Goal: Task Accomplishment & Management: Complete application form

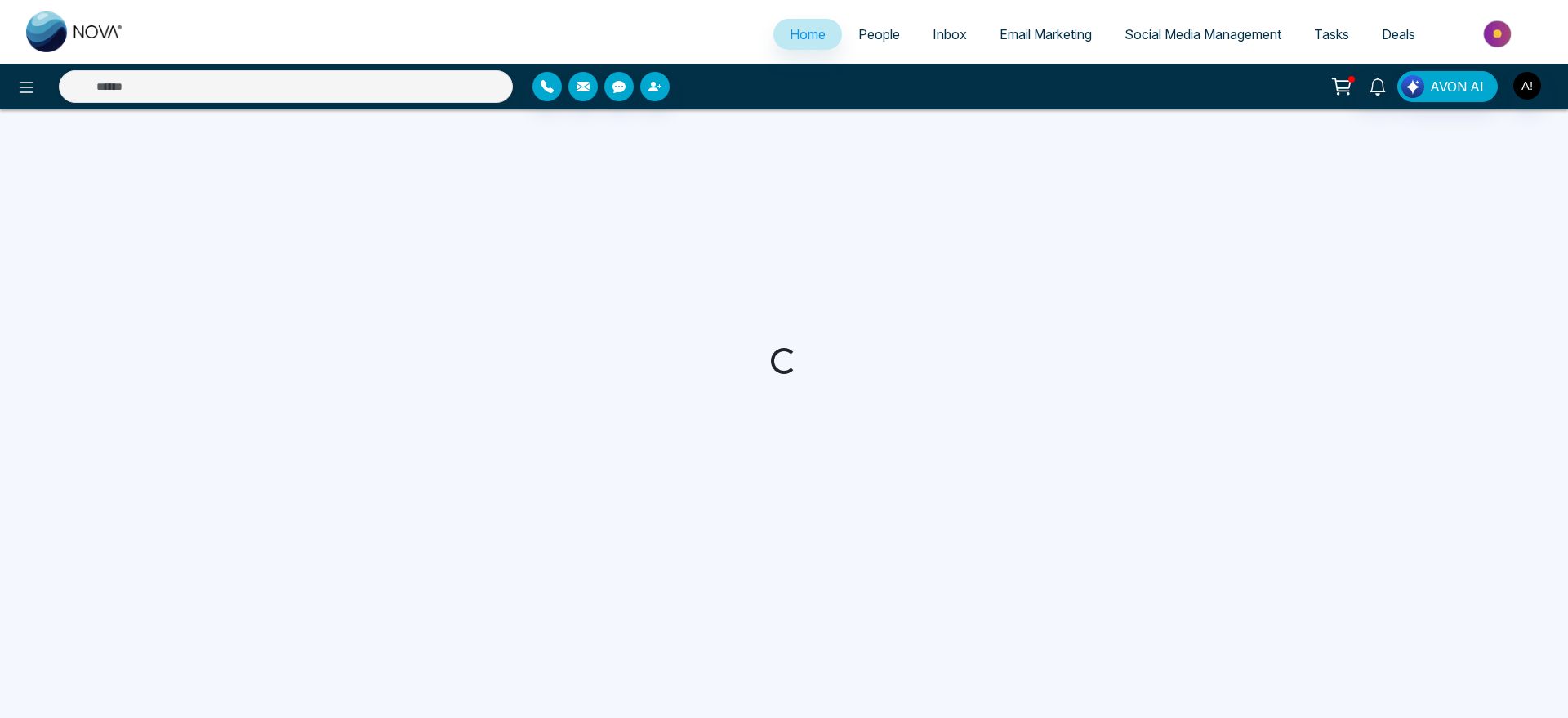
select select "*"
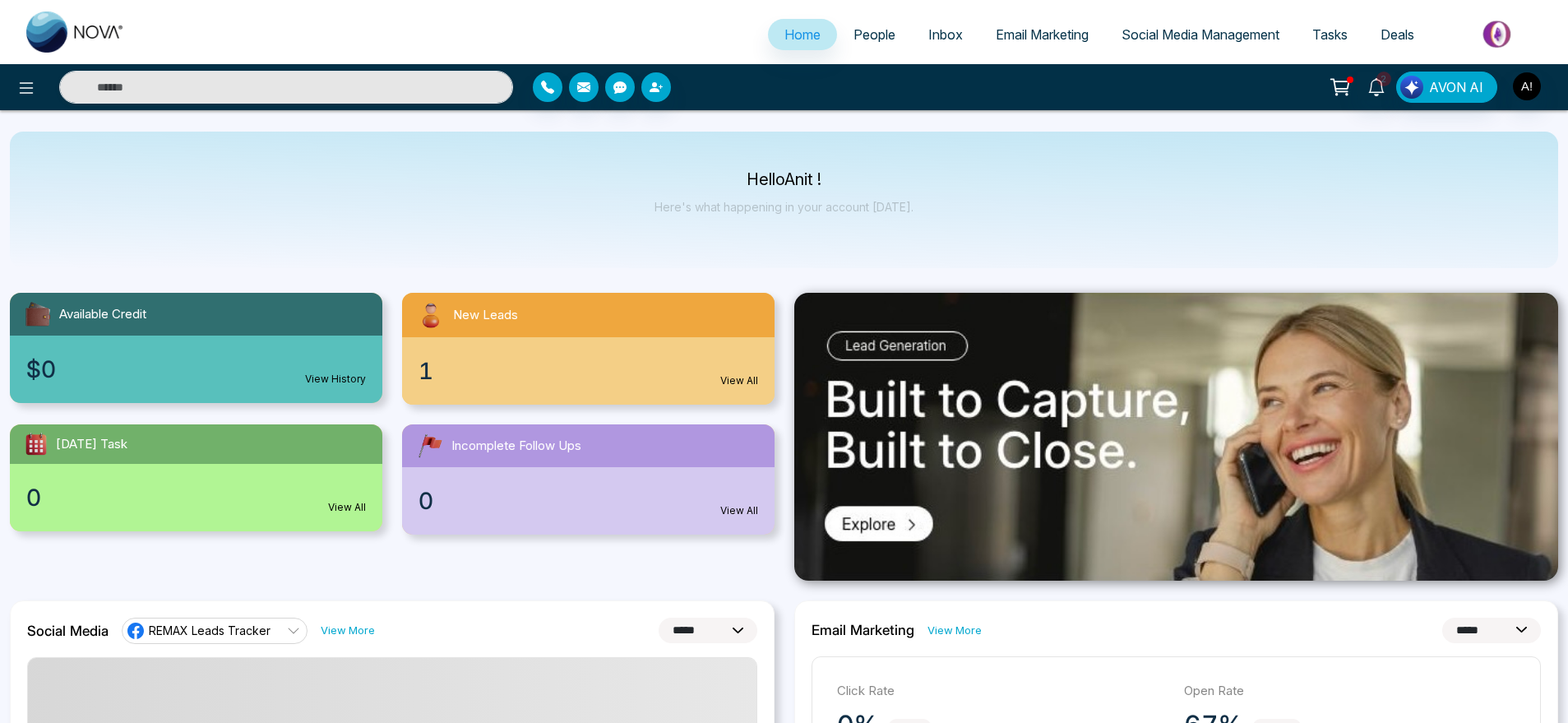
click at [859, 24] on link "People" at bounding box center [874, 34] width 75 height 31
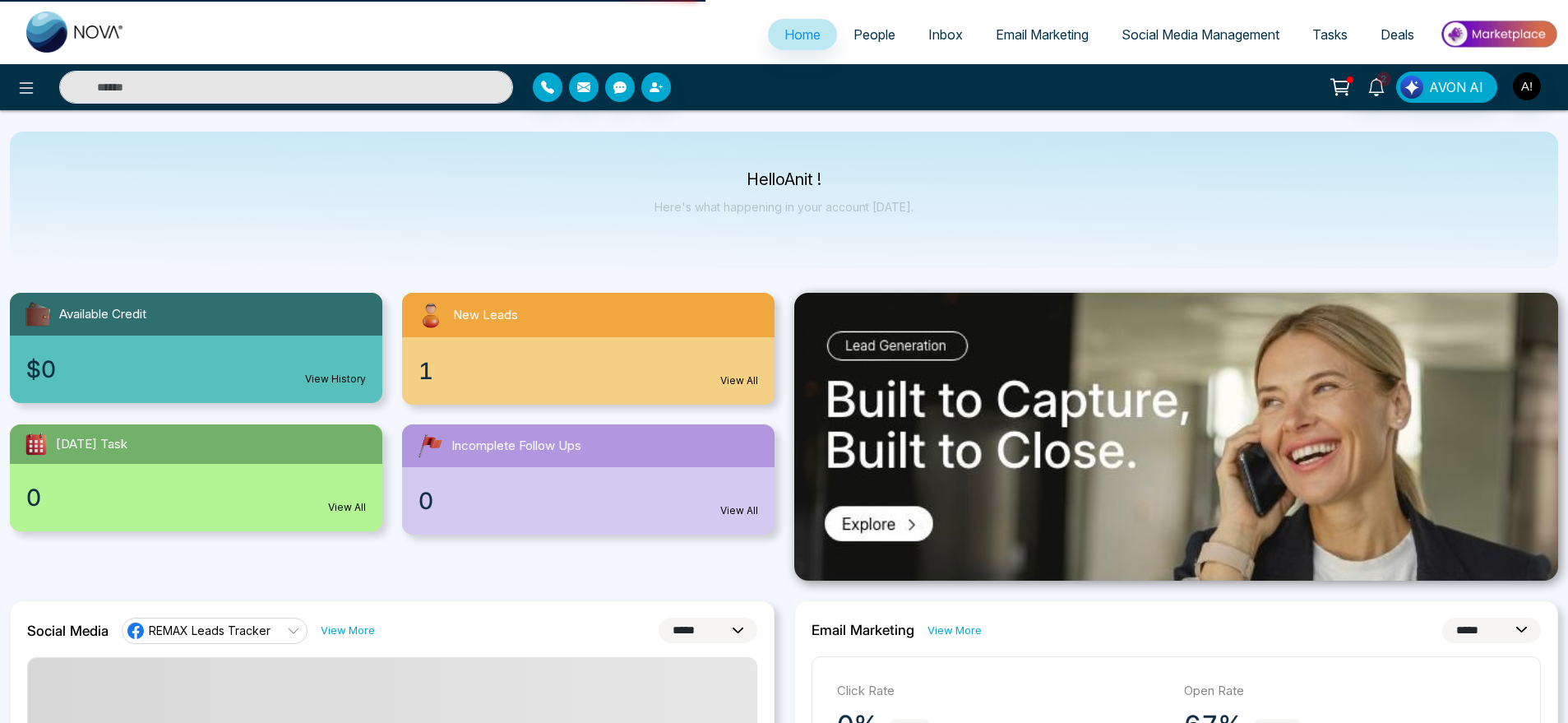
click at [949, 40] on span "Inbox" at bounding box center [945, 35] width 35 height 17
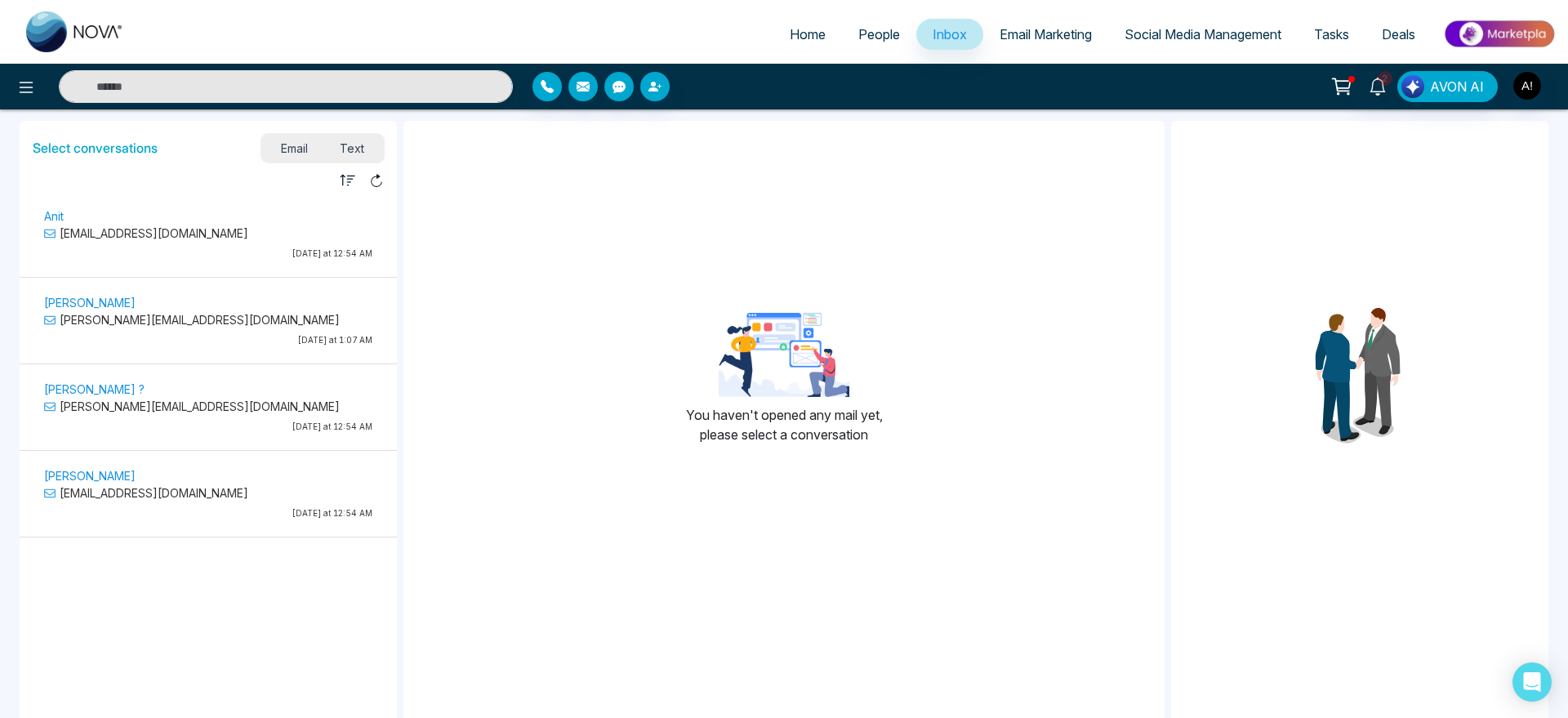
click at [775, 44] on link "Home" at bounding box center [808, 33] width 69 height 31
select select "*"
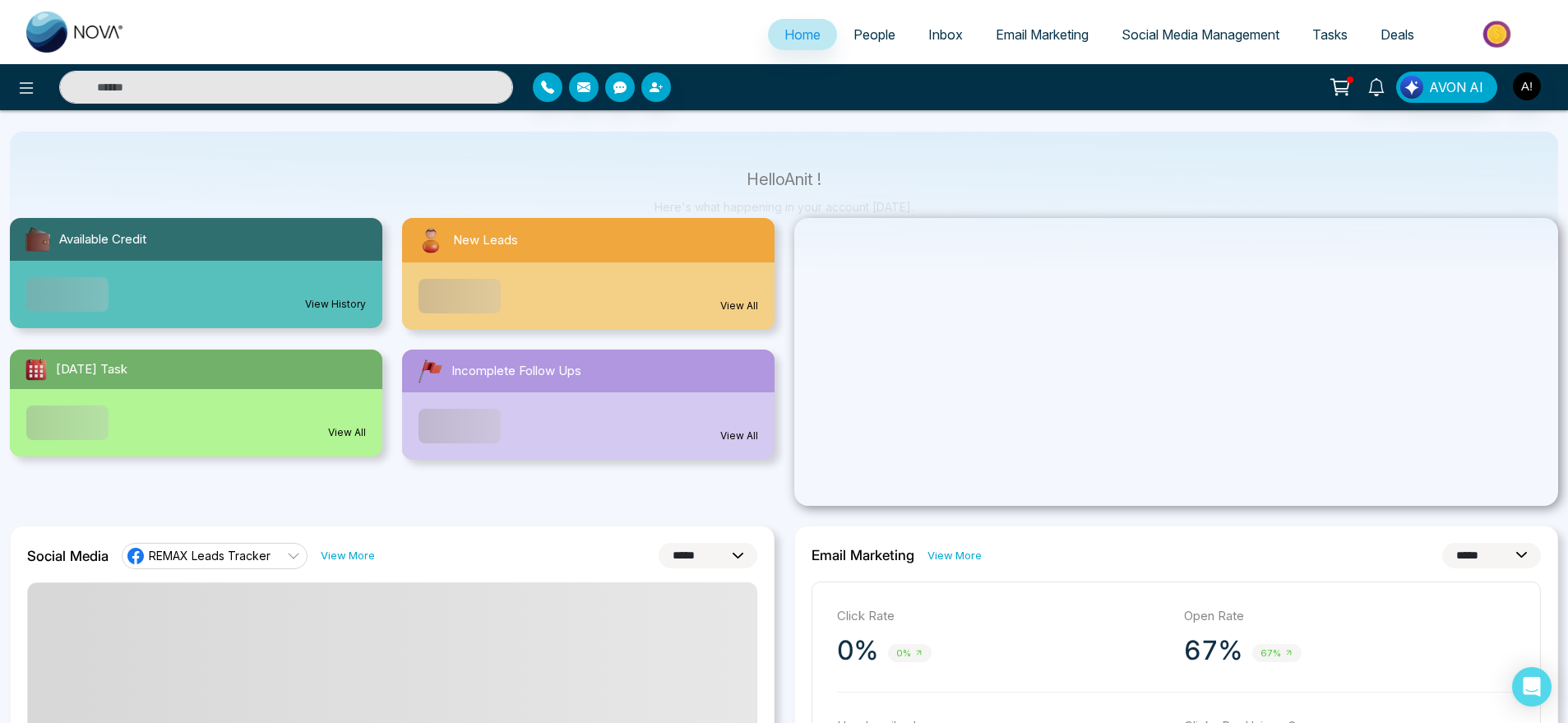
scroll to position [86, 0]
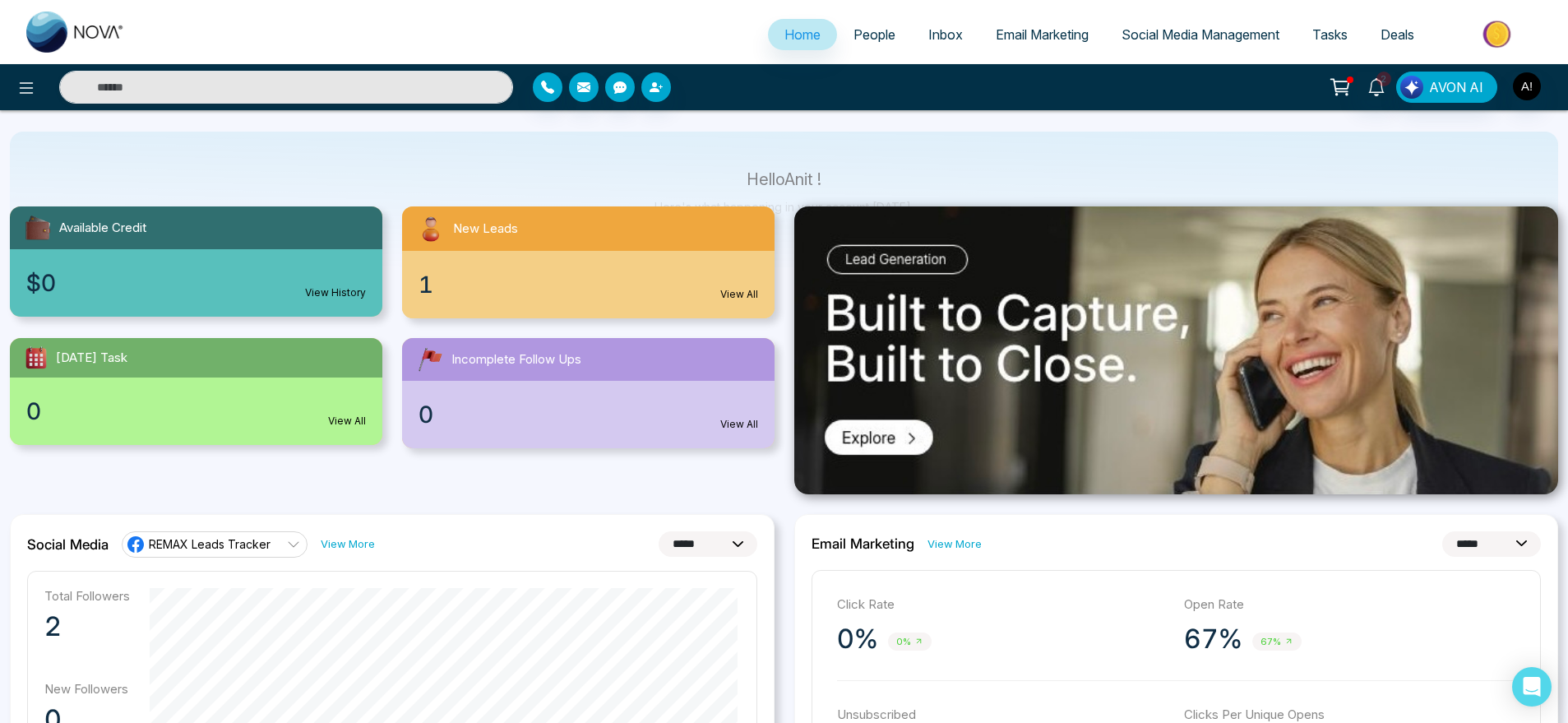
drag, startPoint x: 727, startPoint y: 160, endPoint x: 945, endPoint y: 192, distance: 220.3
click at [892, 174] on div "Hello Anit ! Here's what happening in your account [DATE]." at bounding box center [784, 200] width 1549 height 137
click at [892, 174] on p "Hello Anit !" at bounding box center [784, 179] width 259 height 14
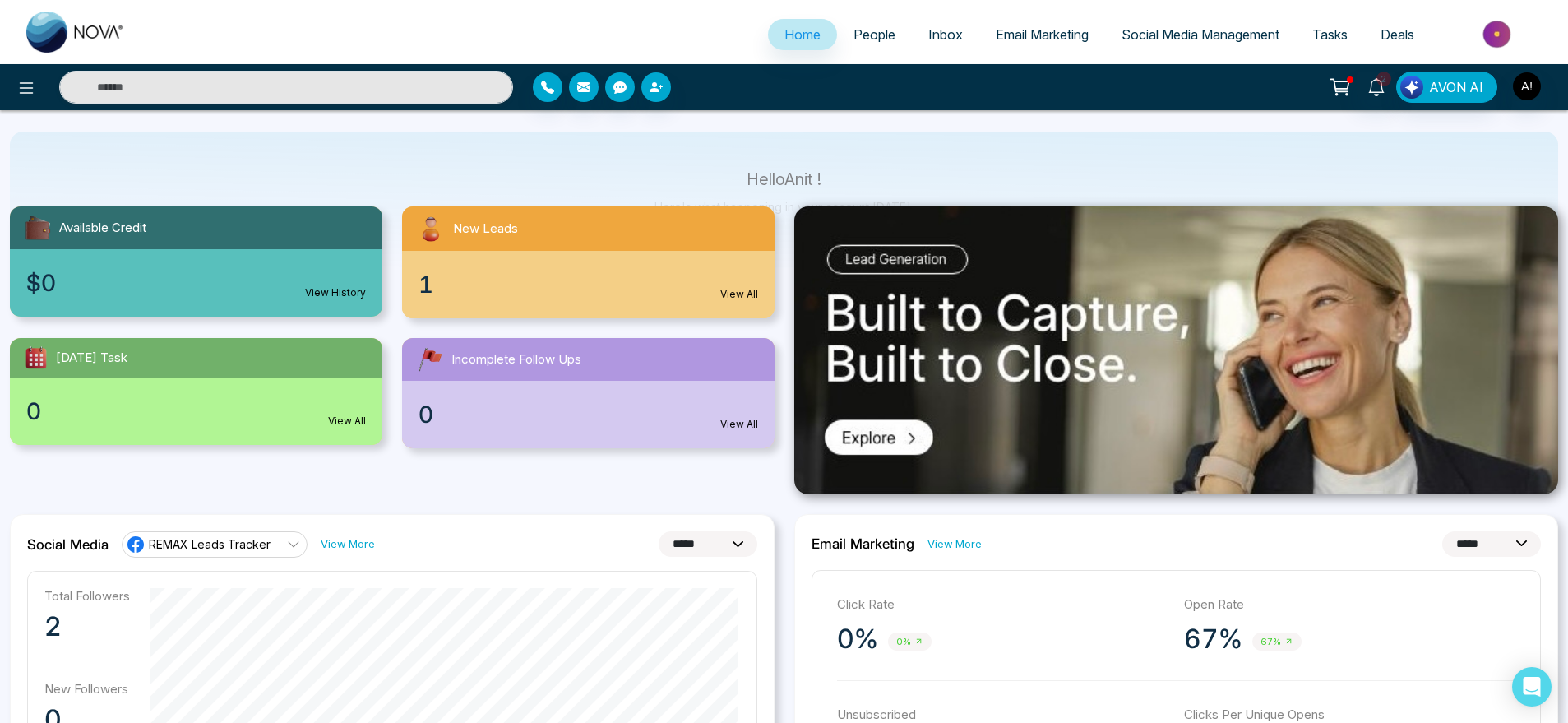
scroll to position [0, 0]
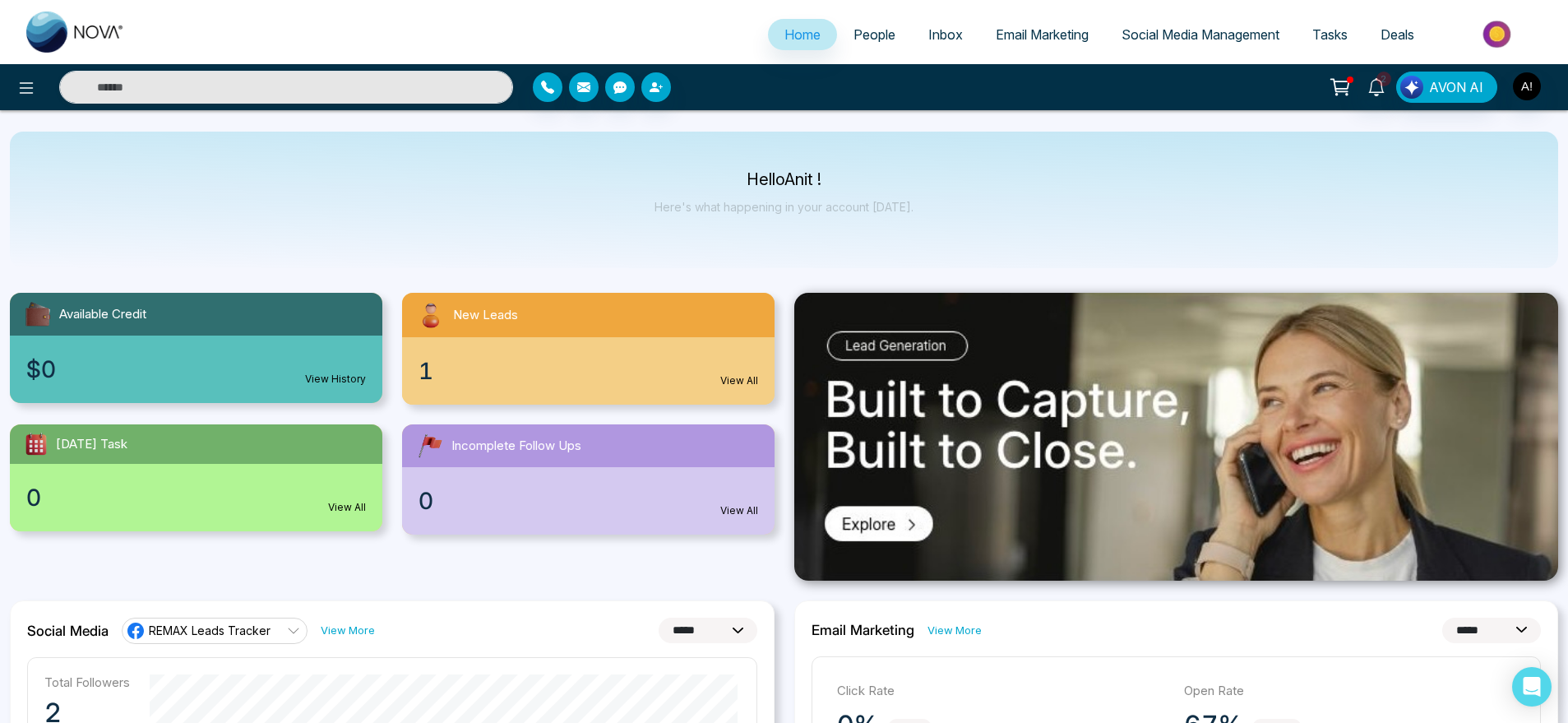
click at [861, 28] on span "People" at bounding box center [875, 35] width 42 height 17
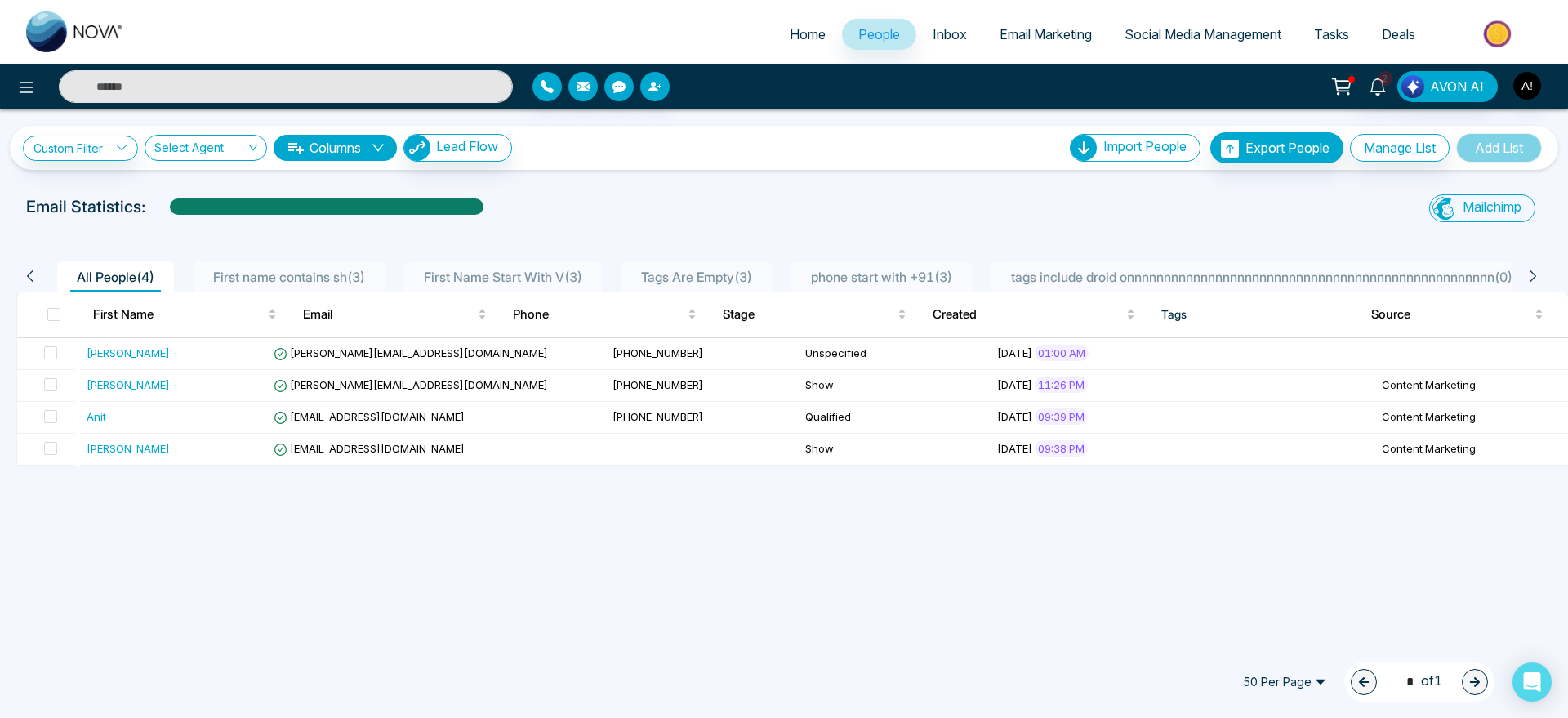
click at [799, 30] on span "Home" at bounding box center [807, 34] width 36 height 17
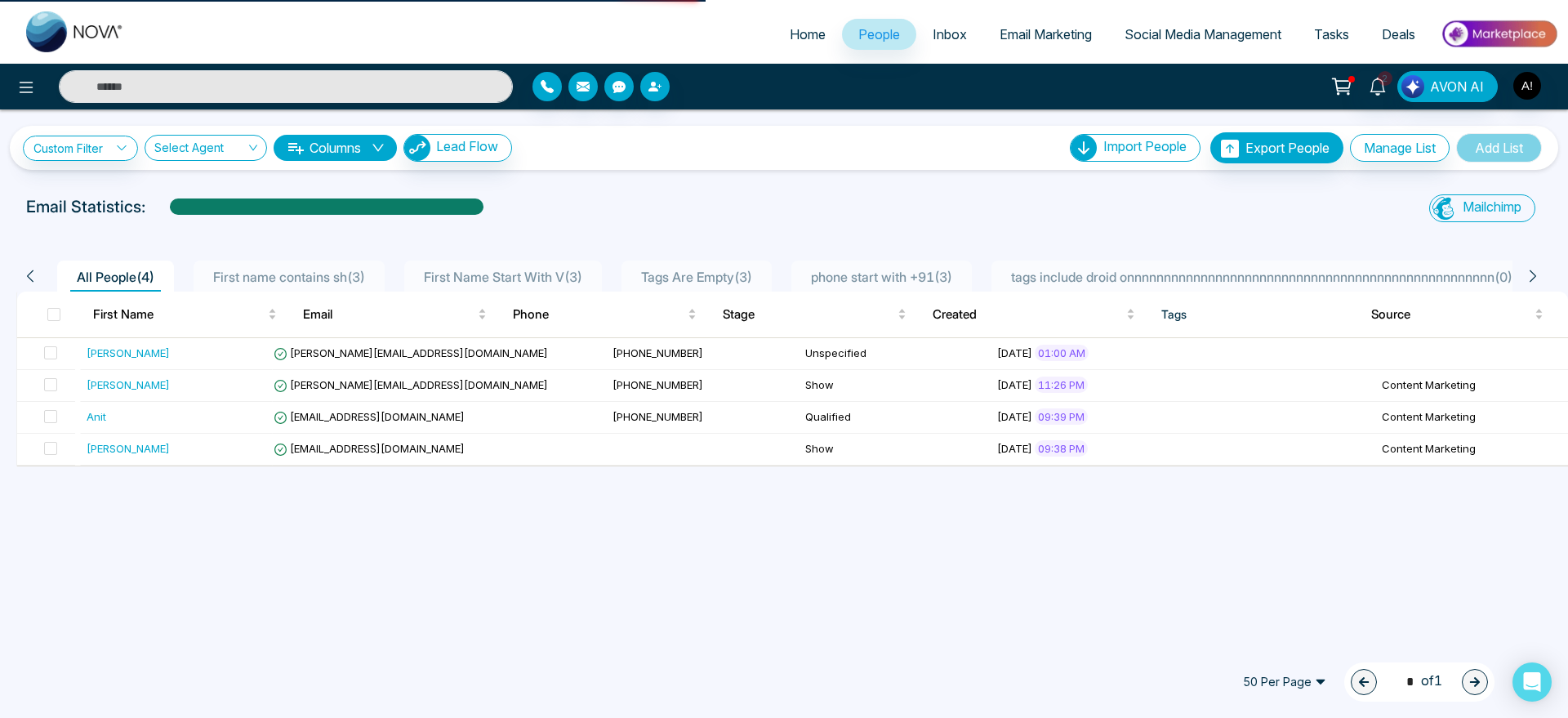
select select "*"
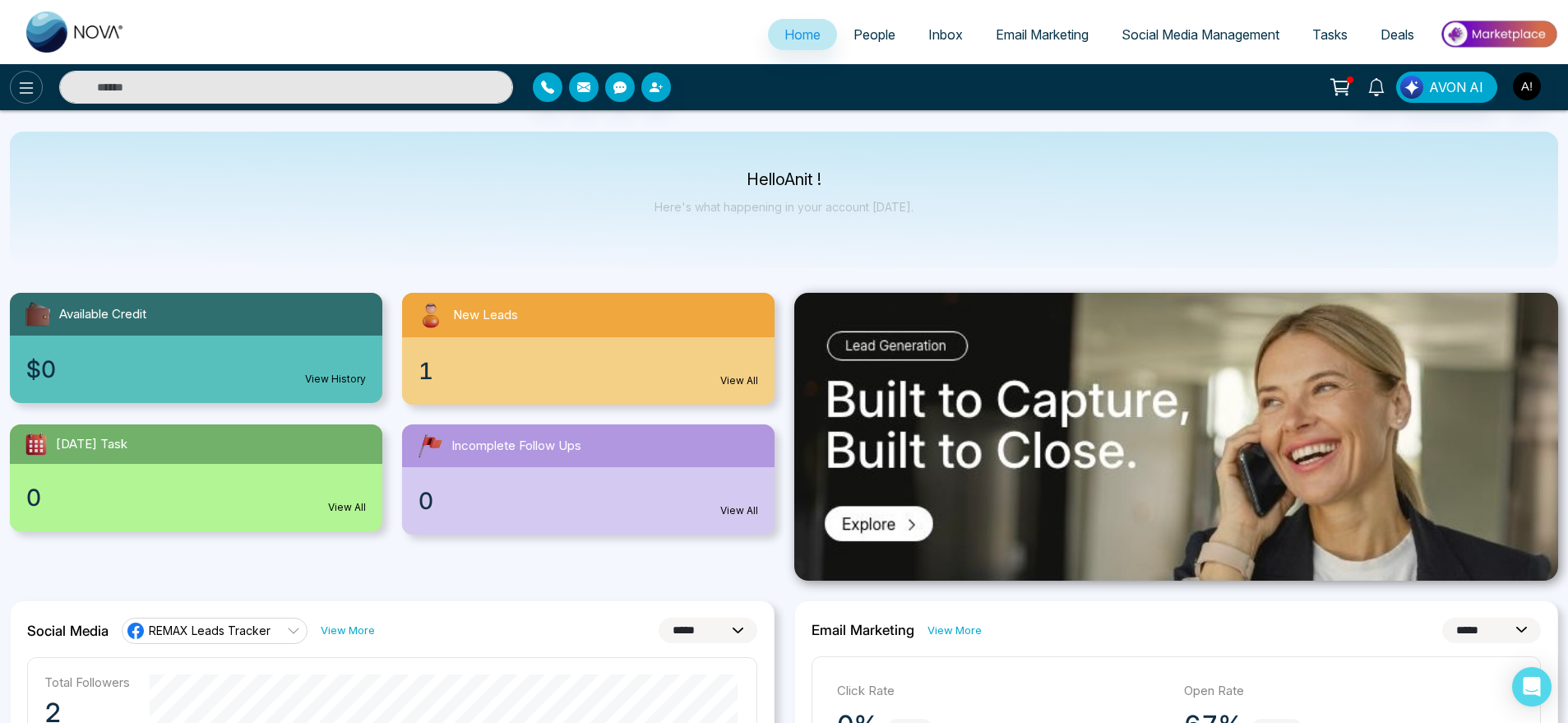
click at [19, 91] on icon at bounding box center [26, 88] width 19 height 19
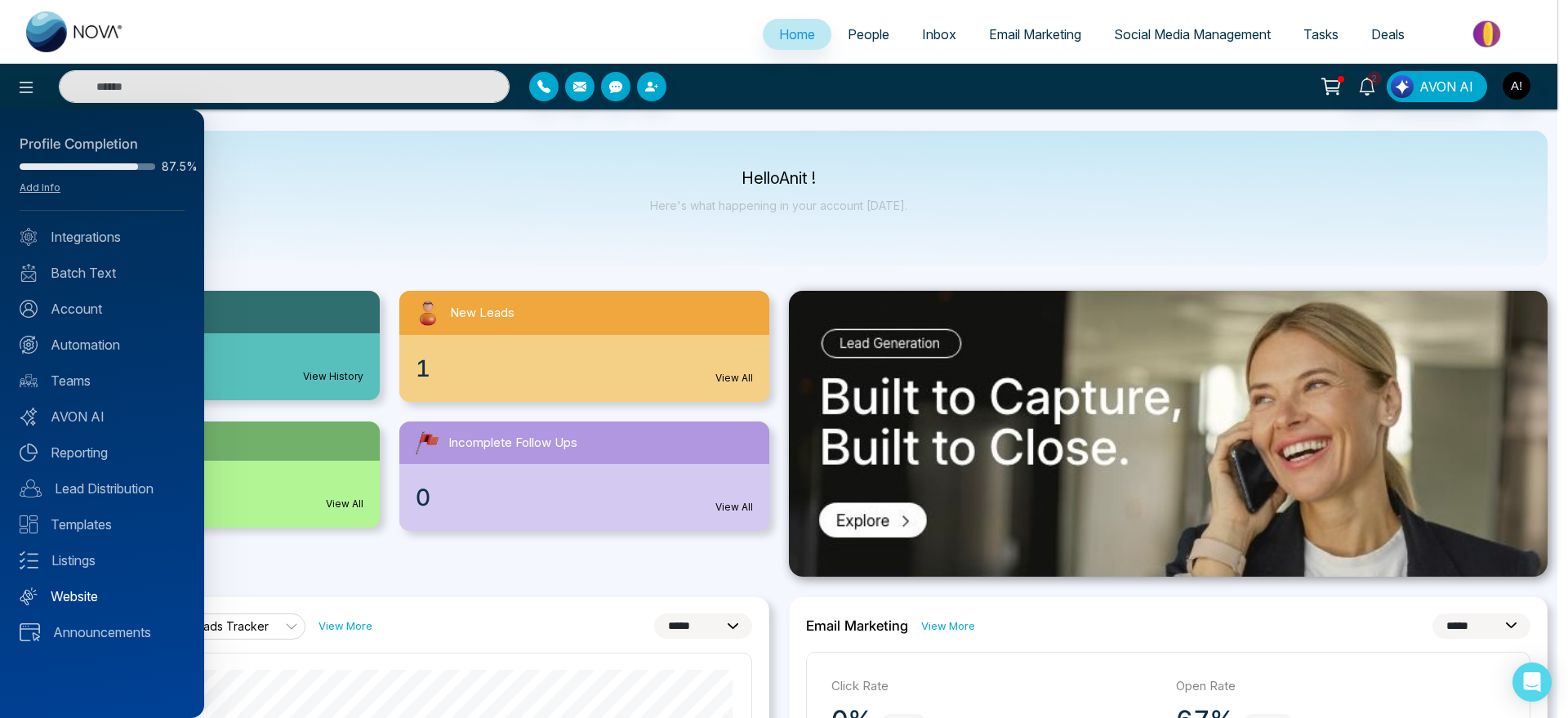
click at [91, 597] on link "Website" at bounding box center [101, 595] width 165 height 19
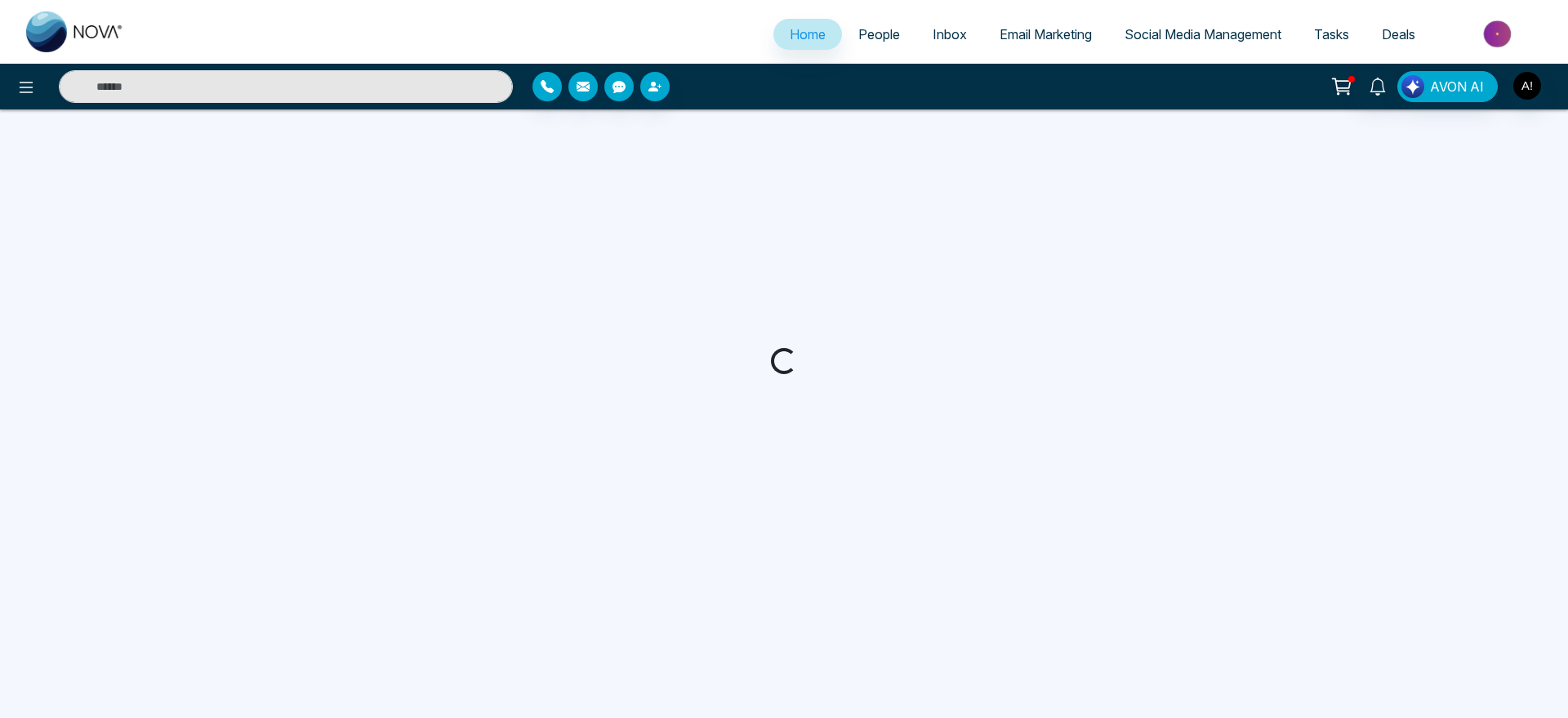
select select "*"
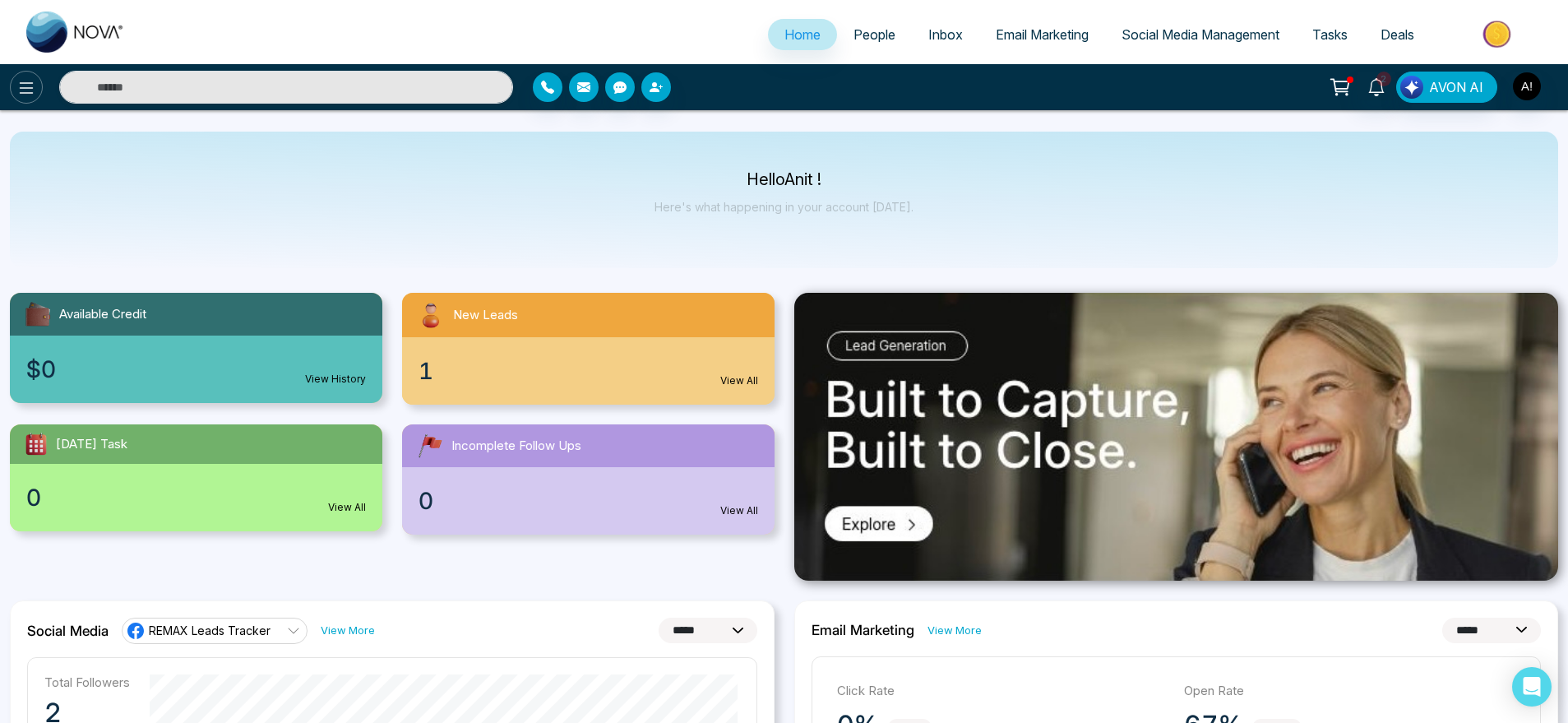
click at [24, 88] on icon at bounding box center [26, 88] width 19 height 19
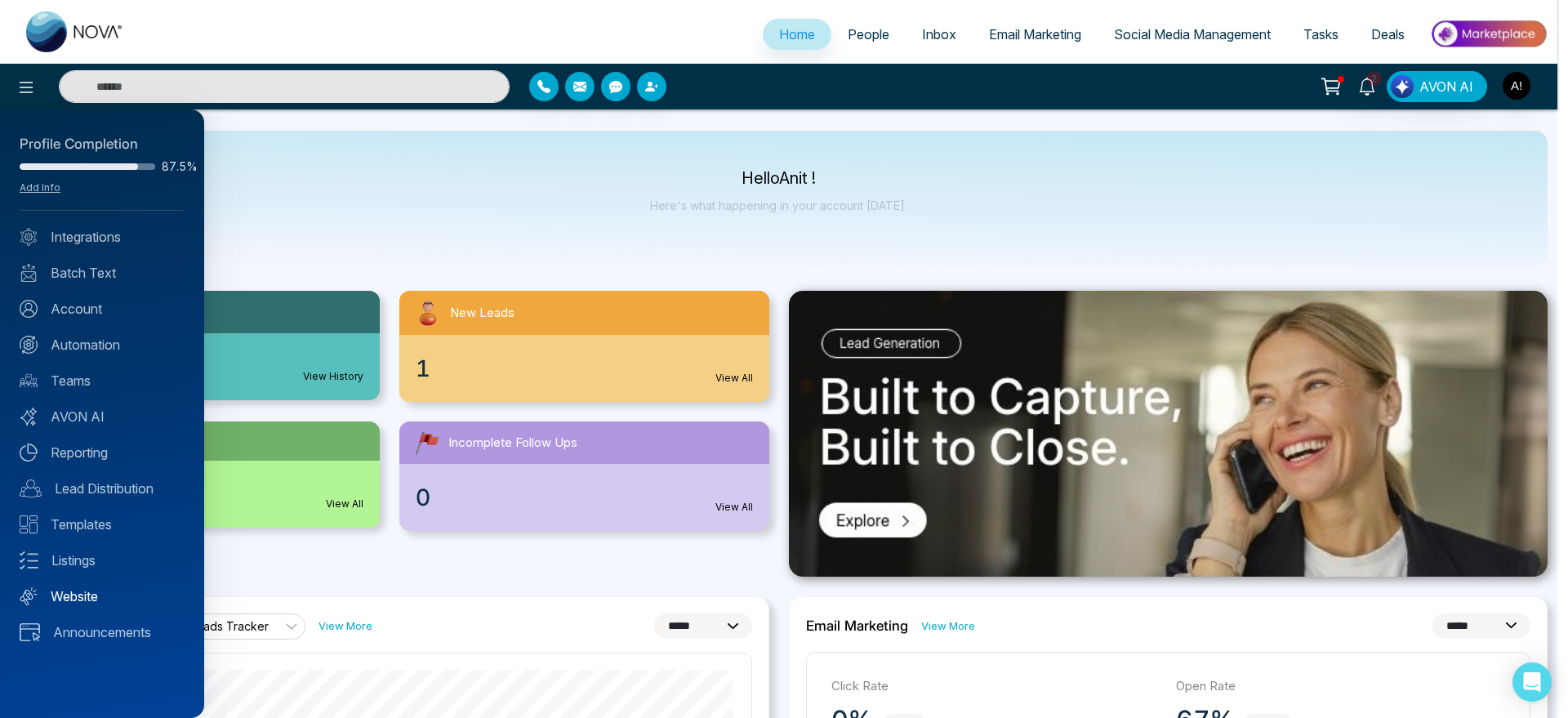
click at [84, 603] on link "Website" at bounding box center [101, 595] width 165 height 19
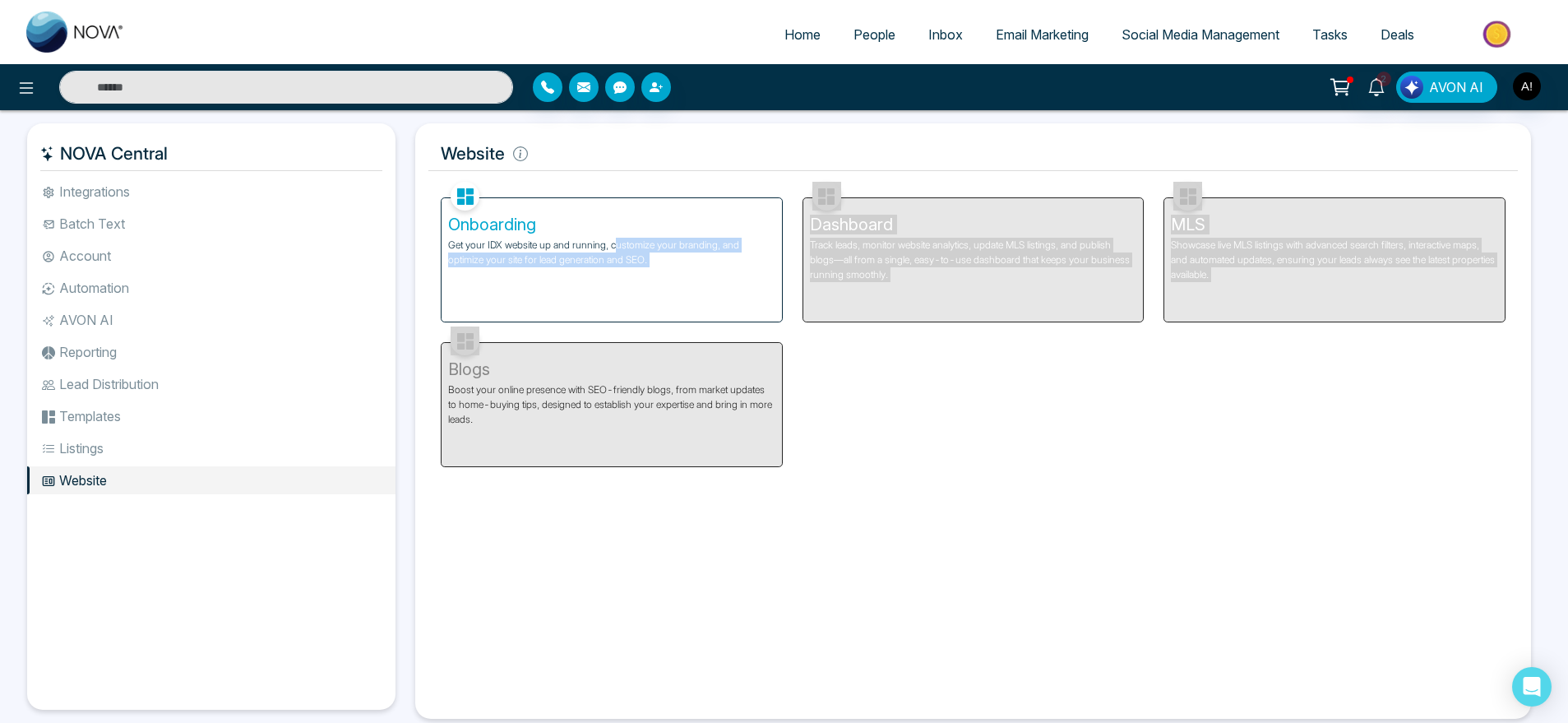
drag, startPoint x: 546, startPoint y: 351, endPoint x: 616, endPoint y: 233, distance: 137.2
click at [616, 233] on div "Onboarding Get your IDX website up and running, customize your branding, and op…" at bounding box center [973, 322] width 1085 height 289
click at [989, 550] on div "Facebook NOVACRM enables users to connect to Facebook to schedule social media …" at bounding box center [973, 442] width 1090 height 528
click at [691, 289] on div "Onboarding Get your IDX website up and running, customize your branding, and op…" at bounding box center [612, 260] width 341 height 123
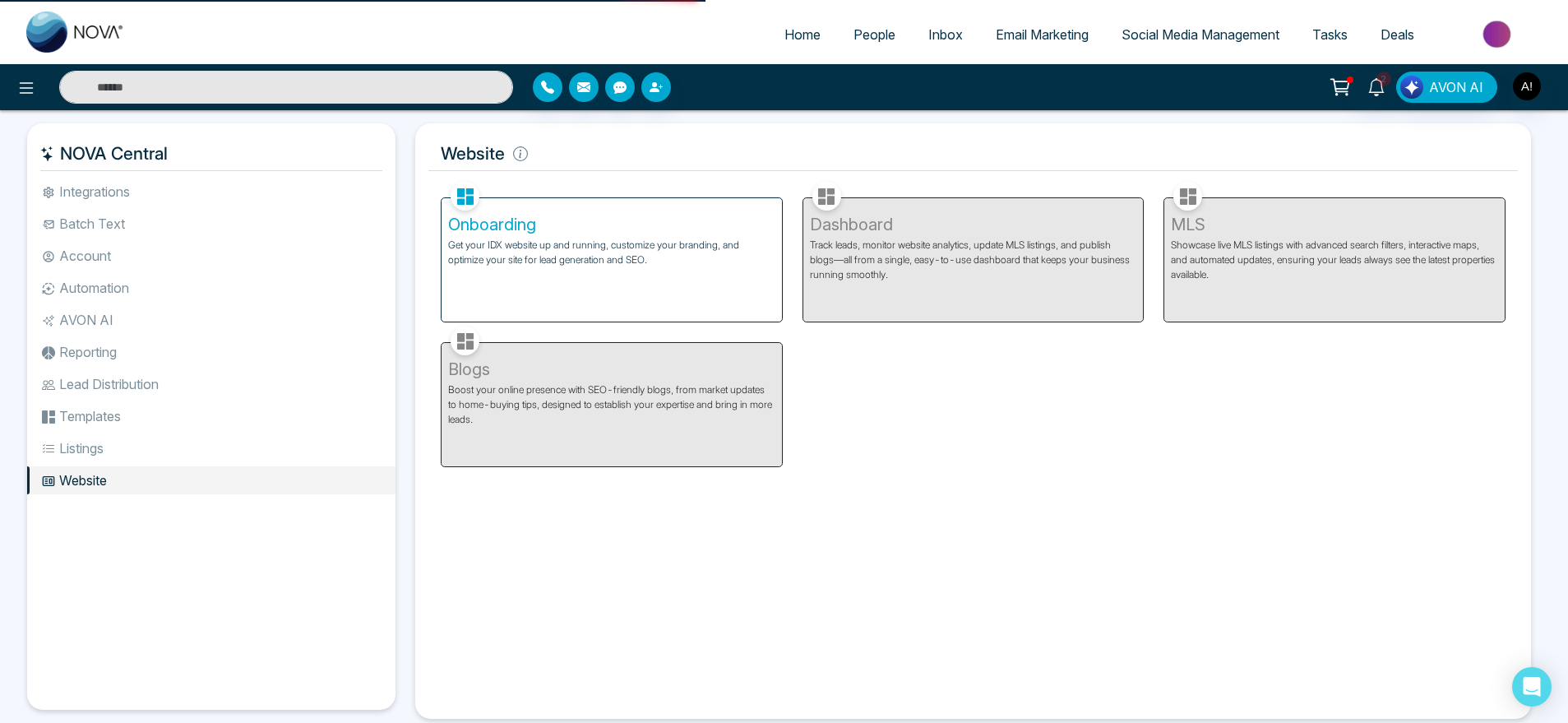
click at [912, 469] on div "Facebook NOVACRM enables users to connect to Facebook to schedule social media …" at bounding box center [973, 442] width 1090 height 528
click at [620, 219] on h5 "Onboarding" at bounding box center [612, 224] width 327 height 19
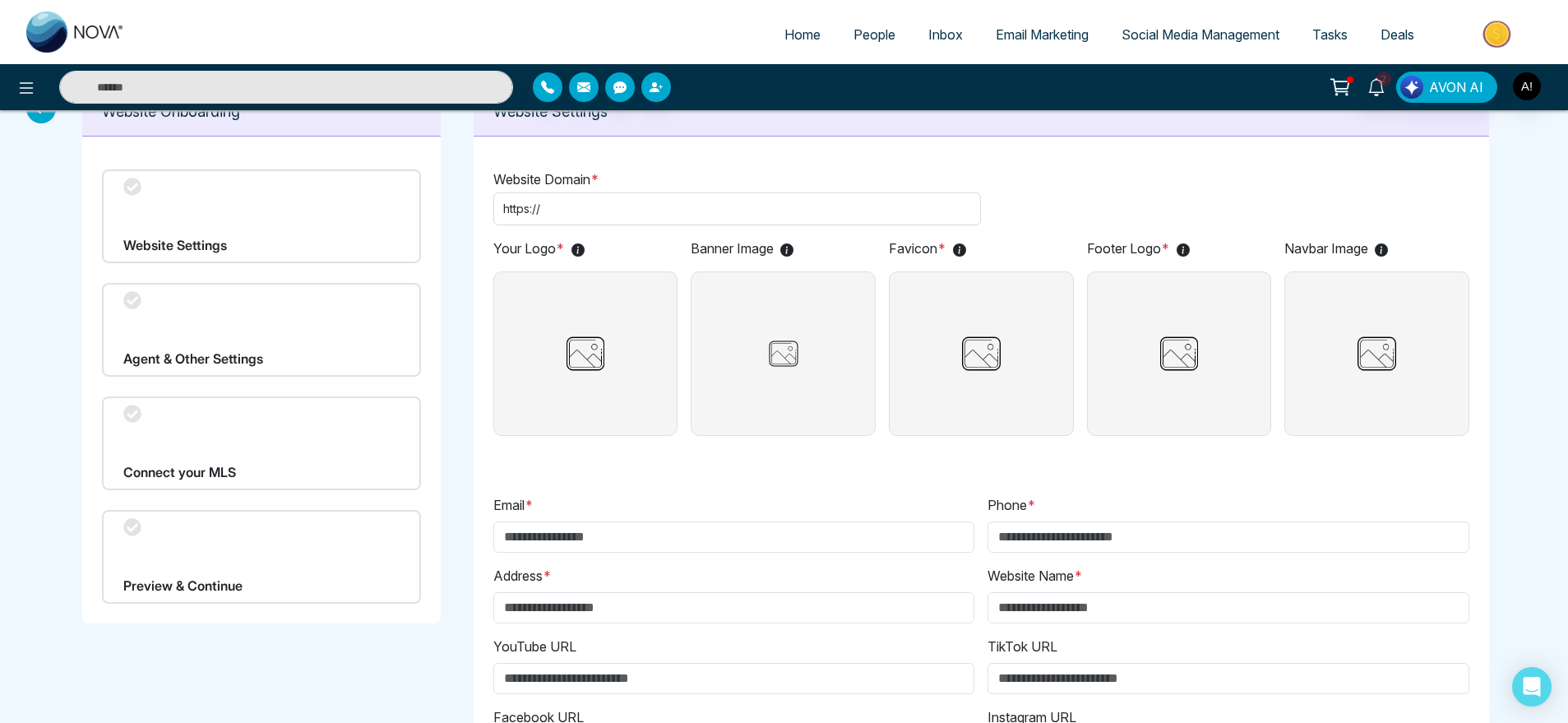
scroll to position [40, 0]
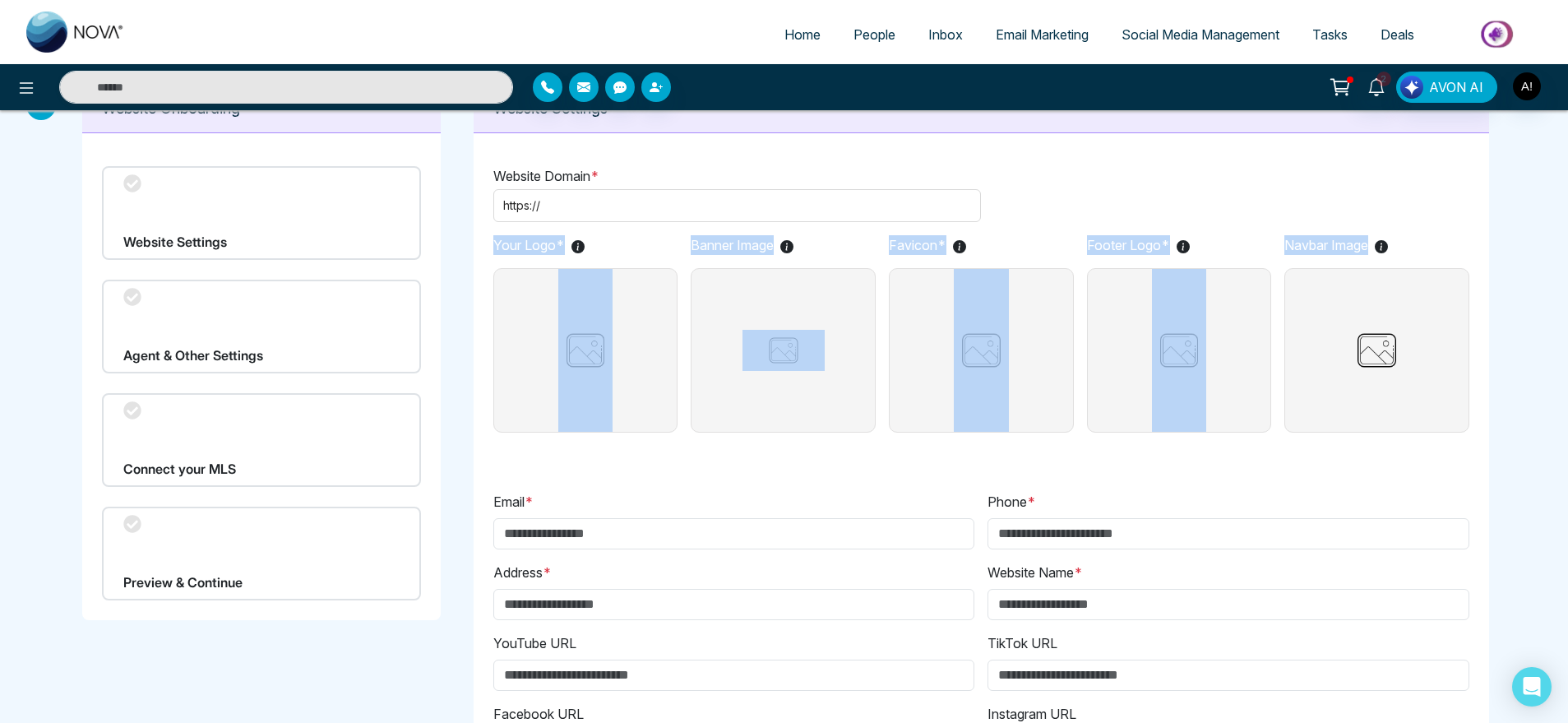
drag, startPoint x: 479, startPoint y: 245, endPoint x: 1452, endPoint y: 244, distance: 973.0
click at [1452, 244] on div "Website Domain * https:// Your Logo * Banner Image Favicon * Footer Logo * Navb…" at bounding box center [981, 586] width 1016 height 878
copy div "Your Logo * Banner Image Favicon * Footer Logo * Navbar Image"
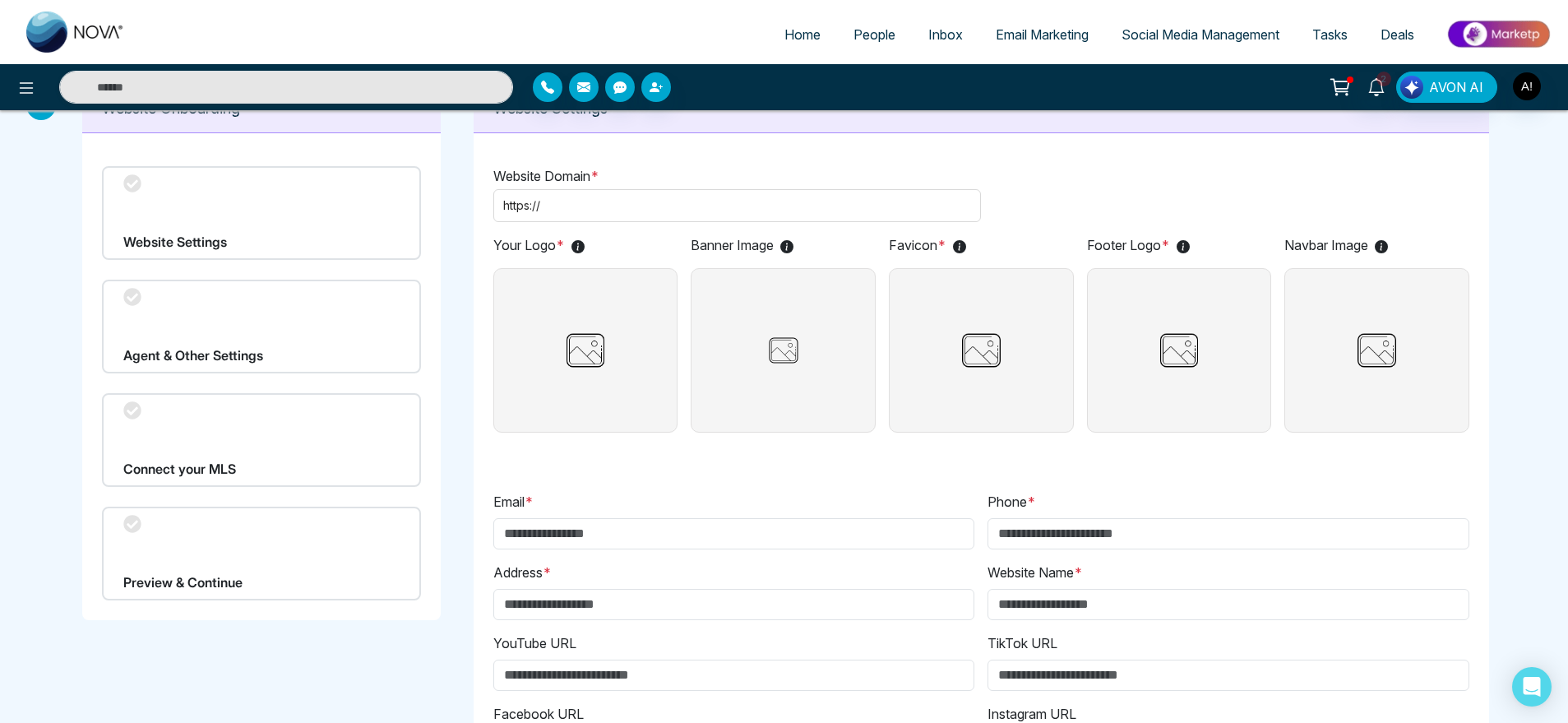
click at [1234, 170] on p "Website Domain *" at bounding box center [981, 175] width 976 height 19
click at [587, 342] on img at bounding box center [585, 350] width 55 height 163
click at [0, 0] on input "file" at bounding box center [0, 0] width 0 height 0
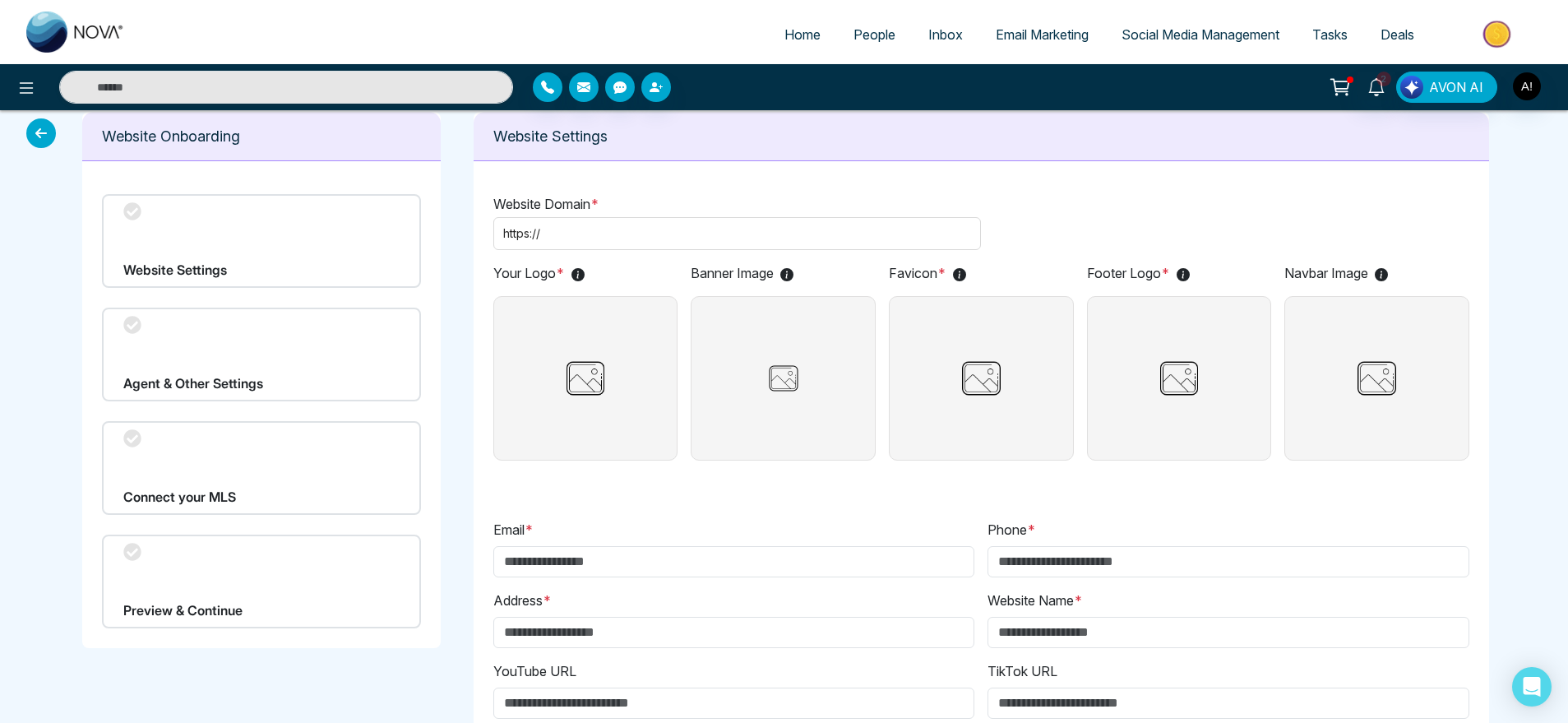
scroll to position [11, 0]
click at [616, 239] on input "text" at bounding box center [758, 233] width 428 height 18
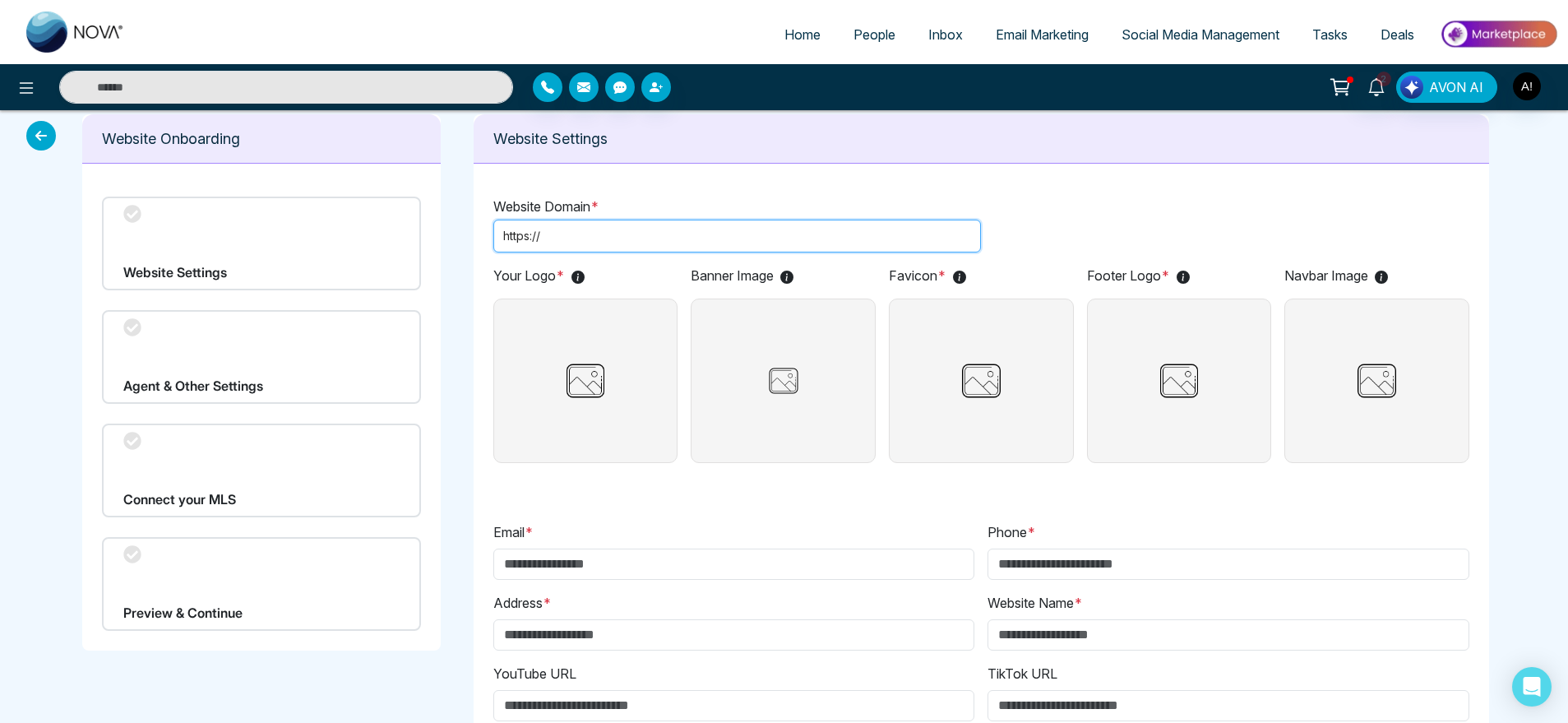
scroll to position [0, 0]
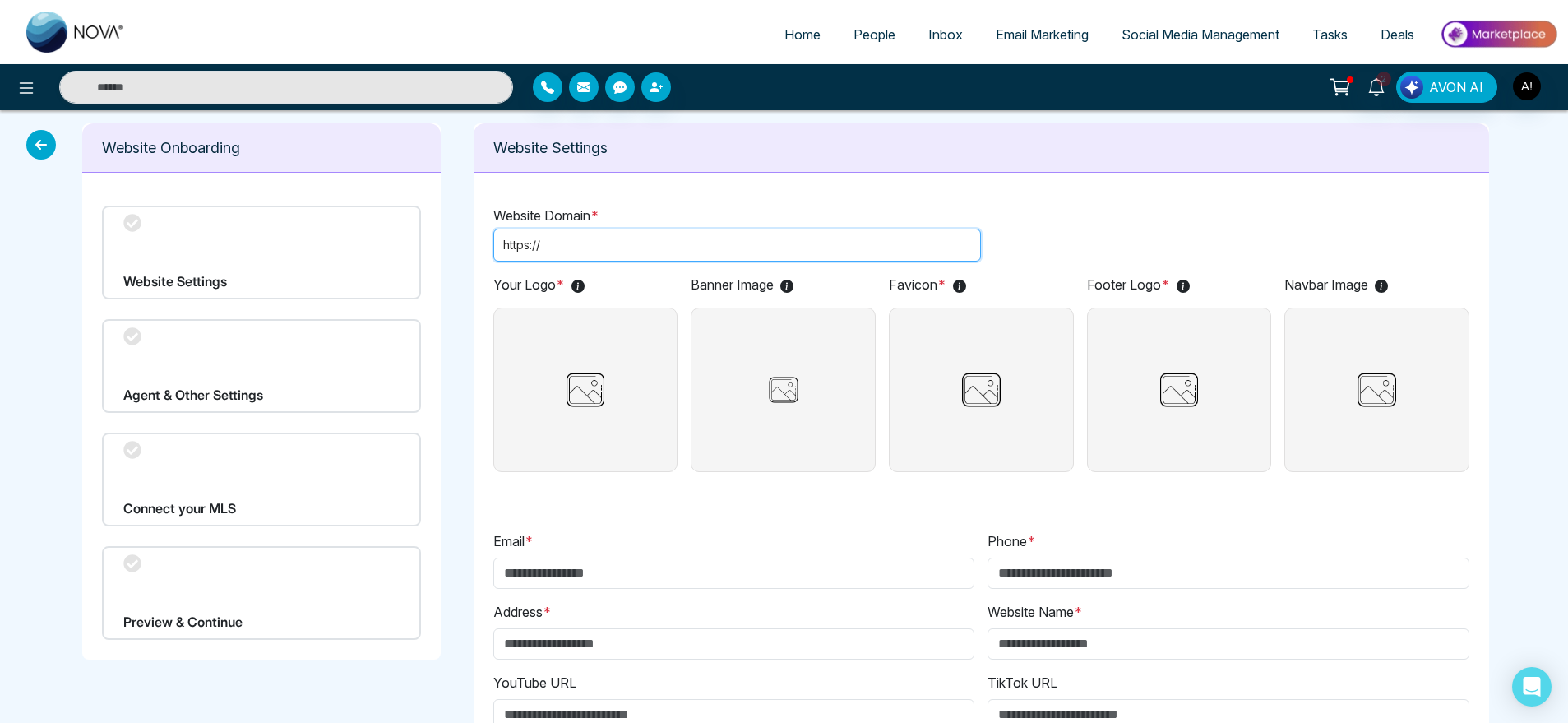
click at [599, 253] on input "text" at bounding box center [758, 244] width 428 height 18
click at [755, 168] on div "Website Settings" at bounding box center [981, 147] width 1016 height 50
click at [604, 238] on input "text" at bounding box center [758, 244] width 428 height 18
paste input "**********"
drag, startPoint x: 585, startPoint y: 243, endPoint x: 517, endPoint y: 254, distance: 68.9
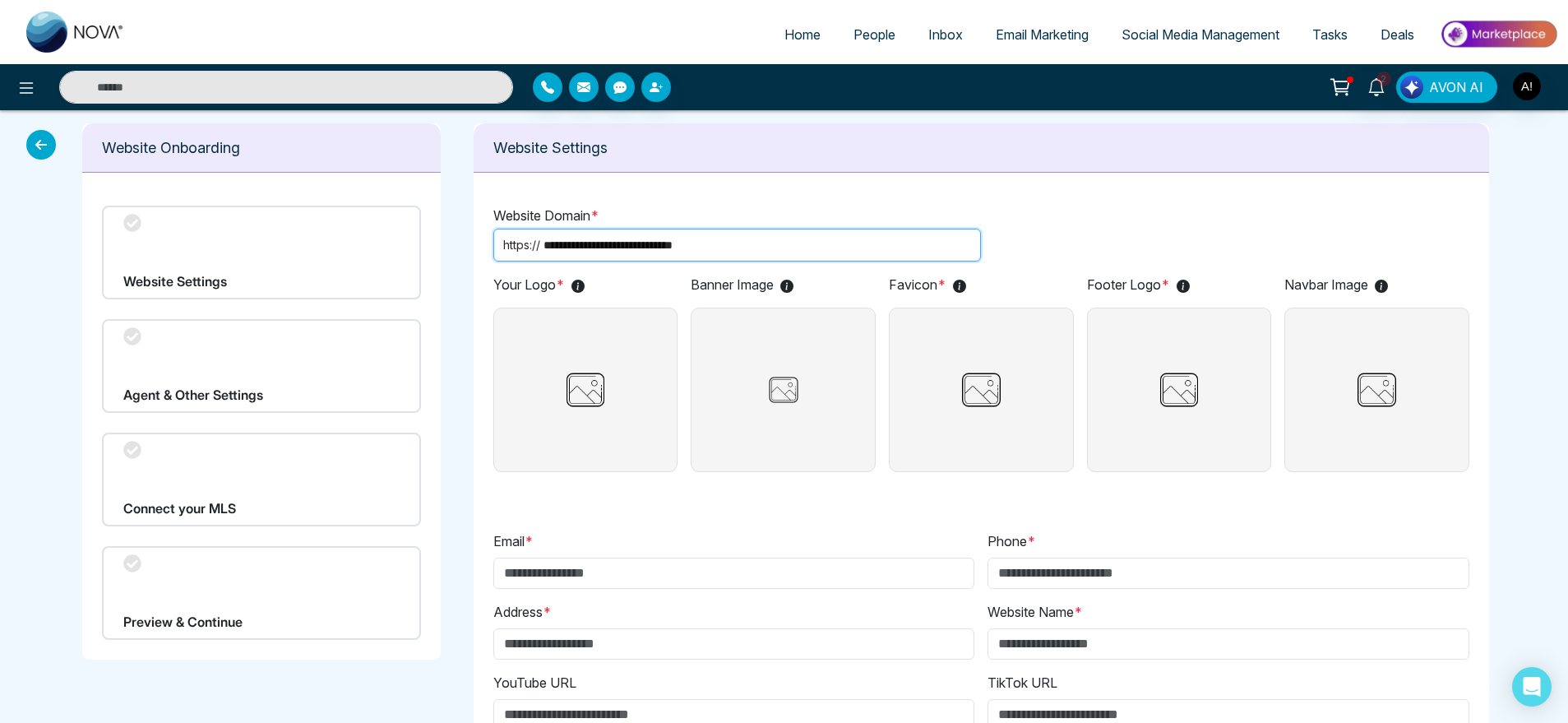
click at [517, 254] on span "**********" at bounding box center [738, 244] width 489 height 33
type input "**********"
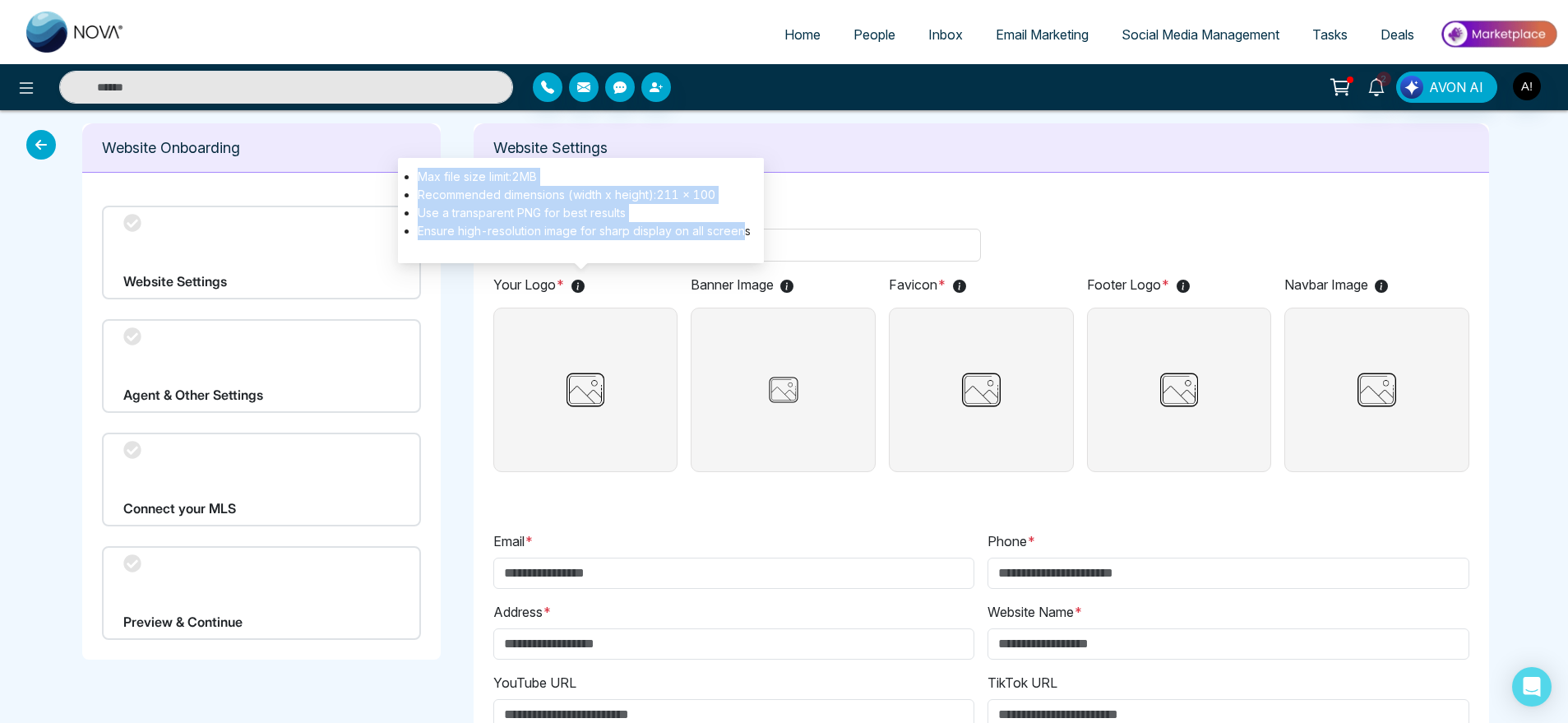
drag, startPoint x: 415, startPoint y: 169, endPoint x: 748, endPoint y: 225, distance: 337.7
click at [748, 225] on ul "Max file size limit: 2 MB Recommended dimensions (width x height):211 x 100 Use…" at bounding box center [581, 204] width 340 height 72
copy ul "Max file size limit: 2 MB Recommended dimensions (width x height):211 x 100 Use…"
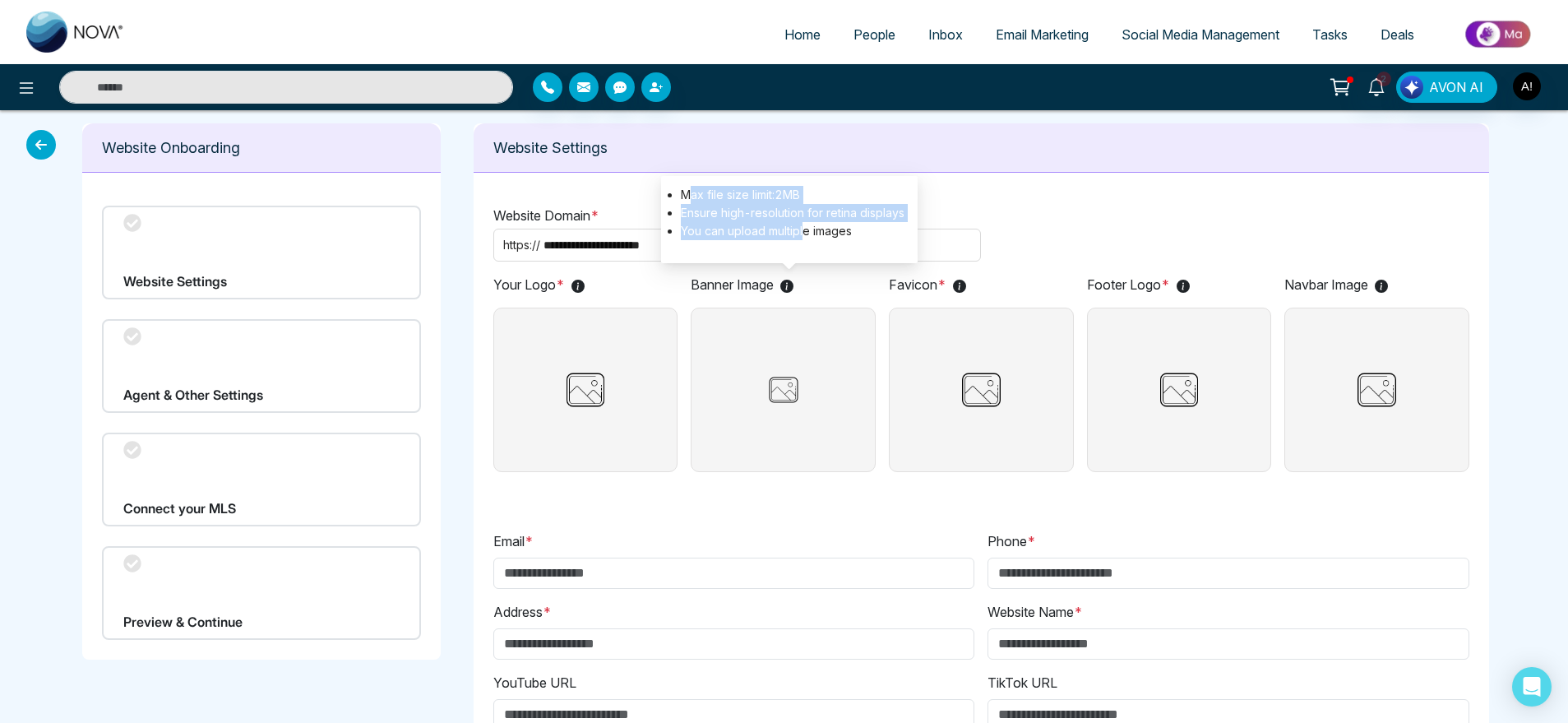
drag, startPoint x: 690, startPoint y: 191, endPoint x: 805, endPoint y: 227, distance: 120.5
click at [805, 227] on ul "Max file size limit: 2 MB Ensure high-resolution for retina displays You can up…" at bounding box center [789, 212] width 230 height 54
click at [805, 227] on li "You can upload multiple images" at bounding box center [792, 230] width 223 height 18
drag, startPoint x: 684, startPoint y: 195, endPoint x: 885, endPoint y: 249, distance: 208.1
click at [885, 249] on div "Max file size limit: 2 MB Ensure high-resolution for retina displays You can up…" at bounding box center [789, 219] width 256 height 87
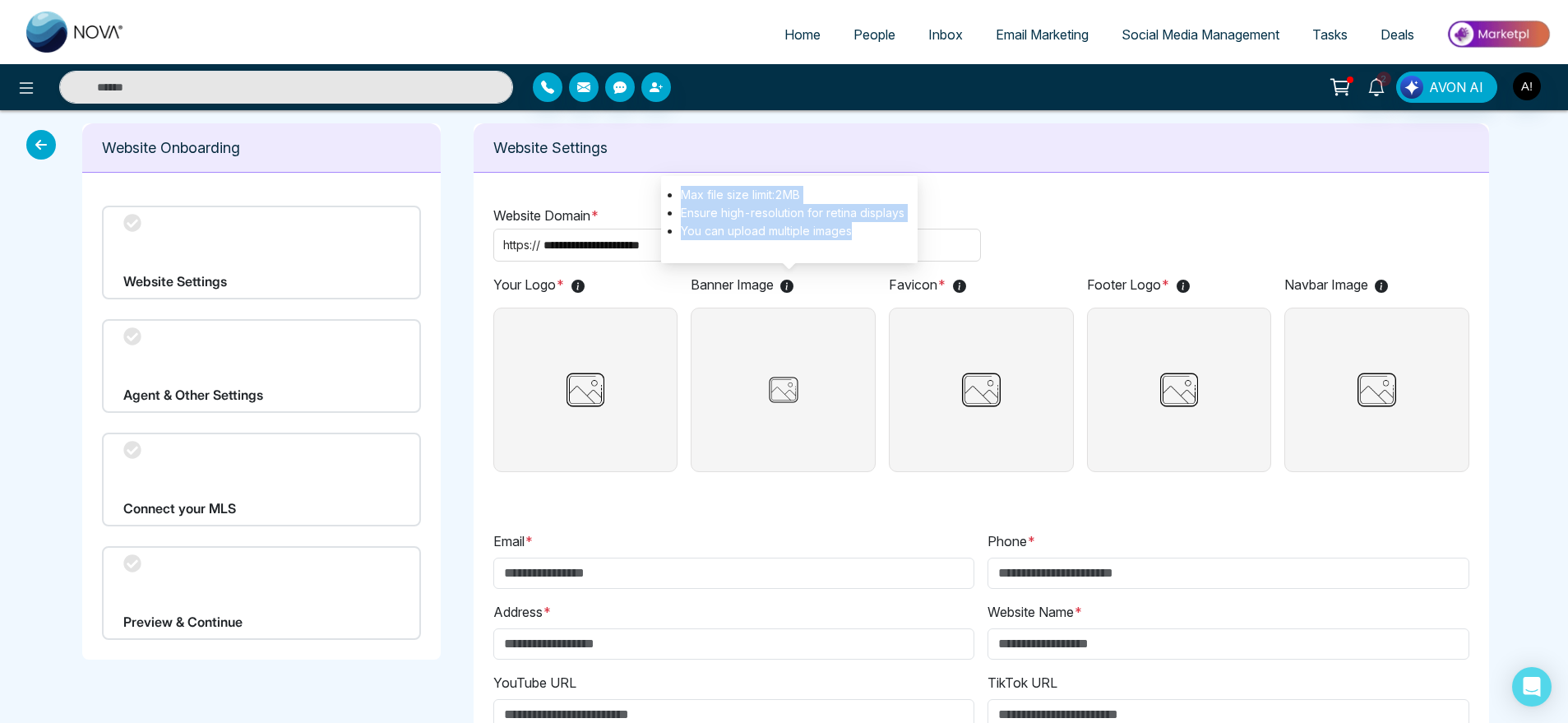
copy ul "Max file size limit: 2 MB Ensure high-resolution for retina displays You can up…"
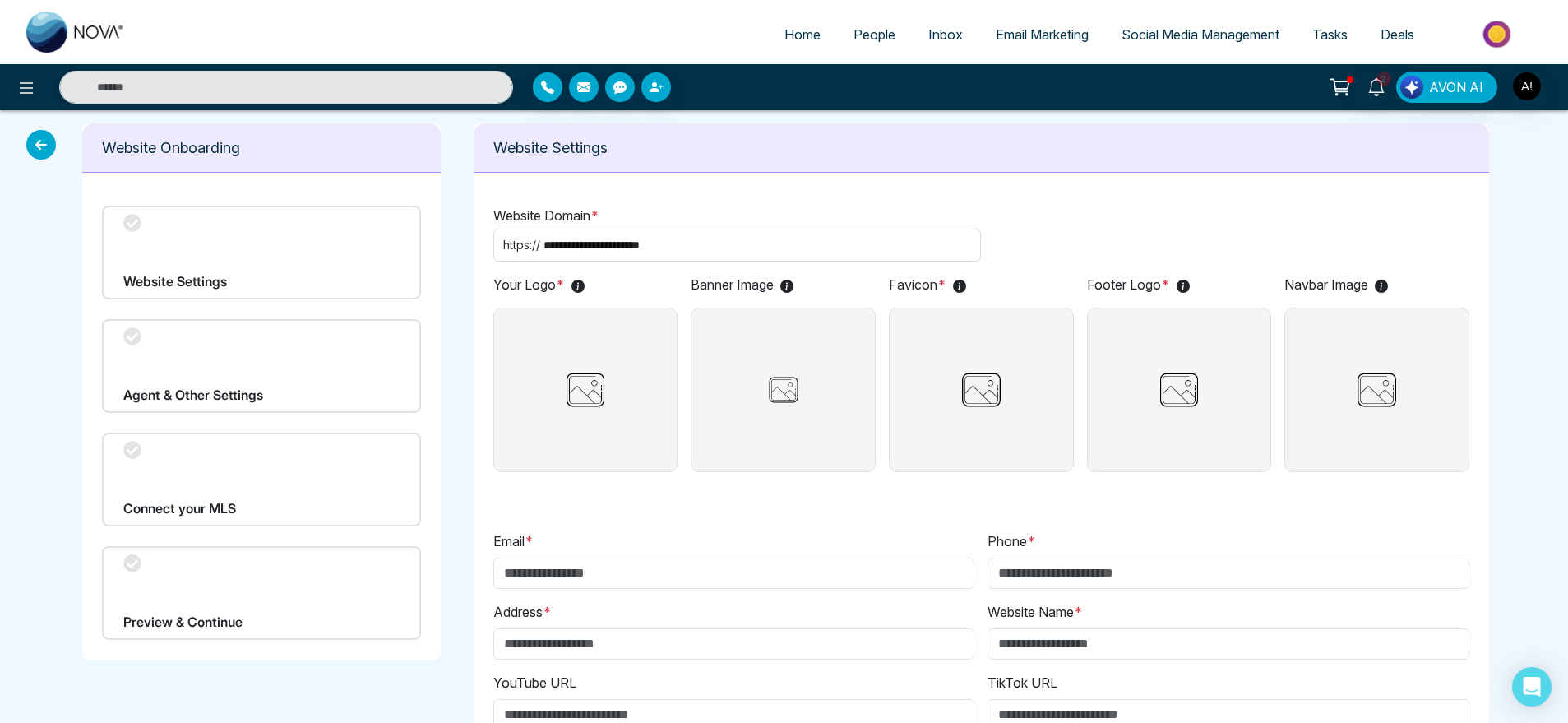
click at [616, 394] on label at bounding box center [586, 389] width 185 height 164
click at [0, 0] on input "file" at bounding box center [0, 0] width 0 height 0
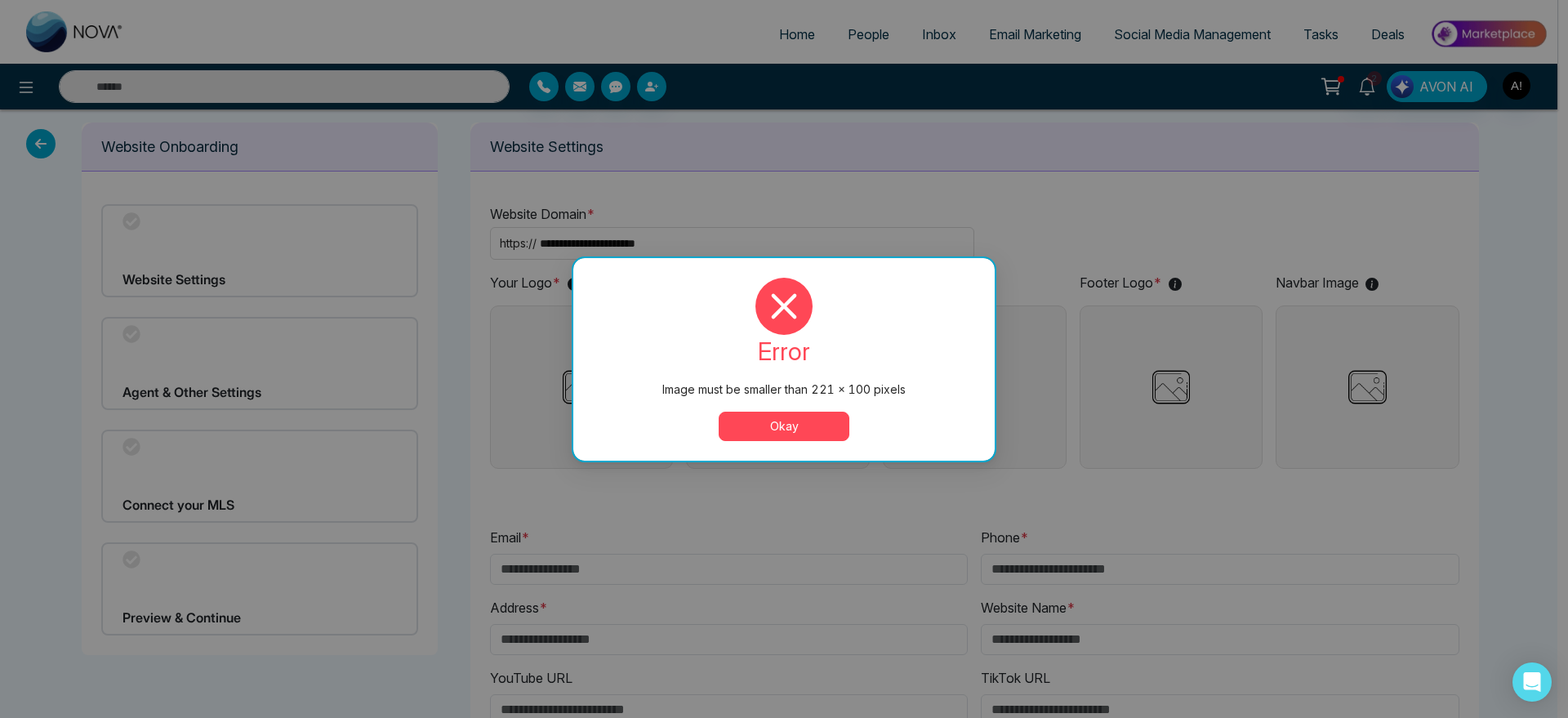
click at [794, 425] on button "Okay" at bounding box center [784, 426] width 131 height 29
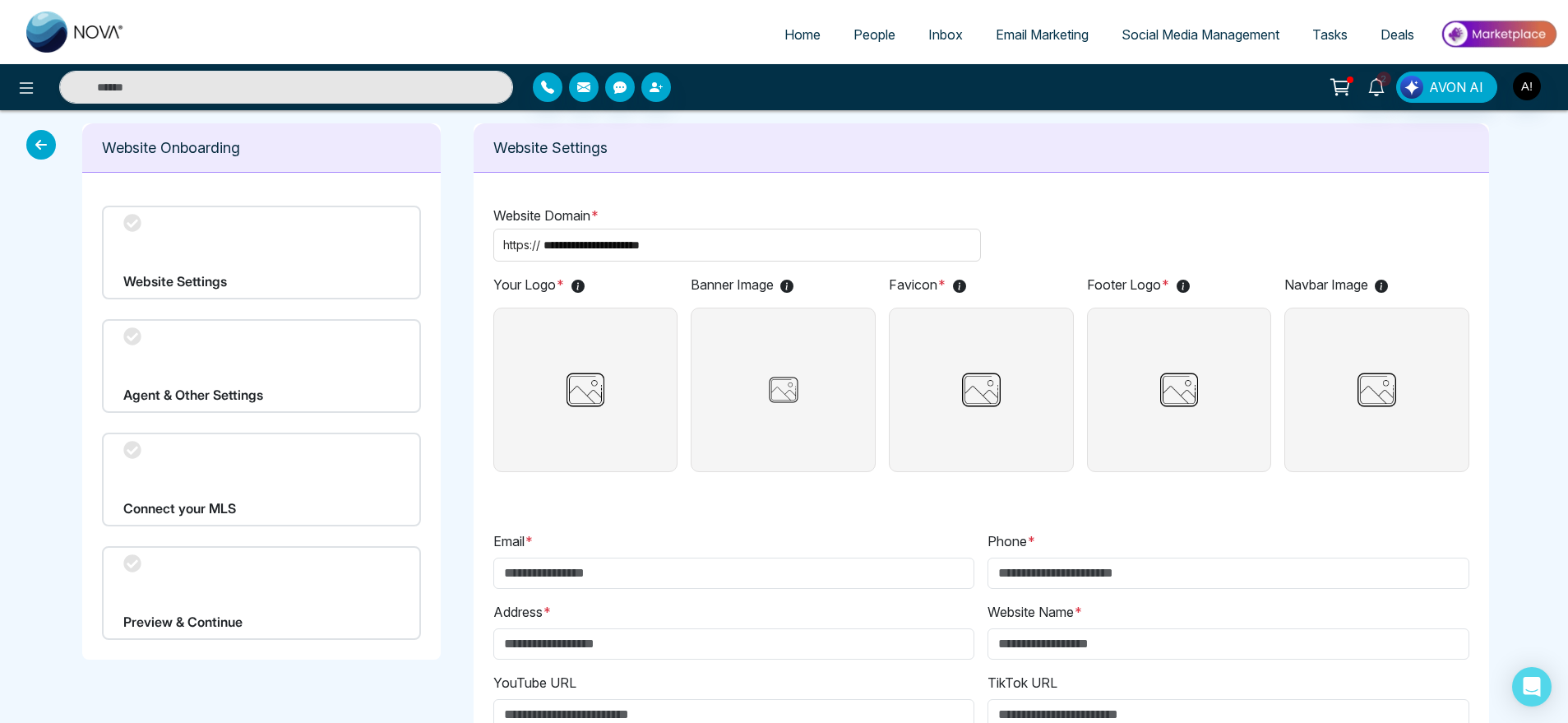
click at [615, 393] on label at bounding box center [586, 389] width 185 height 164
click at [0, 0] on input "file" at bounding box center [0, 0] width 0 height 0
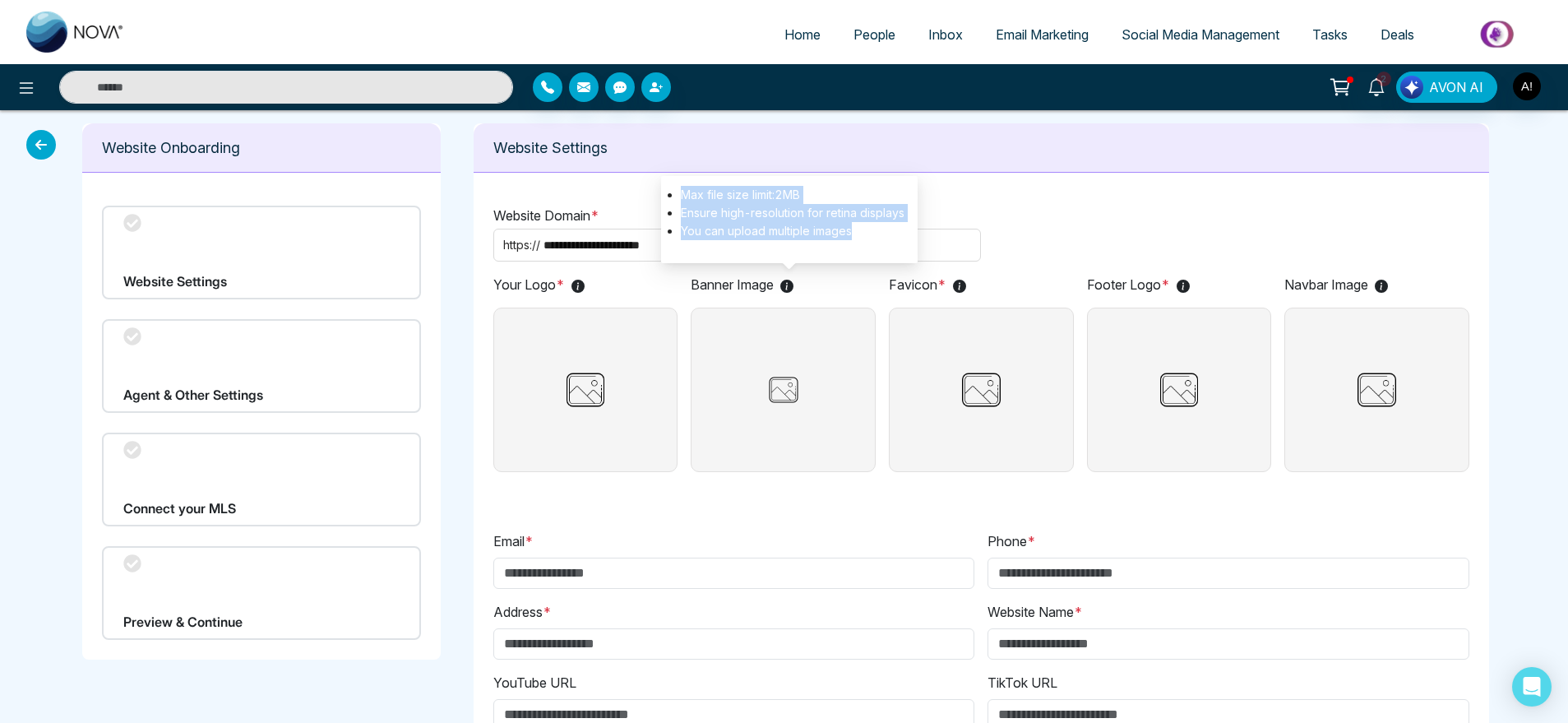
drag, startPoint x: 678, startPoint y: 187, endPoint x: 873, endPoint y: 244, distance: 203.2
click at [873, 244] on div "Max file size limit: 2 MB Ensure high-resolution for retina displays You can up…" at bounding box center [789, 219] width 256 height 87
copy ul "Max file size limit: 2 MB Ensure high-resolution for retina displays You can up…"
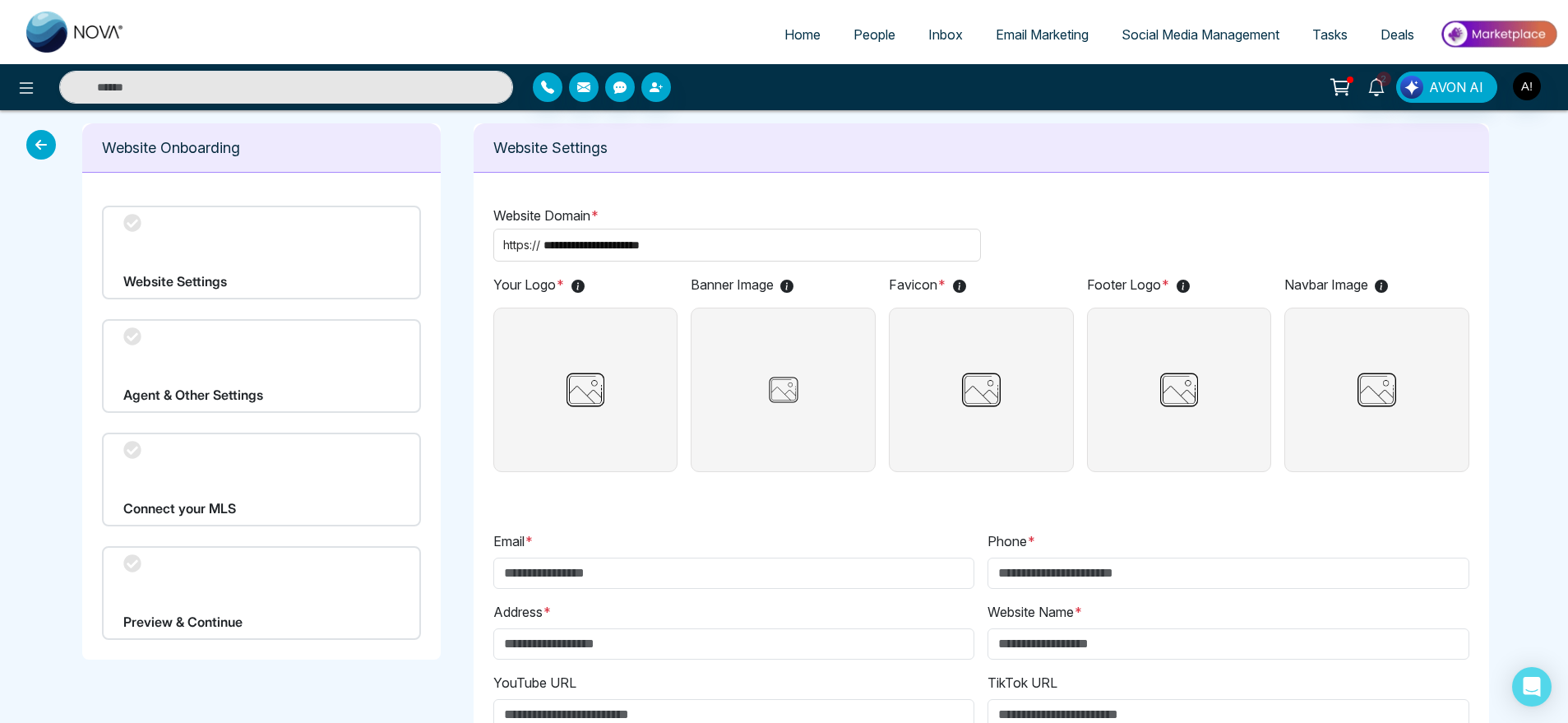
click at [1048, 207] on p "Website Domain *" at bounding box center [981, 215] width 976 height 19
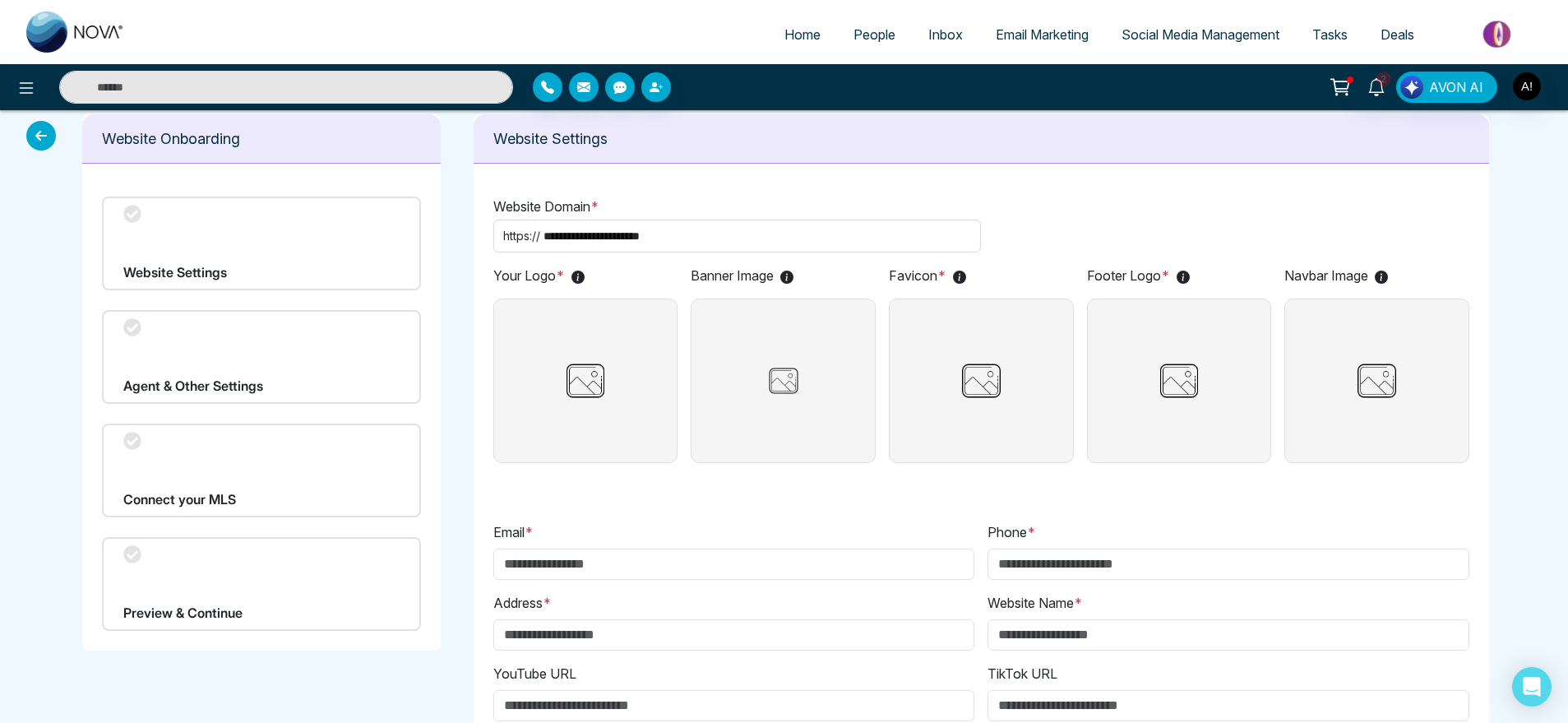
scroll to position [20, 0]
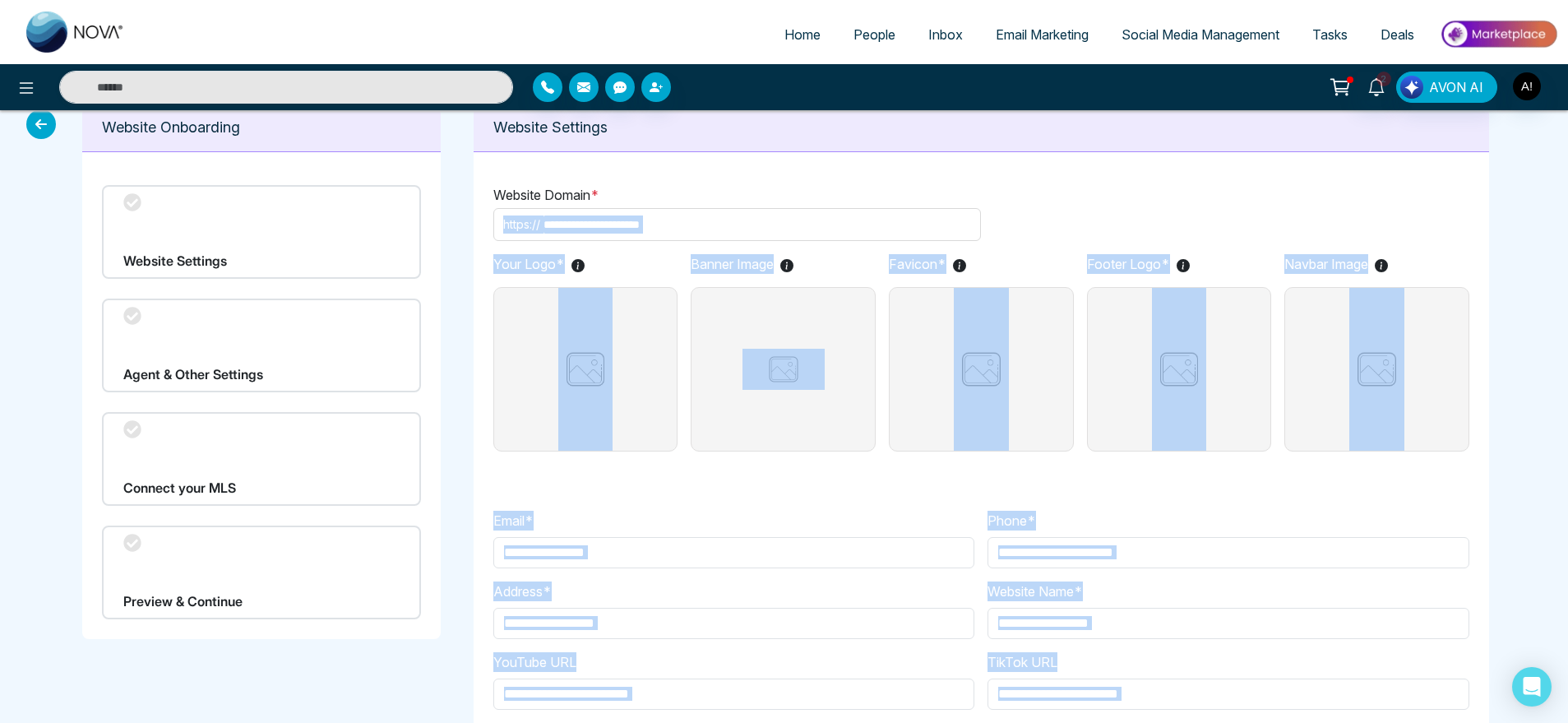
drag, startPoint x: 1039, startPoint y: 212, endPoint x: 854, endPoint y: 187, distance: 186.7
click at [854, 187] on body "**********" at bounding box center [784, 341] width 1568 height 723
click at [854, 187] on p "Website Domain *" at bounding box center [981, 195] width 976 height 19
drag, startPoint x: 1034, startPoint y: 208, endPoint x: 835, endPoint y: 207, distance: 199.0
click at [835, 207] on body "**********" at bounding box center [784, 341] width 1568 height 723
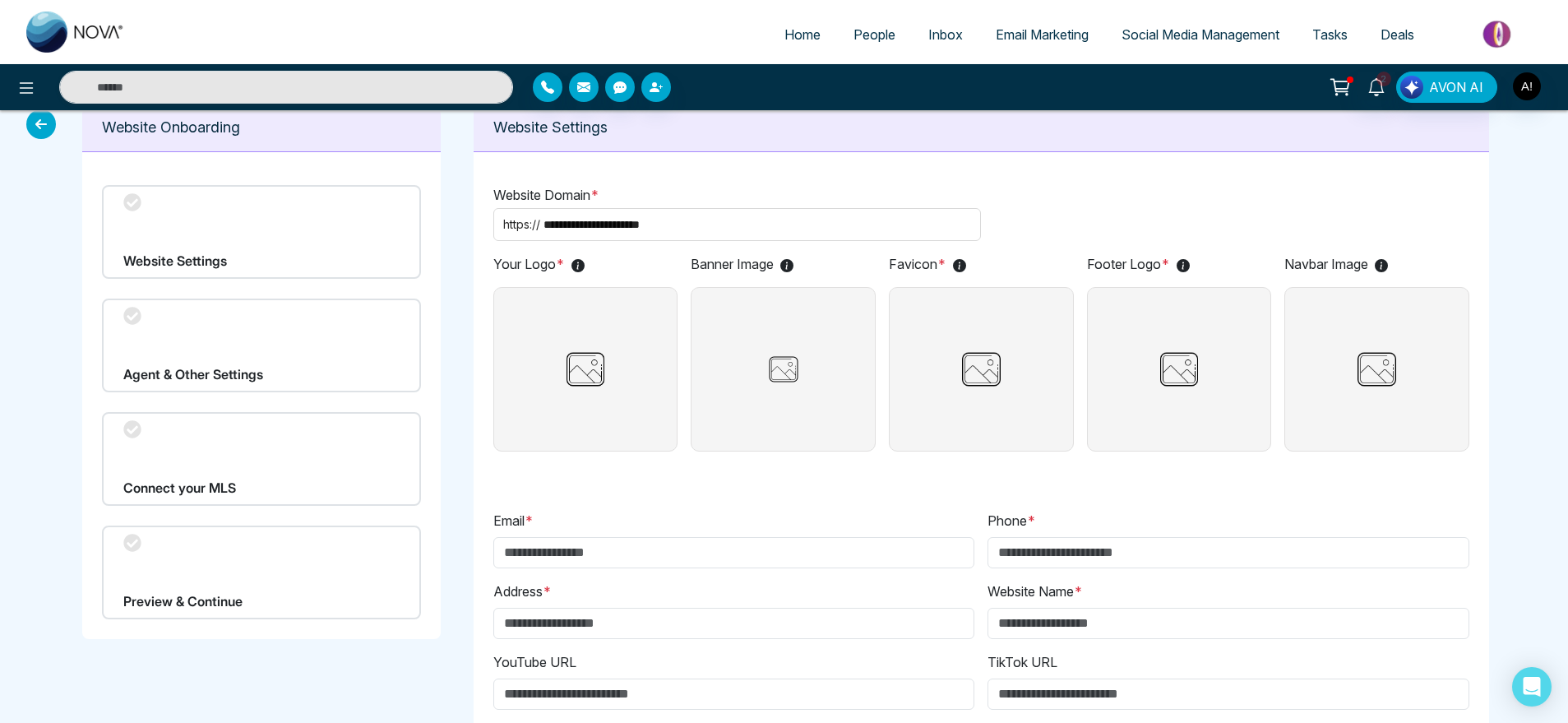
click at [925, 185] on p "Website Domain *" at bounding box center [981, 195] width 976 height 19
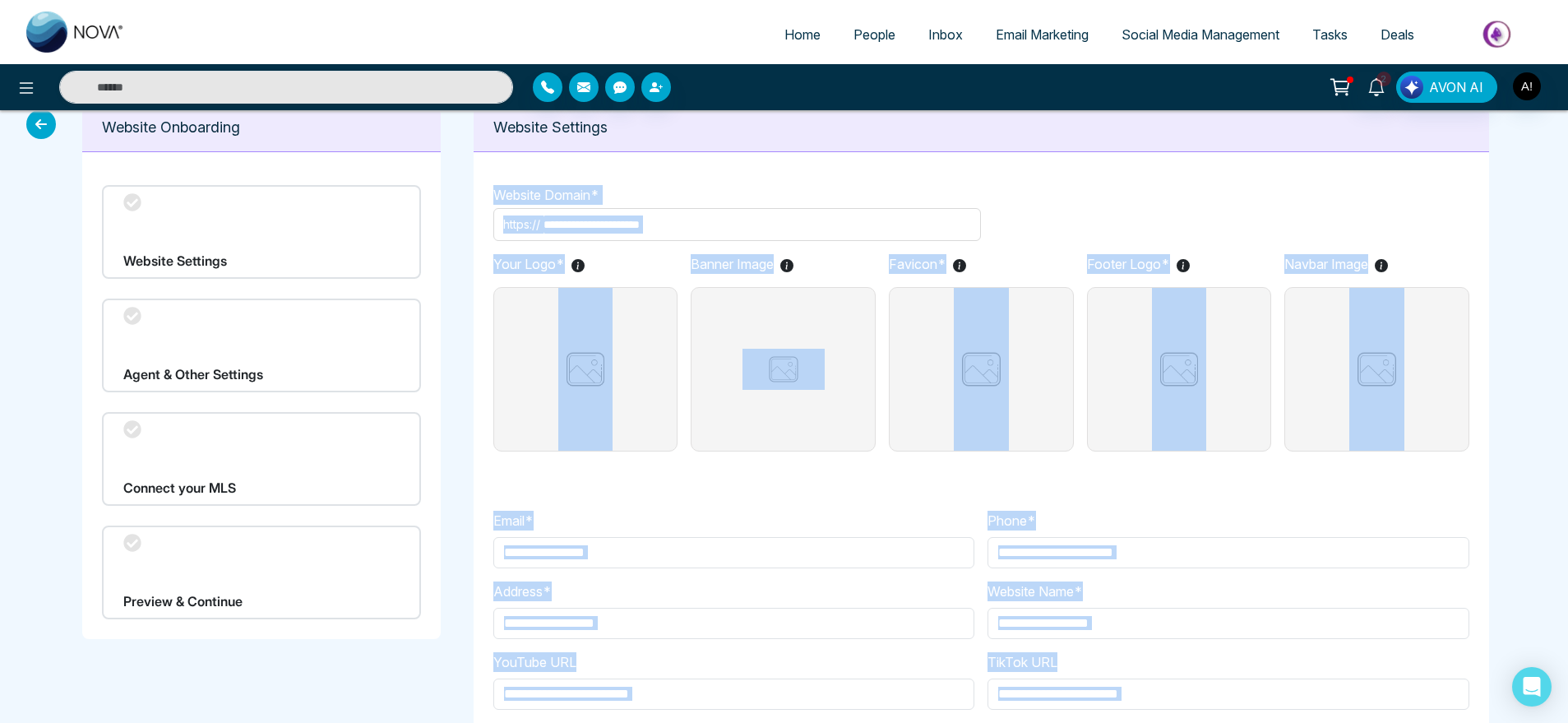
drag, startPoint x: 1029, startPoint y: 215, endPoint x: 848, endPoint y: 121, distance: 204.0
click at [848, 121] on body "**********" at bounding box center [784, 341] width 1568 height 723
click at [848, 121] on p "Website Settings" at bounding box center [981, 127] width 976 height 22
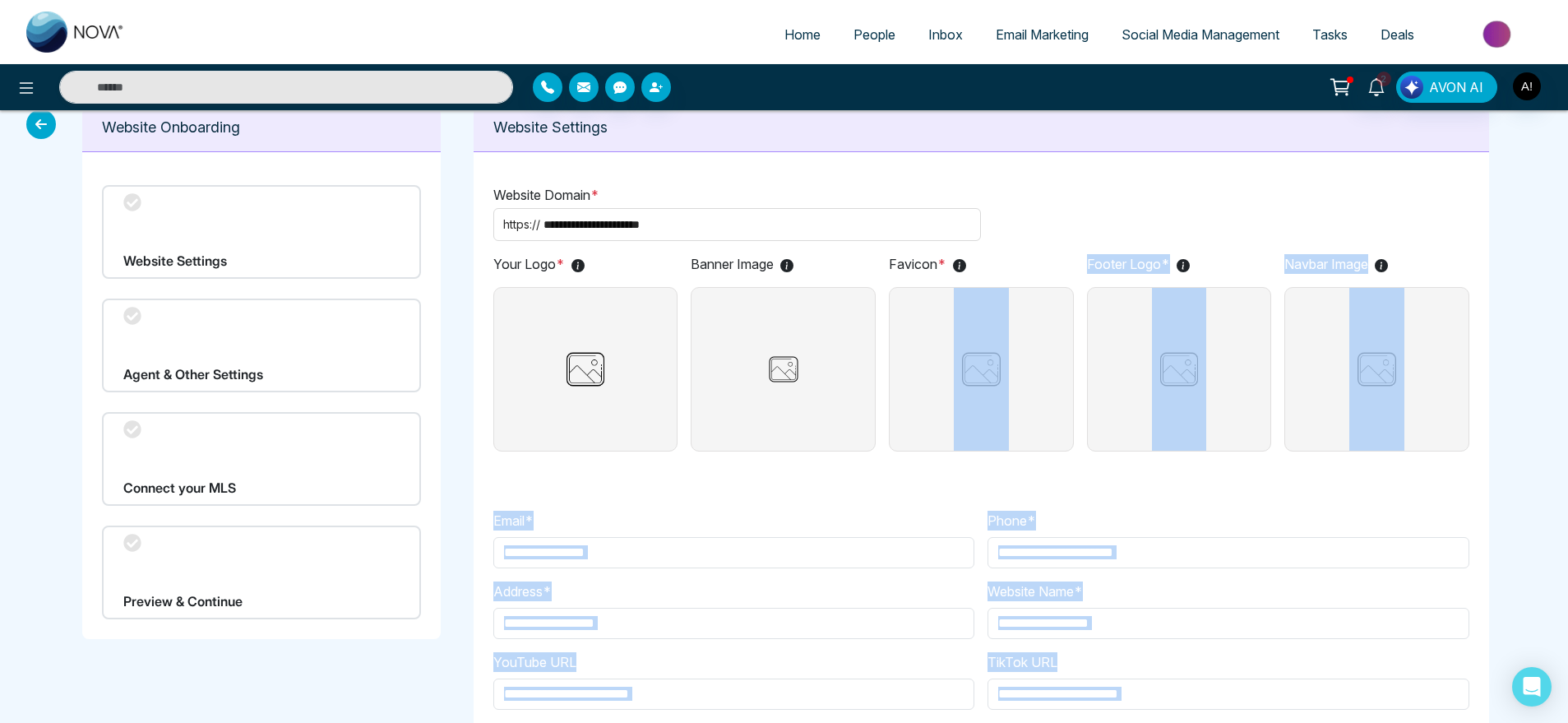
drag, startPoint x: 1029, startPoint y: 210, endPoint x: 954, endPoint y: 270, distance: 96.0
click at [954, 270] on body "**********" at bounding box center [784, 341] width 1568 height 723
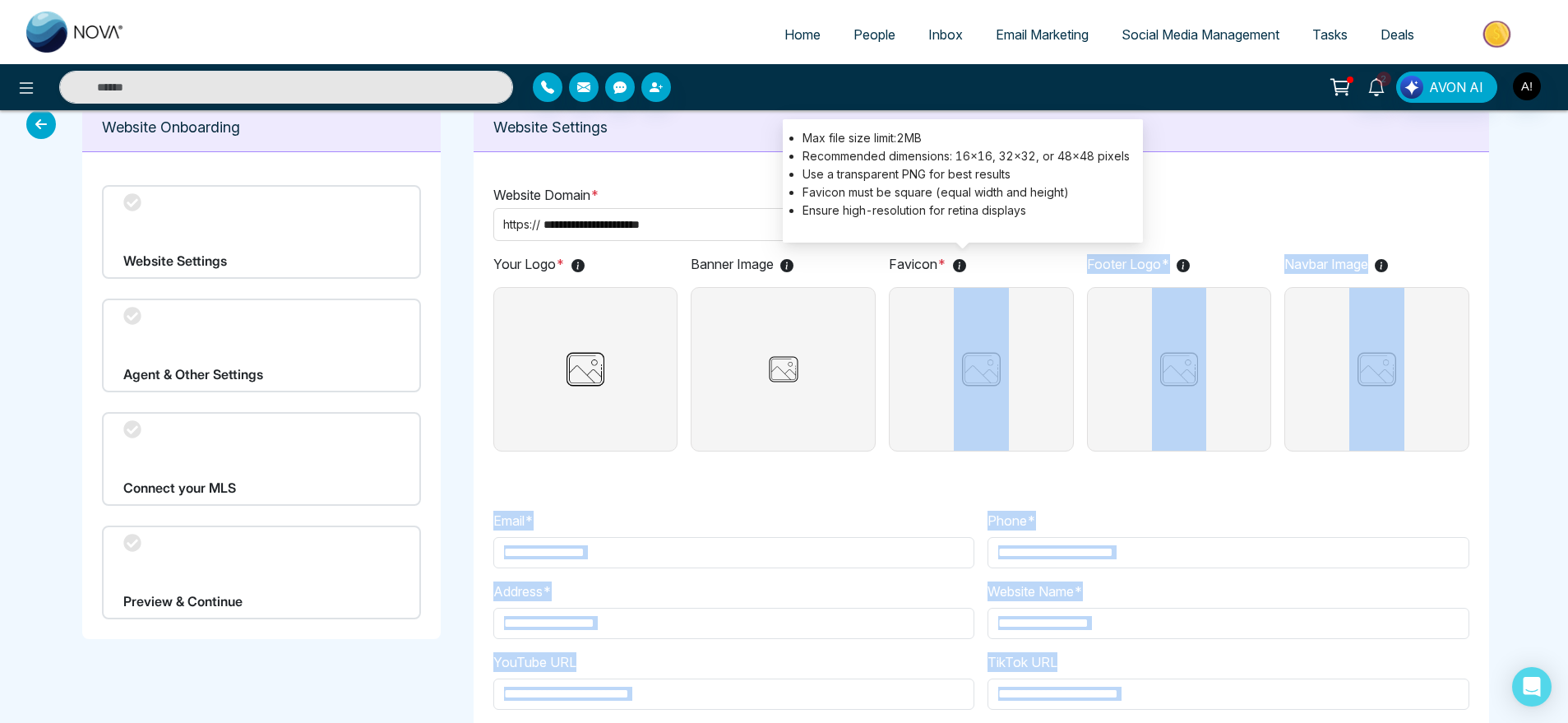
click at [966, 259] on icon at bounding box center [960, 265] width 13 height 13
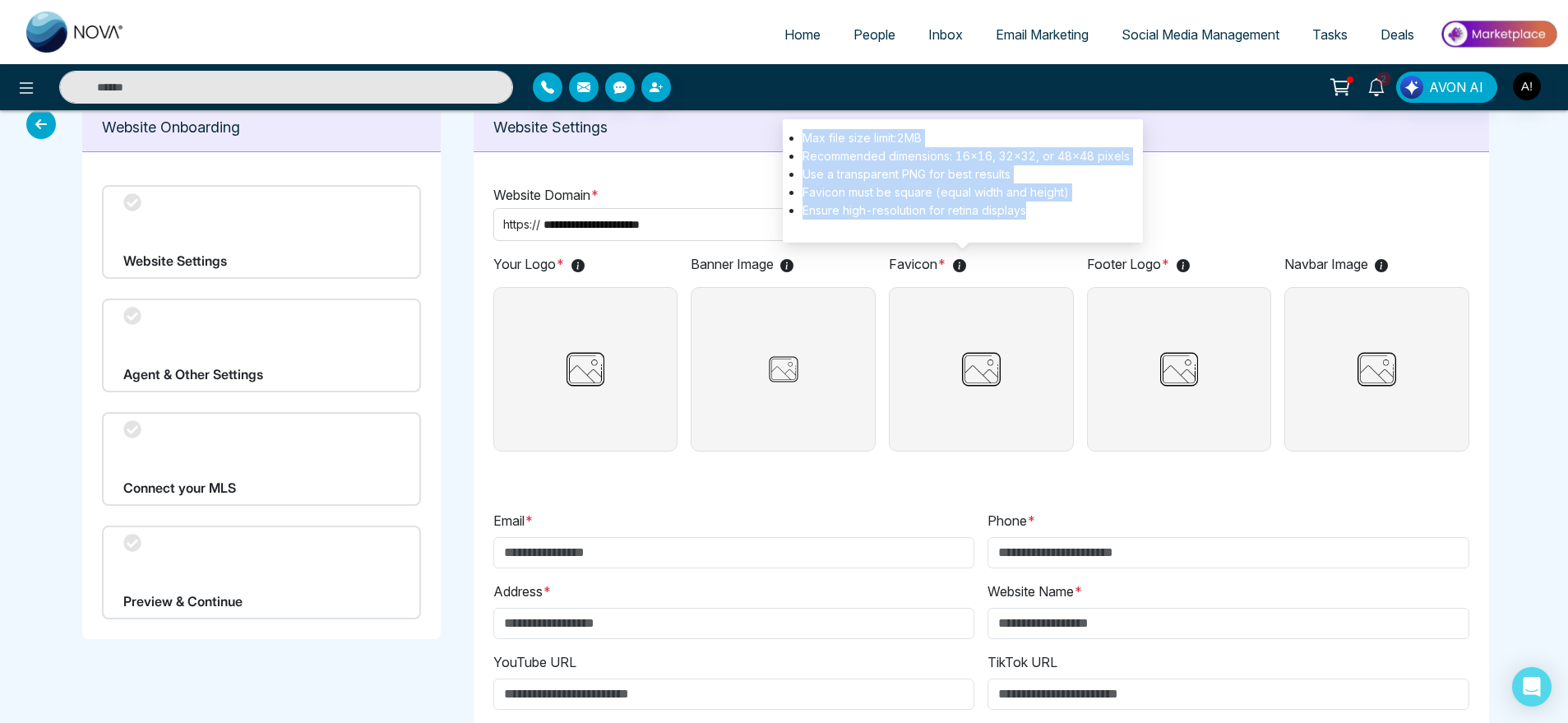
drag, startPoint x: 1029, startPoint y: 212, endPoint x: 803, endPoint y: 147, distance: 235.2
click at [803, 147] on ul "Max file size limit: 2 MB Recommended dimensions: 16×16, 32×32, or 48×48 pixels…" at bounding box center [963, 174] width 334 height 90
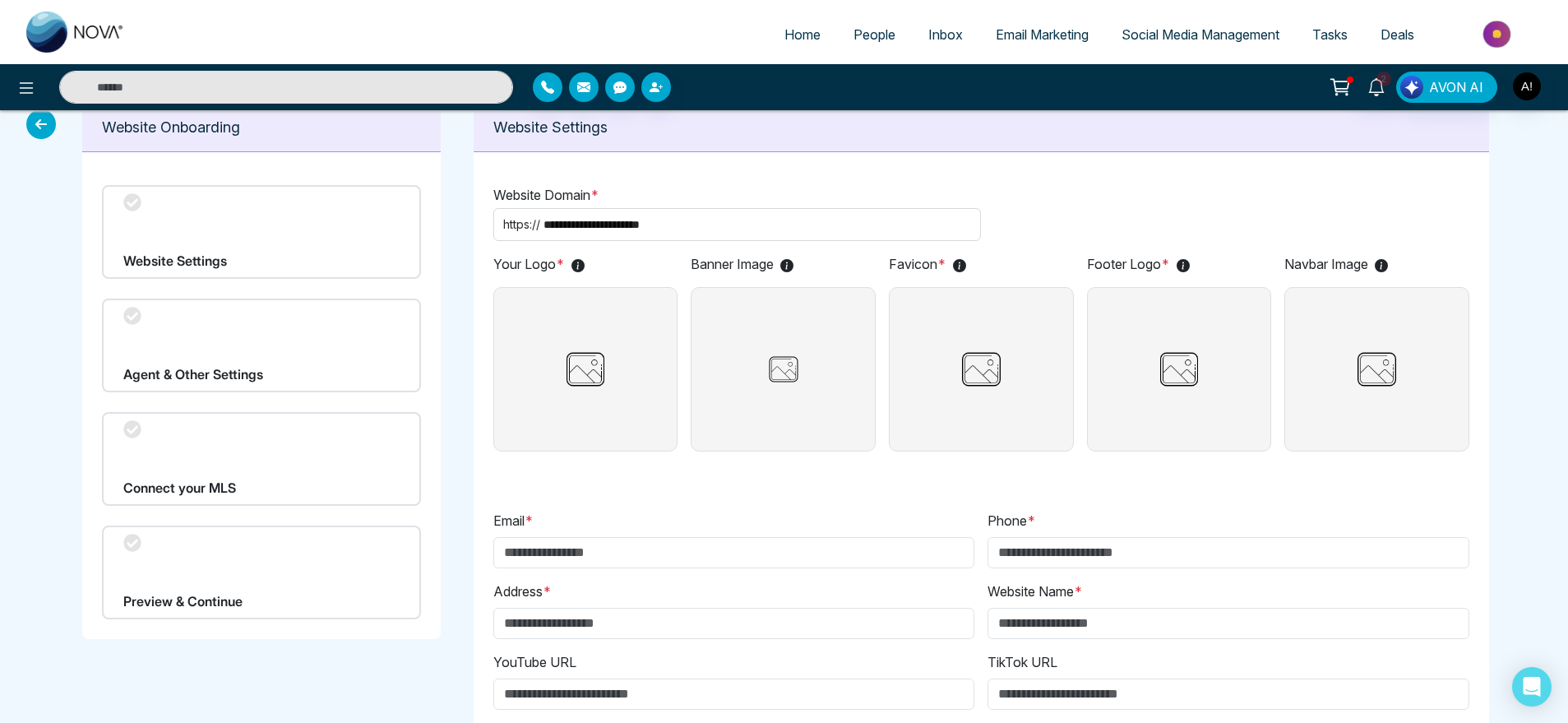
click at [977, 271] on p "Favicon *" at bounding box center [982, 263] width 185 height 19
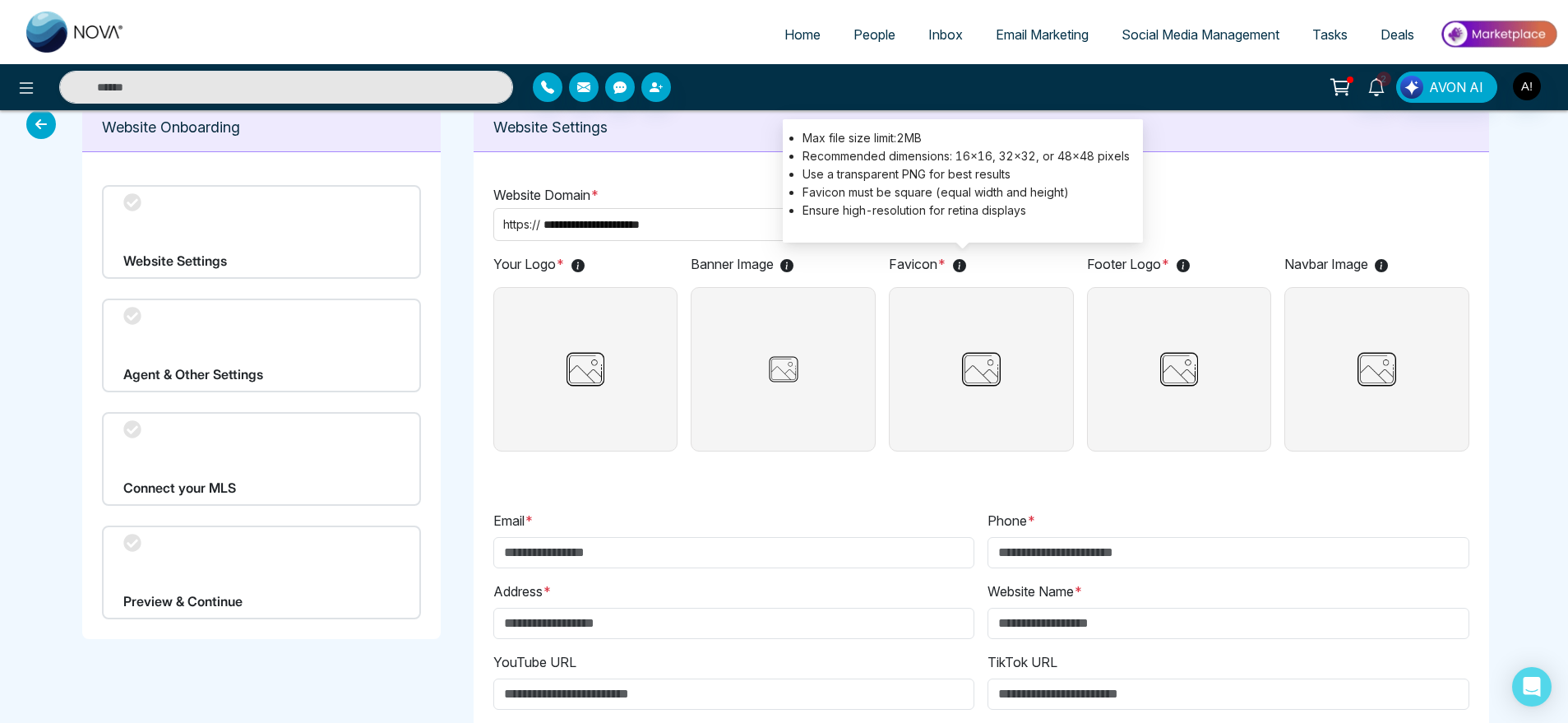
click at [964, 265] on icon at bounding box center [960, 265] width 13 height 13
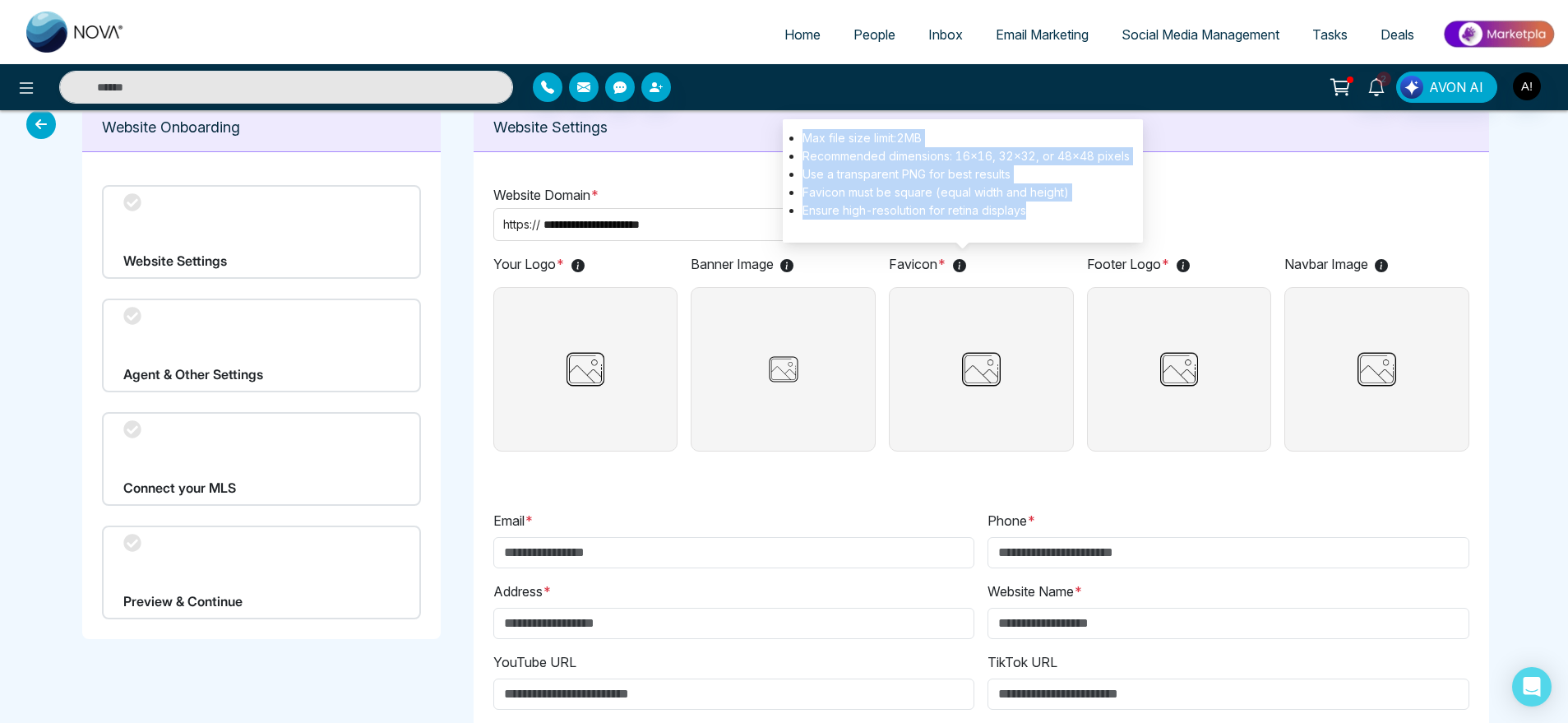
drag, startPoint x: 803, startPoint y: 133, endPoint x: 1037, endPoint y: 210, distance: 246.3
click at [1037, 210] on ul "Max file size limit: 2 MB Recommended dimensions: 16×16, 32×32, or 48×48 pixels…" at bounding box center [963, 174] width 334 height 90
copy ul "Max file size limit: 2 MB Recommended dimensions: 16×16, 32×32, or 48×48 pixels…"
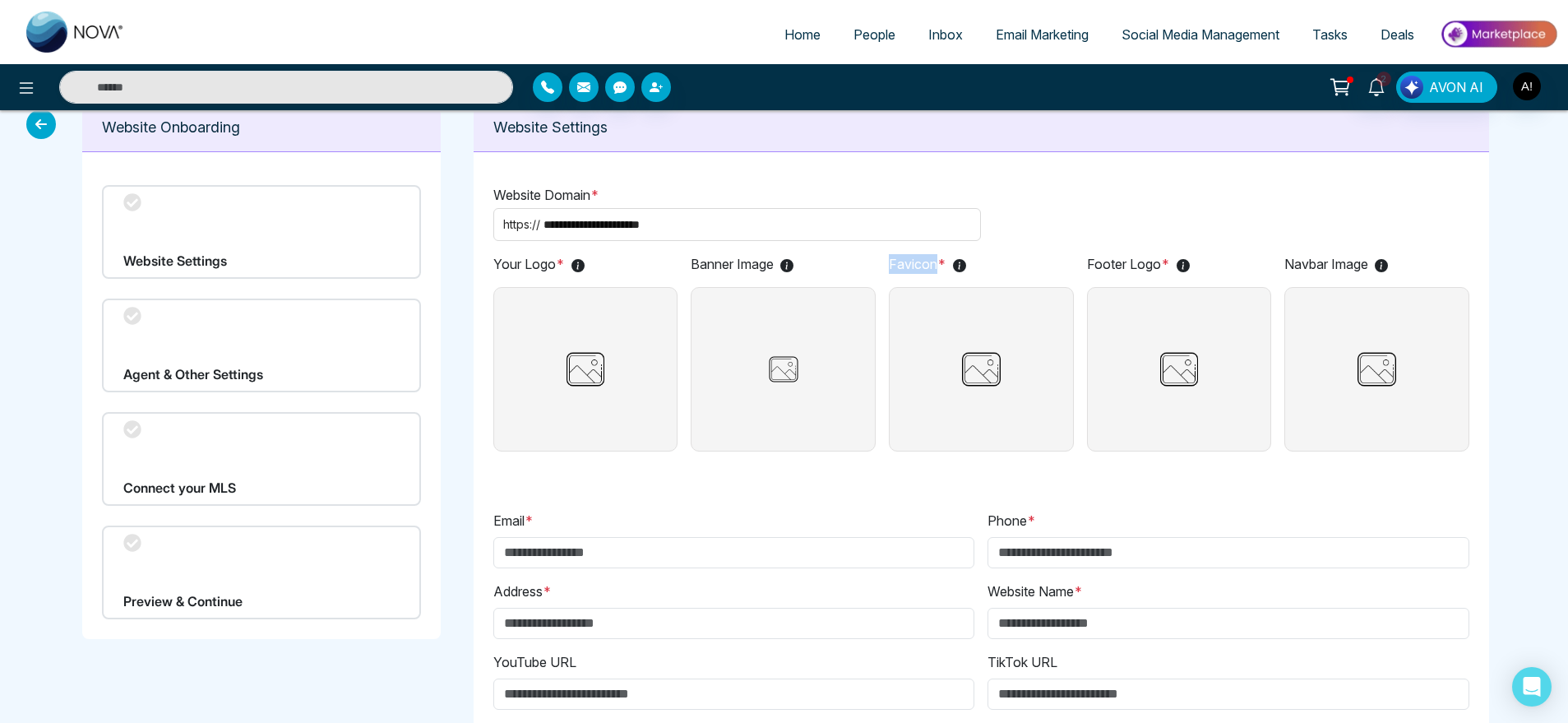
drag, startPoint x: 885, startPoint y: 262, endPoint x: 935, endPoint y: 268, distance: 50.4
click at [935, 268] on div "Your Logo * Banner Image Favicon * Footer Logo * Navbar Image" at bounding box center [981, 356] width 976 height 204
copy p "Favicon"
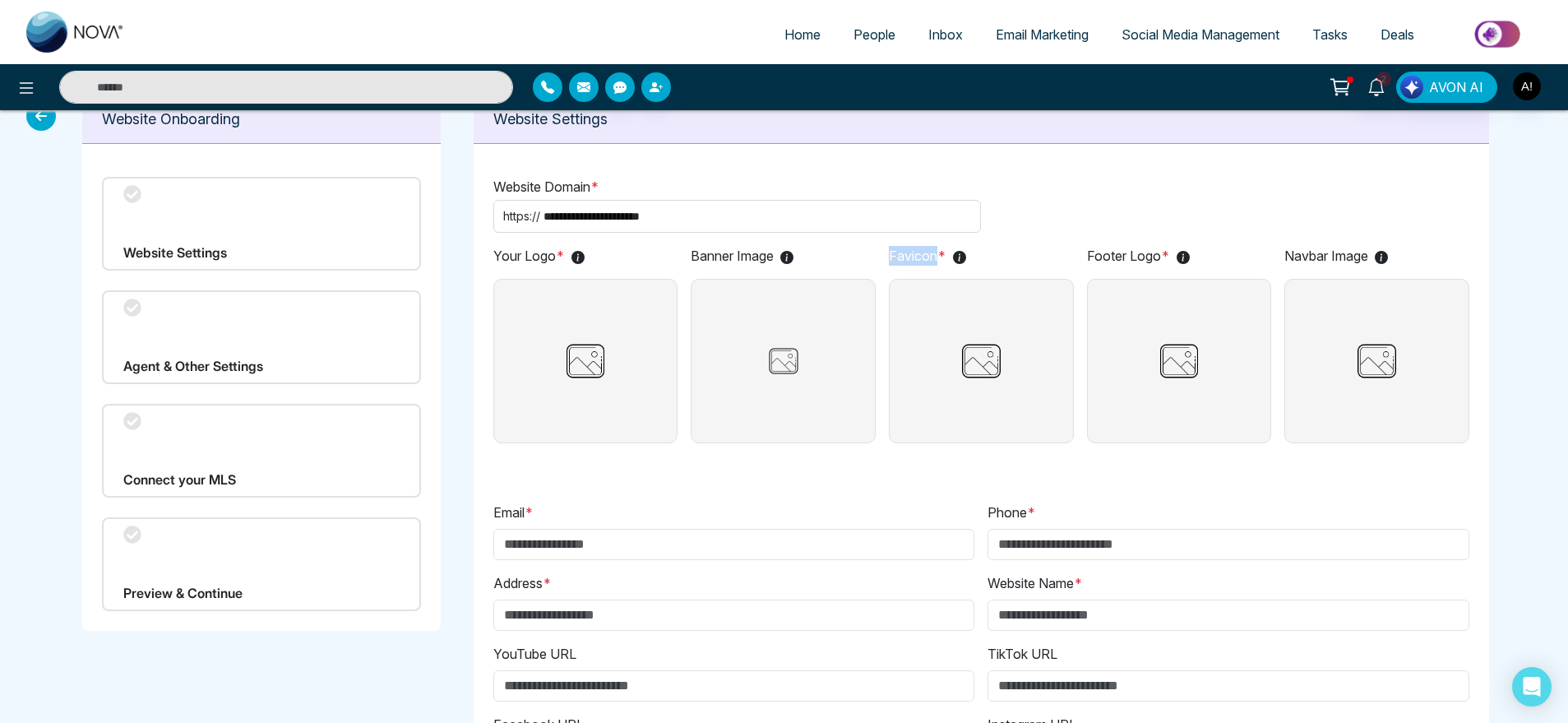
scroll to position [32, 0]
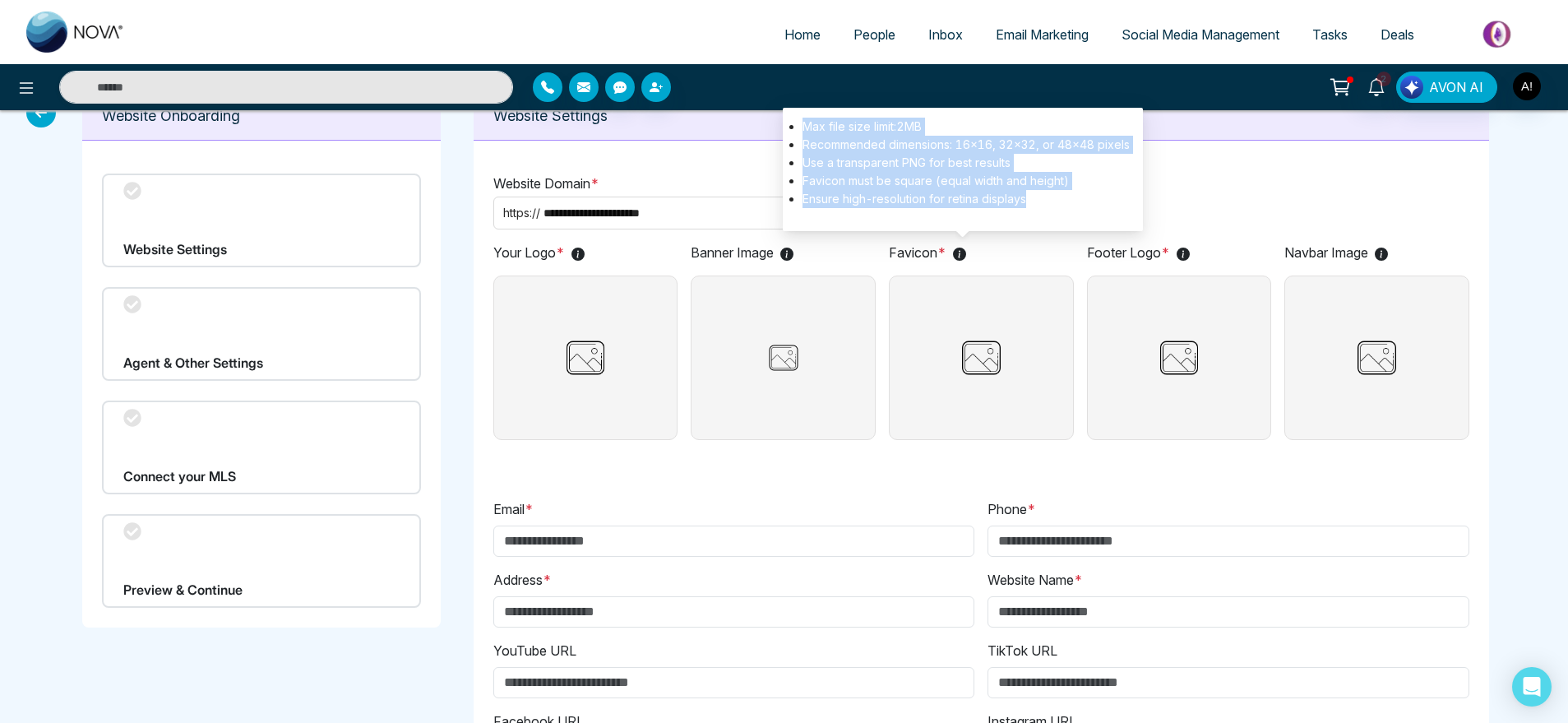
drag, startPoint x: 799, startPoint y: 120, endPoint x: 1049, endPoint y: 205, distance: 264.1
click at [1049, 205] on ul "Max file size limit: 2 MB Recommended dimensions: 16×16, 32×32, or 48×48 pixels…" at bounding box center [963, 163] width 334 height 90
copy ul "Max file size limit: 2 MB Recommended dimensions: 16×16, 32×32, or 48×48 pixels…"
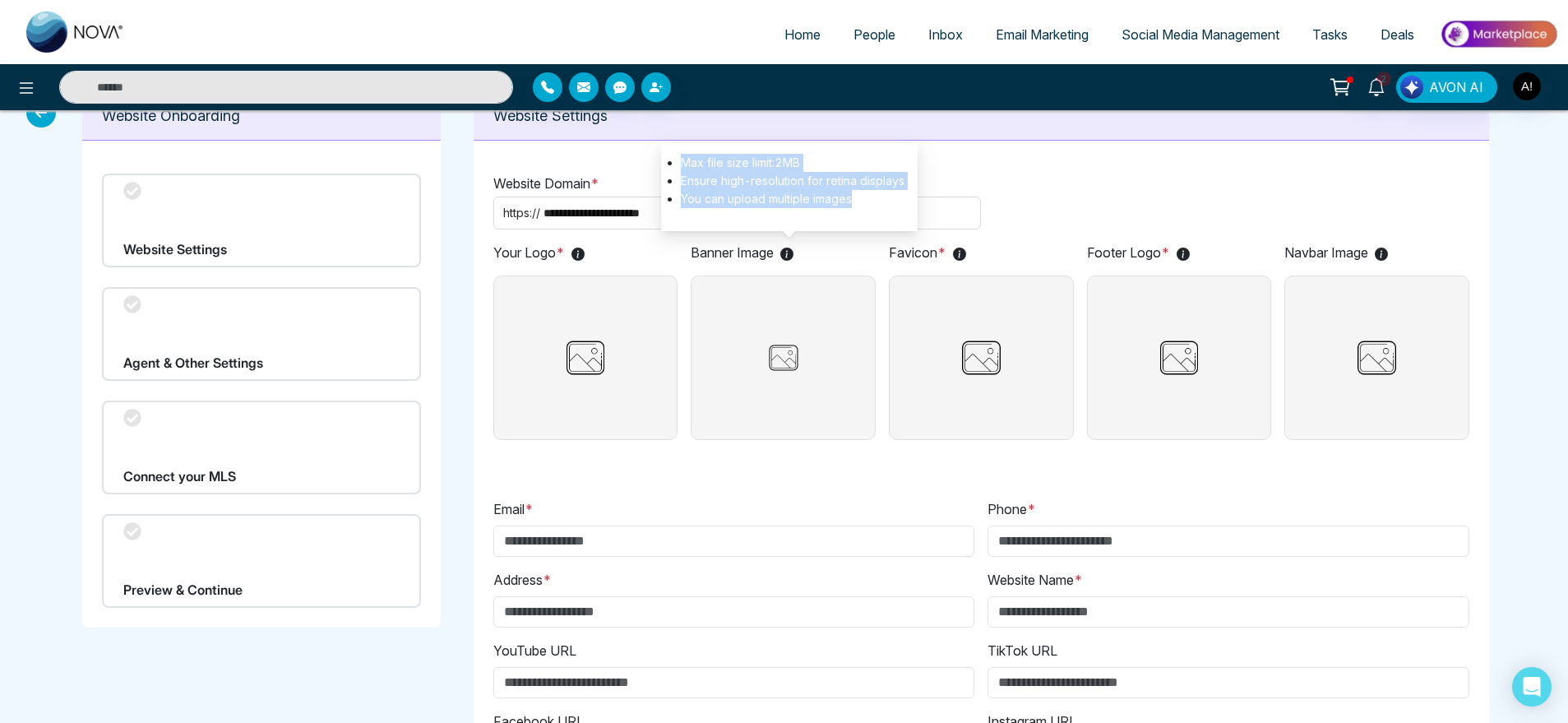
drag, startPoint x: 857, startPoint y: 196, endPoint x: 671, endPoint y: 164, distance: 188.7
click at [674, 164] on ul "Max file size limit: 2 MB Ensure high-resolution for retina displays You can up…" at bounding box center [789, 180] width 230 height 54
copy ul "Max file size limit: 2 MB Ensure high-resolution for retina displays You can up…"
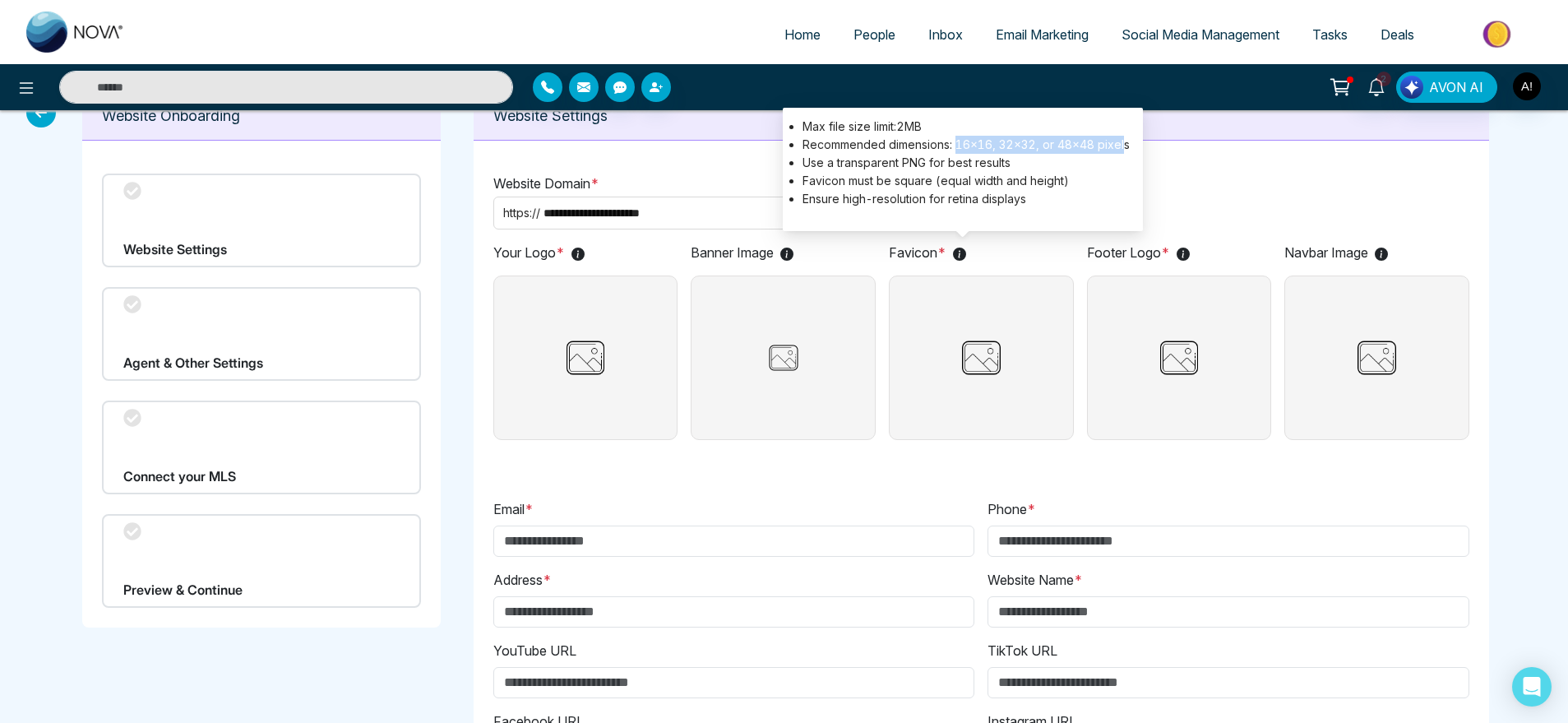
drag, startPoint x: 959, startPoint y: 144, endPoint x: 1125, endPoint y: 136, distance: 166.2
click at [1125, 136] on li "Recommended dimensions: 16×16, 32×32, or 48×48 pixels" at bounding box center [966, 144] width 327 height 18
click at [1129, 149] on li "Recommended dimensions: 16×16, 32×32, or 48×48 pixels" at bounding box center [966, 144] width 327 height 18
drag, startPoint x: 1129, startPoint y: 149, endPoint x: 961, endPoint y: 142, distance: 168.1
click at [961, 142] on li "Recommended dimensions: 16×16, 32×32, or 48×48 pixels" at bounding box center [966, 144] width 327 height 18
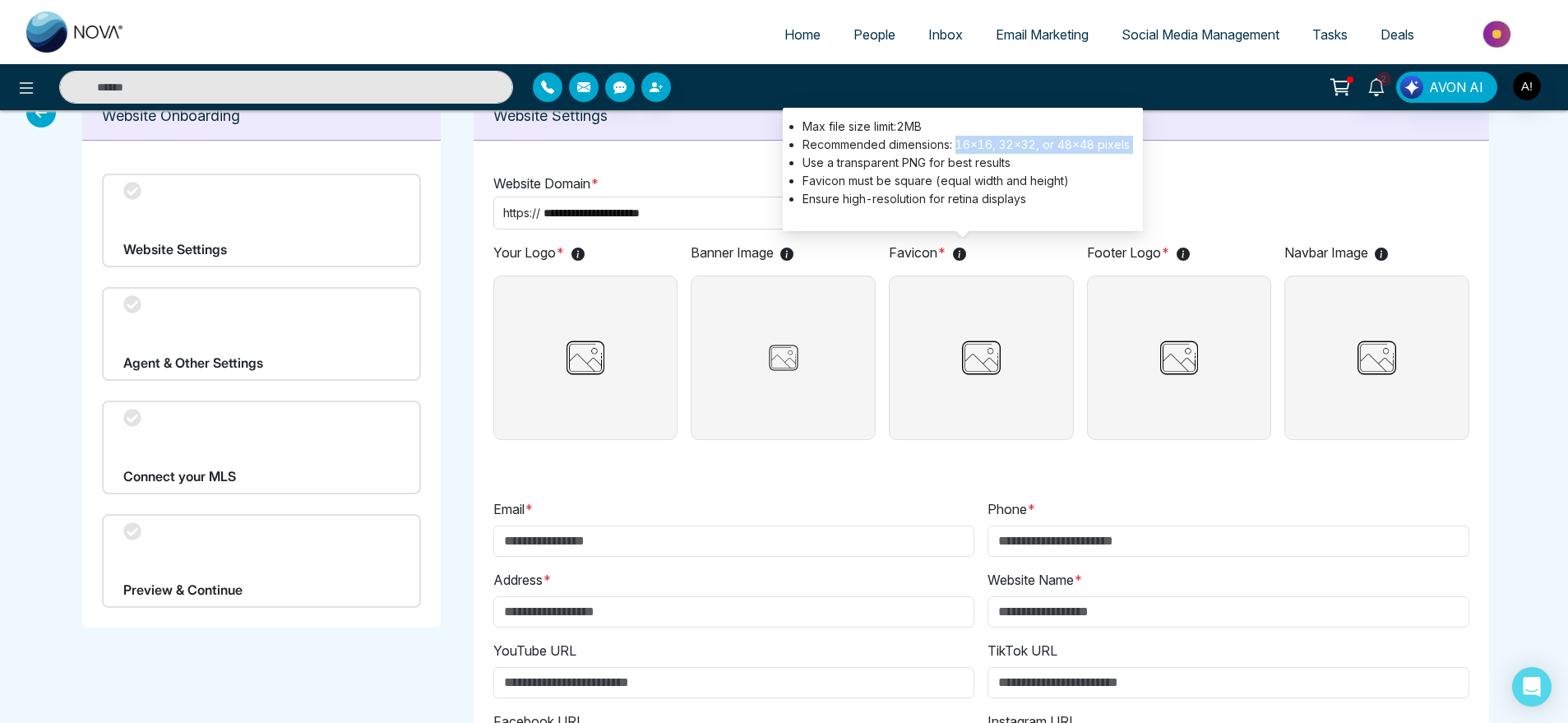
copy li "16×16, 32×32, or 48×48 pixels"
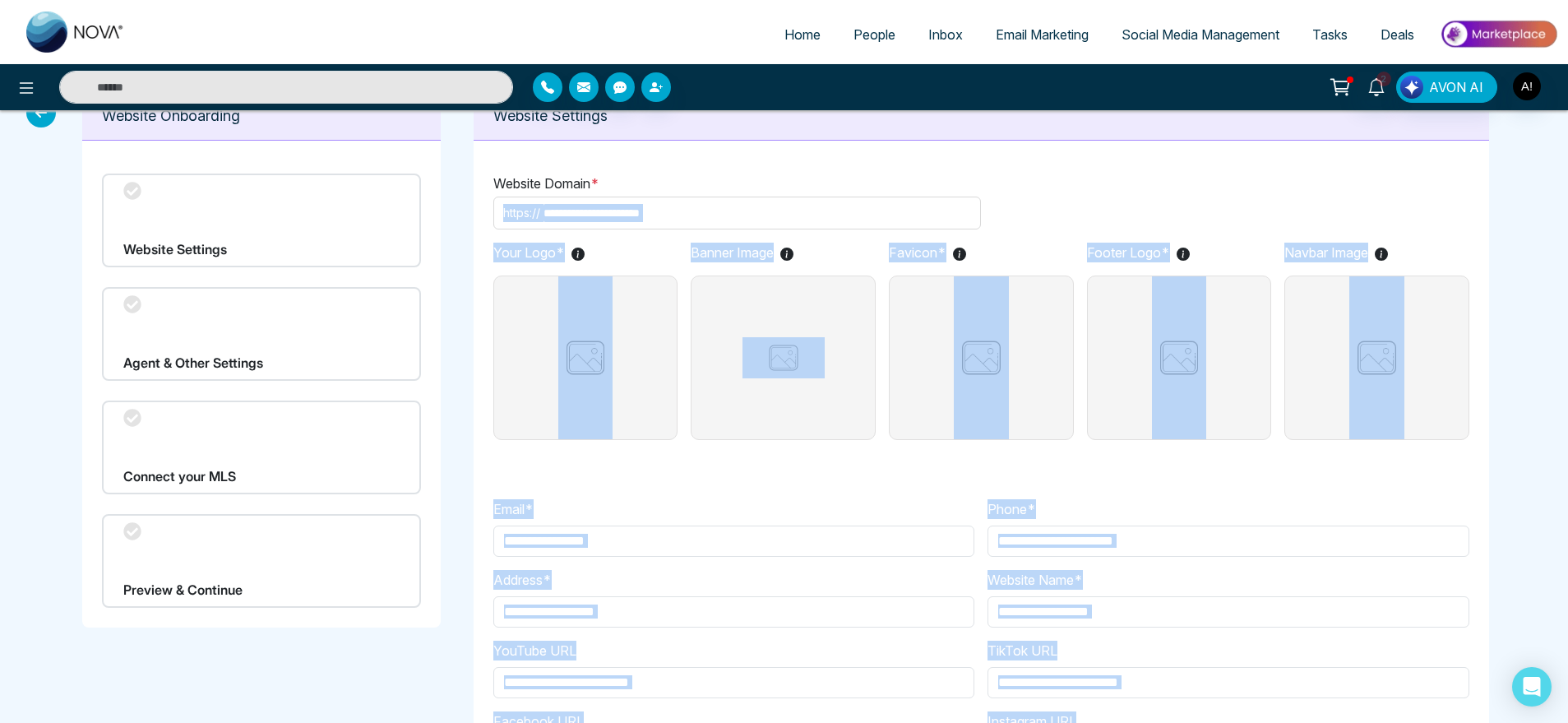
drag, startPoint x: 1031, startPoint y: 196, endPoint x: 839, endPoint y: 174, distance: 193.3
click at [839, 174] on body "**********" at bounding box center [784, 329] width 1568 height 723
click at [839, 174] on p "Website Domain *" at bounding box center [981, 183] width 976 height 19
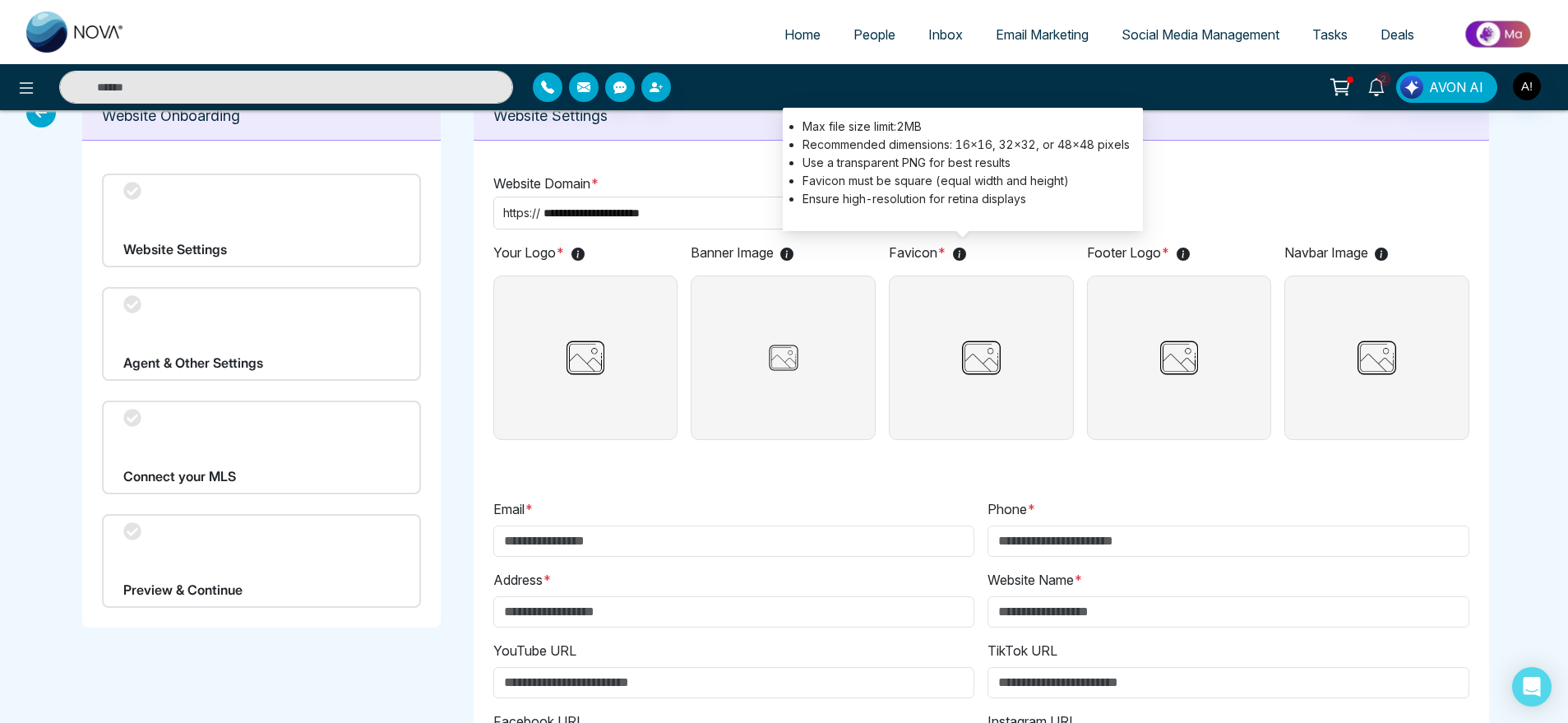
click at [966, 255] on icon at bounding box center [960, 254] width 13 height 13
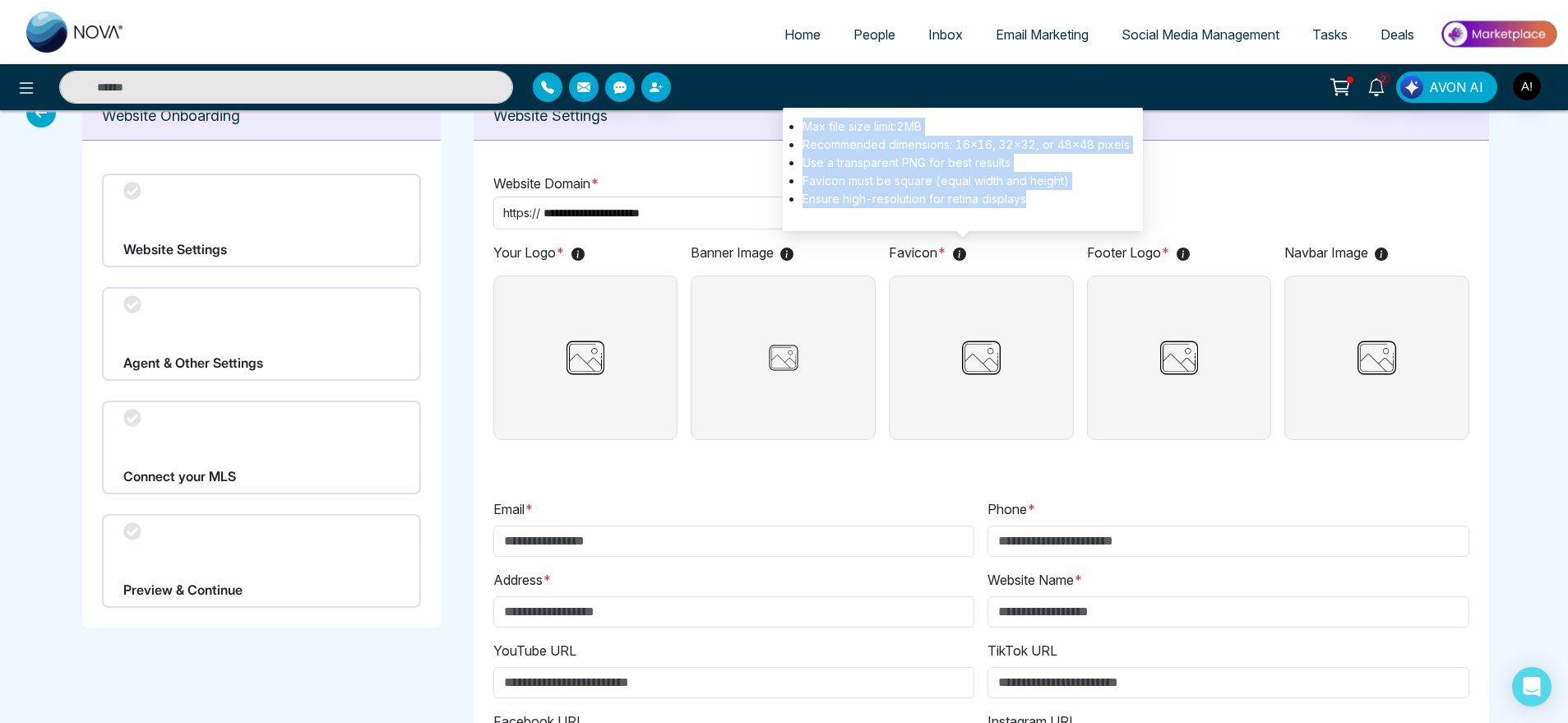
drag, startPoint x: 1034, startPoint y: 196, endPoint x: 796, endPoint y: 132, distance: 246.5
click at [796, 132] on ul "Max file size limit: 2 MB Recommended dimensions: 16×16, 32×32, or 48×48 pixels…" at bounding box center [963, 163] width 334 height 90
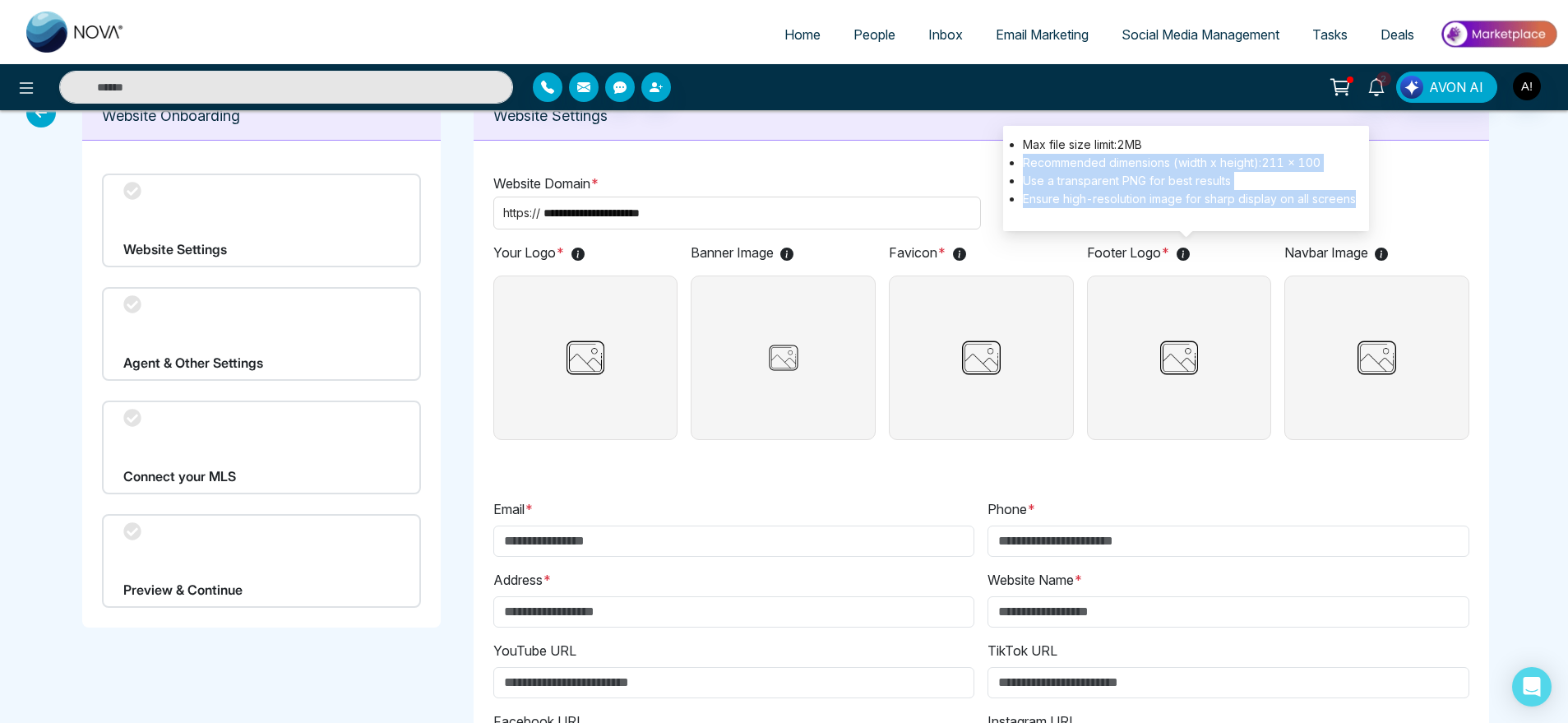
drag, startPoint x: 1362, startPoint y: 198, endPoint x: 1019, endPoint y: 169, distance: 344.2
click at [1019, 169] on div "Max file size limit: 2 MB Recommended dimensions (width x height):211 x 100 Use…" at bounding box center [1186, 178] width 366 height 105
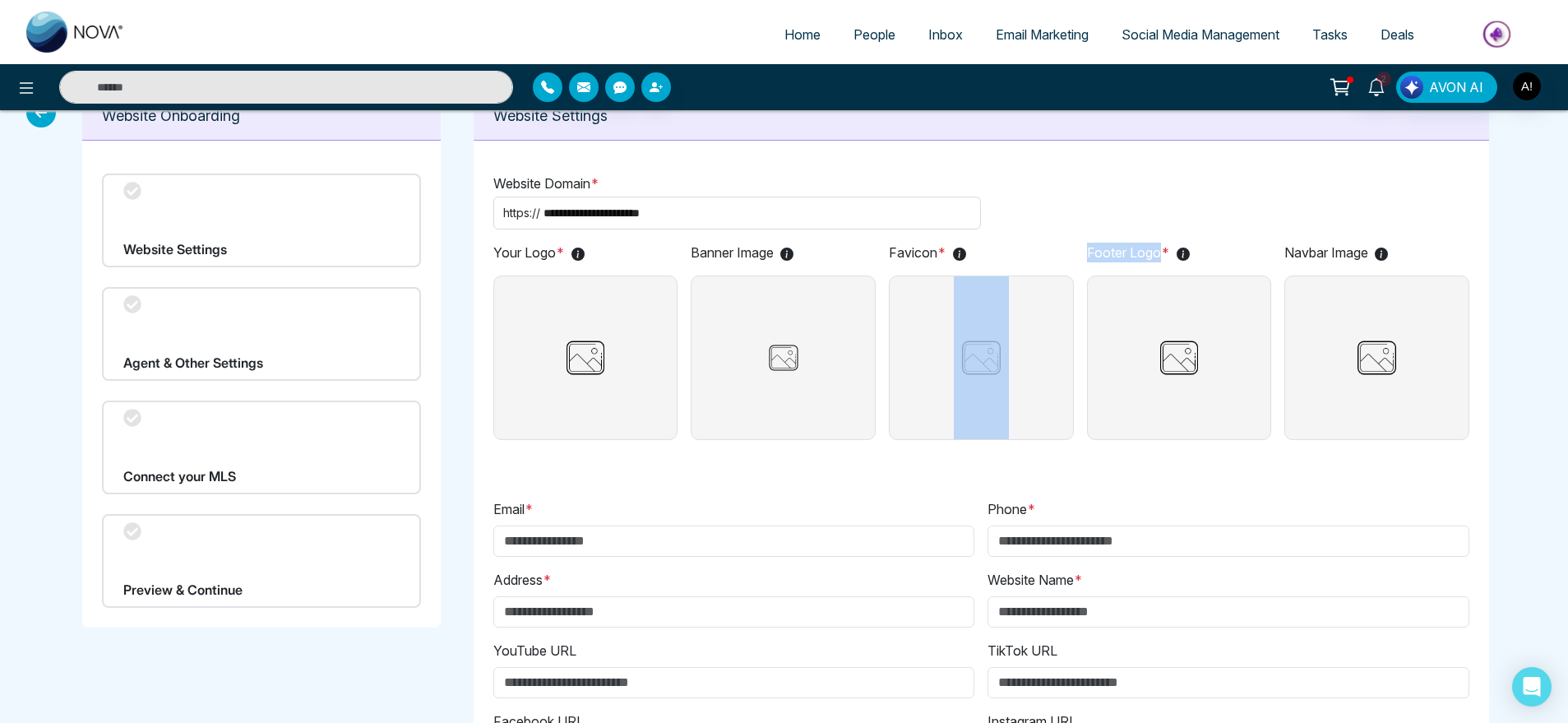
drag, startPoint x: 1163, startPoint y: 253, endPoint x: 1065, endPoint y: 253, distance: 98.0
click at [1065, 253] on div "Your Logo * Banner Image Favicon * Footer Logo * Navbar Image" at bounding box center [981, 345] width 976 height 204
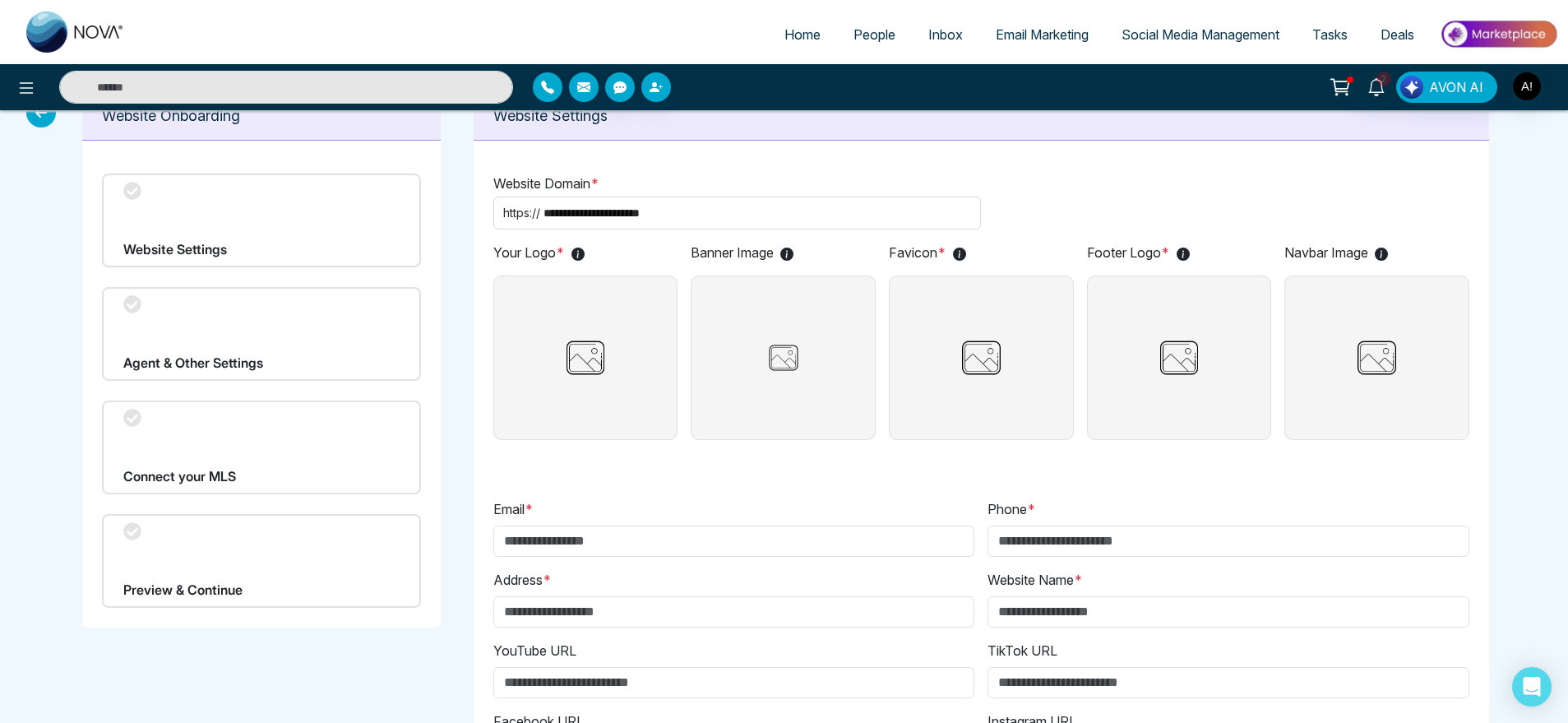
click at [1239, 236] on div "**********" at bounding box center [981, 565] width 976 height 783
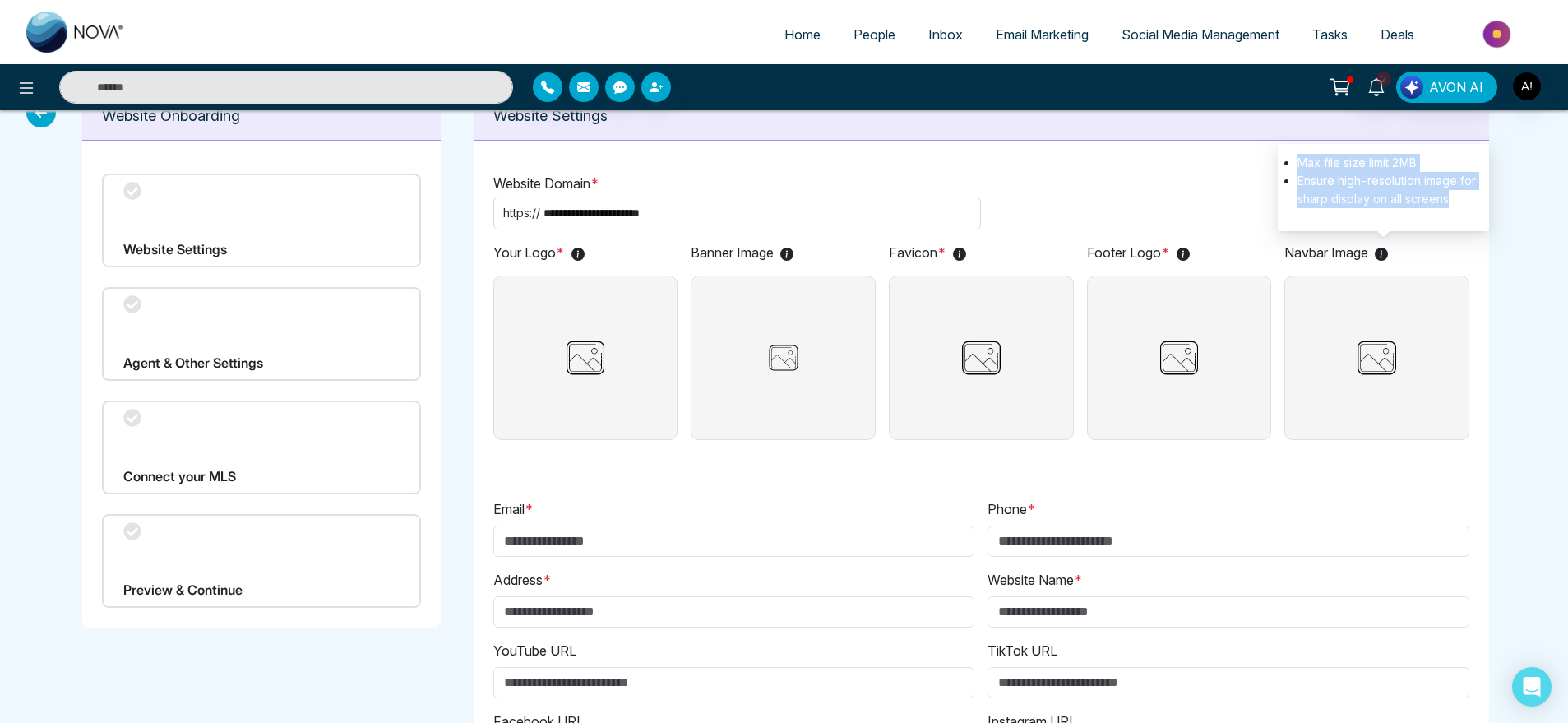
drag, startPoint x: 1452, startPoint y: 198, endPoint x: 1290, endPoint y: 160, distance: 166.4
click at [1290, 160] on div "Max file size limit: 2 MB Ensure high-resolution image for sharp display on all…" at bounding box center [1383, 187] width 212 height 87
click at [574, 354] on img at bounding box center [585, 357] width 55 height 163
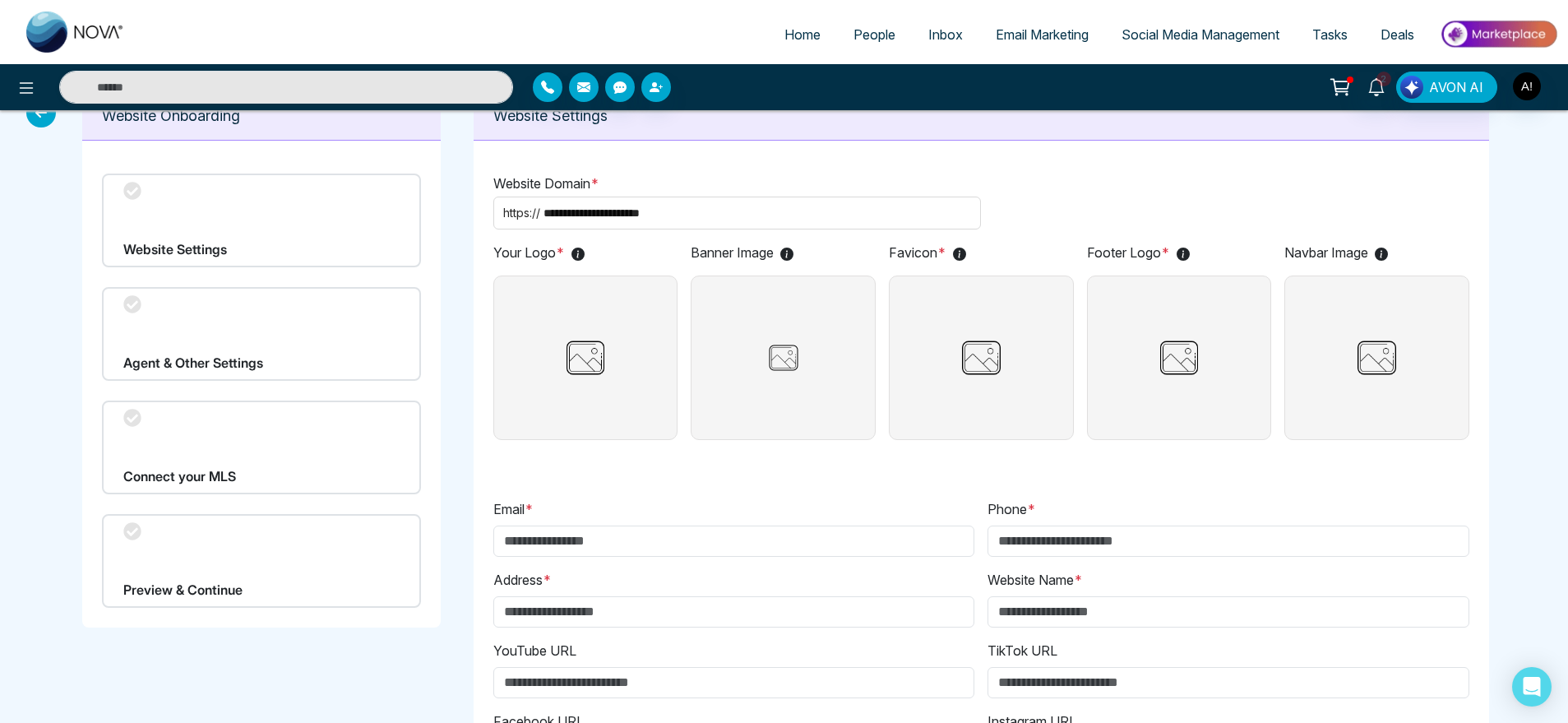
click at [0, 0] on input "file" at bounding box center [0, 0] width 0 height 0
click at [674, 276] on icon at bounding box center [675, 278] width 10 height 12
click at [603, 342] on img at bounding box center [585, 357] width 55 height 163
click at [0, 0] on input "file" at bounding box center [0, 0] width 0 height 0
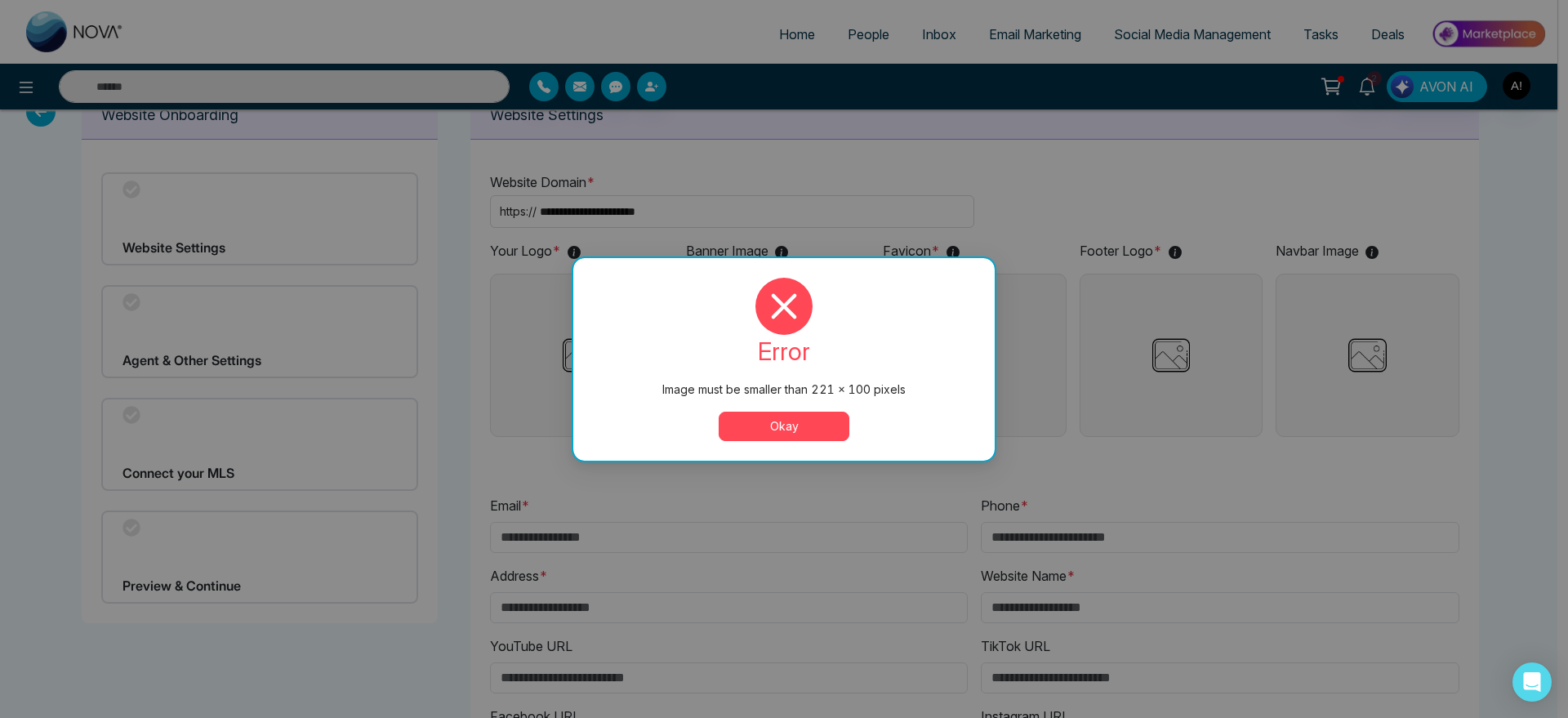
click at [797, 445] on div "error Image must be smaller than 221 × 100 pixels Okay" at bounding box center [784, 359] width 421 height 203
click at [792, 429] on button "Okay" at bounding box center [784, 426] width 131 height 29
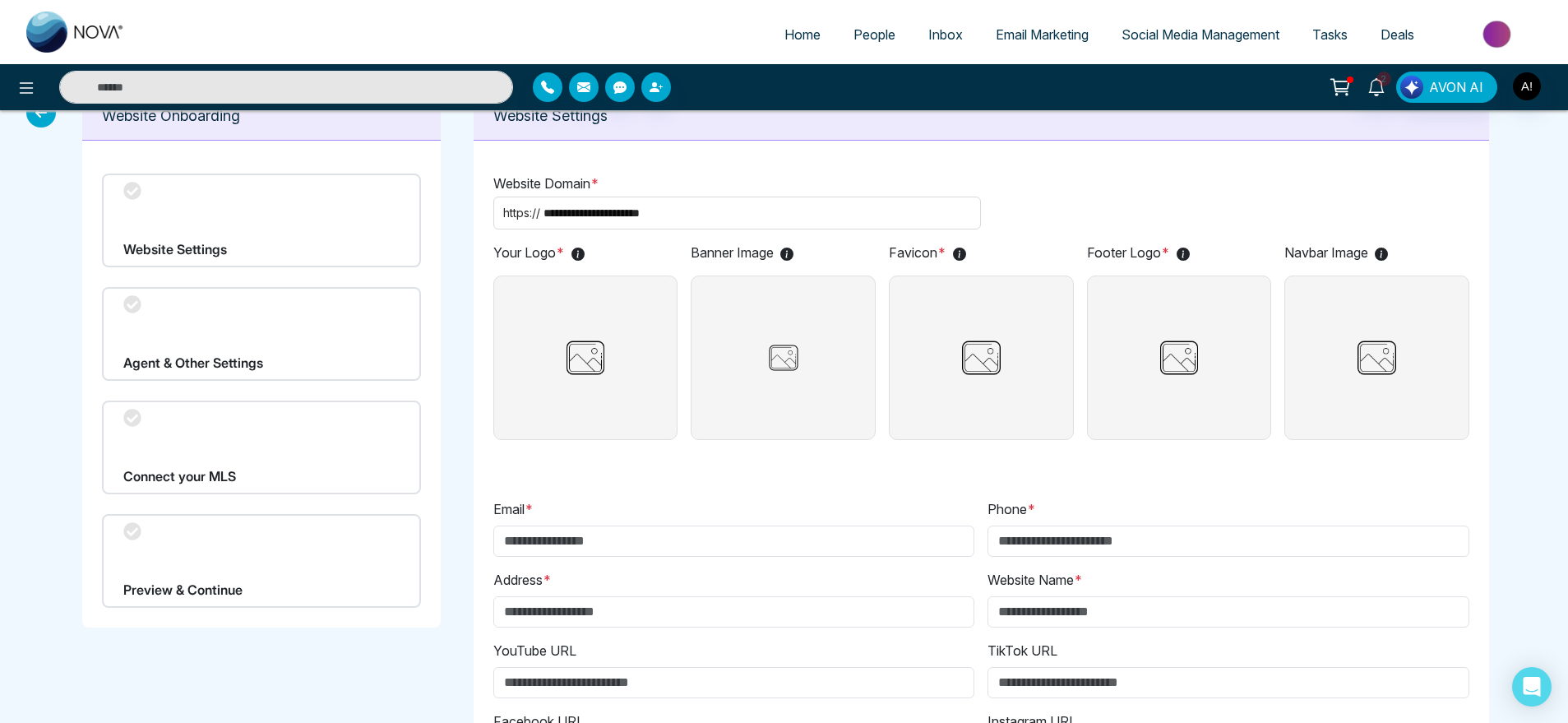
click at [599, 322] on img at bounding box center [585, 357] width 55 height 163
click at [0, 0] on input "file" at bounding box center [0, 0] width 0 height 0
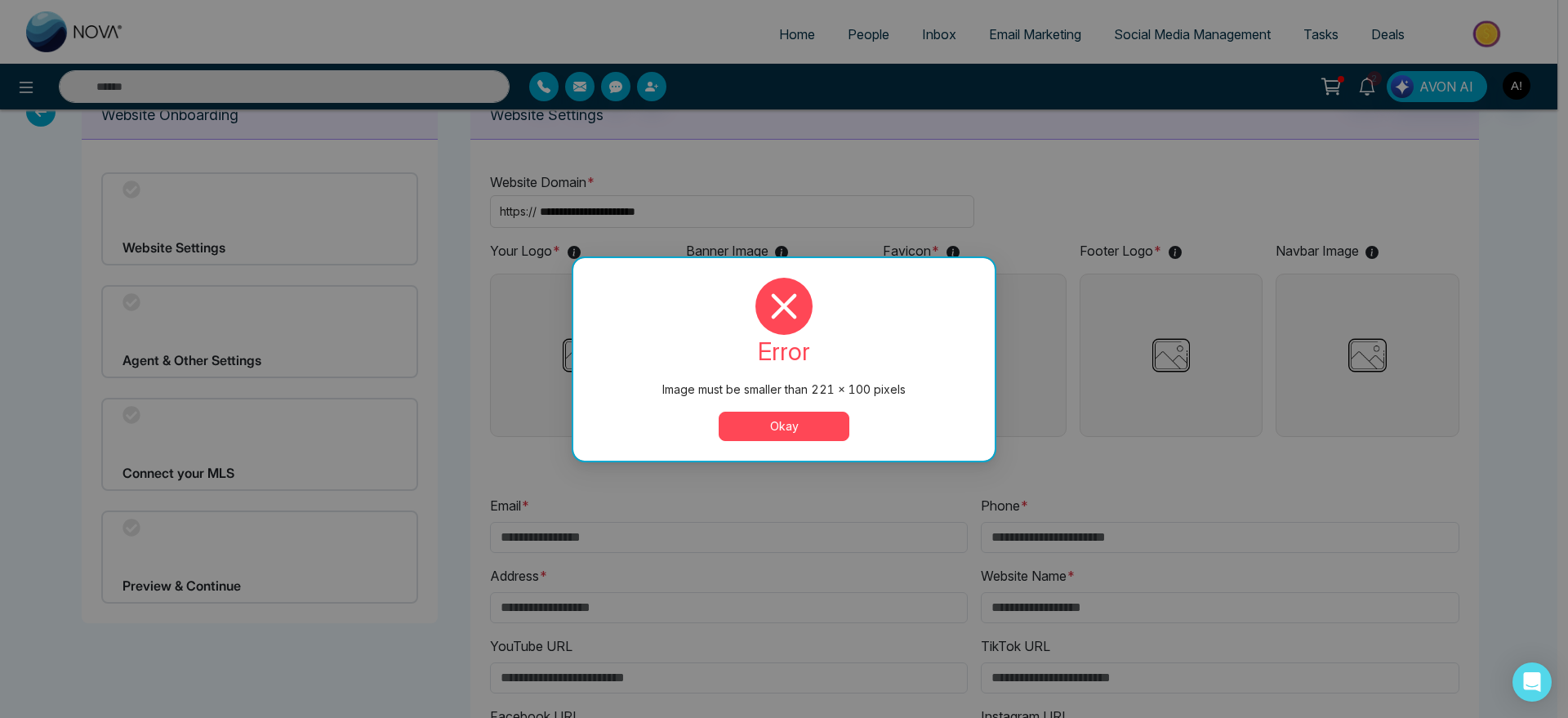
click at [755, 424] on button "Okay" at bounding box center [784, 426] width 131 height 29
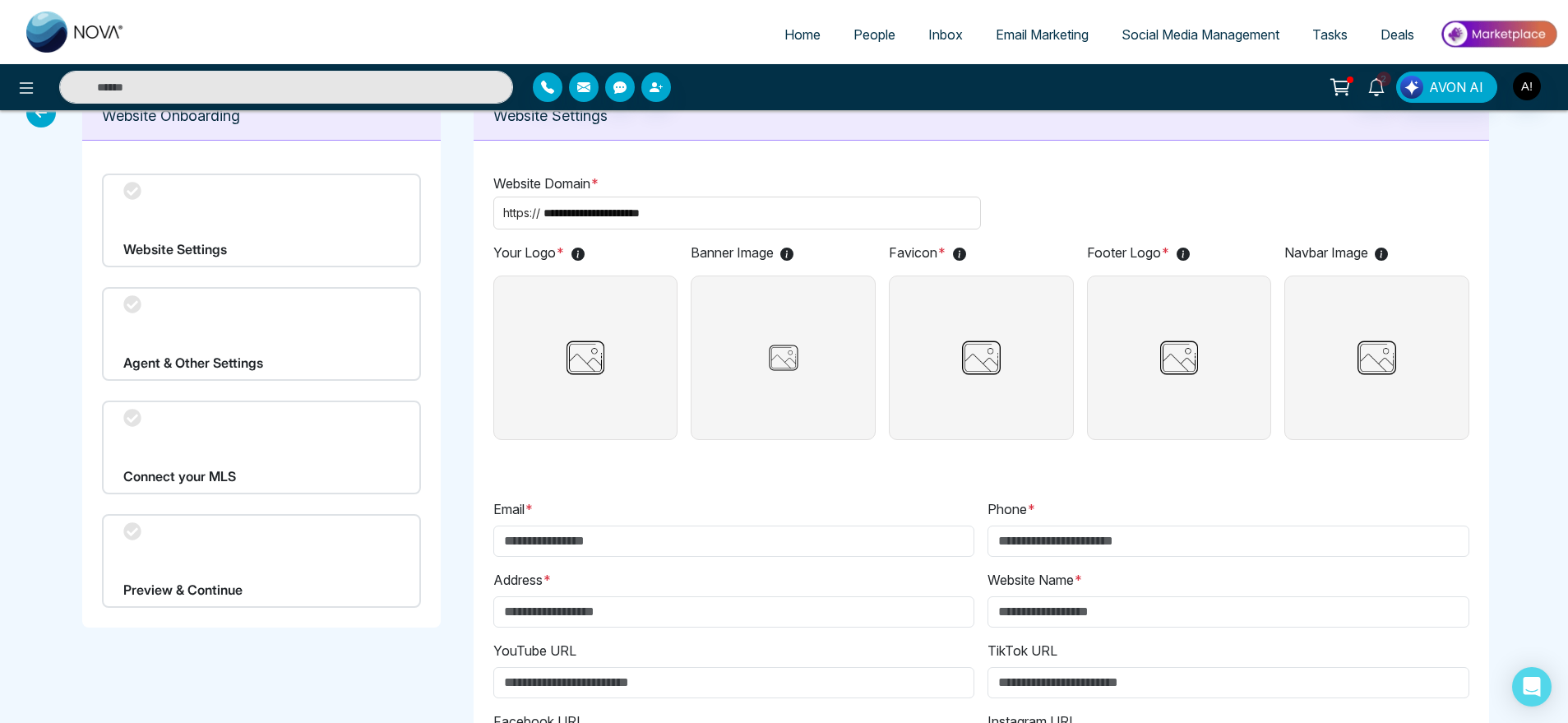
click at [596, 383] on img at bounding box center [585, 357] width 55 height 163
click at [0, 0] on input "file" at bounding box center [0, 0] width 0 height 0
click at [794, 319] on label at bounding box center [784, 357] width 185 height 164
click at [0, 0] on input "file" at bounding box center [0, 0] width 0 height 0
click at [993, 372] on img at bounding box center [983, 357] width 55 height 163
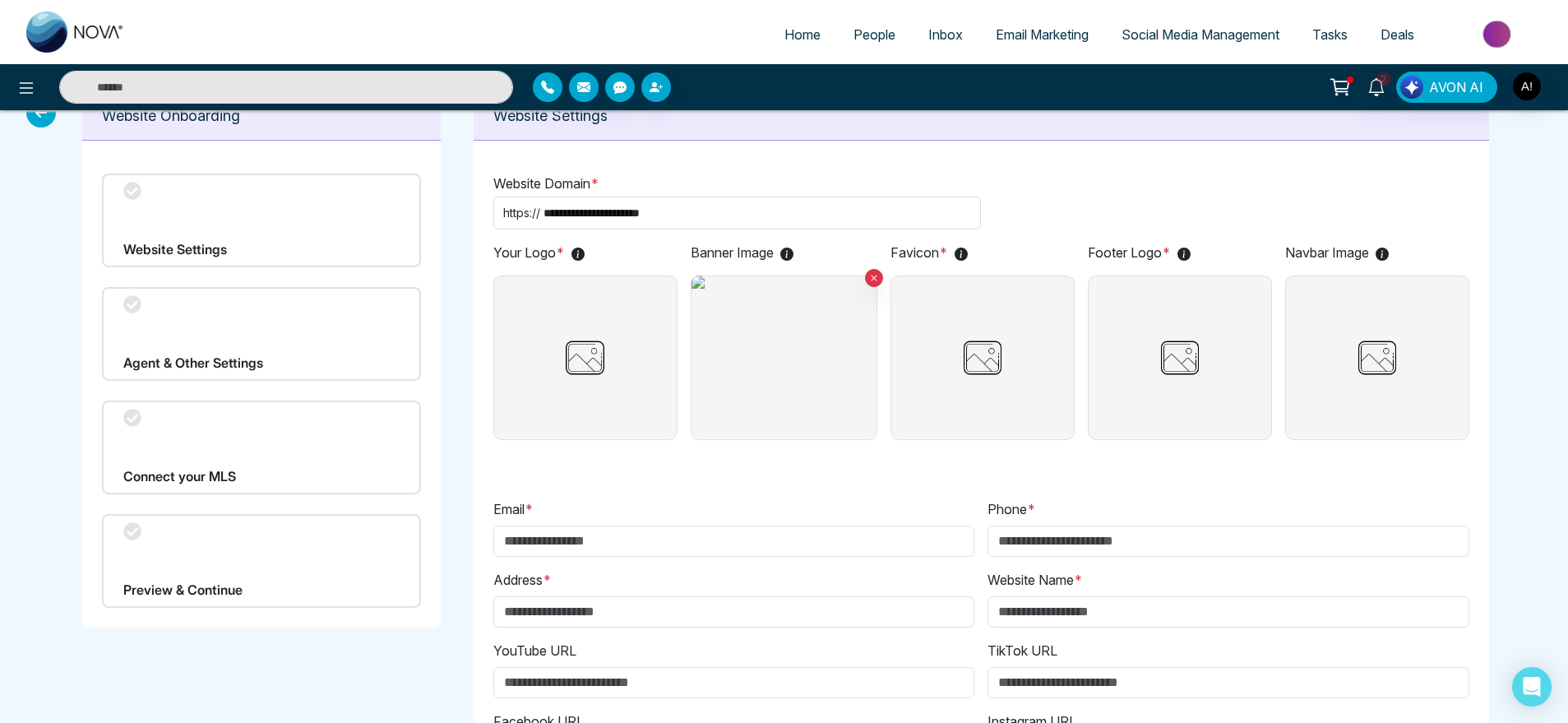
click at [0, 0] on input "file" at bounding box center [0, 0] width 0 height 0
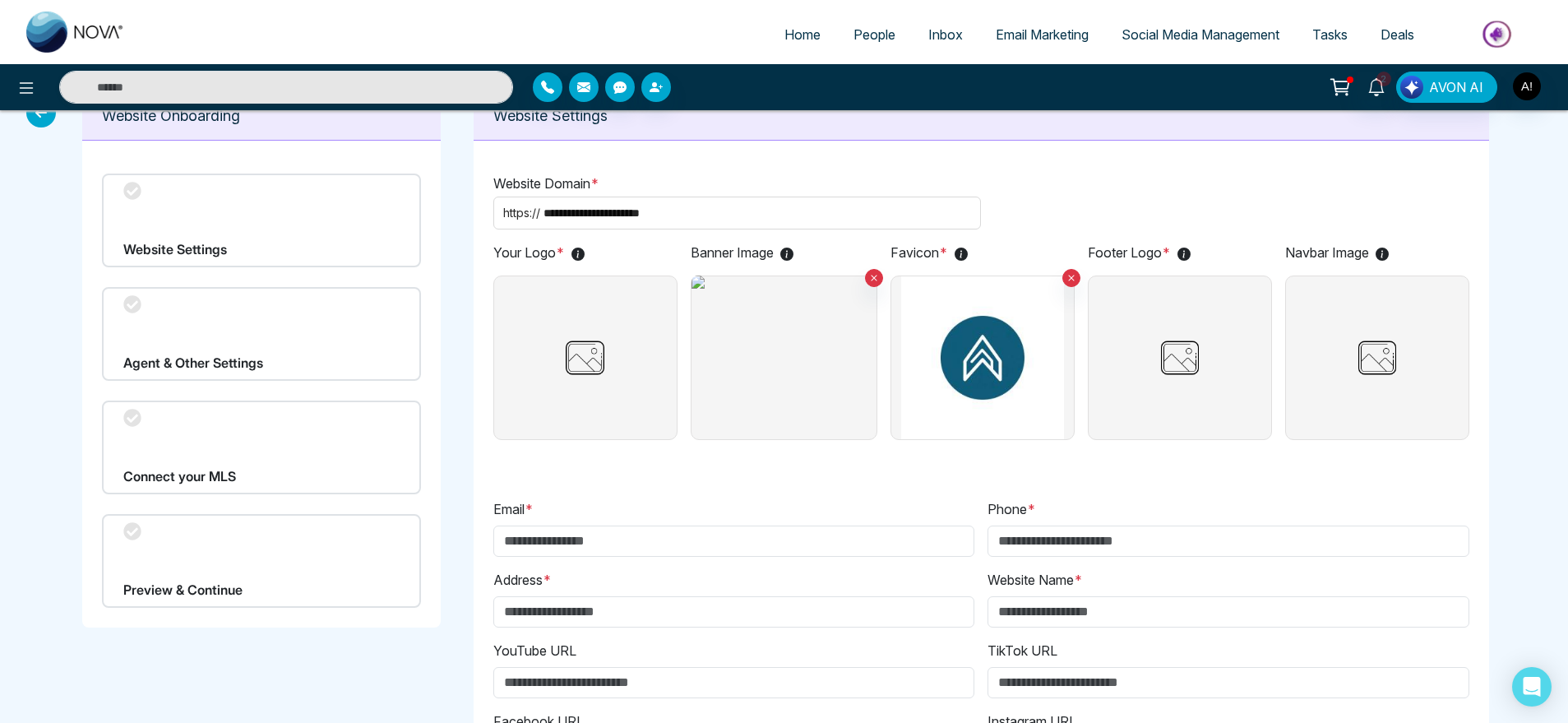
click at [1189, 348] on img at bounding box center [1180, 357] width 55 height 163
click at [0, 0] on input "file" at bounding box center [0, 0] width 0 height 0
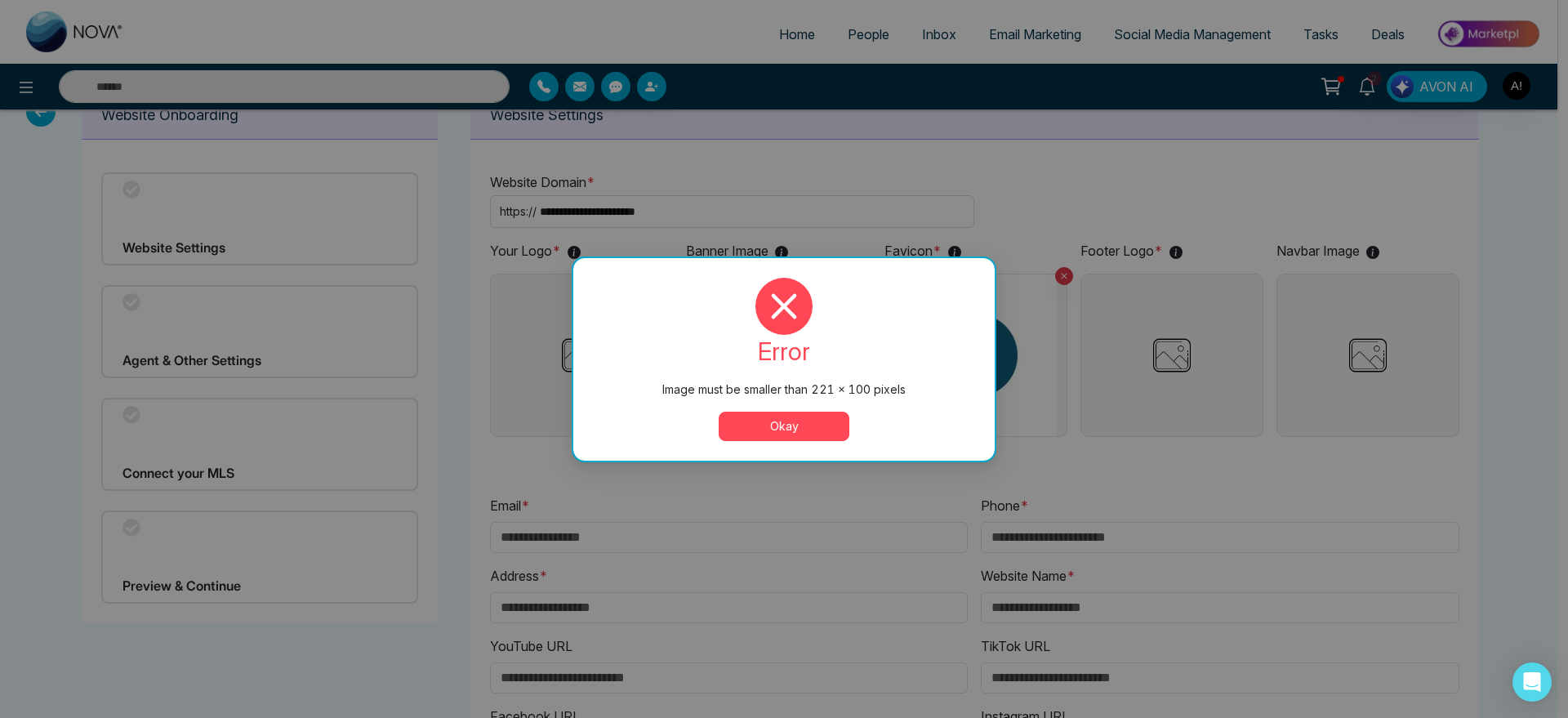
click at [815, 433] on button "Okay" at bounding box center [784, 426] width 131 height 29
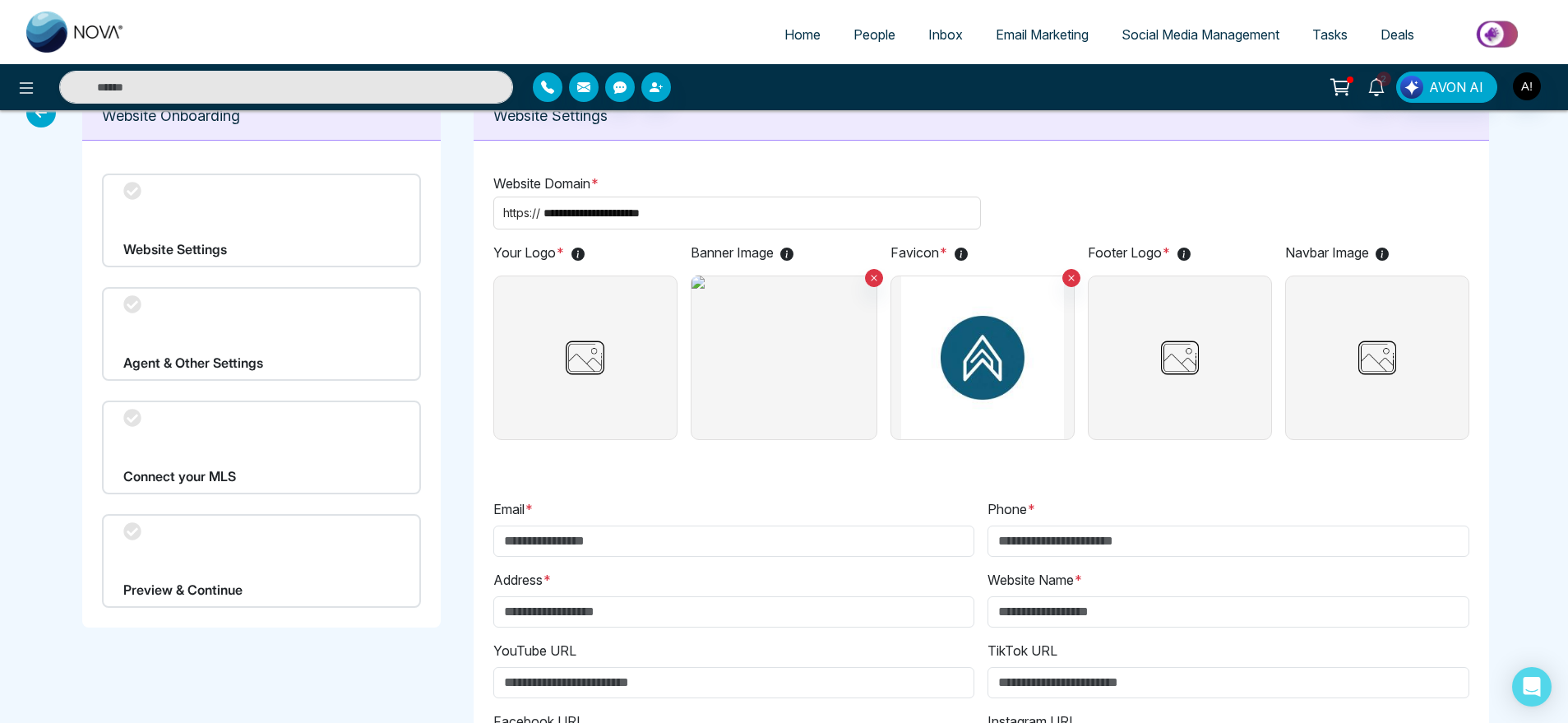
click at [1410, 397] on label at bounding box center [1377, 357] width 185 height 164
click at [0, 0] on input "file" at bounding box center [0, 0] width 0 height 0
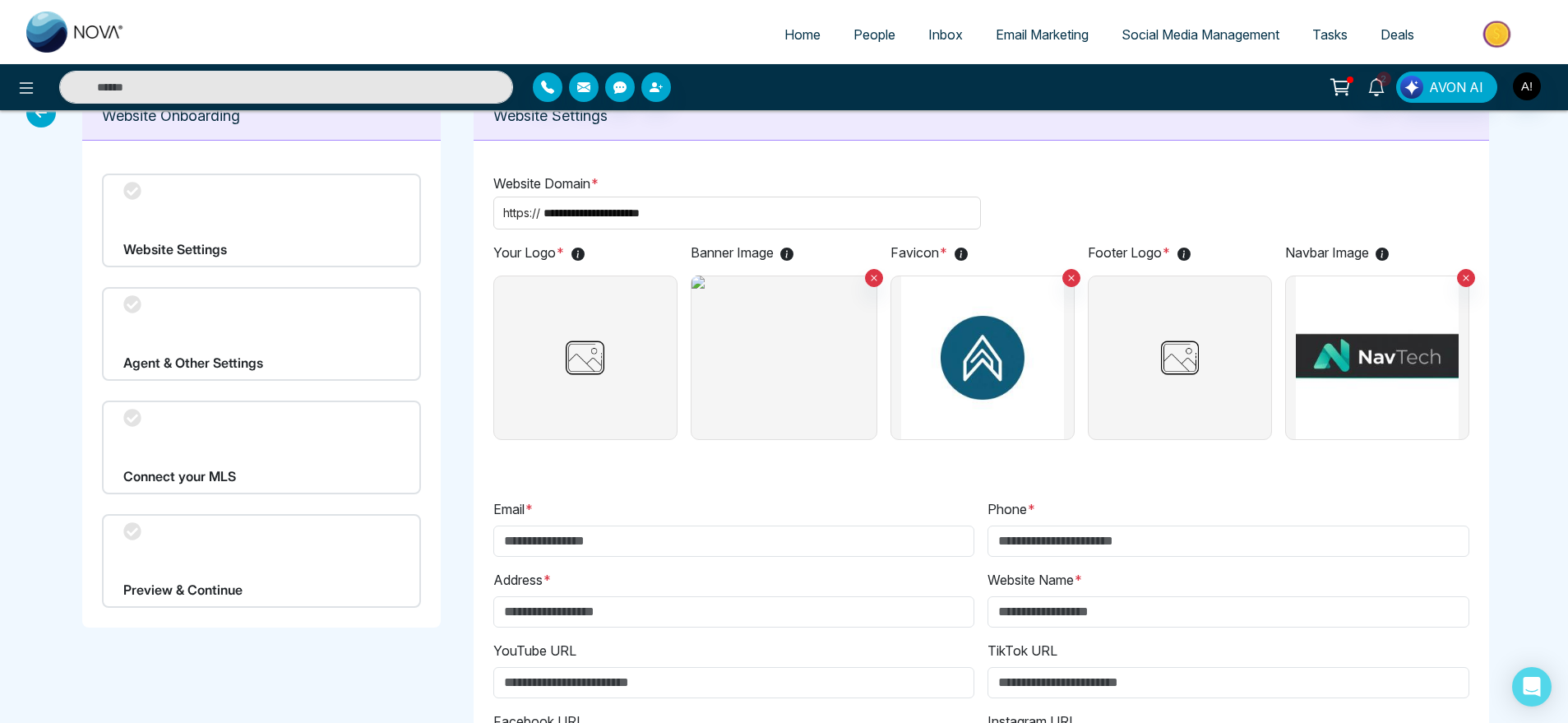
click at [1131, 399] on label at bounding box center [1180, 357] width 185 height 164
click at [0, 0] on input "file" at bounding box center [0, 0] width 0 height 0
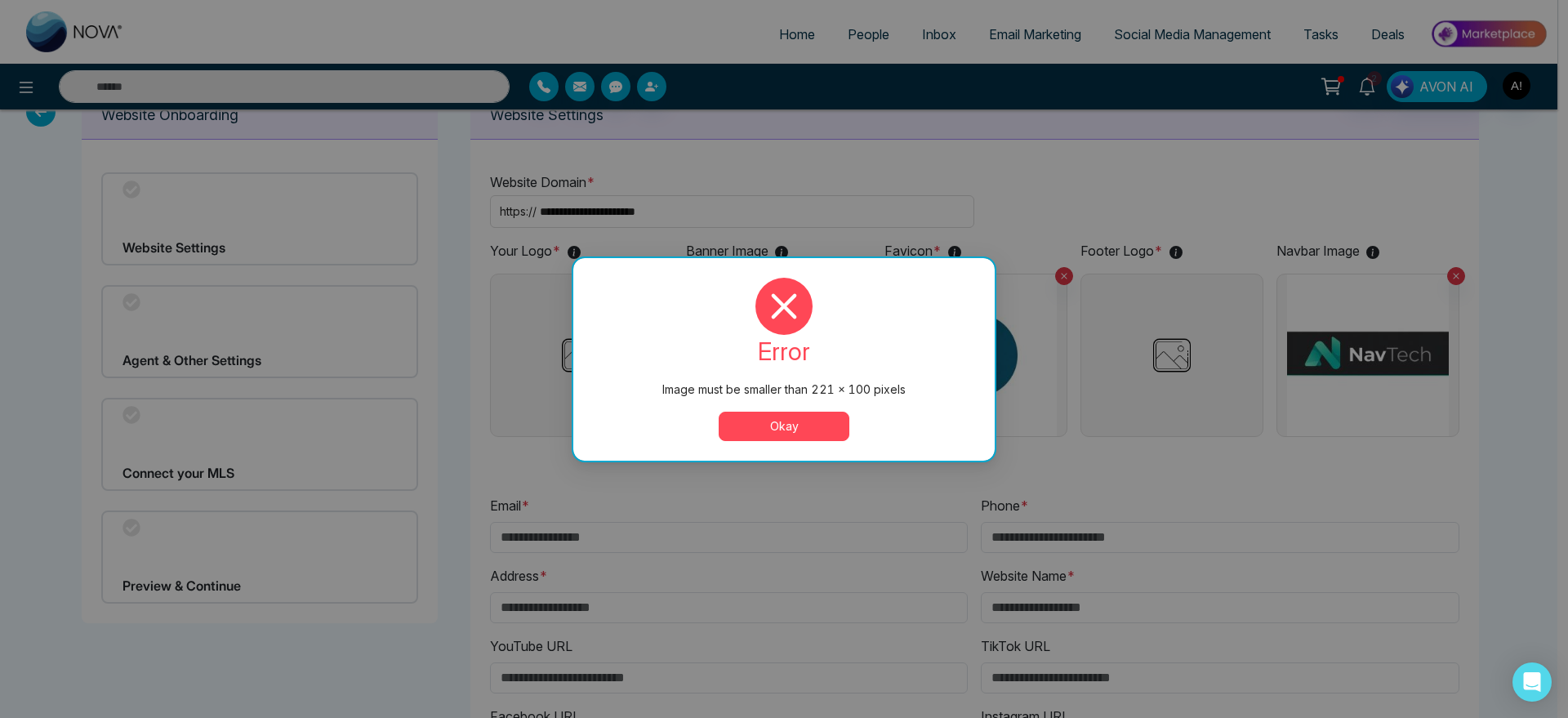
click at [799, 443] on div "error Image must be smaller than 221 × 100 pixels Okay" at bounding box center [784, 359] width 421 height 203
click at [825, 424] on button "Okay" at bounding box center [784, 426] width 131 height 29
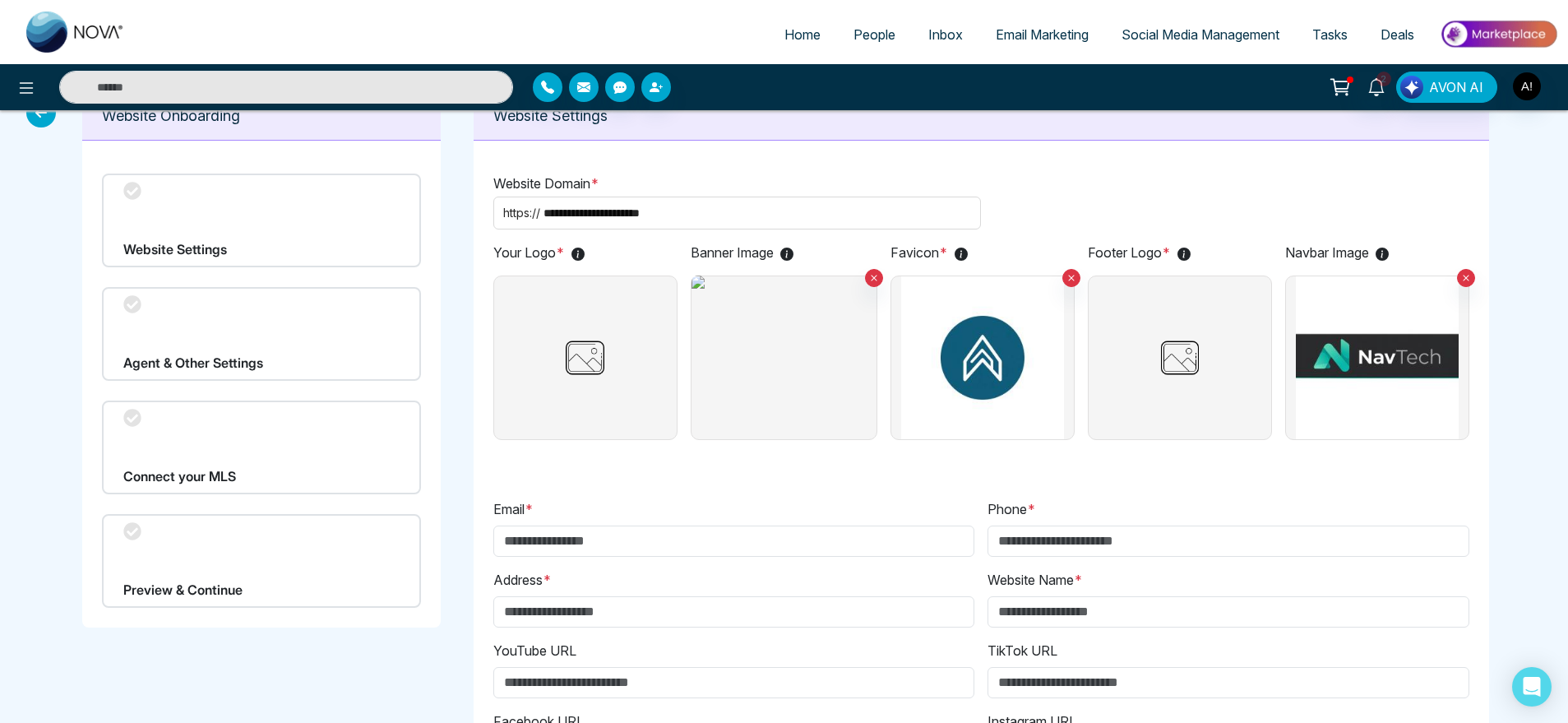
click at [1160, 362] on img at bounding box center [1180, 357] width 55 height 163
click at [0, 0] on input "file" at bounding box center [0, 0] width 0 height 0
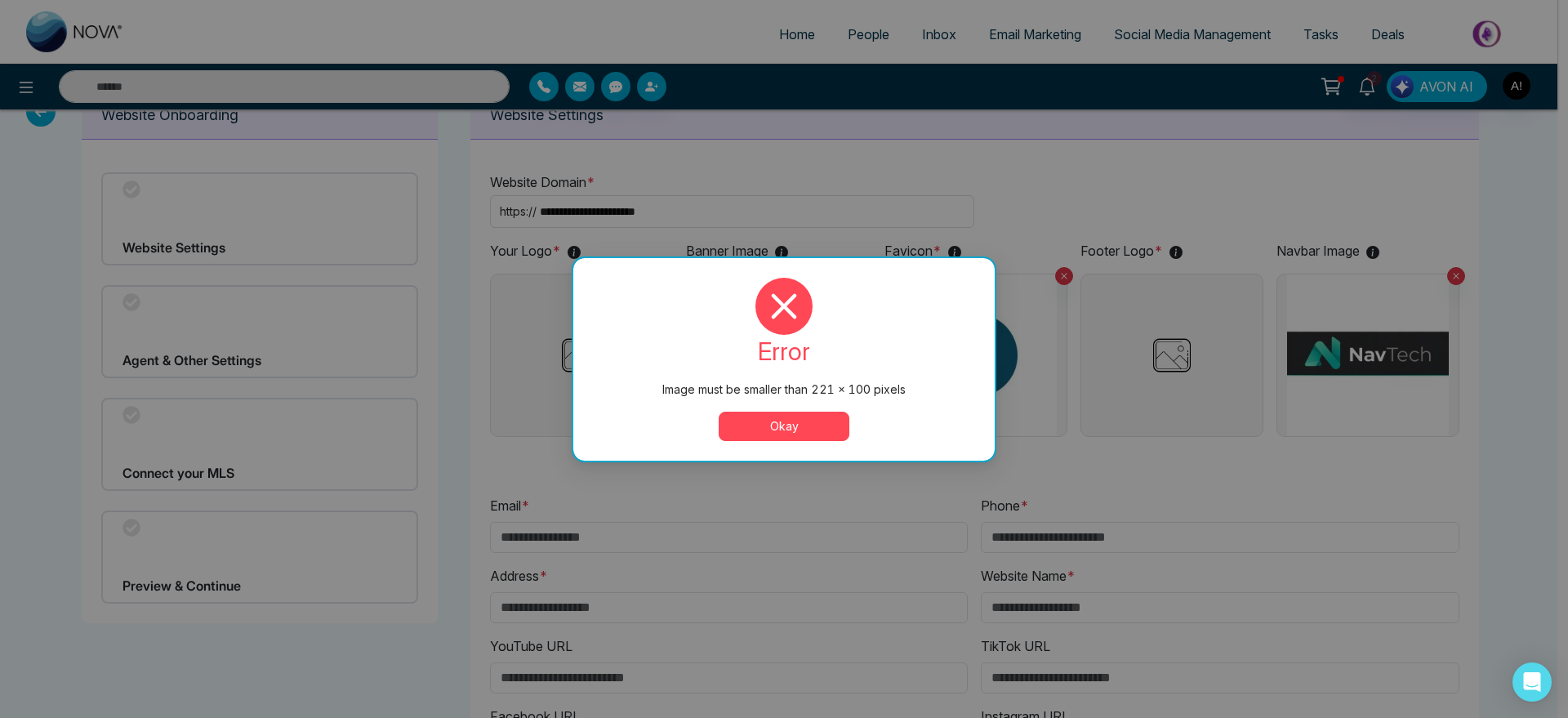
click at [824, 421] on button "Okay" at bounding box center [784, 426] width 131 height 29
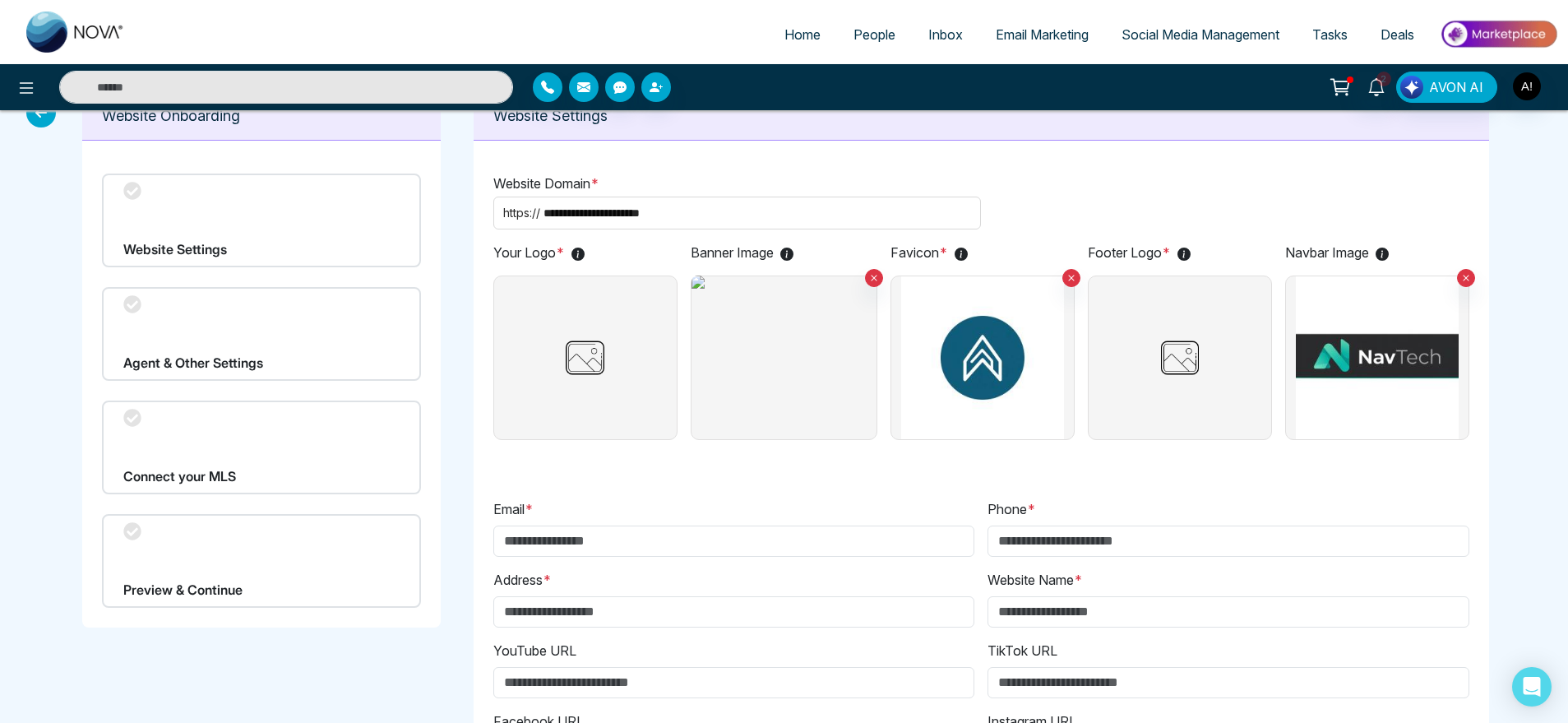
click at [1214, 383] on label at bounding box center [1180, 357] width 185 height 164
click at [0, 0] on input "file" at bounding box center [0, 0] width 0 height 0
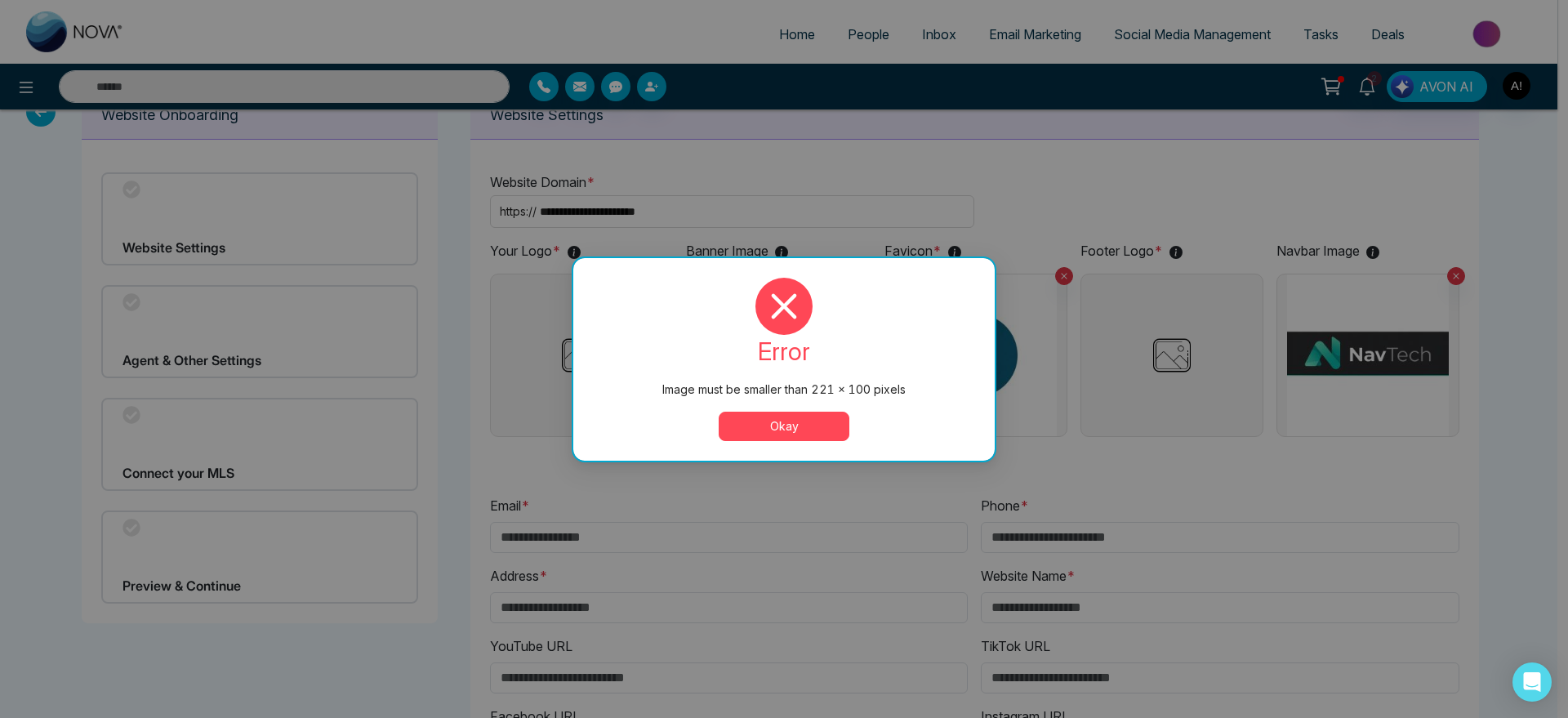
click at [831, 461] on div "Image must be smaller than 221 × 100 pixels error Image must be smaller than 22…" at bounding box center [784, 359] width 1568 height 718
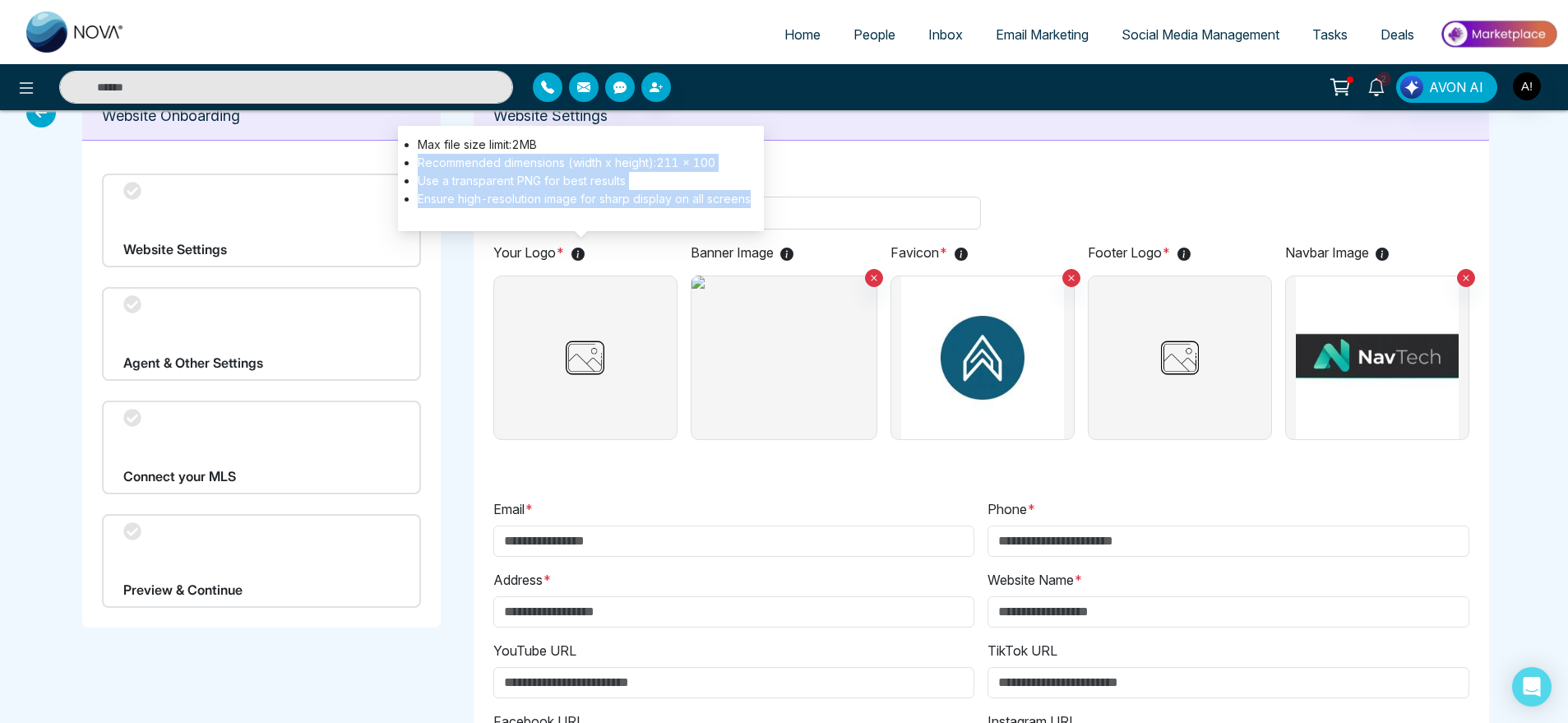
drag, startPoint x: 757, startPoint y: 206, endPoint x: 405, endPoint y: 163, distance: 354.6
click at [405, 163] on div "Max file size limit: 2 MB Recommended dimensions (width x height):211 x 100 Use…" at bounding box center [581, 178] width 366 height 105
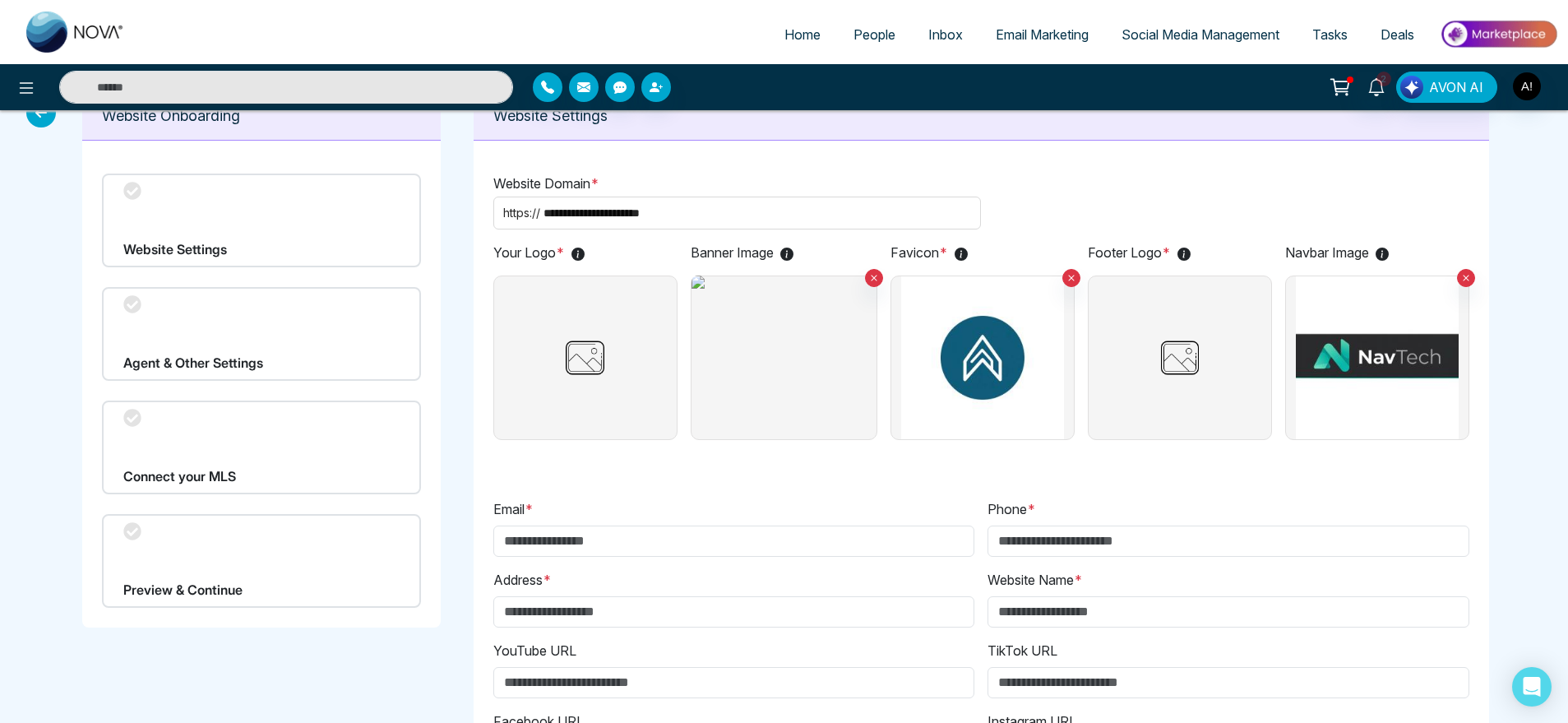
click at [630, 309] on label at bounding box center [585, 357] width 185 height 164
click at [0, 0] on input "file" at bounding box center [0, 0] width 0 height 0
click at [1193, 364] on img at bounding box center [1180, 357] width 55 height 163
click at [0, 0] on input "file" at bounding box center [0, 0] width 0 height 0
click at [1193, 356] on img at bounding box center [1180, 357] width 55 height 163
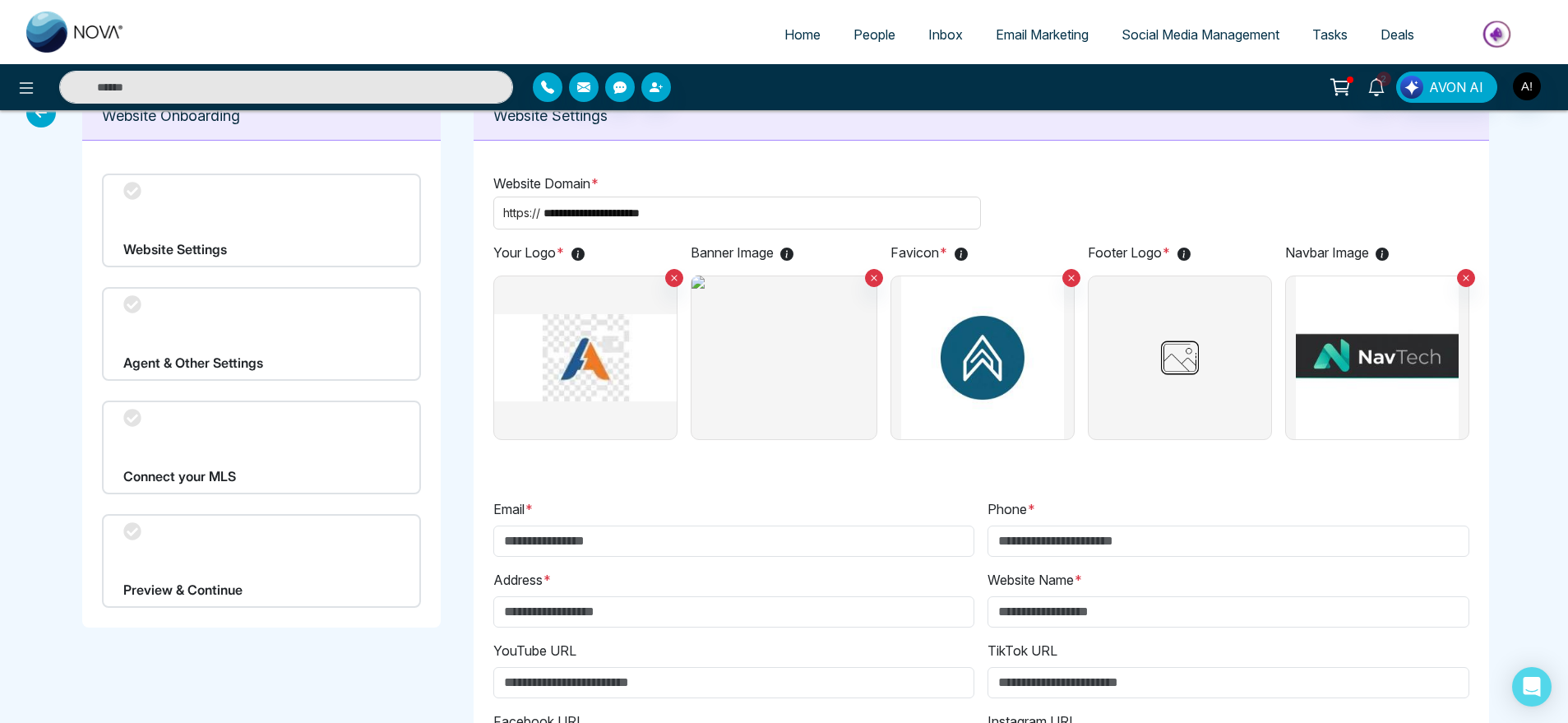
click at [0, 0] on input "file" at bounding box center [0, 0] width 0 height 0
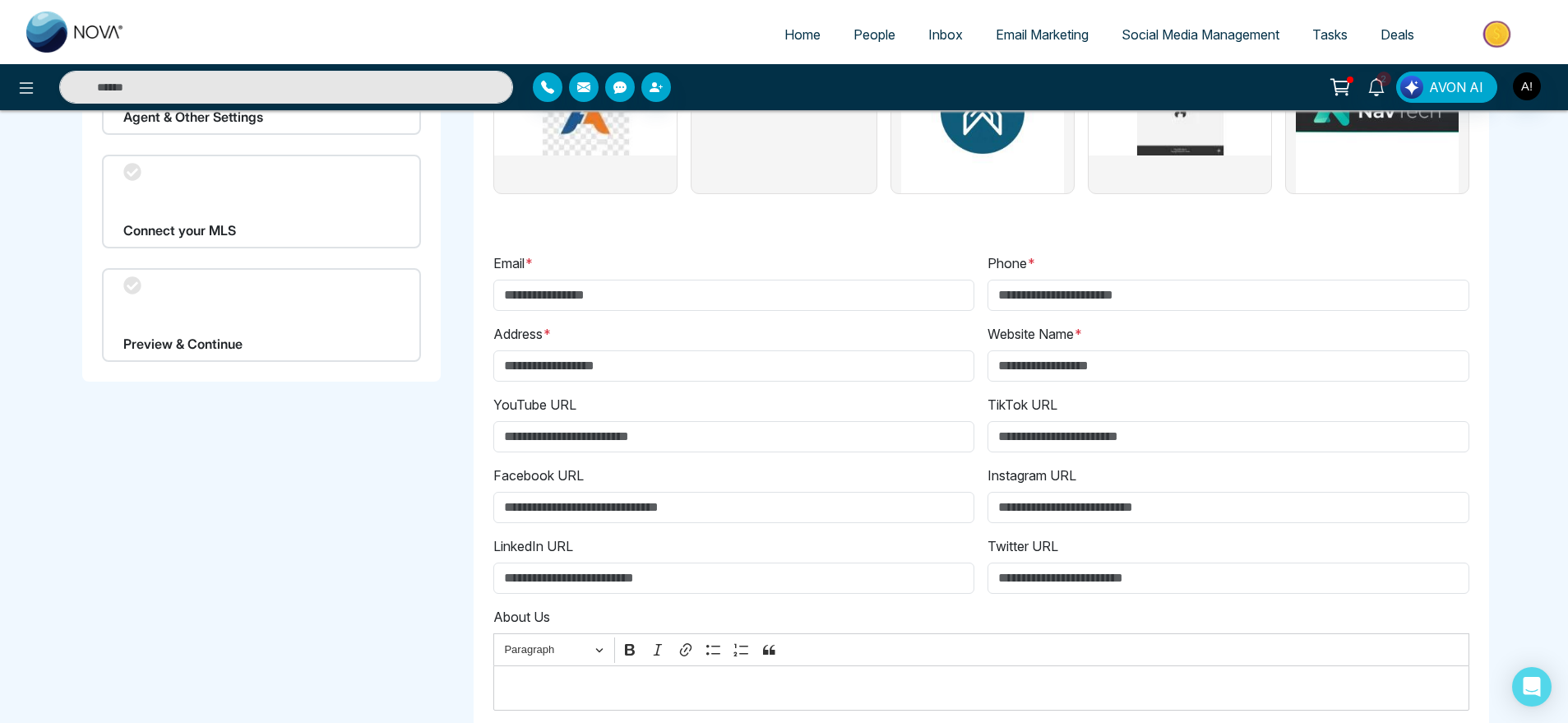
scroll to position [331, 0]
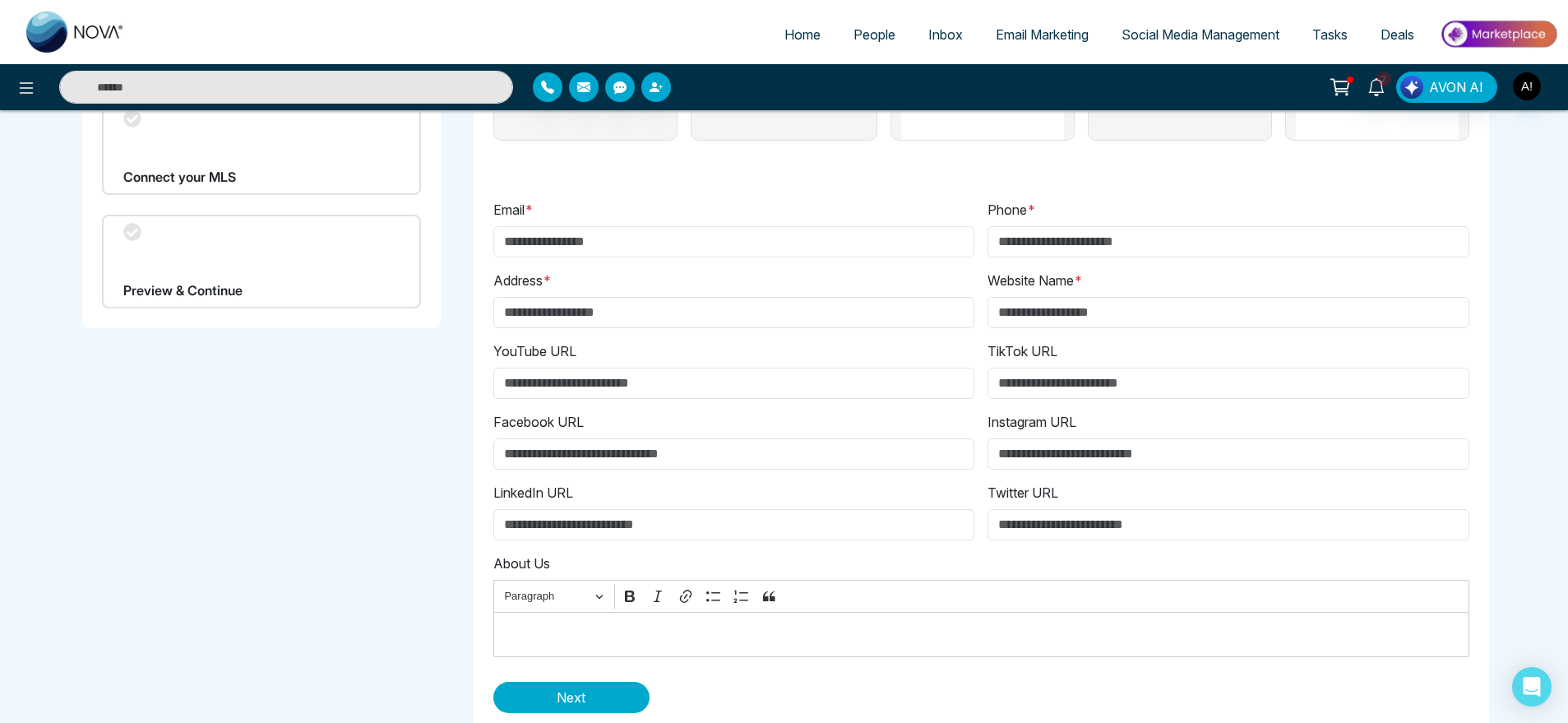
click at [614, 239] on input "Email *" at bounding box center [734, 241] width 482 height 31
type input "**********"
click at [1107, 262] on div "**********" at bounding box center [982, 421] width 990 height 470
click at [1110, 253] on input "Phone *" at bounding box center [1229, 241] width 482 height 31
type input "**********"
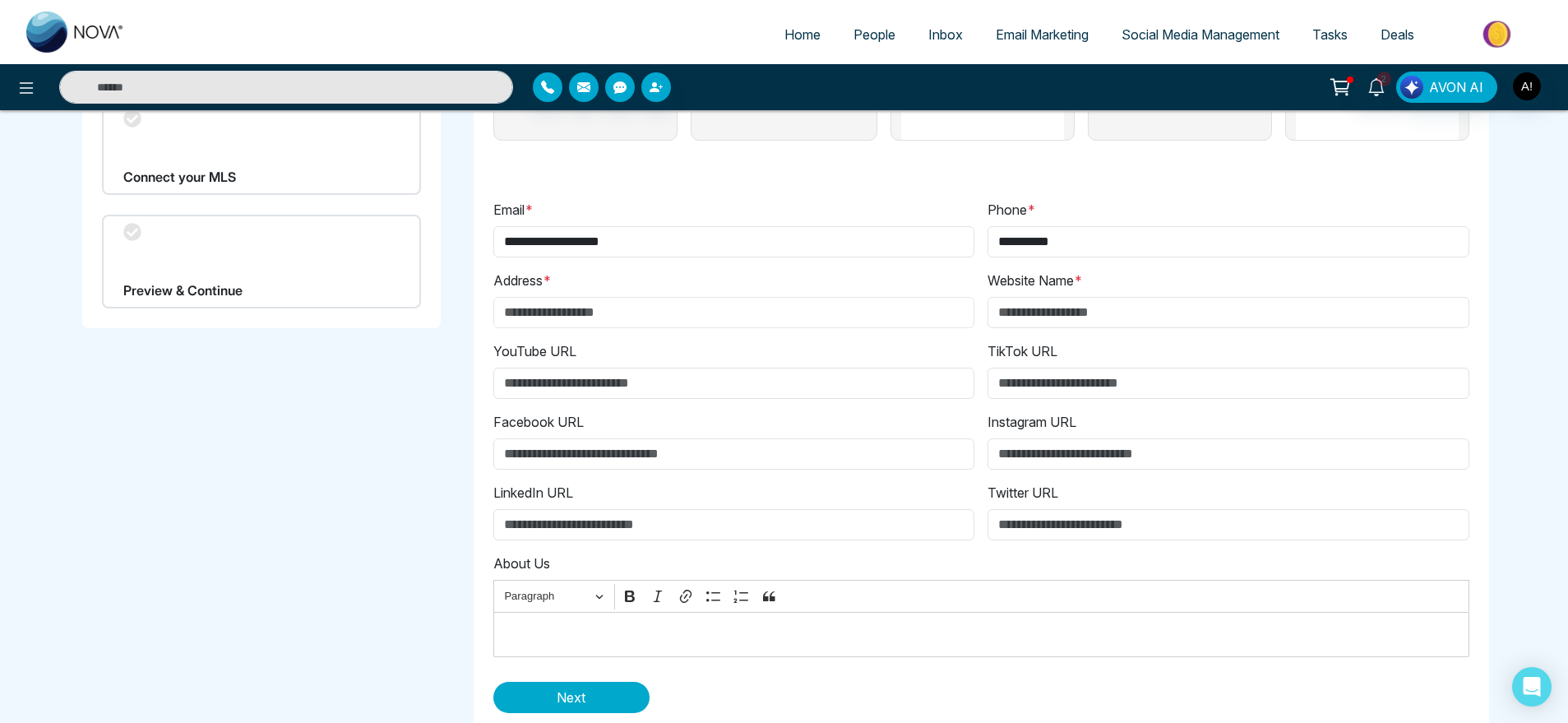
click at [734, 304] on input "Address *" at bounding box center [734, 312] width 482 height 31
type input "******"
click at [1071, 310] on input "Website Name *" at bounding box center [1229, 312] width 482 height 31
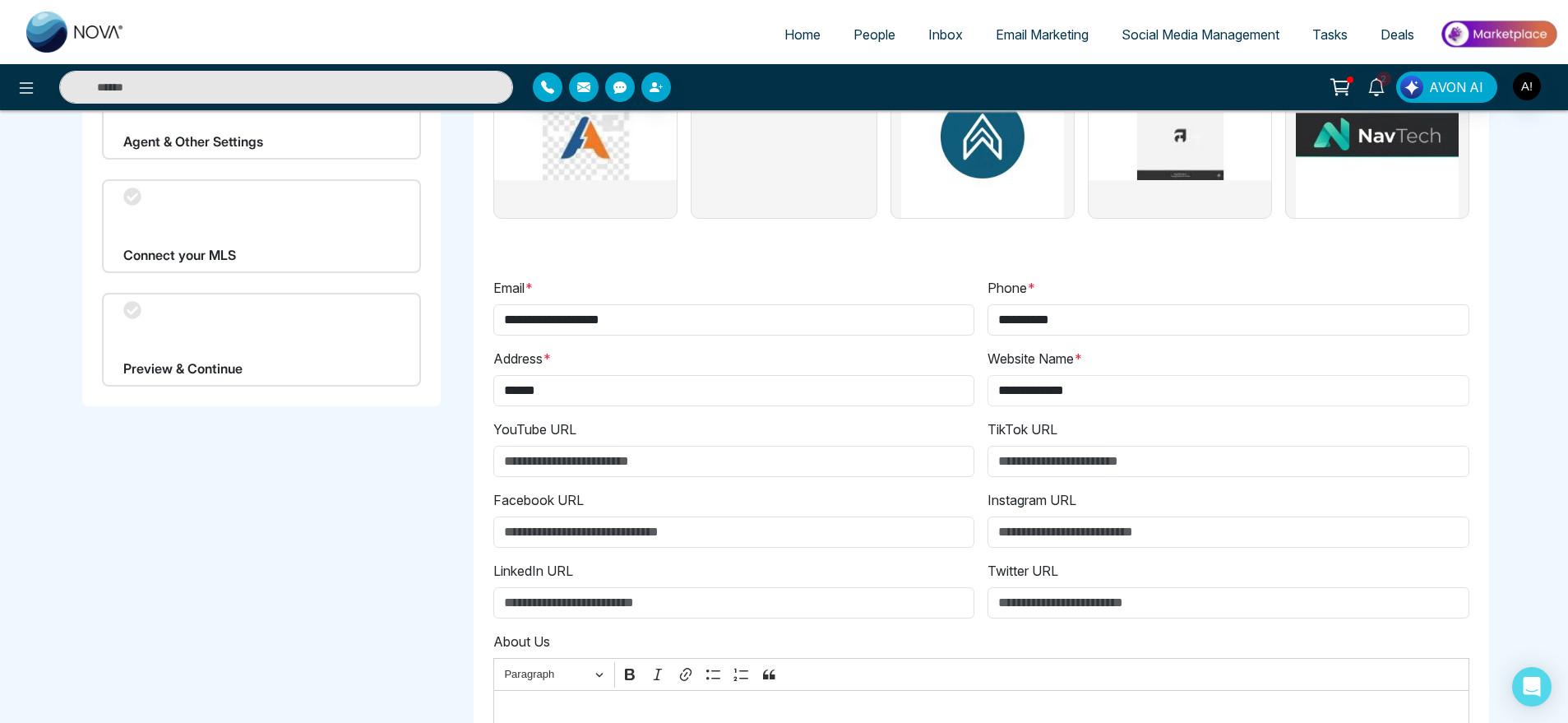
scroll to position [260, 0]
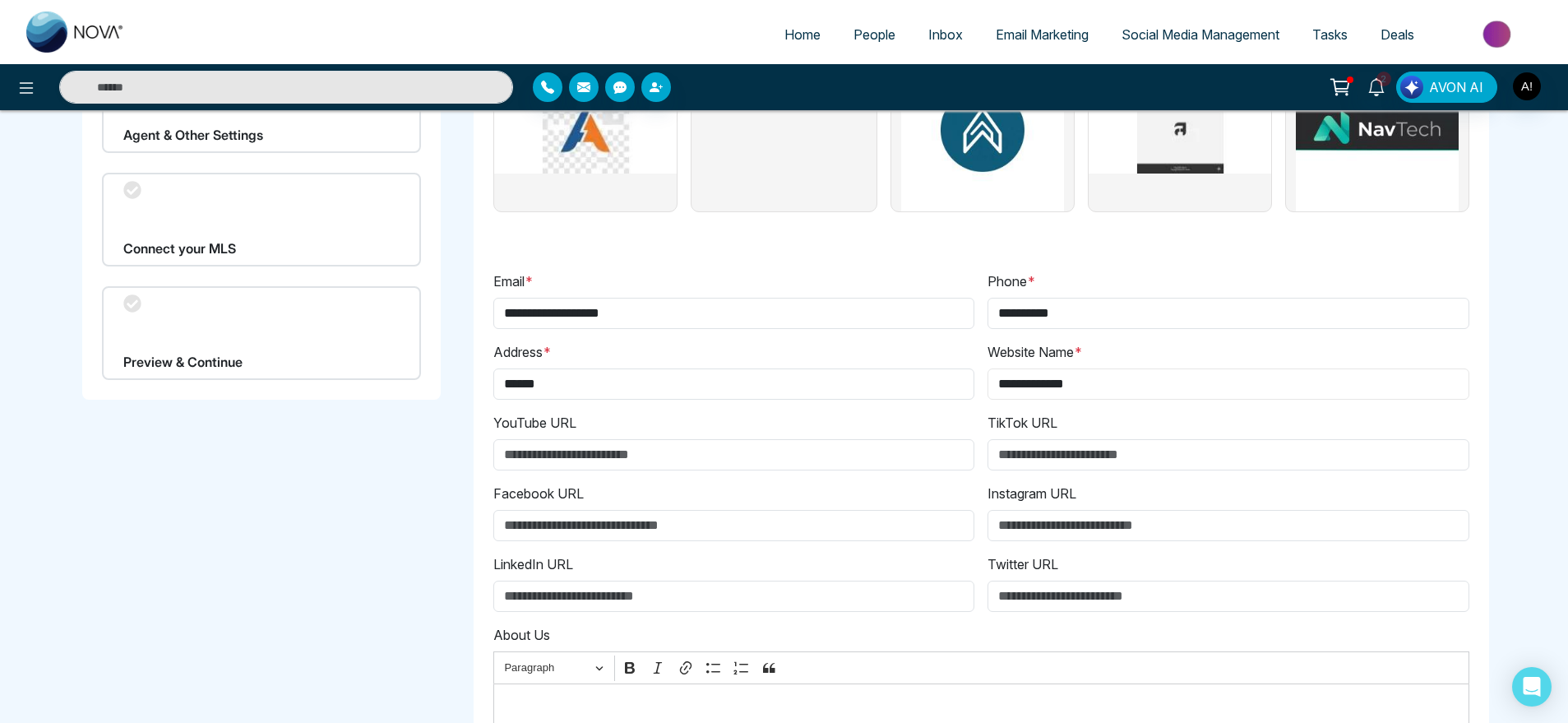
type input "**********"
click at [685, 459] on input "YouTube URL" at bounding box center [734, 454] width 482 height 31
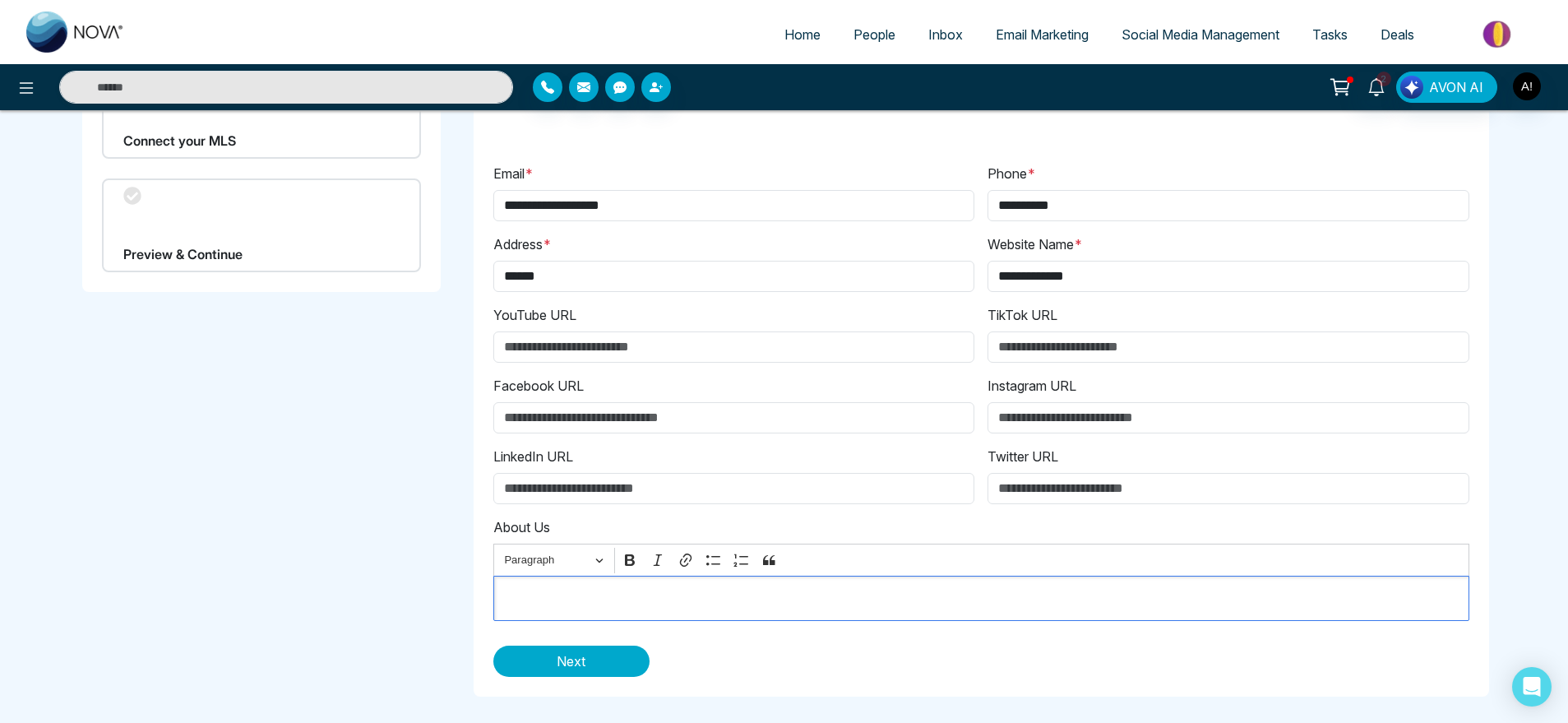
click at [546, 613] on div "Editor editing area: main" at bounding box center [981, 598] width 976 height 46
click at [586, 667] on span "Next" at bounding box center [571, 661] width 29 height 19
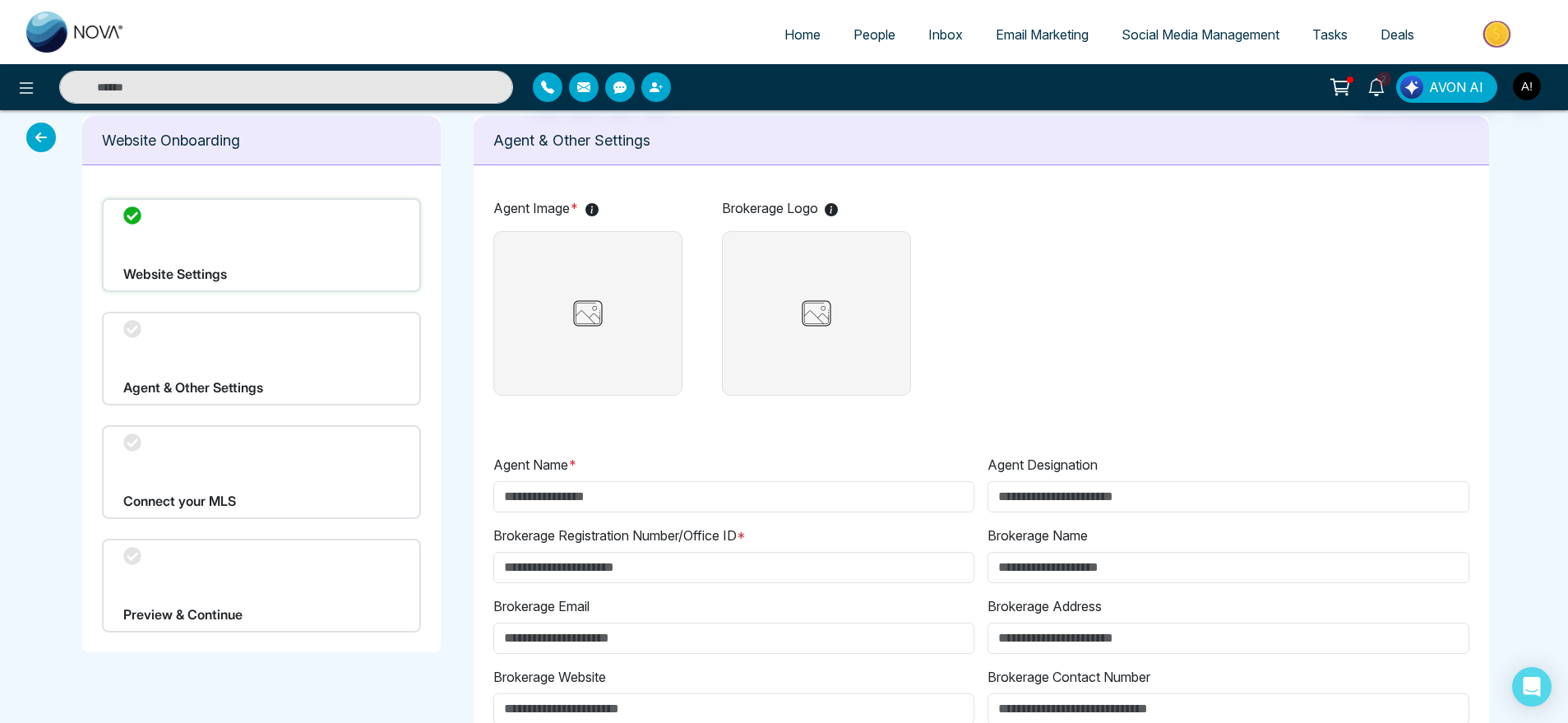
scroll to position [0, 0]
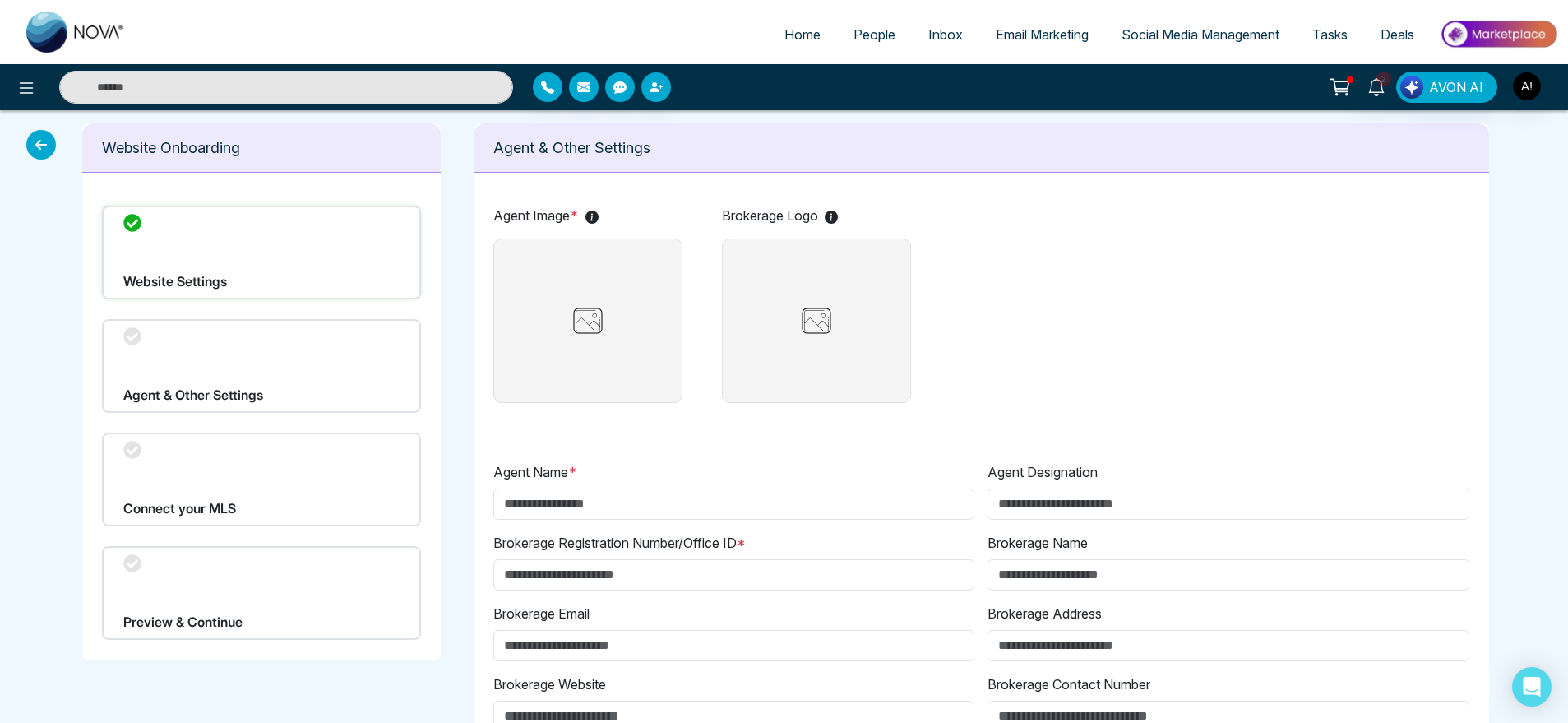
click at [843, 318] on img at bounding box center [817, 320] width 83 height 41
click at [0, 0] on input "file" at bounding box center [0, 0] width 0 height 0
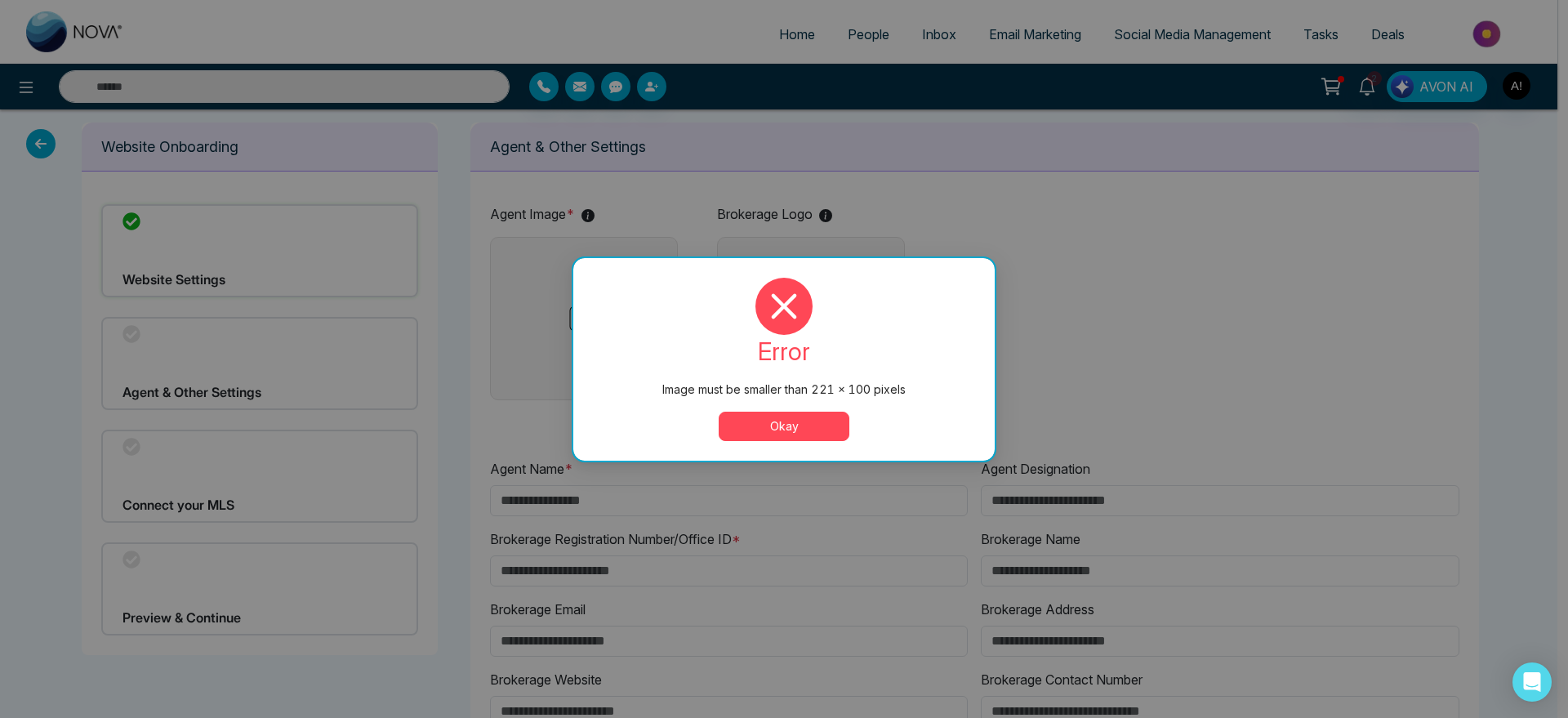
click at [732, 398] on div "error Image must be smaller than 221 × 100 pixels Okay" at bounding box center [784, 359] width 383 height 163
click at [791, 417] on button "Okay" at bounding box center [784, 426] width 131 height 29
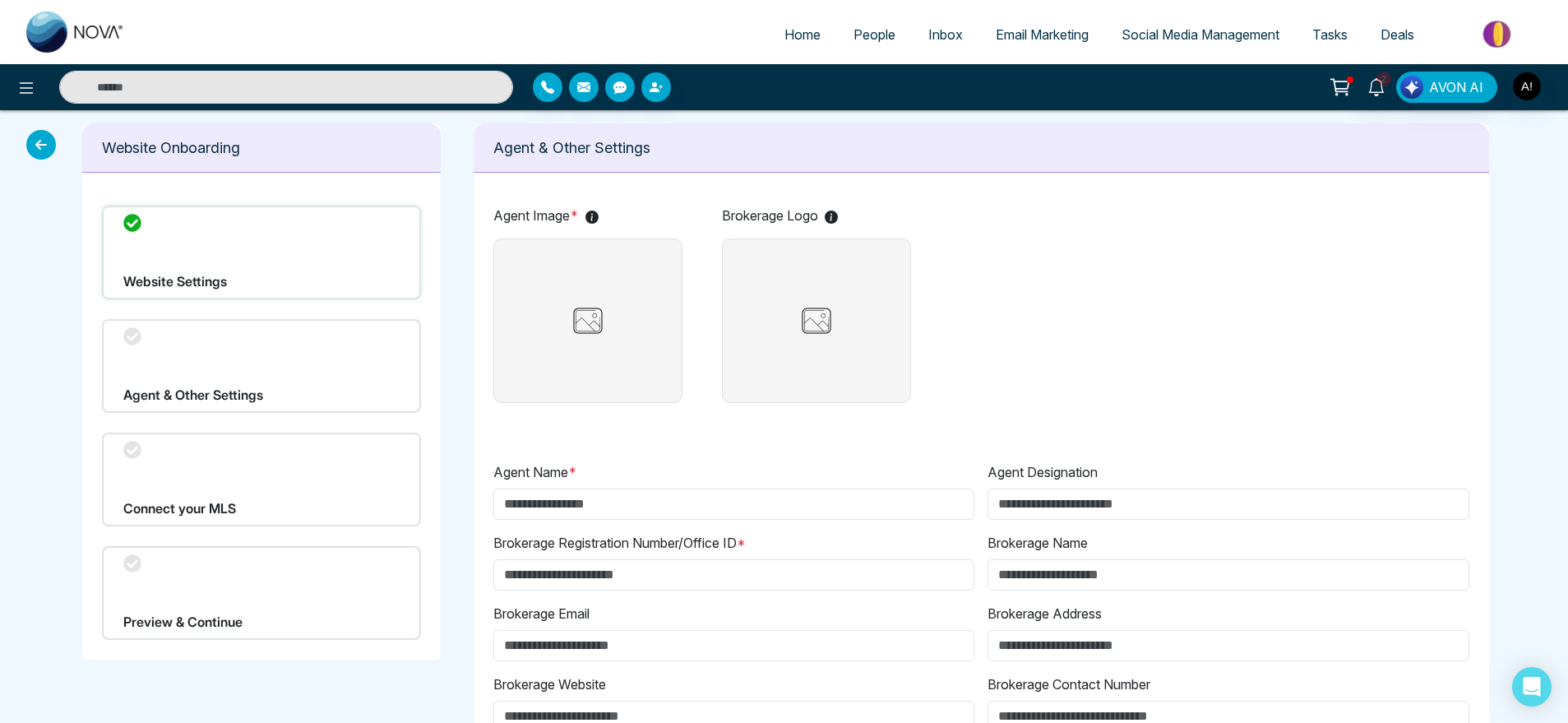
click at [805, 320] on img at bounding box center [817, 320] width 83 height 41
click at [0, 0] on input "file" at bounding box center [0, 0] width 0 height 0
click at [577, 334] on img at bounding box center [588, 320] width 83 height 41
click at [0, 0] on input "file" at bounding box center [0, 0] width 0 height 0
click at [600, 320] on img at bounding box center [588, 320] width 83 height 41
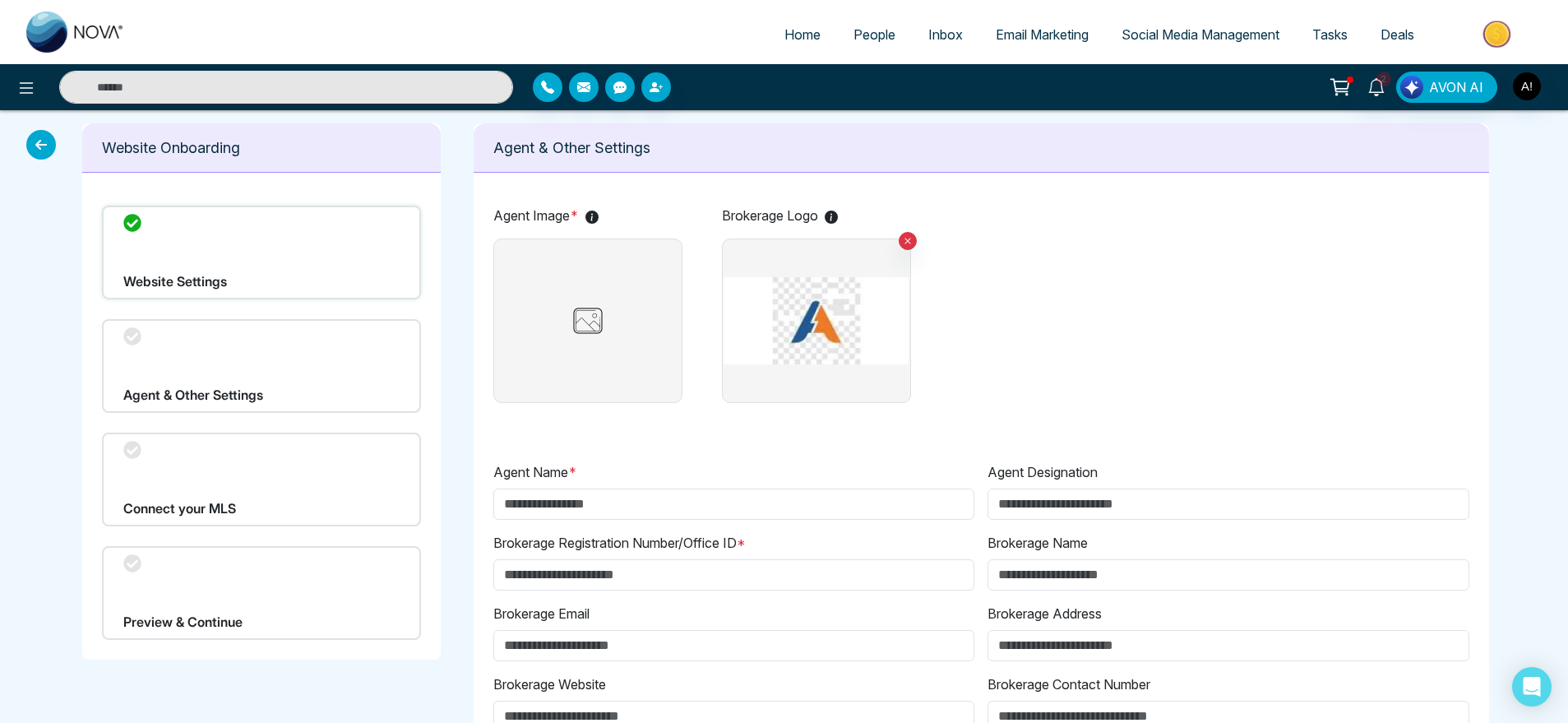
click at [0, 0] on input "file" at bounding box center [0, 0] width 0 height 0
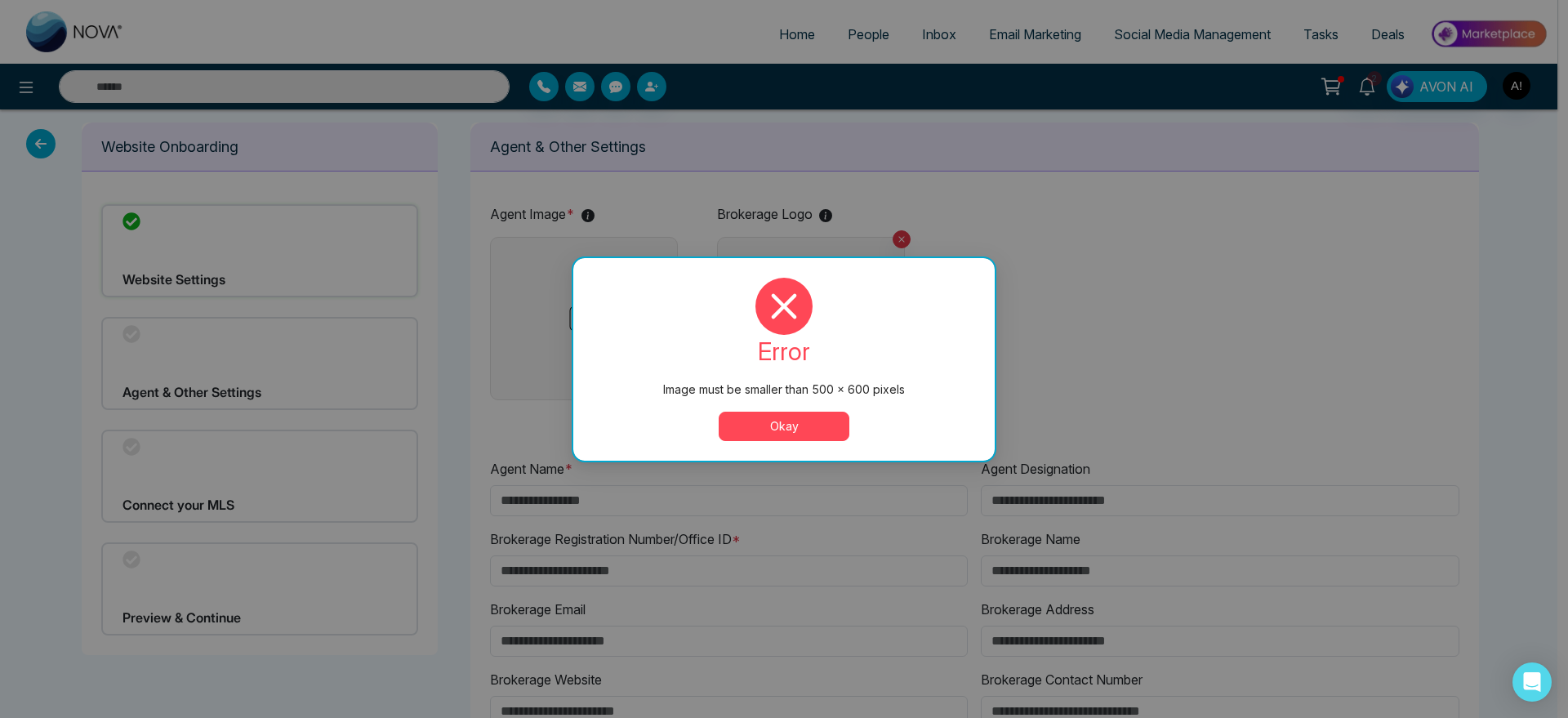
click at [777, 404] on div "error Image must be smaller than 500 × 600 pixels Okay" at bounding box center [784, 359] width 383 height 163
click at [797, 429] on button "Okay" at bounding box center [784, 426] width 131 height 29
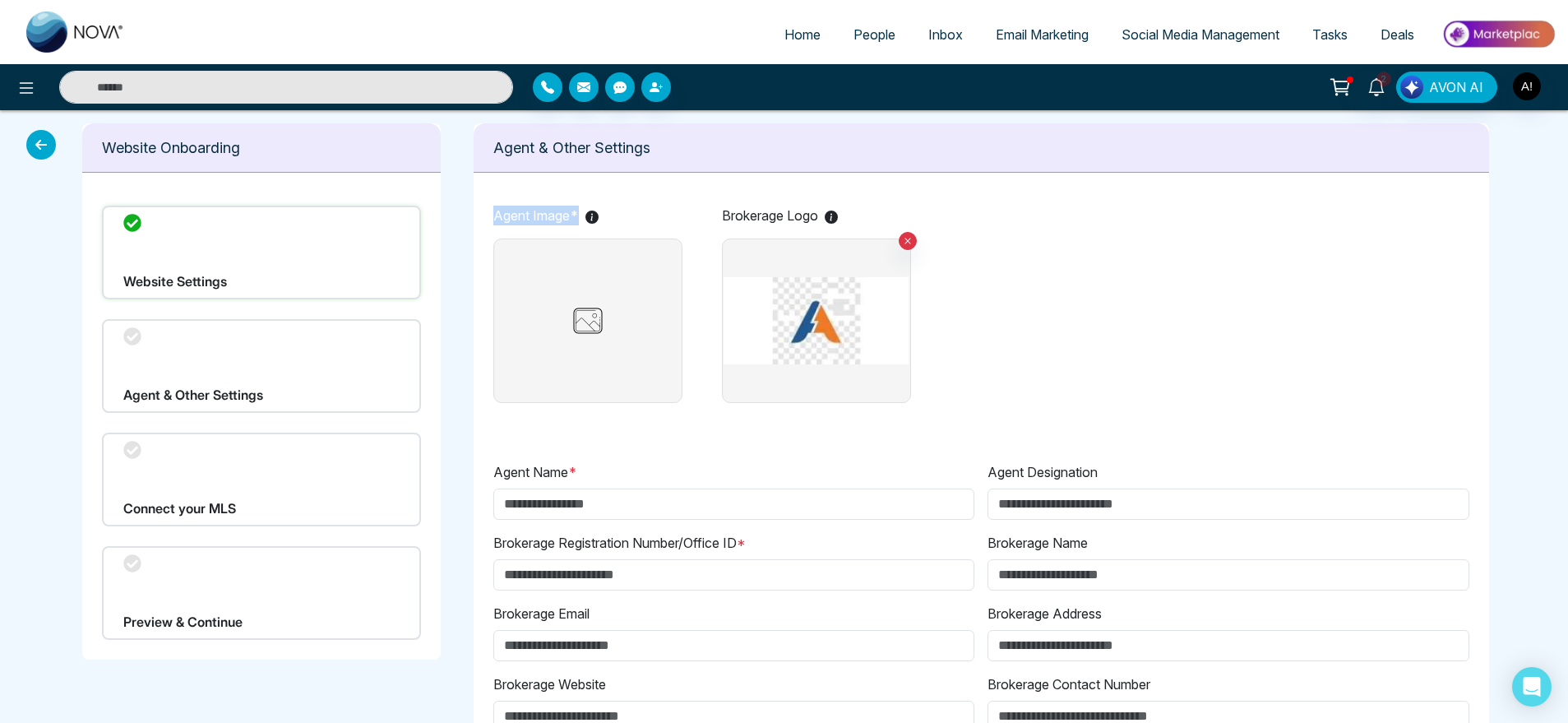
drag, startPoint x: 490, startPoint y: 212, endPoint x: 585, endPoint y: 217, distance: 95.1
click at [585, 217] on div "Agent Image * Brokerage Logo Agent Name * Agent Designation Brokerage Registrat…" at bounding box center [981, 648] width 1016 height 926
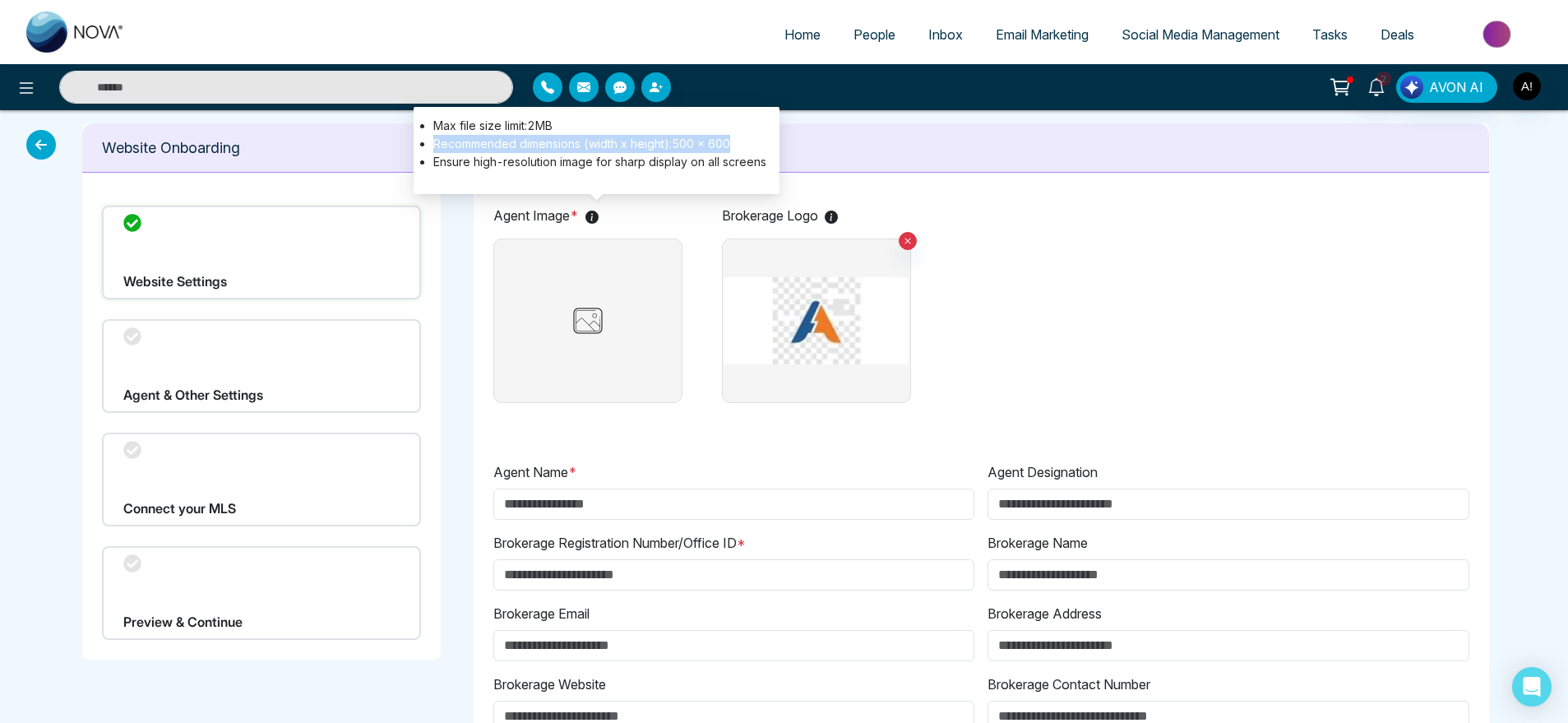
drag, startPoint x: 731, startPoint y: 144, endPoint x: 430, endPoint y: 142, distance: 301.0
click at [430, 142] on ul "Max file size limit: 2 MB Recommended dimensions (width x height):500 x 600 Ens…" at bounding box center [596, 144] width 340 height 54
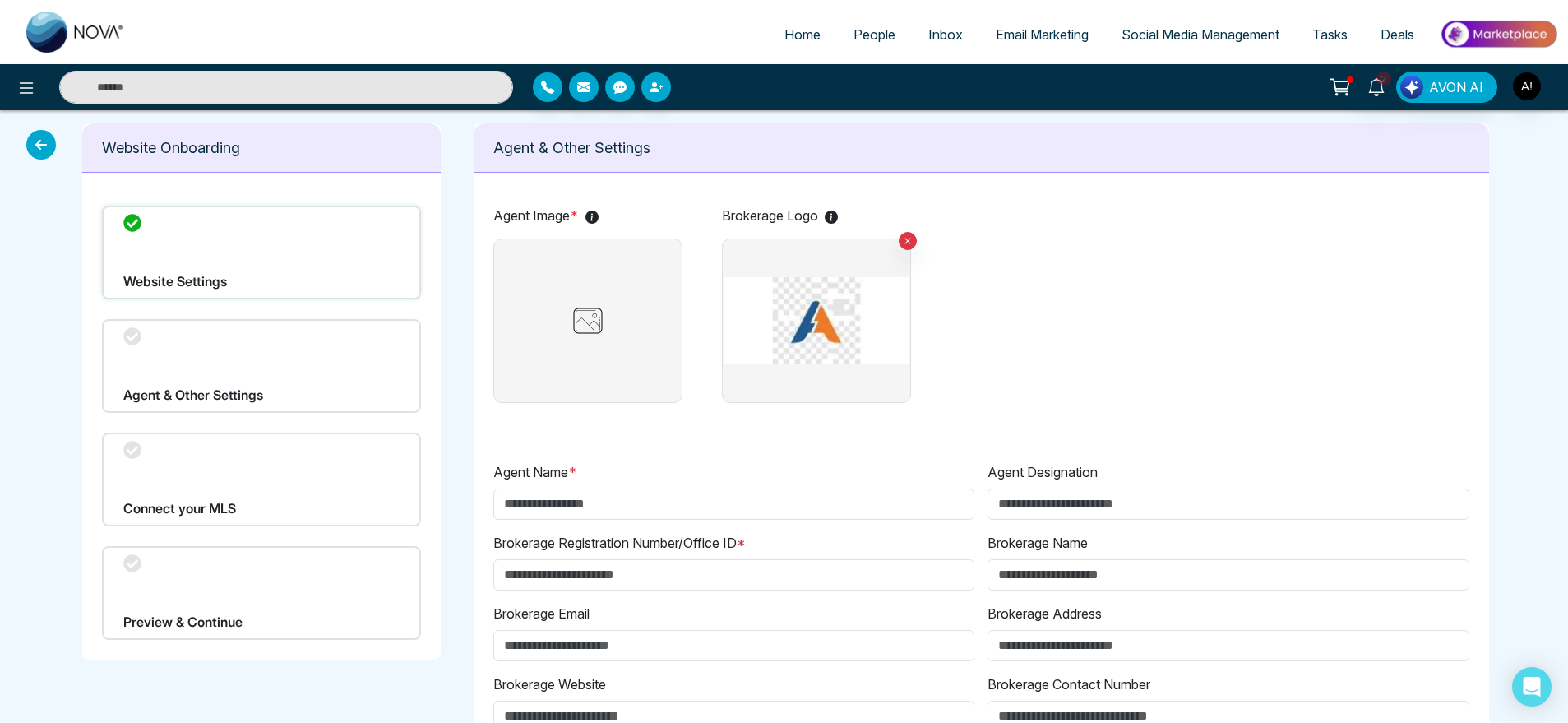
click at [620, 332] on img at bounding box center [588, 320] width 83 height 41
click at [0, 0] on input "file" at bounding box center [0, 0] width 0 height 0
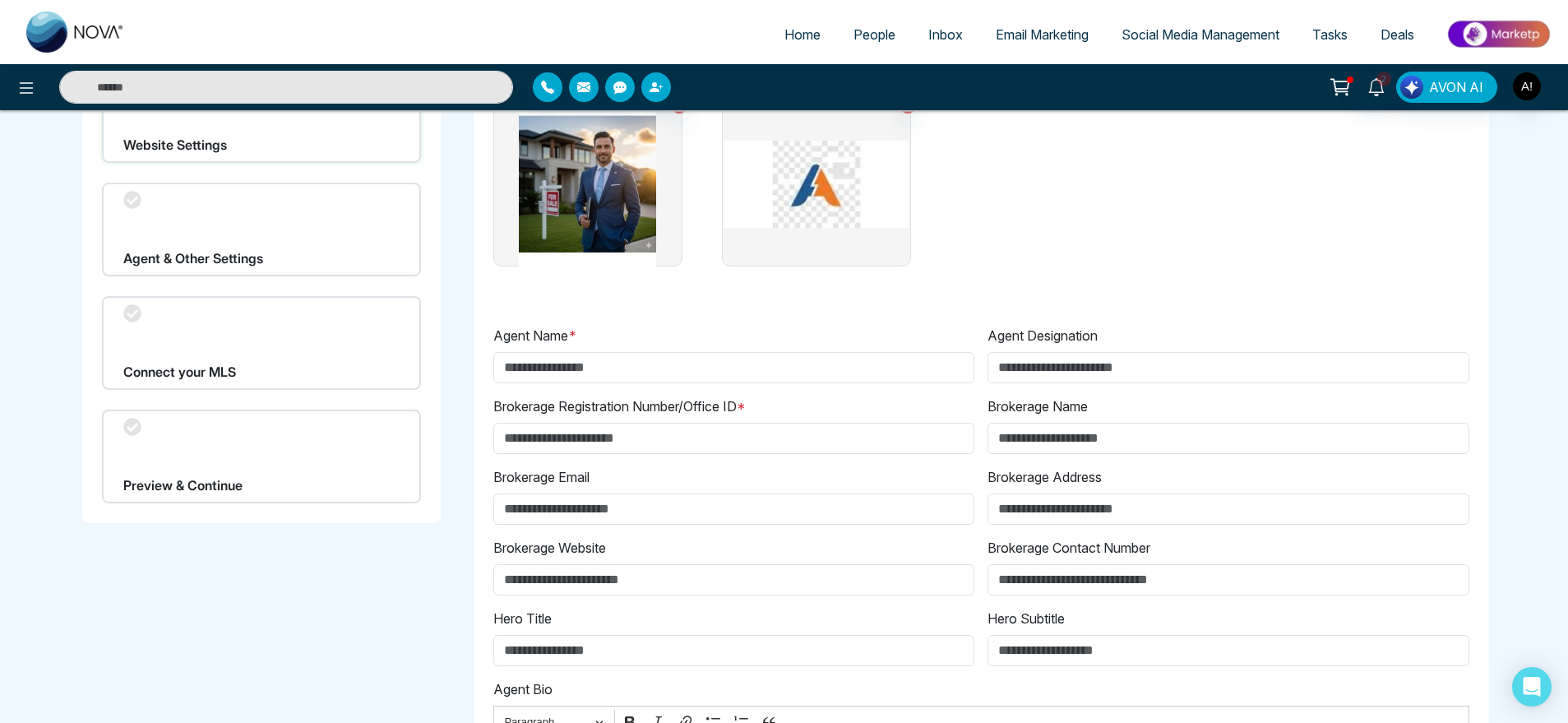
scroll to position [147, 0]
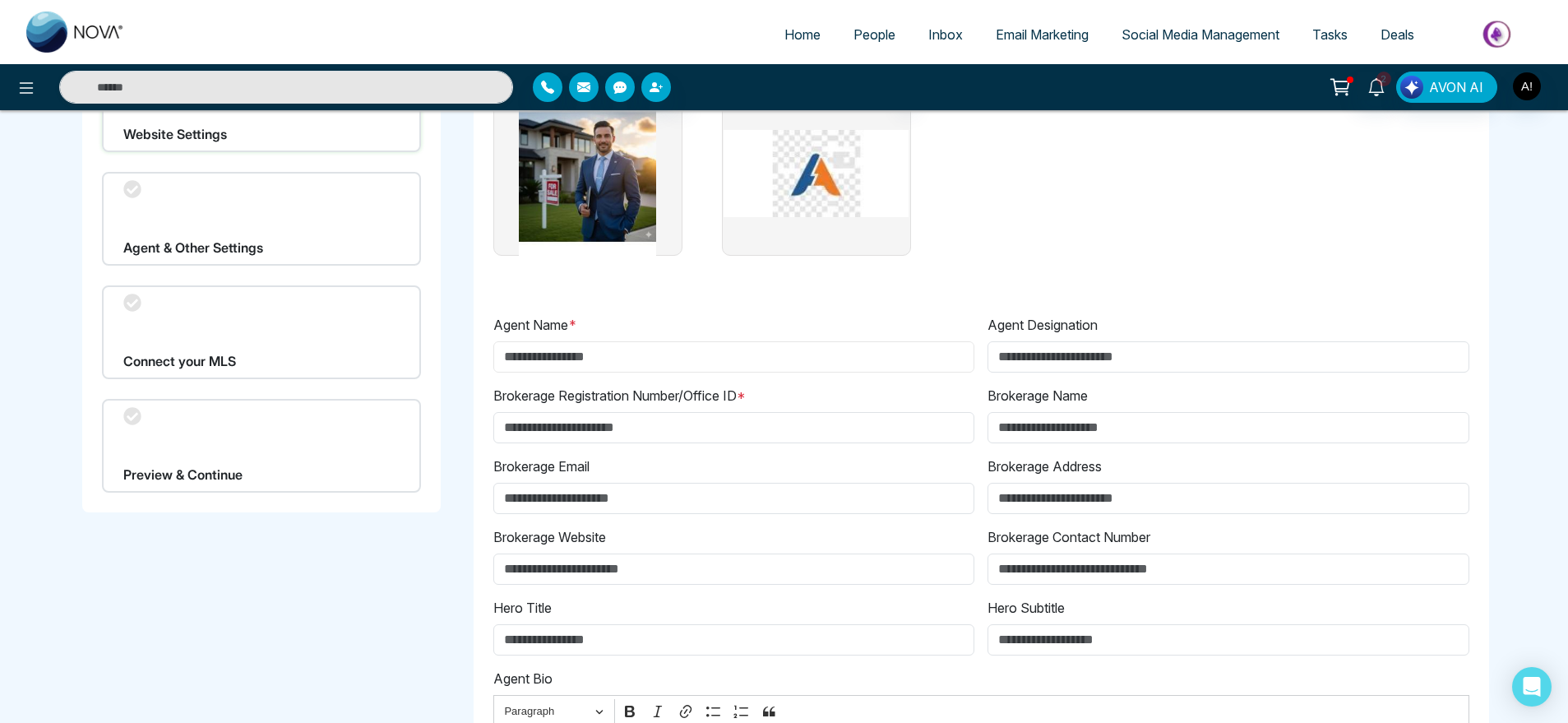
click at [649, 350] on input "Agent Name *" at bounding box center [734, 356] width 482 height 31
type input "*****"
click at [1103, 341] on input "Agent Designation" at bounding box center [1229, 356] width 482 height 31
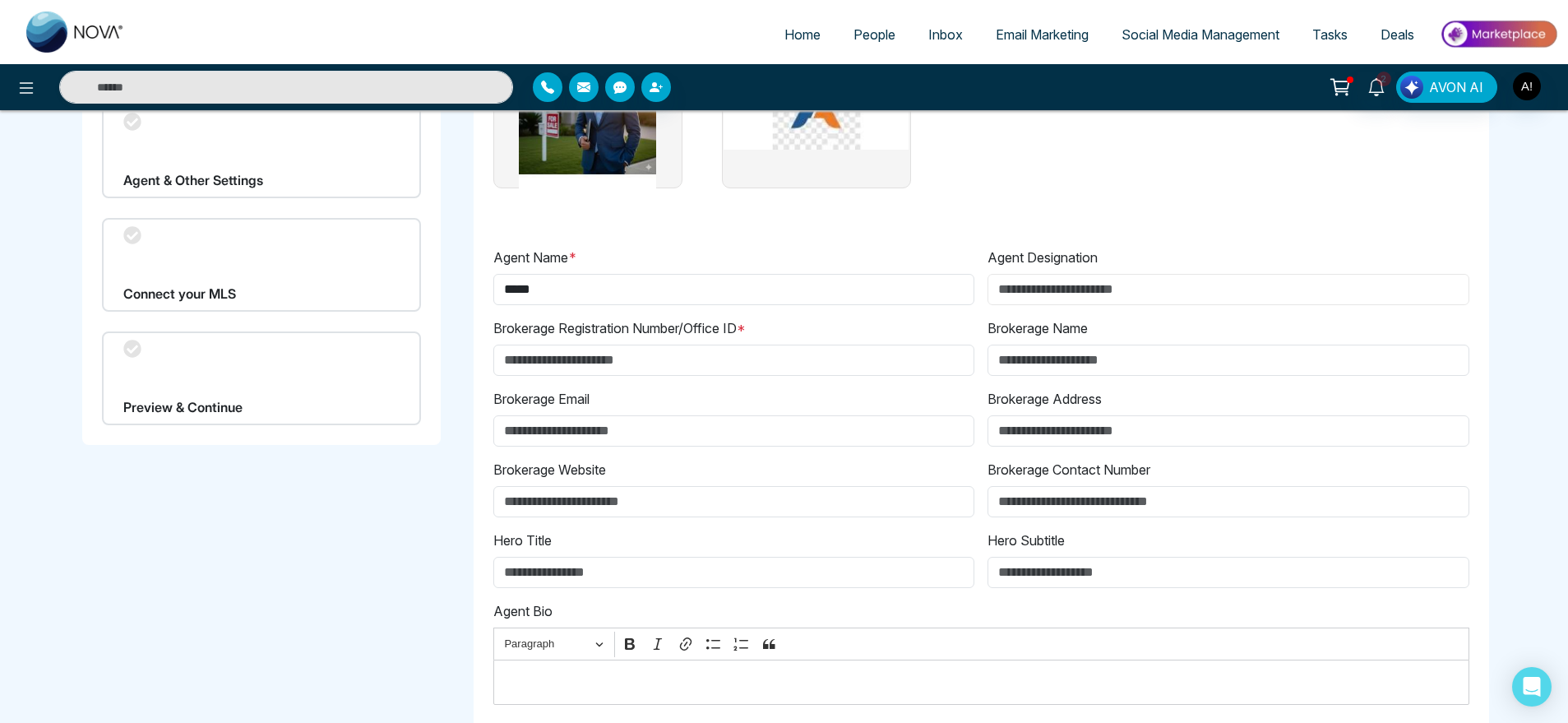
scroll to position [225, 0]
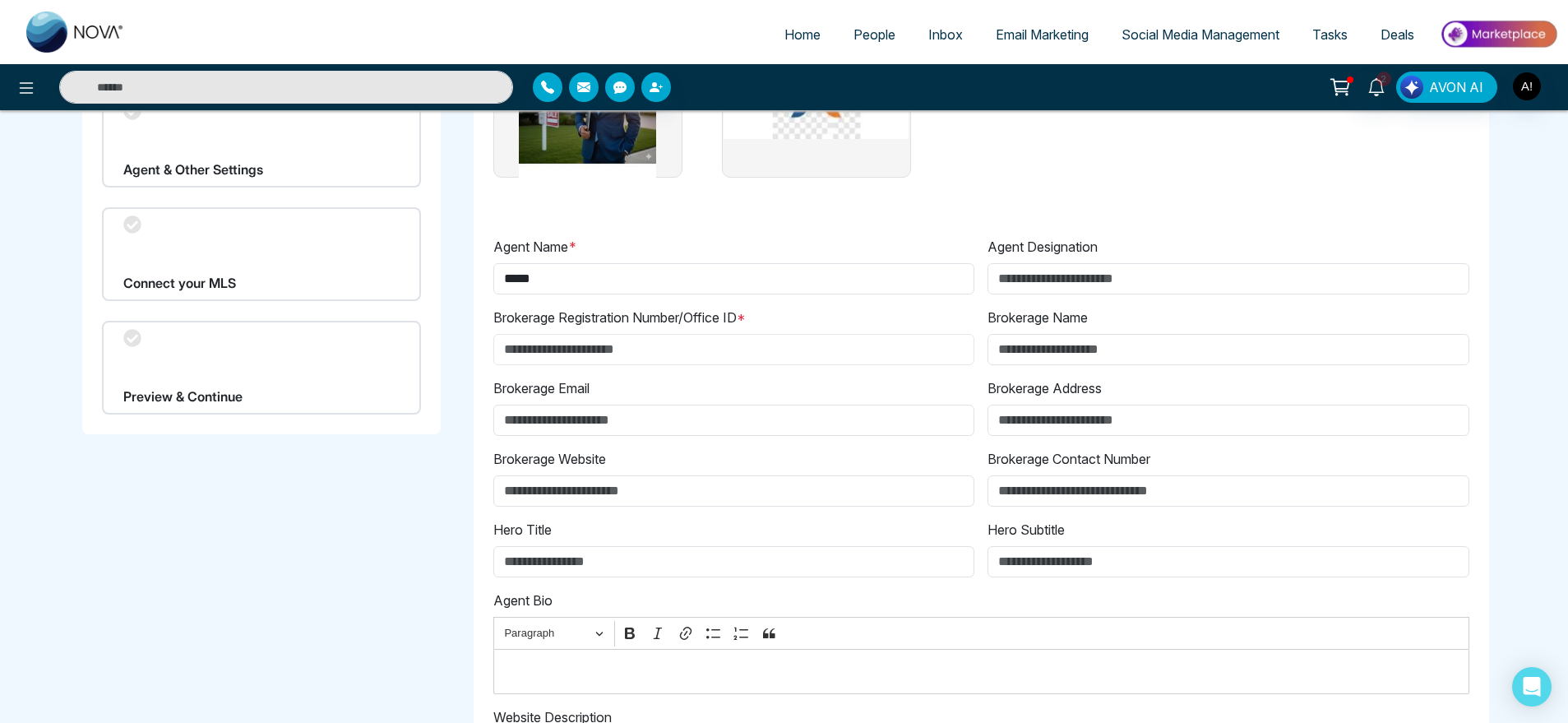
click at [725, 355] on input "Brokerage Registration Number/Office ID *" at bounding box center [734, 349] width 482 height 31
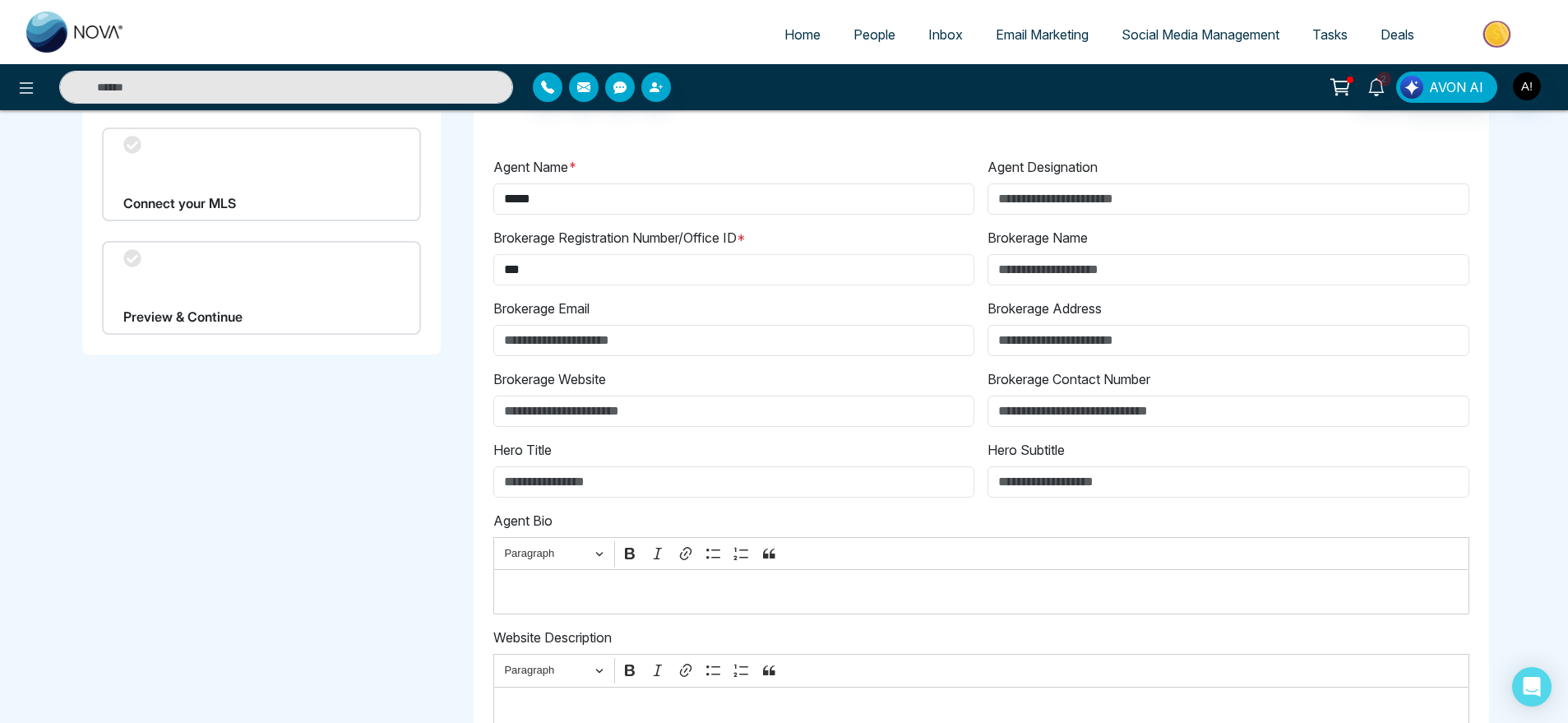
scroll to position [415, 0]
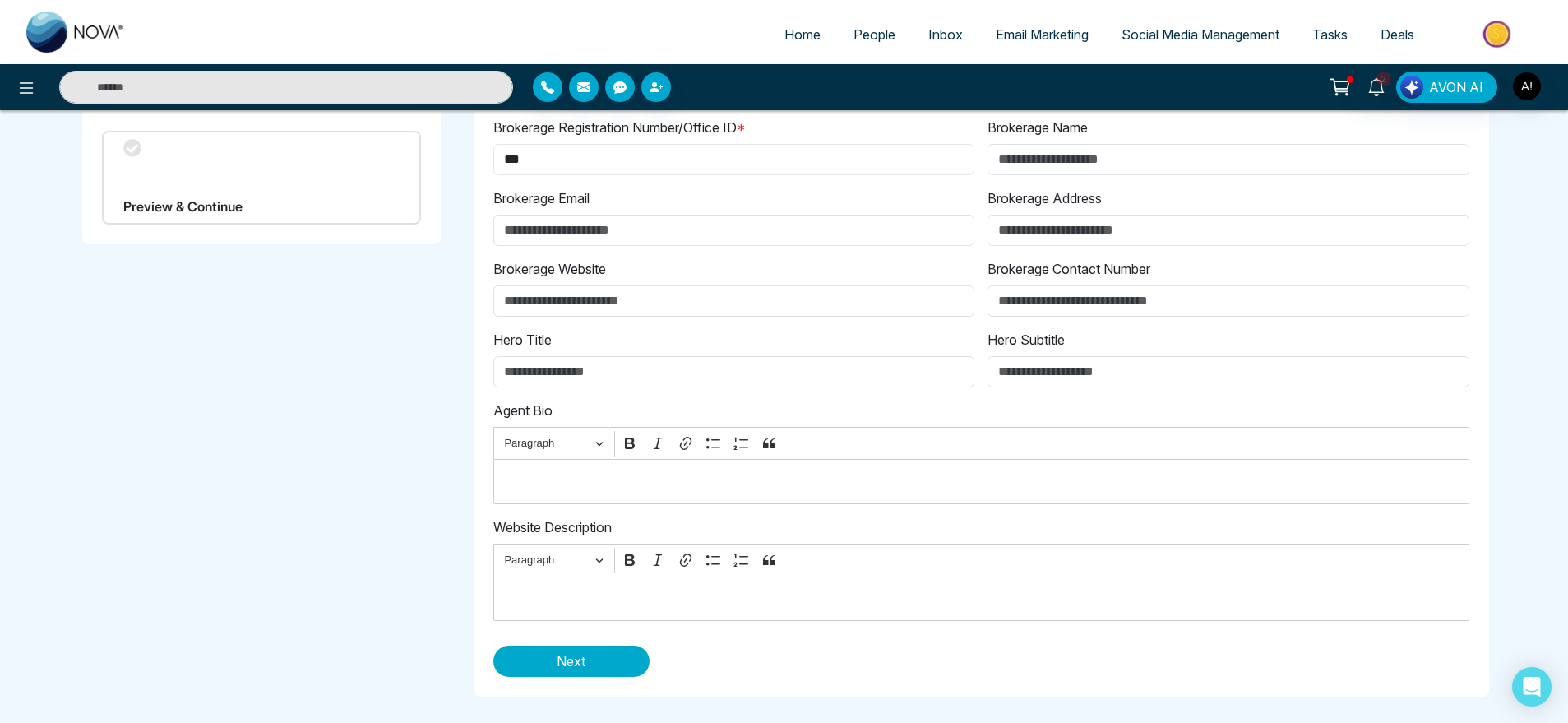
type input "***"
click at [541, 682] on div "Agent Image * Brokerage Logo Agent Name * ***** Agent Designation Brokerage Reg…" at bounding box center [981, 233] width 1016 height 926
click at [583, 669] on span "Next" at bounding box center [571, 661] width 29 height 19
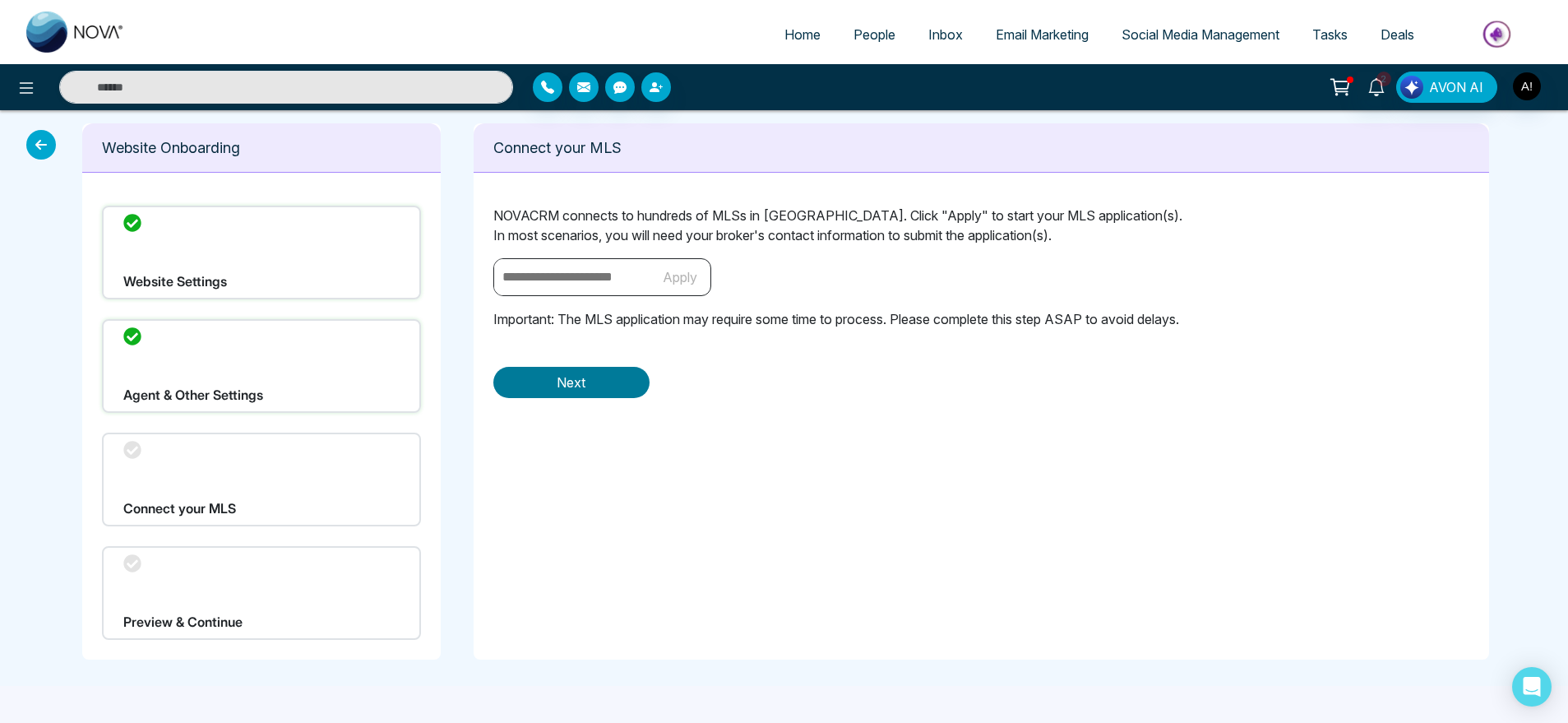
scroll to position [0, 0]
click at [587, 276] on input "text" at bounding box center [574, 276] width 156 height 36
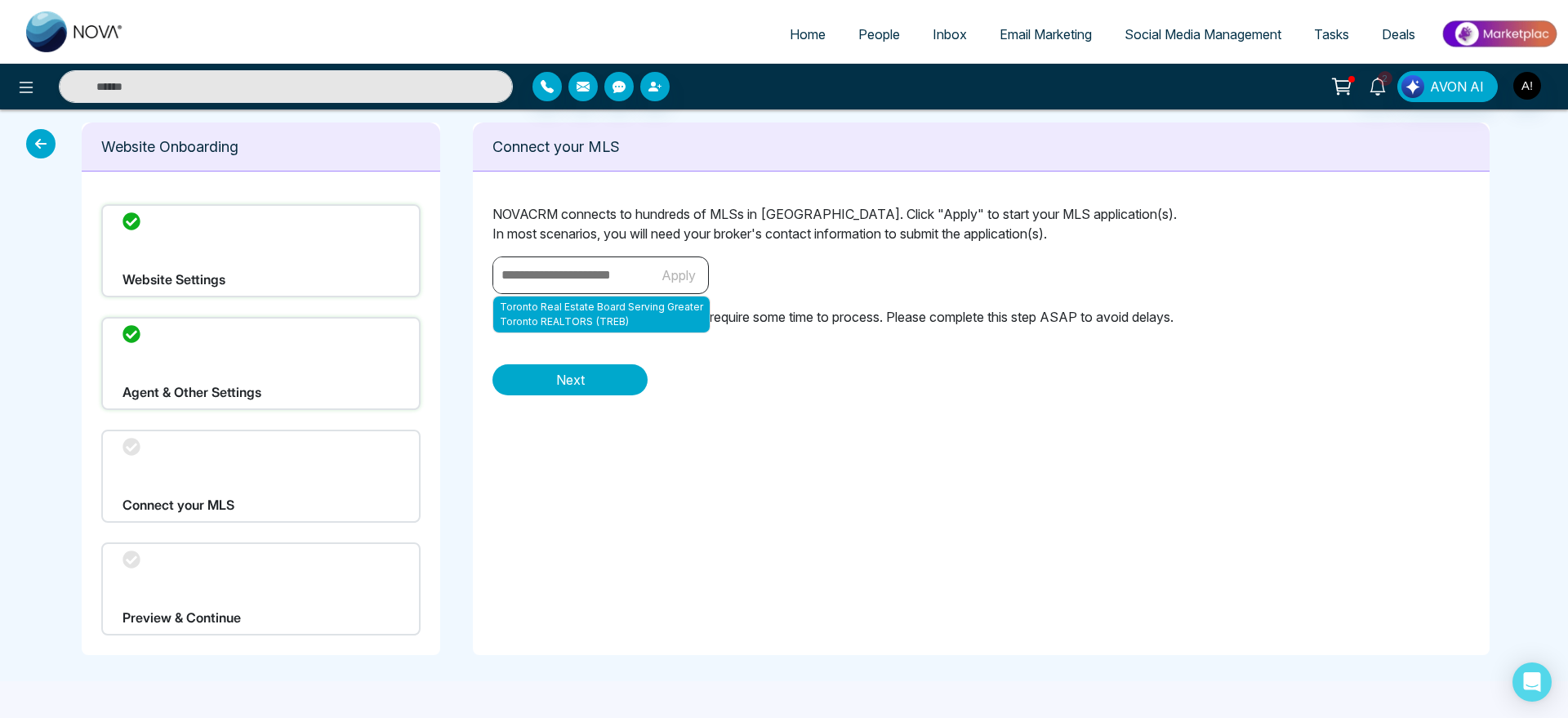
click at [631, 317] on p "Toronto Real Estate Board Serving Greater Toronto REALTORS (TREB)" at bounding box center [601, 314] width 217 height 36
type input "**********"
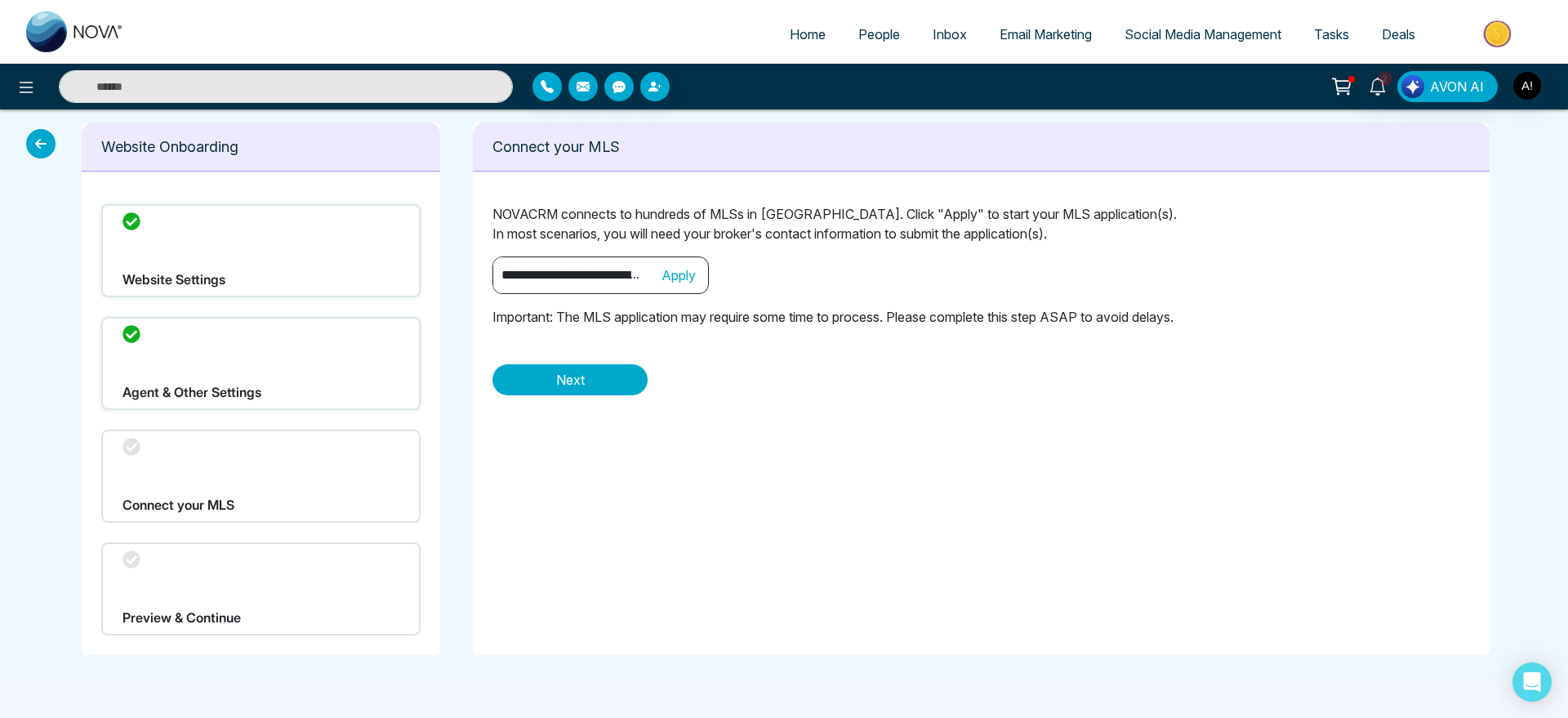
click at [686, 280] on button "Apply" at bounding box center [678, 274] width 34 height 19
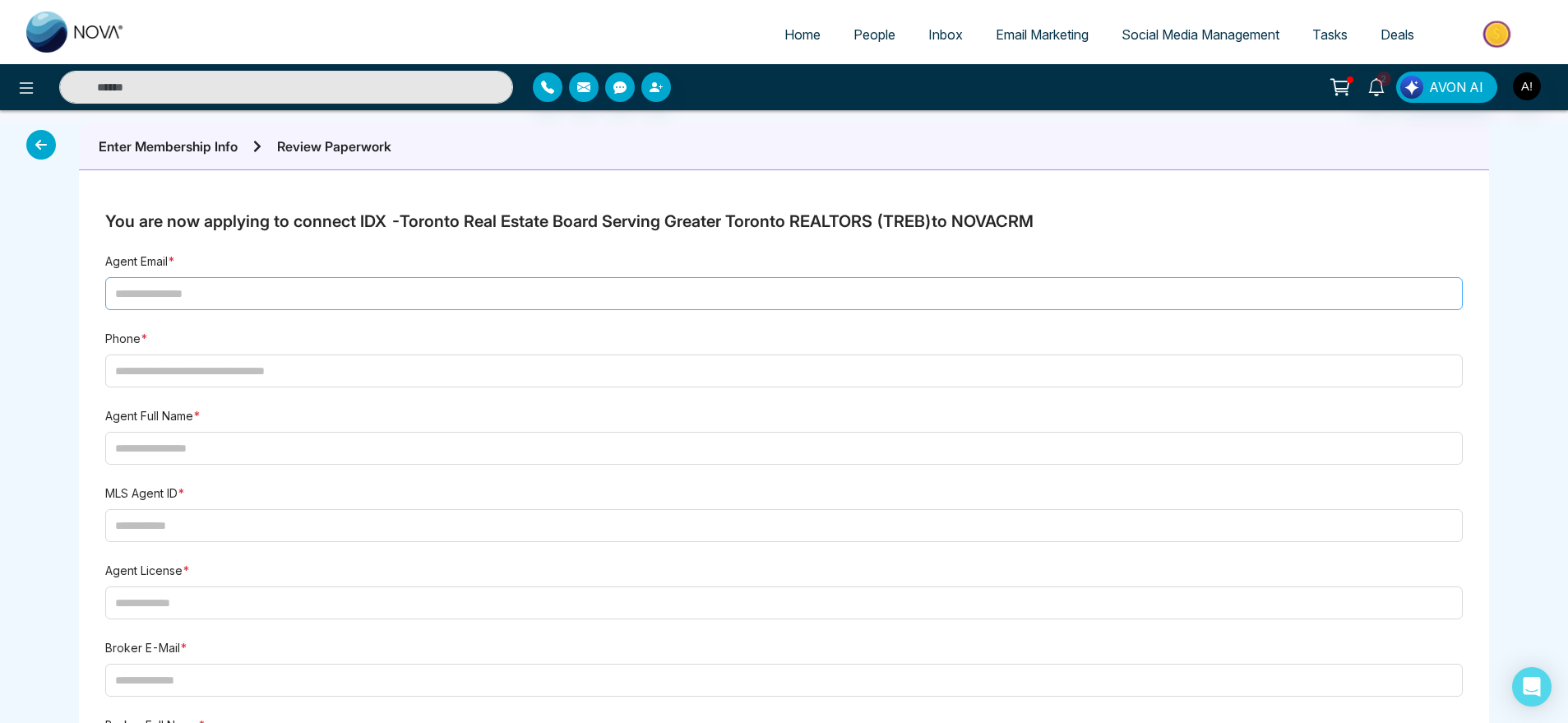
click at [328, 287] on input "agent_email" at bounding box center [784, 293] width 1358 height 33
type input "**********"
click at [204, 354] on input "tel" at bounding box center [784, 370] width 1358 height 33
click at [211, 374] on input "tel" at bounding box center [784, 370] width 1358 height 33
type input "**********"
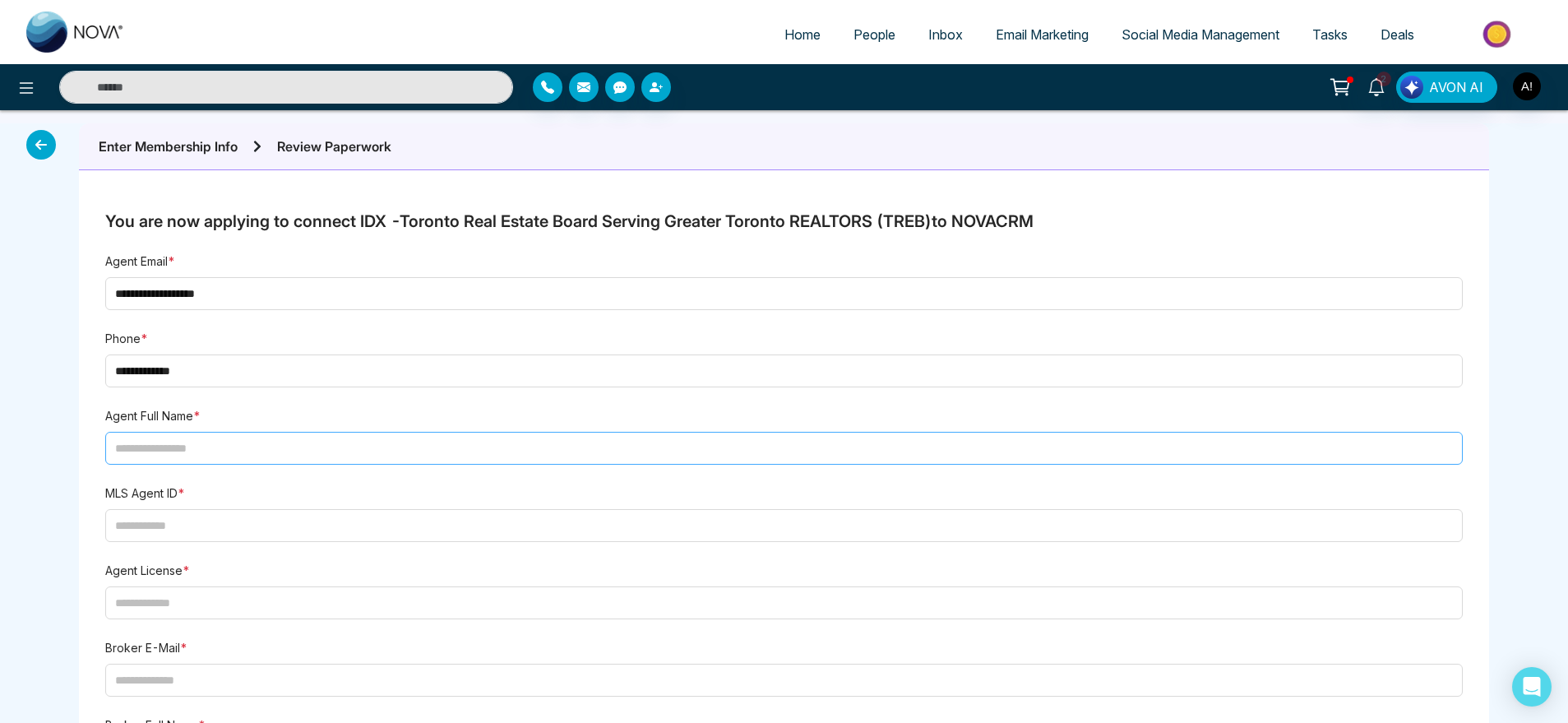
click at [210, 444] on input "text" at bounding box center [784, 447] width 1358 height 33
click at [240, 454] on input "text" at bounding box center [784, 447] width 1358 height 33
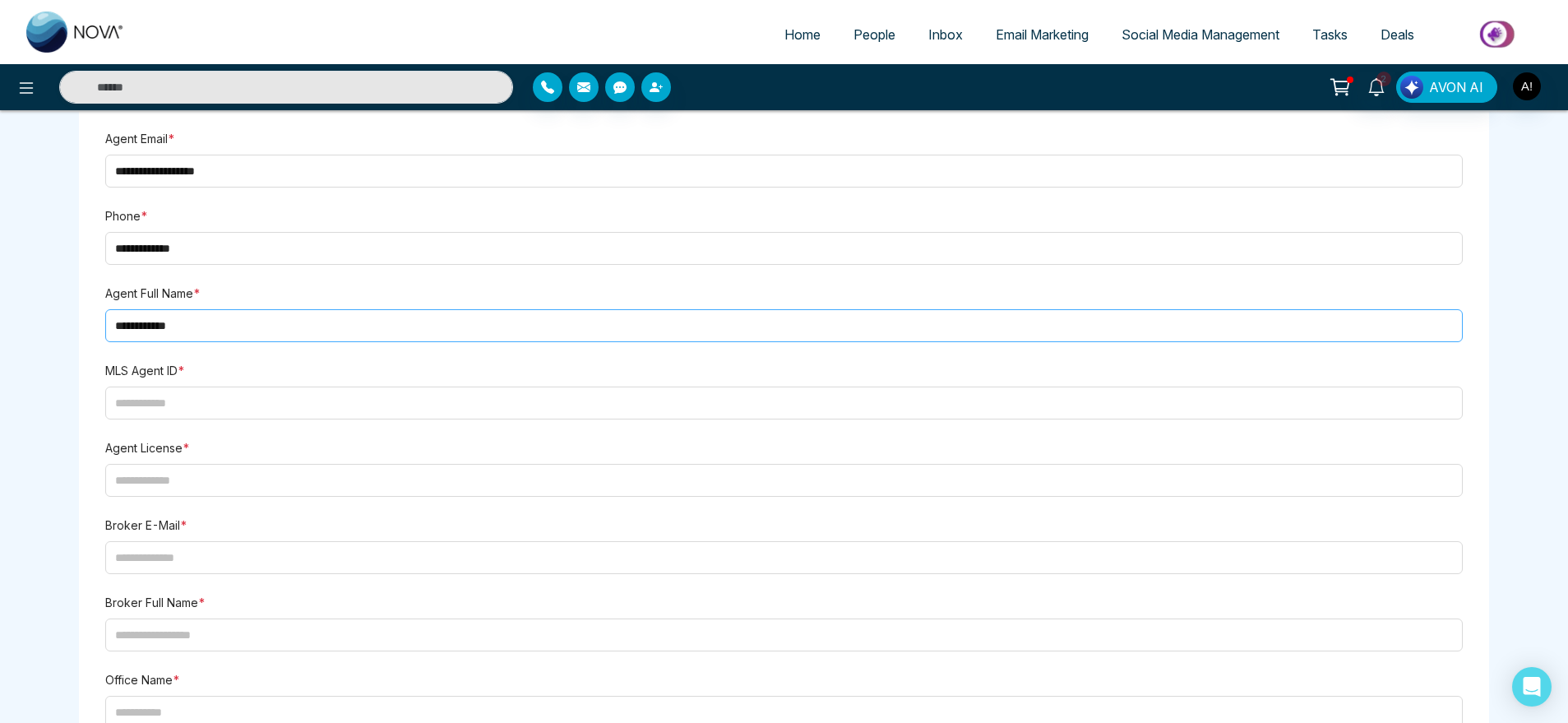
scroll to position [131, 0]
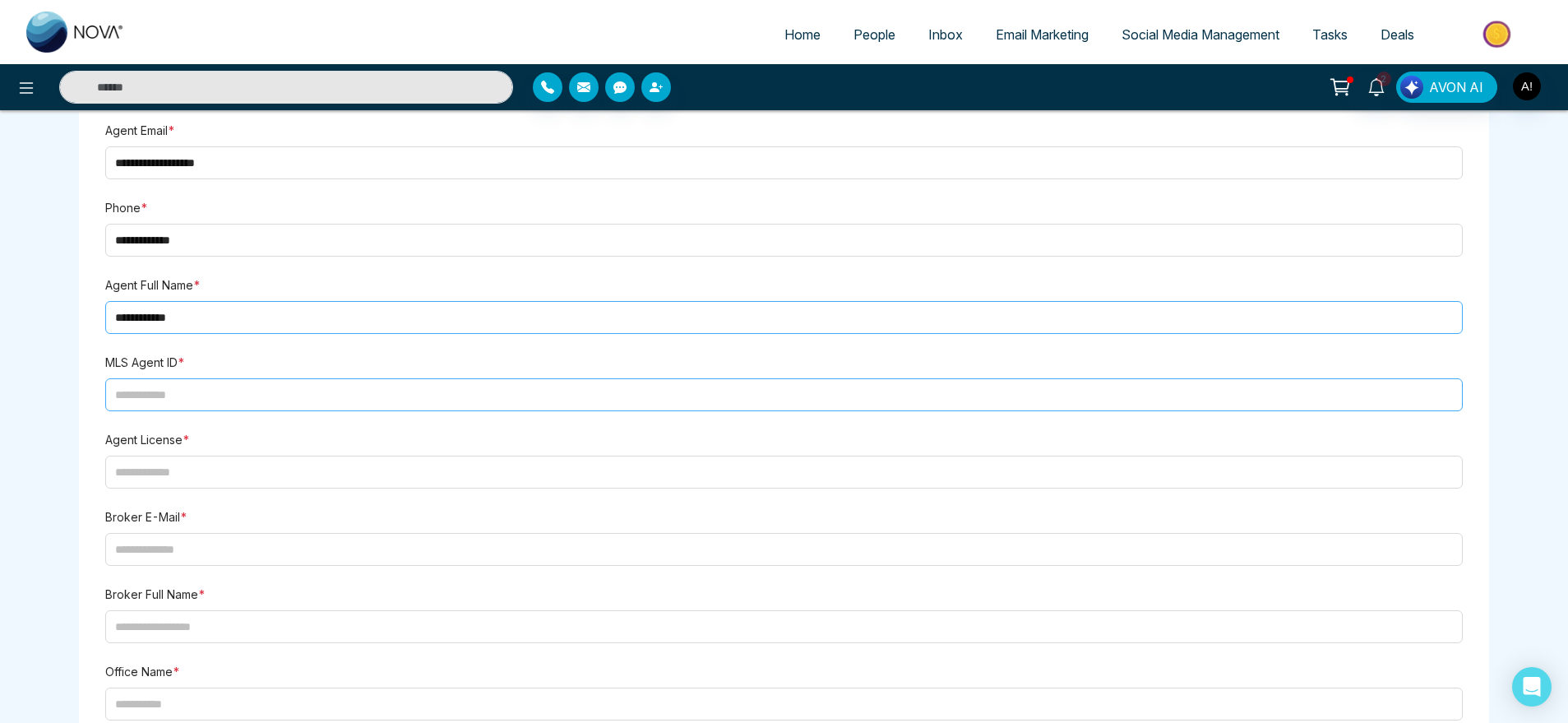
type input "**********"
click at [319, 401] on input "text" at bounding box center [784, 394] width 1358 height 33
type input "***"
click at [271, 485] on input "text" at bounding box center [784, 471] width 1358 height 33
type input "*"
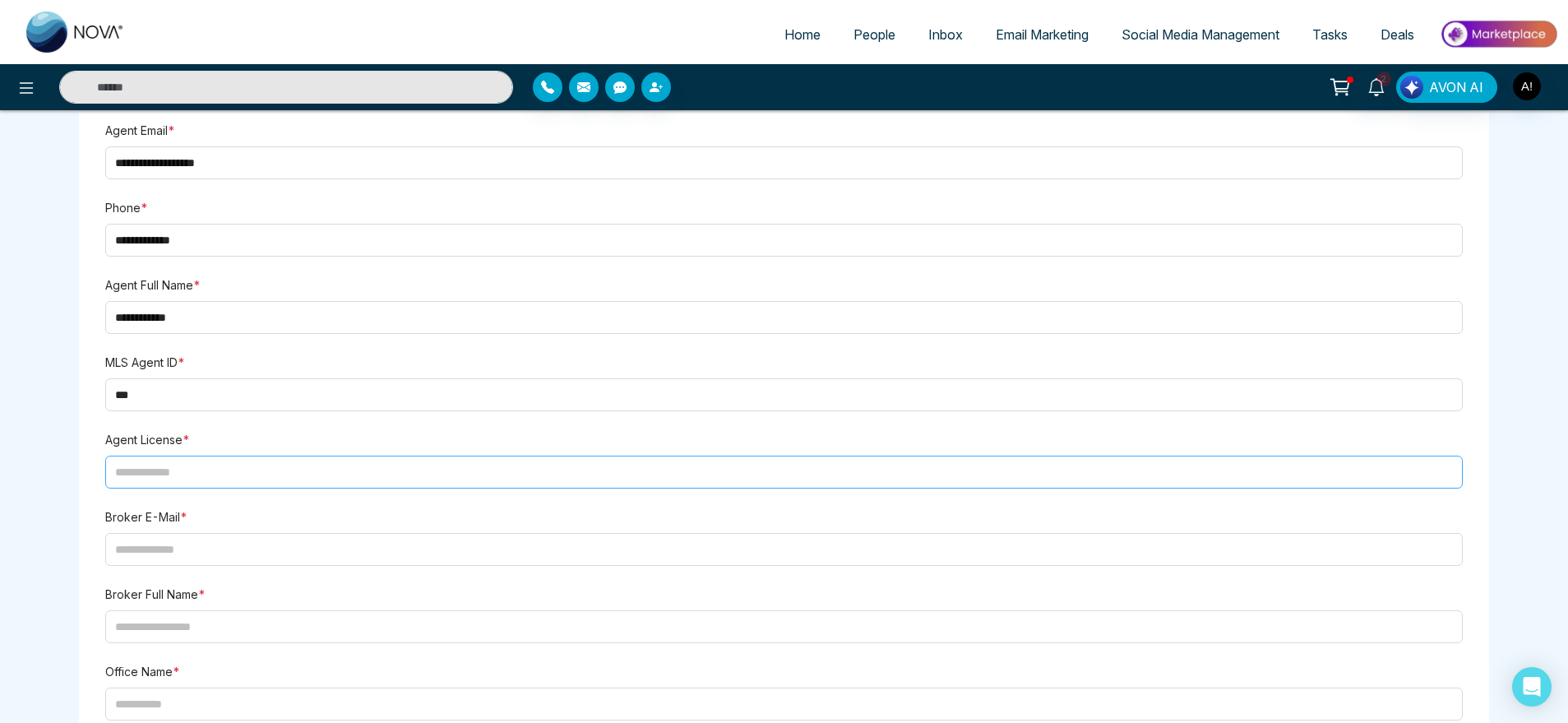
type input "*"
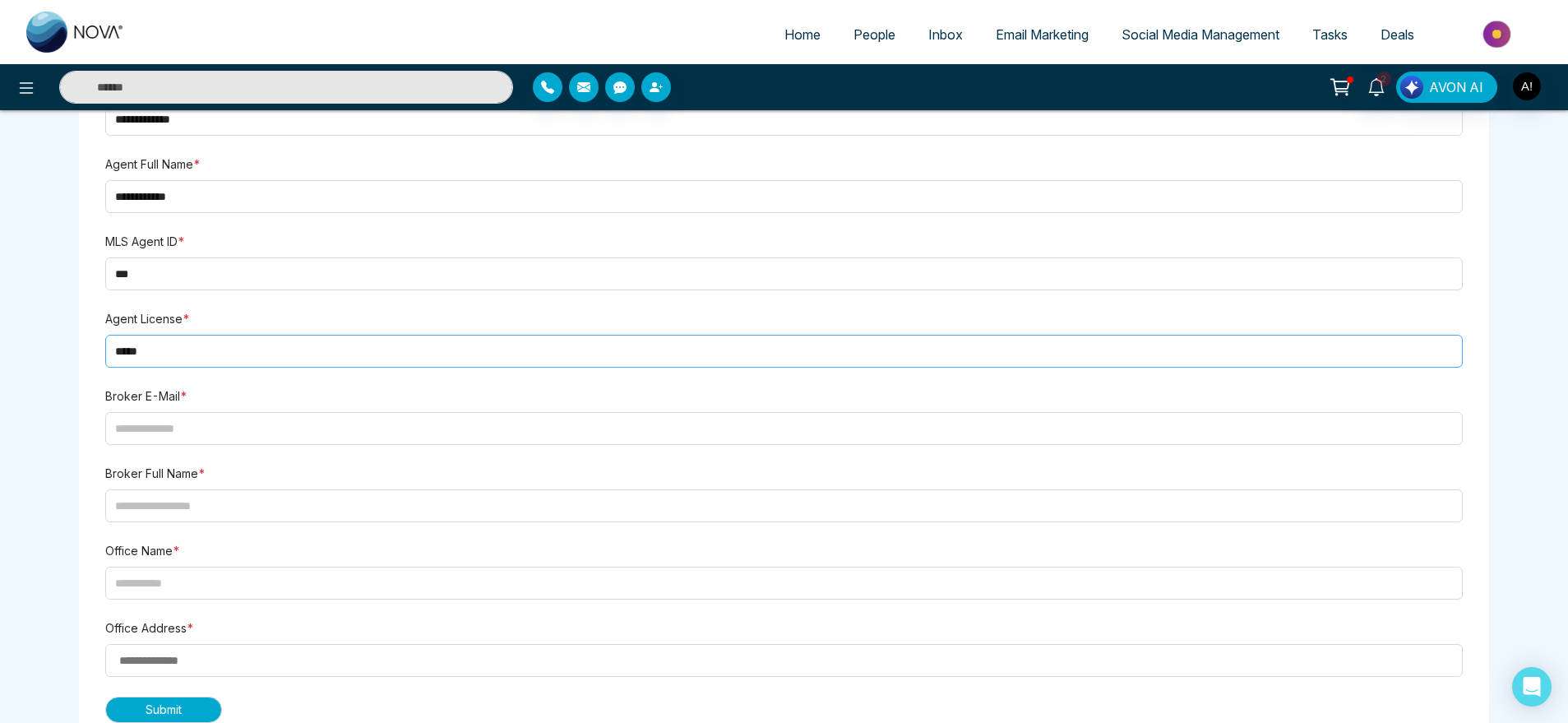
scroll to position [257, 0]
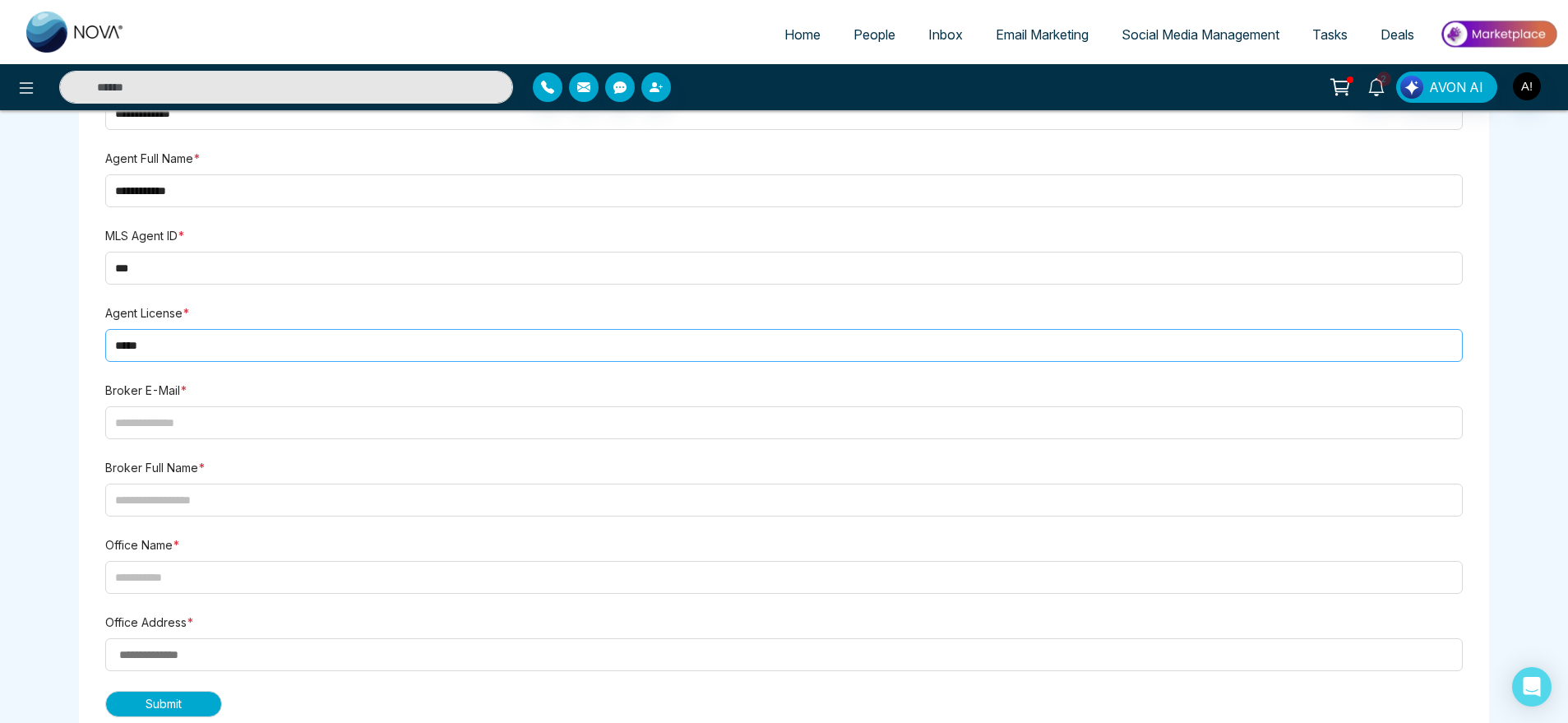
type input "*****"
click at [312, 439] on form "**********" at bounding box center [784, 333] width 1358 height 676
click at [229, 426] on input "email" at bounding box center [784, 422] width 1358 height 33
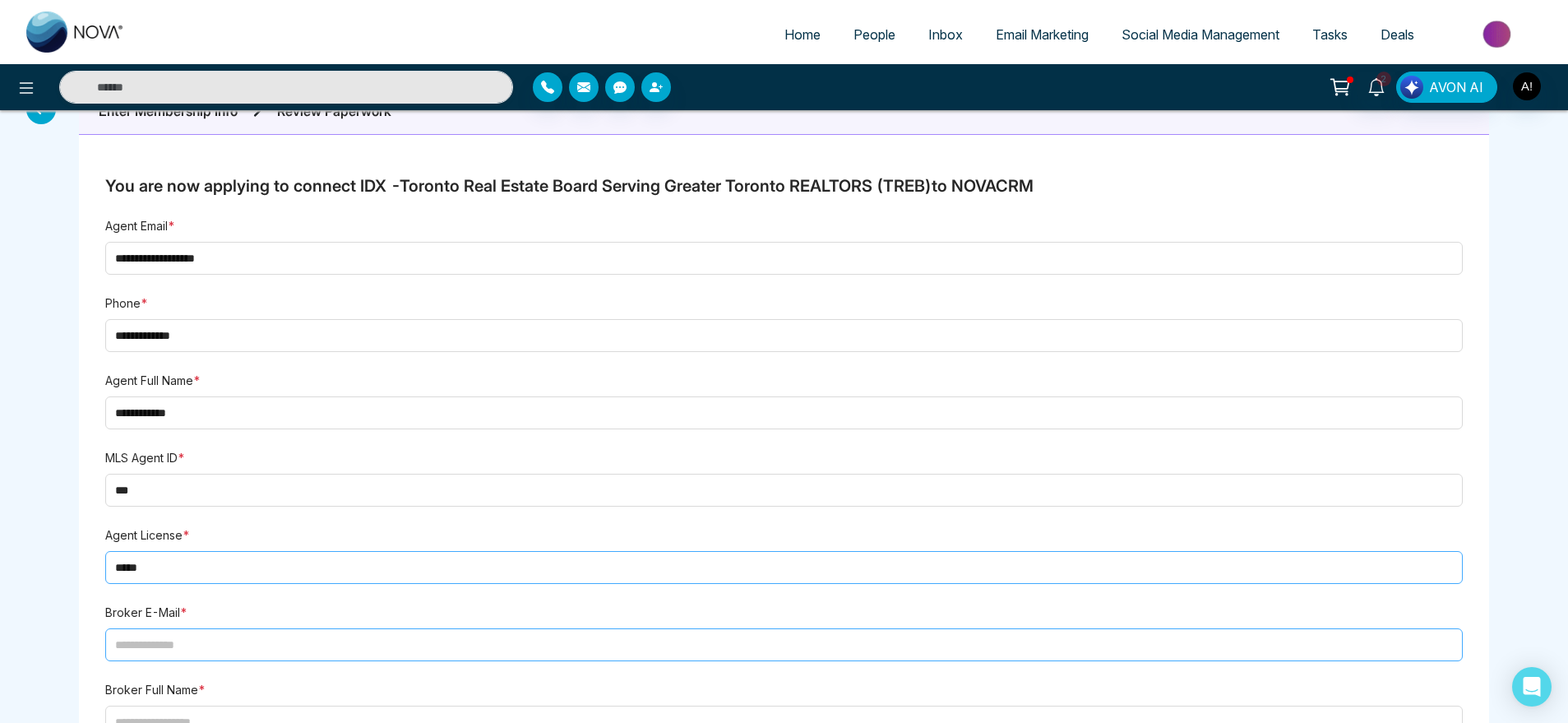
scroll to position [0, 0]
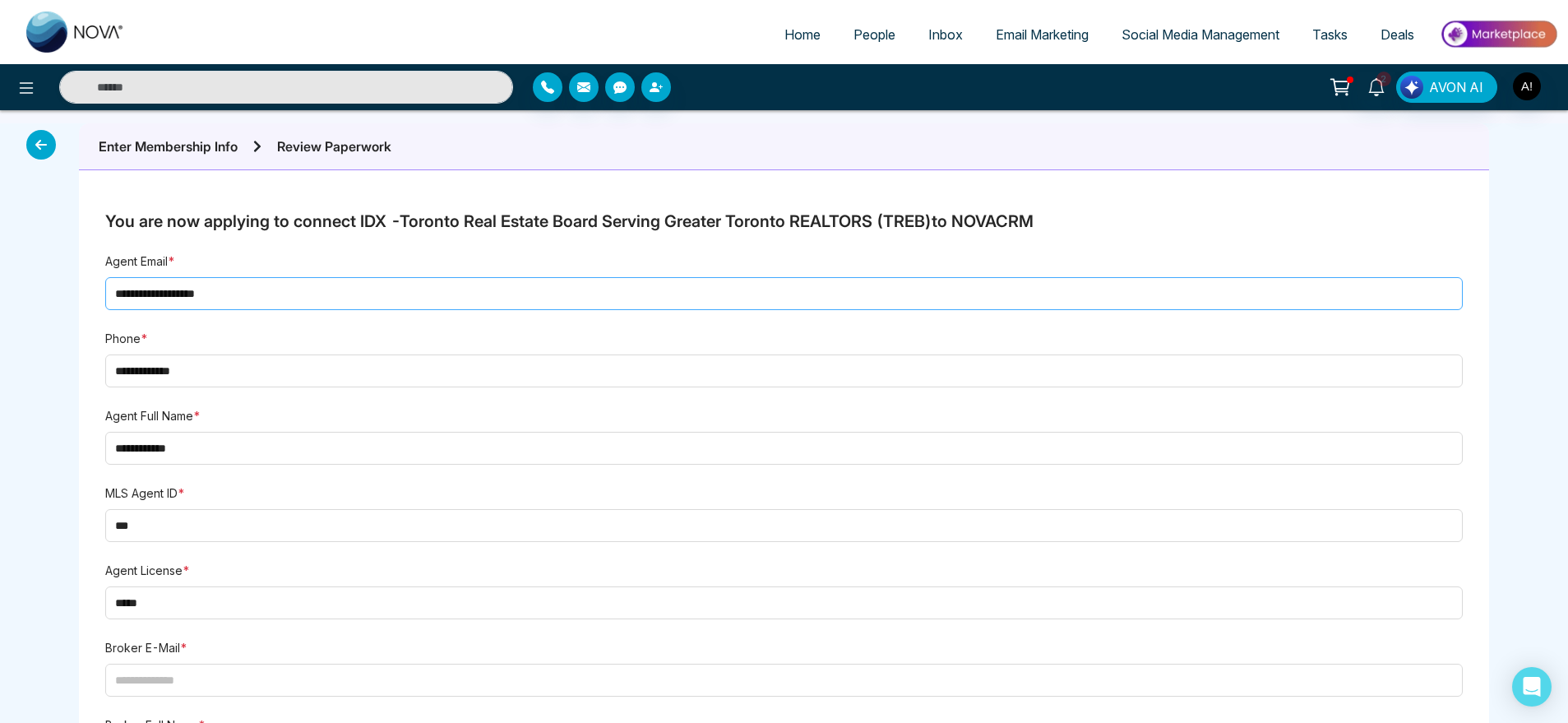
drag, startPoint x: 355, startPoint y: 284, endPoint x: 41, endPoint y: 253, distance: 315.5
click at [41, 253] on div "**********" at bounding box center [784, 561] width 1568 height 877
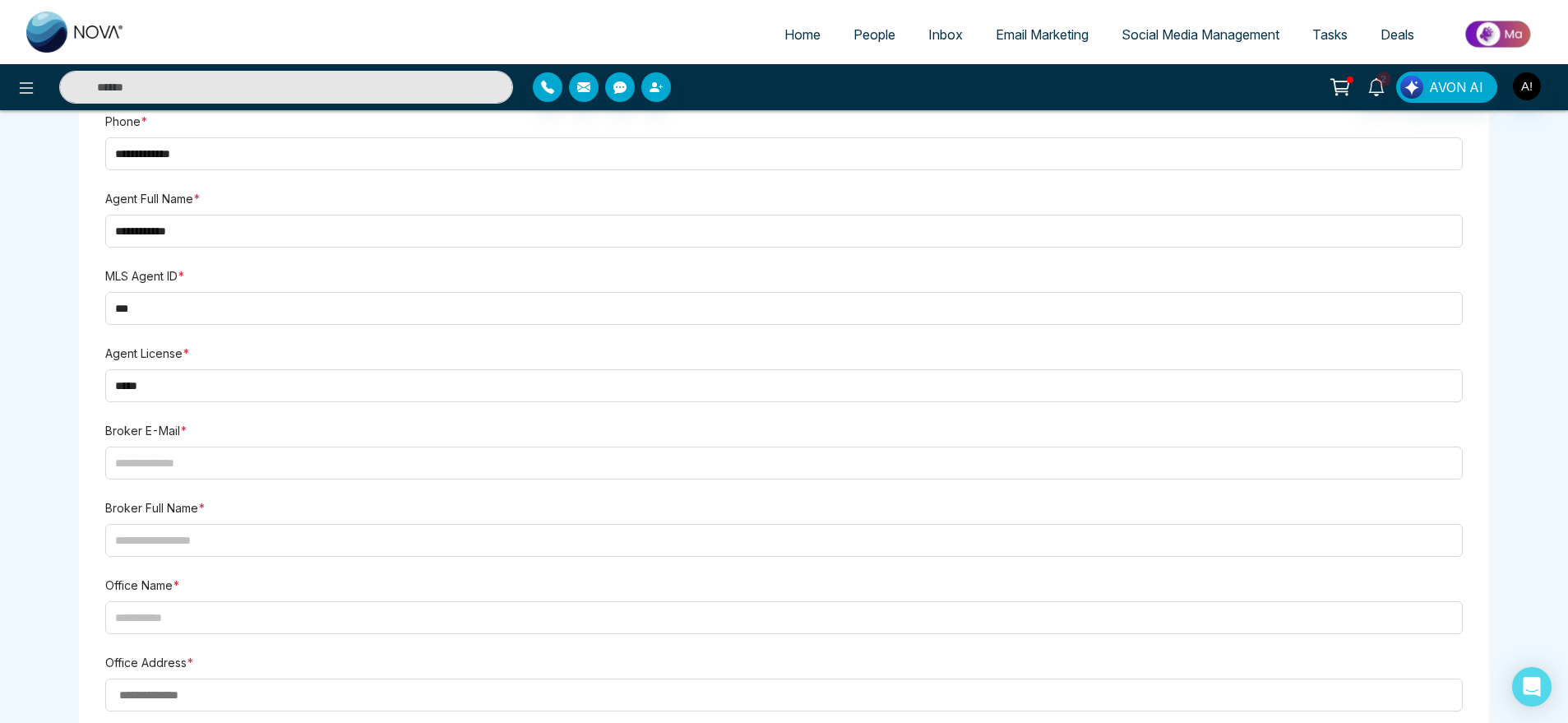
scroll to position [238, 0]
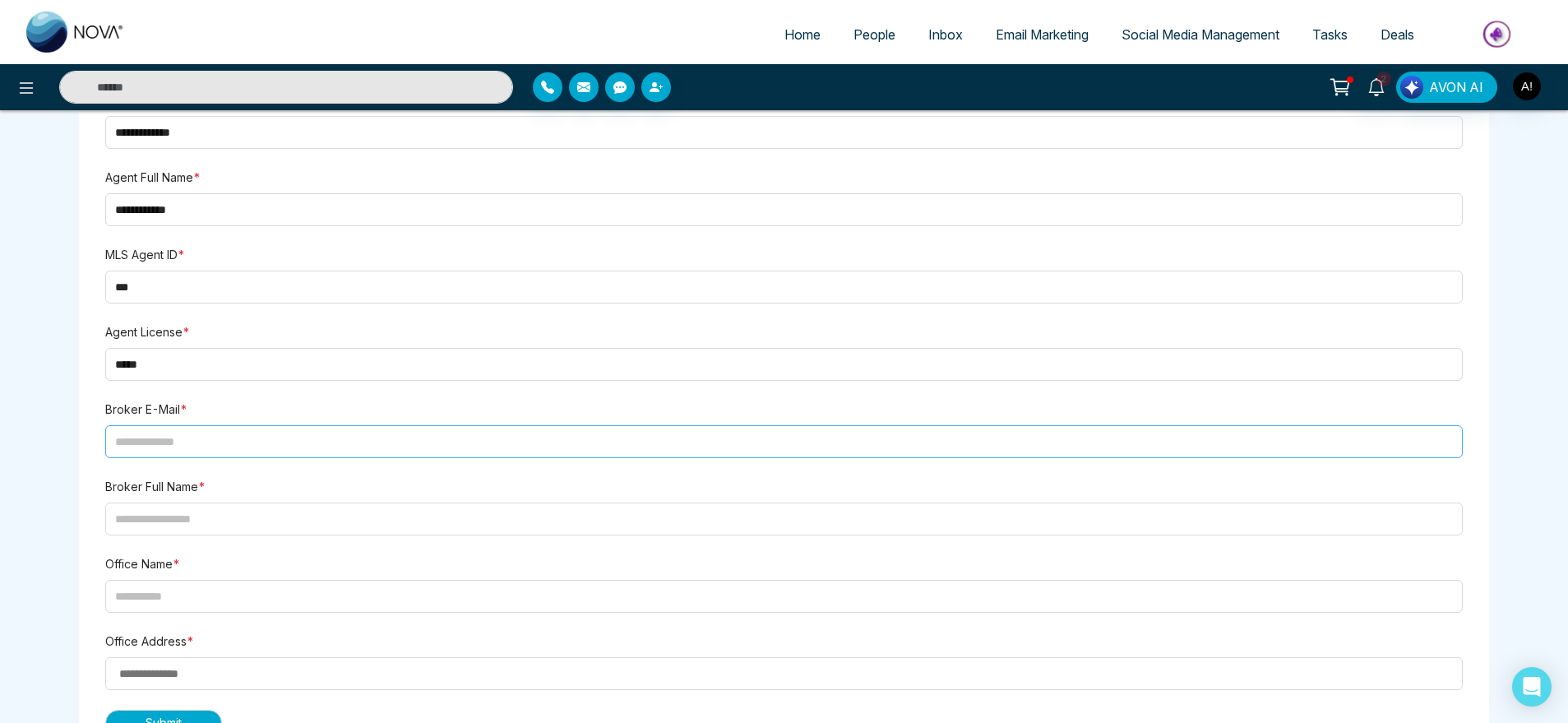
click at [271, 431] on input "email" at bounding box center [784, 441] width 1358 height 33
paste input "**********"
type input "**********"
click at [250, 519] on input "text" at bounding box center [784, 518] width 1358 height 33
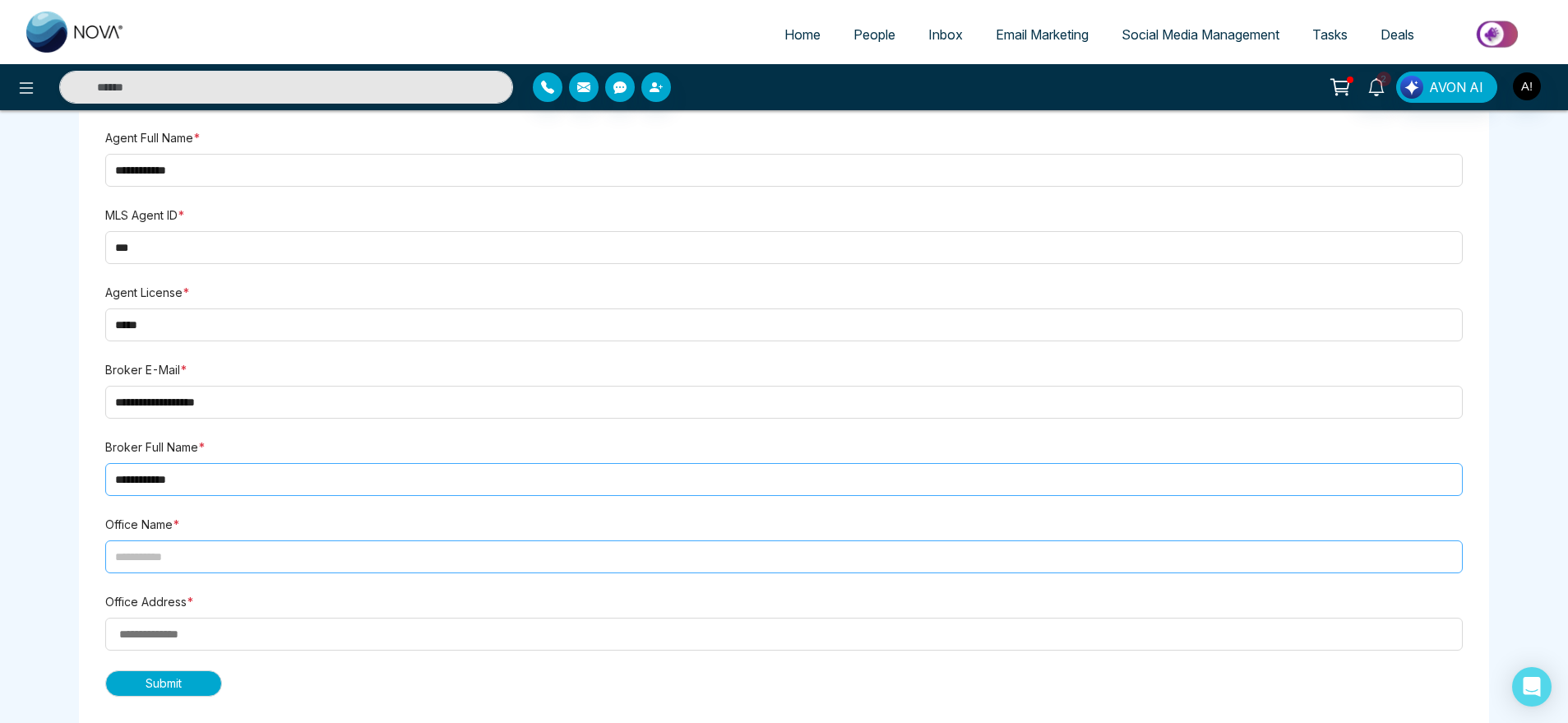
type input "**********"
click at [210, 562] on input "text" at bounding box center [784, 556] width 1358 height 33
click at [196, 560] on input "text" at bounding box center [784, 556] width 1358 height 33
drag, startPoint x: 220, startPoint y: 563, endPoint x: 148, endPoint y: 553, distance: 72.7
click at [148, 553] on input "**********" at bounding box center [784, 556] width 1358 height 33
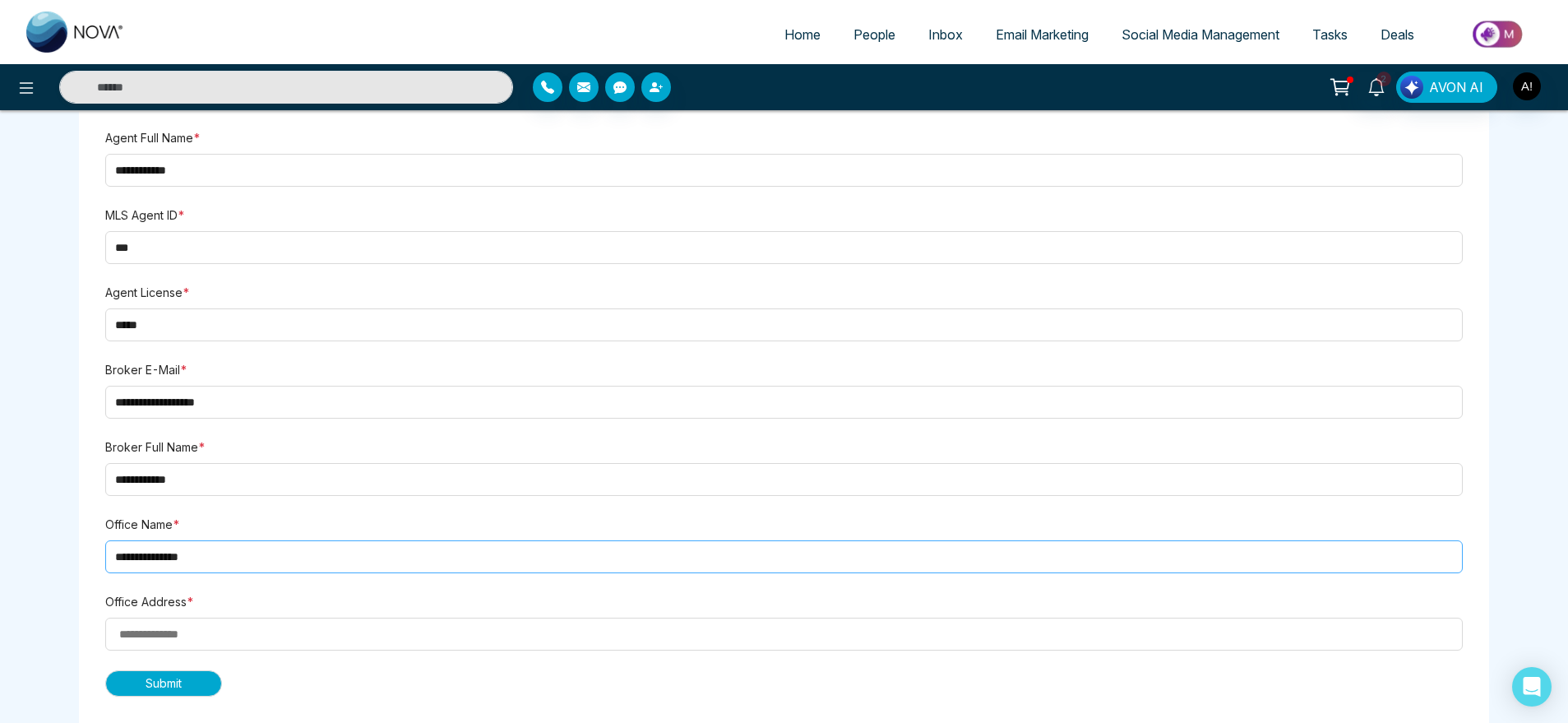
click at [206, 559] on input "**********" at bounding box center [784, 556] width 1358 height 33
drag, startPoint x: 206, startPoint y: 559, endPoint x: 149, endPoint y: 554, distance: 57.2
click at [149, 554] on input "**********" at bounding box center [784, 556] width 1358 height 33
click at [231, 556] on input "**********" at bounding box center [784, 556] width 1358 height 33
type input "**********"
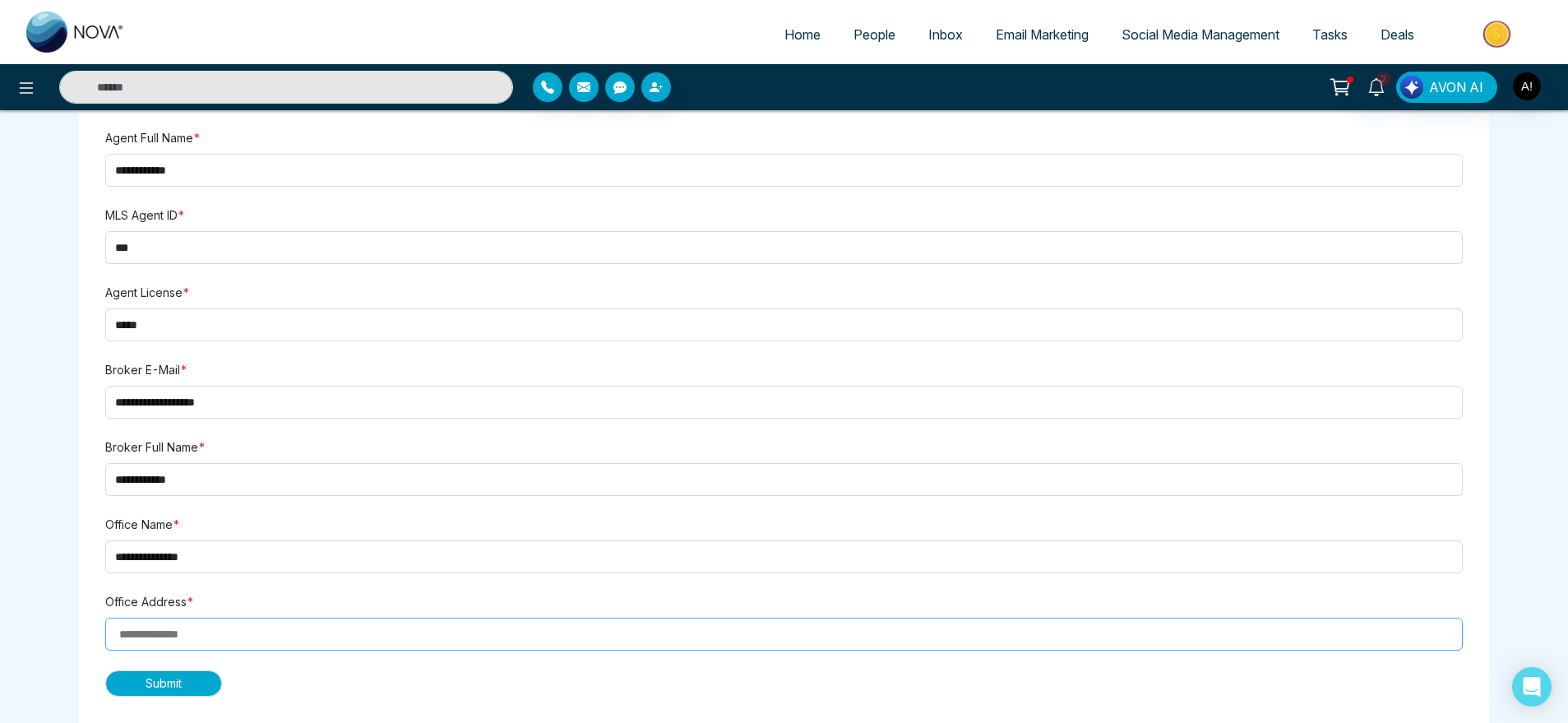
click at [217, 631] on input at bounding box center [784, 634] width 1358 height 33
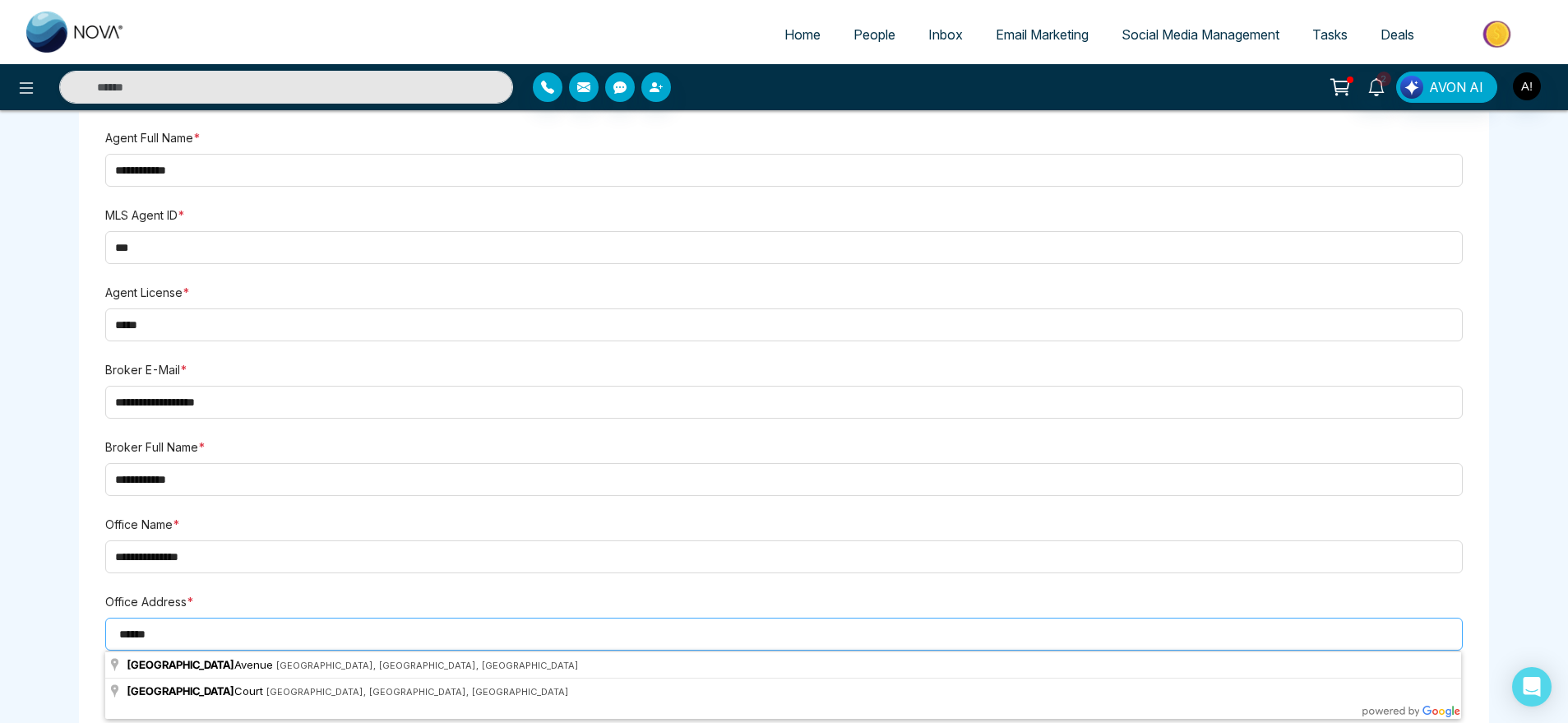
drag, startPoint x: 185, startPoint y: 627, endPoint x: 113, endPoint y: 625, distance: 72.0
click at [113, 625] on input "******" at bounding box center [784, 634] width 1358 height 33
type input "*"
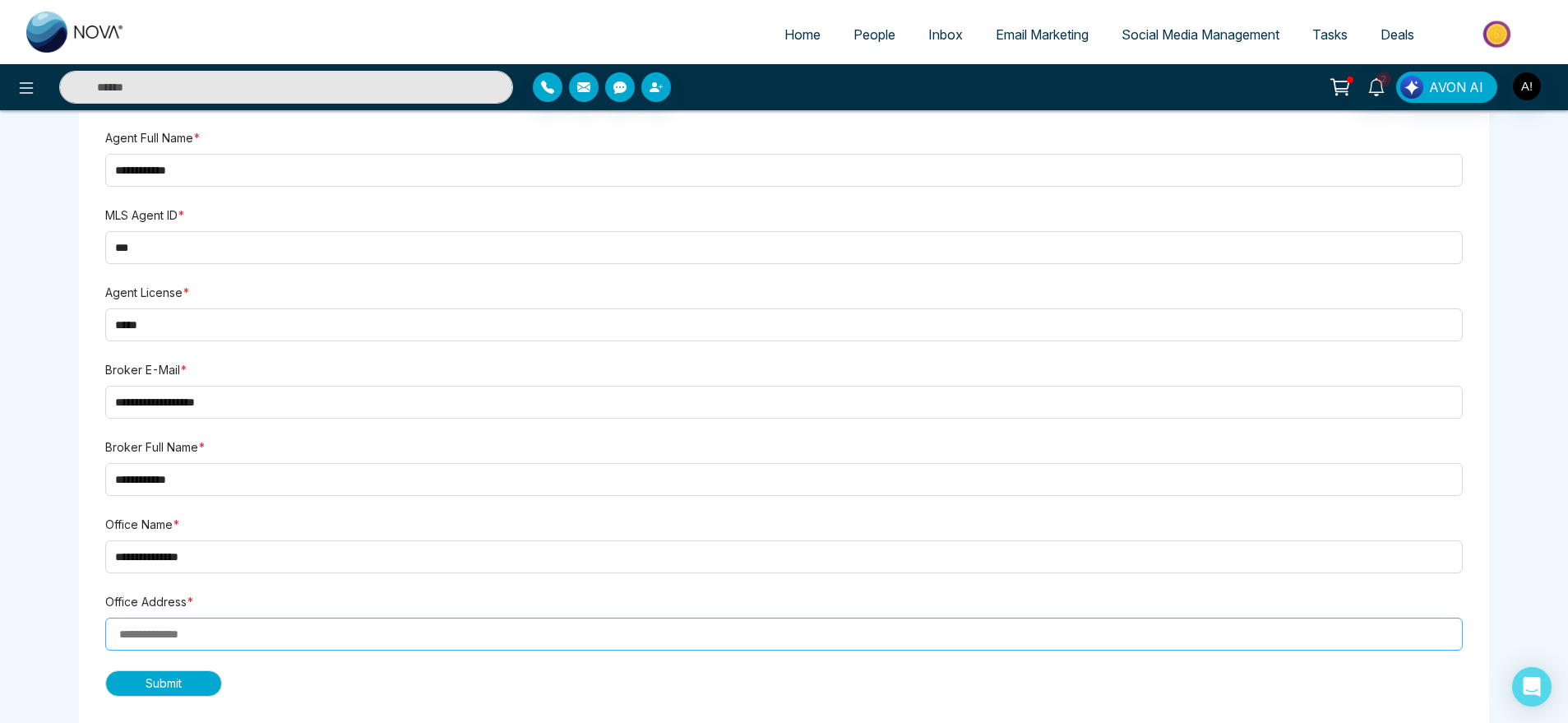
click at [198, 634] on input at bounding box center [784, 634] width 1358 height 33
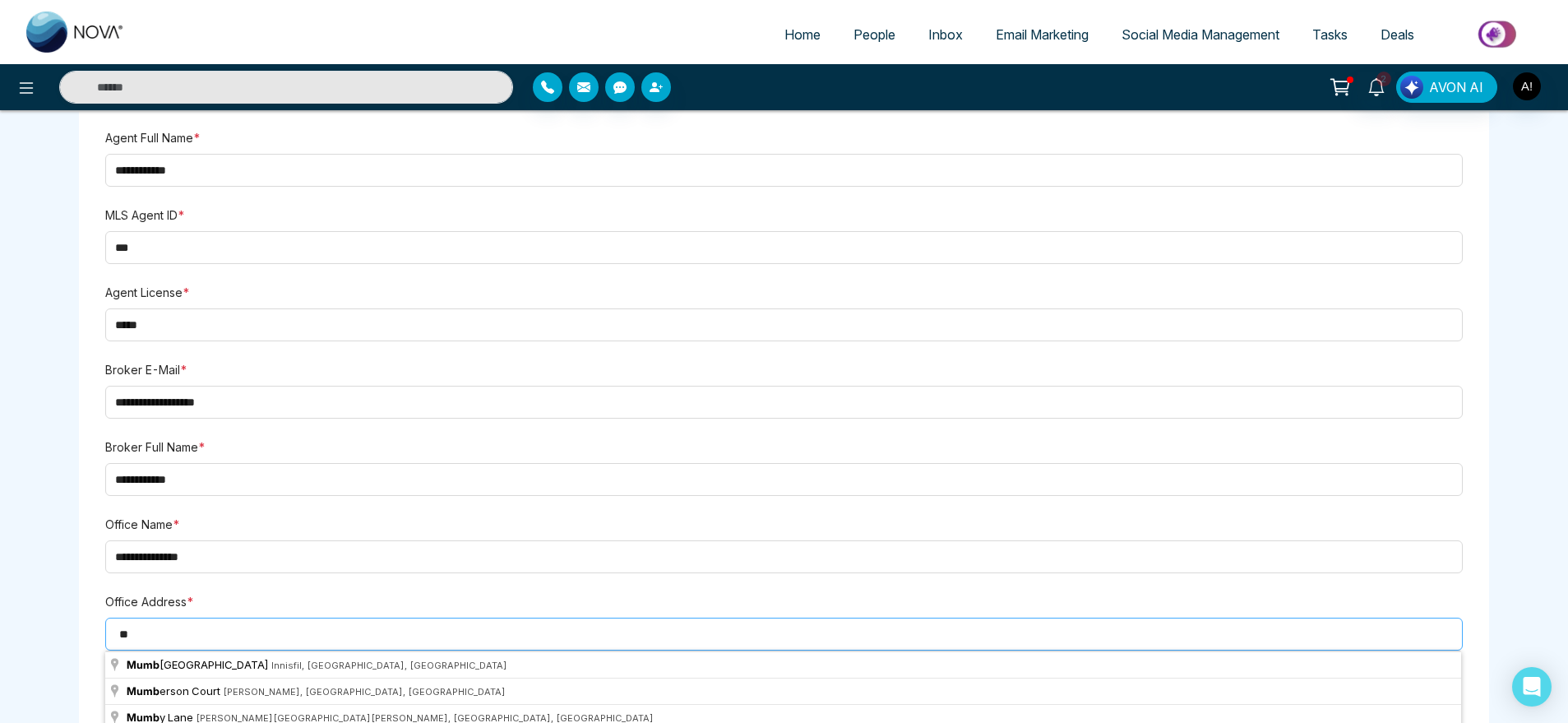
type input "*"
type input "**********"
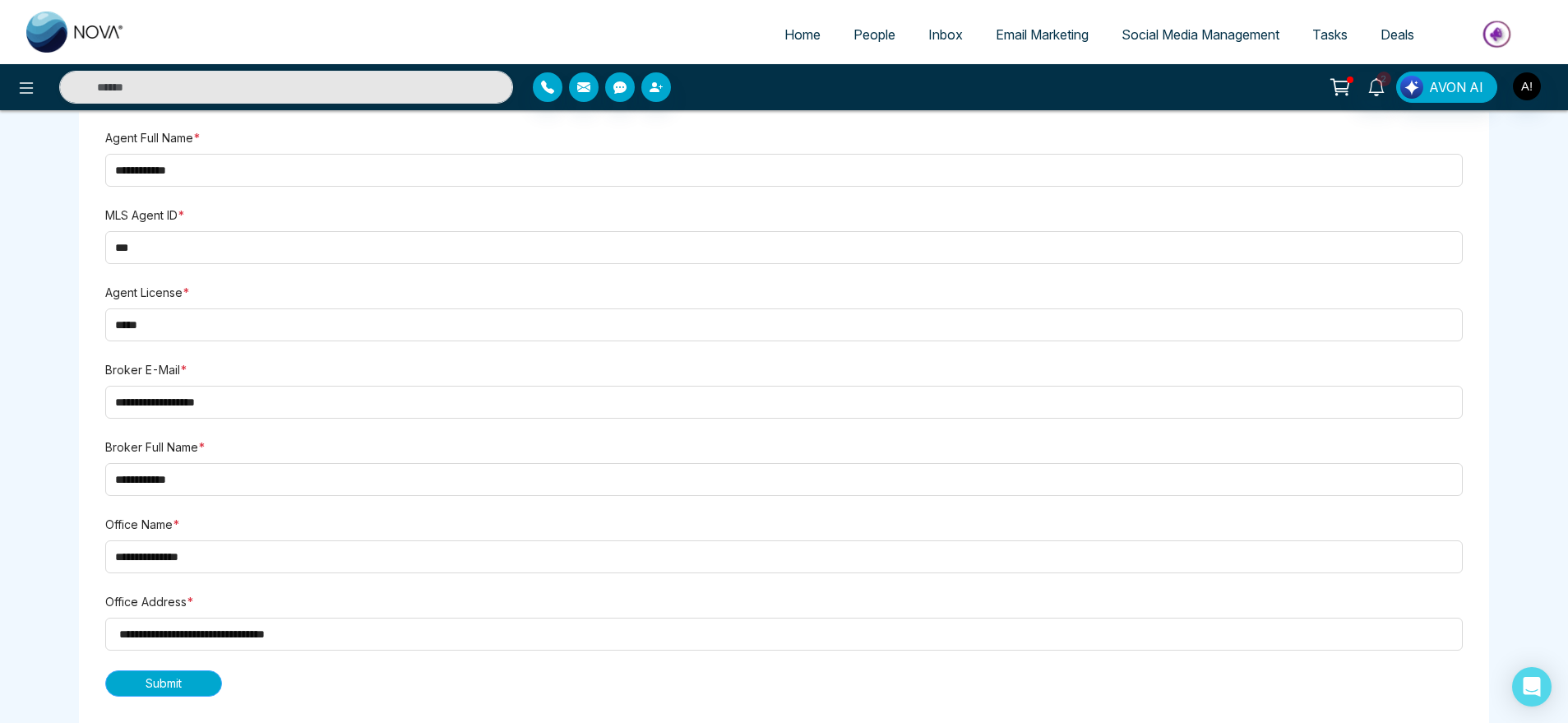
click at [177, 685] on span "Submit" at bounding box center [164, 683] width 36 height 18
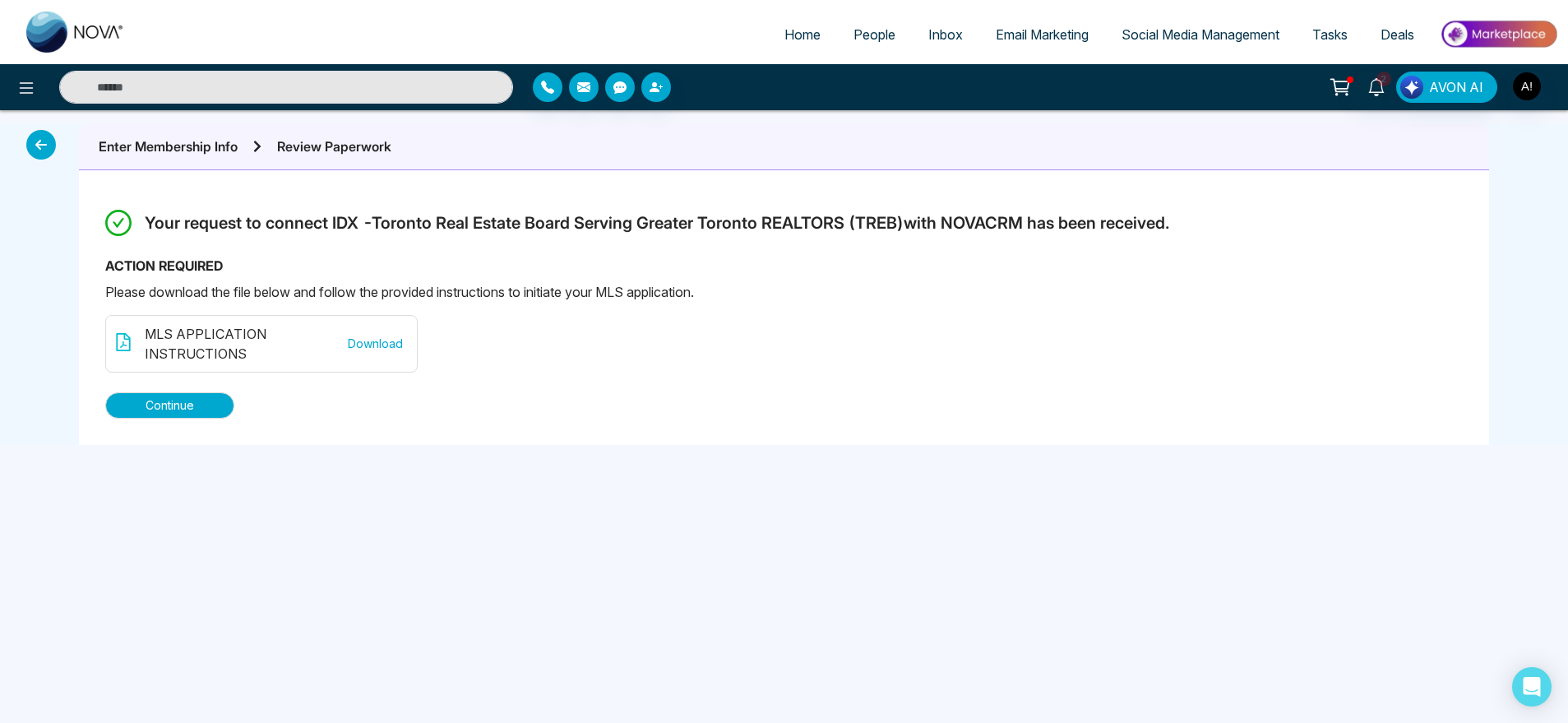
scroll to position [0, 0]
click at [369, 339] on span "Download" at bounding box center [375, 343] width 55 height 18
click at [168, 402] on span "Continue" at bounding box center [170, 404] width 49 height 18
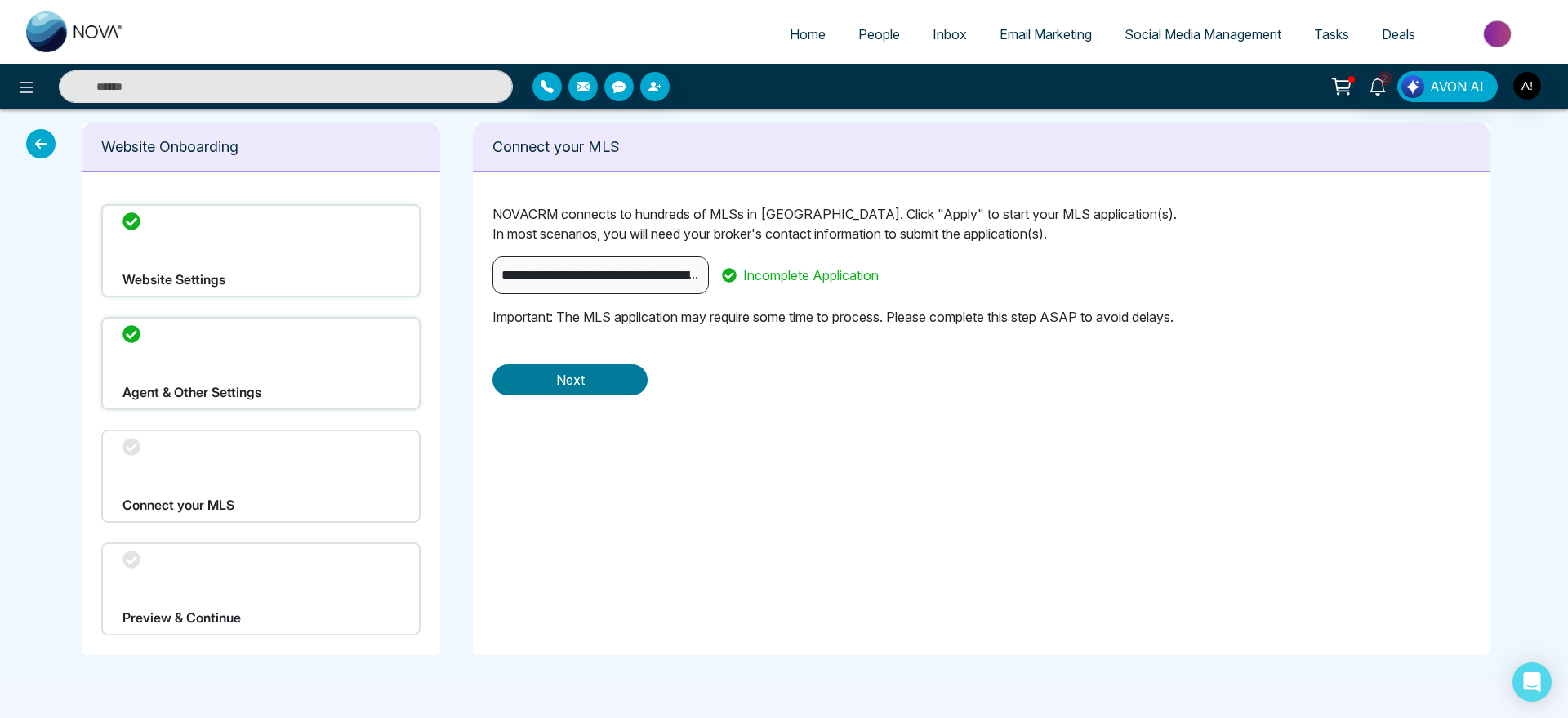
click at [584, 372] on span "Next" at bounding box center [570, 379] width 28 height 19
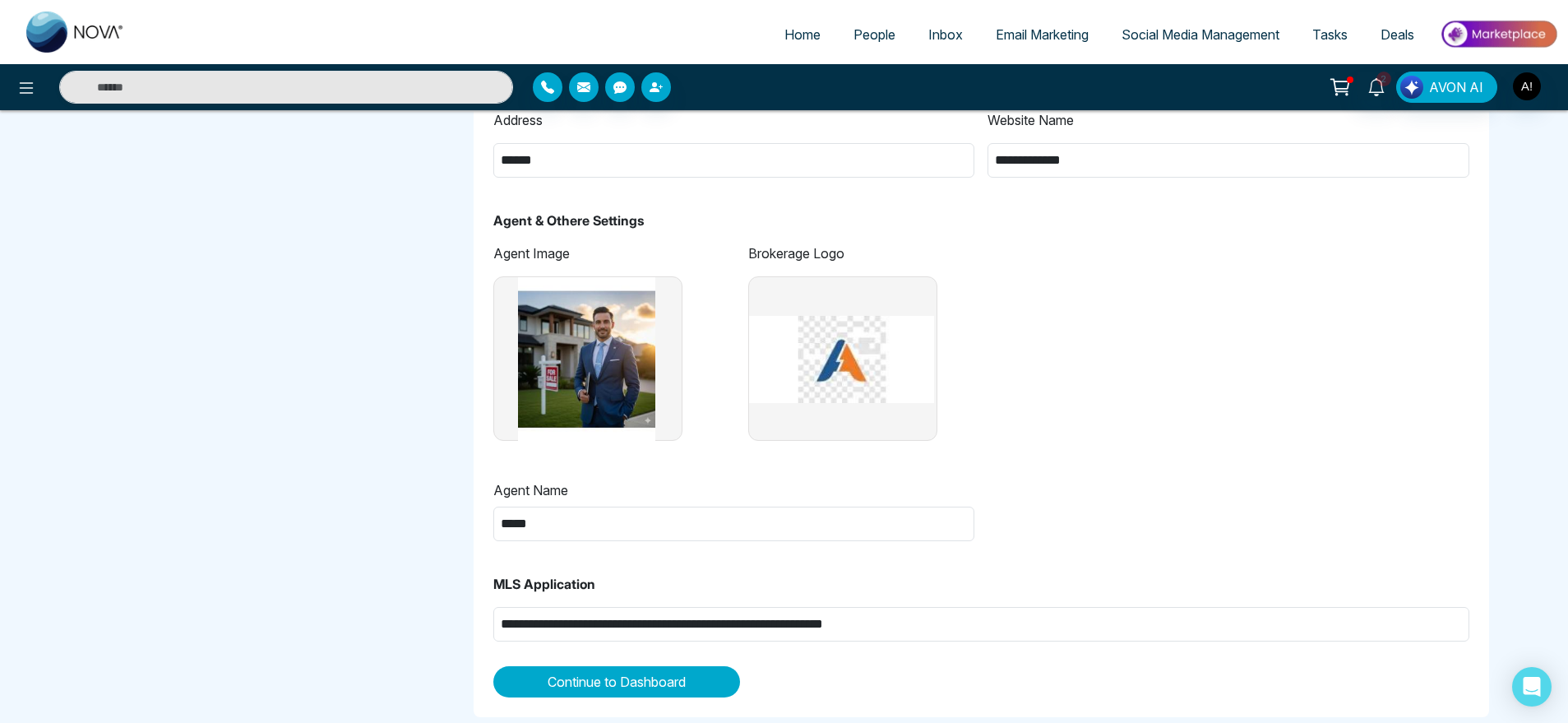
scroll to position [933, 0]
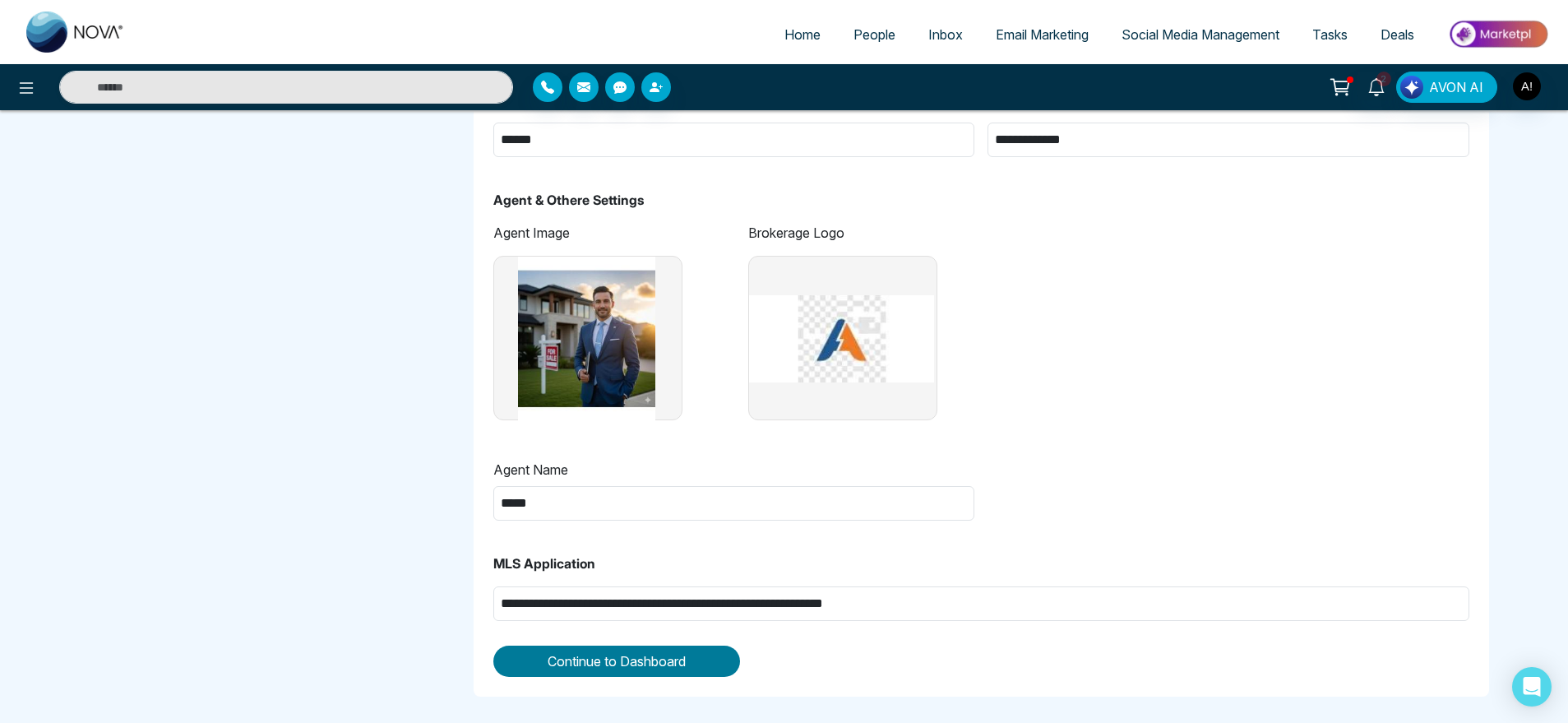
click at [650, 669] on span "Continue to Dashboard" at bounding box center [617, 661] width 138 height 19
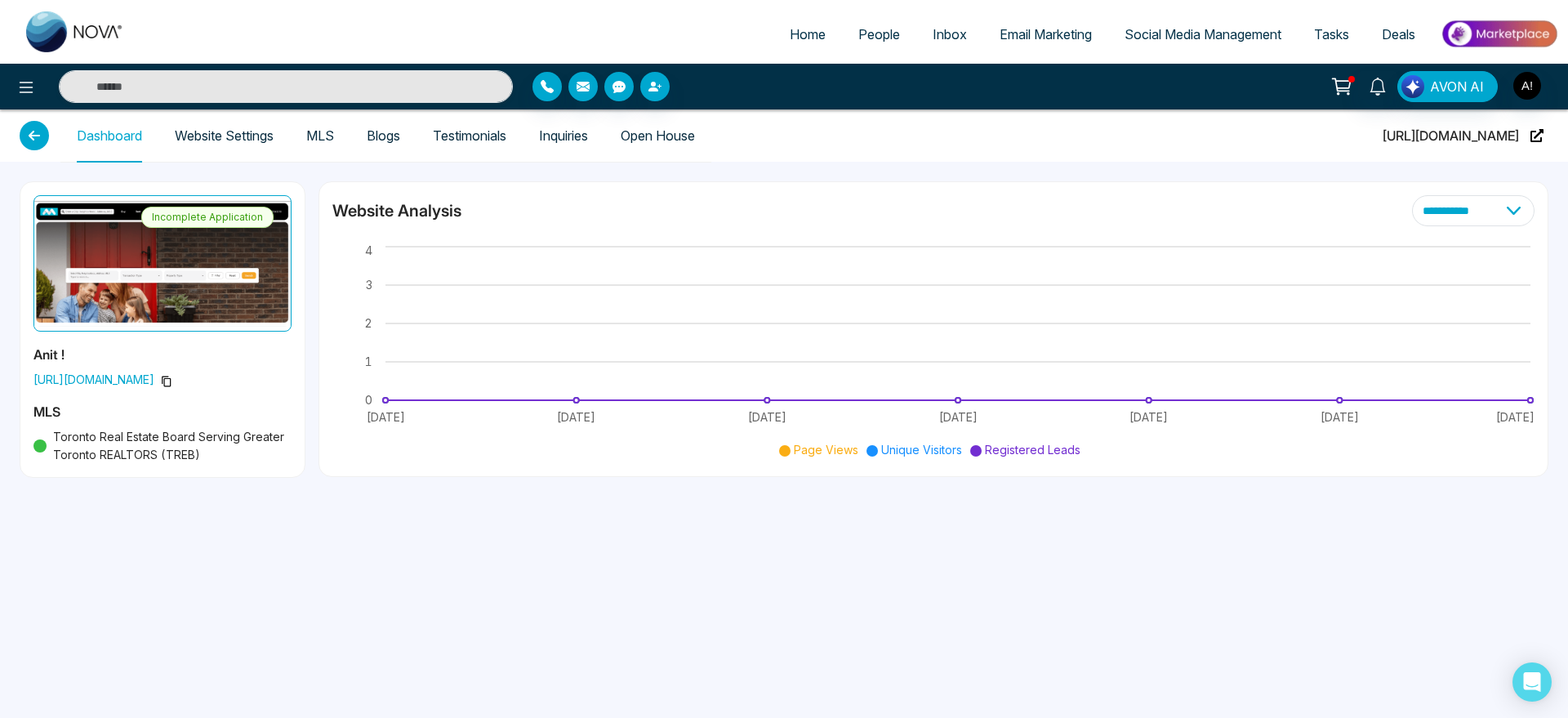
click at [172, 382] on icon at bounding box center [167, 382] width 12 height 12
click at [213, 380] on span "https://v2-idx-anit.novacrm.ca/" at bounding box center [162, 379] width 258 height 18
click at [172, 380] on icon at bounding box center [167, 382] width 12 height 12
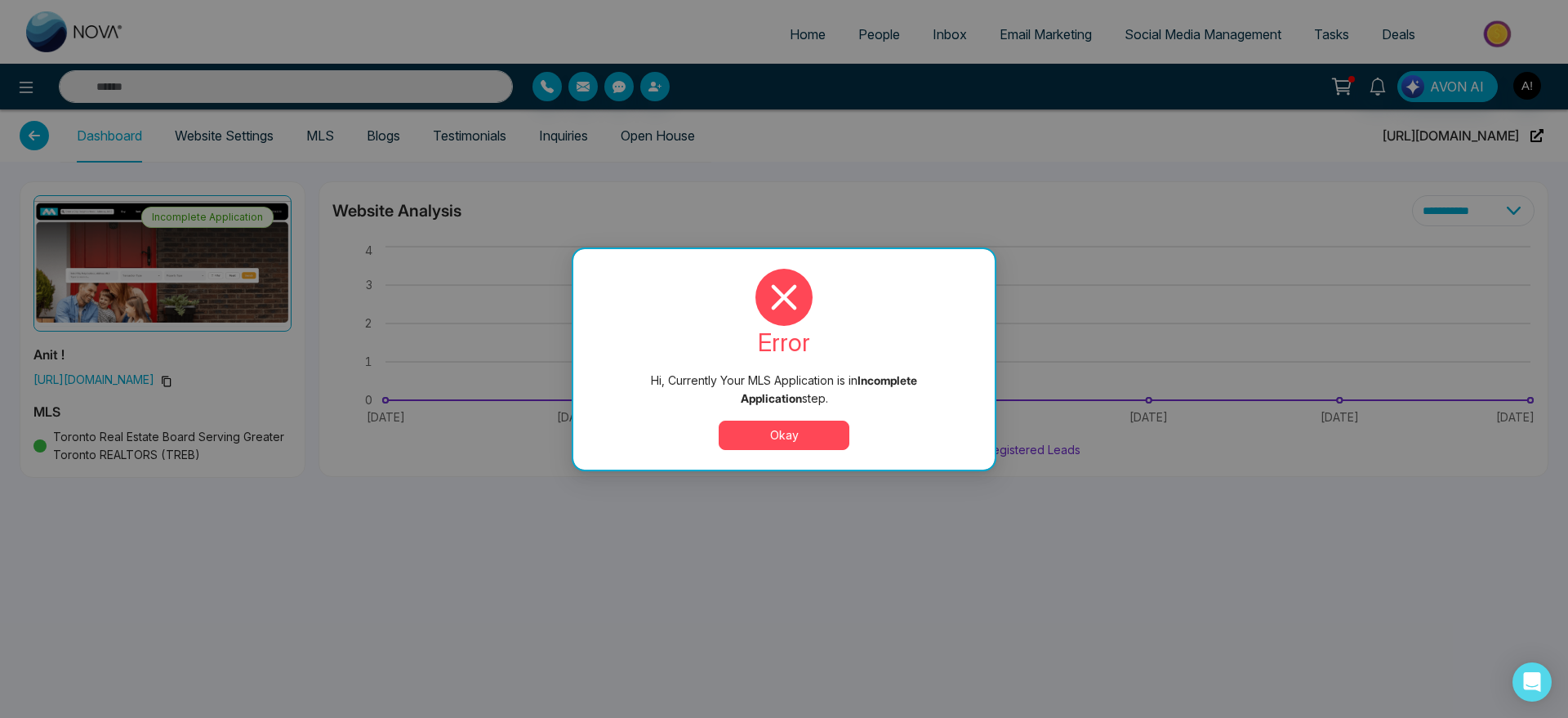
click at [767, 436] on button "Okay" at bounding box center [784, 434] width 131 height 29
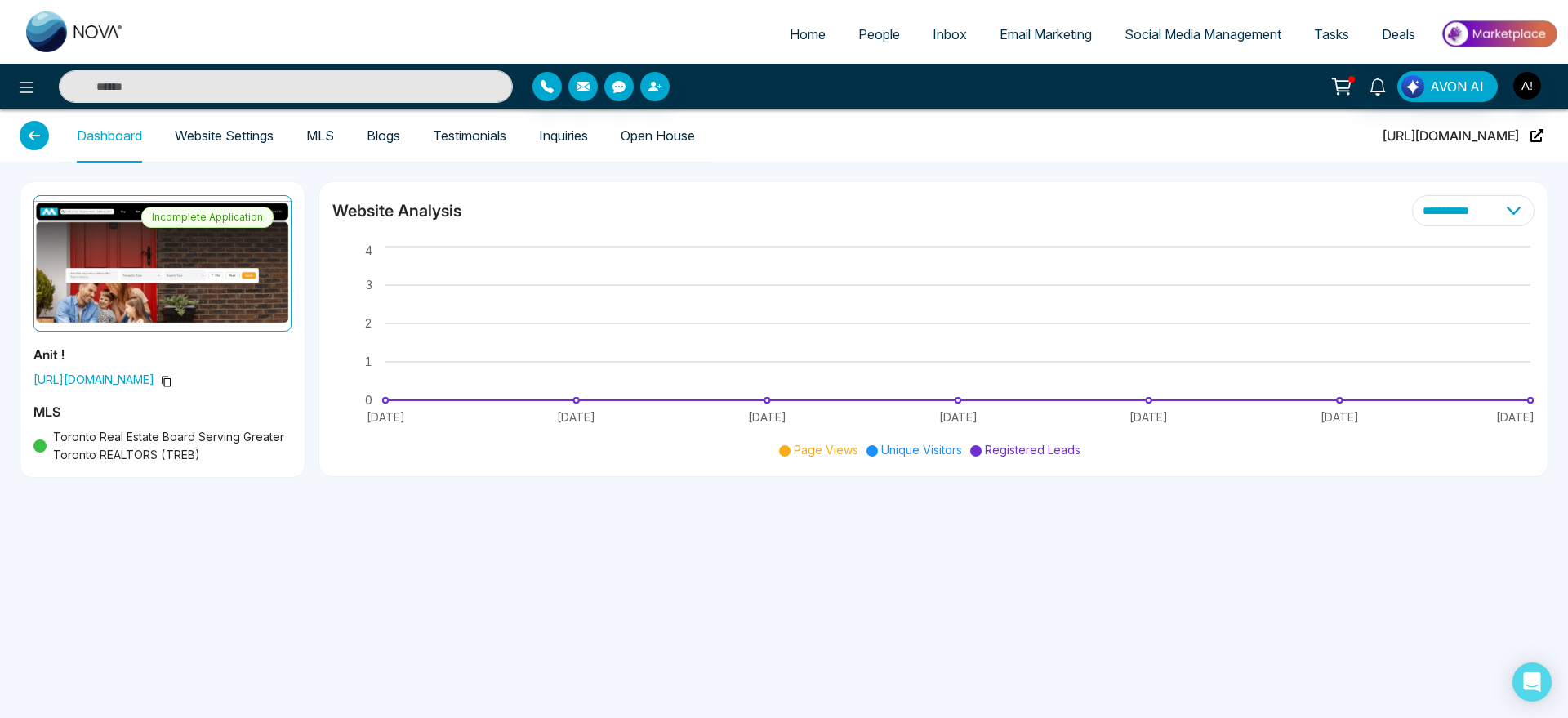
drag, startPoint x: 29, startPoint y: 376, endPoint x: 208, endPoint y: 380, distance: 179.0
click at [208, 380] on div "Incomplete Application Anit ! https://v2-idx-anit.novacrm.ca/ MLS Toronto Real …" at bounding box center [162, 330] width 285 height 295
click at [273, 129] on link "Website Settings" at bounding box center [224, 136] width 99 height 14
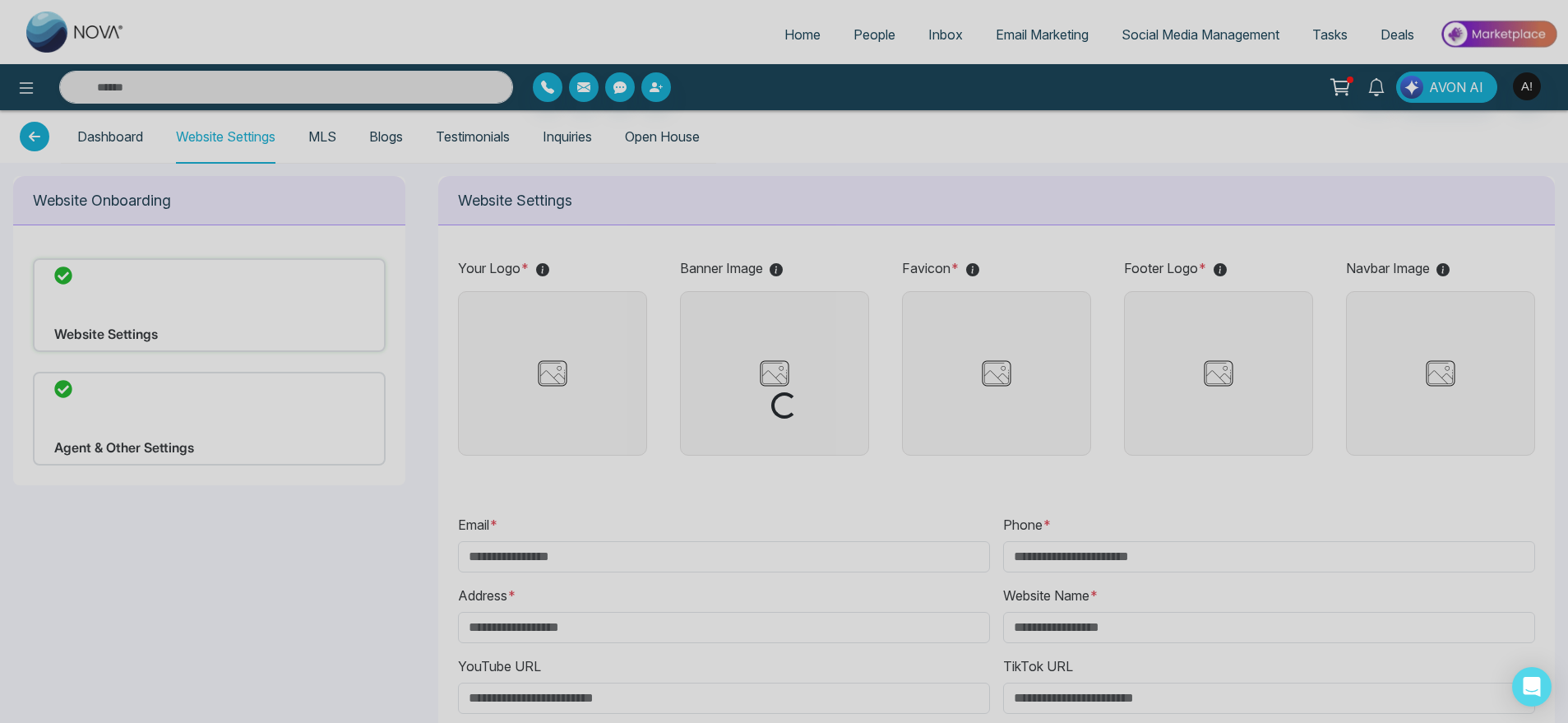
type input "**********"
type input "******"
type input "**********"
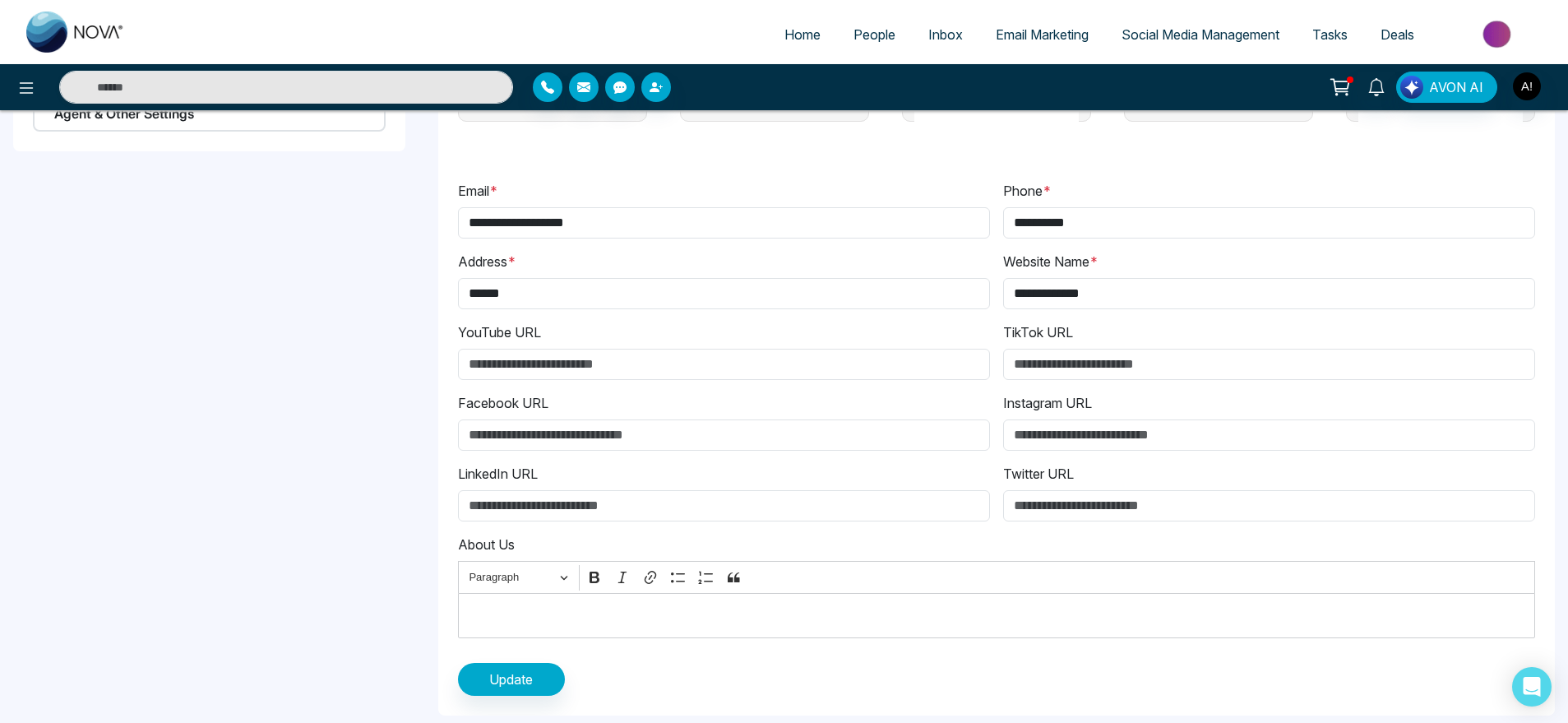
scroll to position [340, 0]
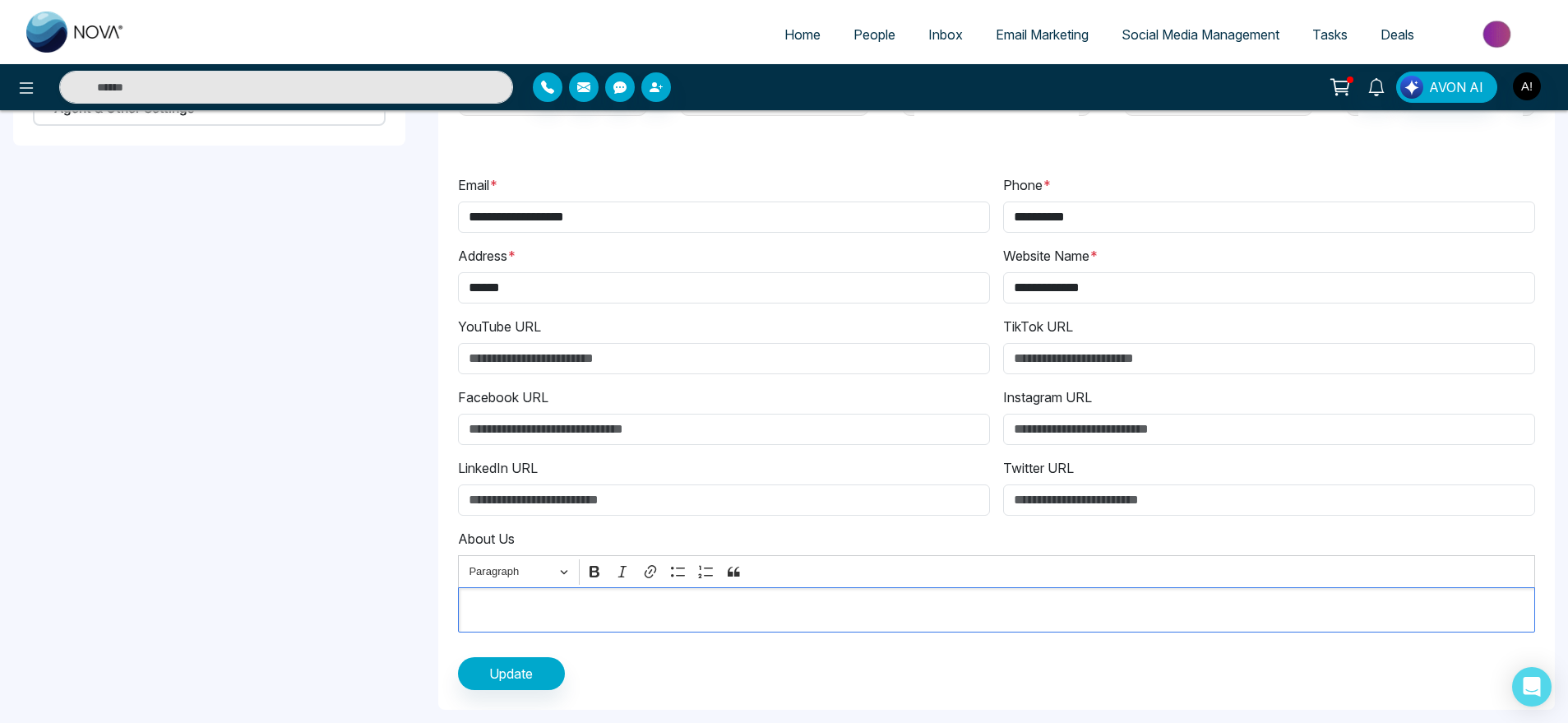
click at [558, 589] on div "Editor editing area: main" at bounding box center [996, 610] width 1077 height 46
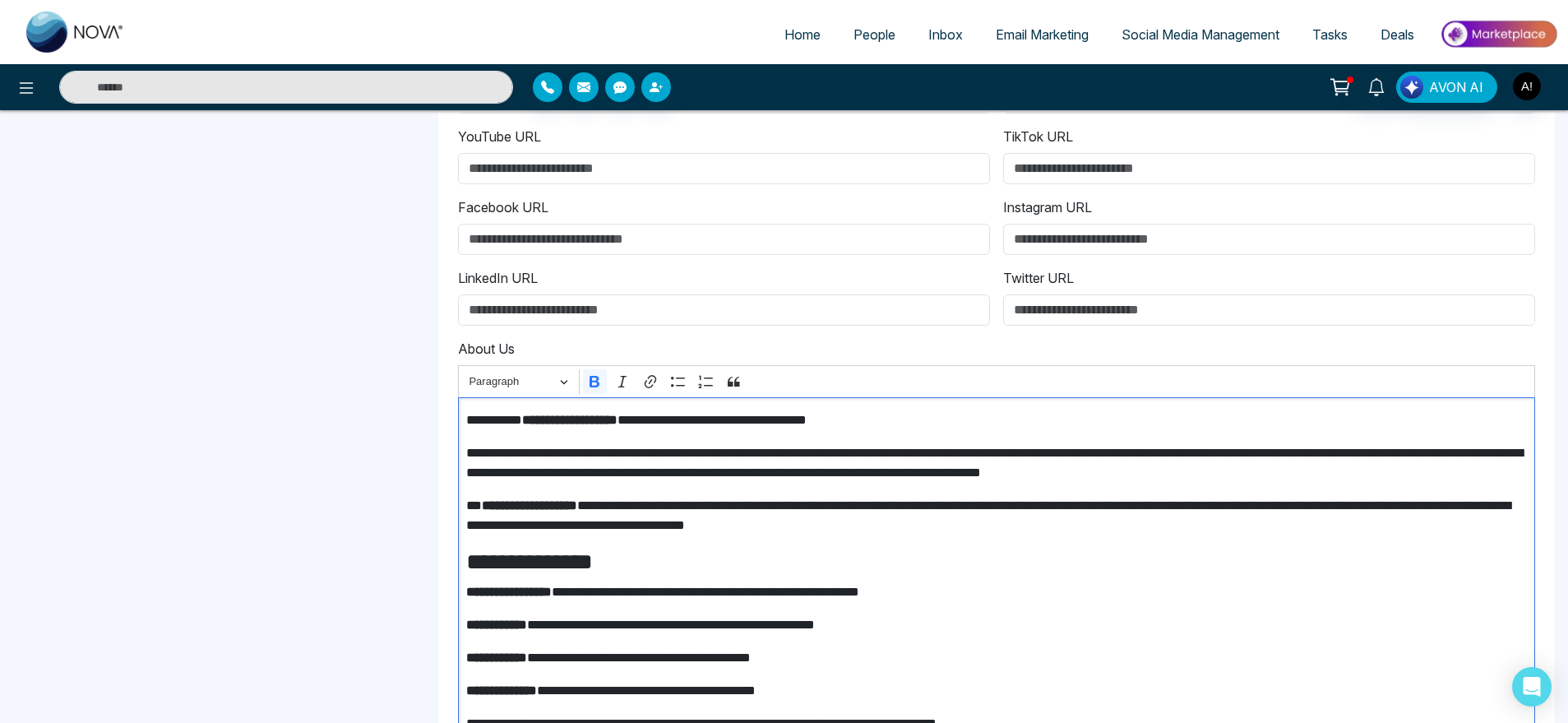
scroll to position [588, 0]
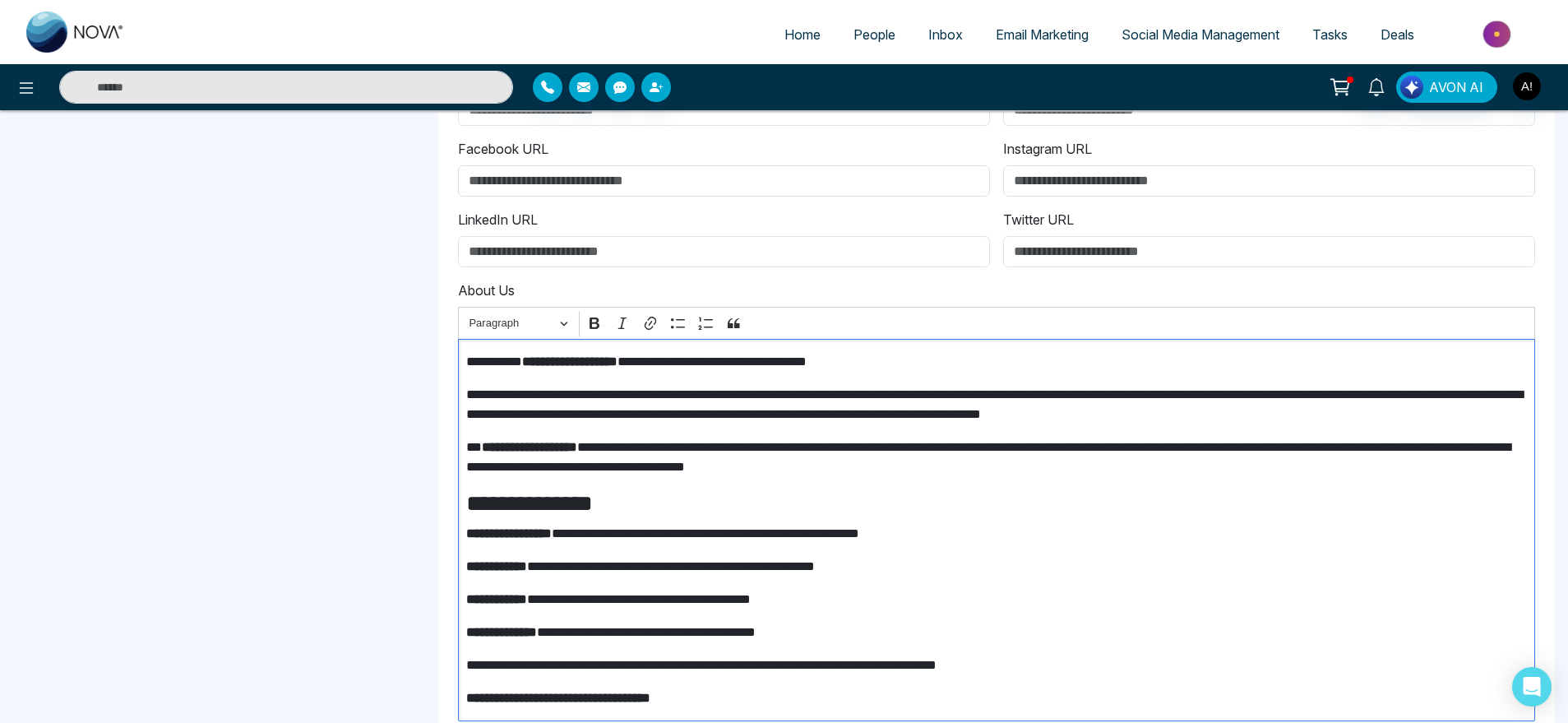
click at [687, 362] on p "**********" at bounding box center [996, 362] width 1061 height 19
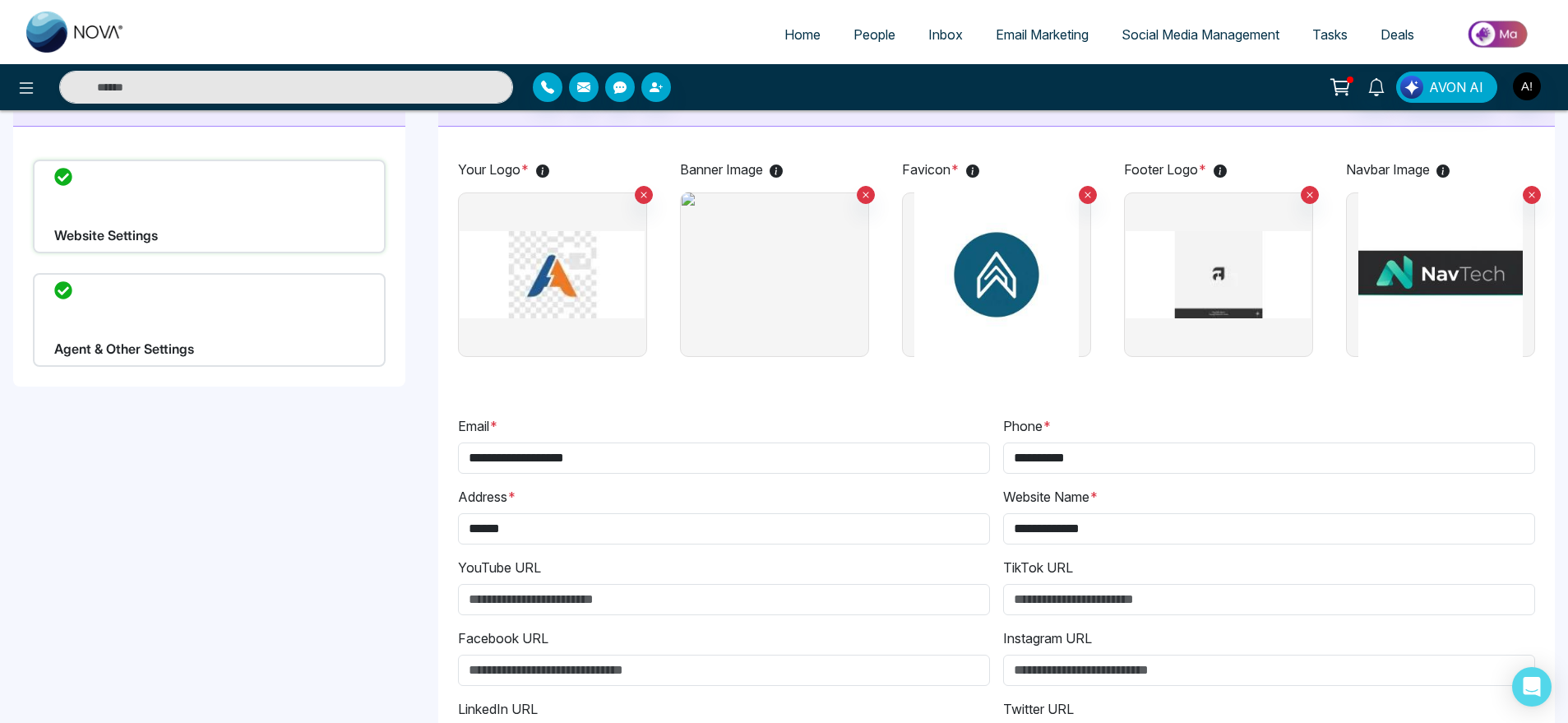
scroll to position [0, 0]
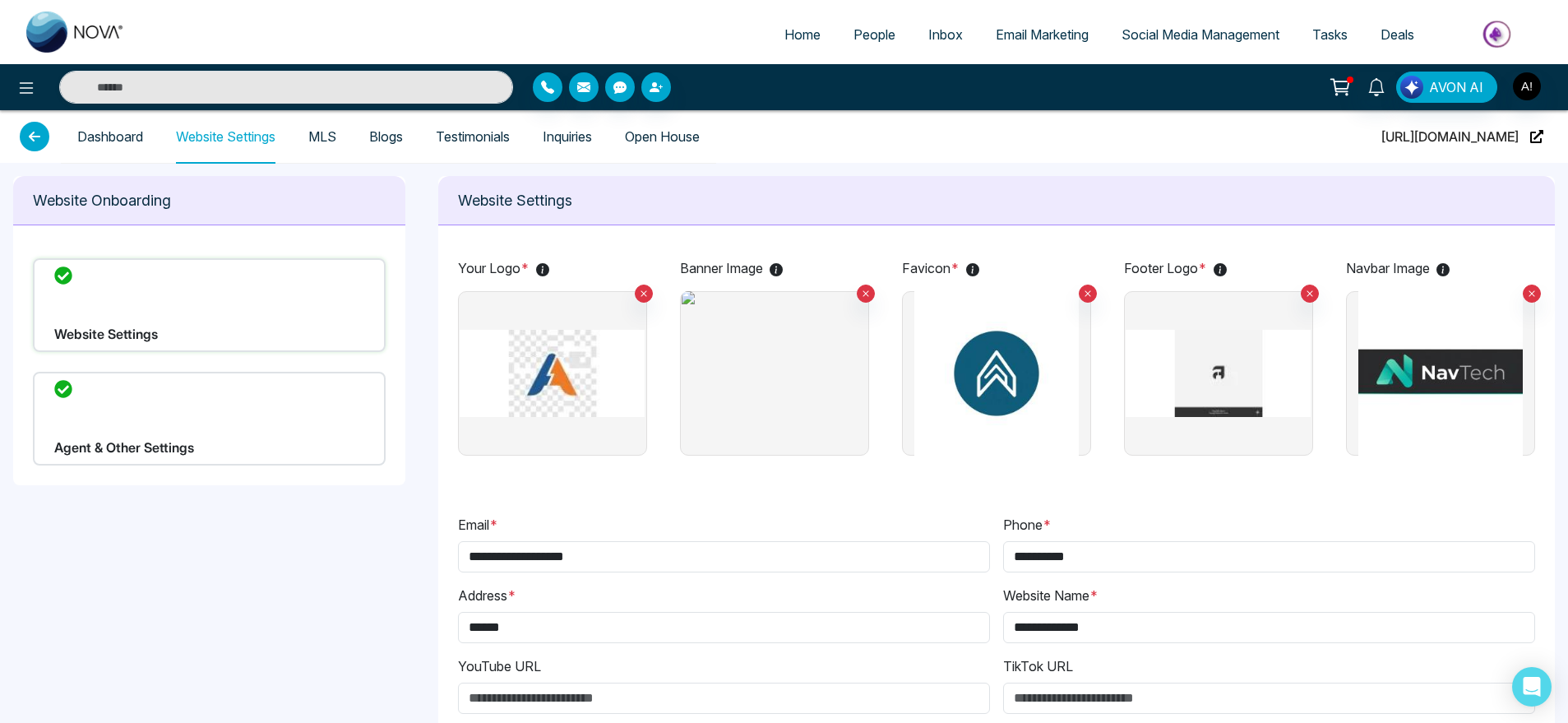
click at [201, 446] on div "Agent & Other Settings" at bounding box center [209, 418] width 353 height 94
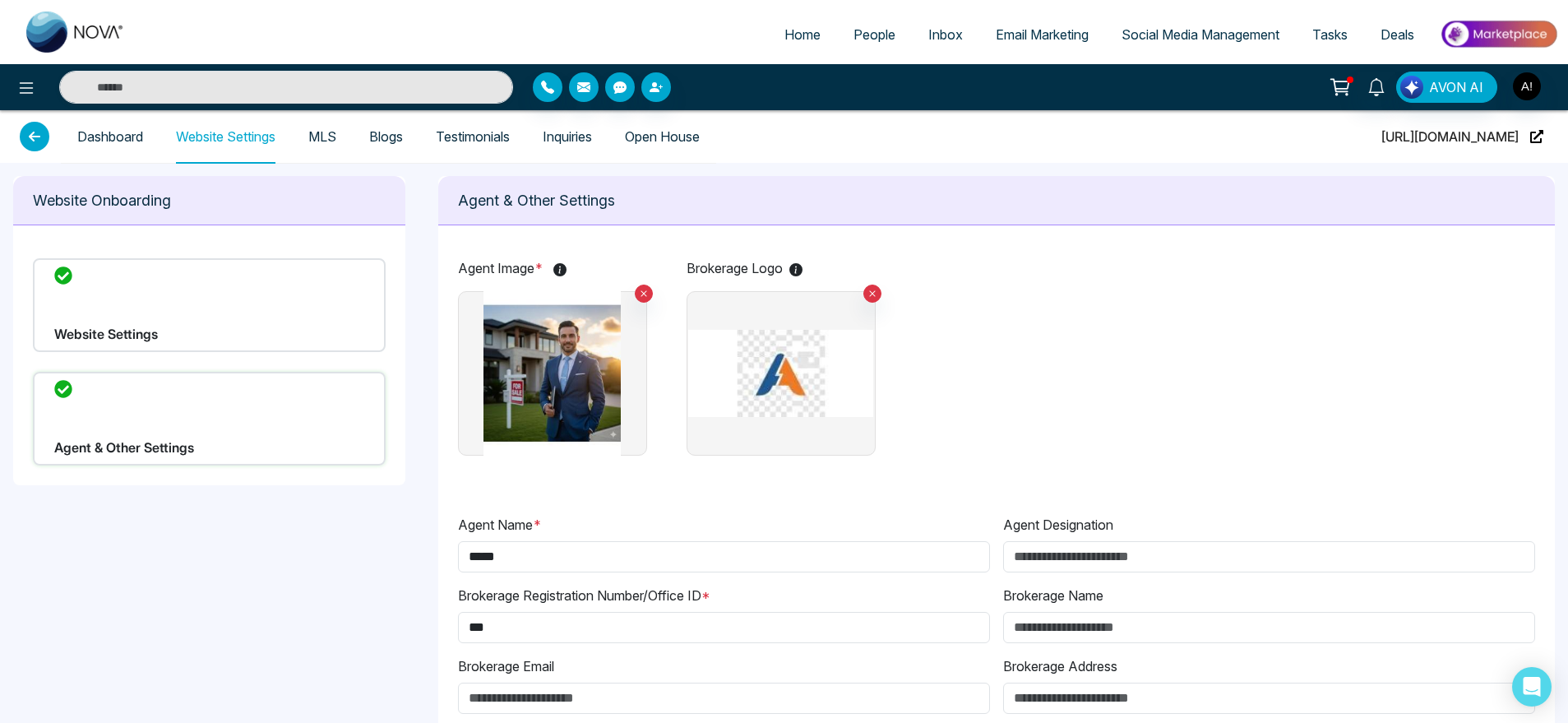
click at [116, 135] on link "Dashboard" at bounding box center [110, 137] width 66 height 14
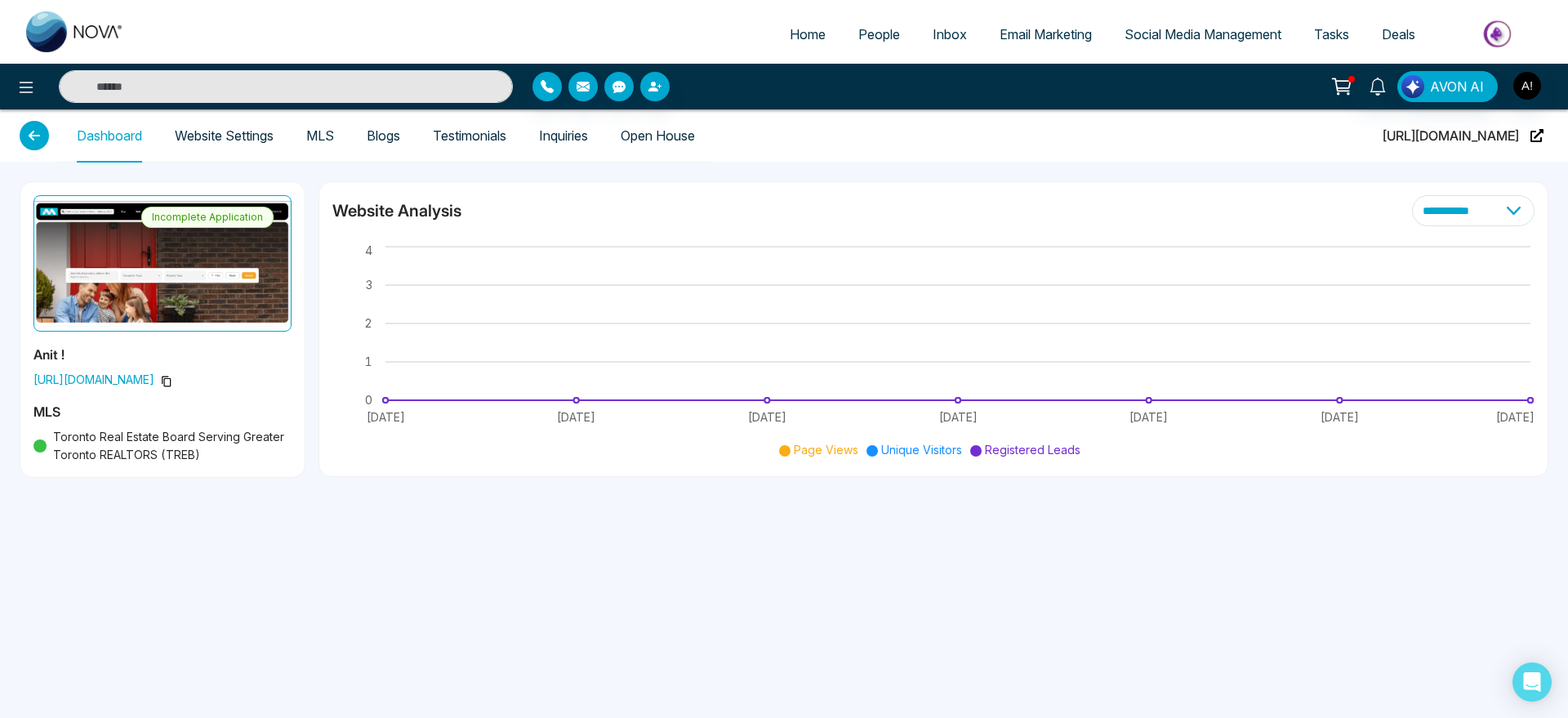
click at [229, 138] on link "Website Settings" at bounding box center [224, 136] width 99 height 14
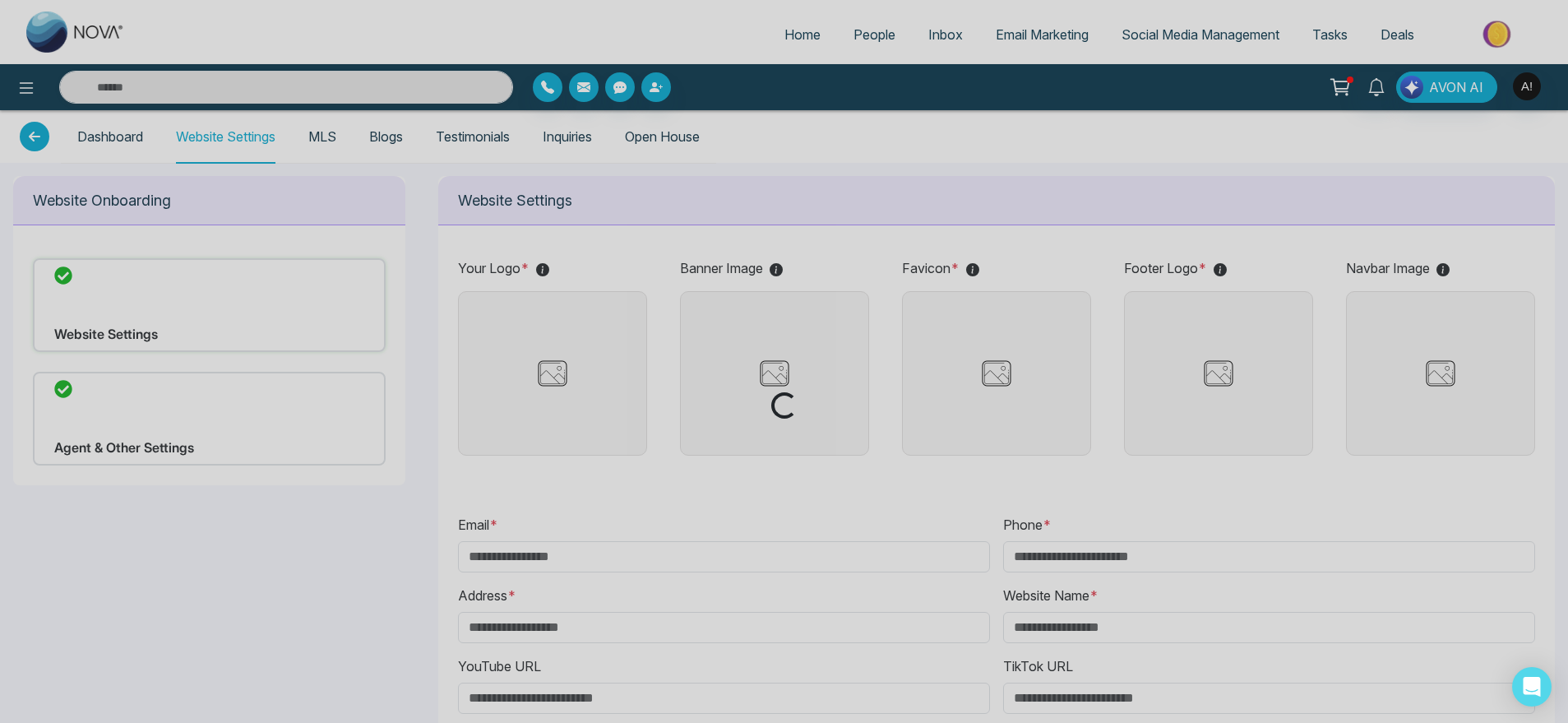
type input "**********"
type input "******"
type input "**********"
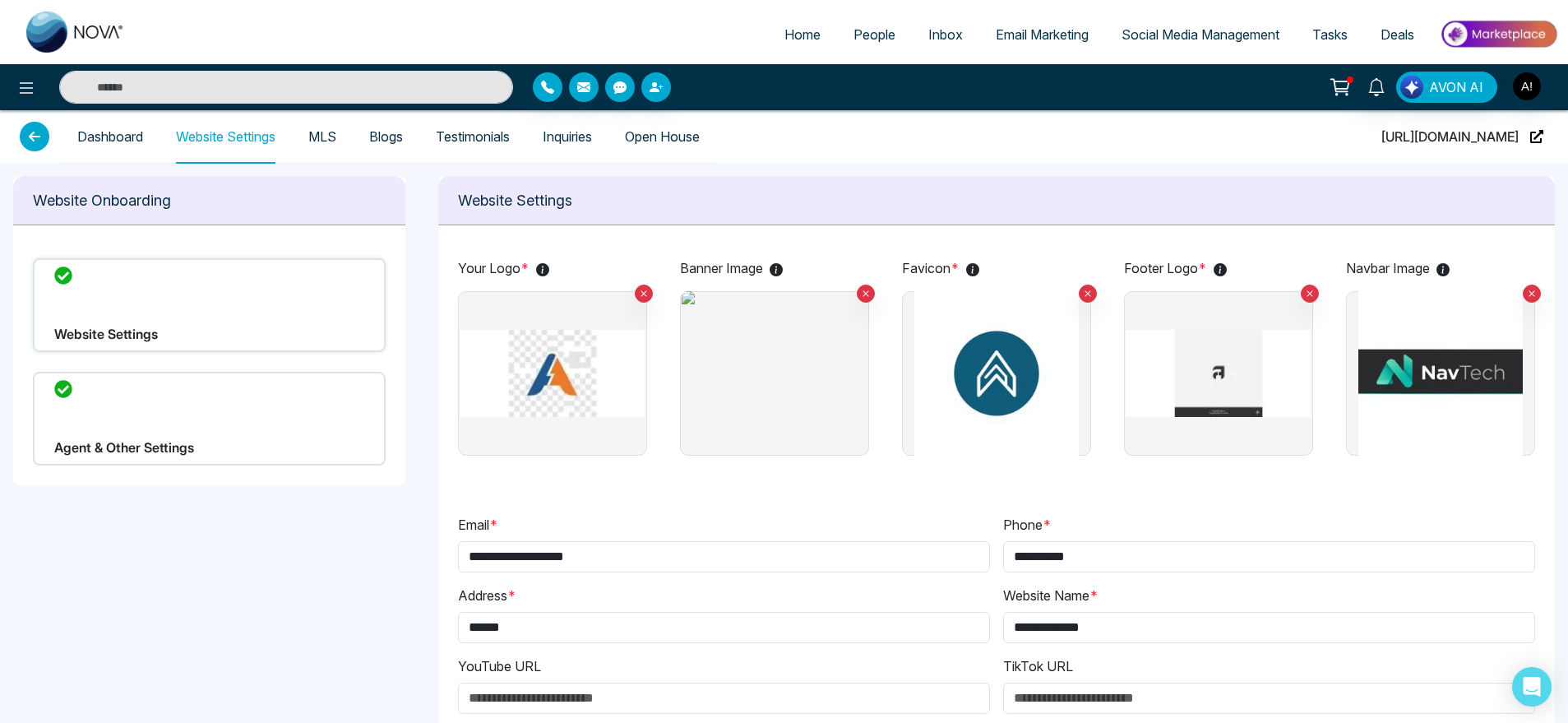
click at [336, 139] on link "MLS" at bounding box center [322, 137] width 28 height 14
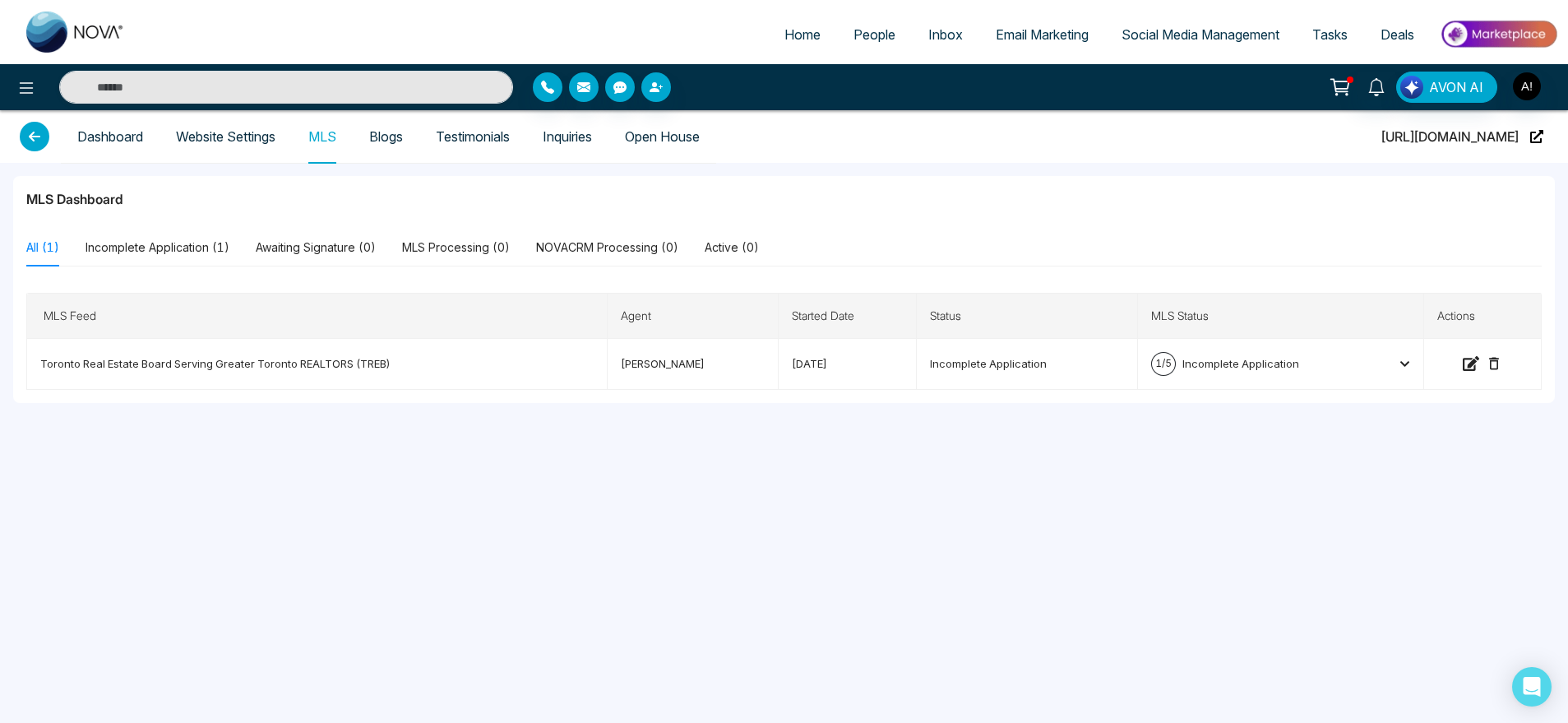
click at [377, 144] on link "Blogs" at bounding box center [386, 137] width 34 height 14
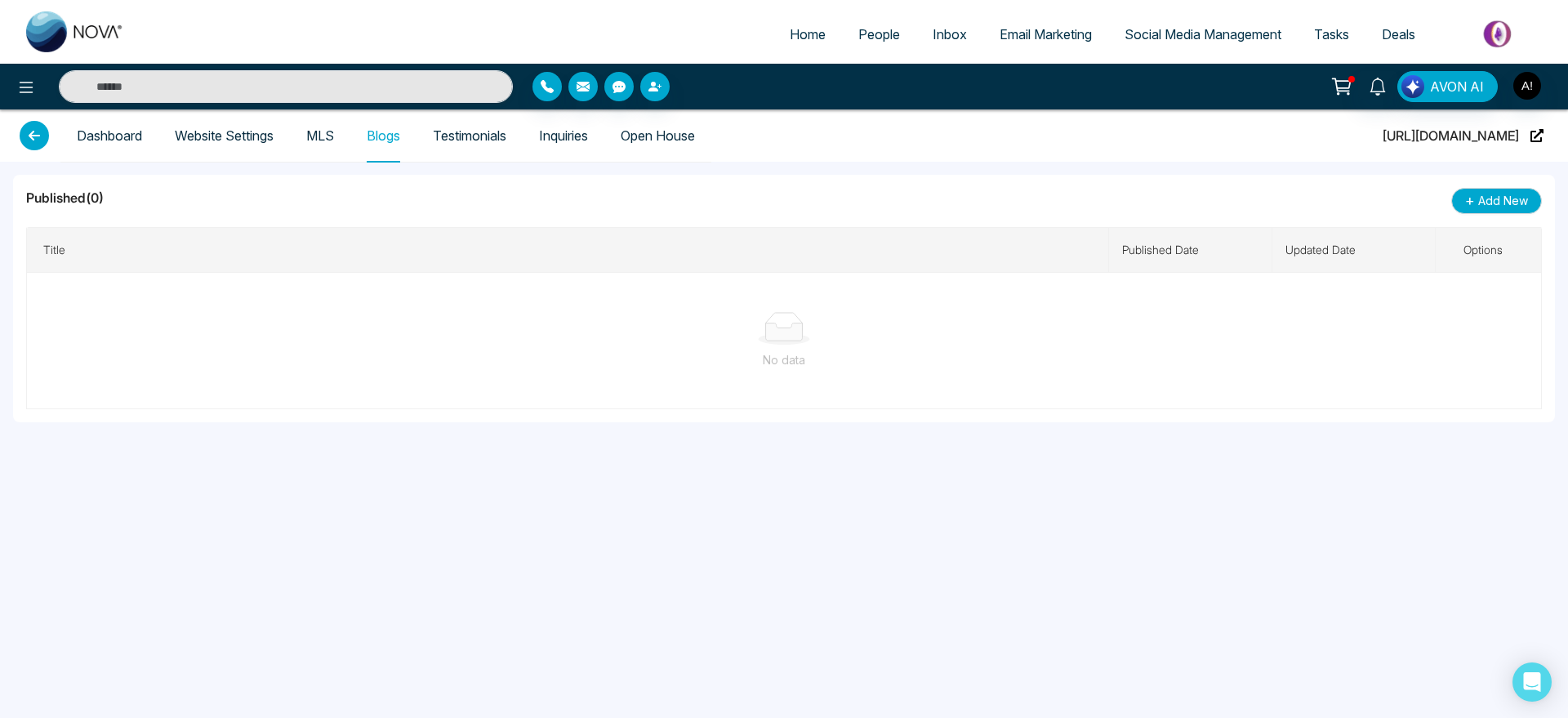
click at [483, 142] on link "Testimonials" at bounding box center [470, 136] width 74 height 14
click at [570, 143] on link "Inquiries" at bounding box center [563, 136] width 49 height 14
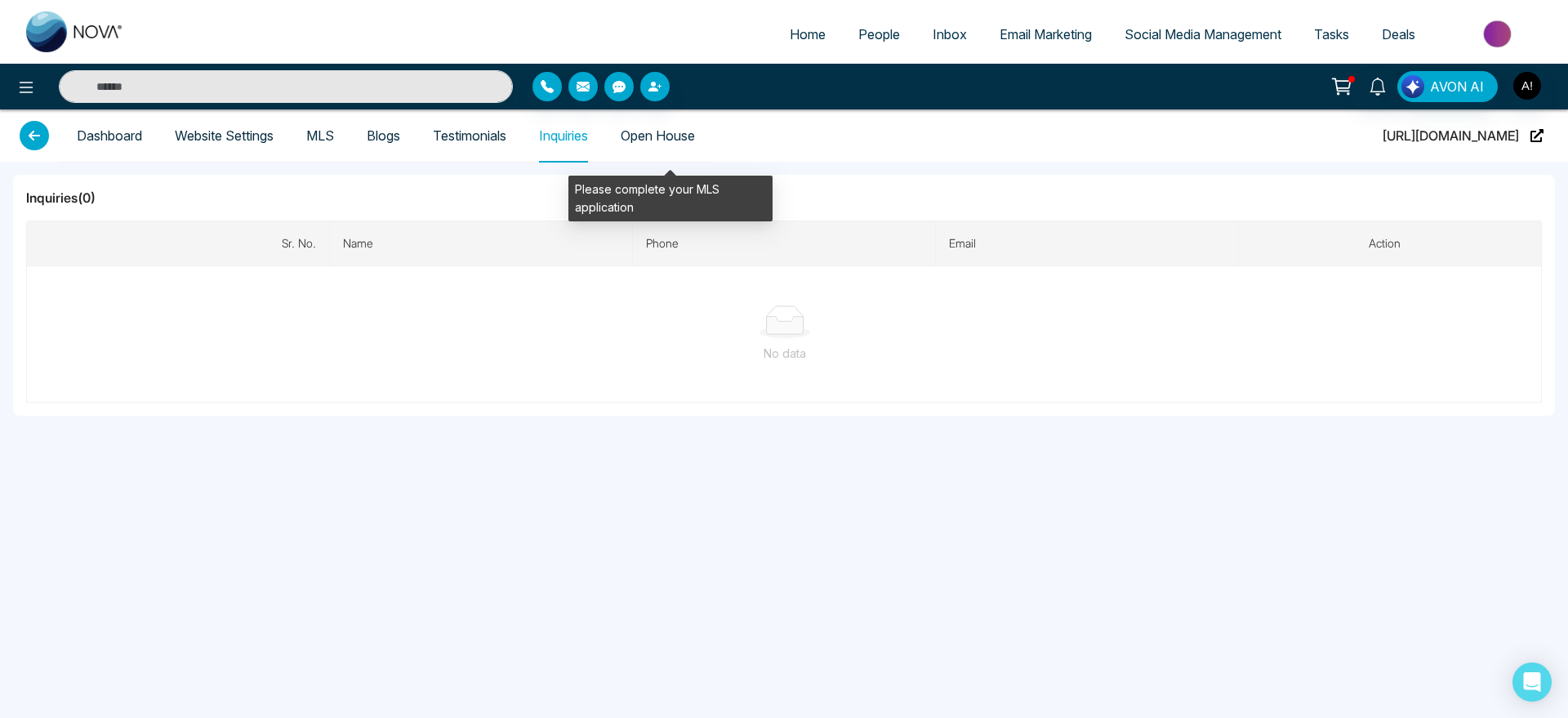
click at [658, 150] on span "Open House" at bounding box center [657, 136] width 75 height 52
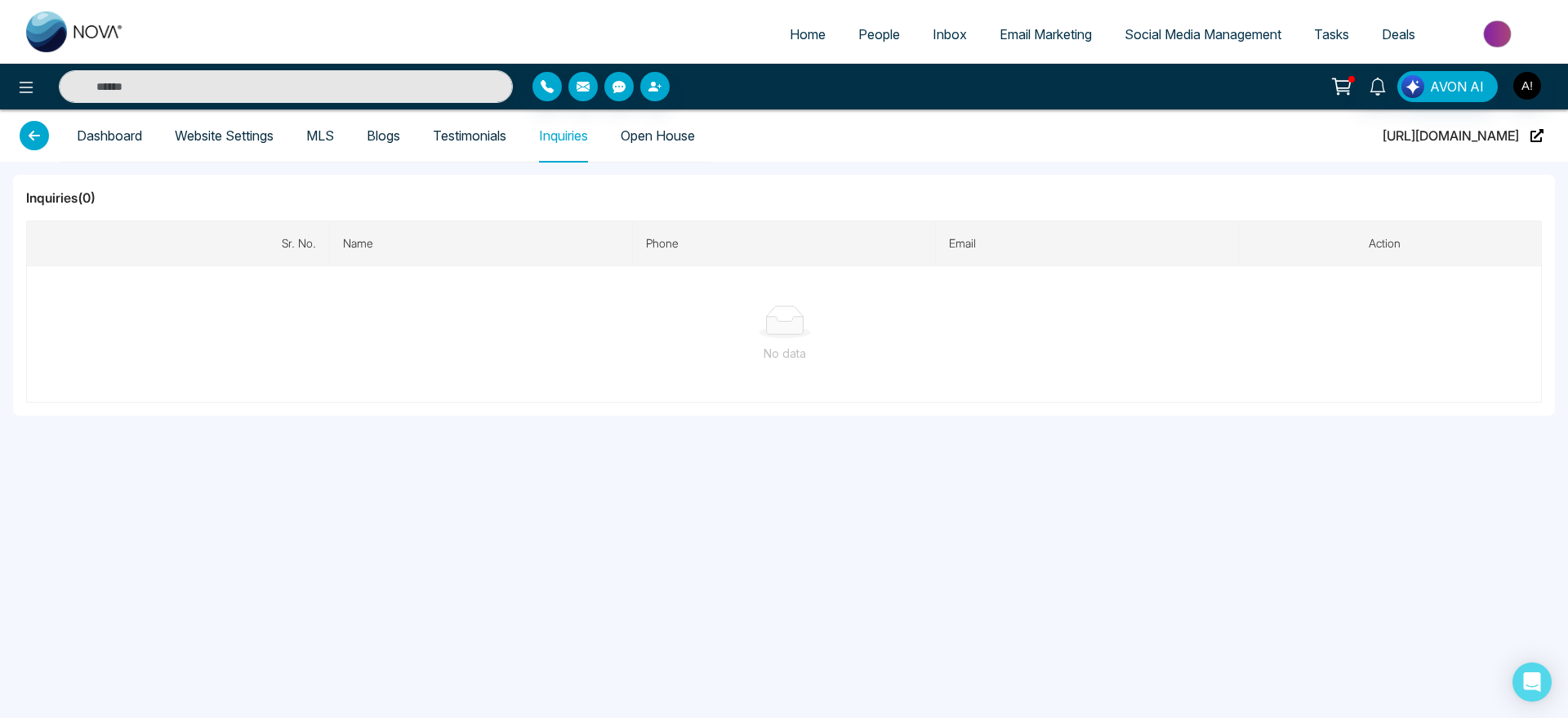
click at [215, 129] on link "Website Settings" at bounding box center [224, 136] width 99 height 14
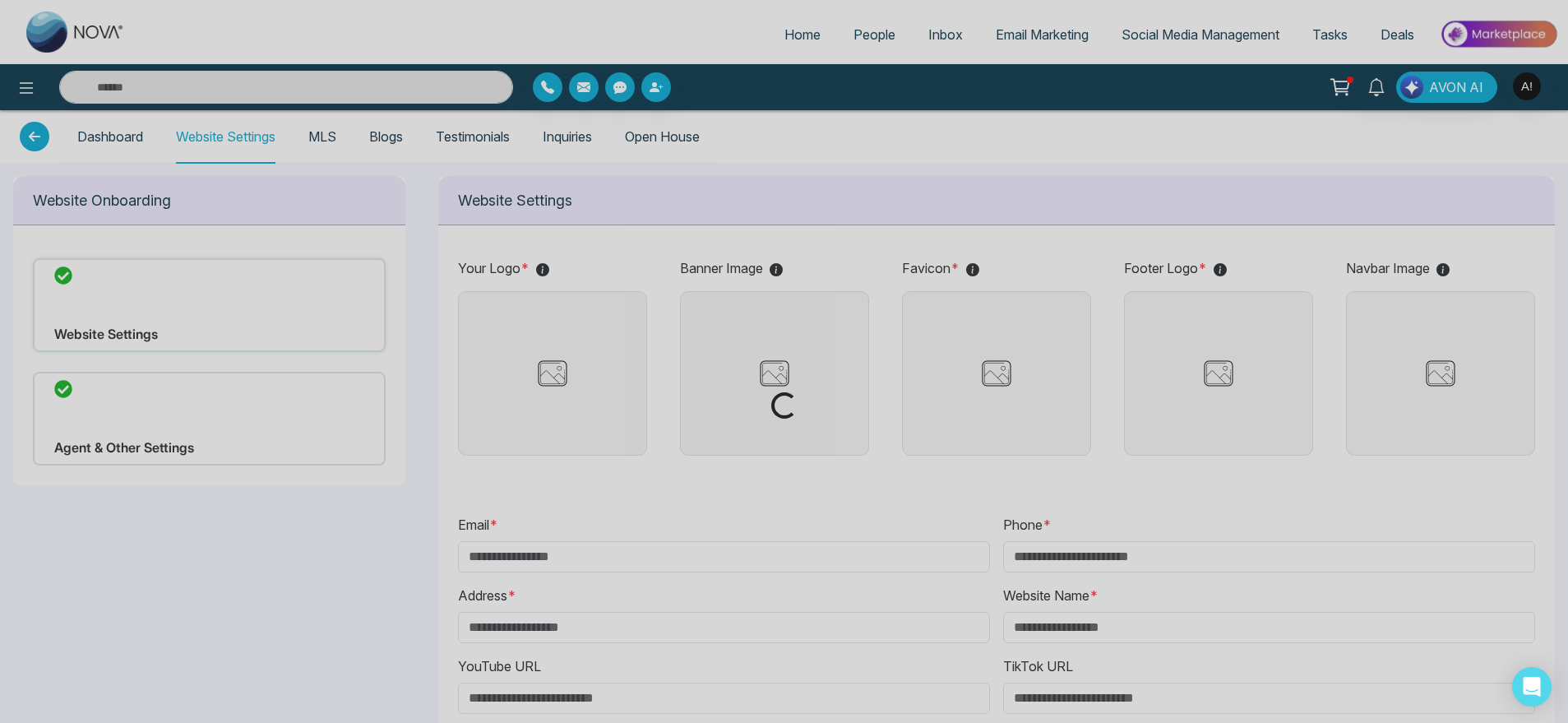
type input "**********"
type input "******"
type input "**********"
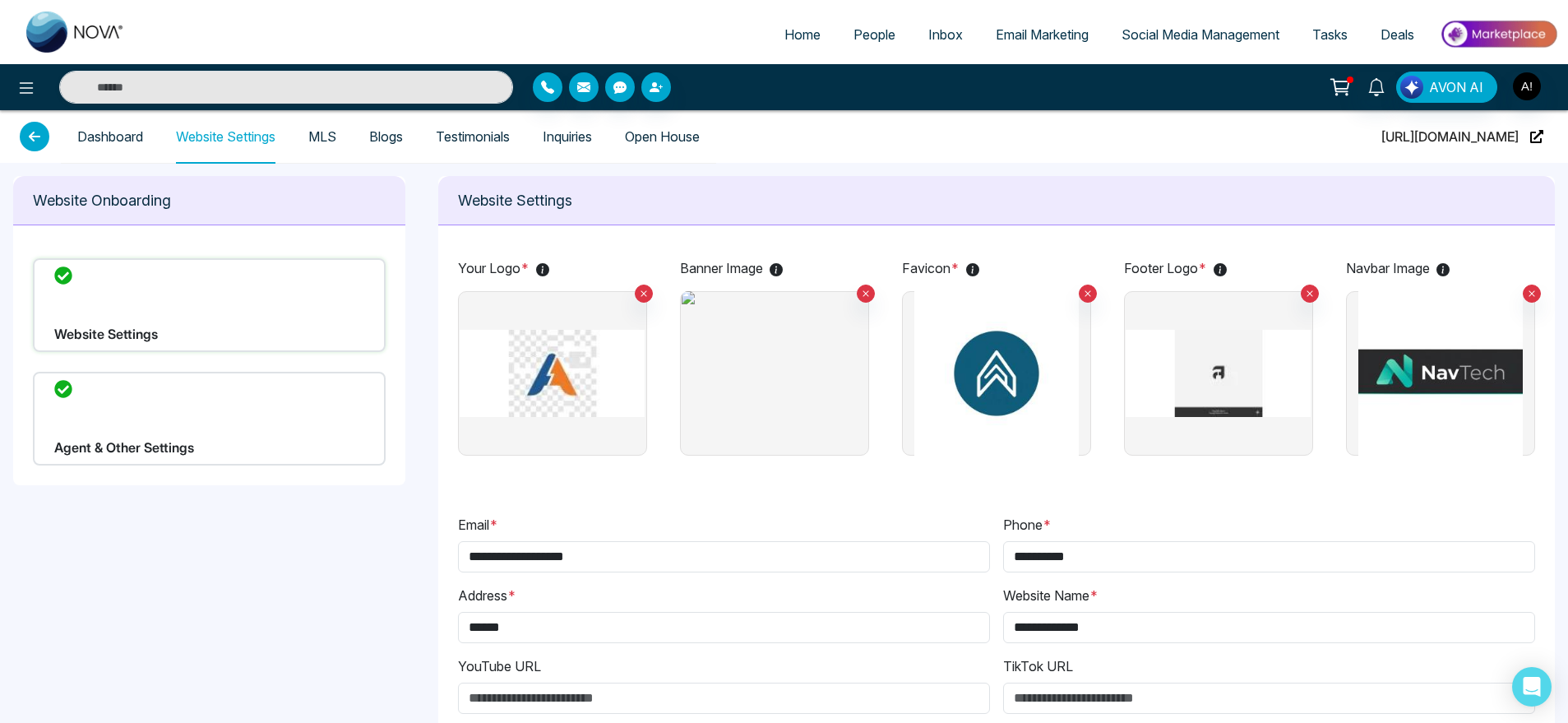
click at [137, 130] on link "Dashboard" at bounding box center [110, 137] width 66 height 14
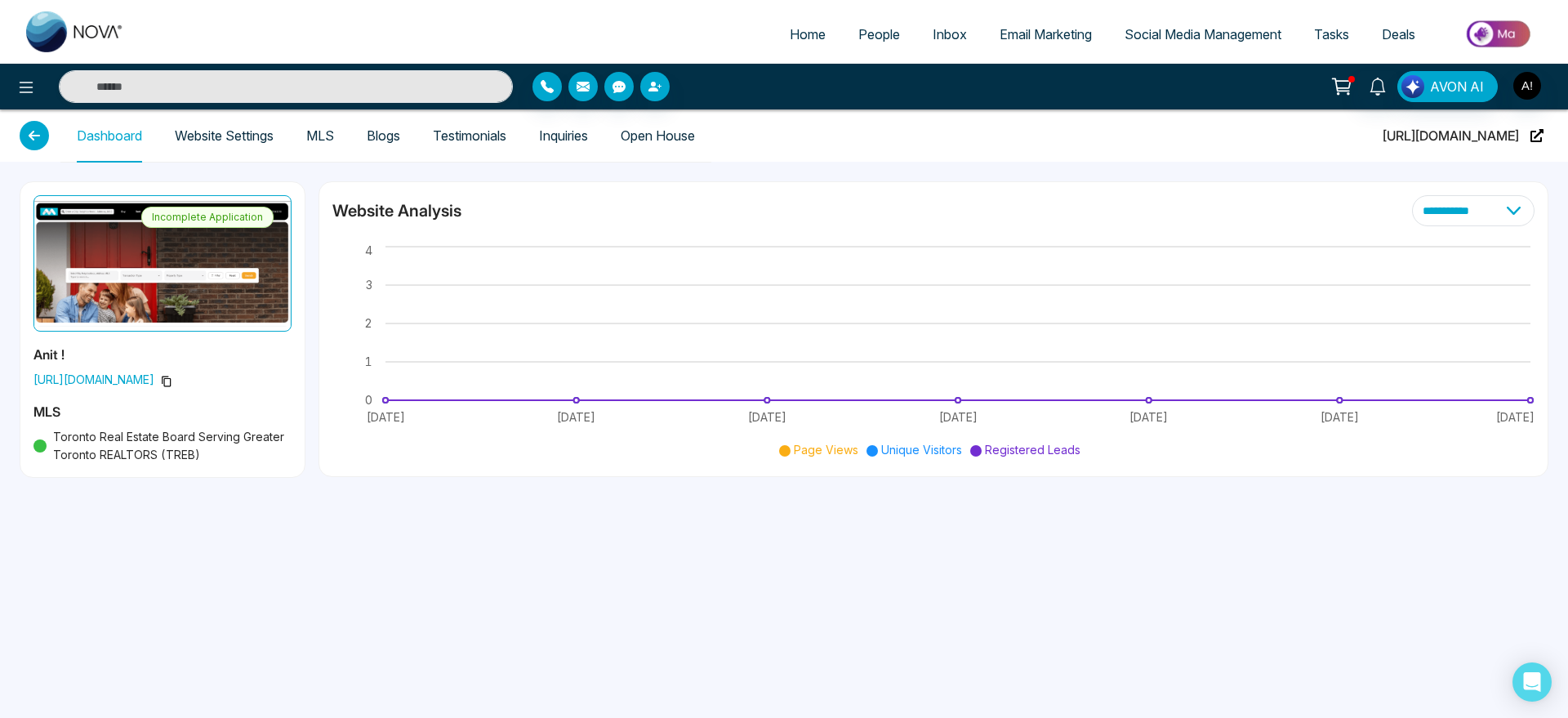
click at [216, 138] on link "Website Settings" at bounding box center [224, 136] width 99 height 14
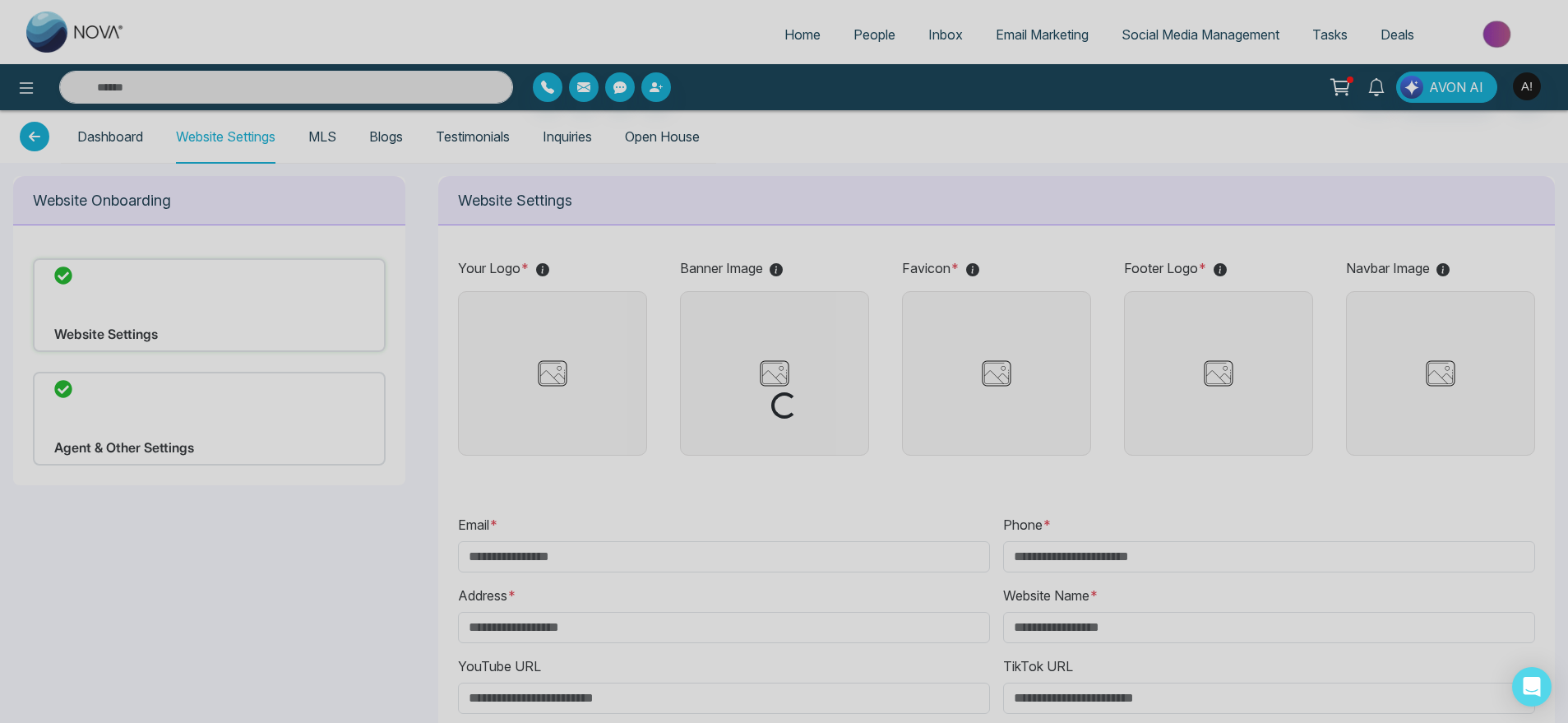
type input "**********"
type input "******"
type input "**********"
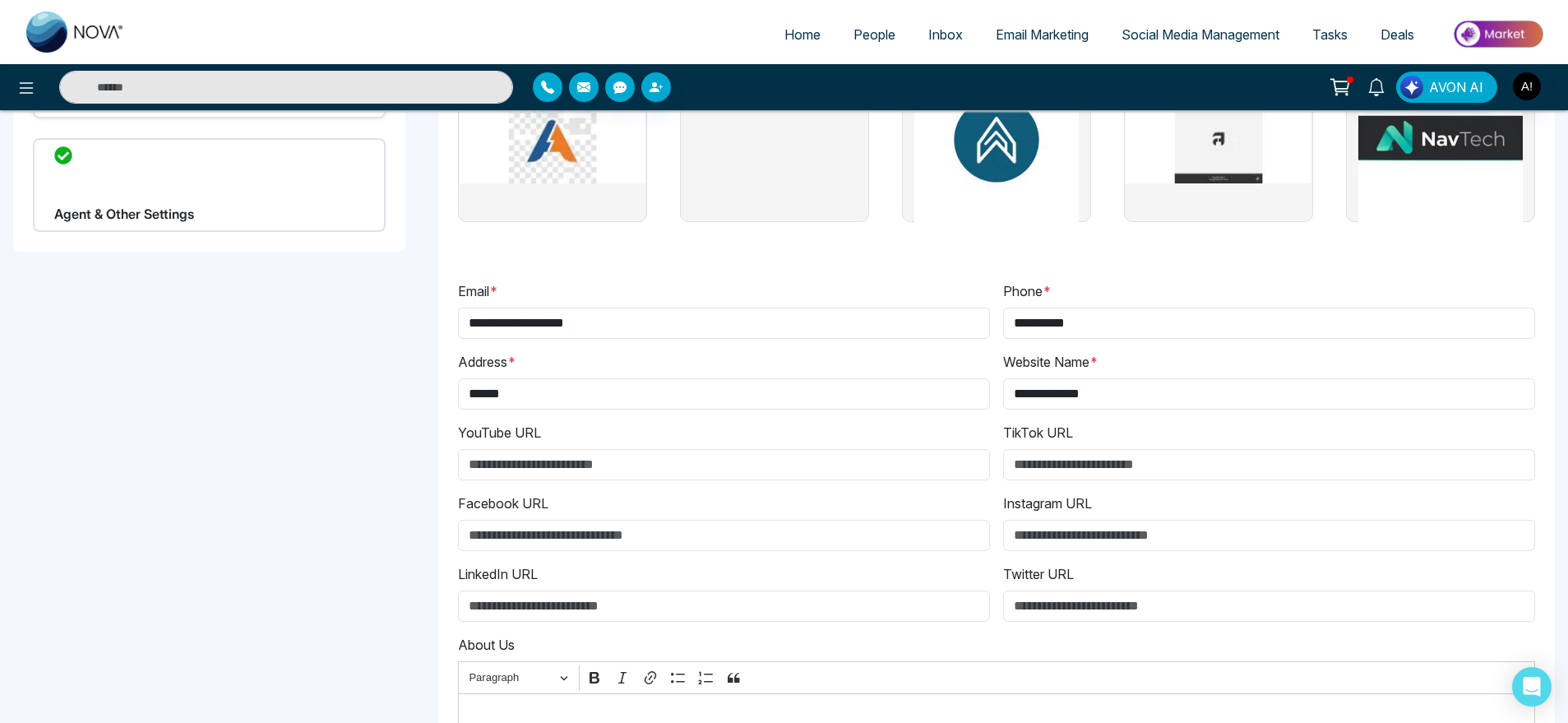
scroll to position [340, 0]
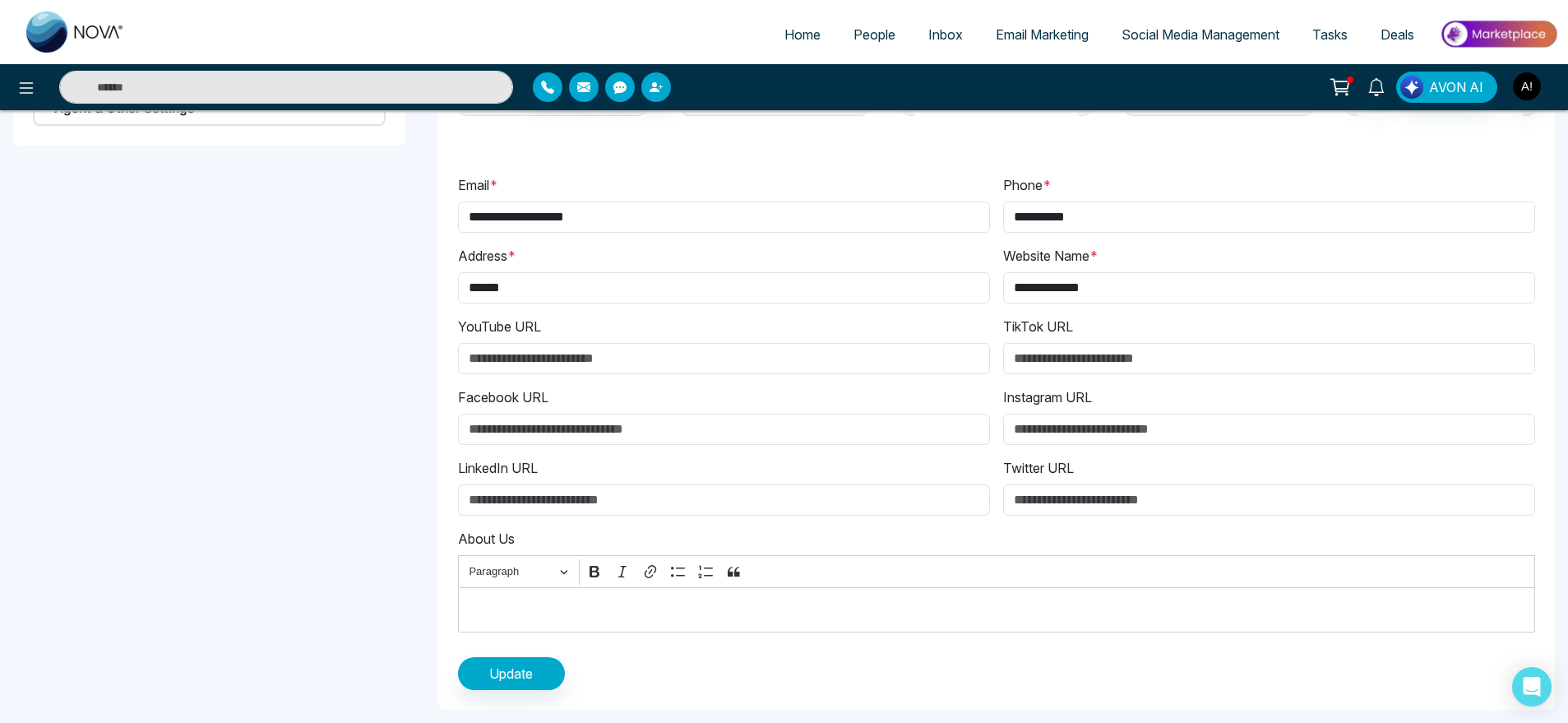
click at [572, 617] on p "Editor editing area: main" at bounding box center [996, 609] width 1061 height 19
click at [572, 608] on p "Editor editing area: main" at bounding box center [996, 609] width 1061 height 19
click at [524, 606] on p "Editor editing area: main" at bounding box center [996, 609] width 1061 height 19
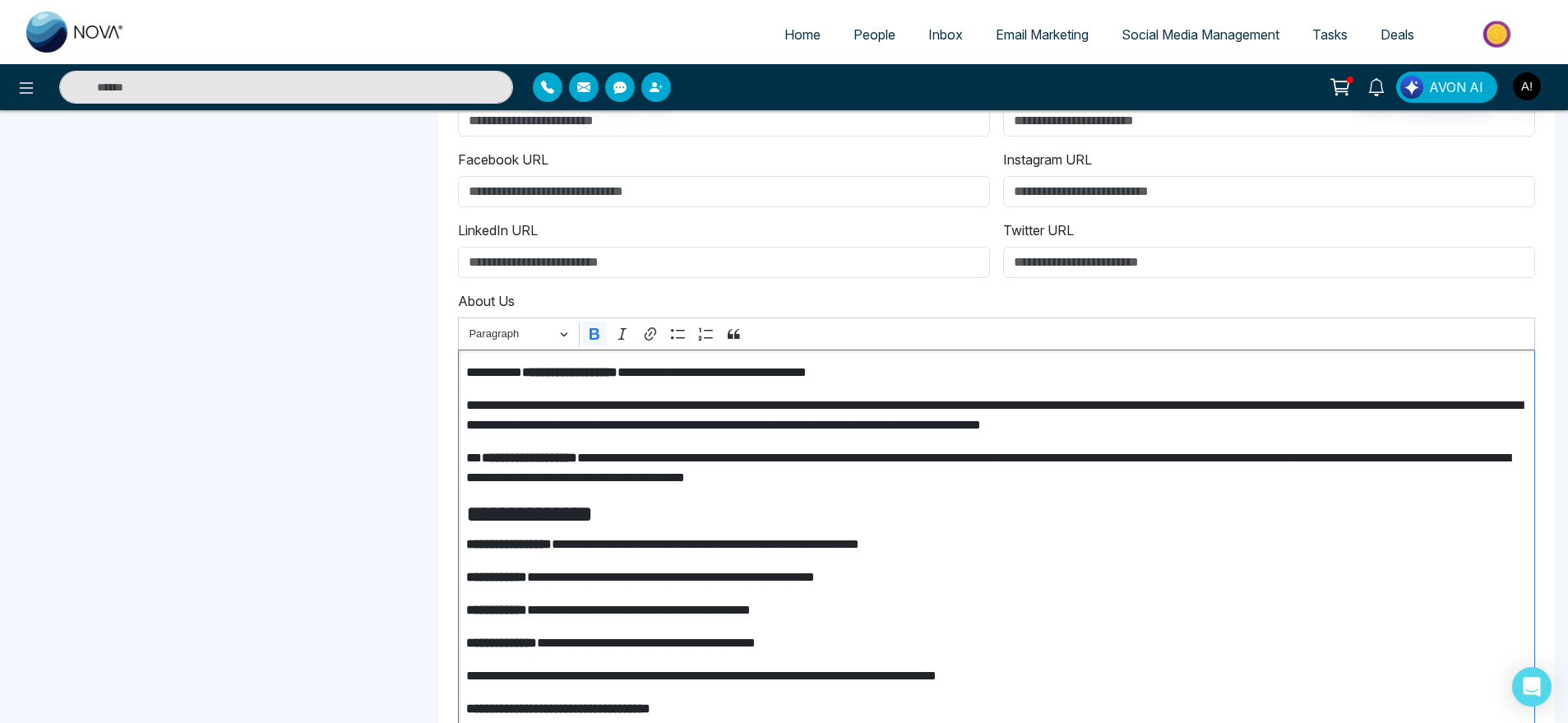
scroll to position [588, 0]
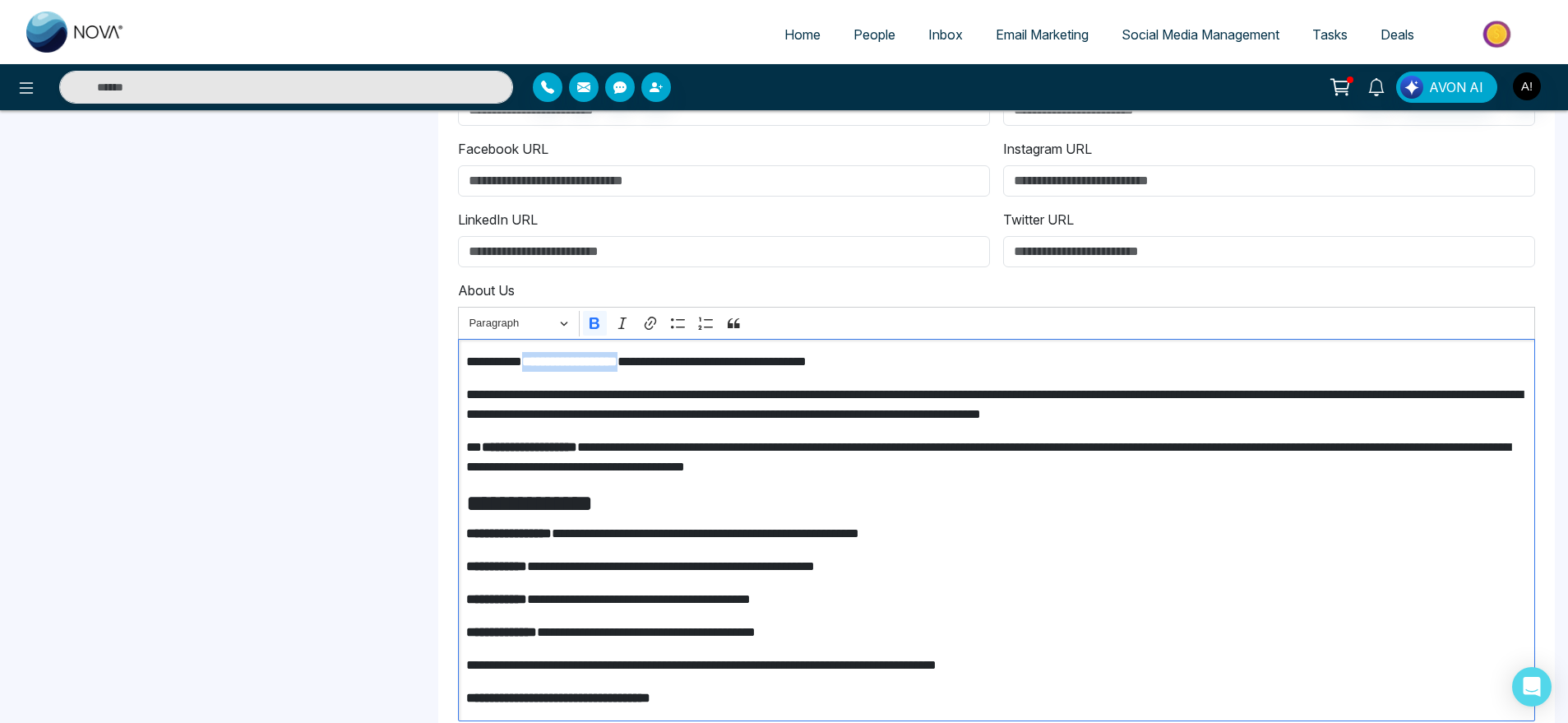
drag, startPoint x: 682, startPoint y: 362, endPoint x: 543, endPoint y: 367, distance: 139.1
click at [543, 367] on strong "**********" at bounding box center [570, 361] width 95 height 13
drag, startPoint x: 625, startPoint y: 446, endPoint x: 482, endPoint y: 453, distance: 143.2
click at [482, 453] on p "**********" at bounding box center [996, 457] width 1061 height 40
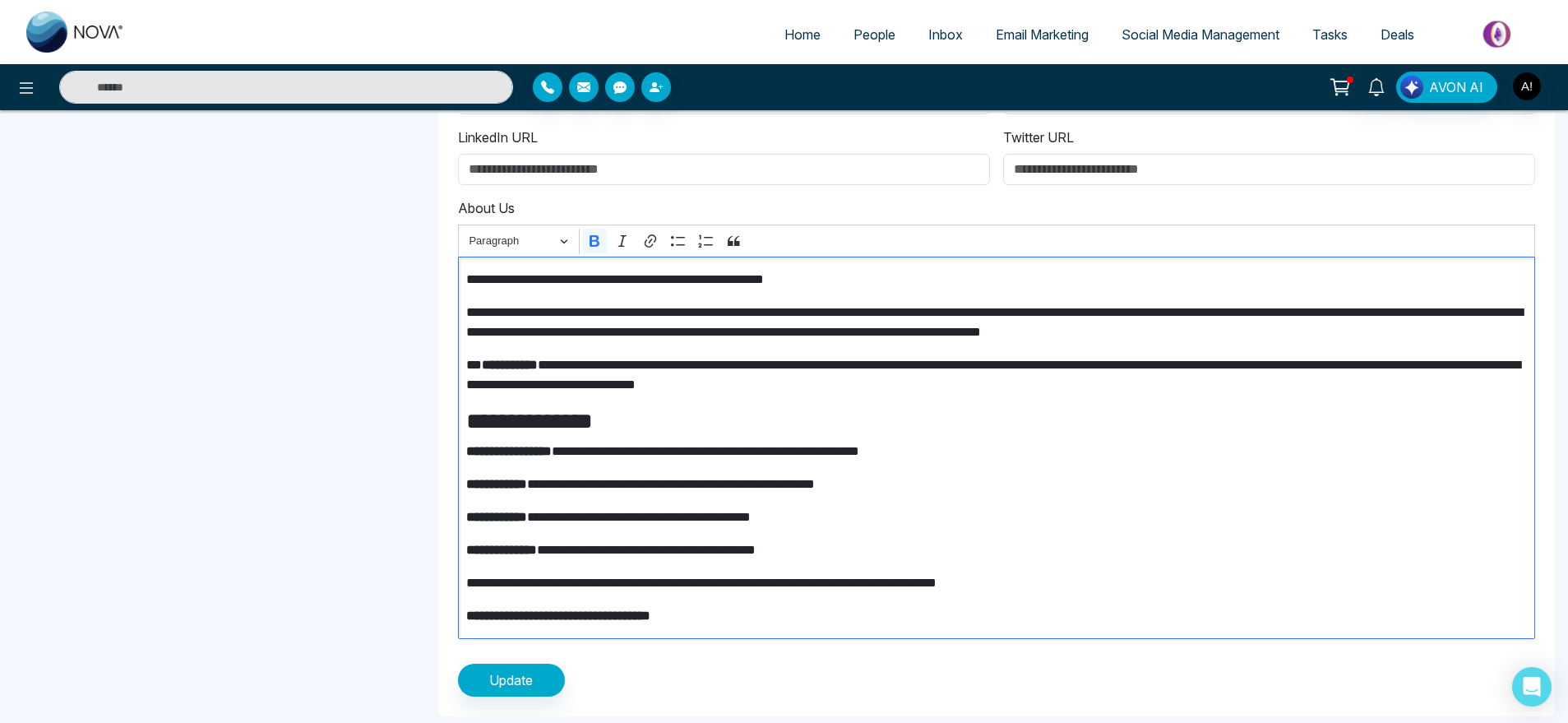
scroll to position [677, 0]
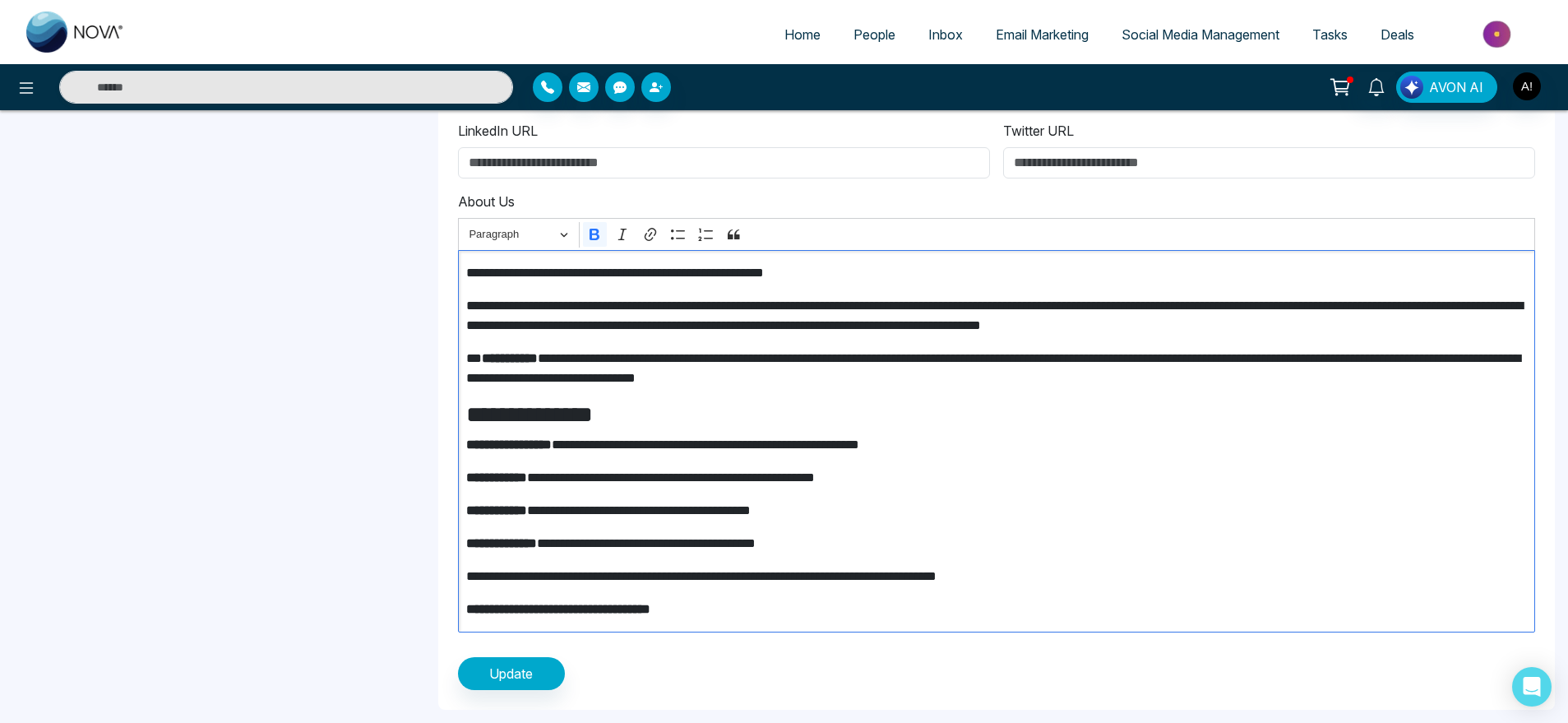
click at [681, 590] on div "**********" at bounding box center [996, 441] width 1077 height 382
click at [505, 675] on span "Update" at bounding box center [511, 672] width 44 height 19
click at [799, 35] on span "Home" at bounding box center [803, 35] width 36 height 17
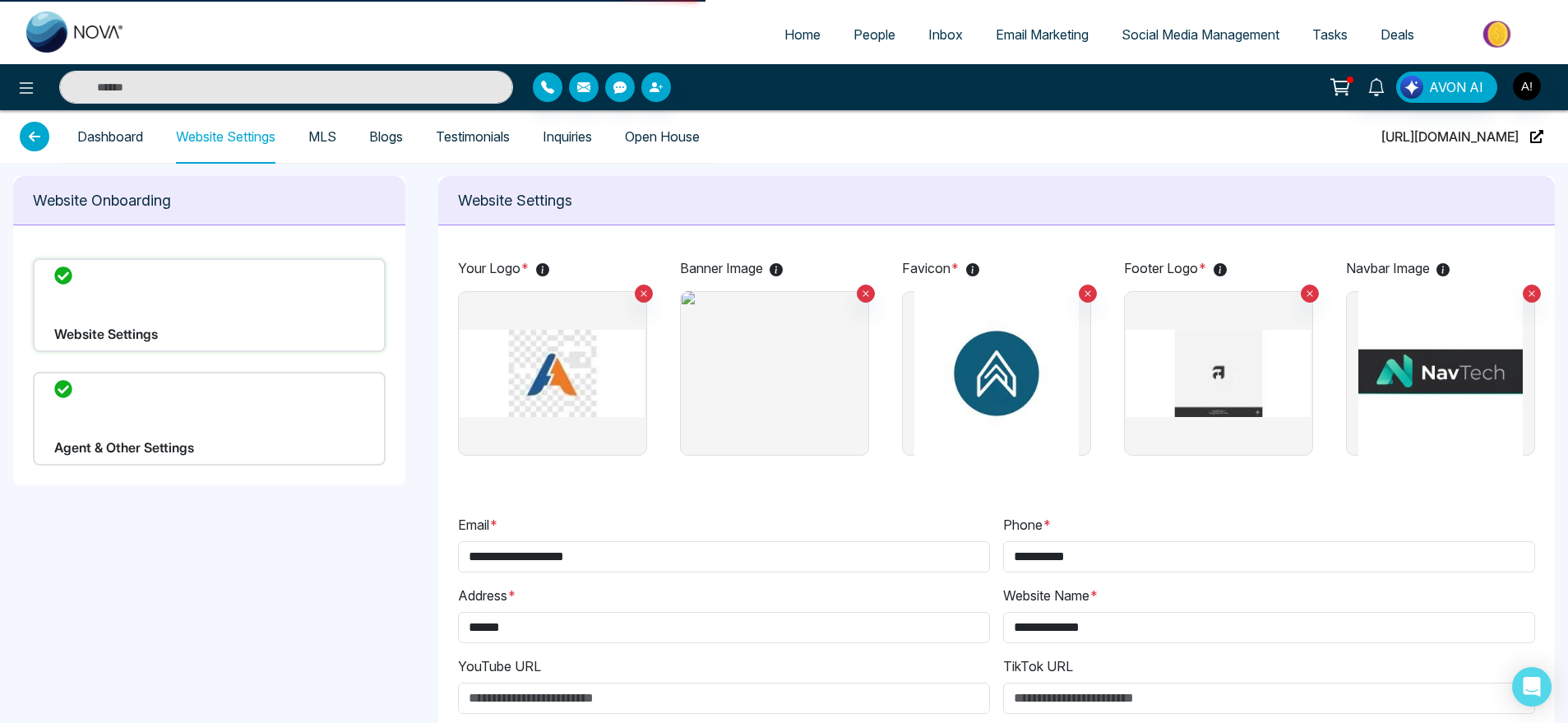
select select "*"
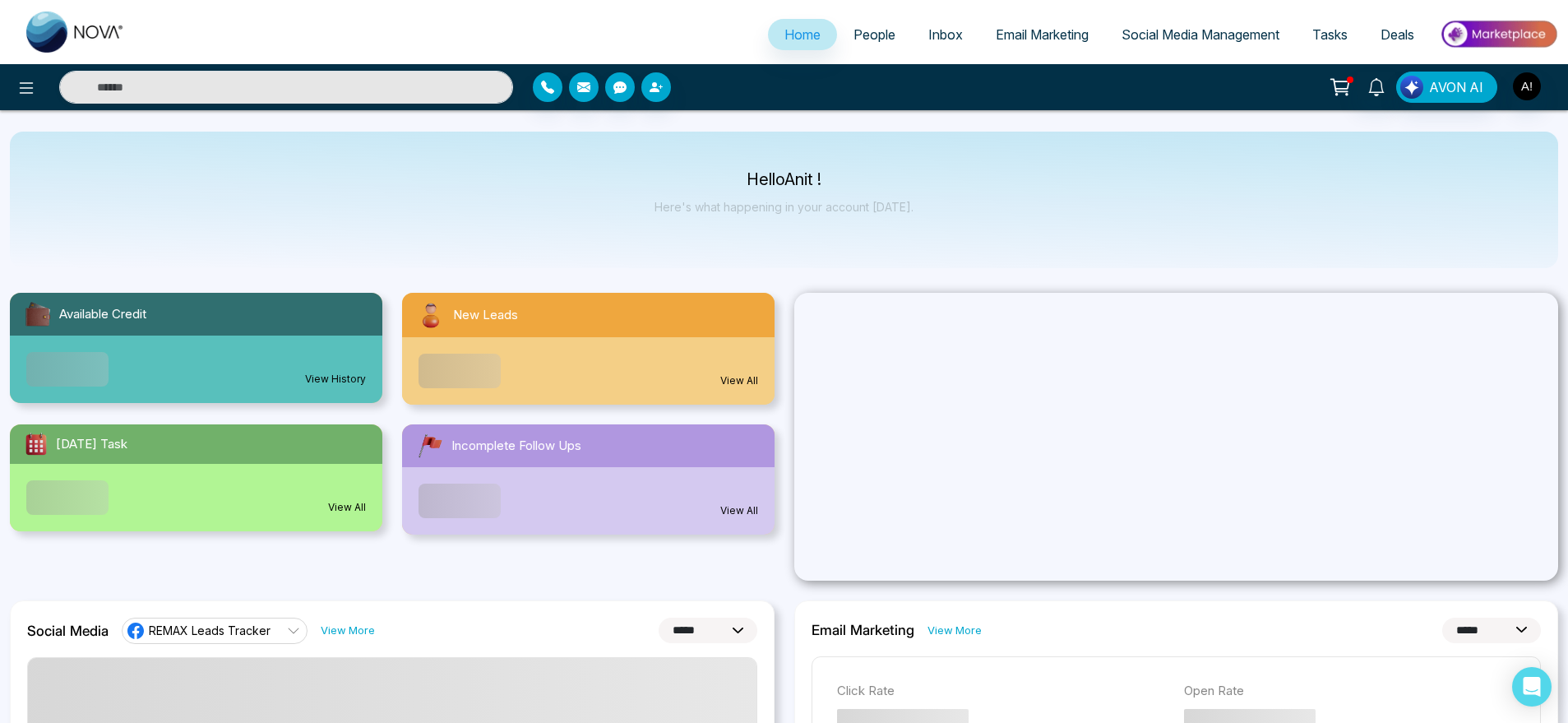
click at [854, 32] on span "People" at bounding box center [875, 35] width 42 height 17
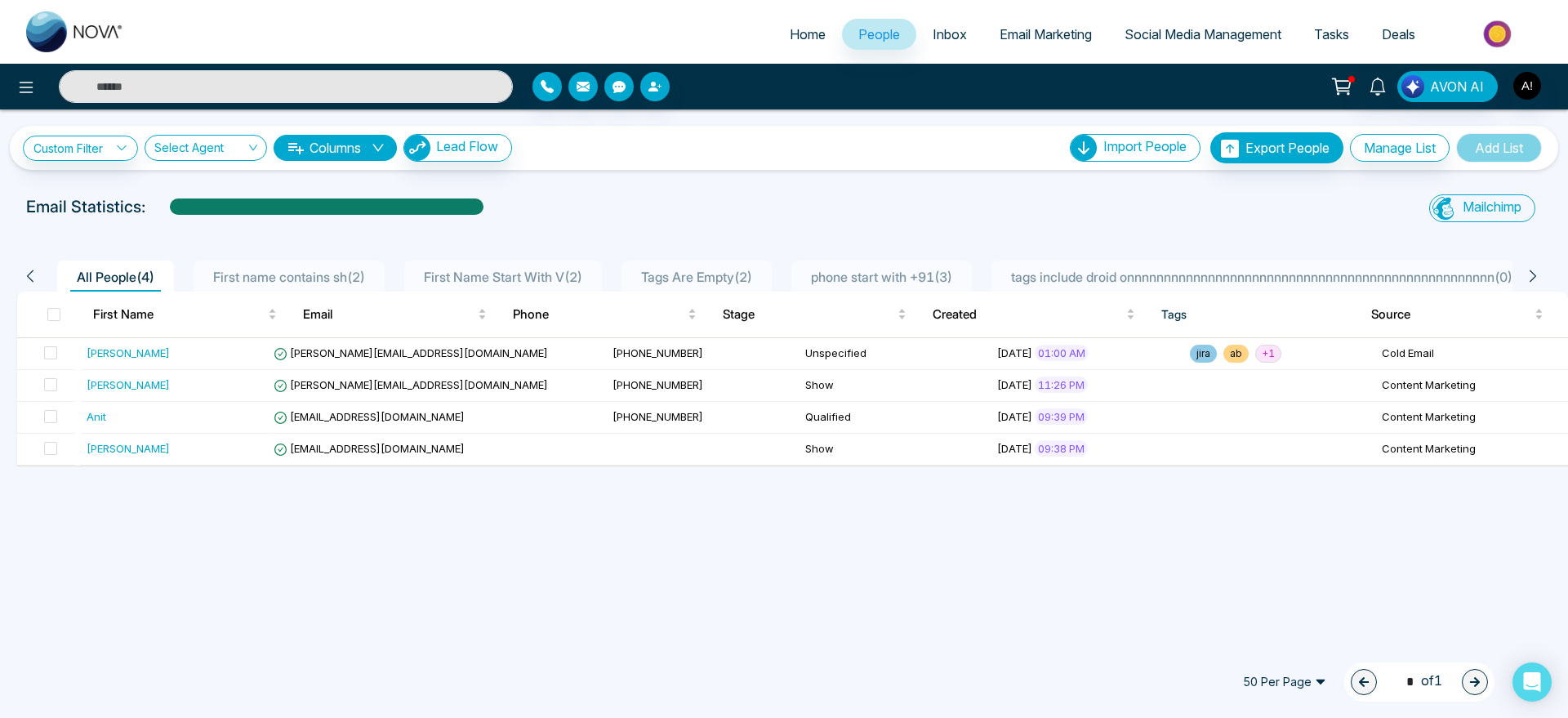
click at [774, 47] on link "Home" at bounding box center [808, 33] width 69 height 31
select select "*"
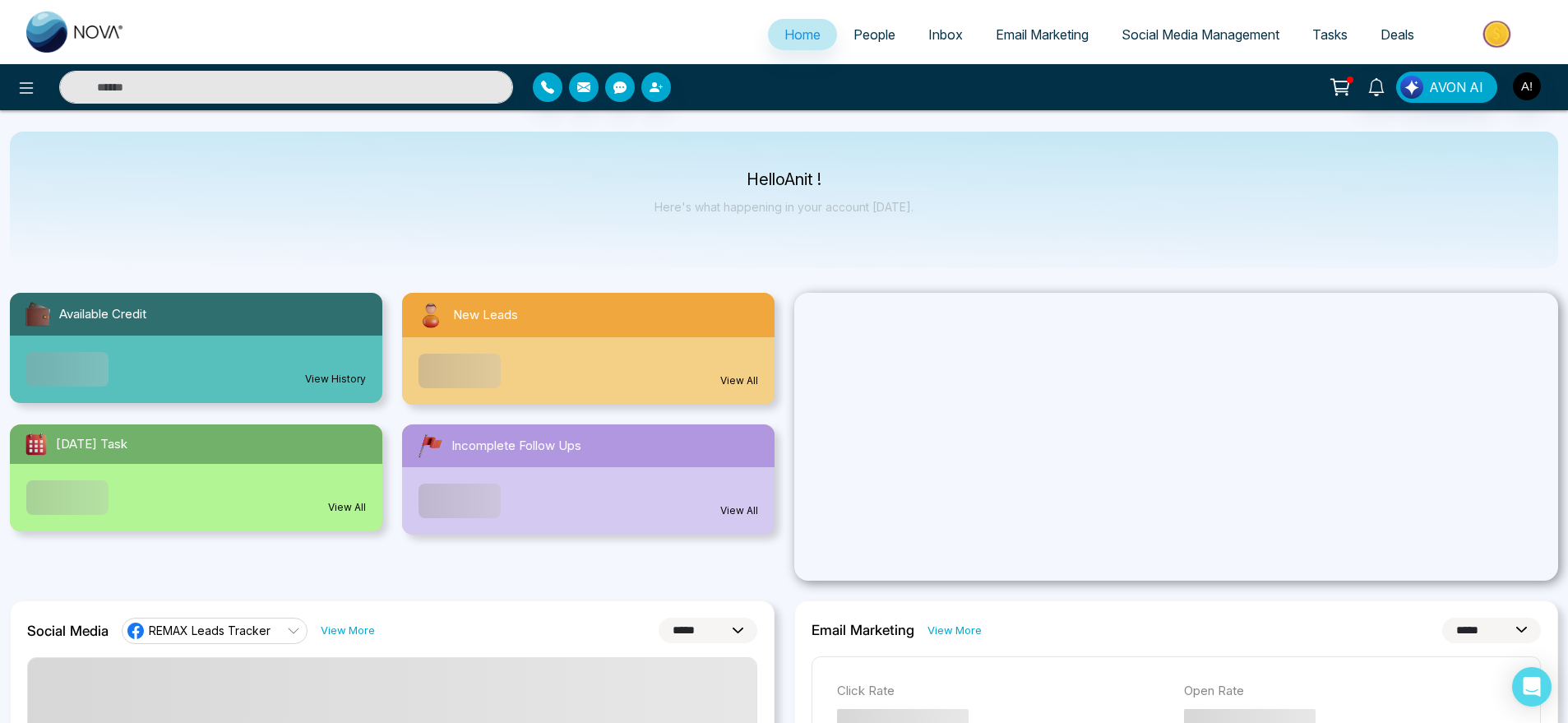
click at [837, 39] on link "People" at bounding box center [874, 34] width 75 height 31
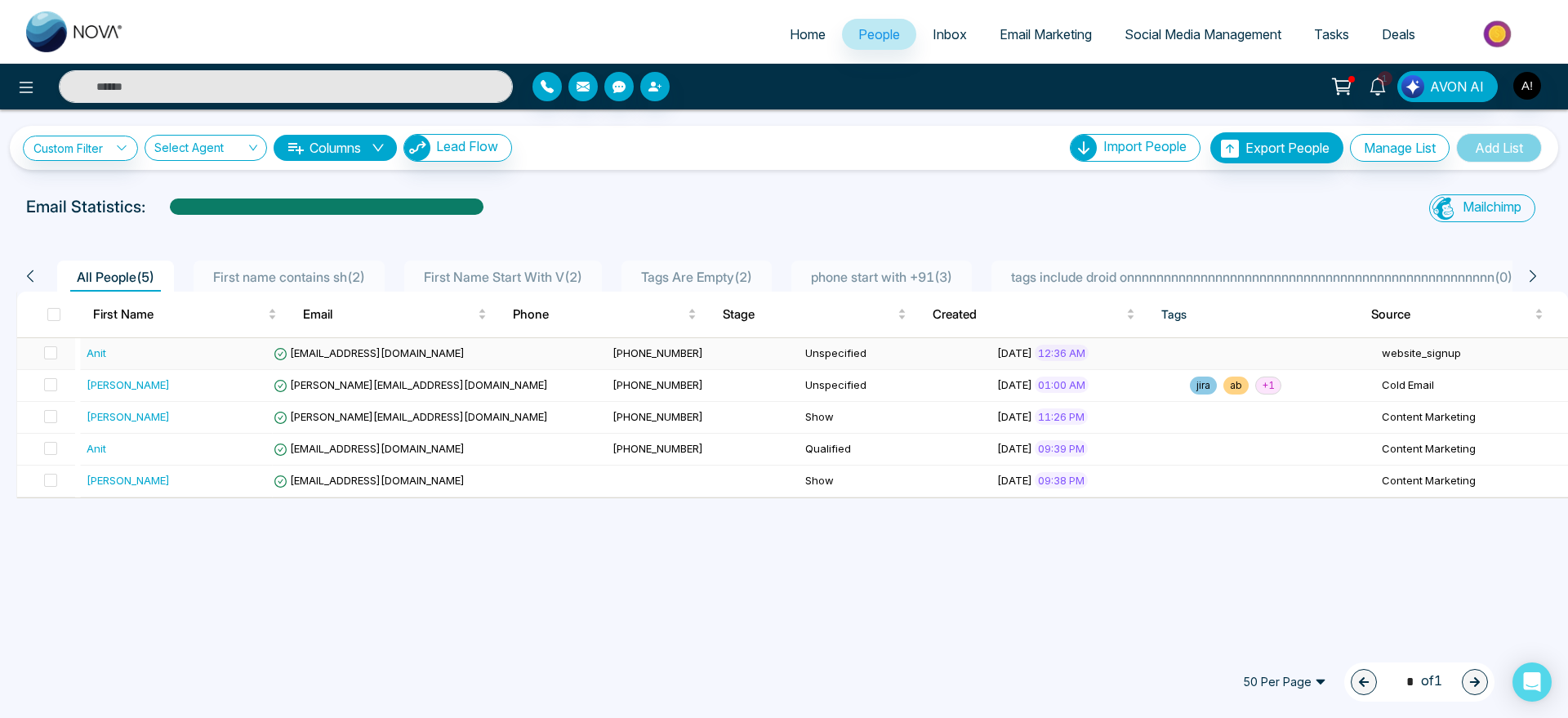
click at [799, 346] on td "Unspecified" at bounding box center [895, 354] width 193 height 32
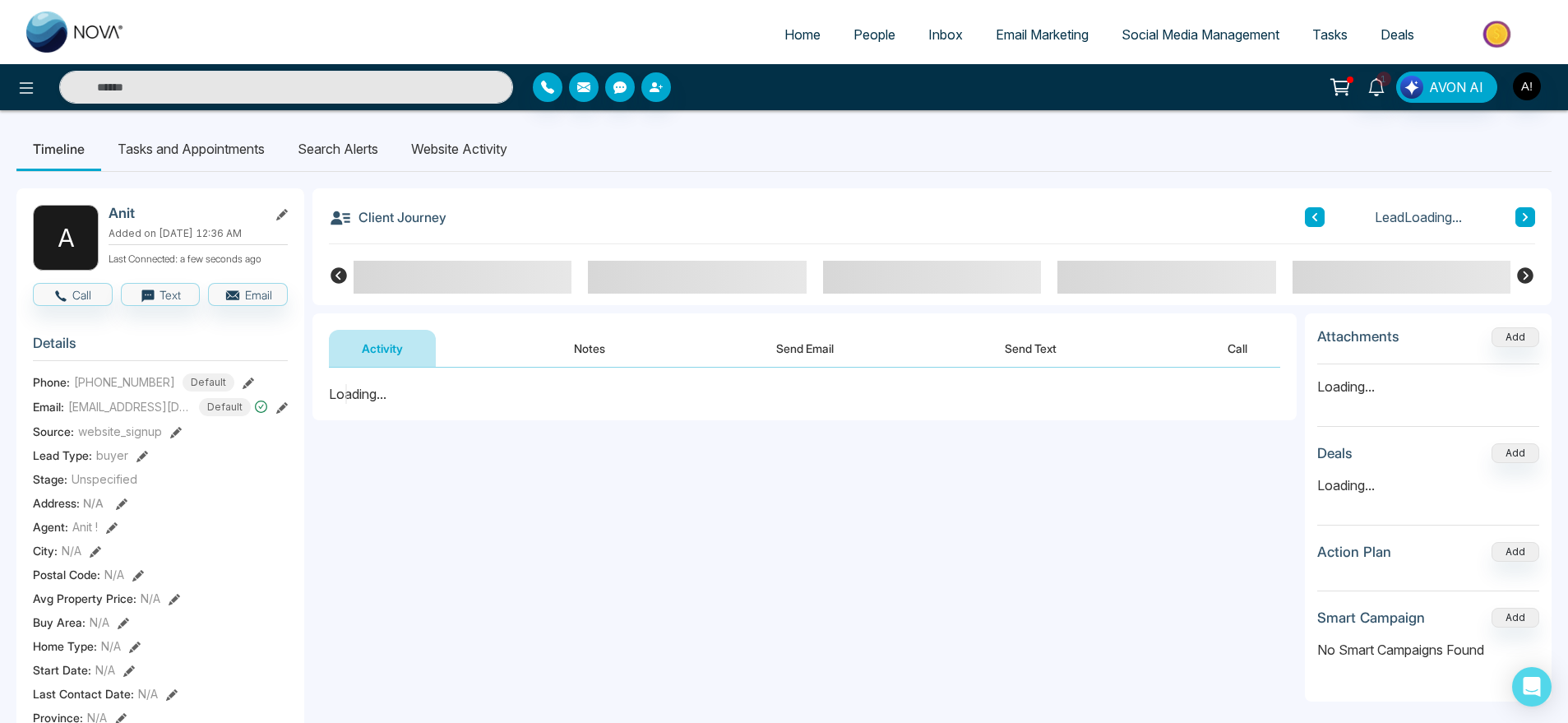
click at [345, 143] on li "Search Alerts" at bounding box center [338, 148] width 114 height 45
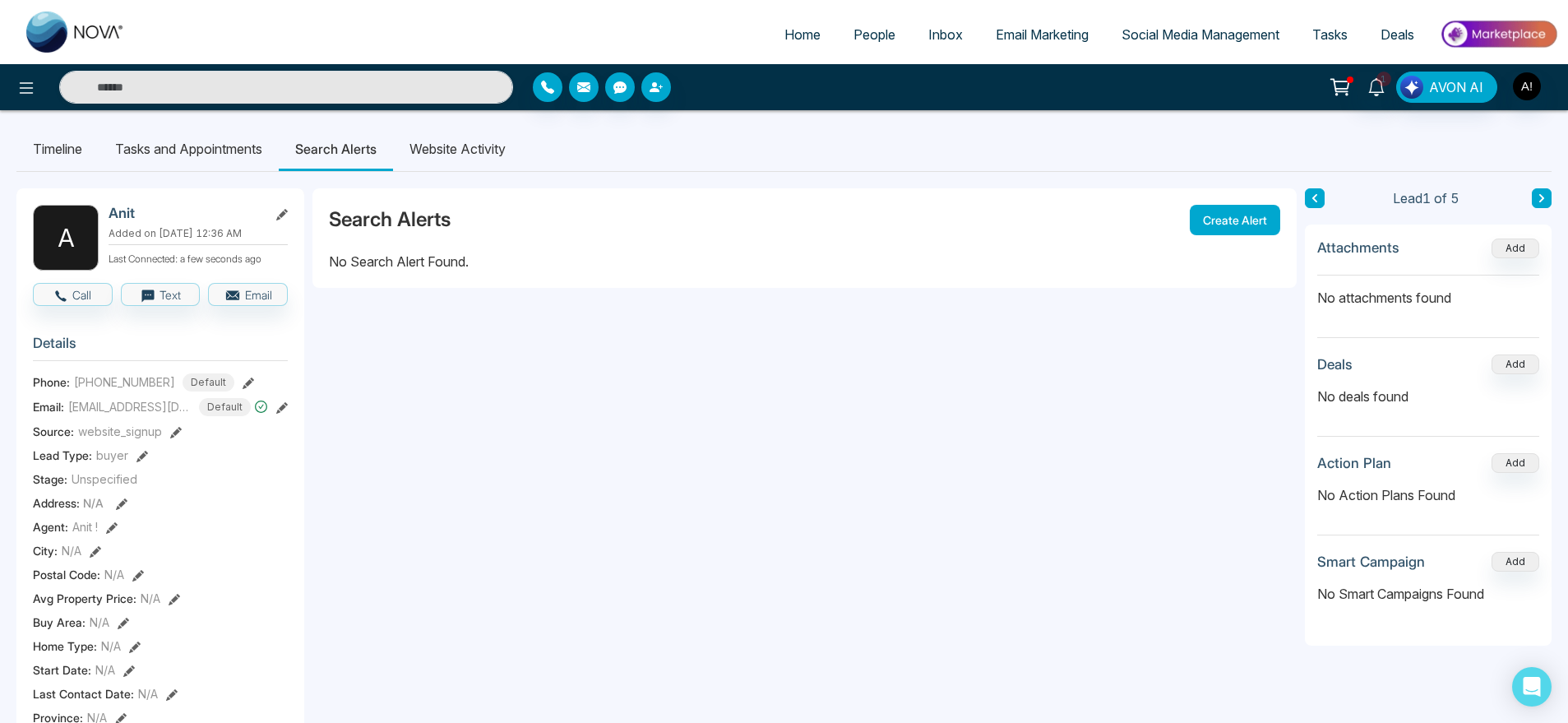
click at [475, 138] on li "Website Activity" at bounding box center [457, 148] width 129 height 45
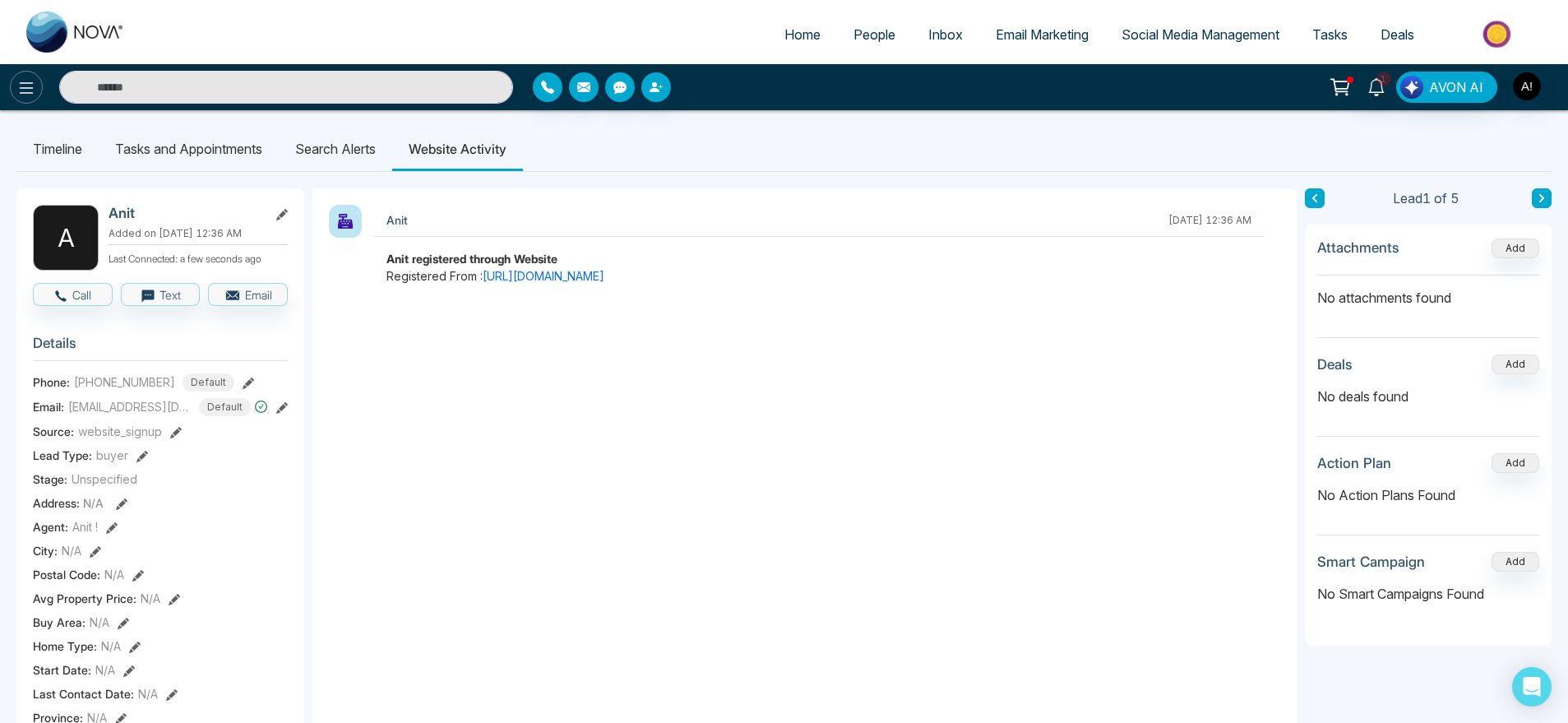
click at [19, 99] on button at bounding box center [26, 87] width 33 height 33
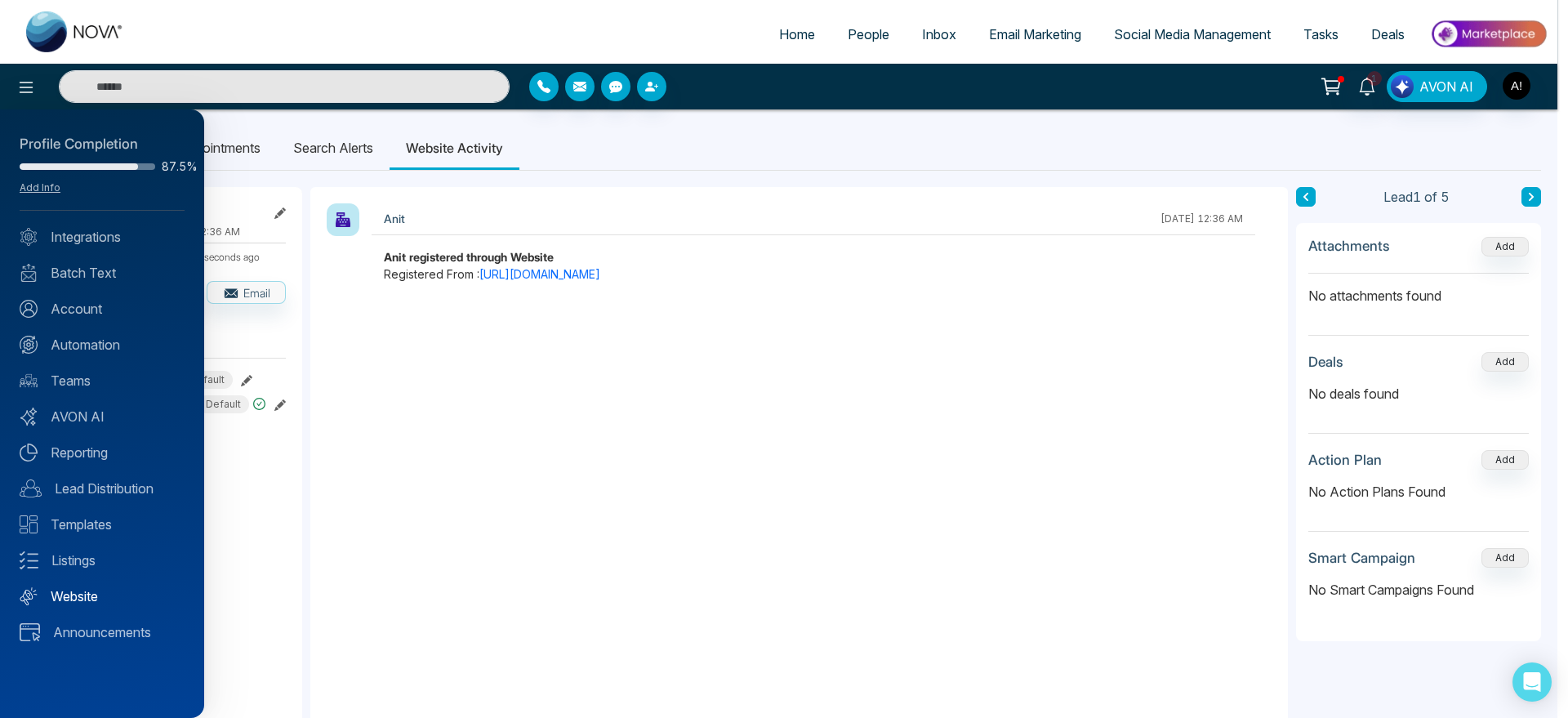
click at [94, 604] on link "Website" at bounding box center [101, 595] width 165 height 19
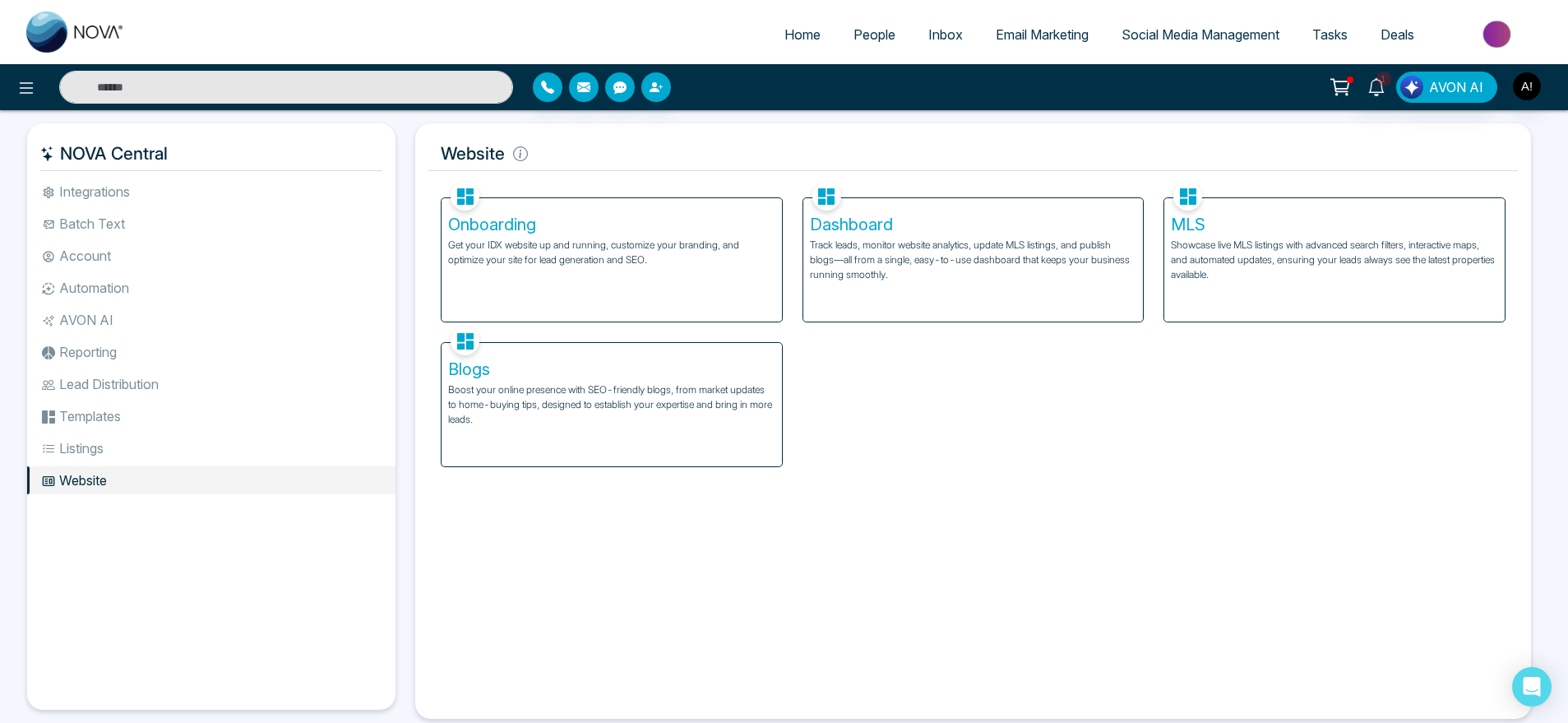
click at [575, 265] on p "Get your IDX website up and running, customize your branding, and optimize your…" at bounding box center [612, 252] width 327 height 29
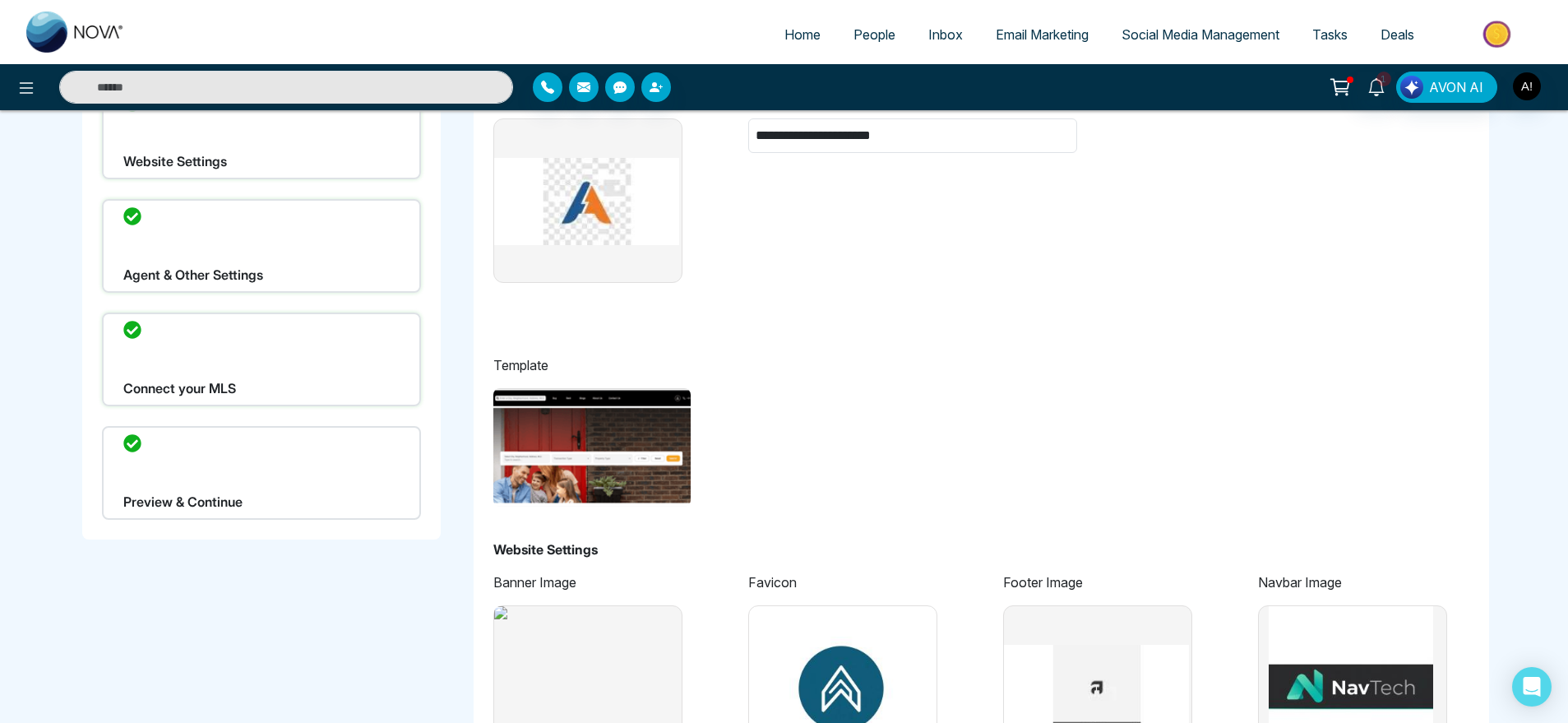
type input "**********"
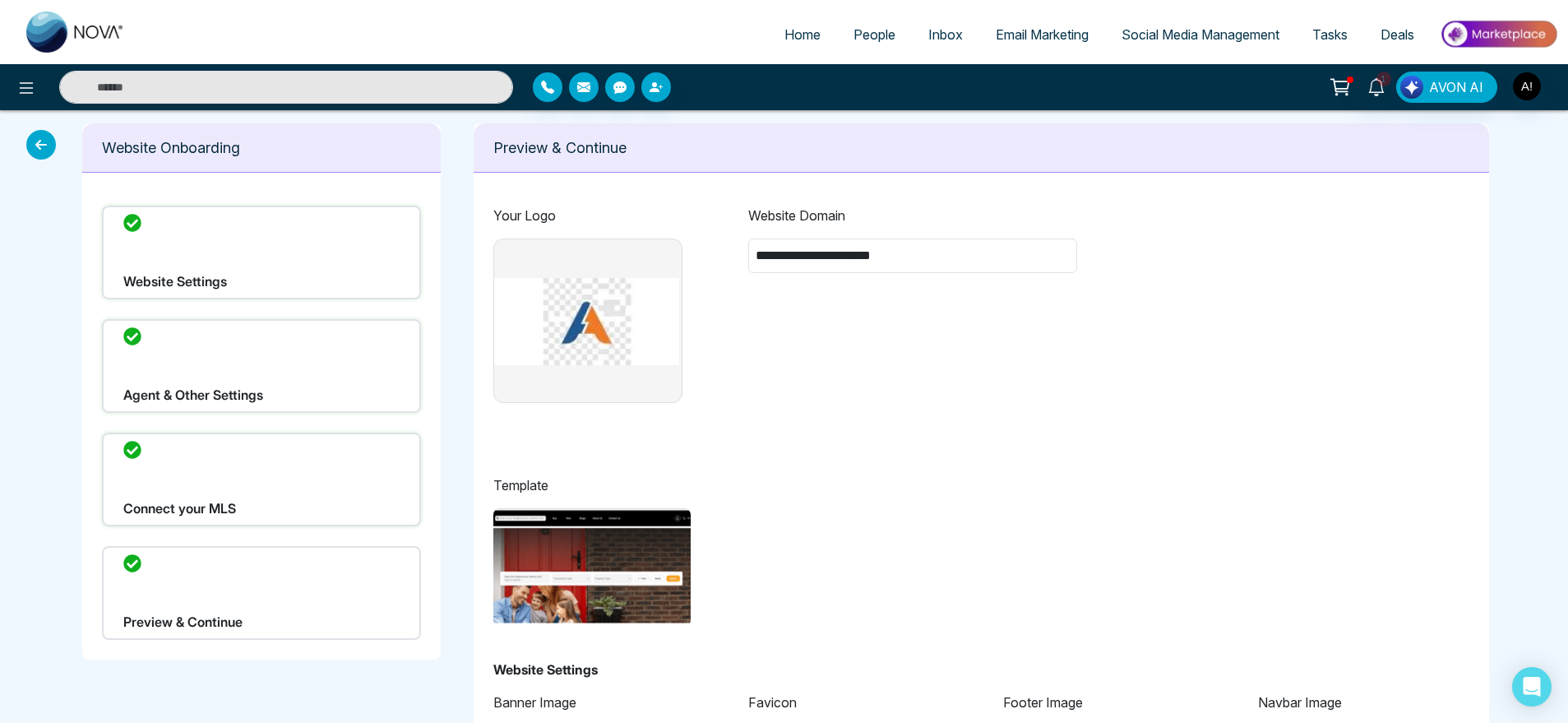
click at [792, 40] on span "Home" at bounding box center [803, 35] width 36 height 17
select select "*"
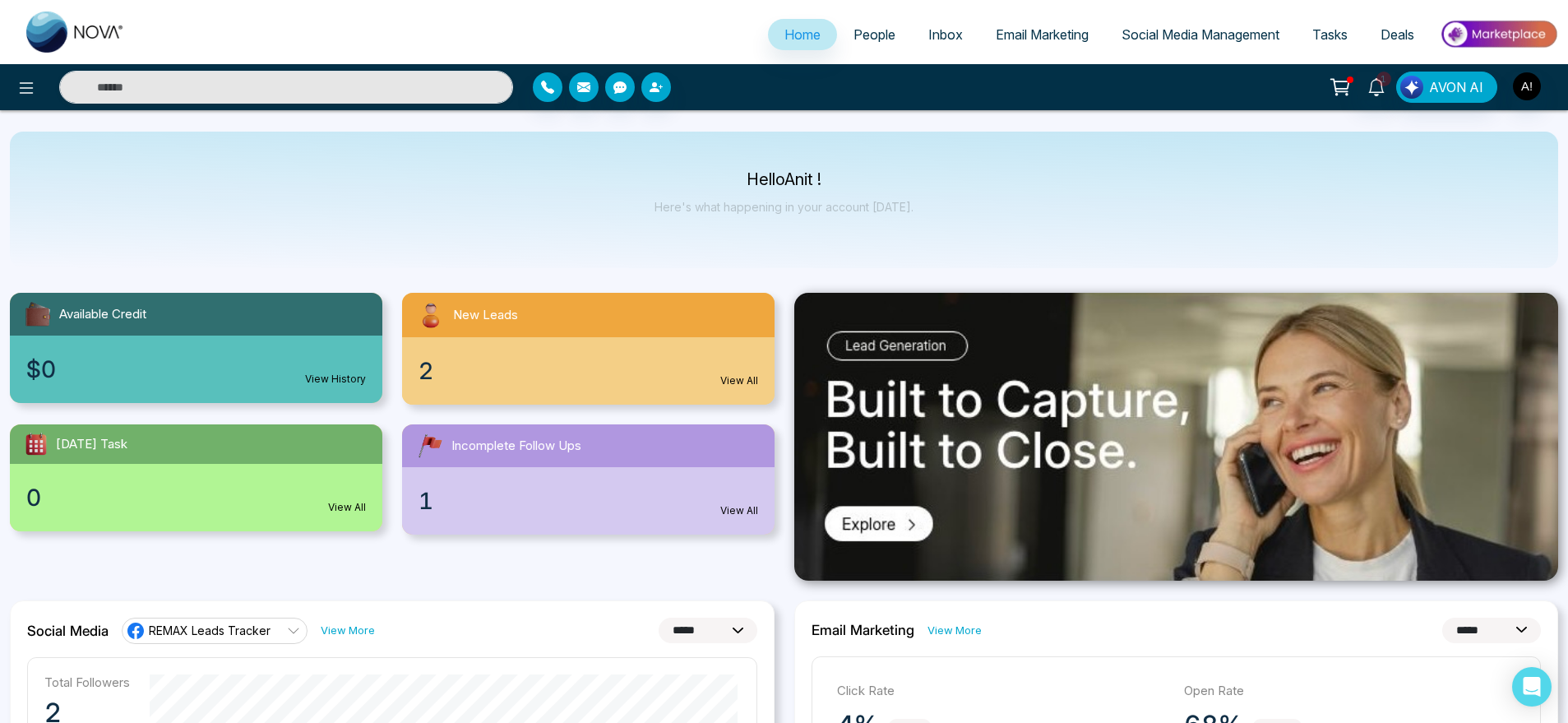
click at [864, 33] on span "People" at bounding box center [875, 35] width 42 height 17
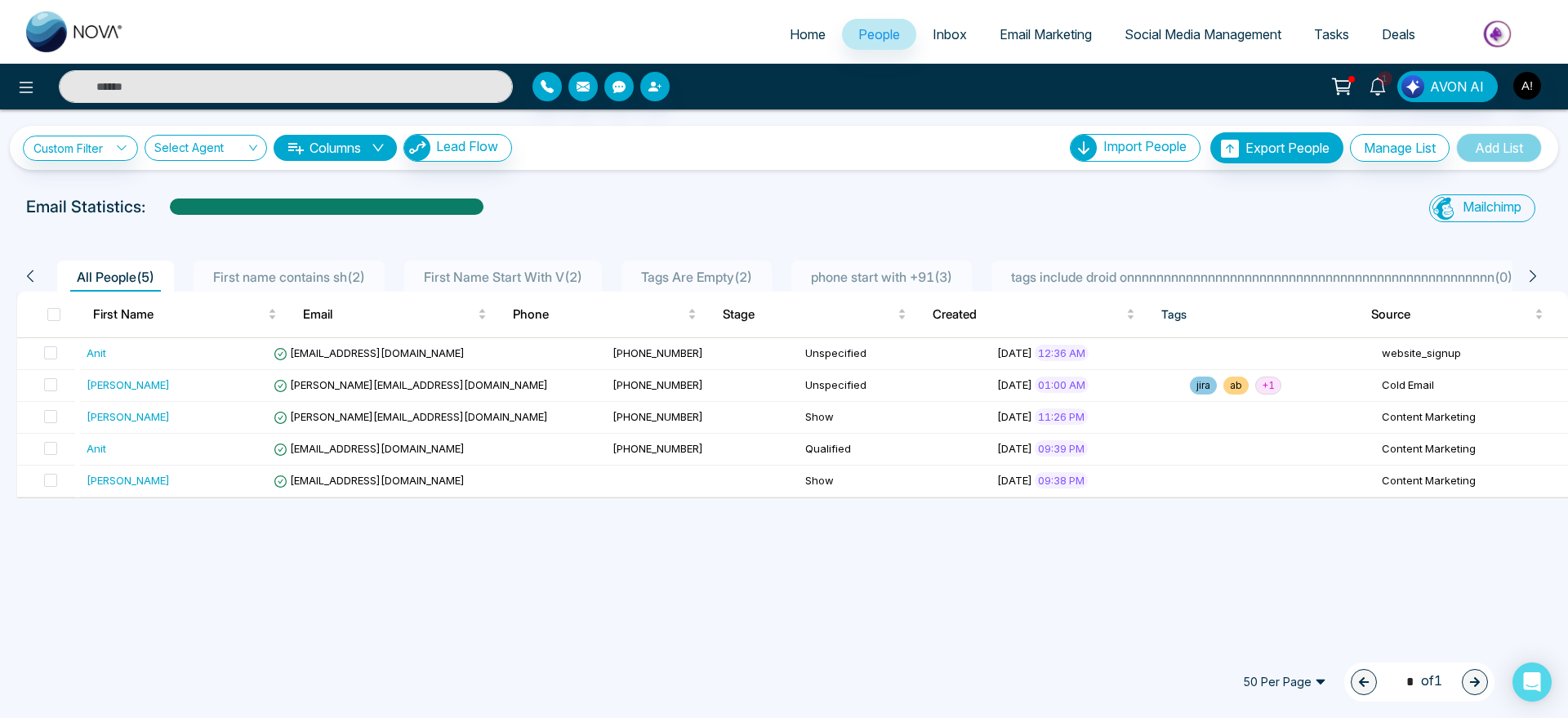
click at [789, 38] on span "Home" at bounding box center [807, 34] width 36 height 17
select select "*"
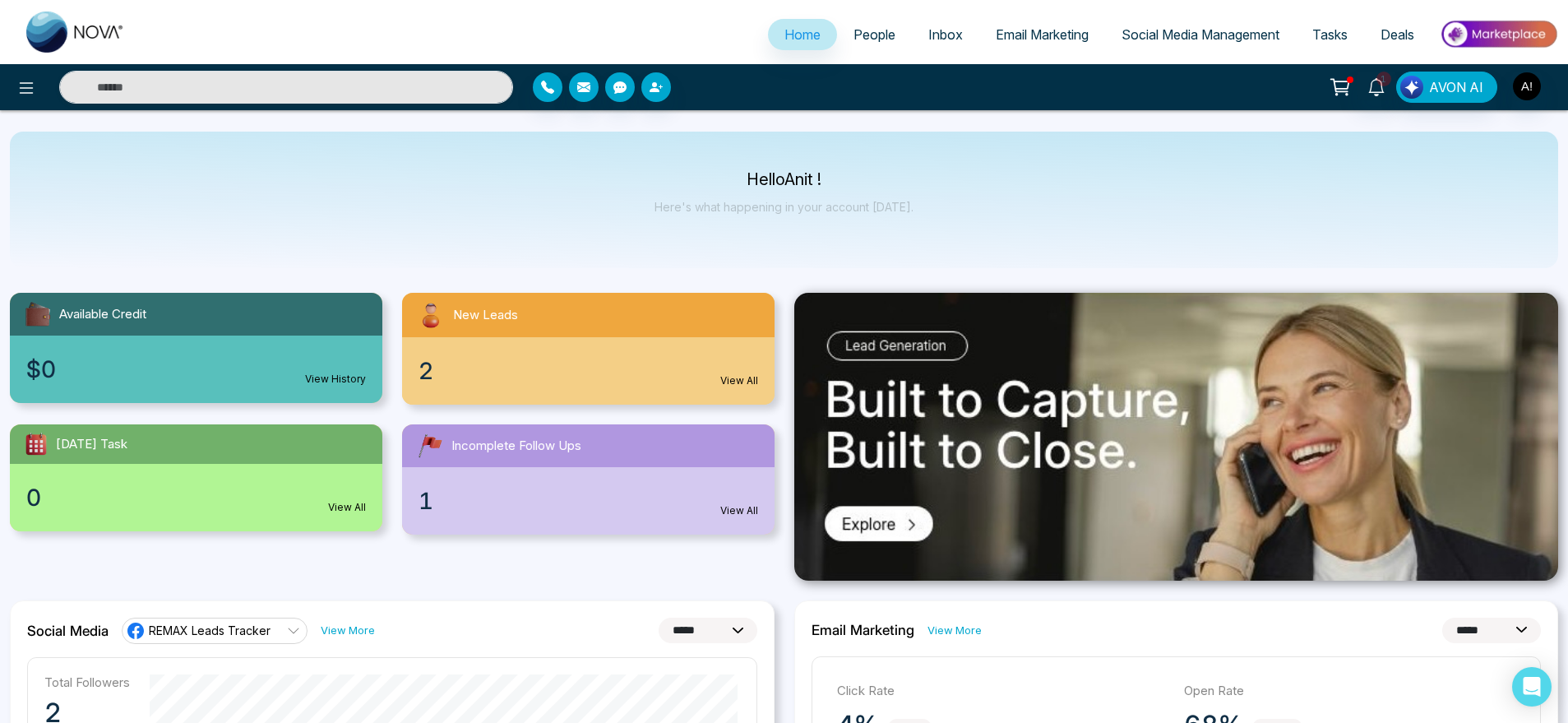
click at [871, 38] on span "People" at bounding box center [875, 35] width 42 height 17
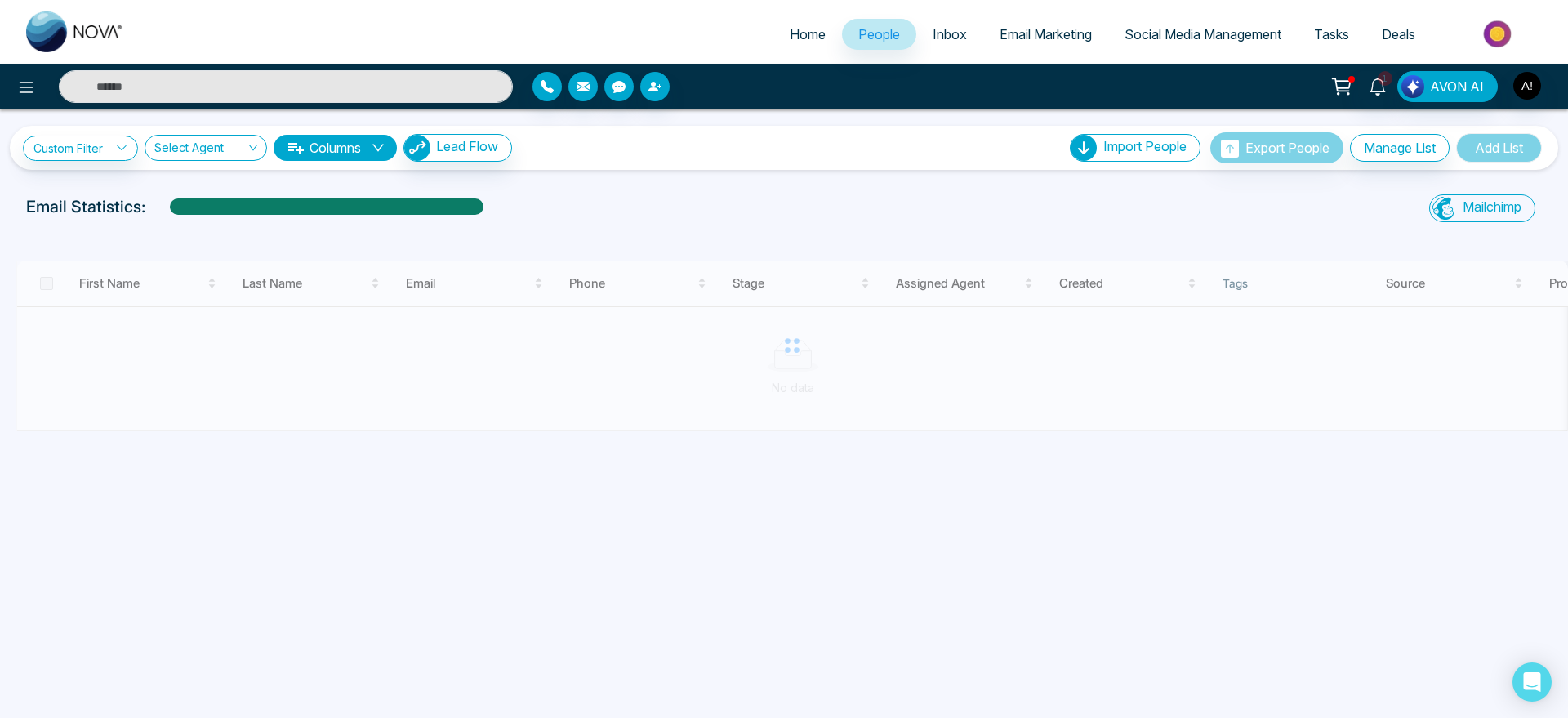
click at [789, 38] on span "Home" at bounding box center [807, 34] width 36 height 17
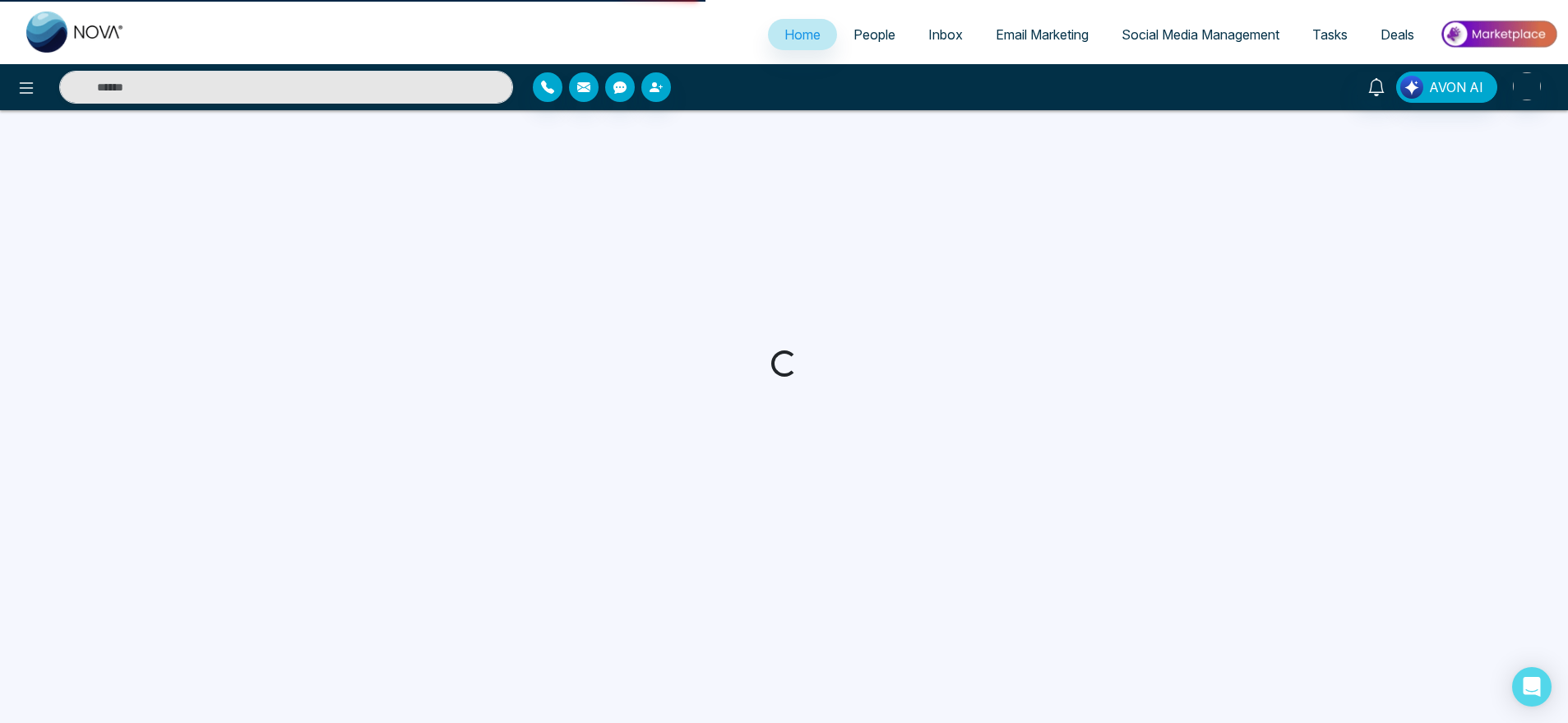
select select "*"
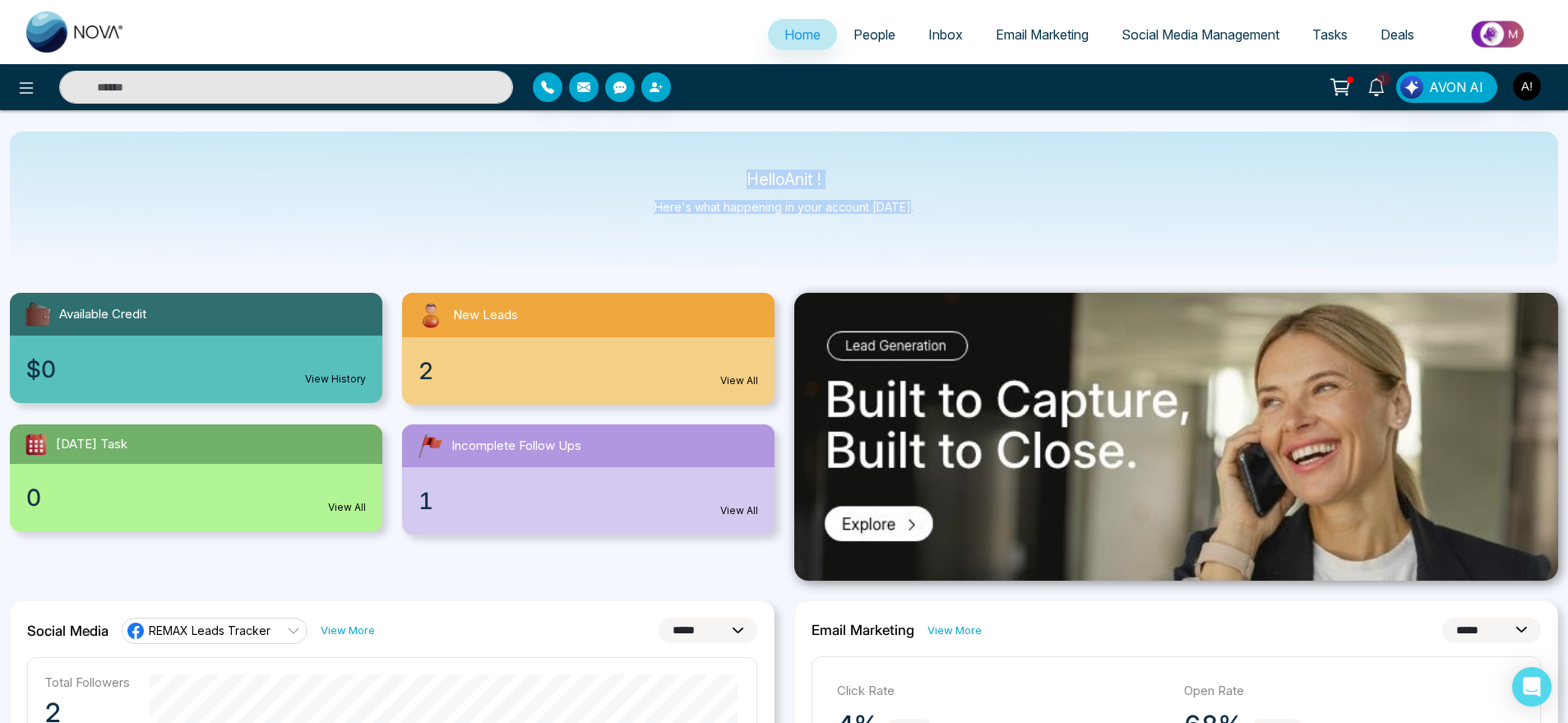
drag, startPoint x: 713, startPoint y: 142, endPoint x: 930, endPoint y: 219, distance: 230.3
click at [930, 219] on div "Hello Anit ! Here's what happening in your account [DATE]." at bounding box center [784, 200] width 1549 height 137
drag, startPoint x: 930, startPoint y: 219, endPoint x: 705, endPoint y: 151, distance: 235.1
click at [705, 151] on div "Hello Anit ! Here's what happening in your account [DATE]." at bounding box center [784, 200] width 1549 height 137
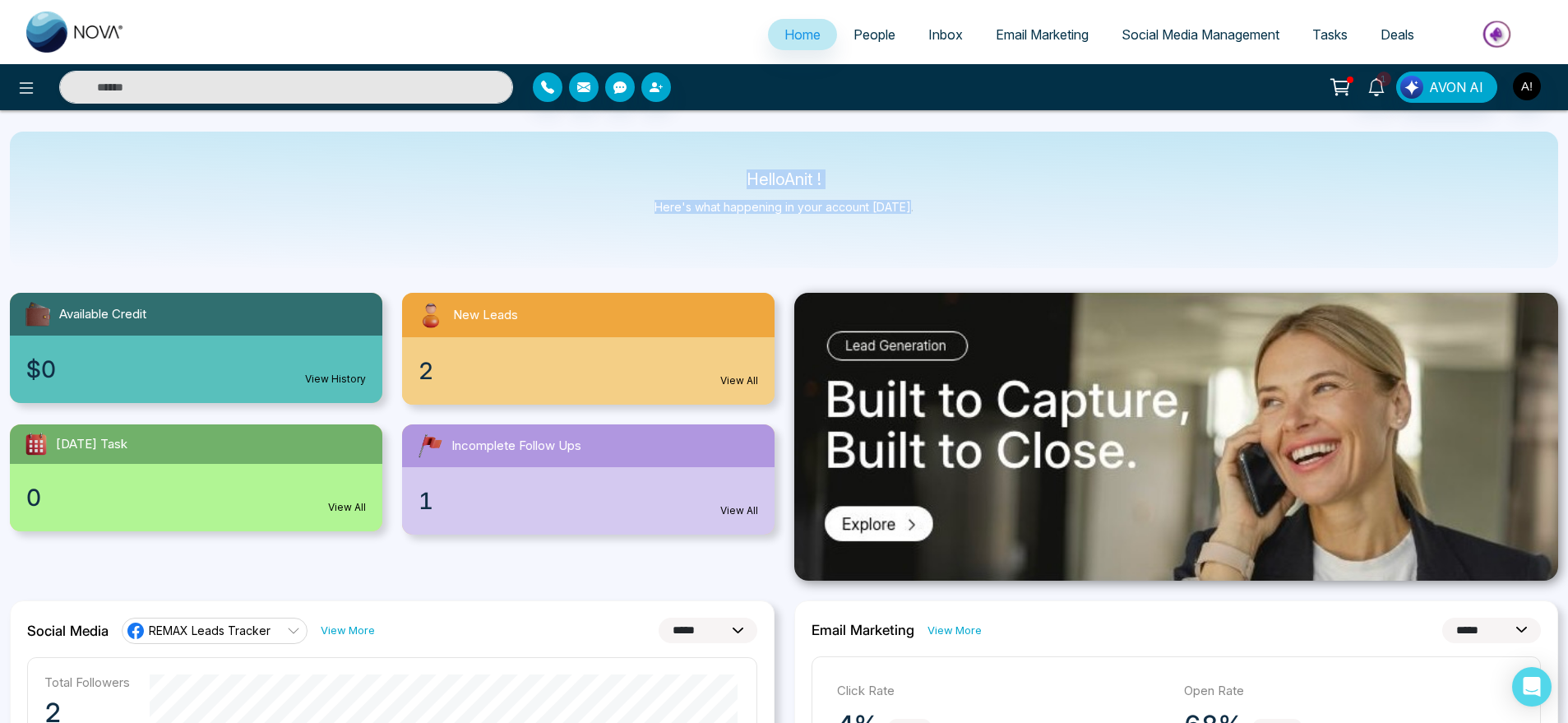
click at [920, 231] on div "Hello Anit ! Here's what happening in your account [DATE]." at bounding box center [784, 200] width 1549 height 137
drag, startPoint x: 738, startPoint y: 172, endPoint x: 1027, endPoint y: 230, distance: 294.8
click at [1027, 230] on div "Hello Anit ! Here's what happening in your account [DATE]." at bounding box center [784, 200] width 1549 height 137
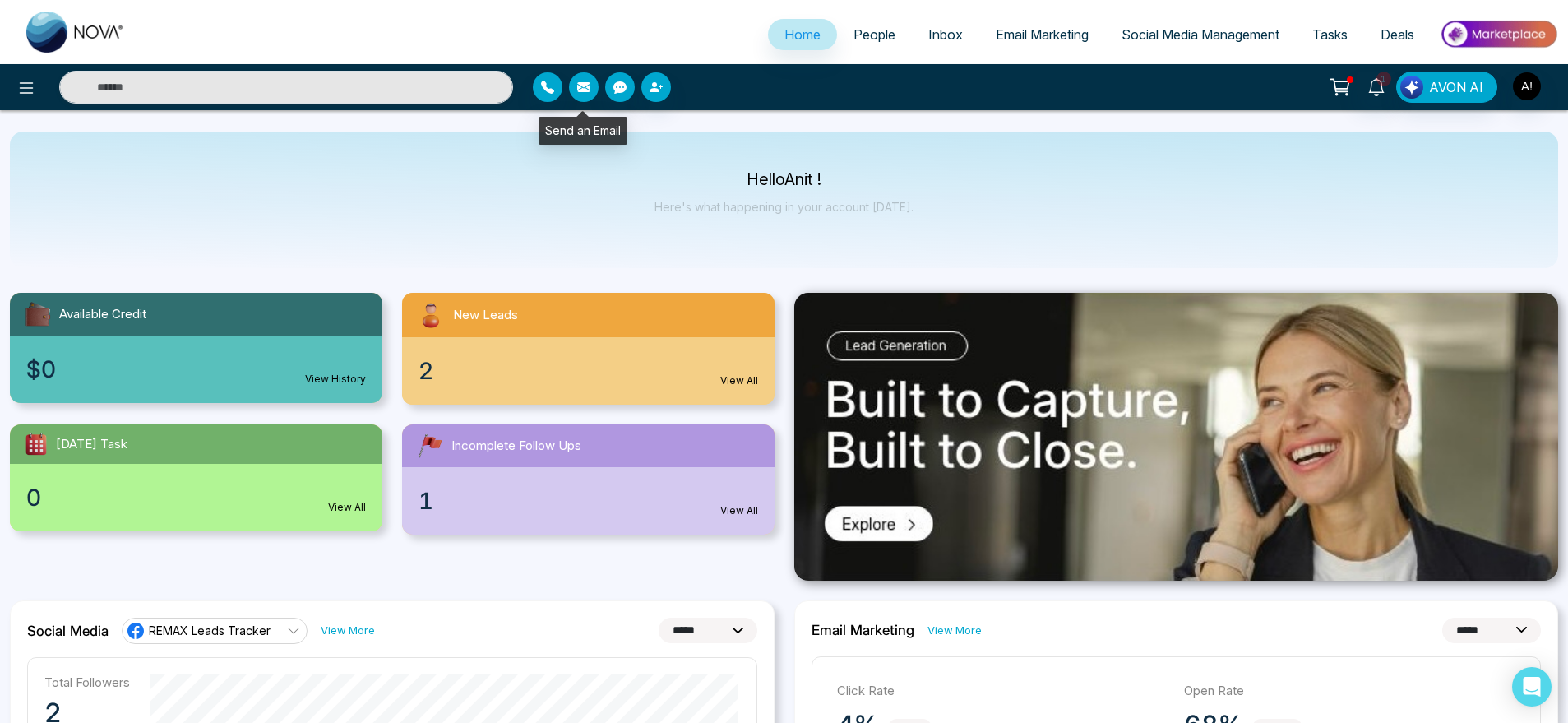
click at [588, 81] on icon "button" at bounding box center [584, 88] width 13 height 13
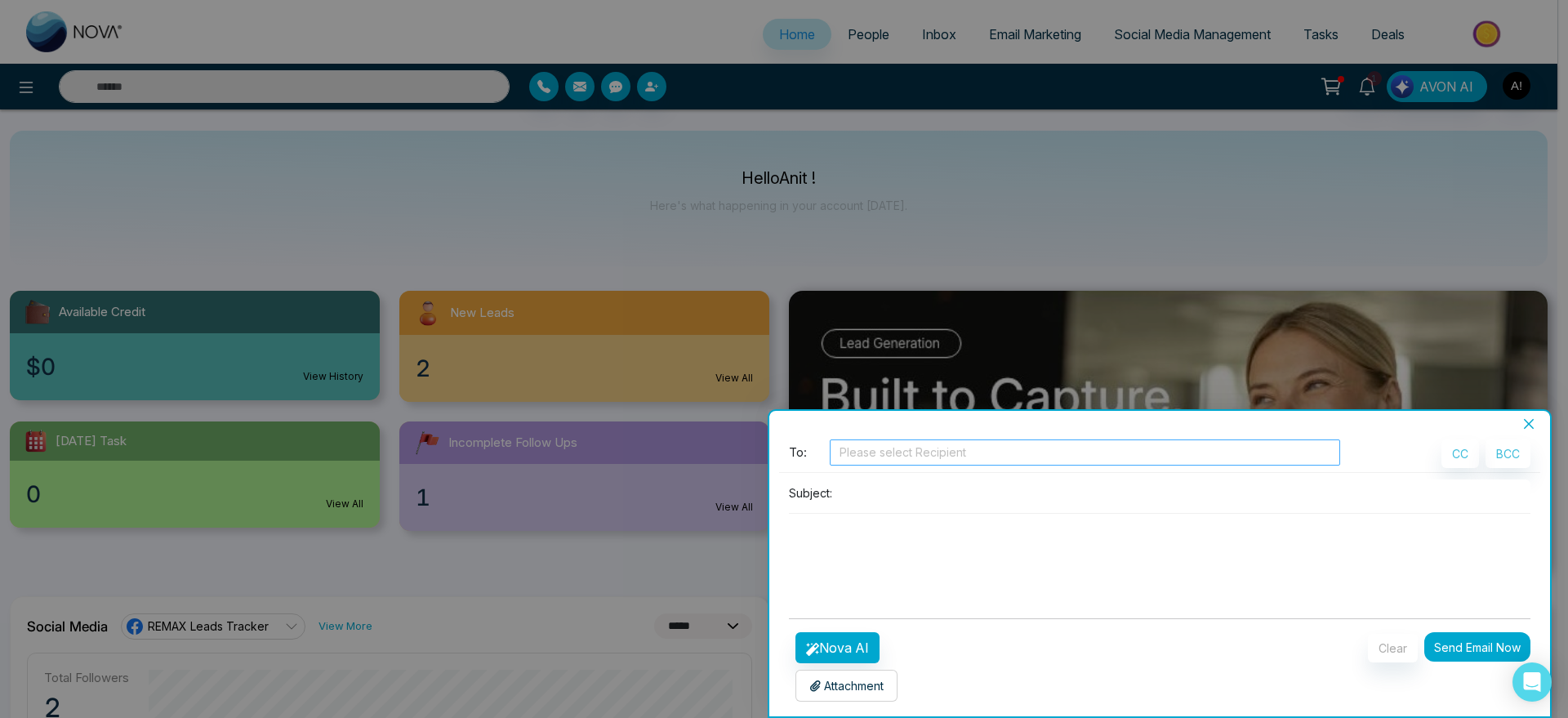
click at [946, 453] on div at bounding box center [1085, 452] width 502 height 19
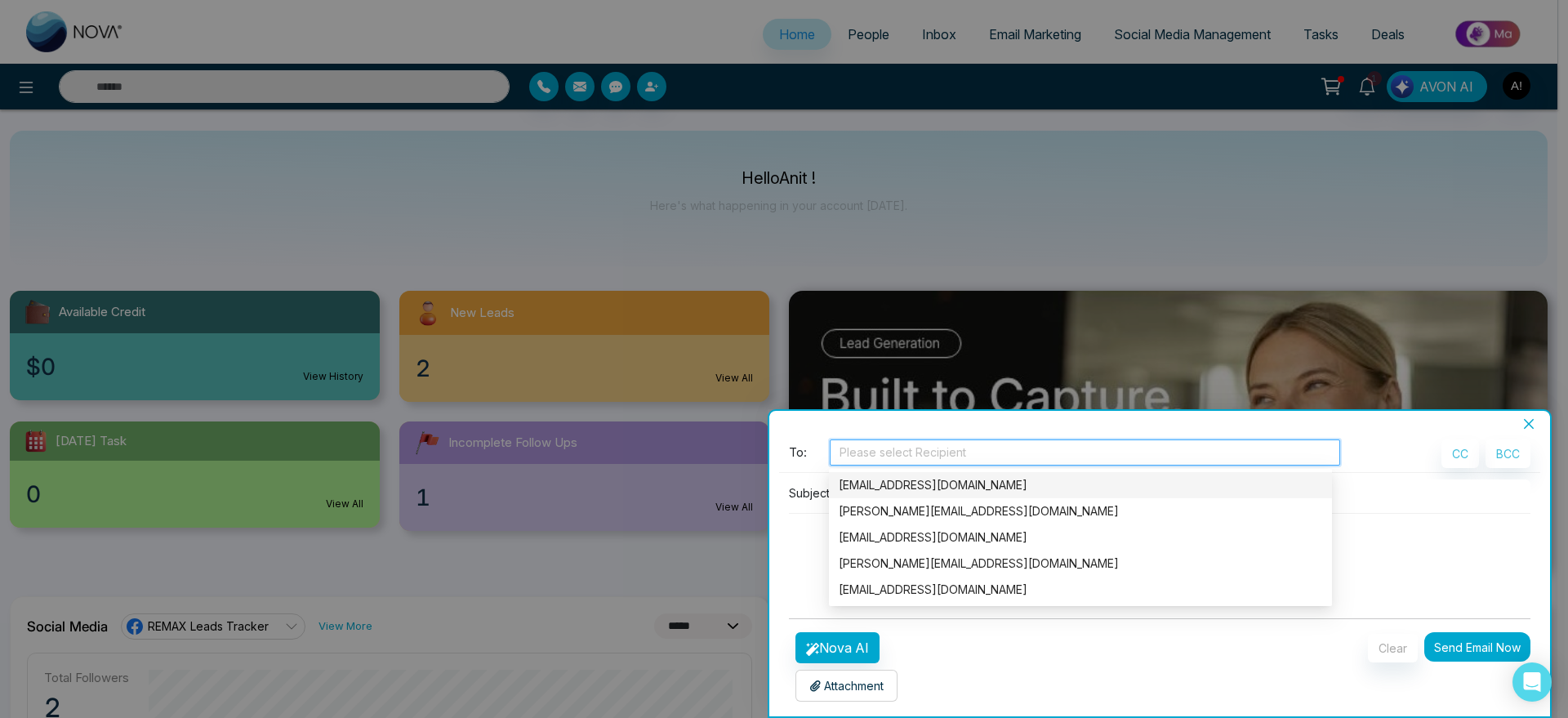
click at [954, 477] on div "[EMAIL_ADDRESS][DOMAIN_NAME]" at bounding box center [1081, 485] width 484 height 18
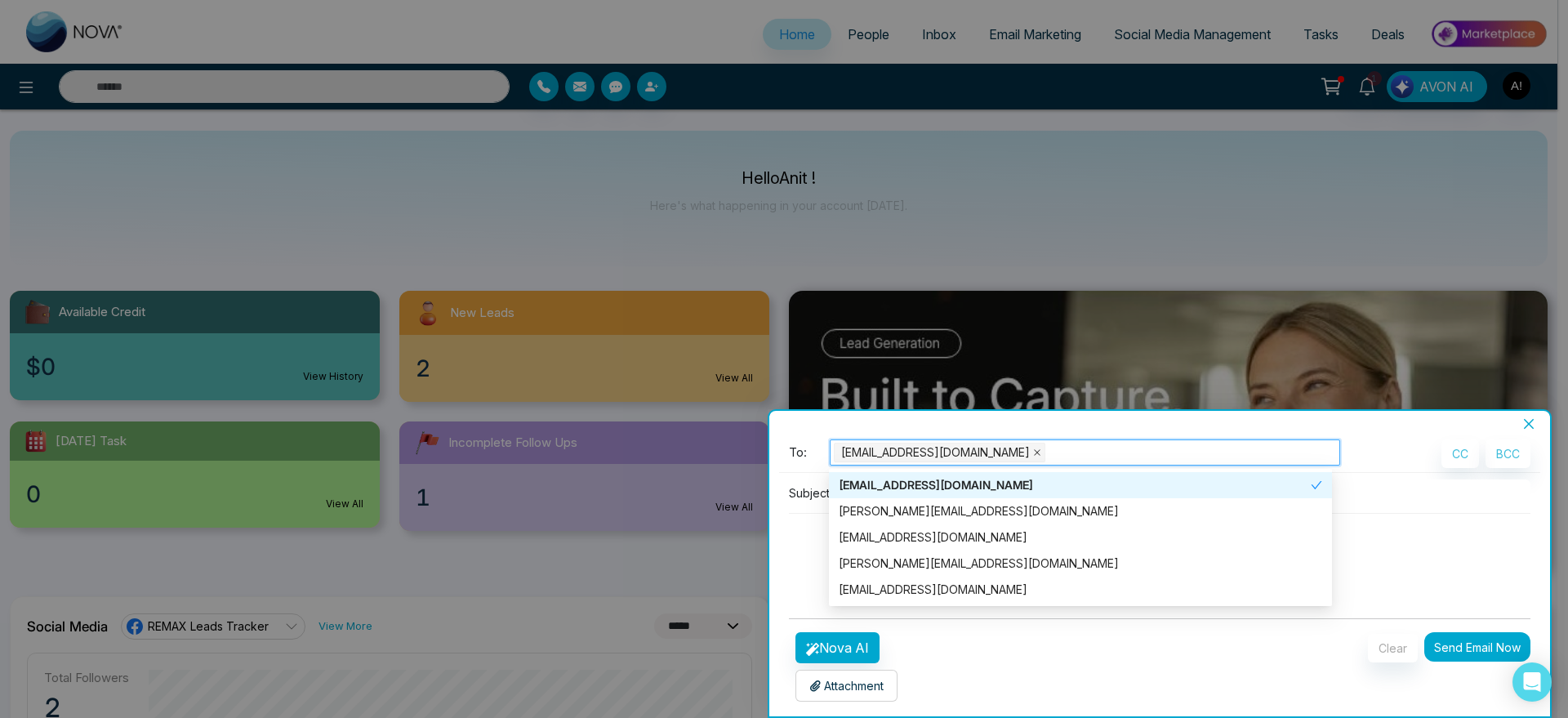
click at [1033, 451] on icon "close" at bounding box center [1037, 453] width 8 height 8
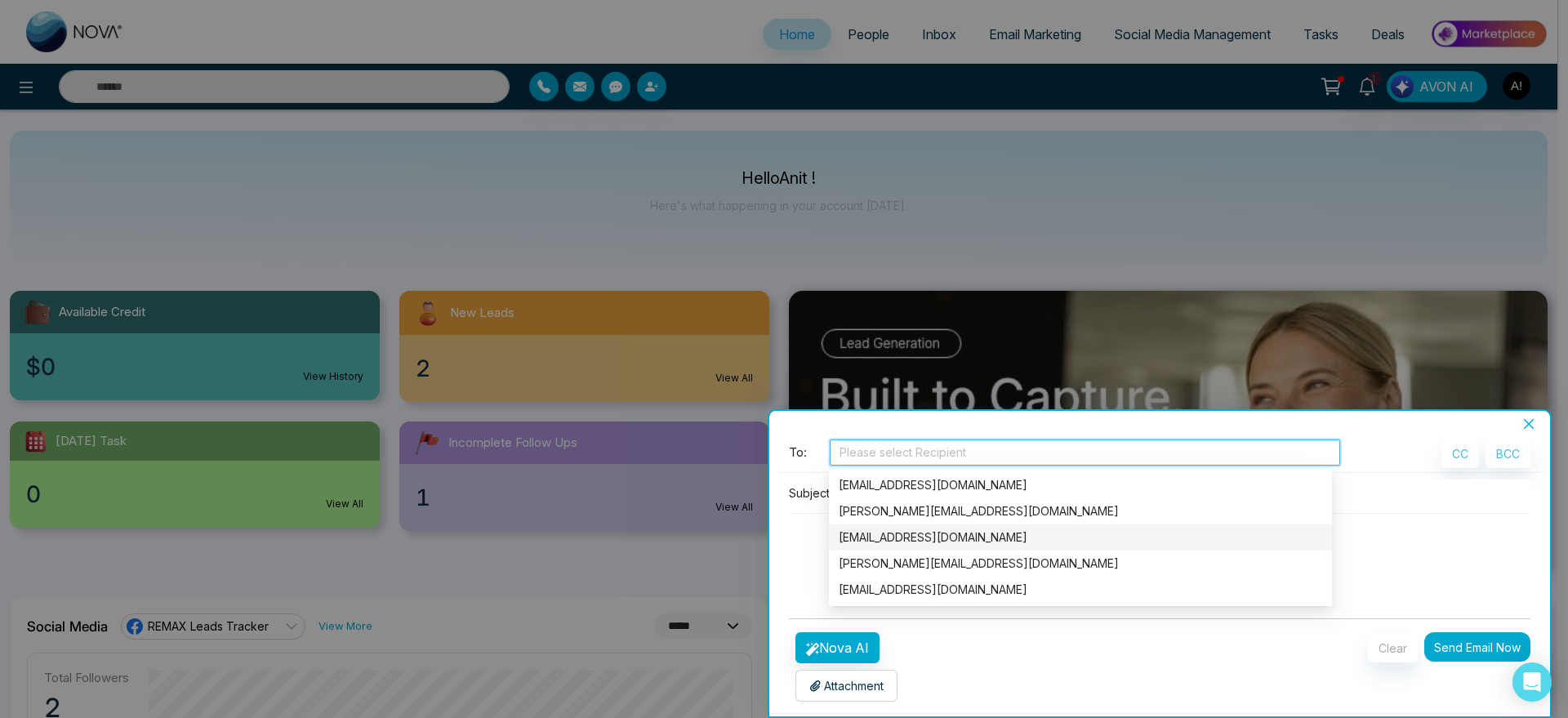
click at [951, 533] on div "[EMAIL_ADDRESS][DOMAIN_NAME]" at bounding box center [1081, 536] width 484 height 18
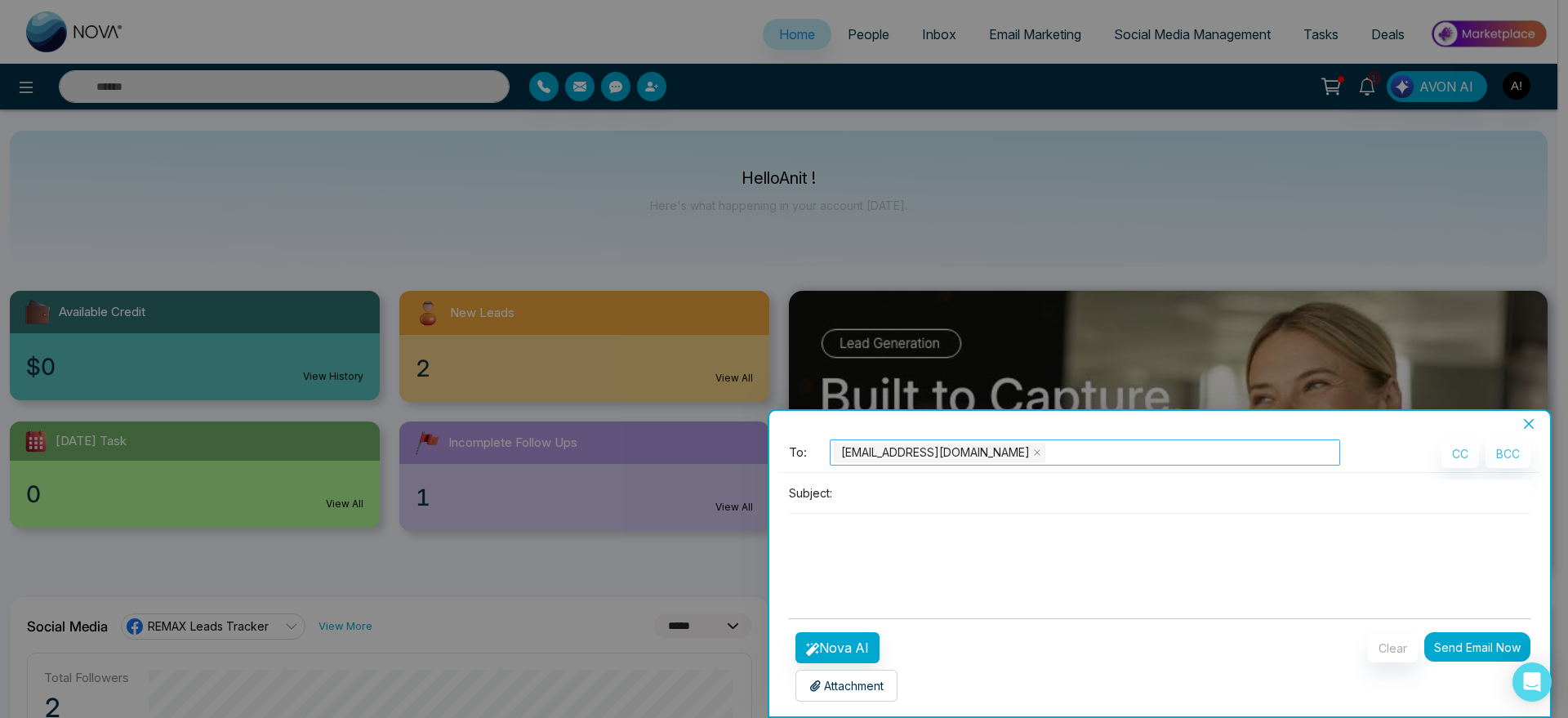
click at [822, 498] on p "Subject:" at bounding box center [810, 493] width 44 height 17
click at [893, 499] on input at bounding box center [1185, 493] width 691 height 27
type input "****"
click at [838, 647] on button "Nova AI" at bounding box center [837, 647] width 84 height 31
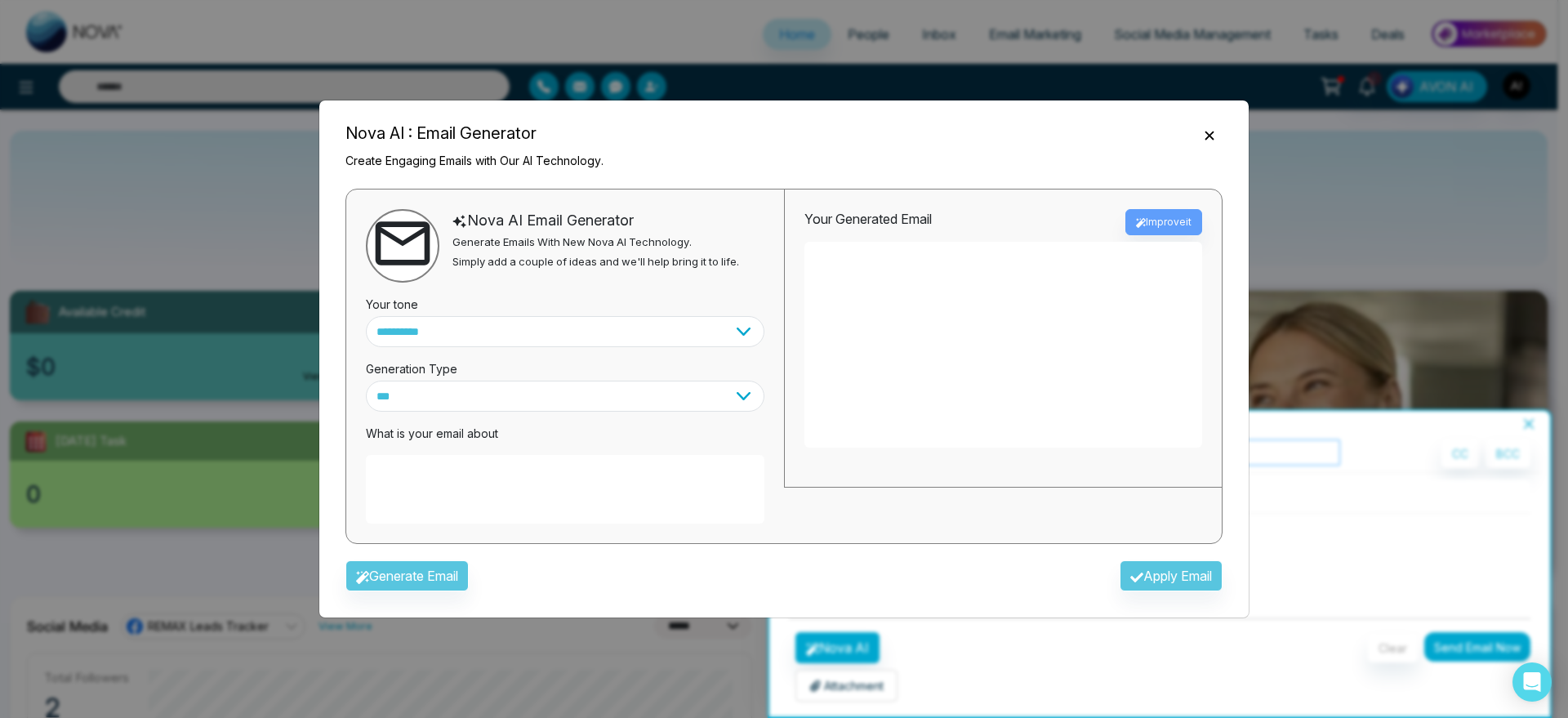
click at [588, 485] on textarea at bounding box center [565, 489] width 398 height 69
type textarea "**********"
click at [414, 563] on button "Generate Email" at bounding box center [407, 575] width 123 height 31
type textarea "**********"
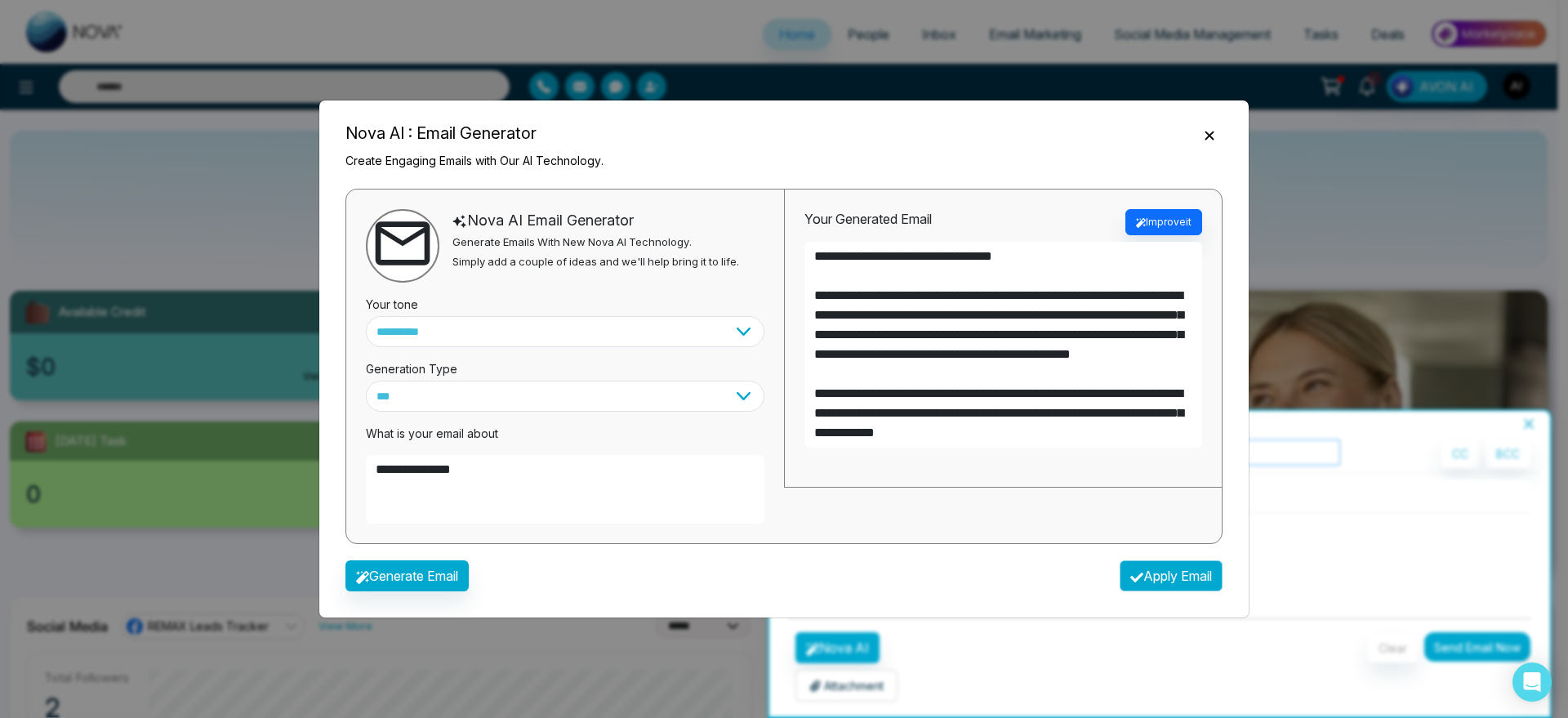
click at [1208, 561] on button "Apply Email" at bounding box center [1171, 575] width 103 height 31
type textarea "**********"
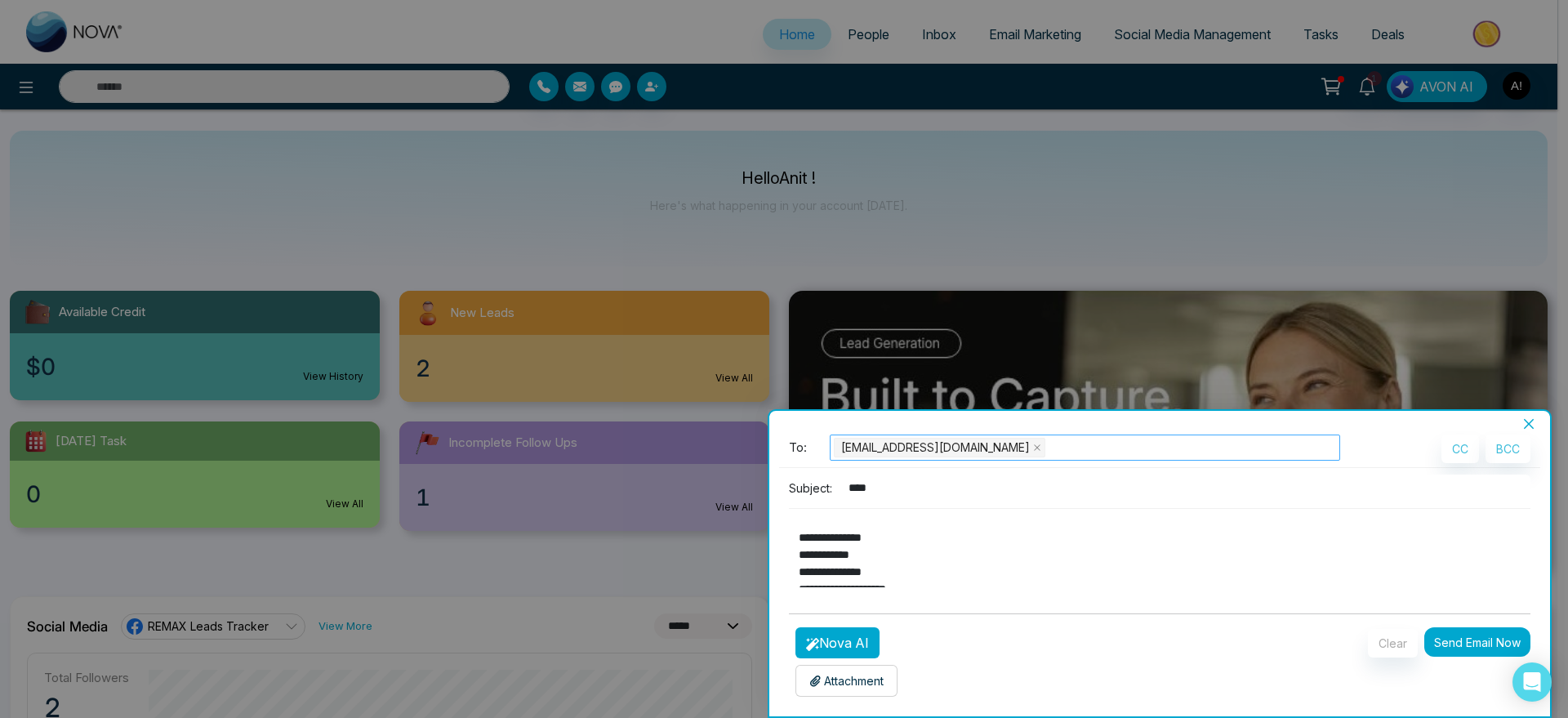
scroll to position [188, 0]
click at [861, 692] on div "Attachment Choose File" at bounding box center [846, 680] width 102 height 32
click at [860, 682] on p "Attachment" at bounding box center [846, 680] width 75 height 17
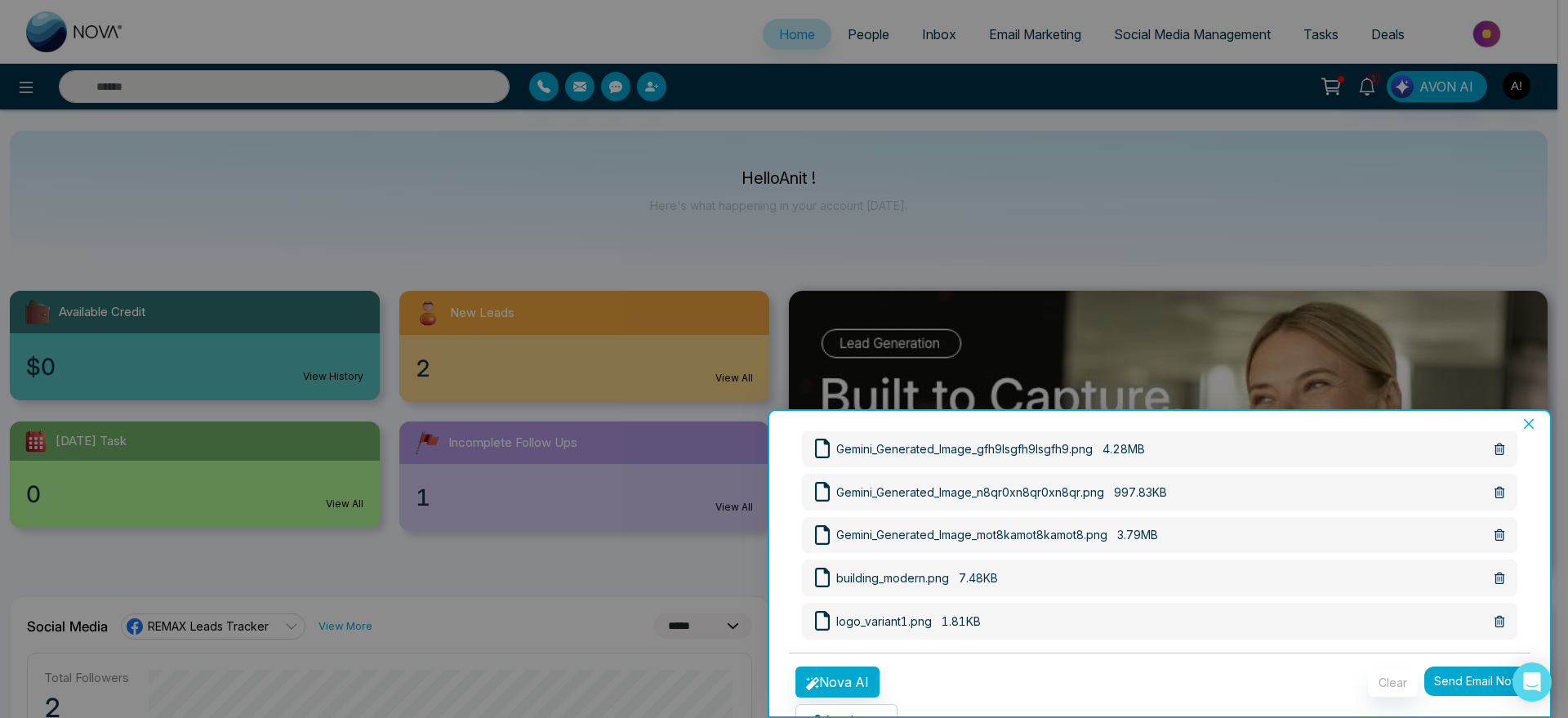
scroll to position [403, 0]
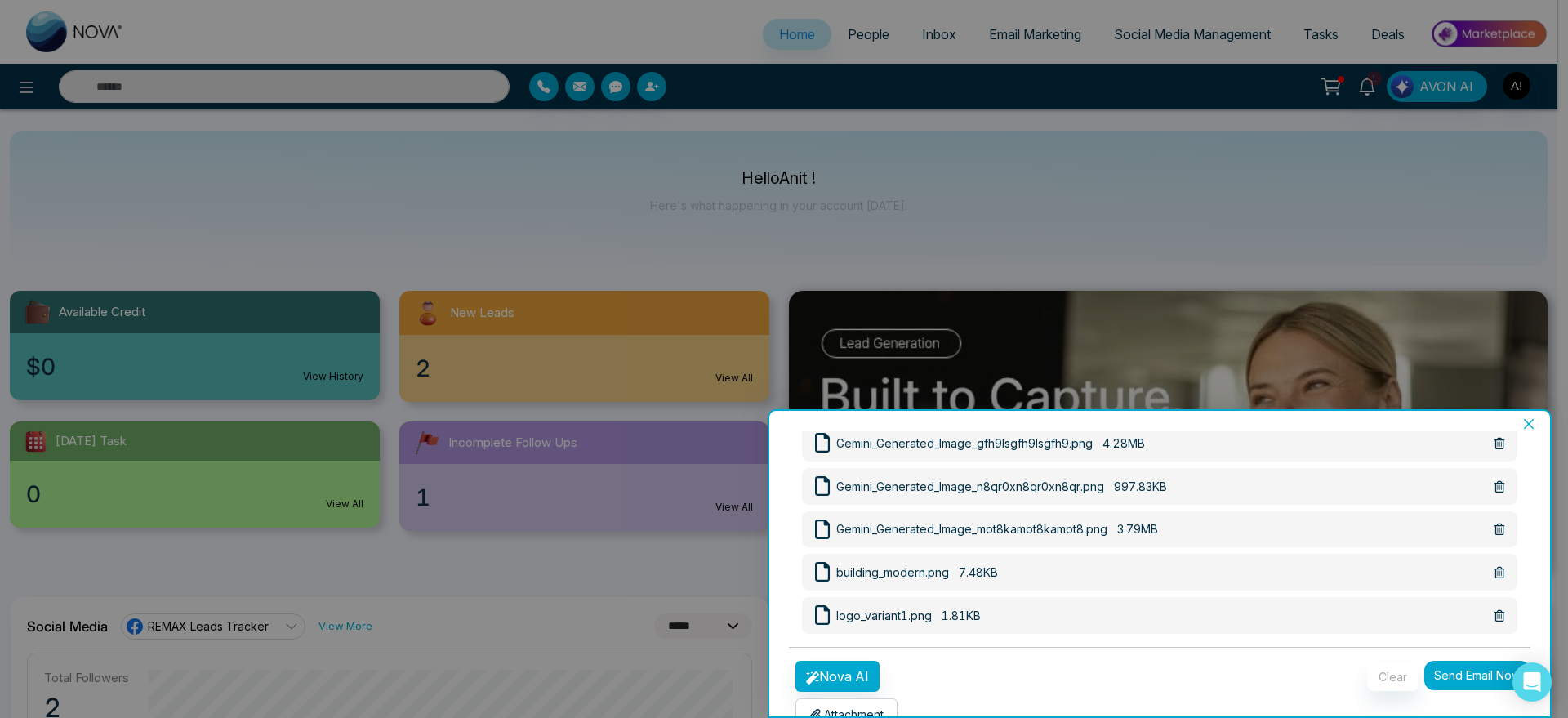
click at [1443, 672] on button "Send Email Now" at bounding box center [1477, 674] width 106 height 29
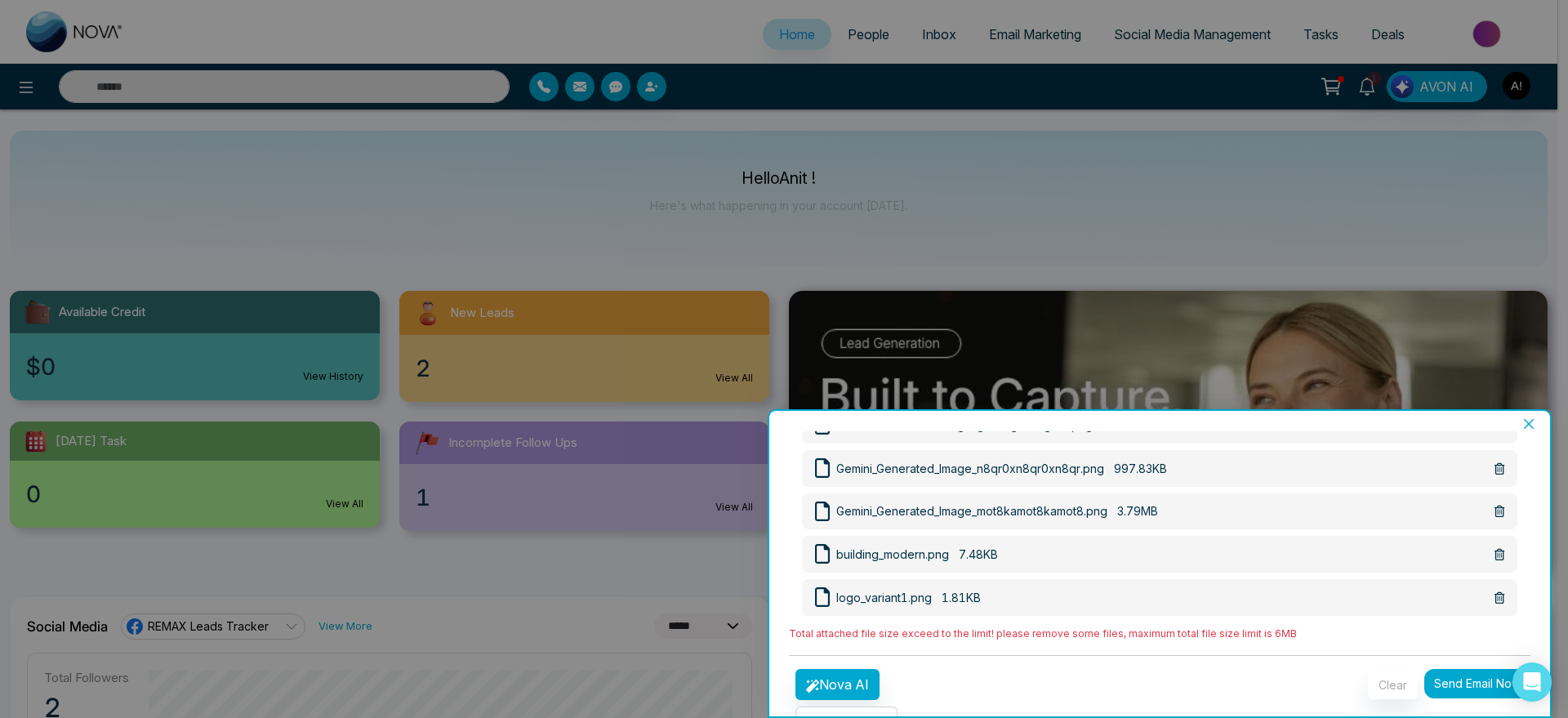
scroll to position [380, 0]
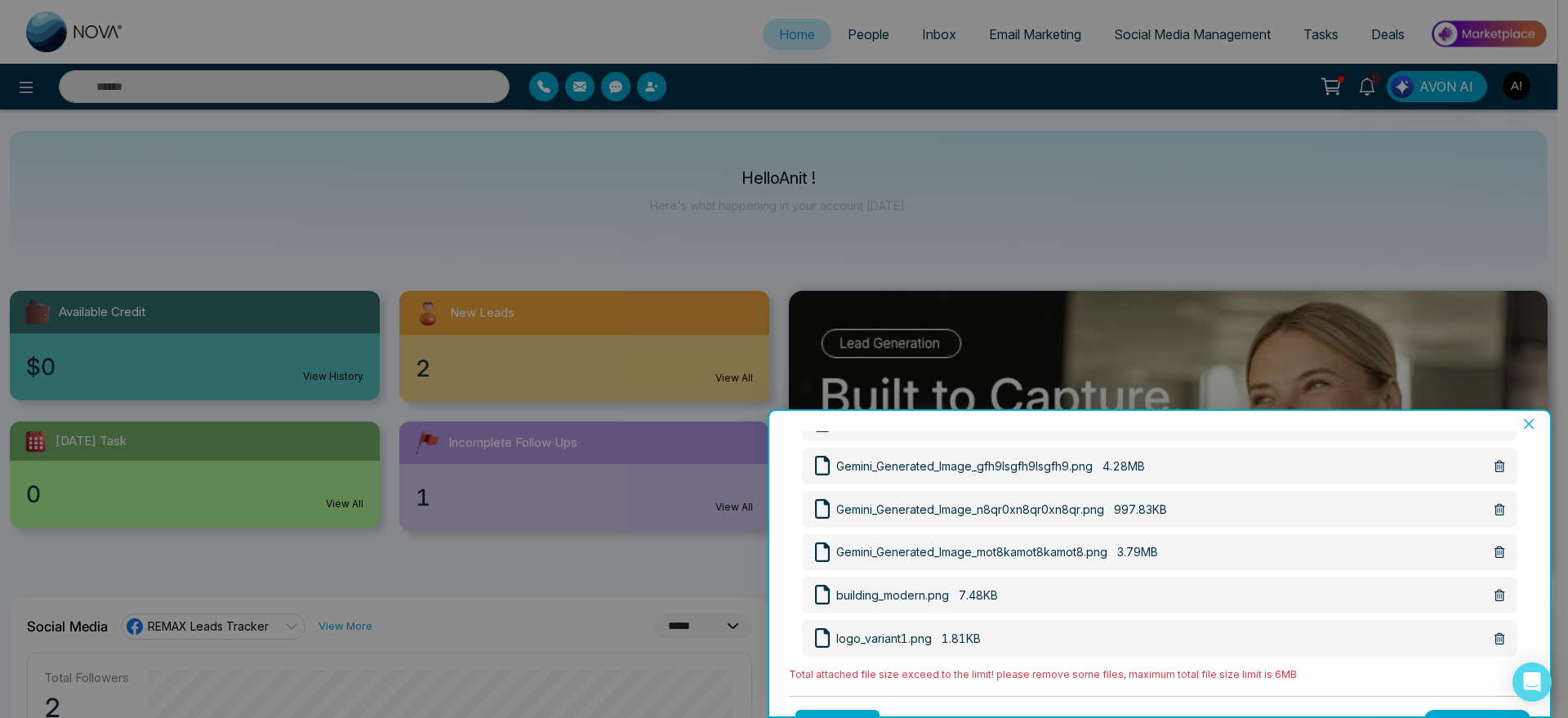
click at [1494, 549] on icon at bounding box center [1499, 552] width 10 height 12
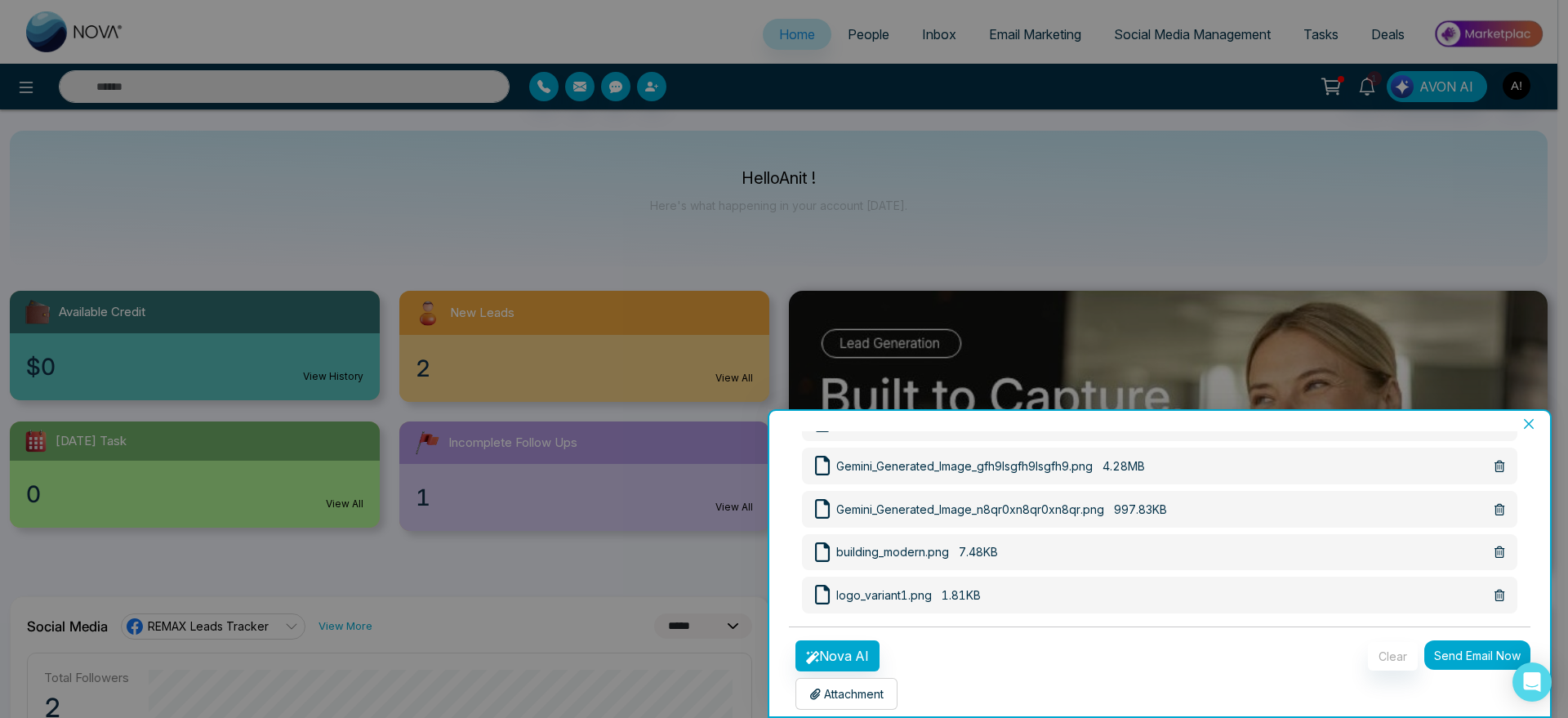
scroll to position [392, 0]
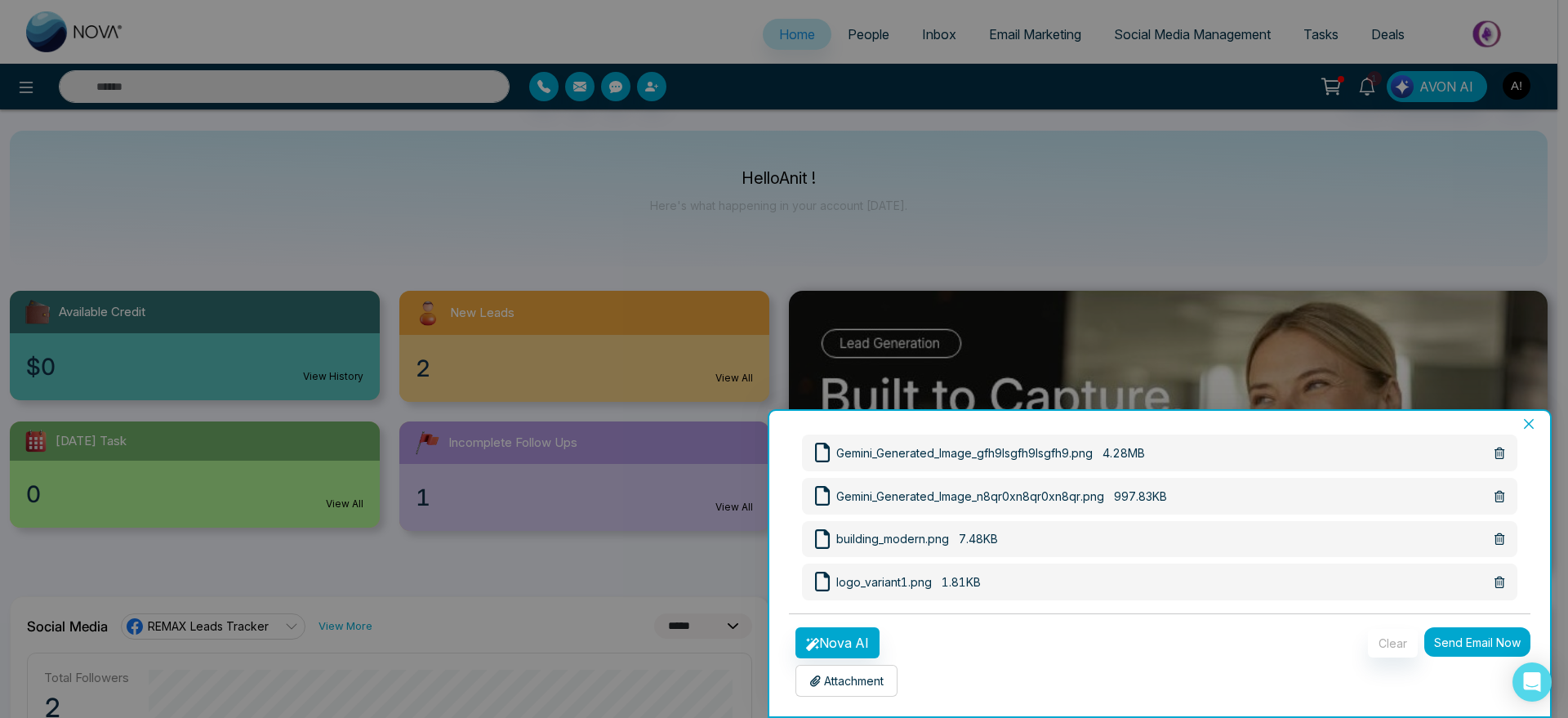
click at [1479, 646] on button "Send Email Now" at bounding box center [1477, 641] width 106 height 29
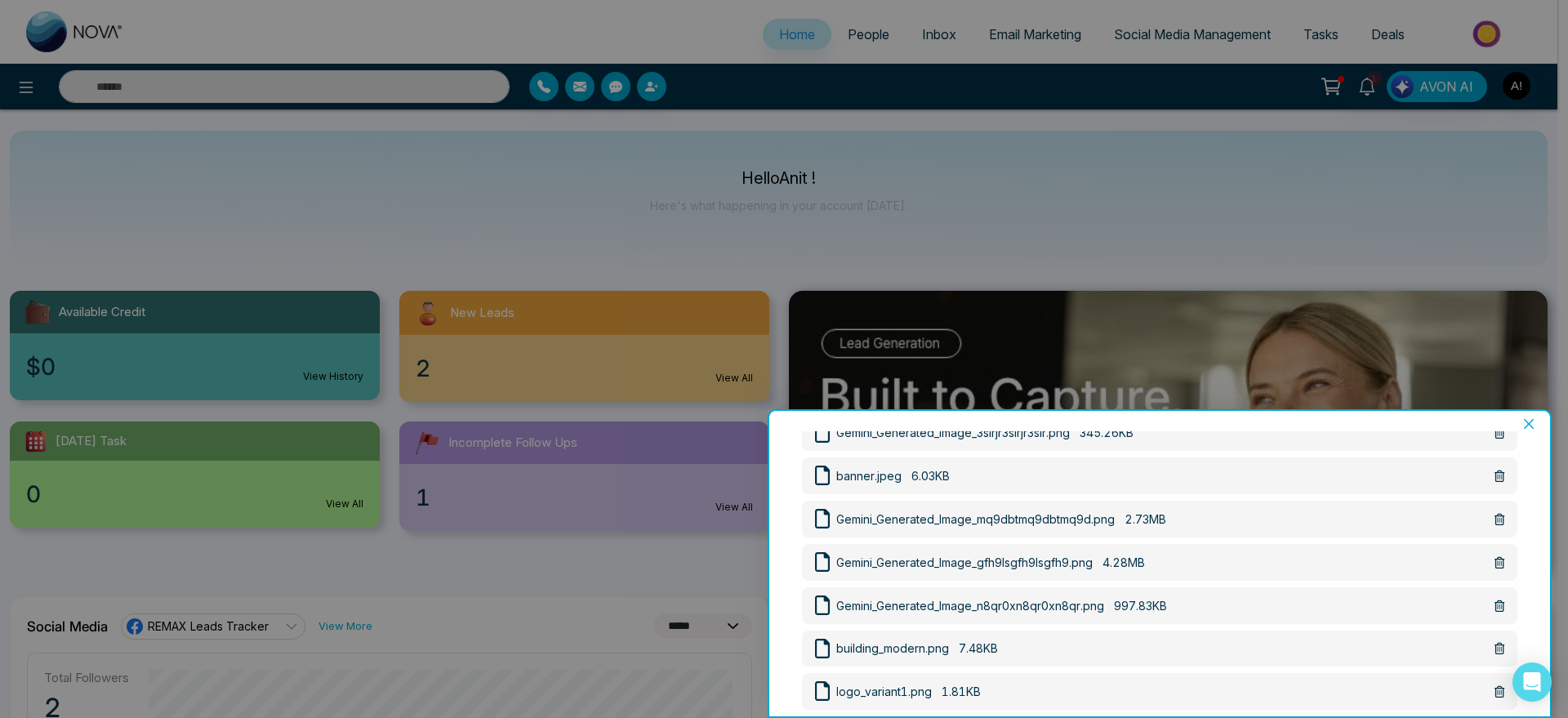
scroll to position [280, 0]
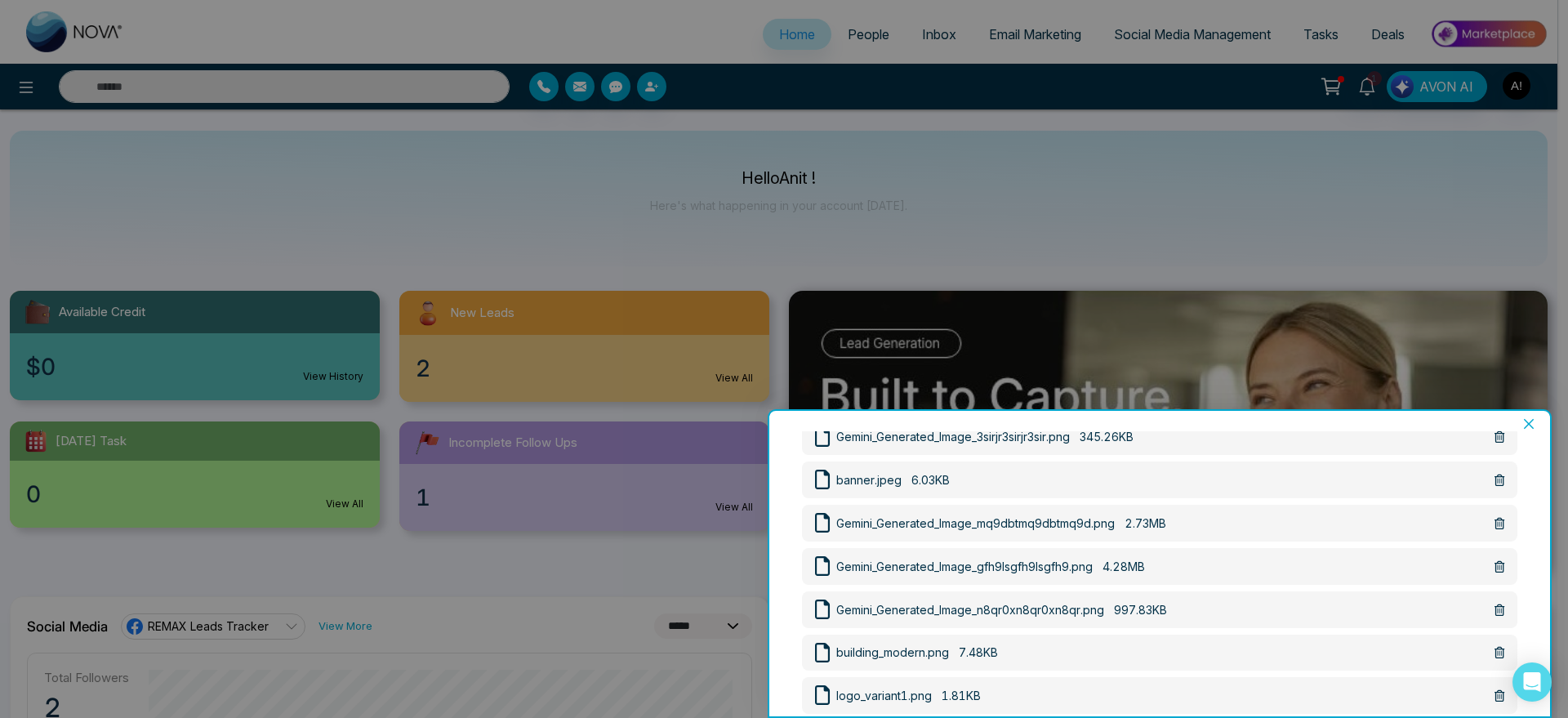
click at [1494, 562] on icon at bounding box center [1499, 567] width 10 height 12
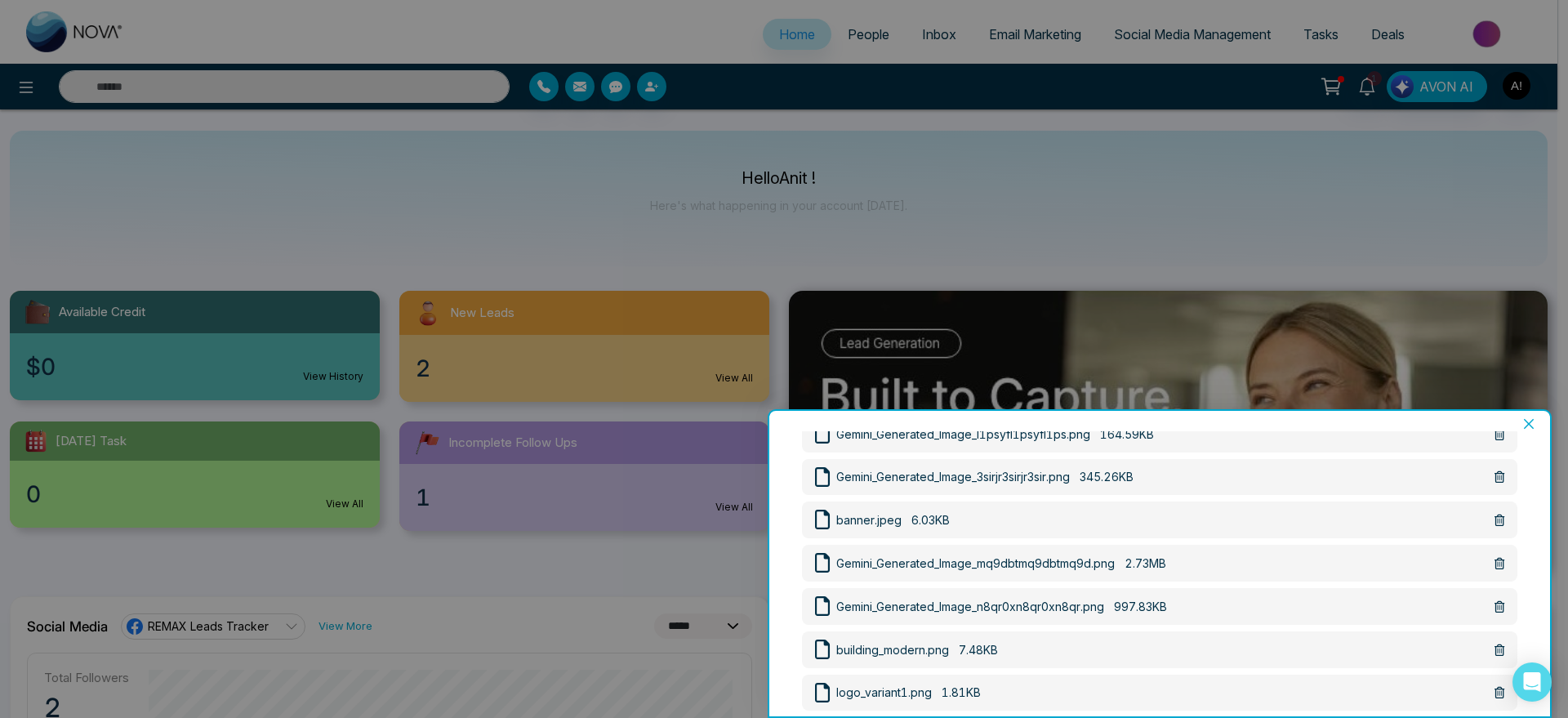
scroll to position [350, 0]
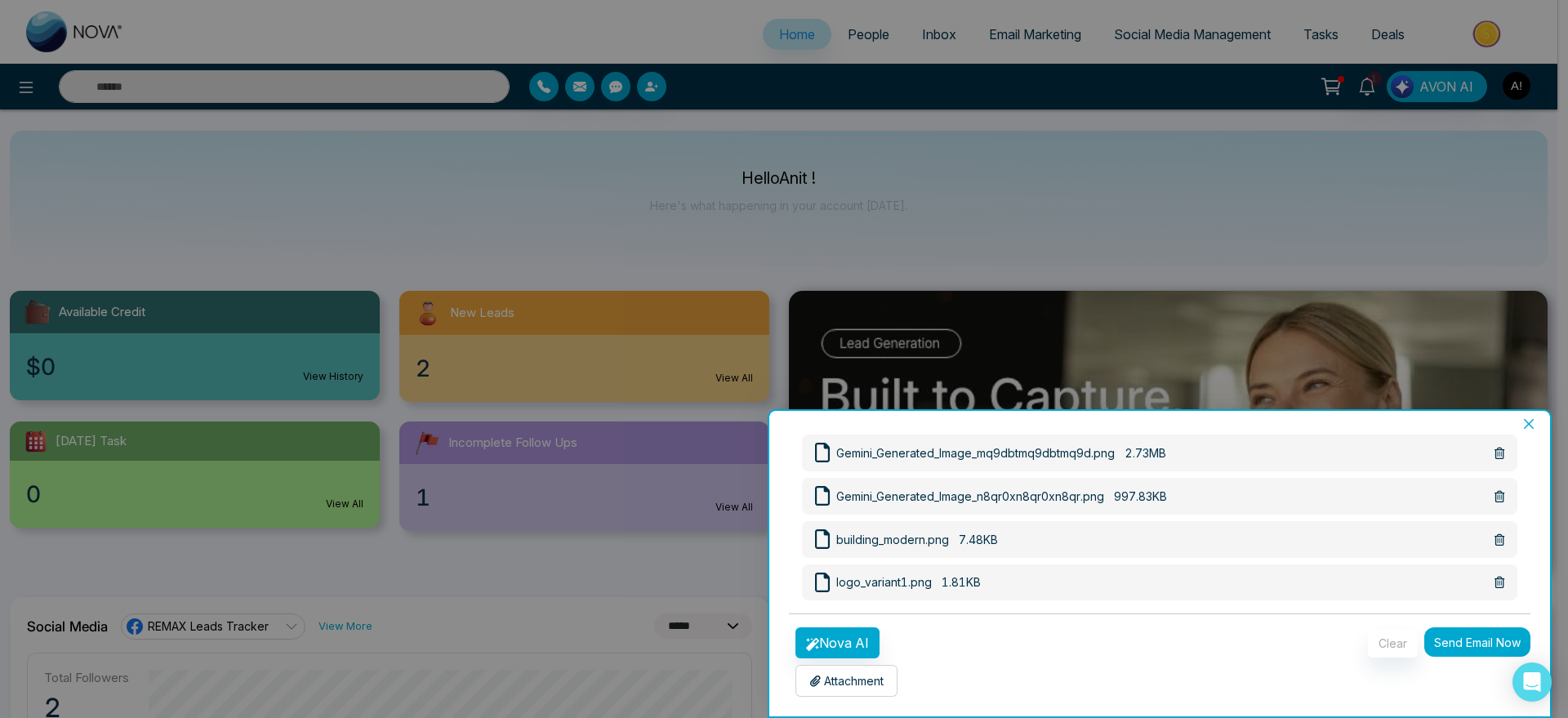
click at [1443, 627] on button "Send Email Now" at bounding box center [1477, 641] width 106 height 29
click at [1484, 228] on div at bounding box center [784, 359] width 1568 height 718
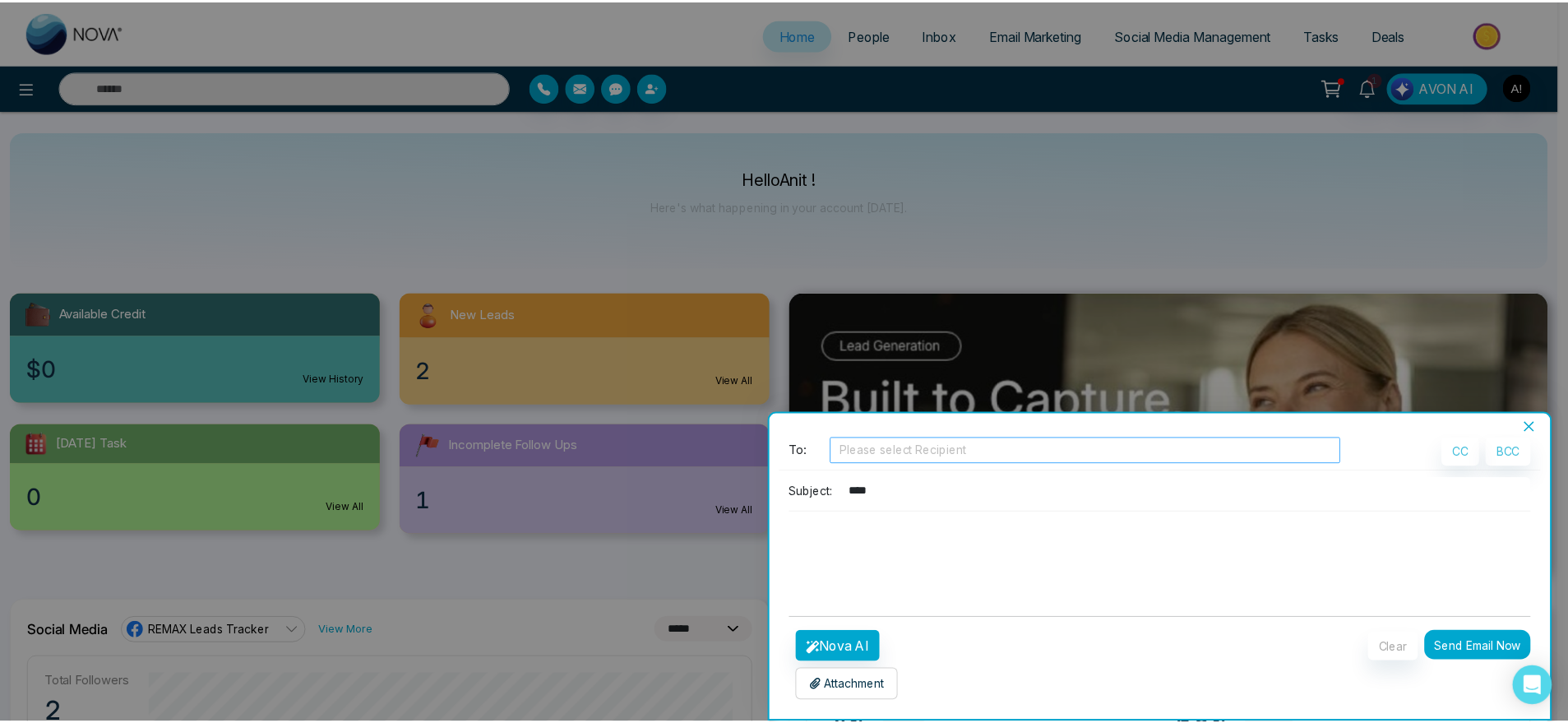
scroll to position [5, 0]
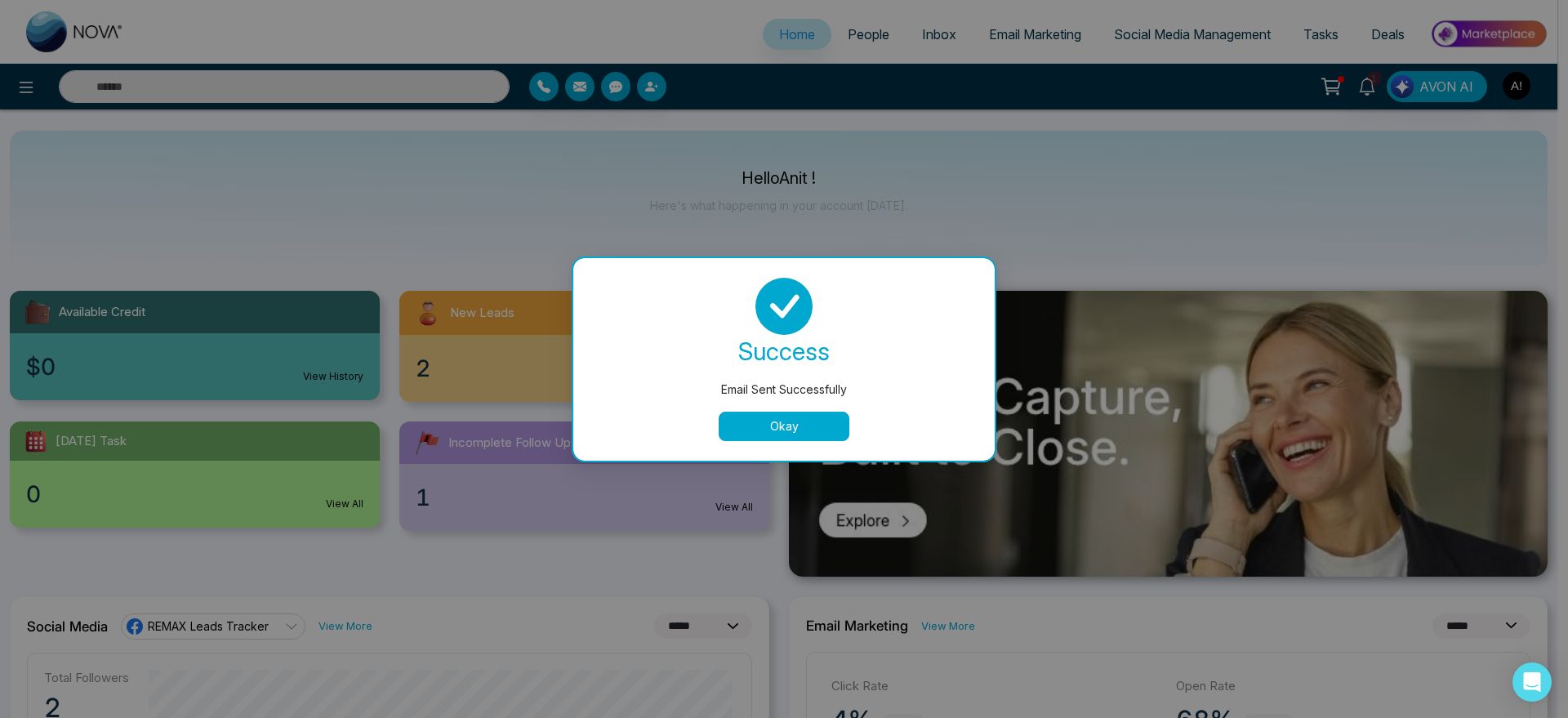
click at [769, 436] on button "Okay" at bounding box center [784, 426] width 131 height 29
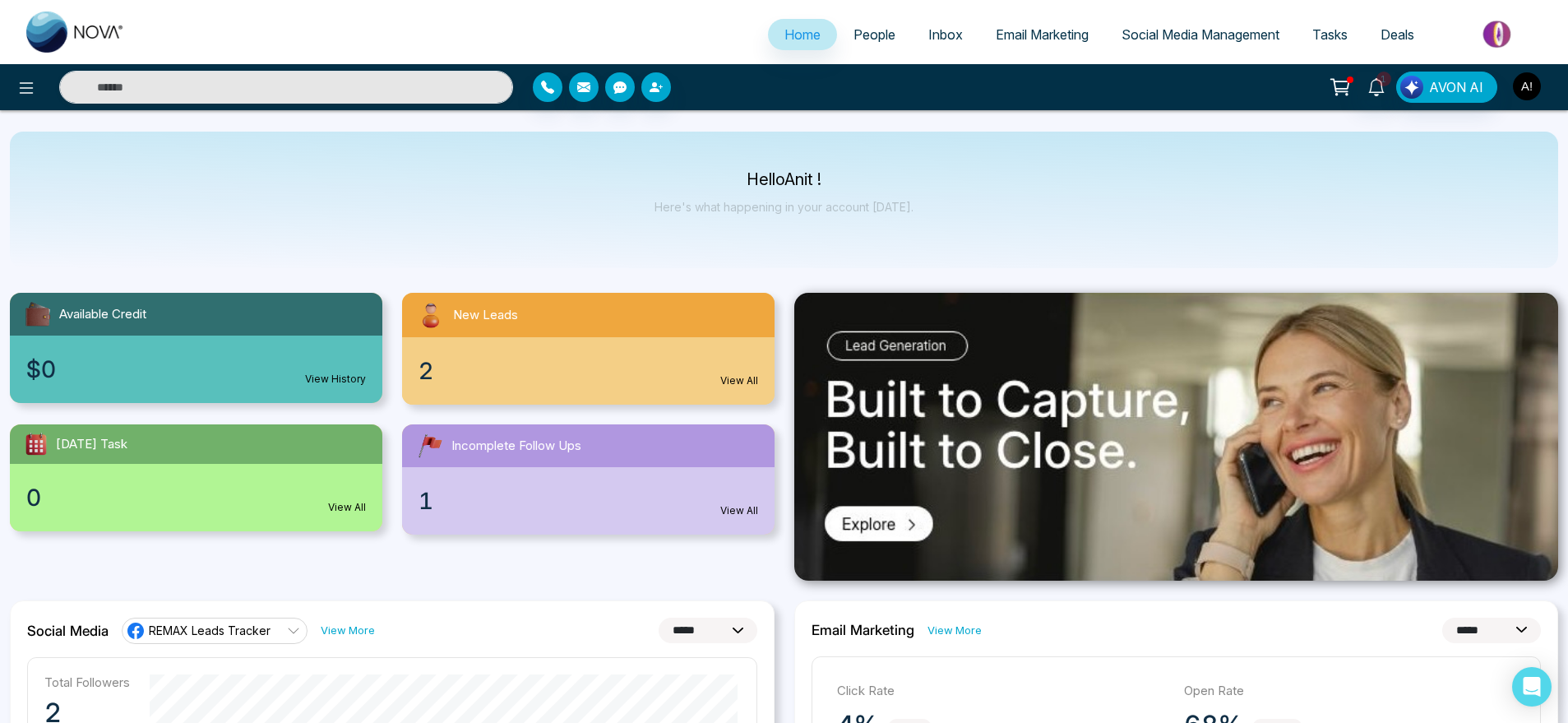
click at [1524, 87] on img "button" at bounding box center [1527, 86] width 28 height 28
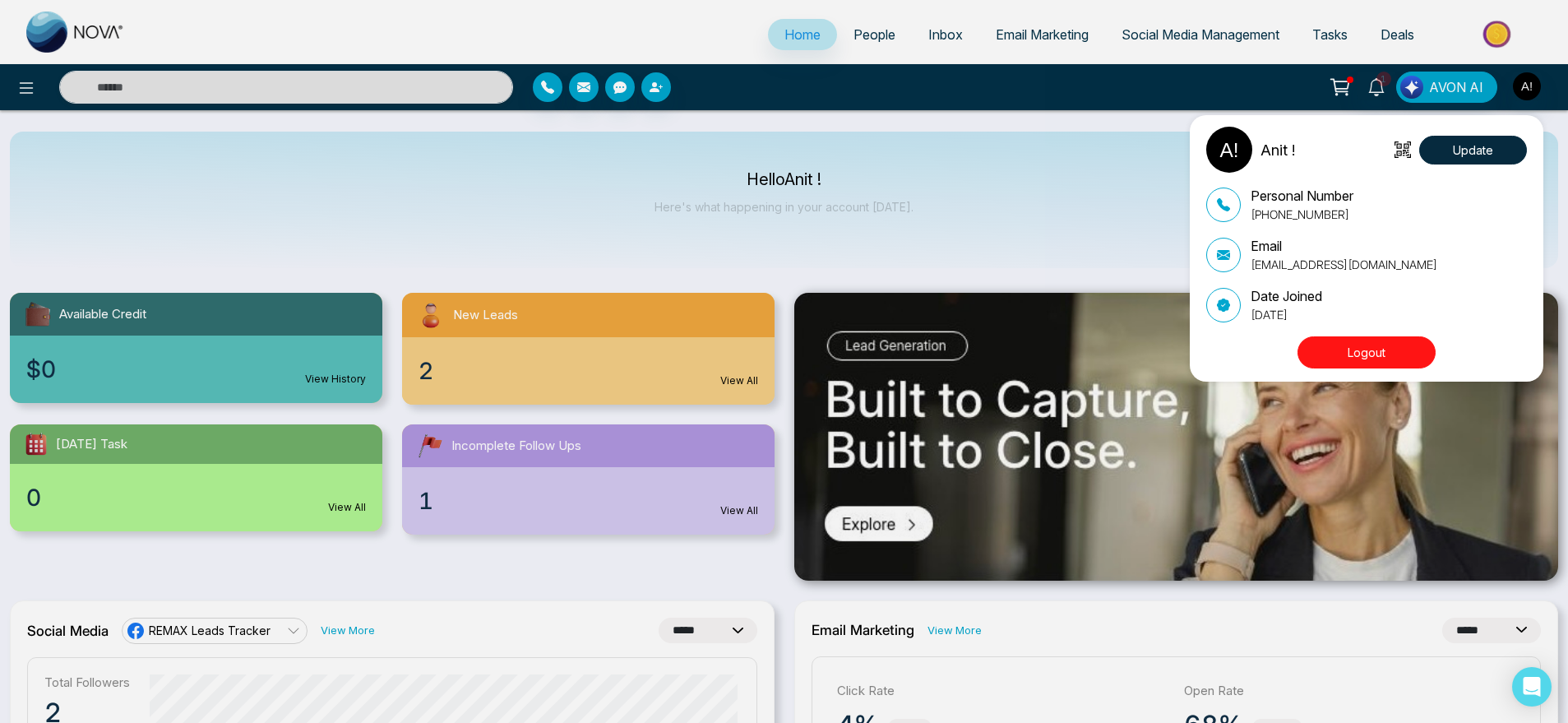
click at [1387, 346] on button "Logout" at bounding box center [1367, 352] width 138 height 32
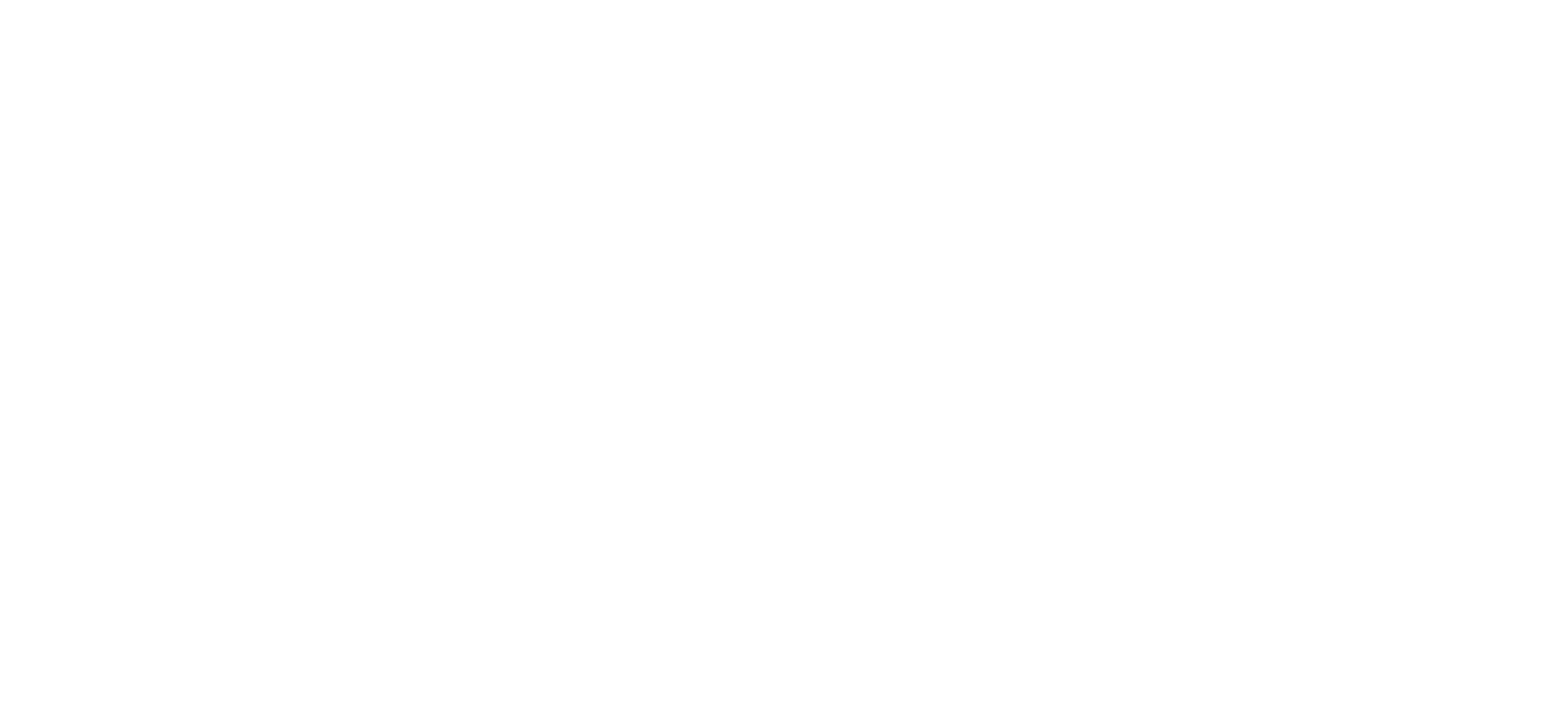
select select "*"
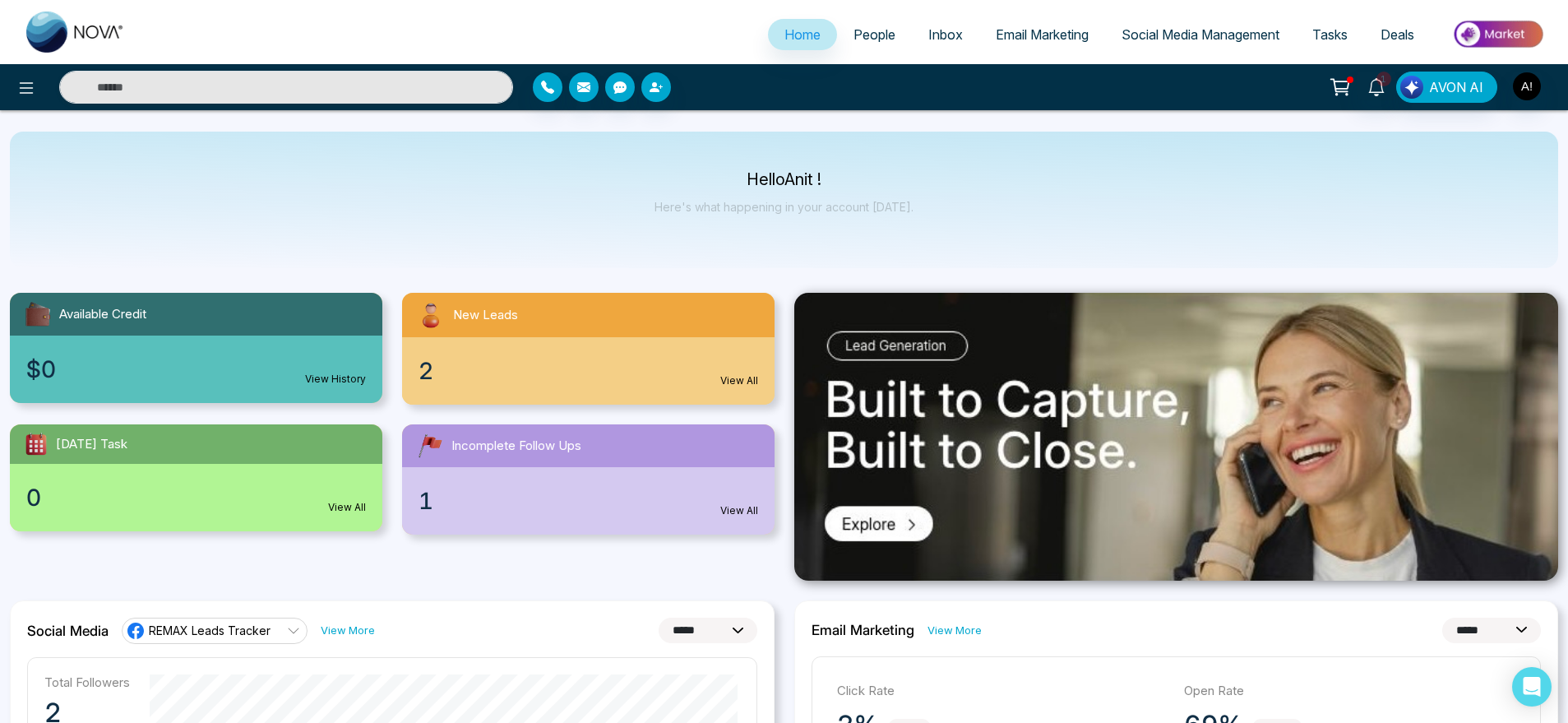
click at [639, 87] on div at bounding box center [719, 87] width 373 height 29
click at [624, 87] on icon "button" at bounding box center [620, 88] width 13 height 13
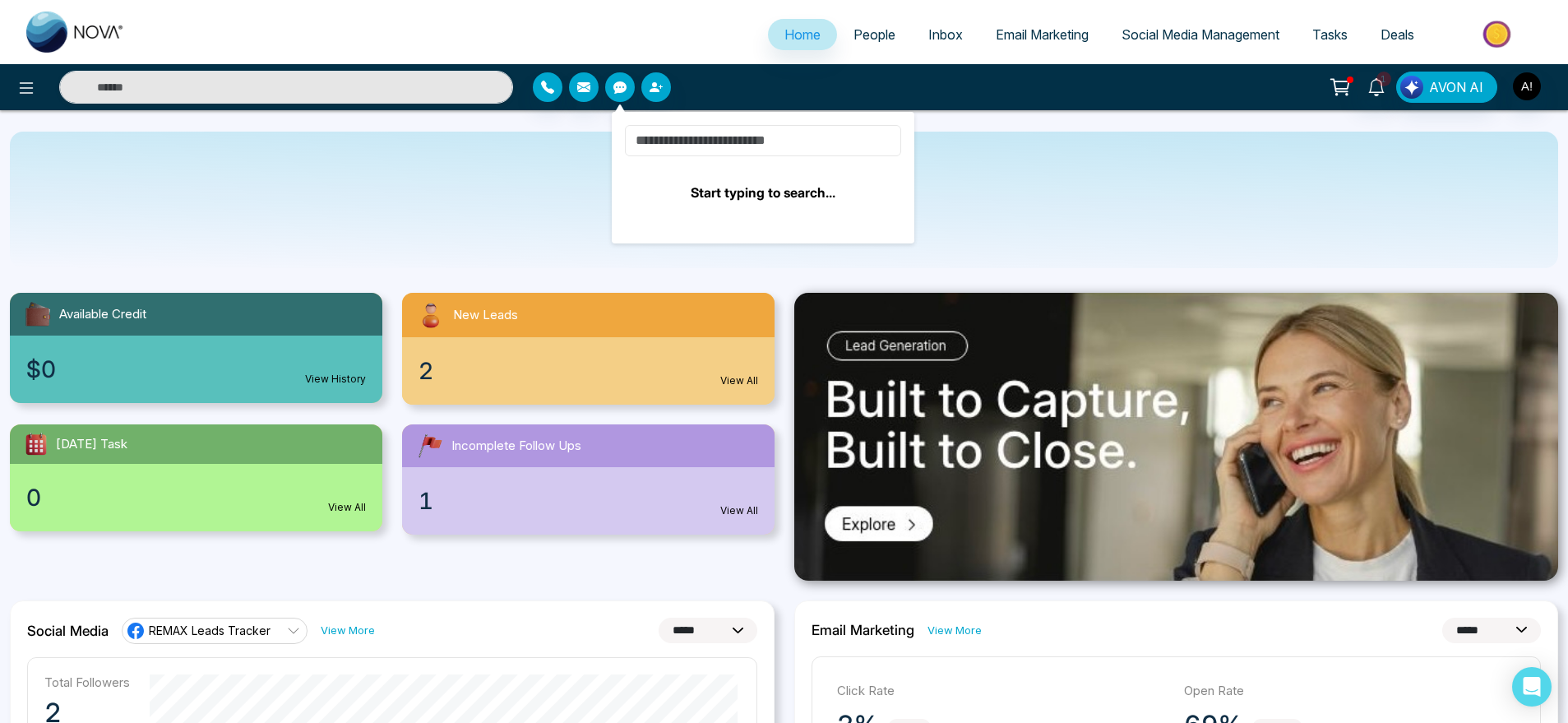
click at [707, 149] on input at bounding box center [763, 140] width 277 height 31
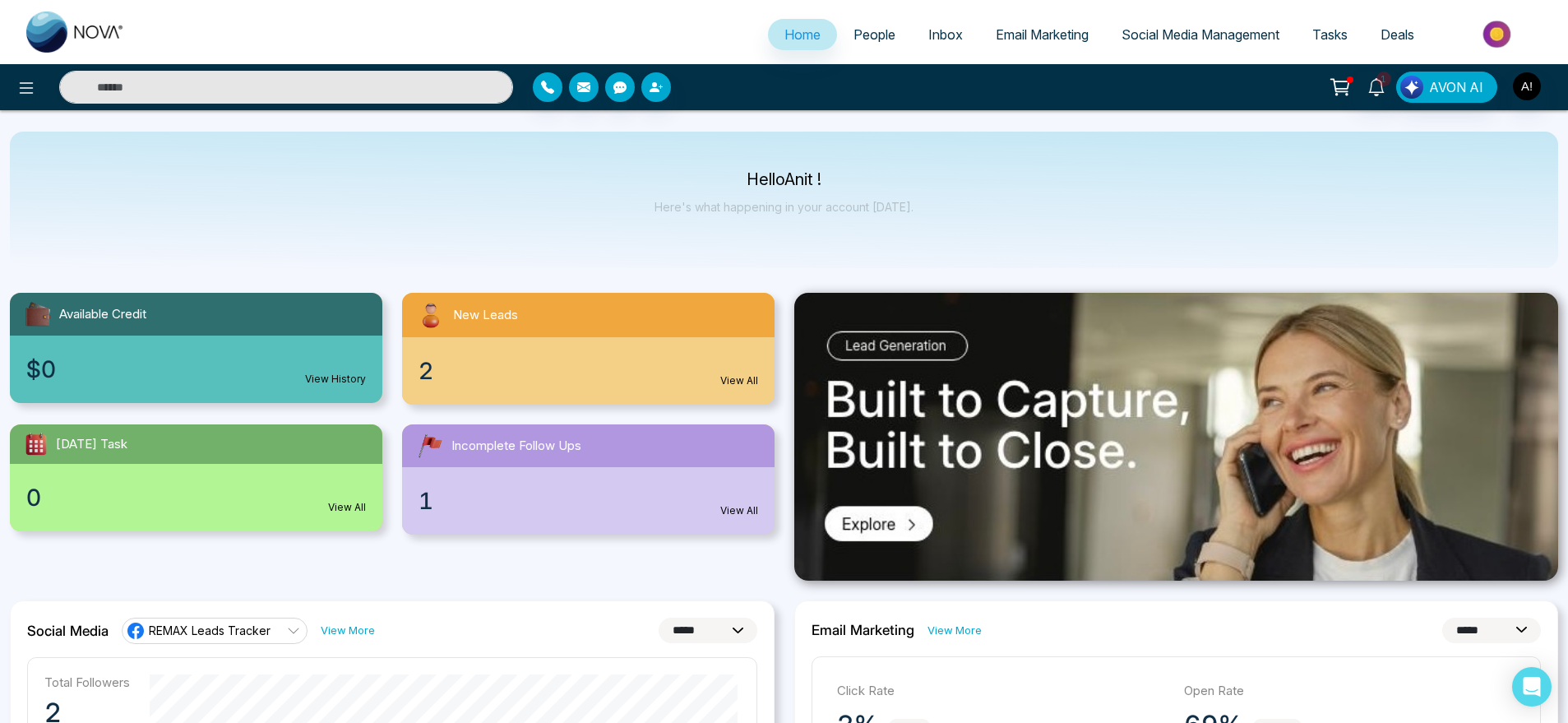
click at [556, 158] on div "Hello Anit ! Here's what happening in your account [DATE]." at bounding box center [784, 200] width 1549 height 137
click at [33, 87] on icon at bounding box center [26, 88] width 14 height 12
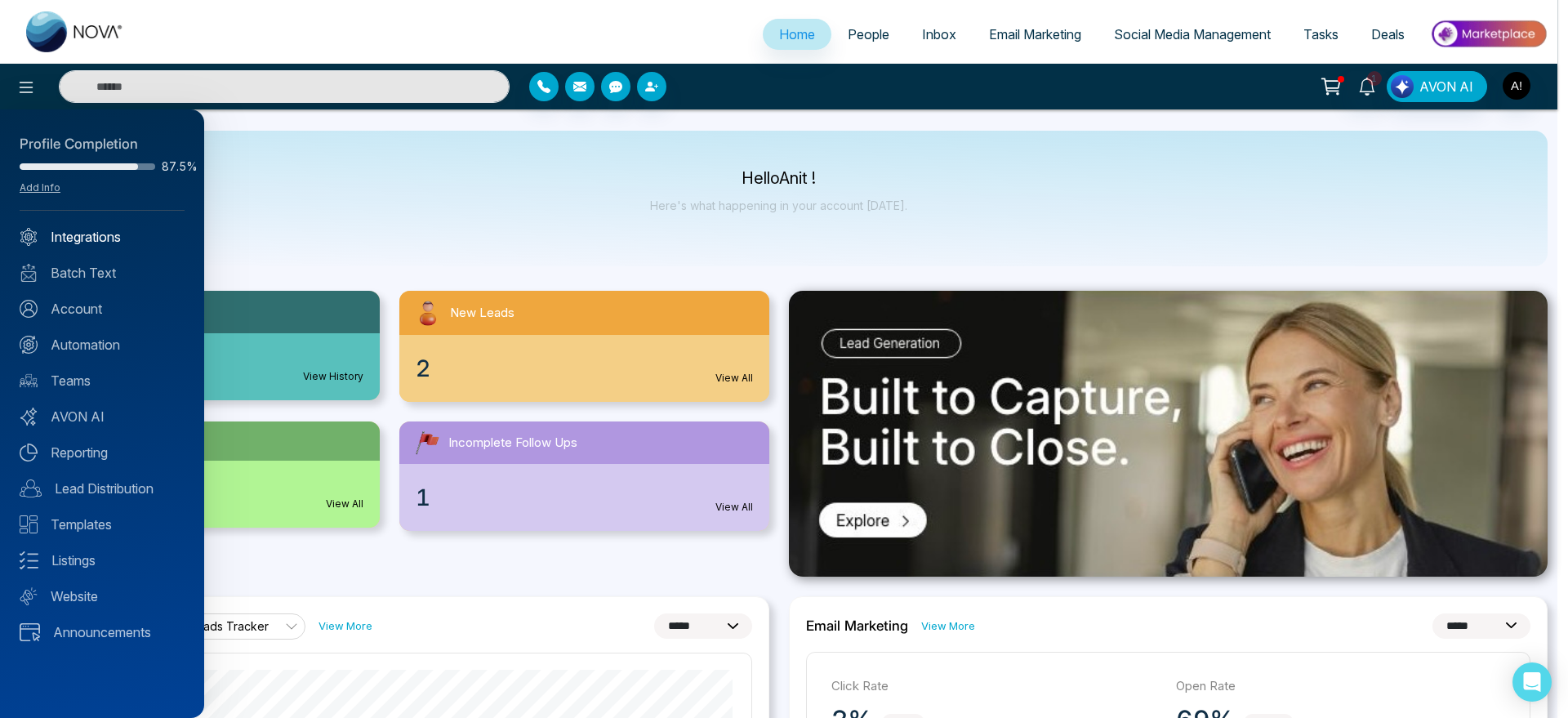
click at [115, 243] on link "Integrations" at bounding box center [101, 236] width 165 height 19
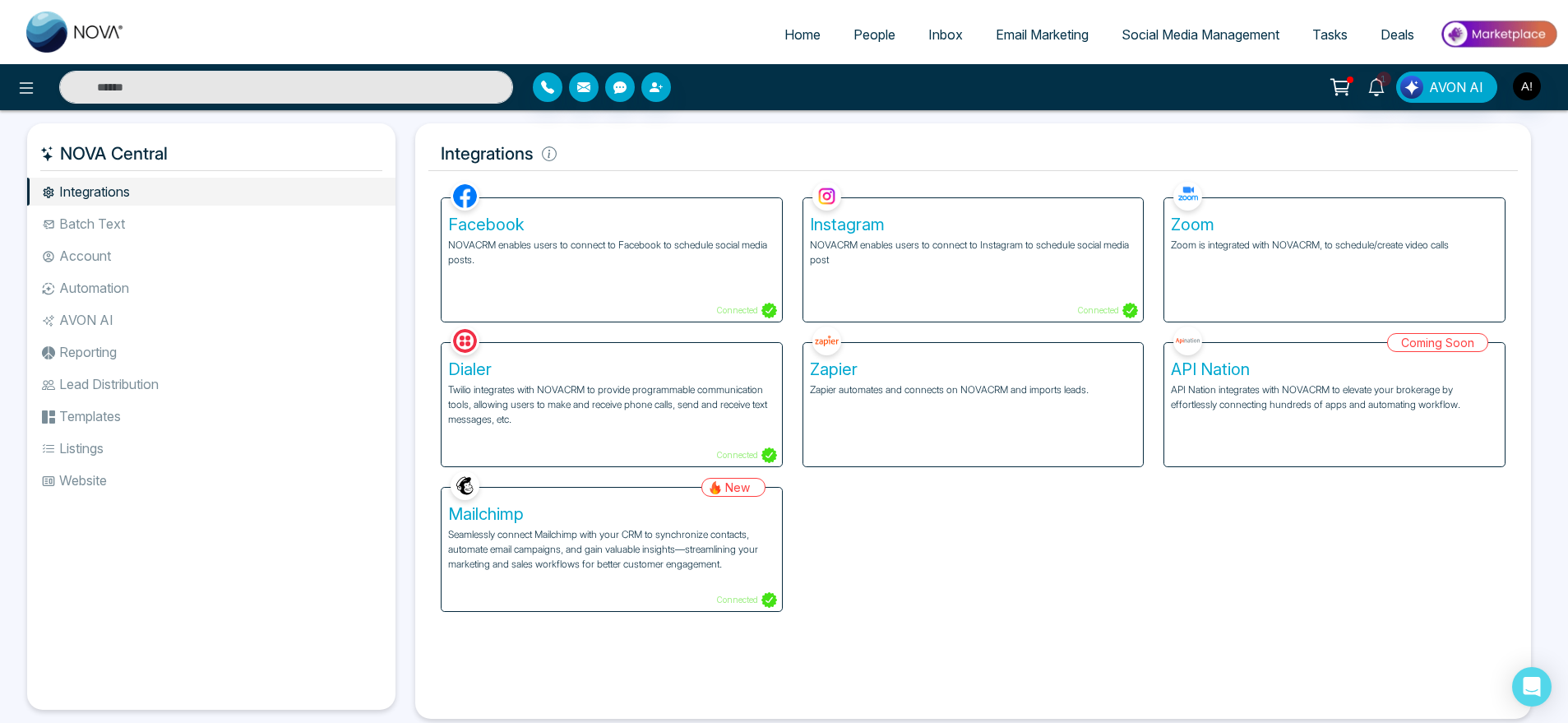
click at [1233, 271] on div "Zoom Zoom is integrated with NOVACRM, to schedule/create video calls" at bounding box center [1334, 260] width 341 height 123
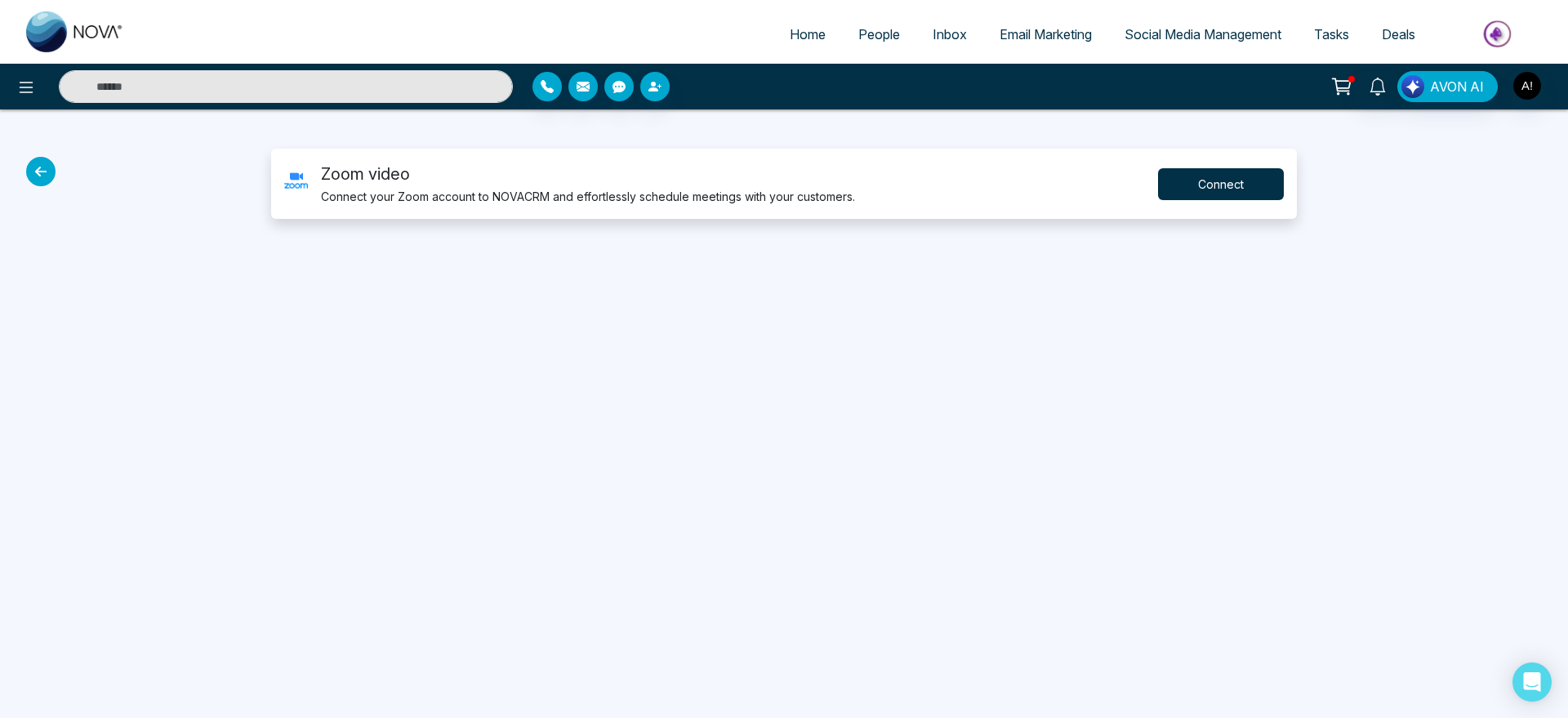
click at [1211, 194] on button "Connect" at bounding box center [1221, 184] width 126 height 32
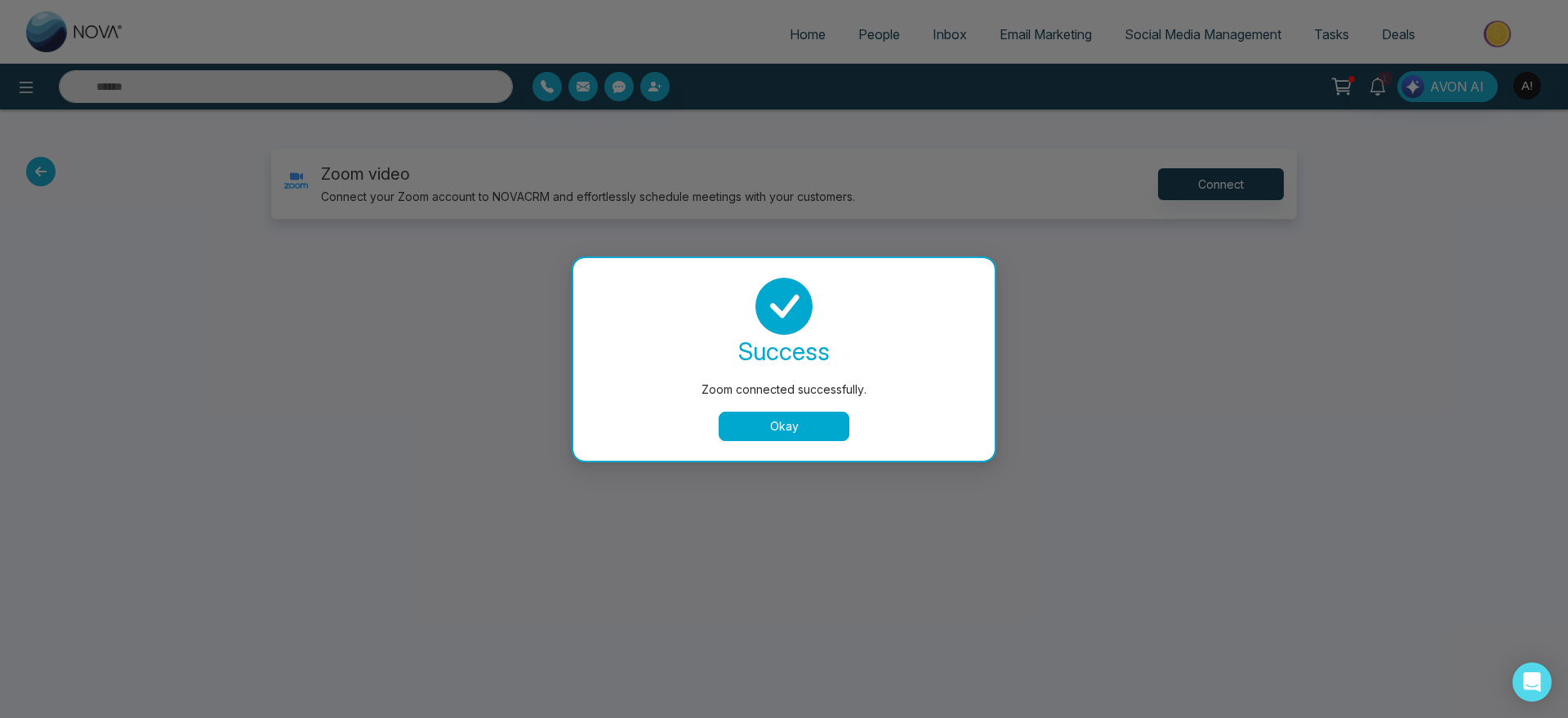
click at [782, 418] on button "Okay" at bounding box center [784, 426] width 131 height 29
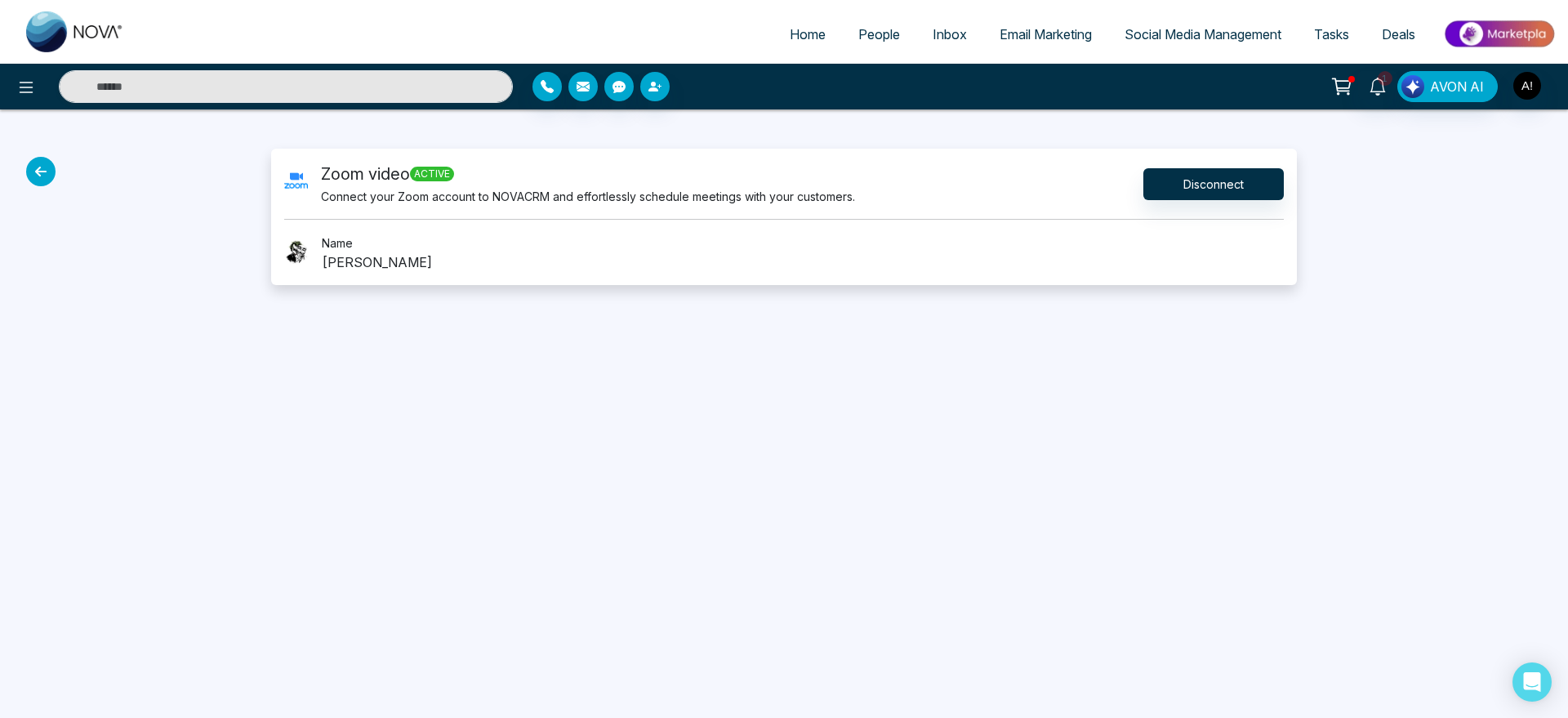
click at [34, 171] on icon at bounding box center [40, 171] width 29 height 29
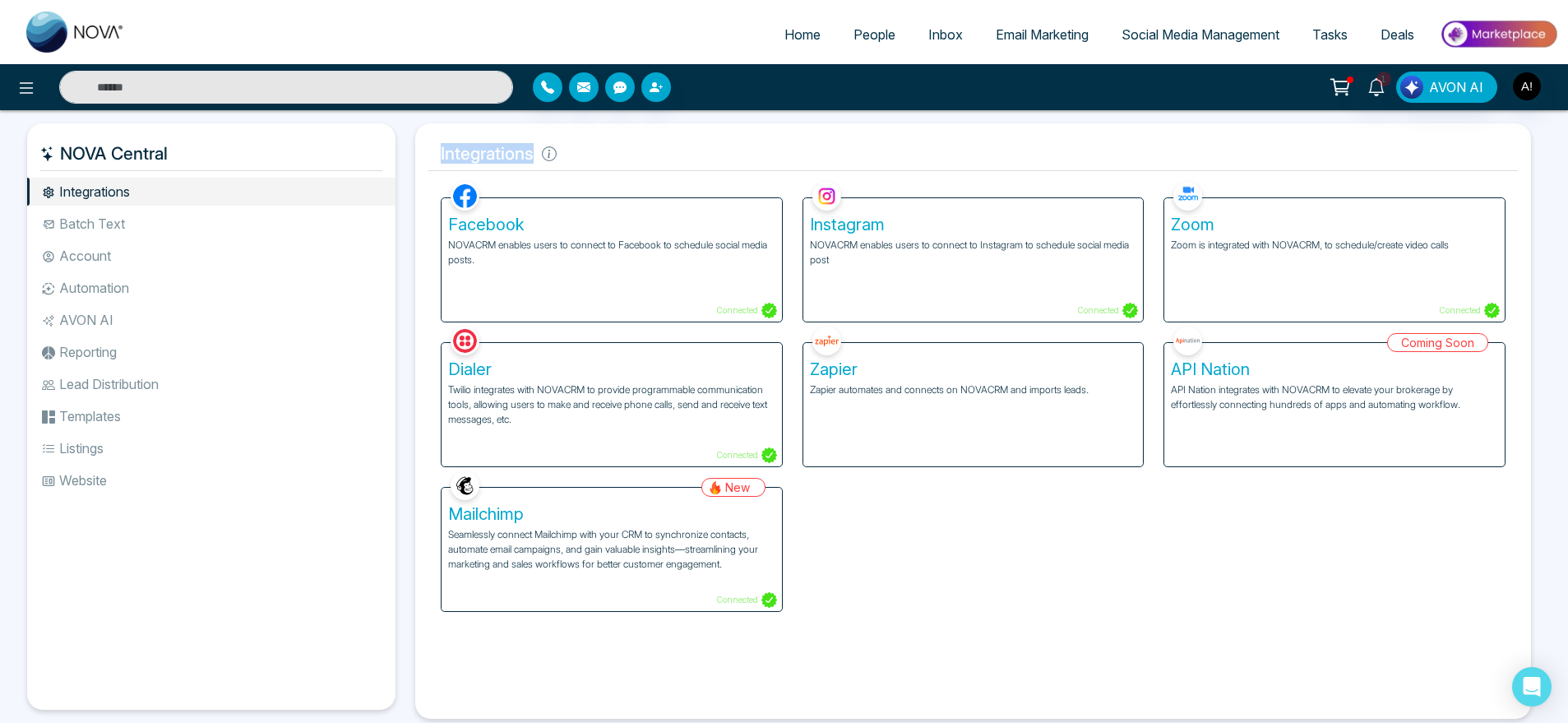
drag, startPoint x: 438, startPoint y: 160, endPoint x: 603, endPoint y: 159, distance: 165.0
click at [603, 159] on h5 "Integrations" at bounding box center [973, 153] width 1090 height 35
click at [852, 24] on link "People" at bounding box center [874, 34] width 75 height 31
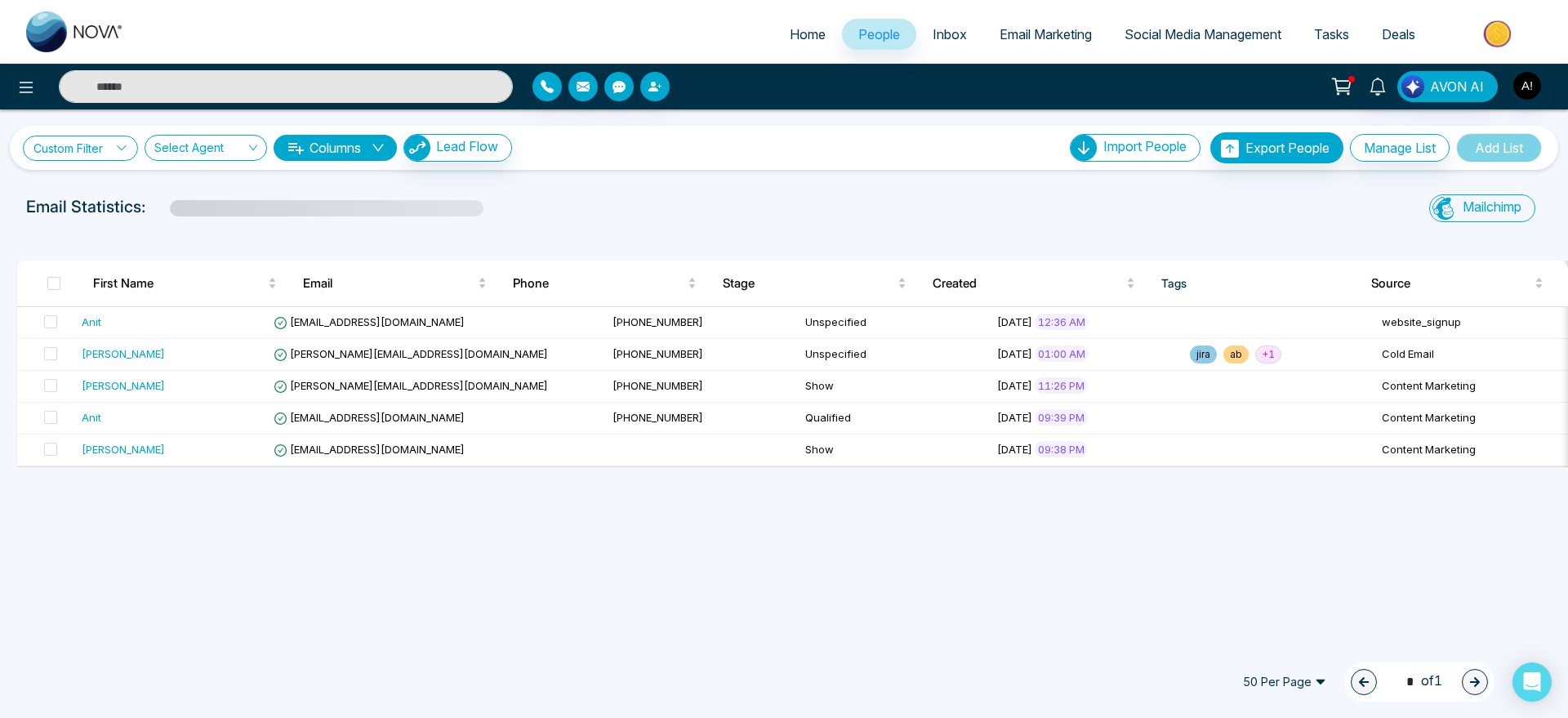
click at [99, 151] on link "Custom Filter" at bounding box center [80, 148] width 116 height 25
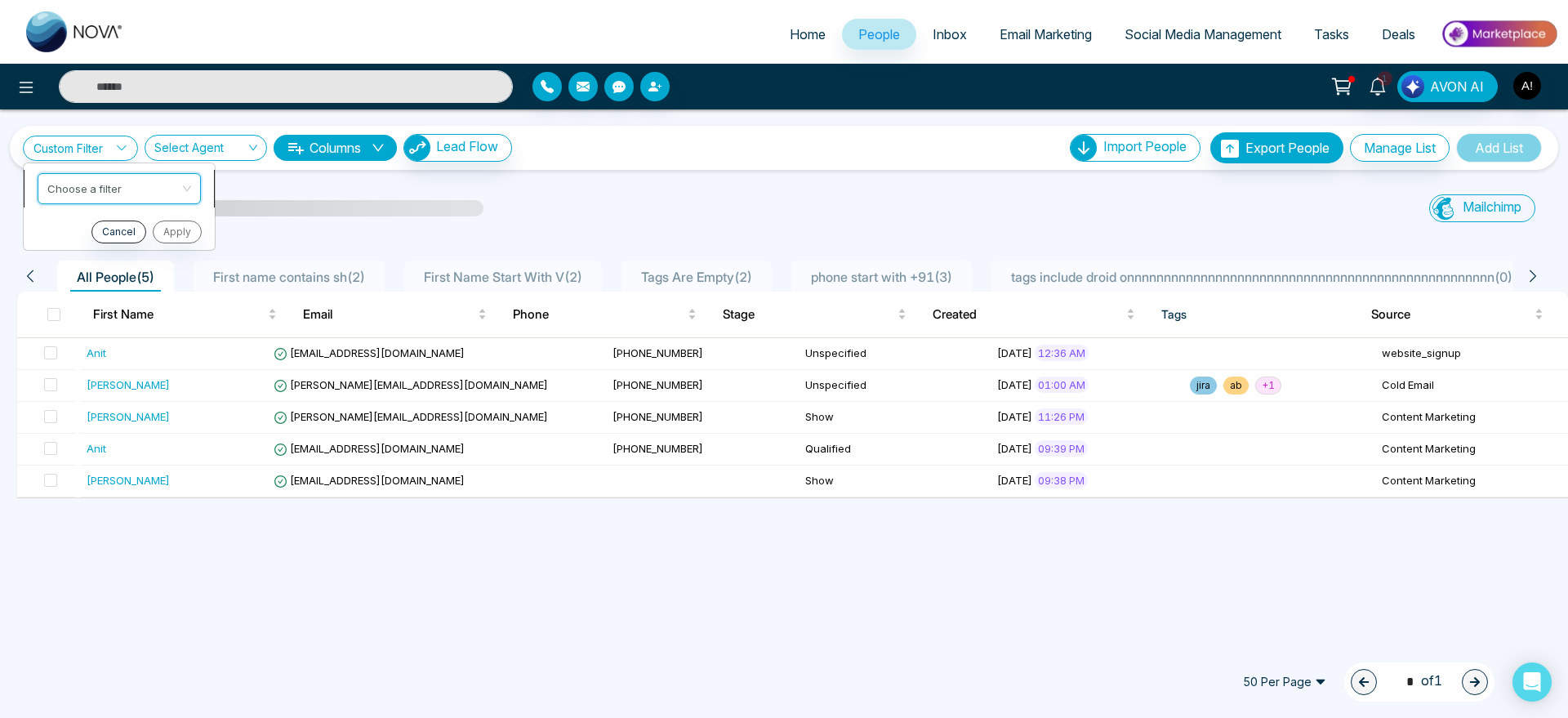
click at [114, 187] on input "search" at bounding box center [114, 186] width 132 height 24
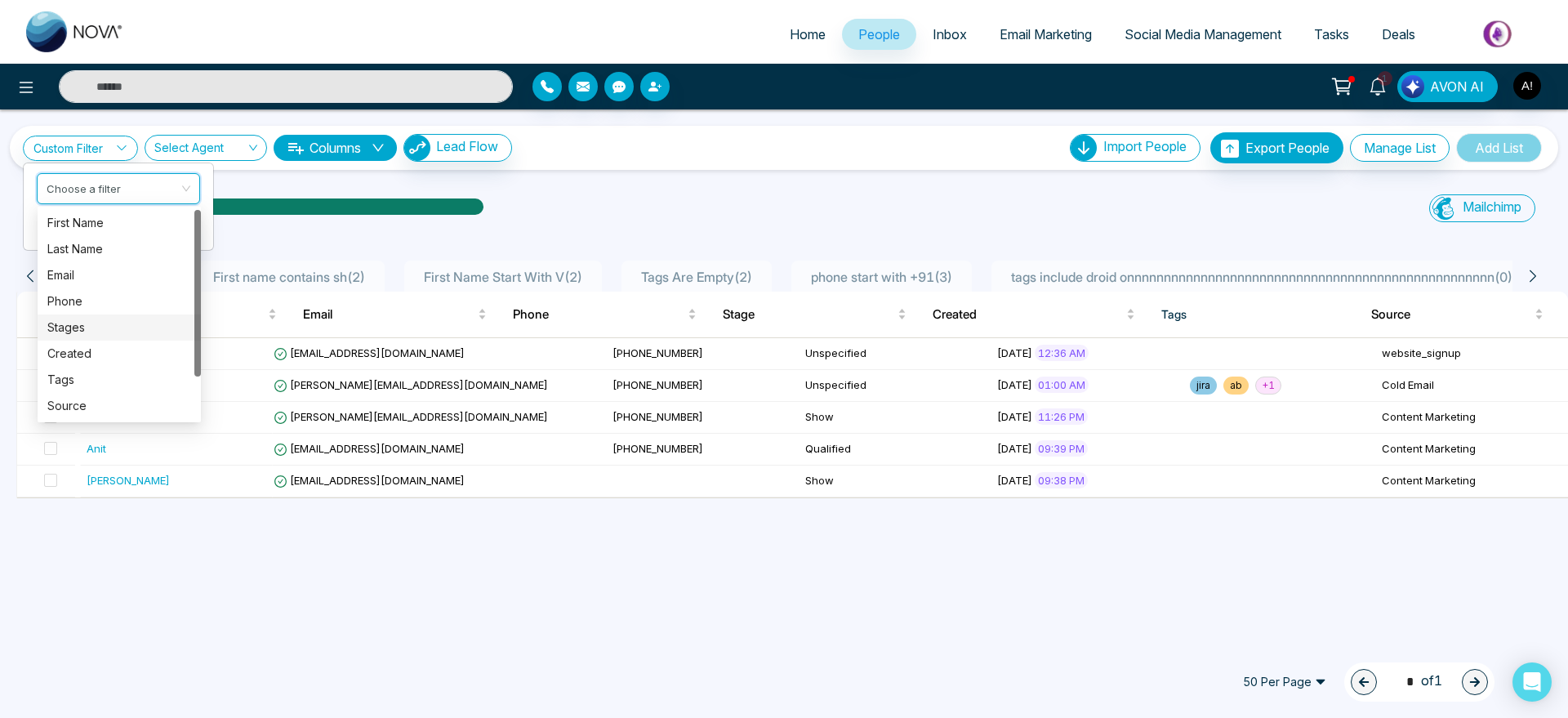
click at [111, 325] on div "Stages" at bounding box center [120, 326] width 144 height 18
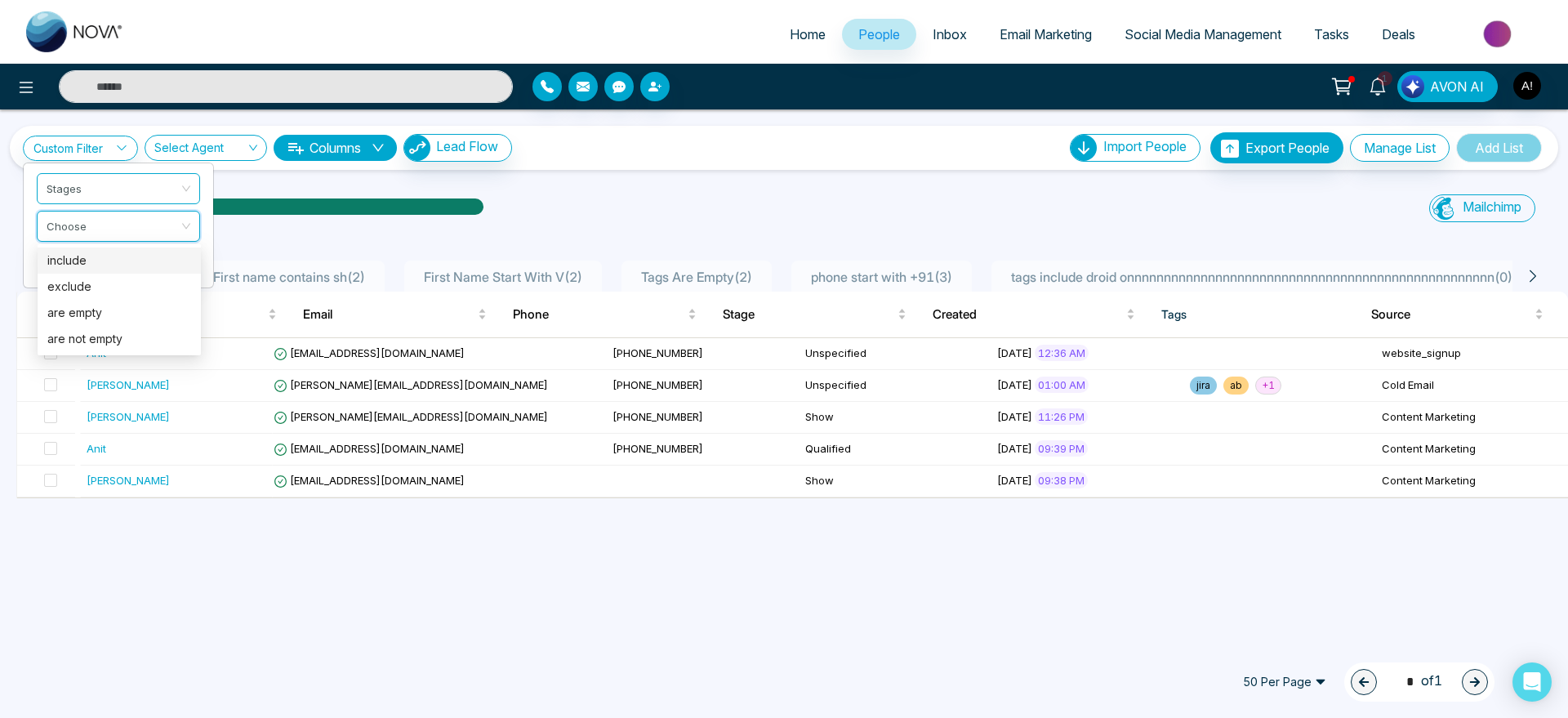
drag, startPoint x: 138, startPoint y: 232, endPoint x: 136, endPoint y: 261, distance: 29.1
click at [136, 261] on div "Custom Filter Stages Choose Cancel Apply Select Agent Columns Lead Flow Import …" at bounding box center [784, 374] width 1568 height 530
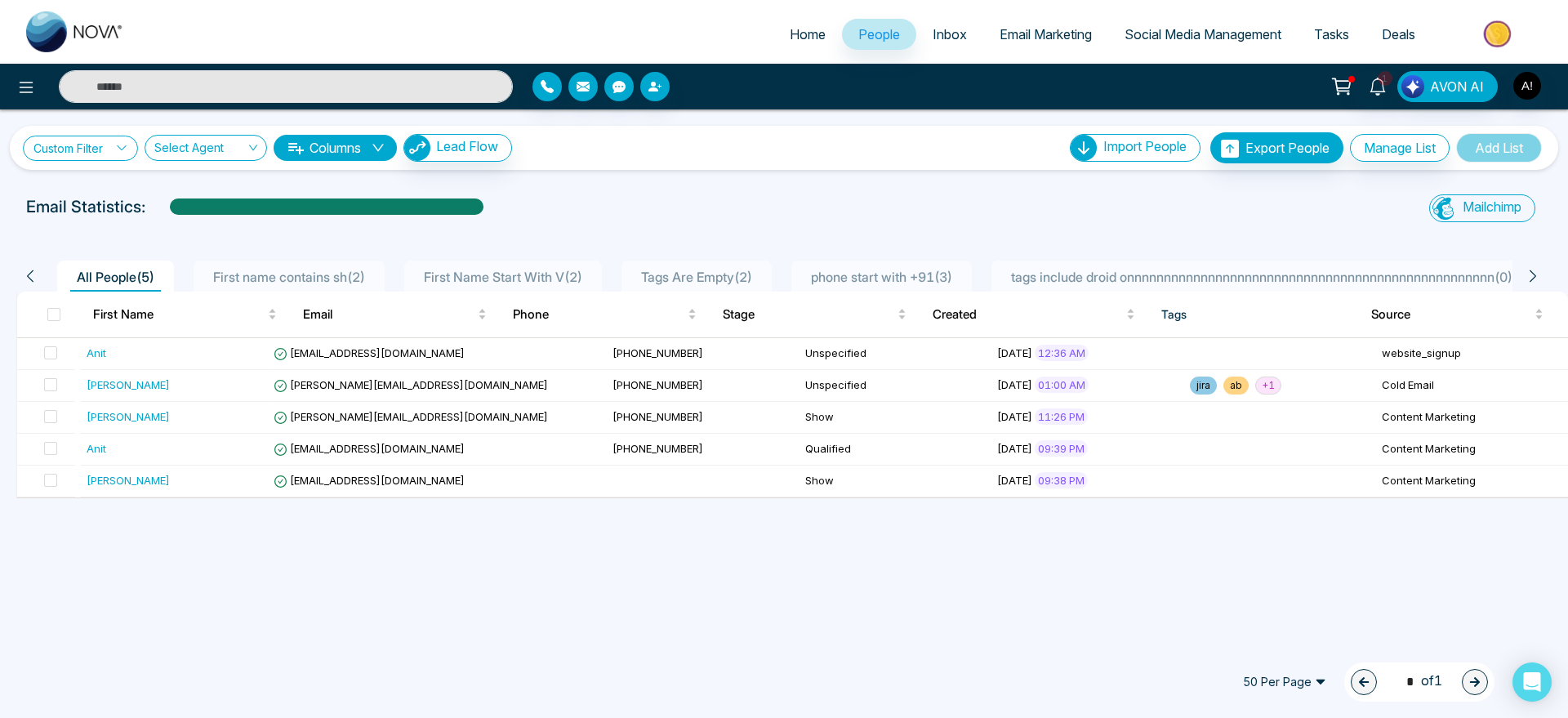
click at [114, 146] on link "Custom Filter" at bounding box center [80, 148] width 116 height 25
click at [167, 219] on input "search" at bounding box center [114, 223] width 132 height 24
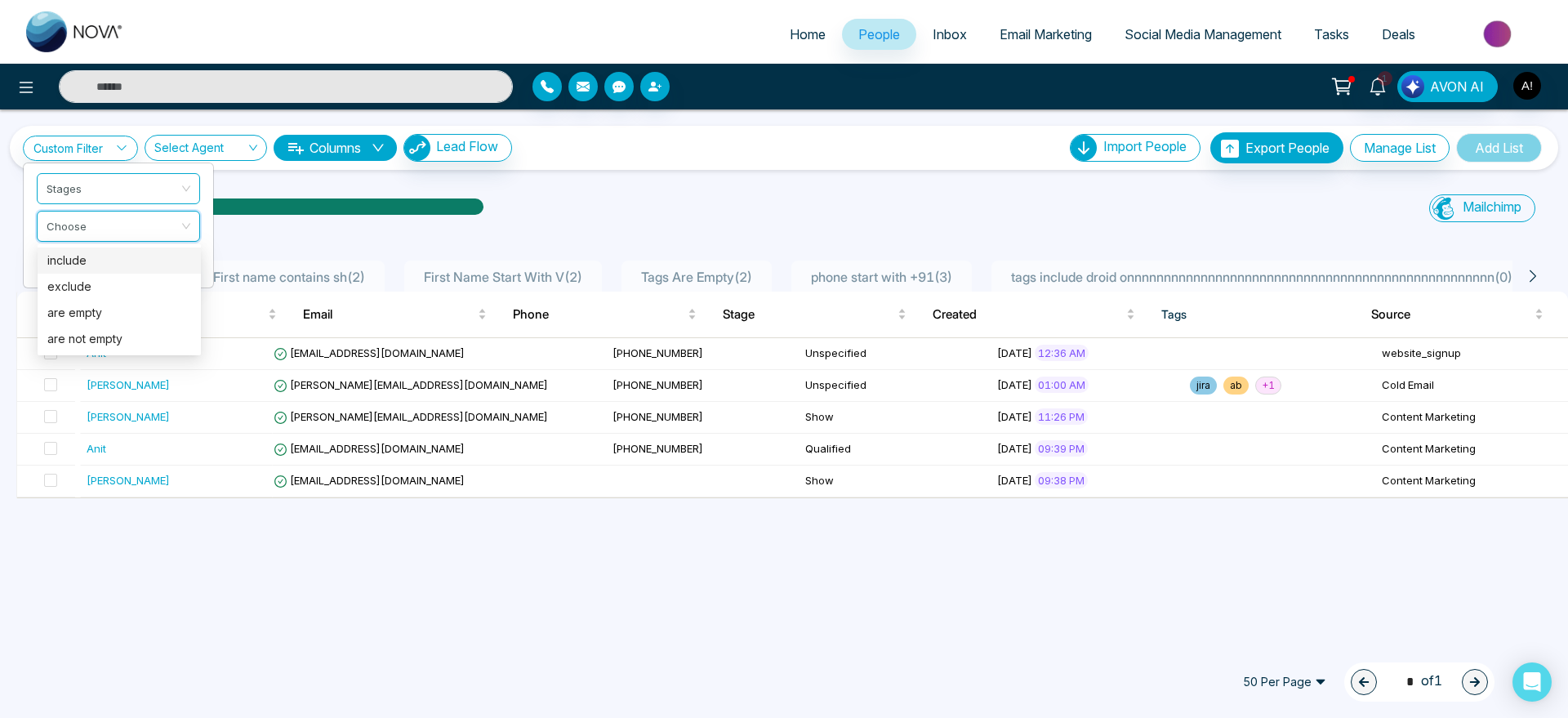
click at [156, 255] on div "include" at bounding box center [120, 259] width 144 height 18
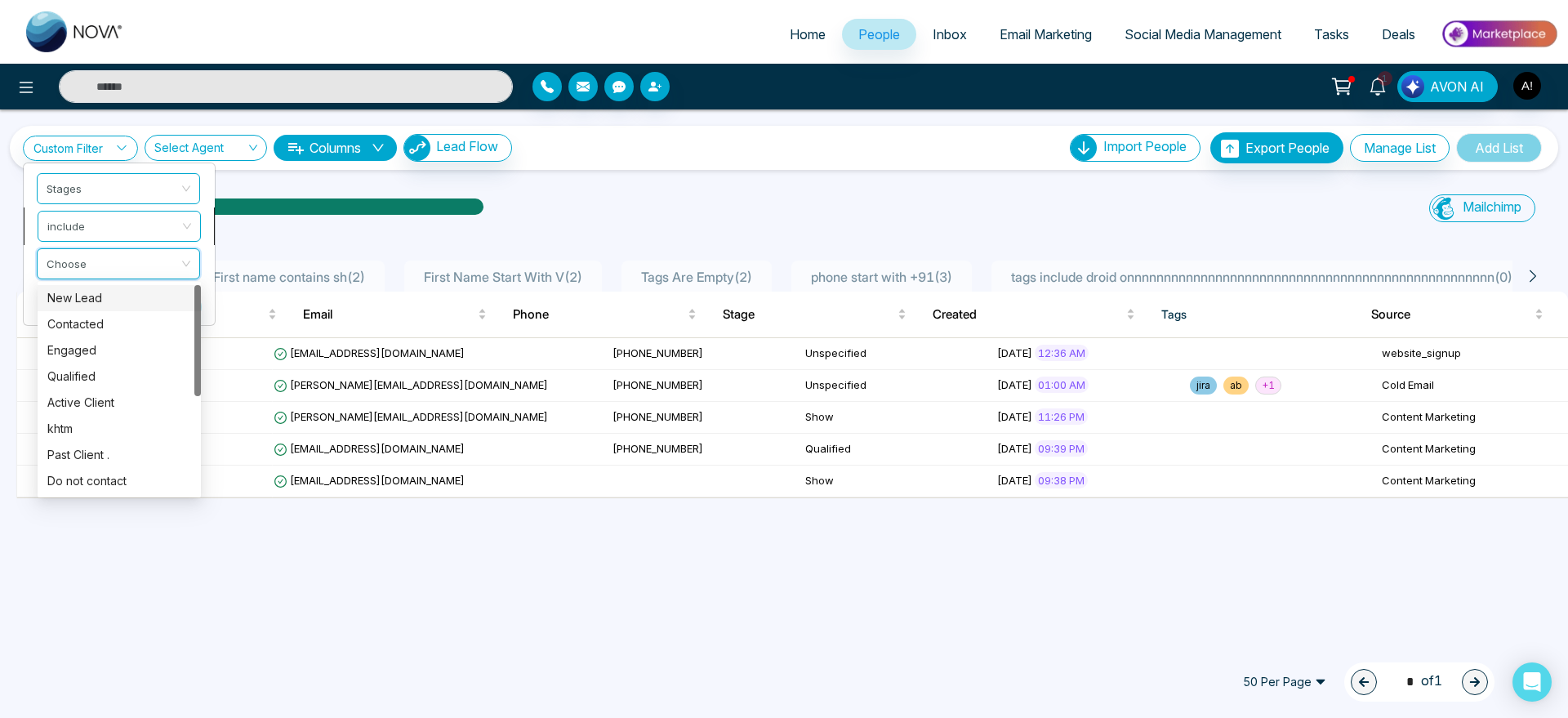
drag, startPoint x: 172, startPoint y: 269, endPoint x: 188, endPoint y: 231, distance: 41.2
click at [188, 231] on ul "Stages include Choose Cancel Apply" at bounding box center [119, 244] width 193 height 163
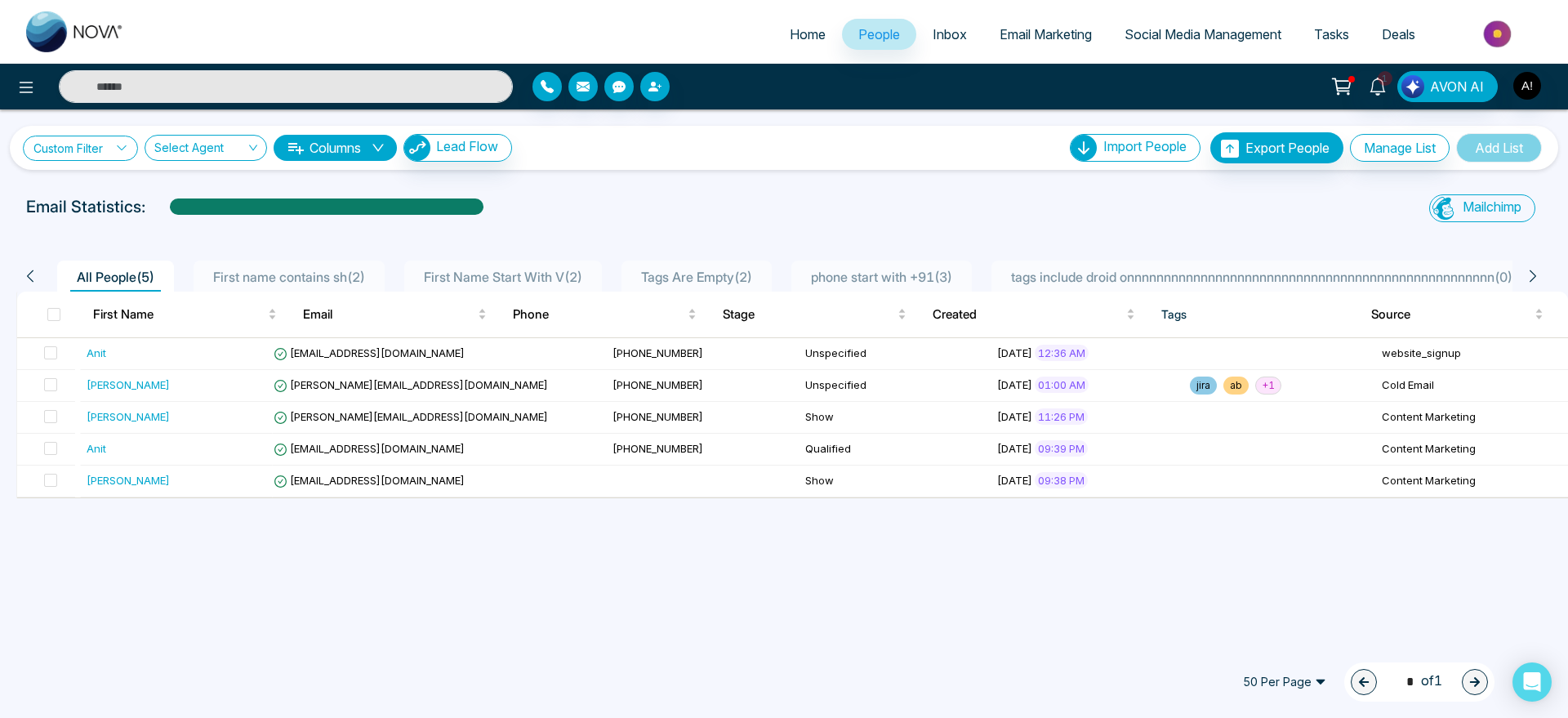
click at [121, 145] on icon at bounding box center [122, 148] width 12 height 12
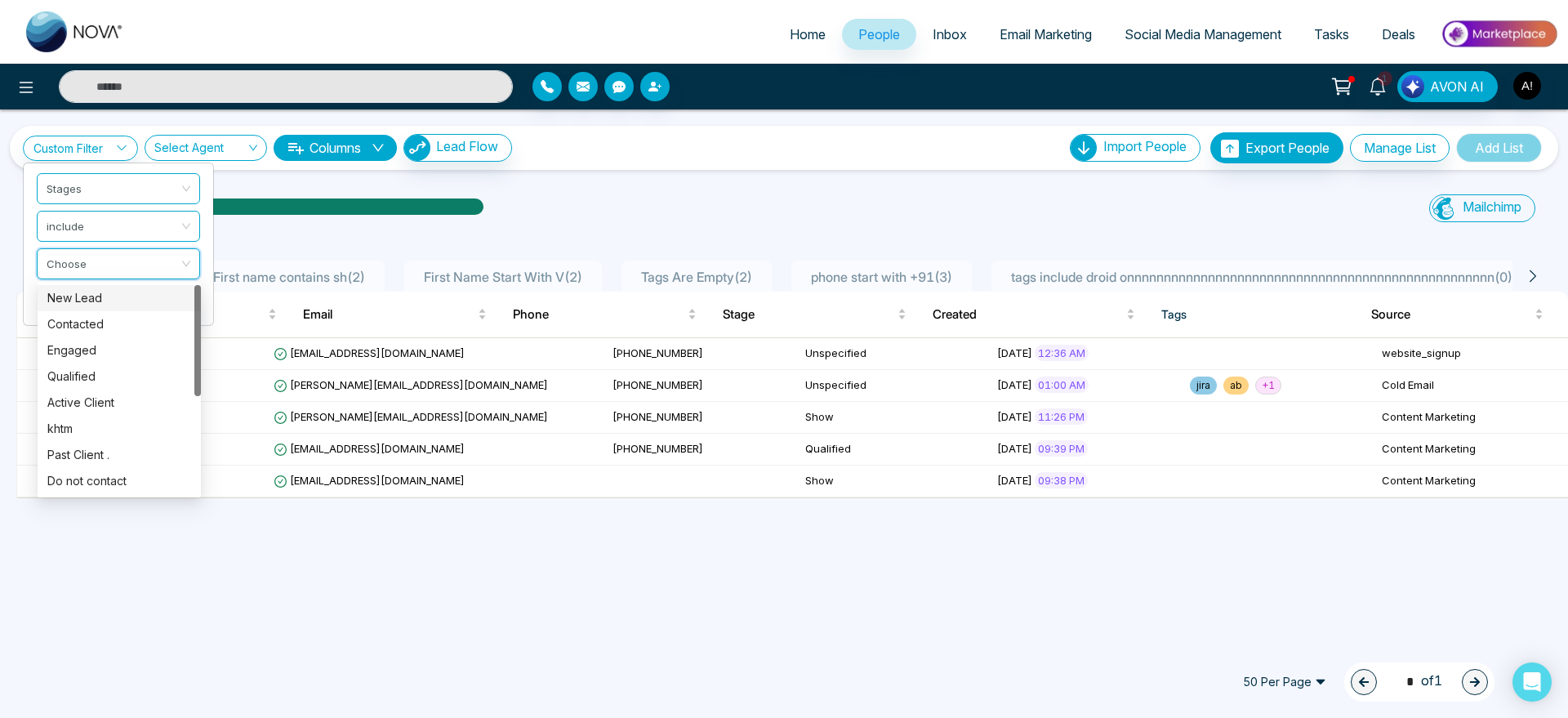
drag, startPoint x: 156, startPoint y: 261, endPoint x: 160, endPoint y: 238, distance: 23.3
click at [160, 238] on ul "Stages include Choose Cancel Apply" at bounding box center [118, 244] width 191 height 163
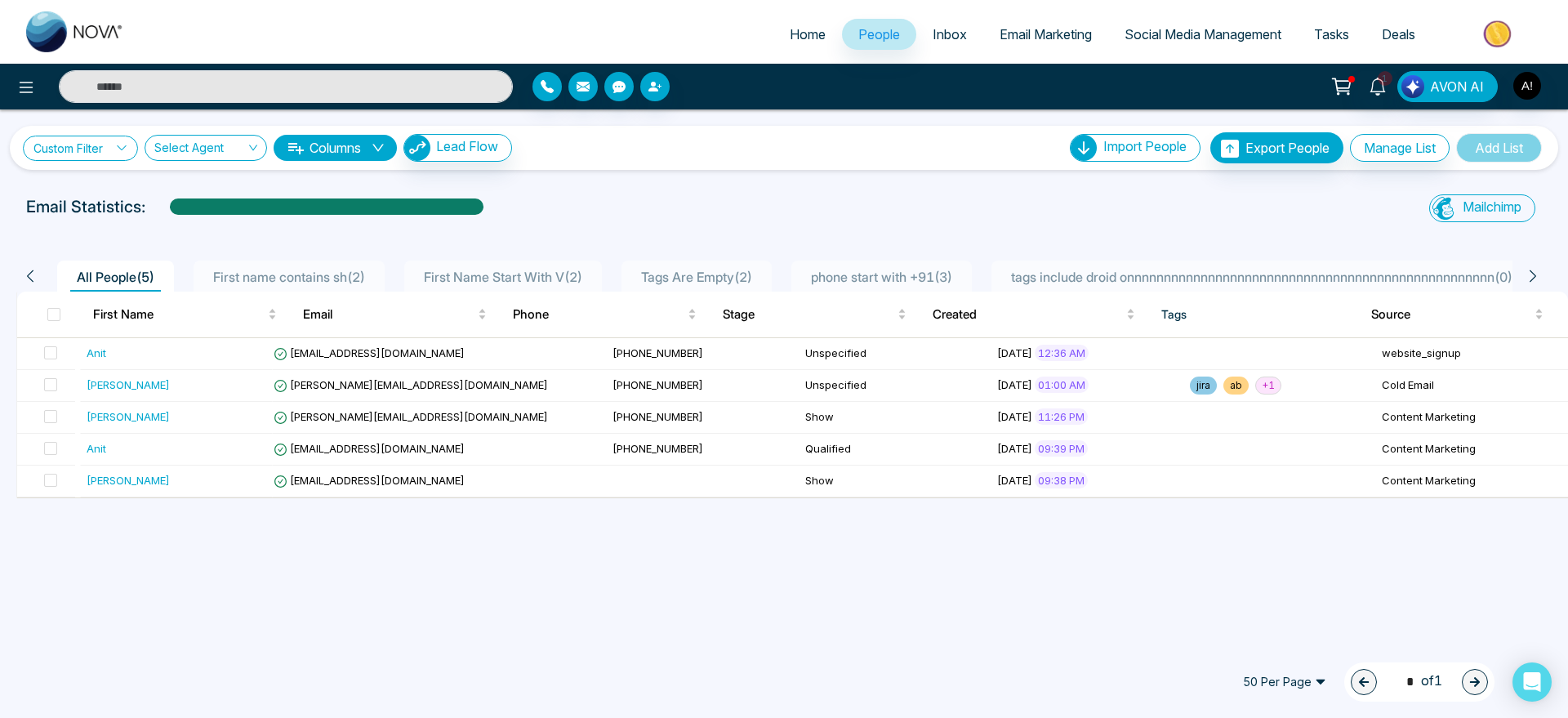
click at [99, 148] on link "Custom Filter" at bounding box center [80, 148] width 116 height 25
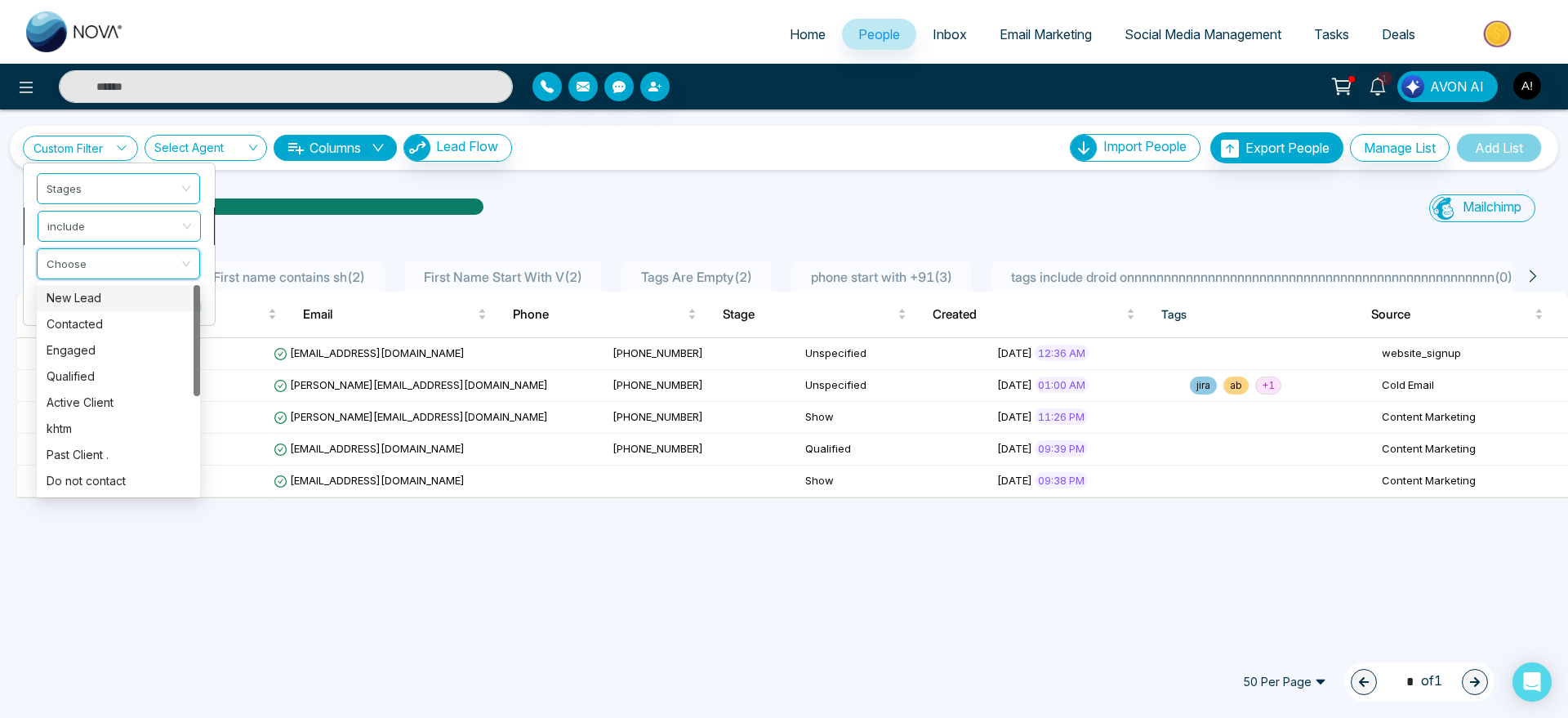
drag, startPoint x: 136, startPoint y: 264, endPoint x: 132, endPoint y: 242, distance: 22.4
click at [132, 242] on ul "Stages include Choose Cancel Apply" at bounding box center [119, 244] width 193 height 163
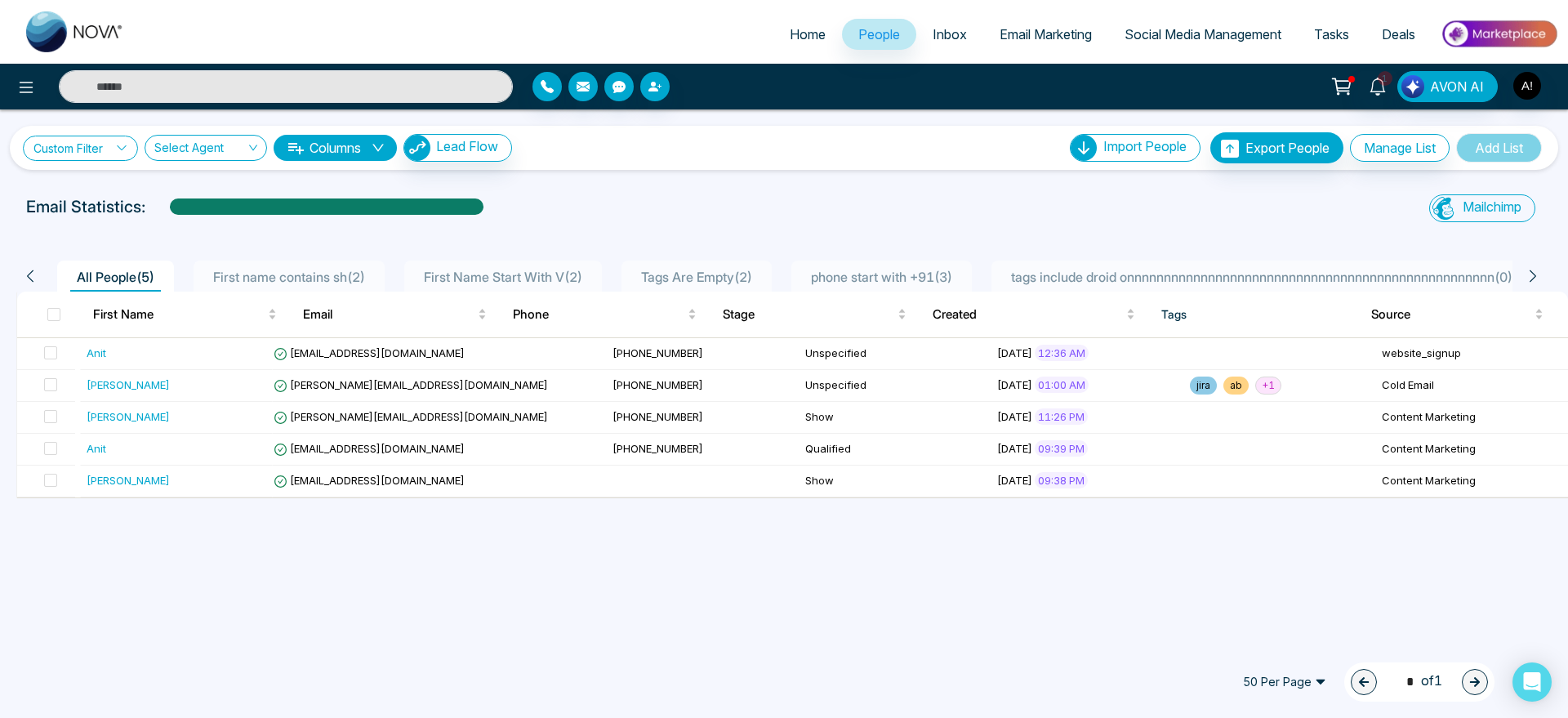
click at [105, 145] on link "Custom Filter" at bounding box center [80, 148] width 116 height 25
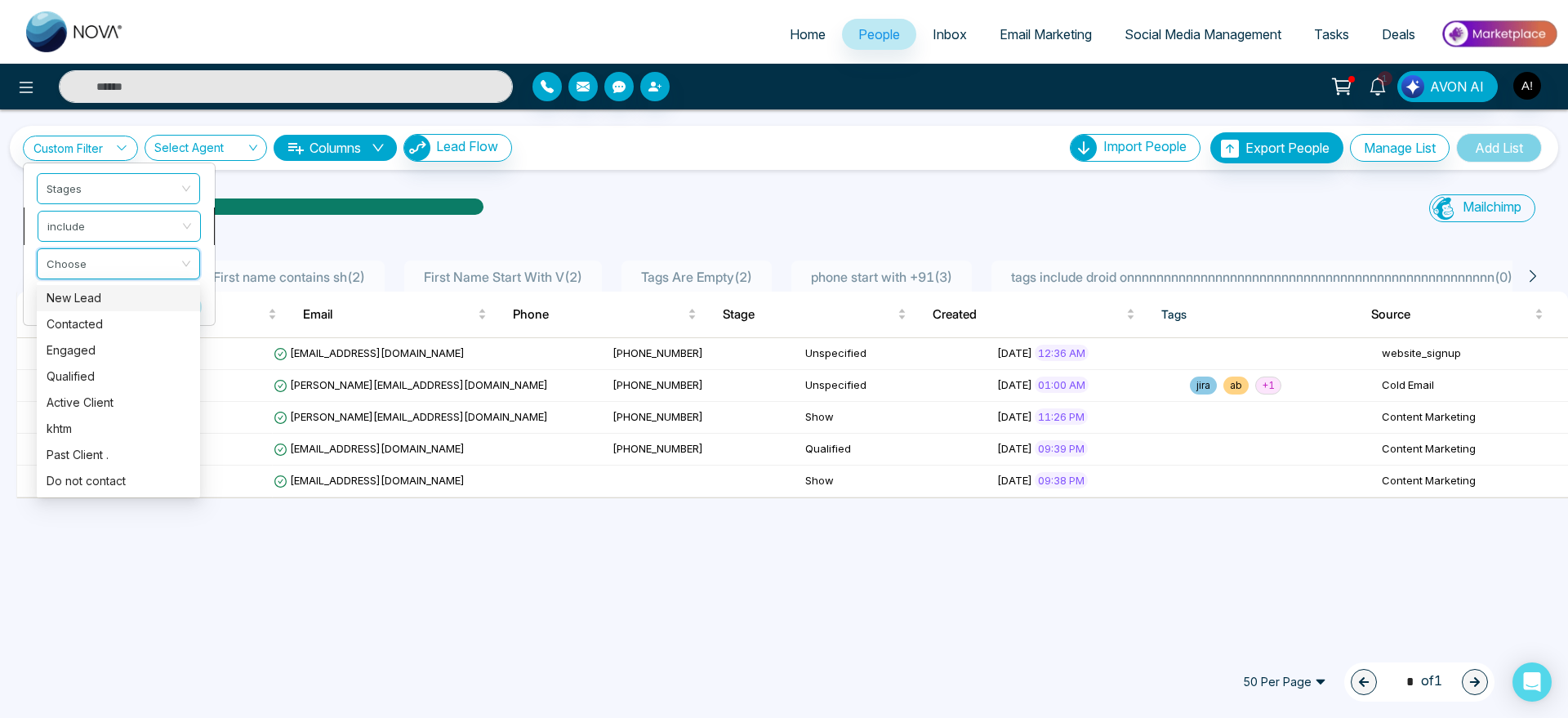
drag, startPoint x: 145, startPoint y: 257, endPoint x: 136, endPoint y: 229, distance: 29.4
click at [136, 229] on ul "Stages include Choose Cancel Apply" at bounding box center [119, 244] width 193 height 163
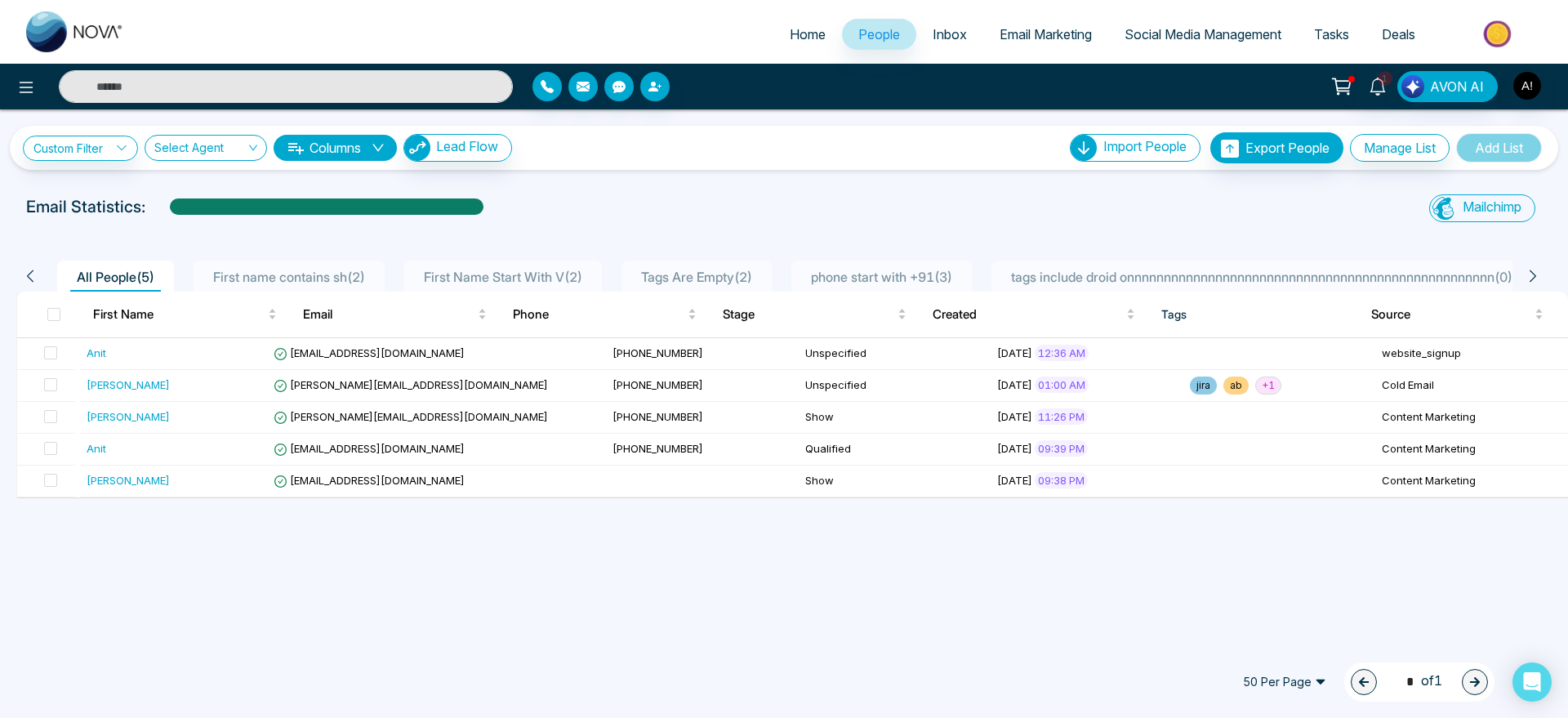
click at [801, 20] on link "Home" at bounding box center [808, 33] width 69 height 31
select select "*"
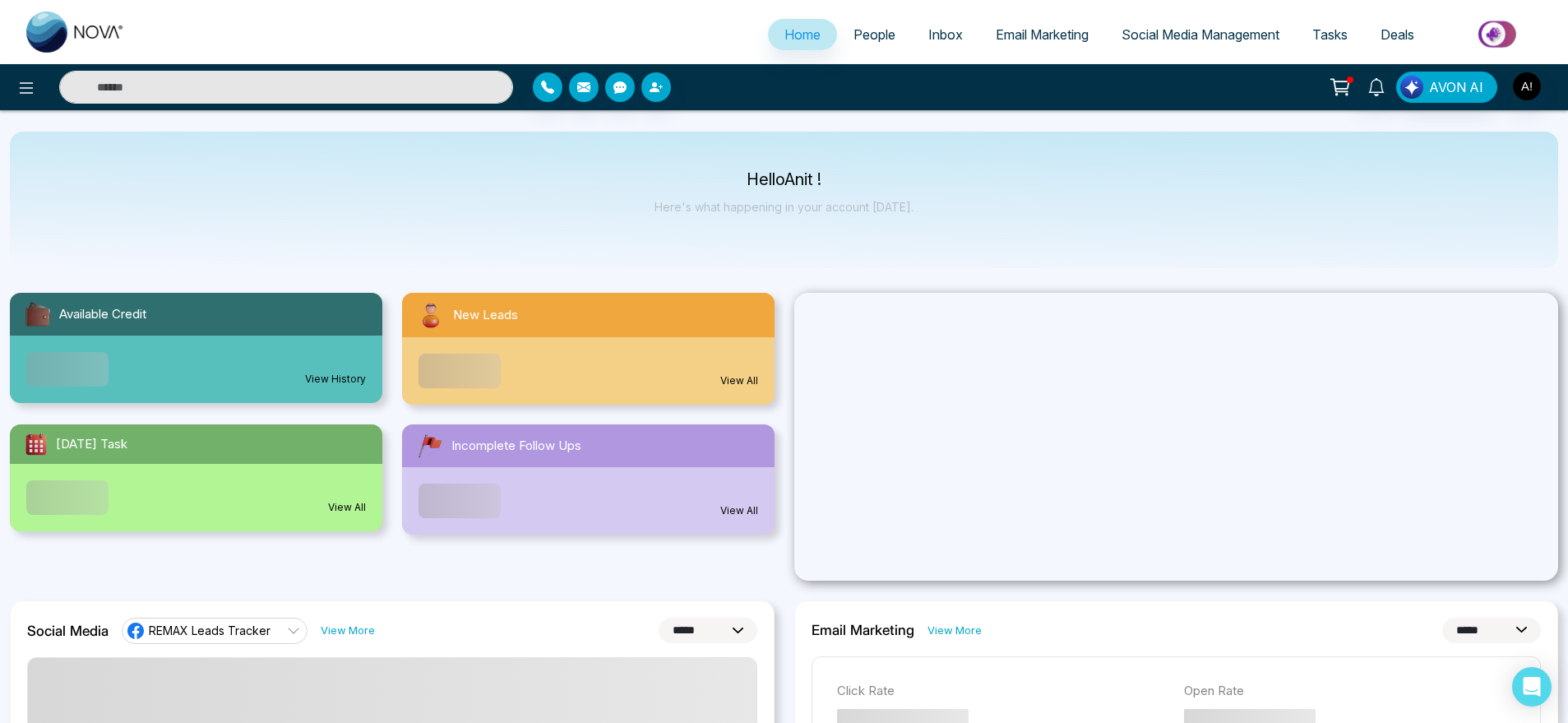
click at [260, 88] on input "text" at bounding box center [286, 87] width 454 height 33
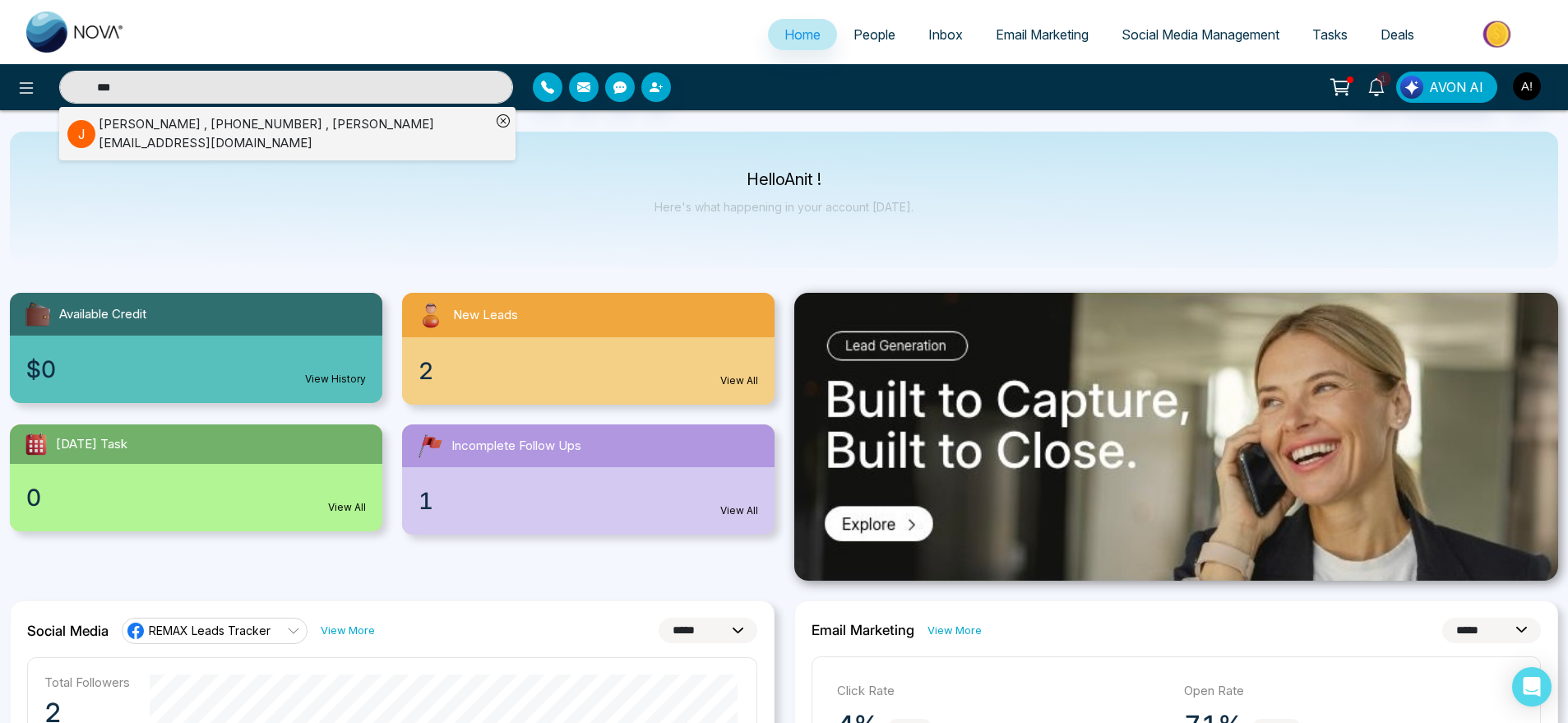
type input "***"
click at [376, 206] on div "Hello Anit ! Here's what happening in your account [DATE]." at bounding box center [784, 200] width 1549 height 137
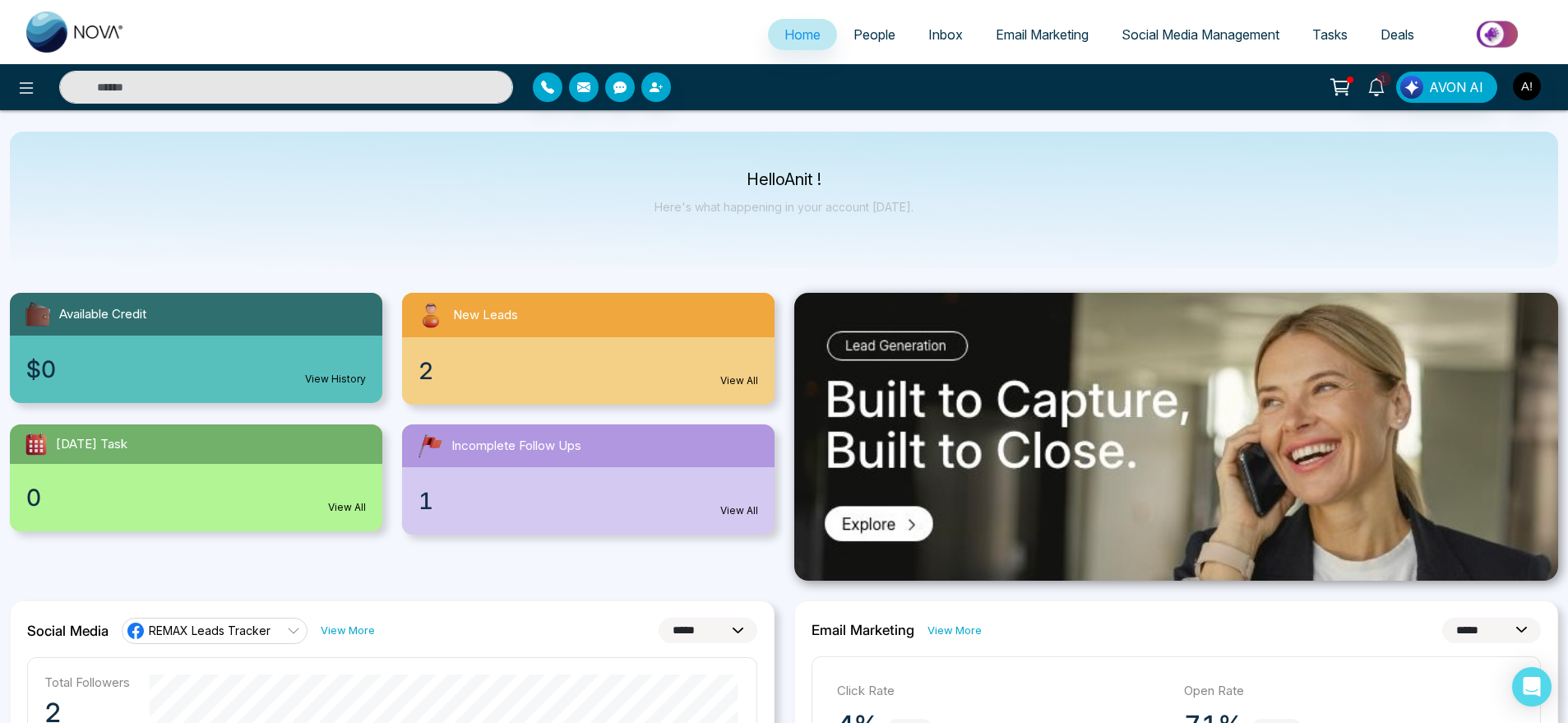
click at [376, 206] on div "Hello Anit ! Here's what happening in your account [DATE]." at bounding box center [784, 200] width 1549 height 137
click at [517, 194] on div "Hello Anit ! Here's what happening in your account [DATE]." at bounding box center [784, 200] width 1549 height 137
click at [283, 84] on input "text" at bounding box center [286, 87] width 454 height 33
type input "***"
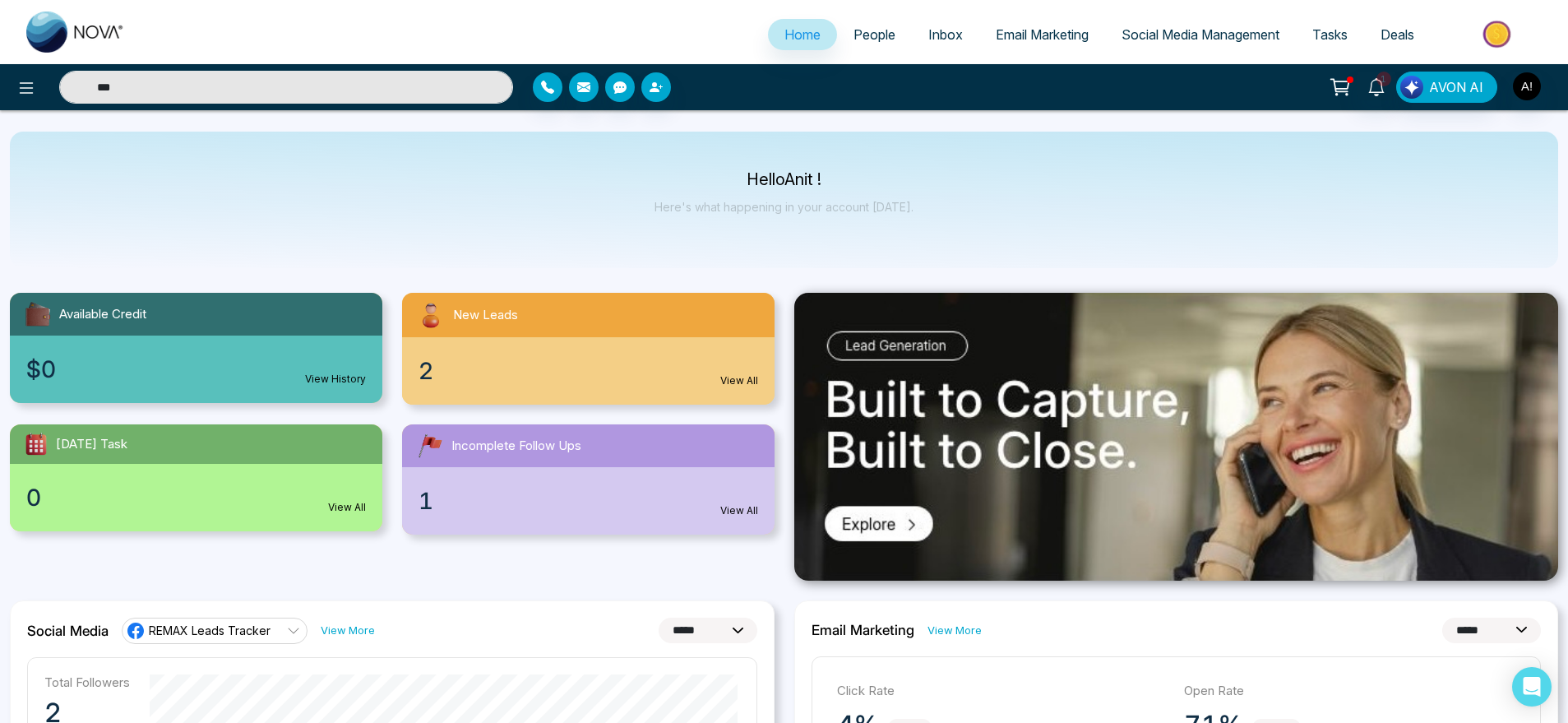
click at [283, 84] on input "***" at bounding box center [286, 87] width 454 height 33
click at [283, 84] on input "text" at bounding box center [286, 87] width 454 height 33
type input "***"
click at [283, 84] on input "***" at bounding box center [286, 87] width 454 height 33
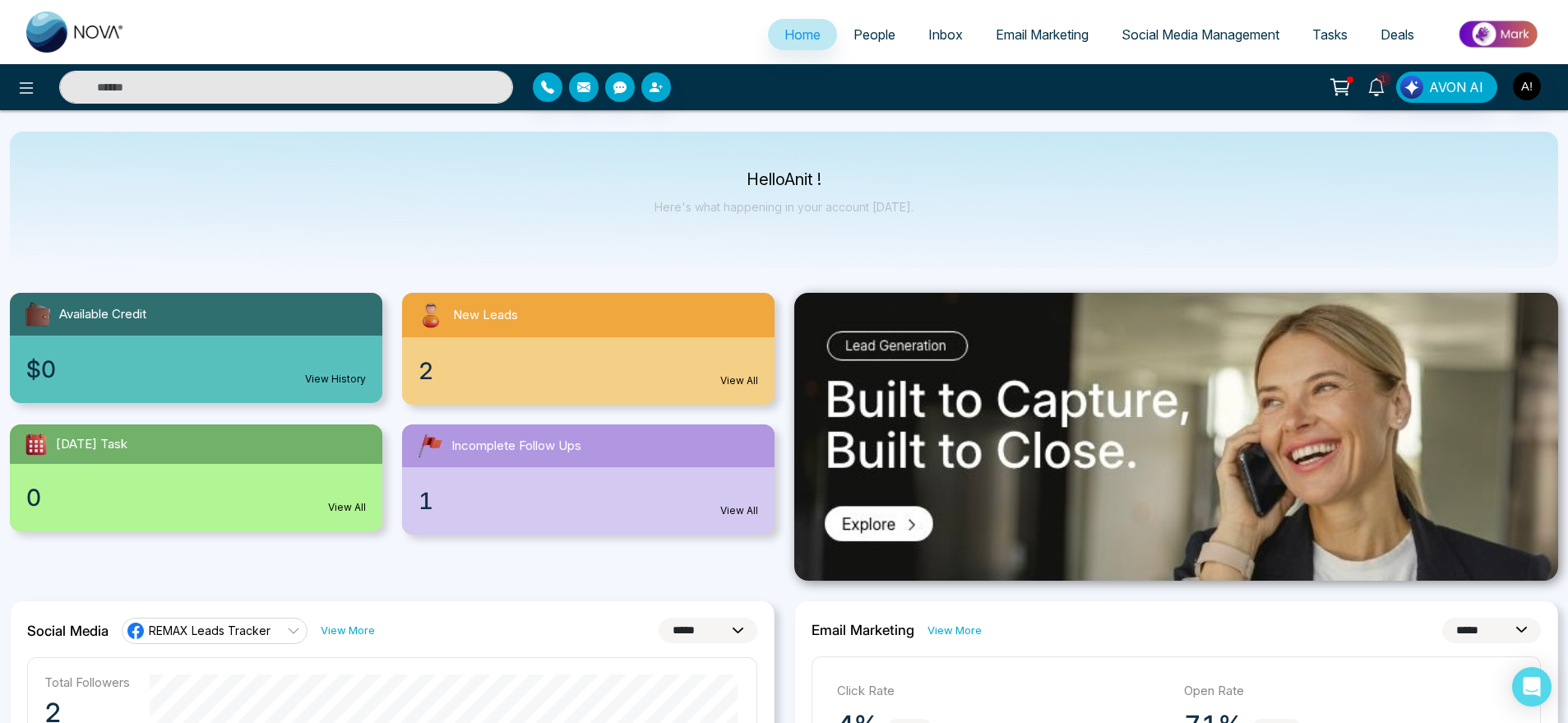
click at [283, 84] on input "text" at bounding box center [286, 87] width 454 height 33
click at [428, 226] on div "Hello Anit ! Here's what happening in your account [DATE]." at bounding box center [784, 200] width 1549 height 137
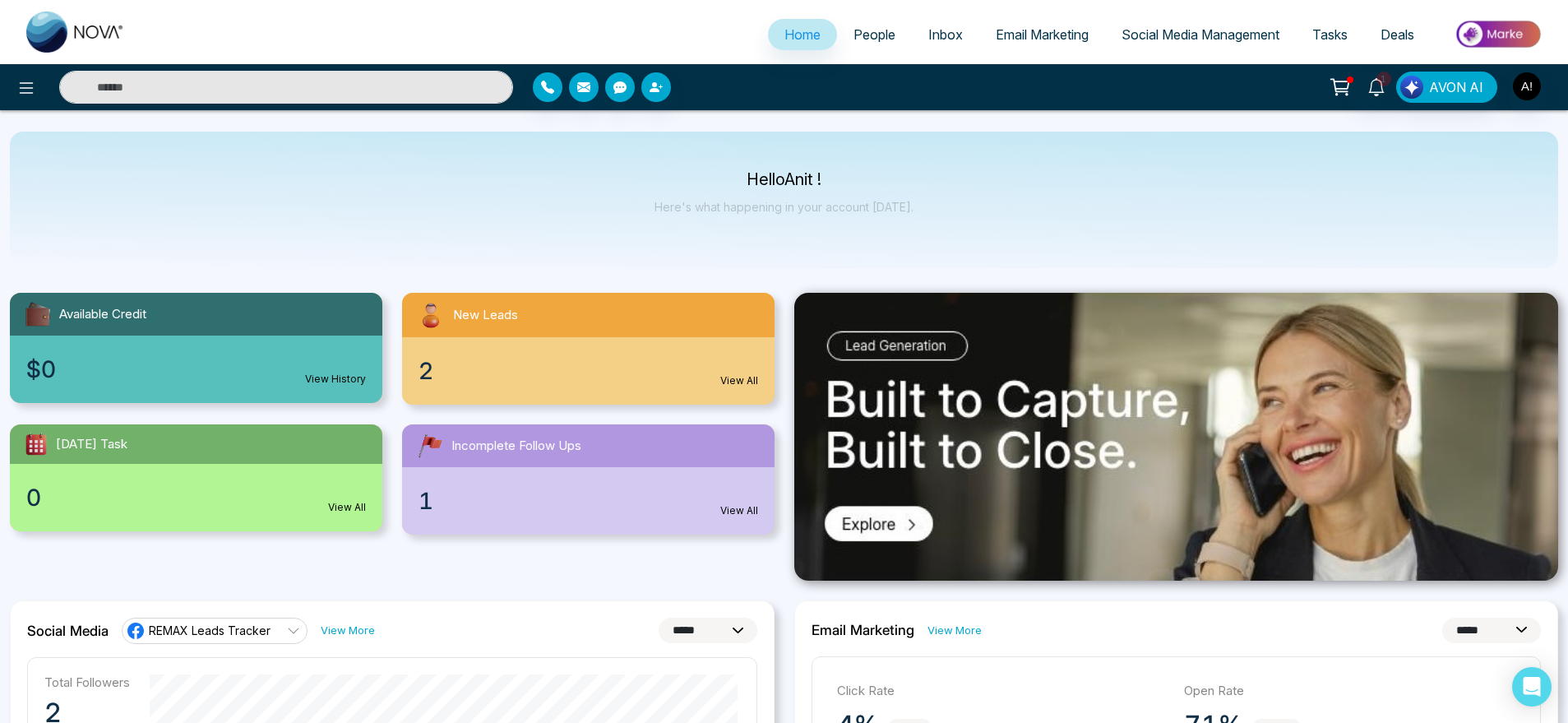
type input "***"
click at [196, 91] on input "***" at bounding box center [286, 87] width 454 height 33
click at [222, 85] on input "text" at bounding box center [286, 87] width 454 height 33
click at [432, 257] on div "Hello Anit ! Here's what happening in your account [DATE]." at bounding box center [784, 200] width 1549 height 137
type input "***"
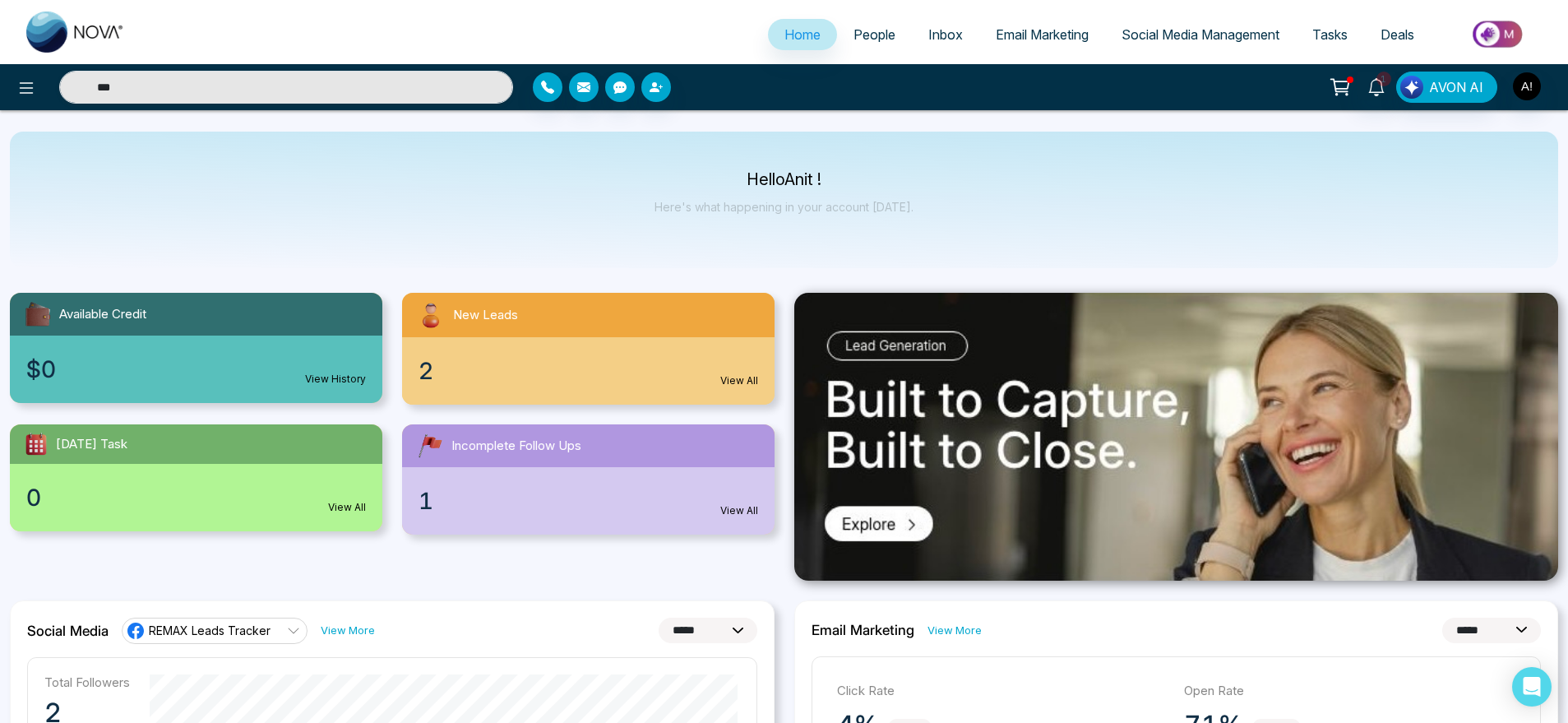
click at [352, 223] on div "Hello Anit ! Here's what happening in your account [DATE]." at bounding box center [784, 200] width 1549 height 137
click at [219, 78] on input "text" at bounding box center [286, 87] width 454 height 33
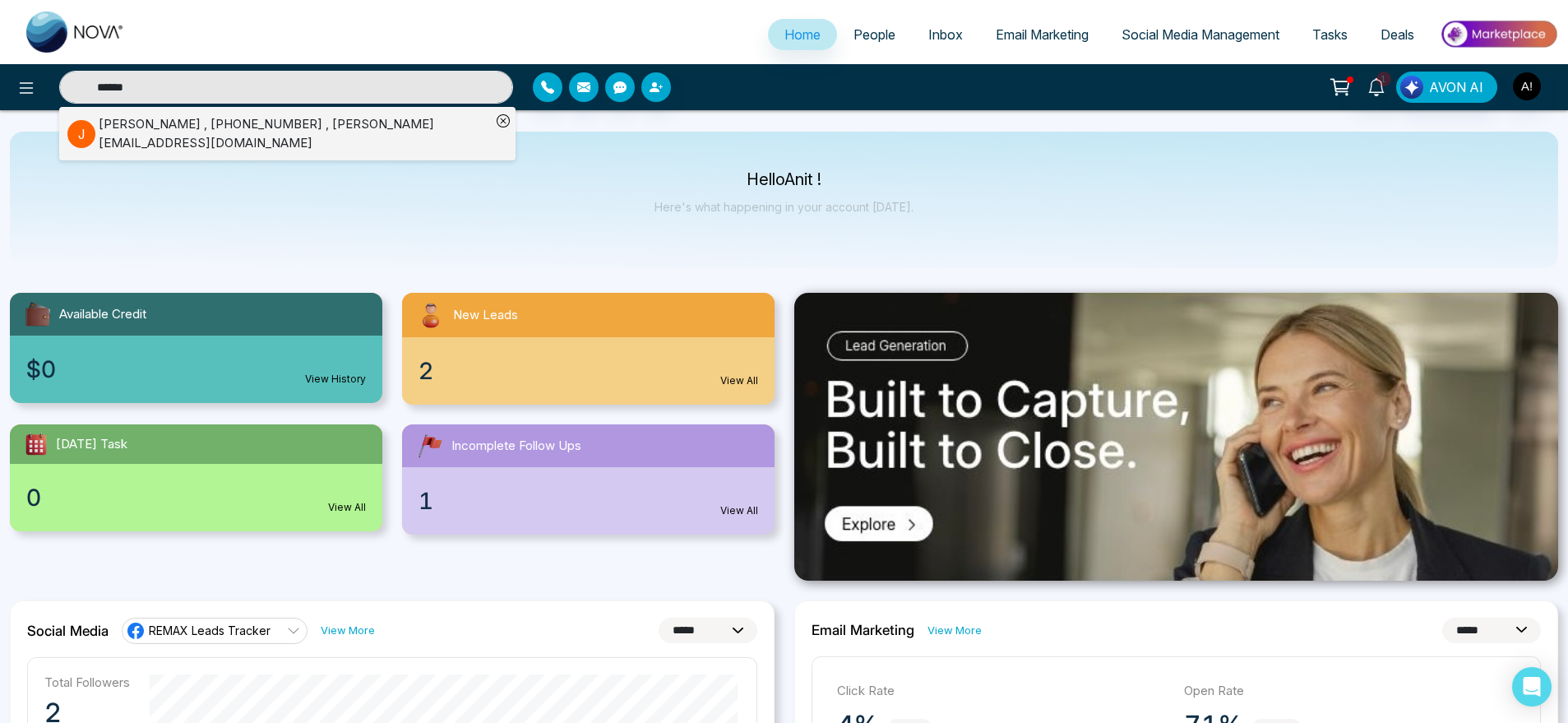
type input "******"
click at [576, 195] on div "Hello Anit ! Here's what happening in your account [DATE]." at bounding box center [784, 200] width 1549 height 137
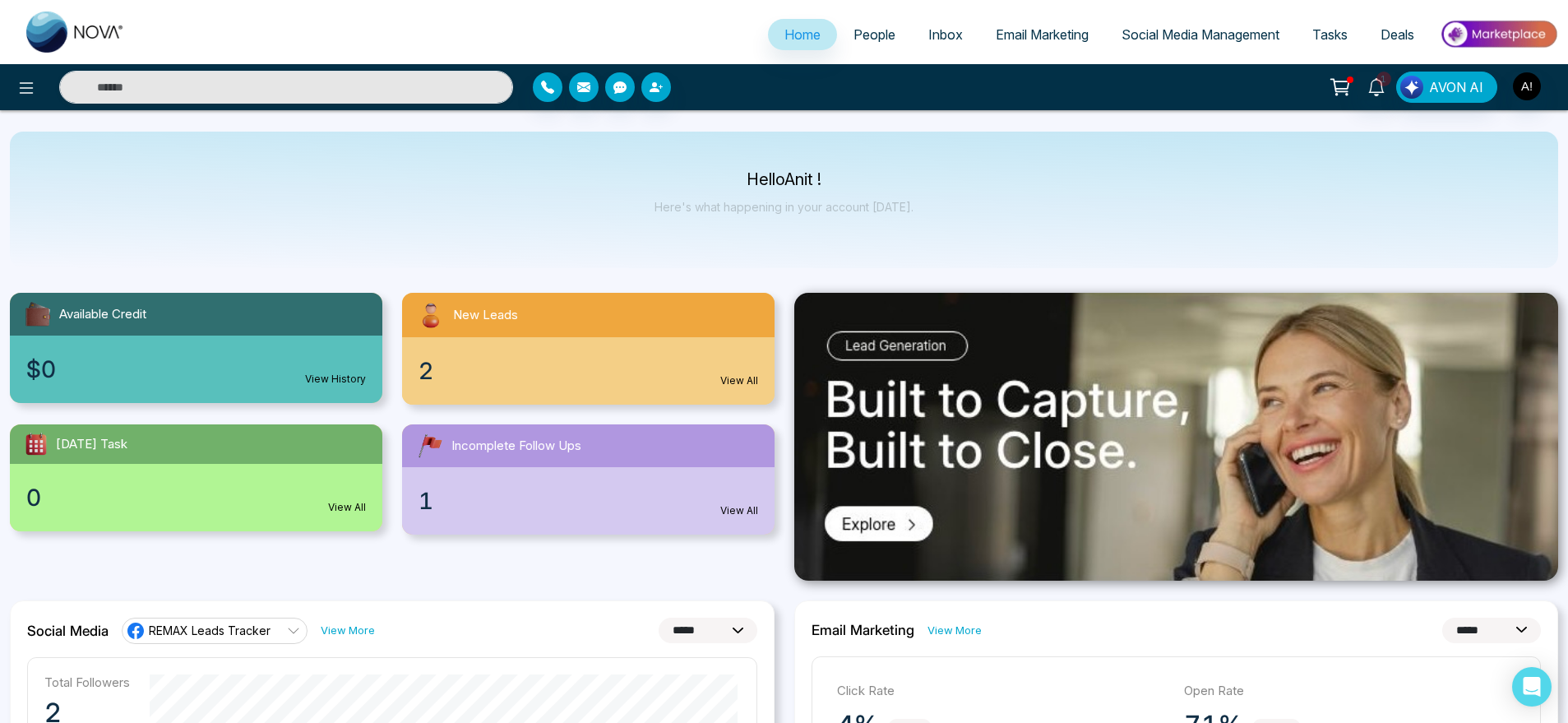
type input "******"
click at [576, 195] on div "Hello Anit ! Here's what happening in your account [DATE]." at bounding box center [784, 200] width 1549 height 137
type input "******"
click at [422, 228] on div "Hello Anit ! Here's what happening in your account [DATE]." at bounding box center [784, 200] width 1549 height 137
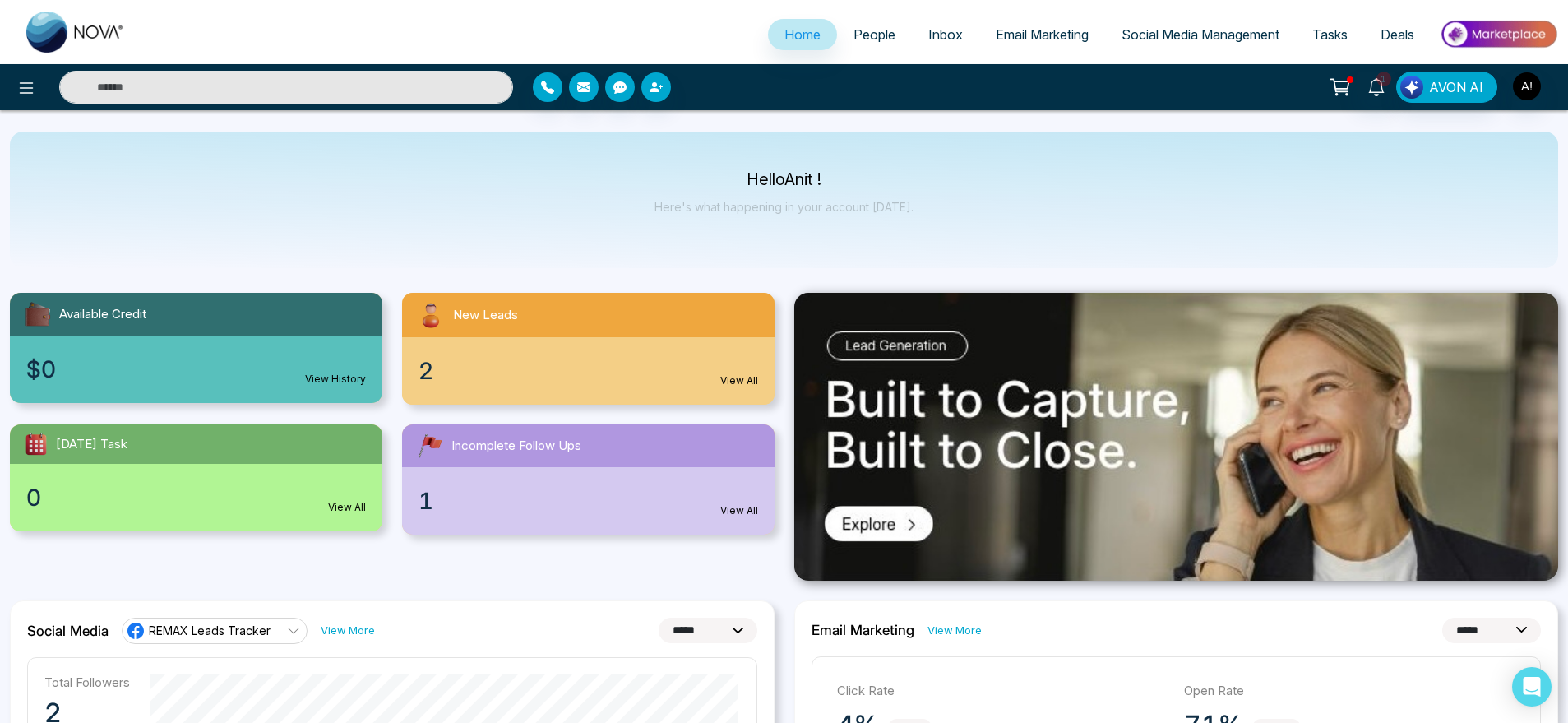
click at [143, 90] on input "text" at bounding box center [286, 87] width 454 height 33
type input "******"
drag, startPoint x: 513, startPoint y: 168, endPoint x: 370, endPoint y: 146, distance: 144.7
click at [513, 168] on div "Hello Anit ! Here's what happening in your account [DATE]." at bounding box center [784, 200] width 1549 height 137
click at [176, 85] on input "text" at bounding box center [286, 87] width 454 height 33
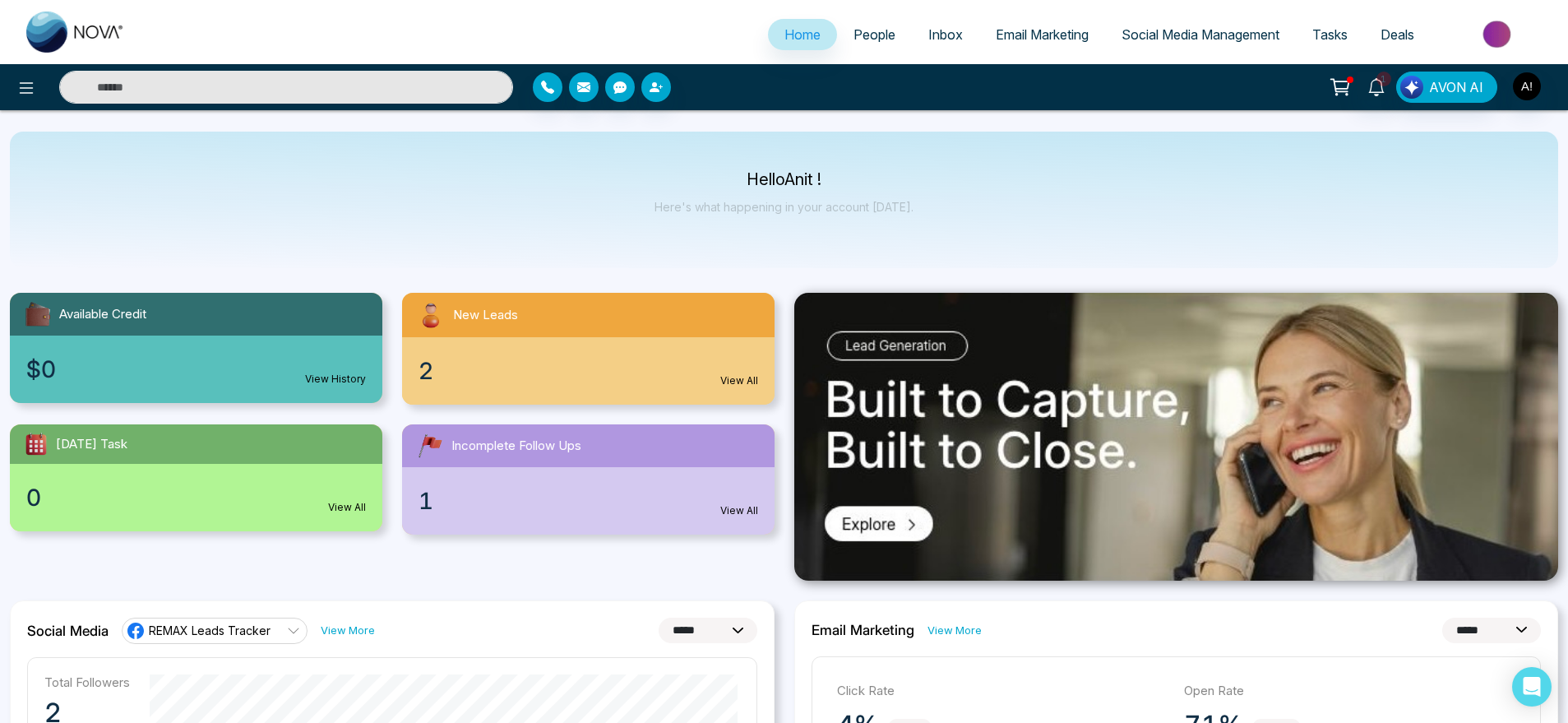
click at [176, 85] on input "text" at bounding box center [286, 87] width 454 height 33
click at [361, 97] on input "text" at bounding box center [286, 87] width 454 height 33
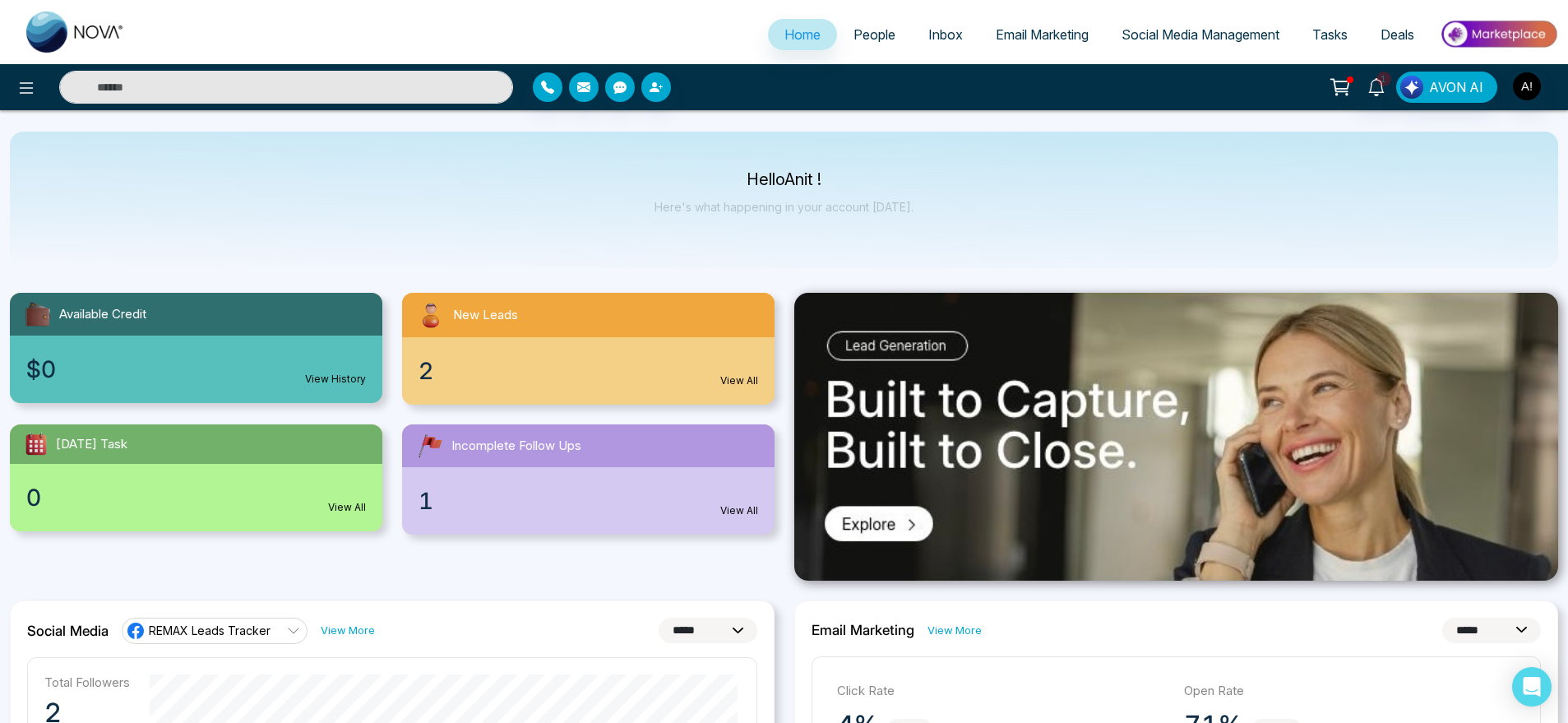
type input "******"
click at [433, 238] on div "Hello Anit ! Here's what happening in your account [DATE]." at bounding box center [784, 200] width 1549 height 137
type input "******"
drag, startPoint x: 137, startPoint y: 87, endPoint x: 59, endPoint y: 88, distance: 78.0
click at [59, 88] on input "******" at bounding box center [286, 87] width 454 height 33
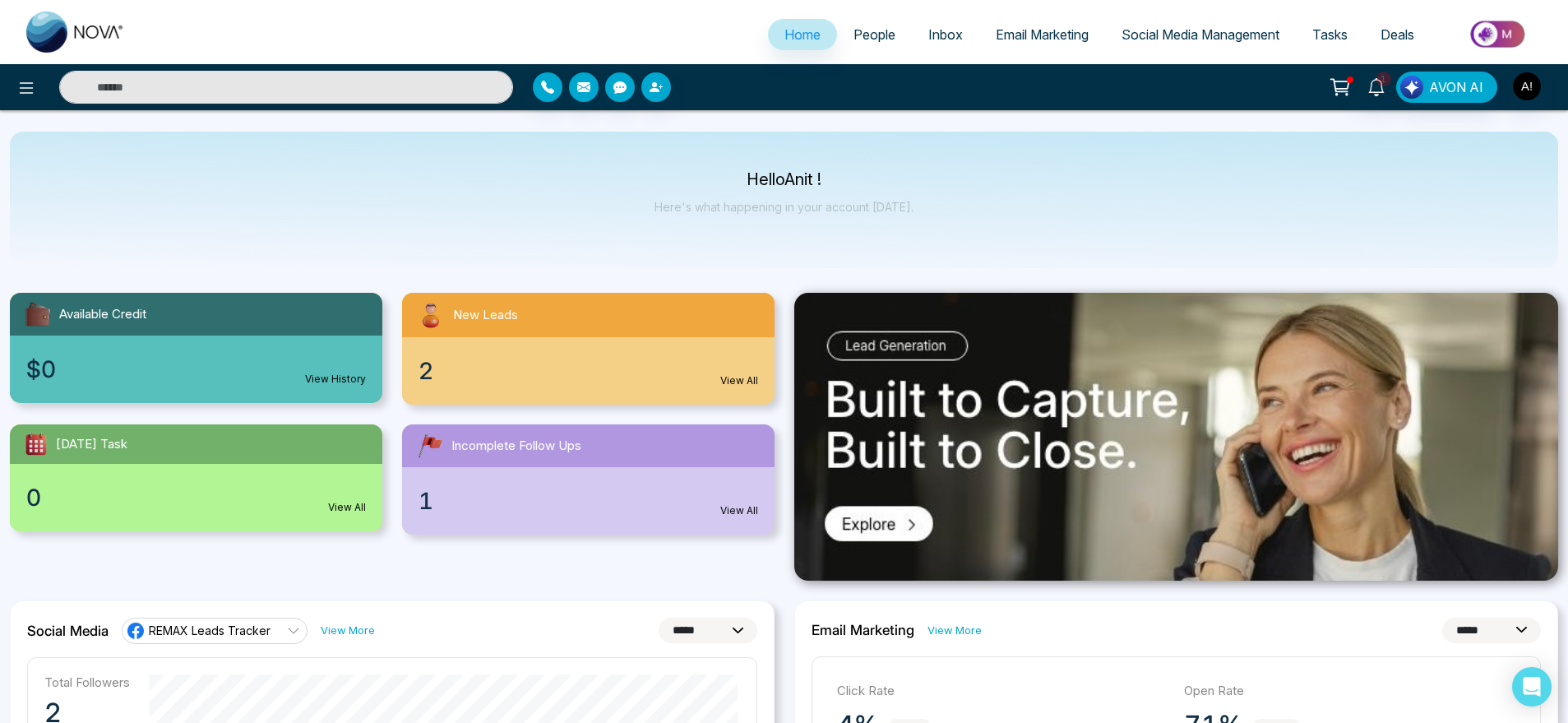
click at [376, 219] on div "Hello Anit ! Here's what happening in your account [DATE]." at bounding box center [784, 200] width 1549 height 137
type input "******"
drag, startPoint x: 743, startPoint y: 175, endPoint x: 900, endPoint y: 212, distance: 161.3
click at [900, 212] on div "Hello Anit ! Here's what happening in your account [DATE]." at bounding box center [784, 200] width 259 height 54
click at [900, 212] on p "Here's what happening in your account [DATE]." at bounding box center [784, 206] width 259 height 14
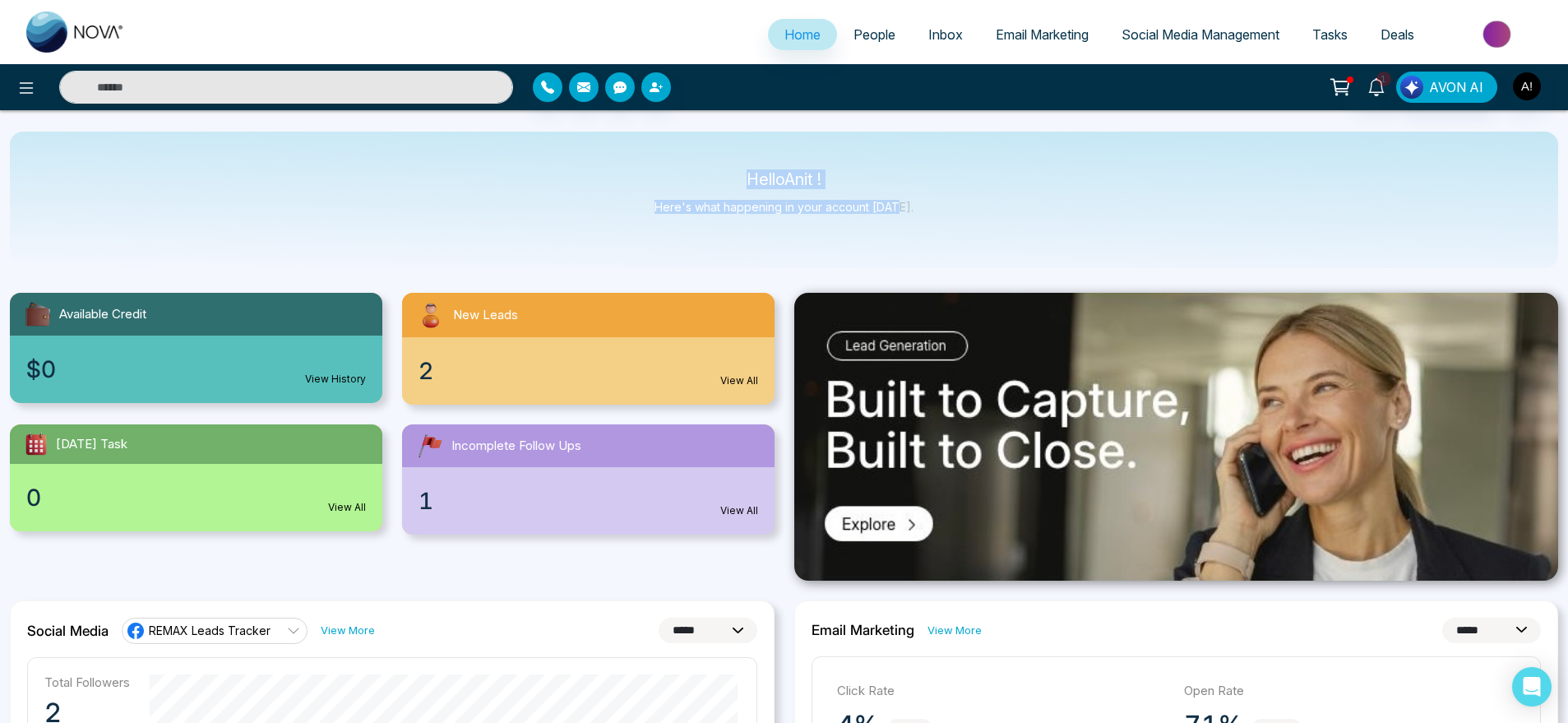
drag, startPoint x: 900, startPoint y: 212, endPoint x: 652, endPoint y: 173, distance: 251.0
click at [652, 173] on div "Hello Anit ! Here's what happening in your account [DATE]." at bounding box center [784, 200] width 1549 height 137
click at [686, 189] on div "Hello Anit ! Here's what happening in your account [DATE]." at bounding box center [784, 200] width 259 height 54
type input "******"
drag, startPoint x: 946, startPoint y: 206, endPoint x: 649, endPoint y: 168, distance: 299.4
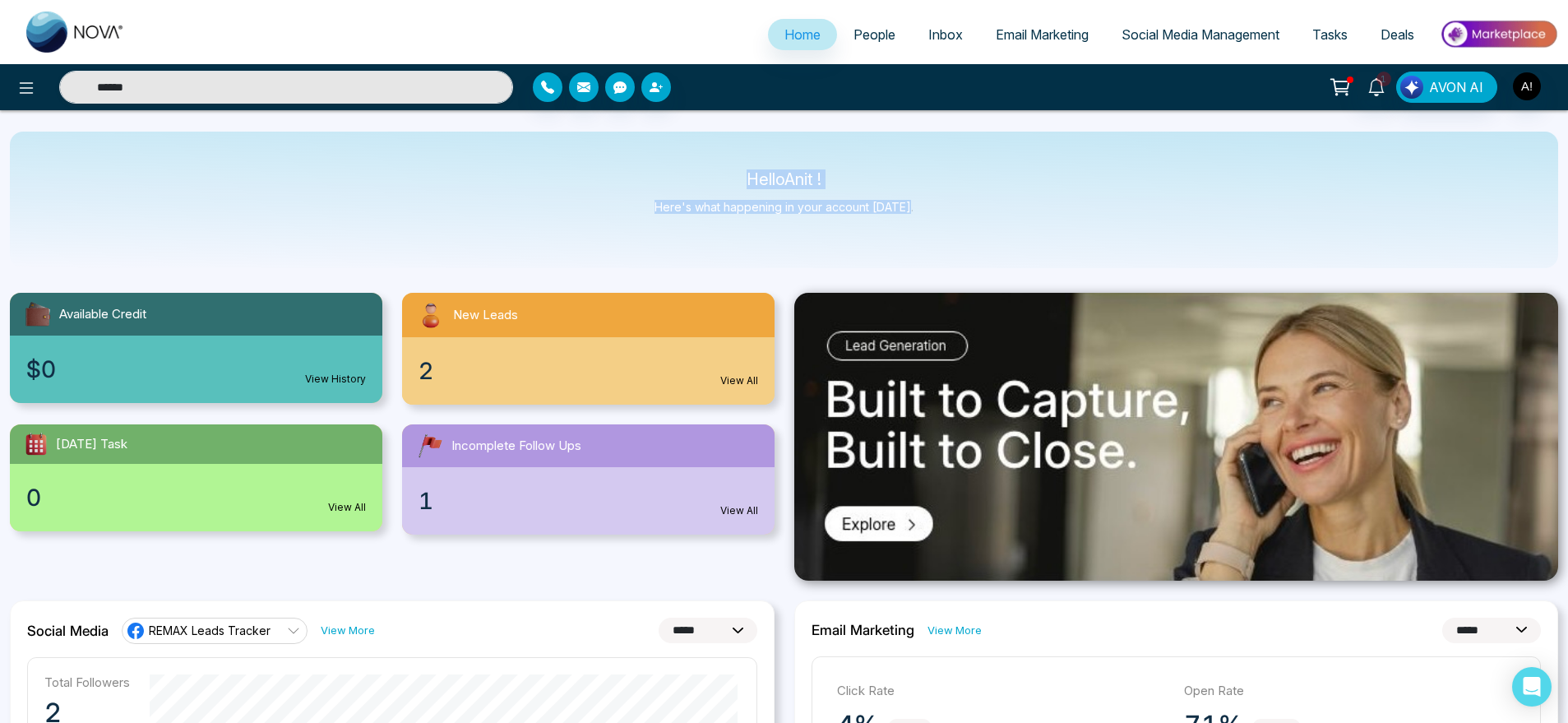
click at [649, 168] on div "Hello Anit ! Here's what happening in your account [DATE]." at bounding box center [784, 200] width 1549 height 137
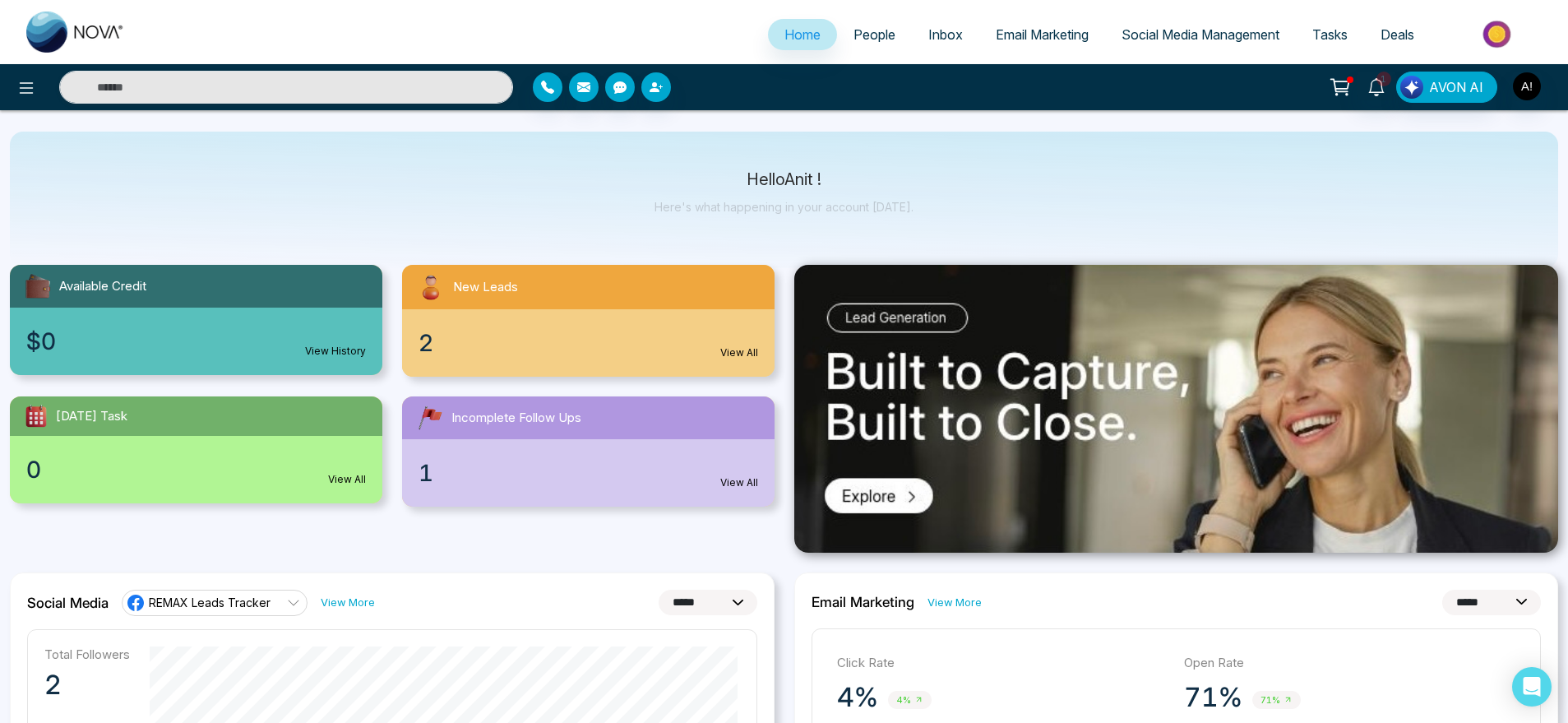
type input "******"
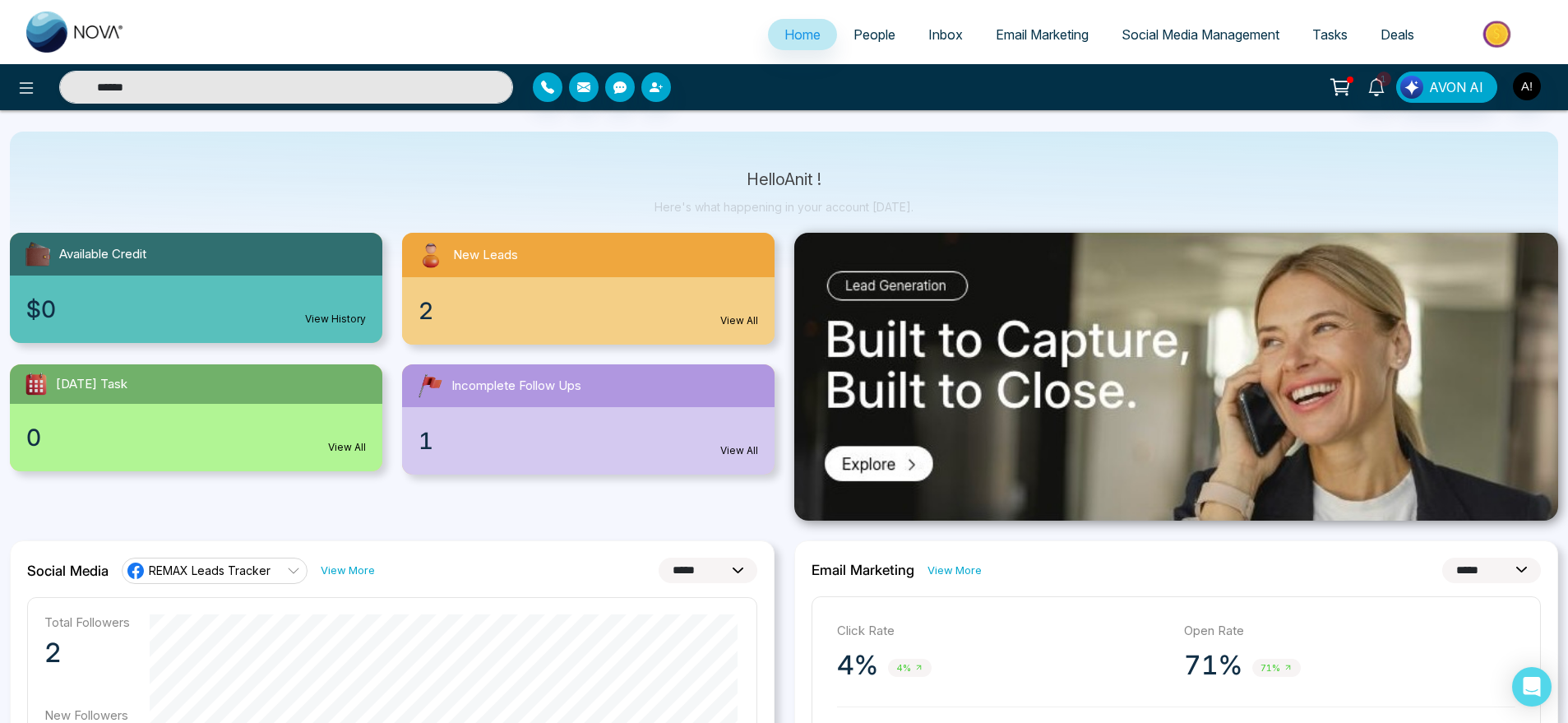
scroll to position [0, 0]
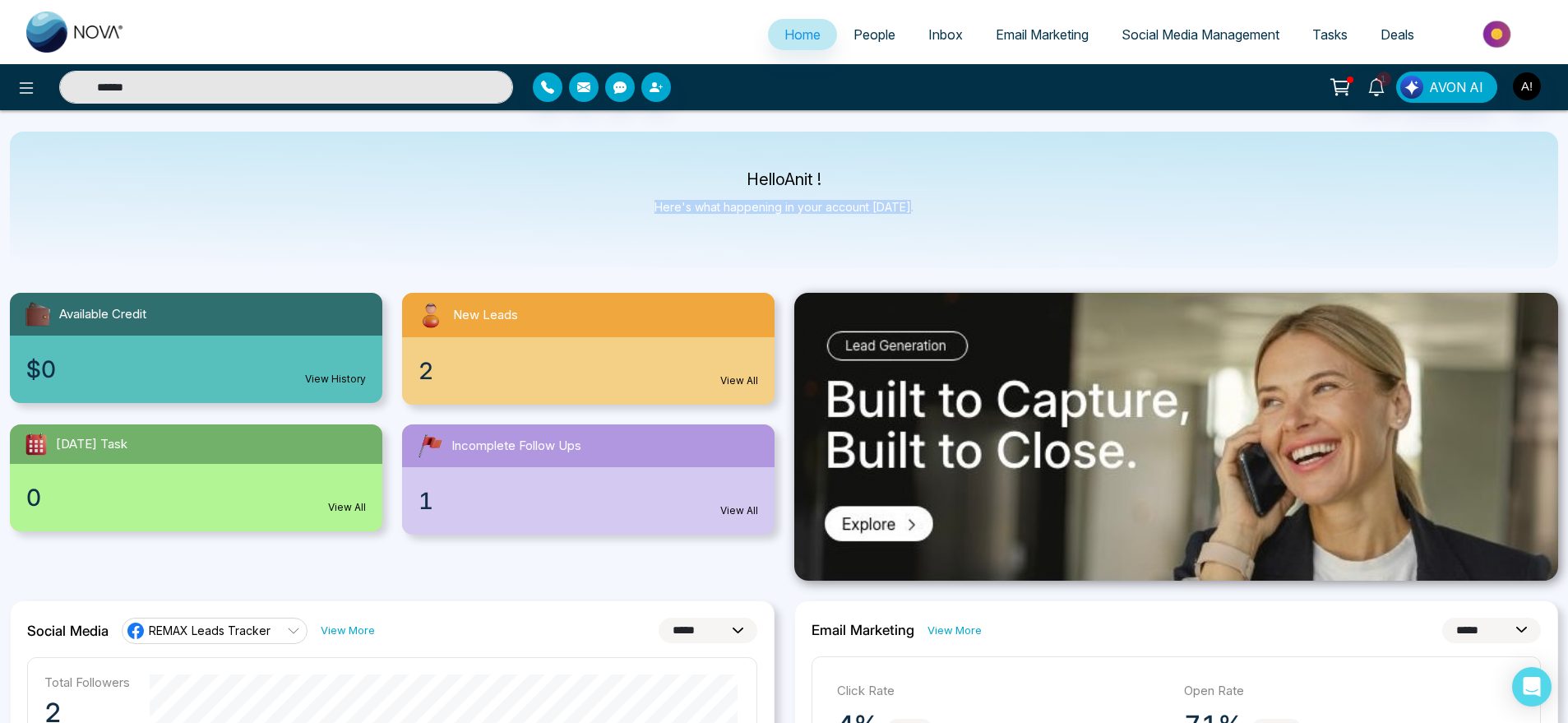
drag, startPoint x: 737, startPoint y: 168, endPoint x: 1195, endPoint y: 187, distance: 458.4
click at [1195, 187] on div "Hello Anit ! Here's what happening in your account [DATE]." at bounding box center [784, 200] width 1549 height 137
click at [927, 207] on div "Hello Anit ! Here's what happening in your account [DATE]." at bounding box center [784, 200] width 1549 height 137
drag, startPoint x: 927, startPoint y: 207, endPoint x: 687, endPoint y: 158, distance: 245.0
click at [687, 158] on div "Hello Anit ! Here's what happening in your account [DATE]." at bounding box center [784, 200] width 1549 height 137
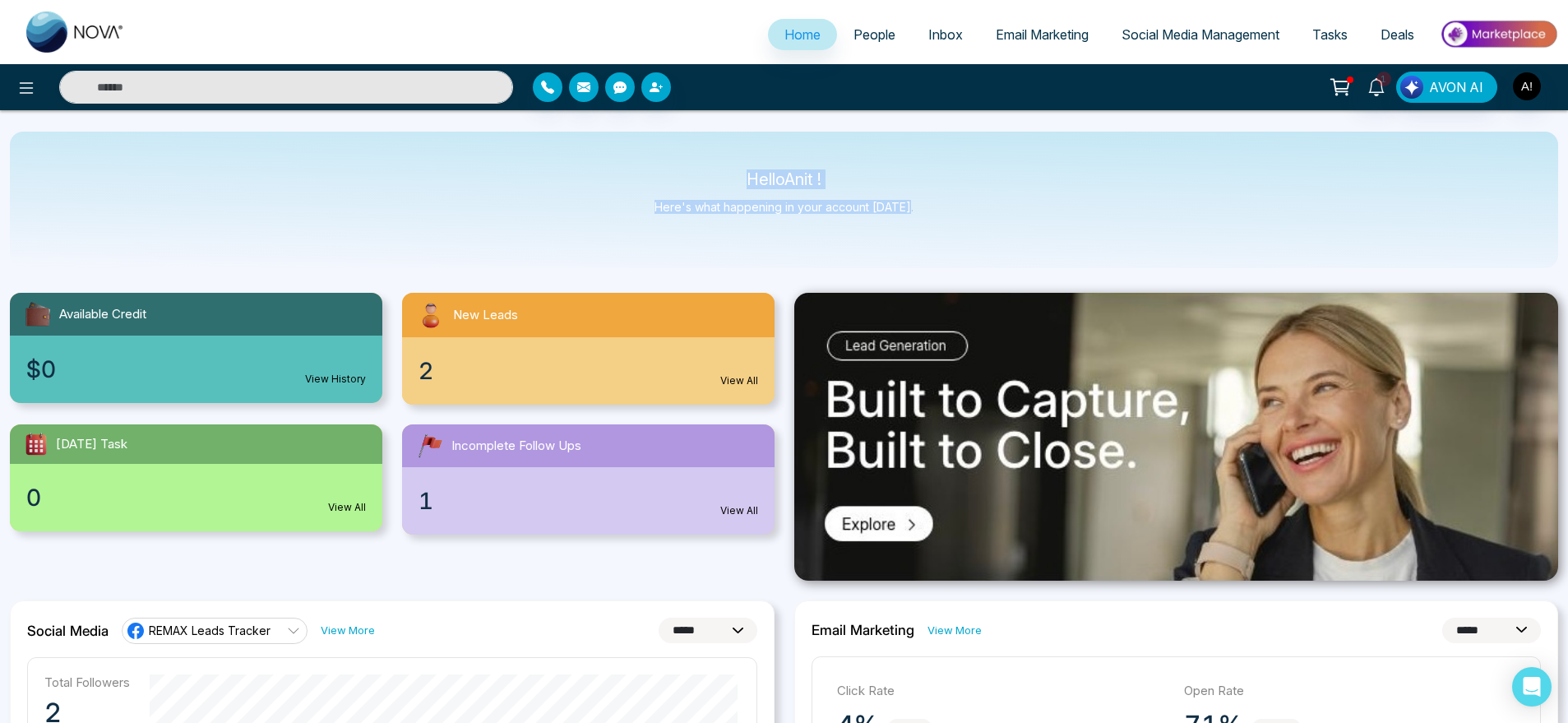
click at [982, 219] on div "Hello Anit ! Here's what happening in your account [DATE]." at bounding box center [784, 200] width 1549 height 137
drag, startPoint x: 963, startPoint y: 208, endPoint x: 601, endPoint y: 131, distance: 370.1
click at [601, 131] on div "Hello Anit ! Here's what happening in your account [DATE]." at bounding box center [784, 200] width 1549 height 137
type input "******"
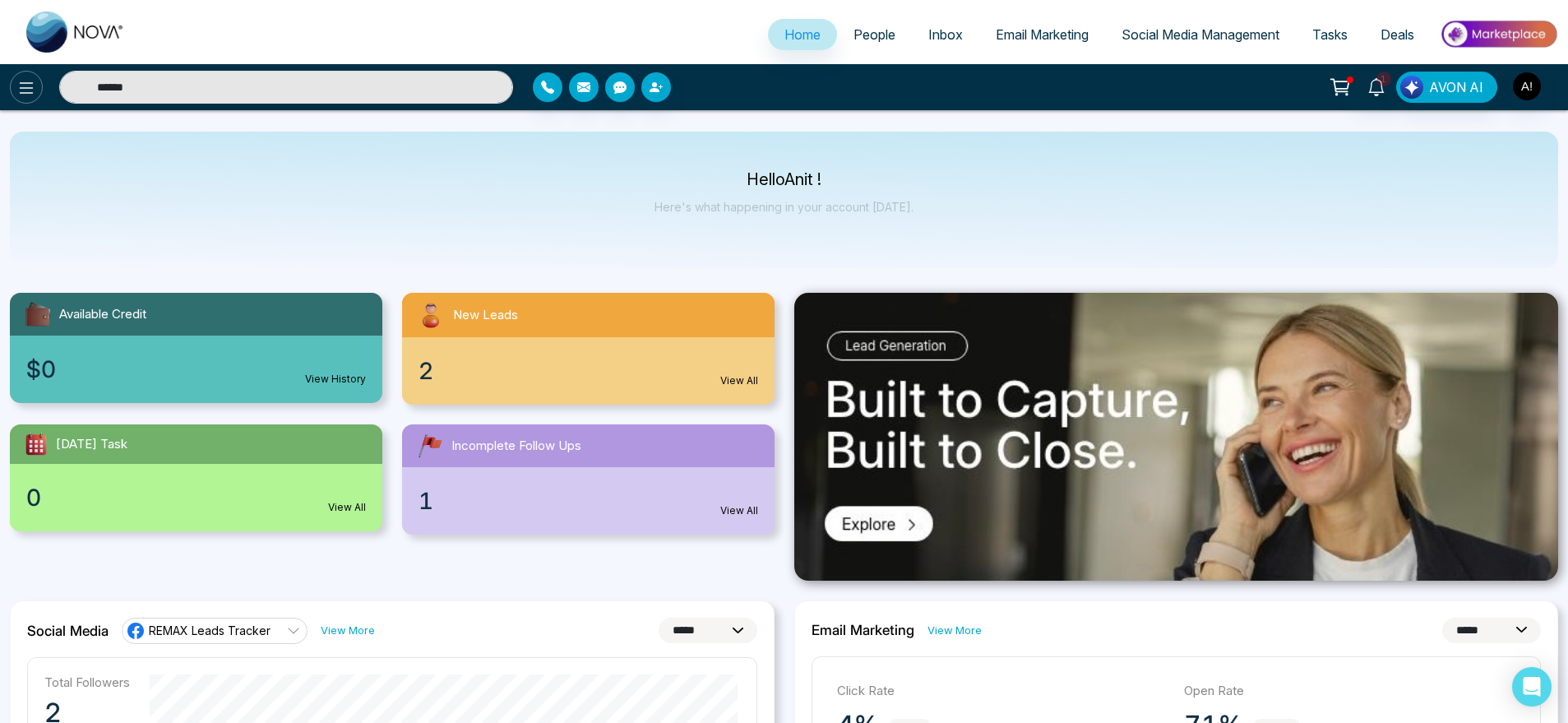
click at [16, 84] on button at bounding box center [26, 87] width 33 height 33
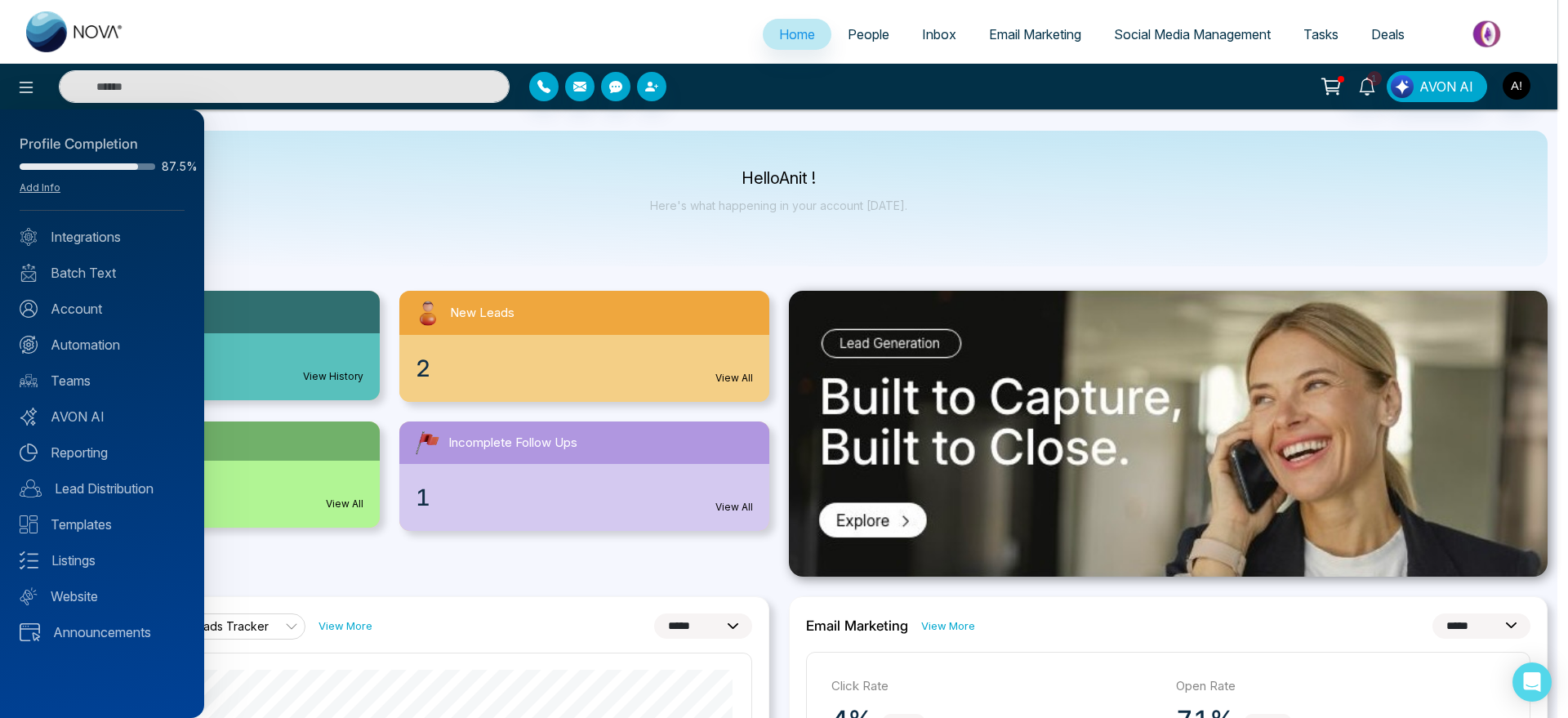
type input "******"
click at [76, 233] on link "Integrations" at bounding box center [101, 236] width 165 height 19
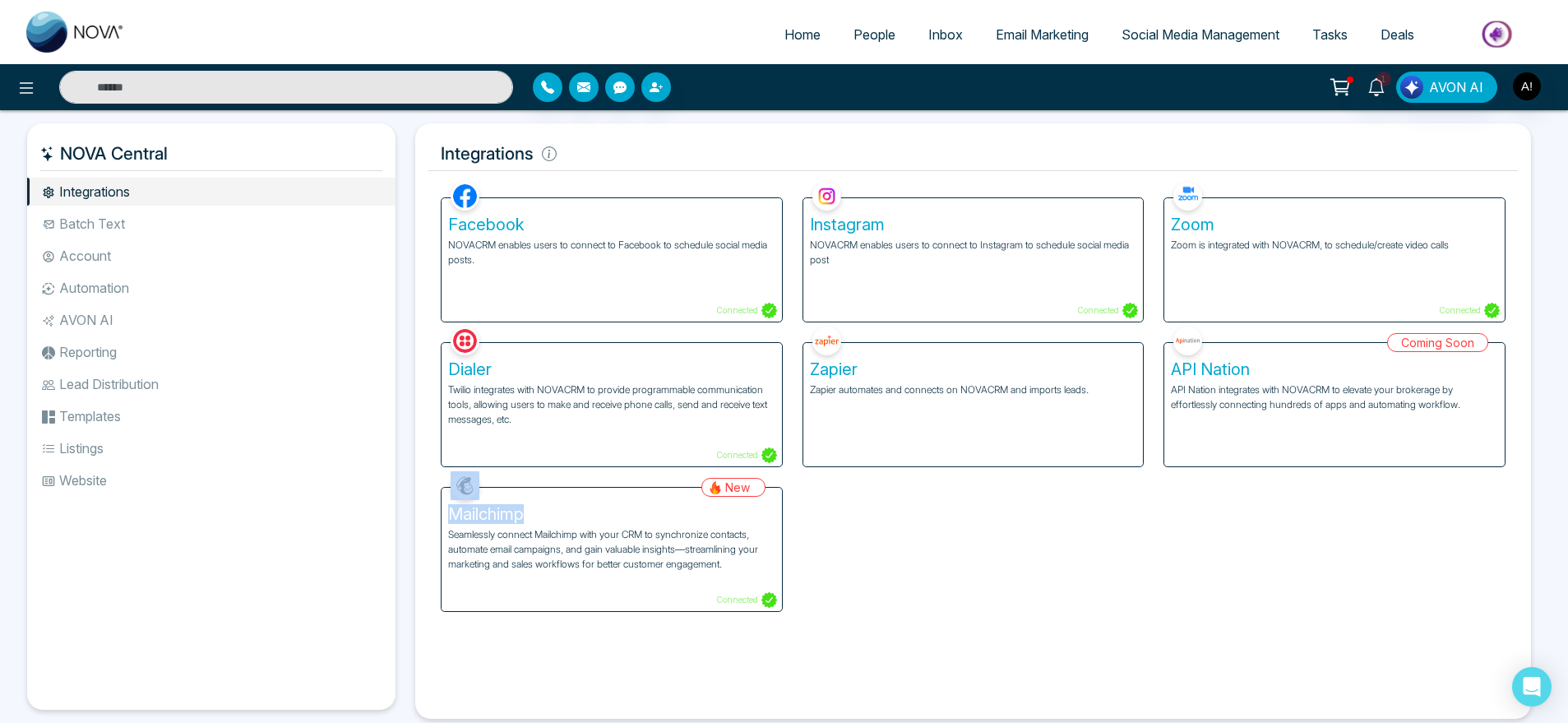
drag, startPoint x: 432, startPoint y: 511, endPoint x: 553, endPoint y: 522, distance: 121.5
click at [553, 522] on div "New Mailchimp Seamlessly connect Mailchimp with your CRM to synchronize contact…" at bounding box center [611, 539] width 362 height 145
click at [925, 547] on div "Facebook NOVACRM enables users to connect to Facebook to schedule social media …" at bounding box center [973, 394] width 1085 height 434
click at [190, 221] on li "Batch Text" at bounding box center [211, 223] width 368 height 28
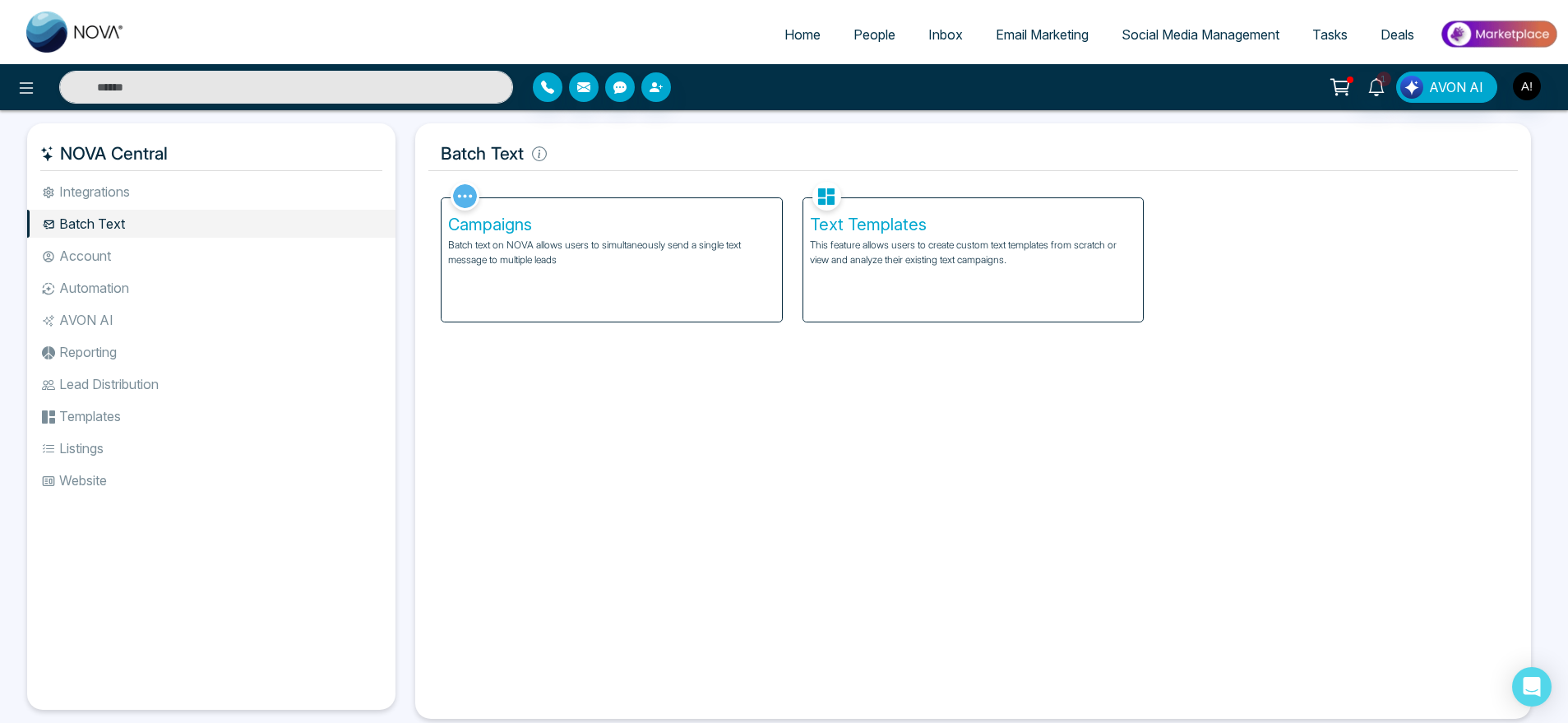
click at [796, 19] on link "Home" at bounding box center [803, 34] width 69 height 31
select select "*"
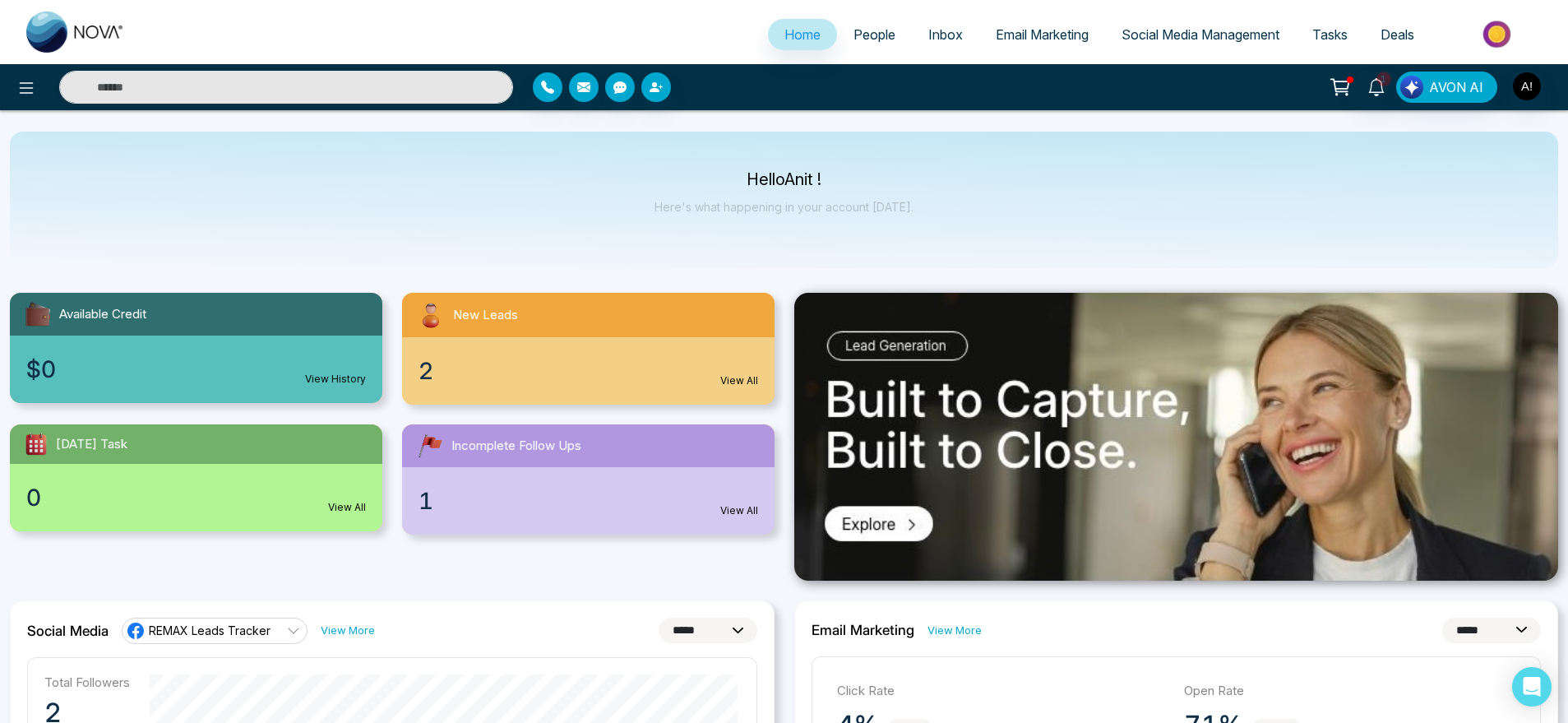
click at [883, 35] on span "People" at bounding box center [875, 35] width 42 height 17
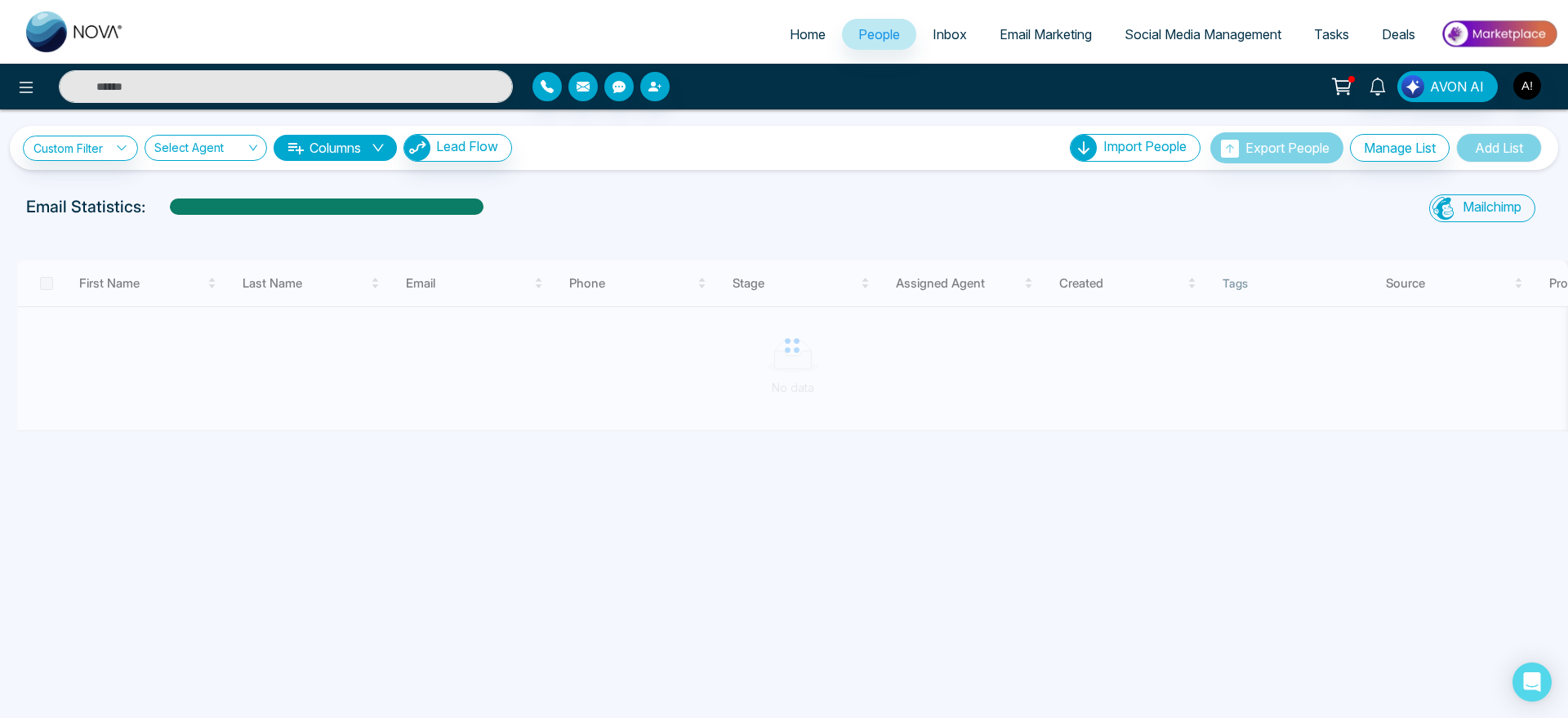
click at [1007, 44] on link "Email Marketing" at bounding box center [1046, 33] width 125 height 31
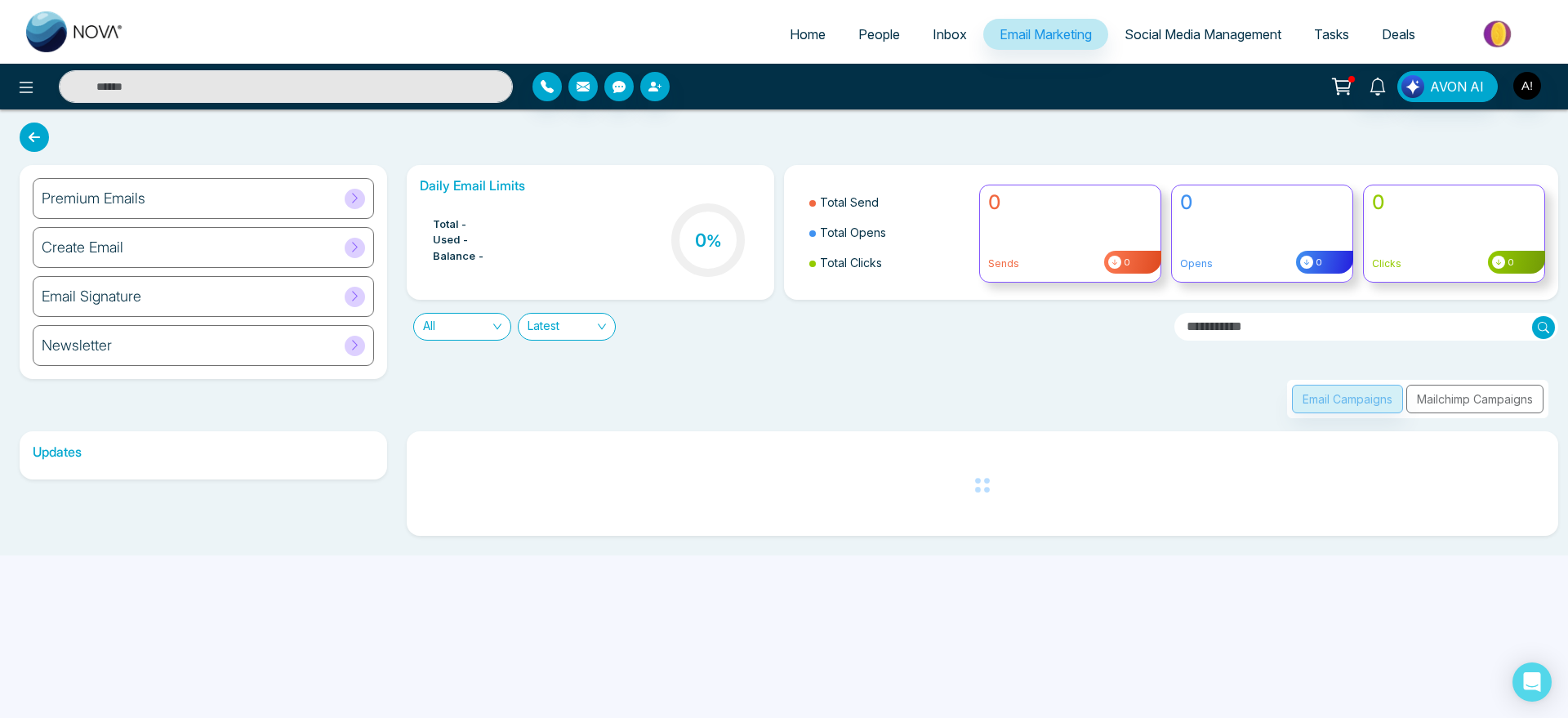
click at [1162, 48] on link "Social Media Management" at bounding box center [1203, 33] width 189 height 31
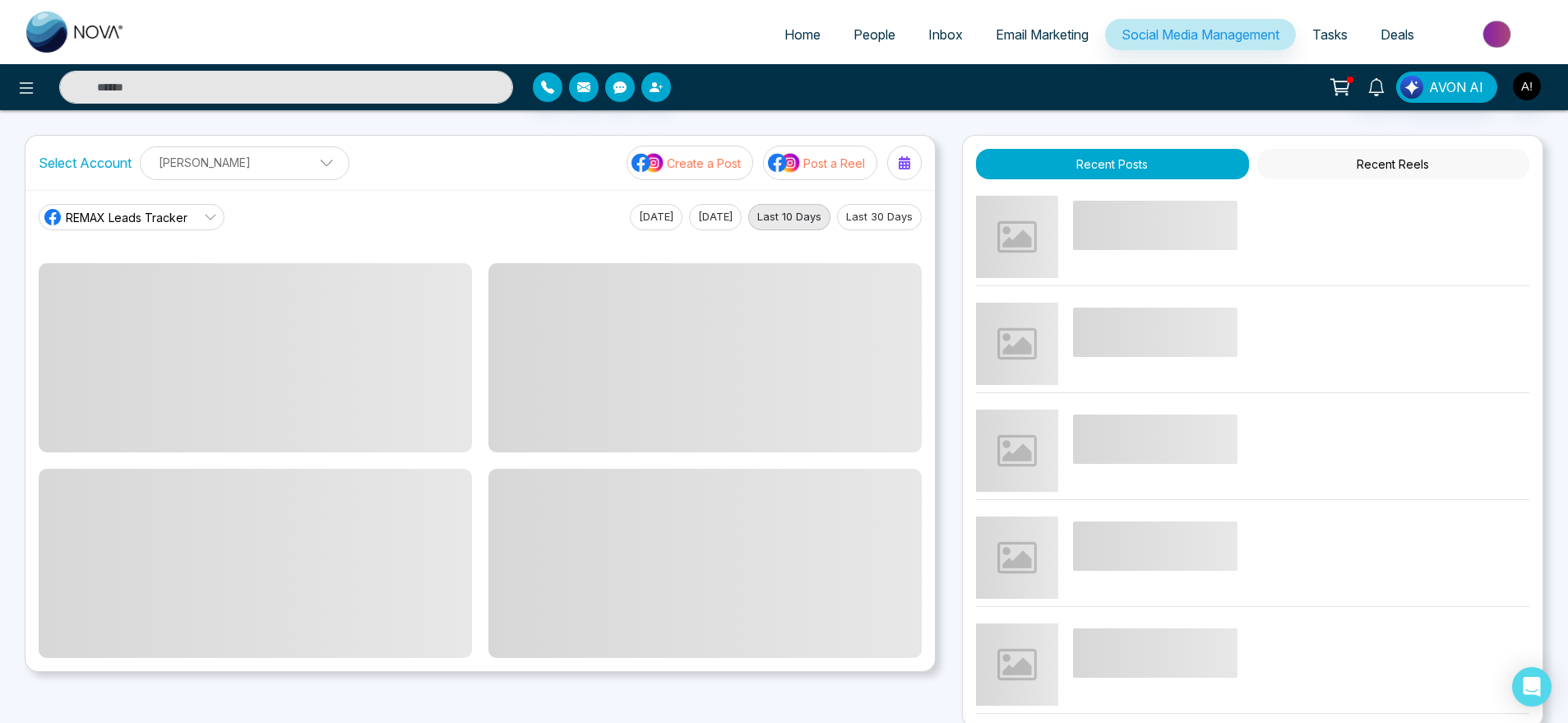
click at [1324, 35] on span "Tasks" at bounding box center [1330, 35] width 35 height 17
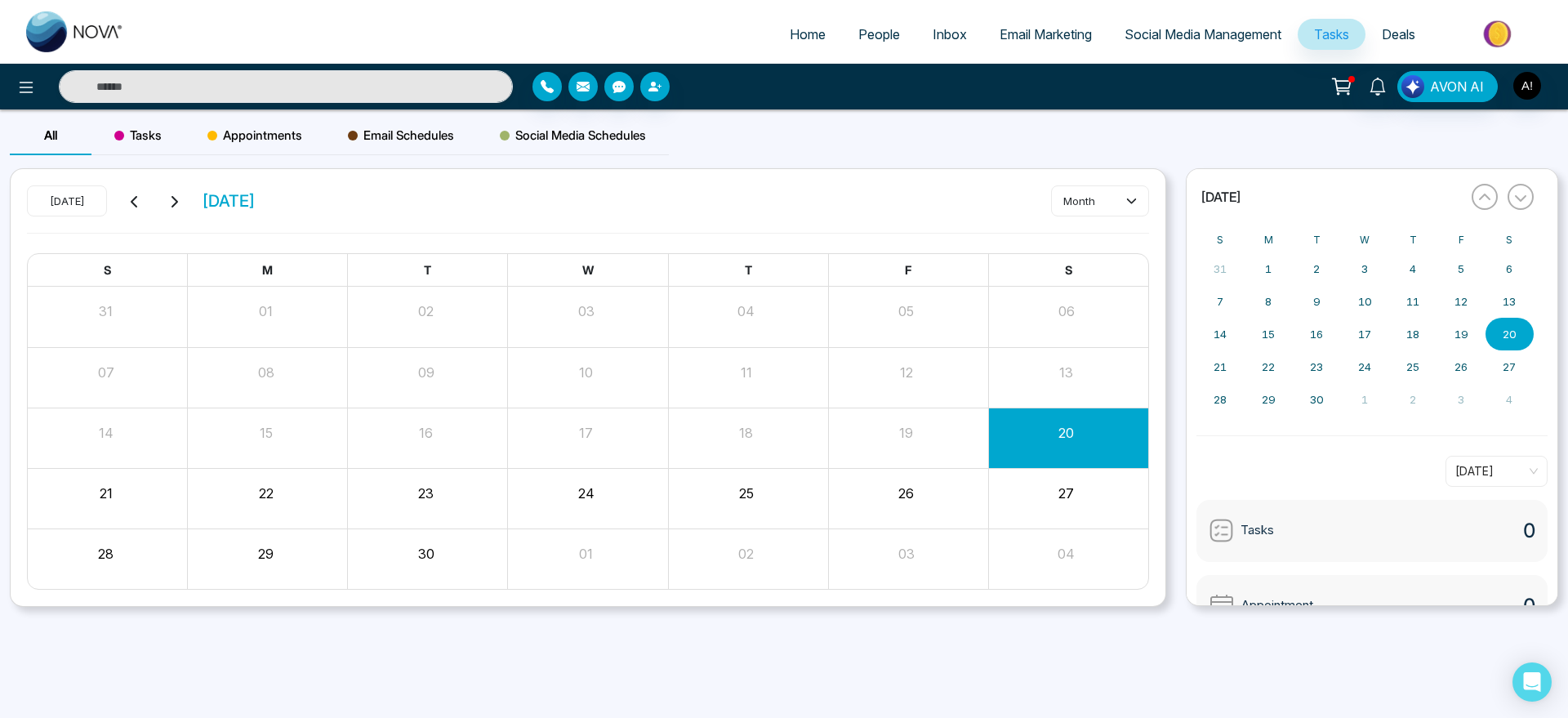
click at [1380, 33] on link "Deals" at bounding box center [1398, 33] width 66 height 31
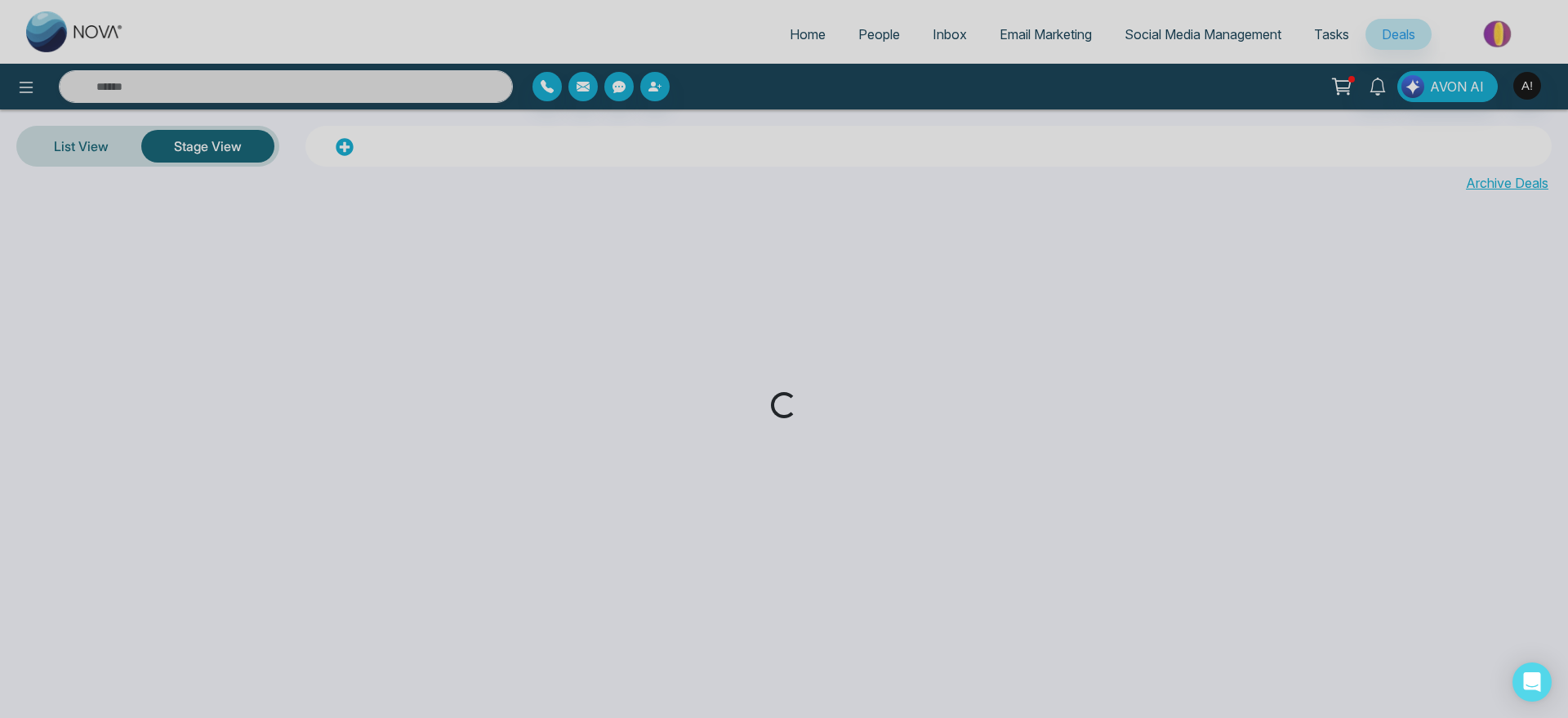
click at [780, 38] on div "Loading..." at bounding box center [784, 359] width 1568 height 718
drag, startPoint x: 831, startPoint y: 38, endPoint x: 789, endPoint y: 36, distance: 42.0
click at [789, 36] on div "Loading..." at bounding box center [784, 359] width 1568 height 718
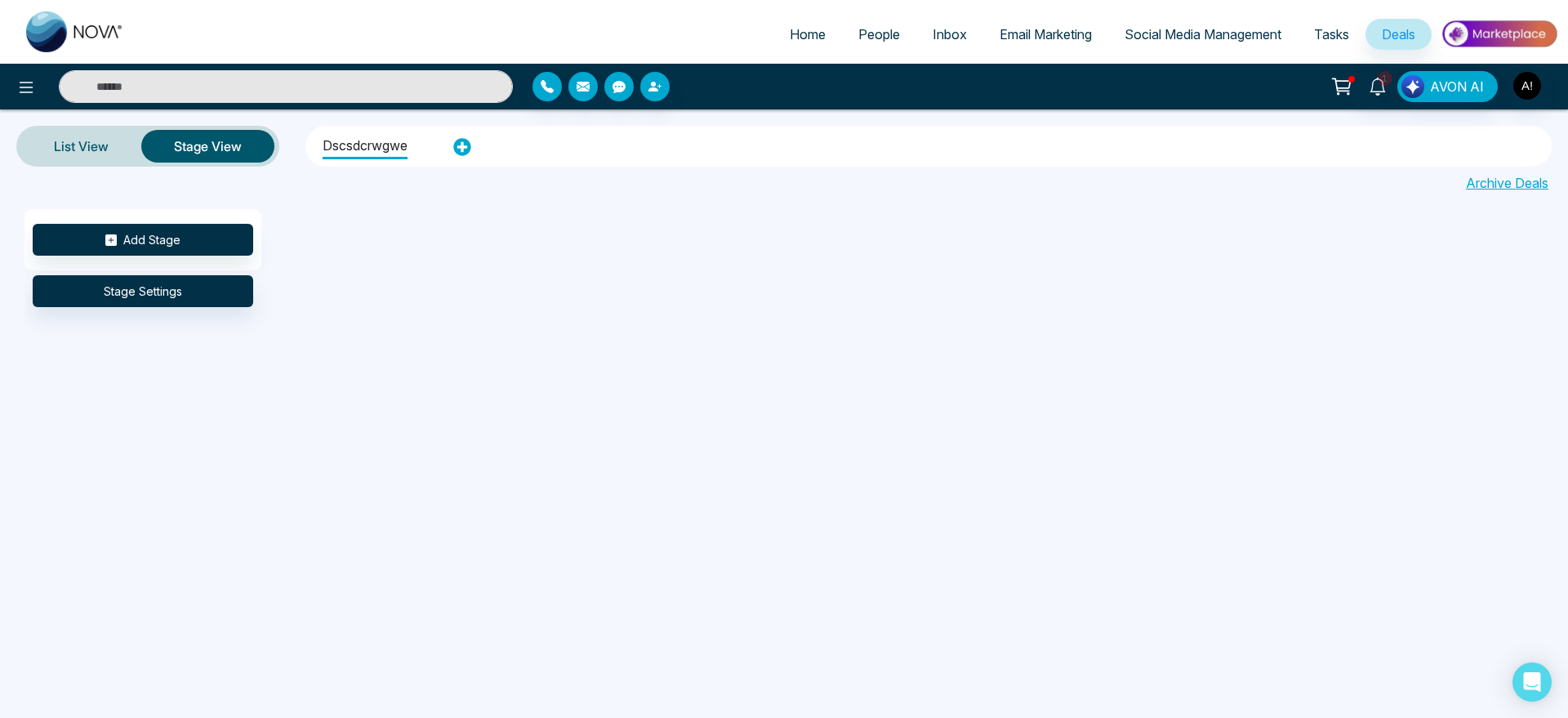
click at [813, 23] on link "Home" at bounding box center [808, 33] width 69 height 31
select select "*"
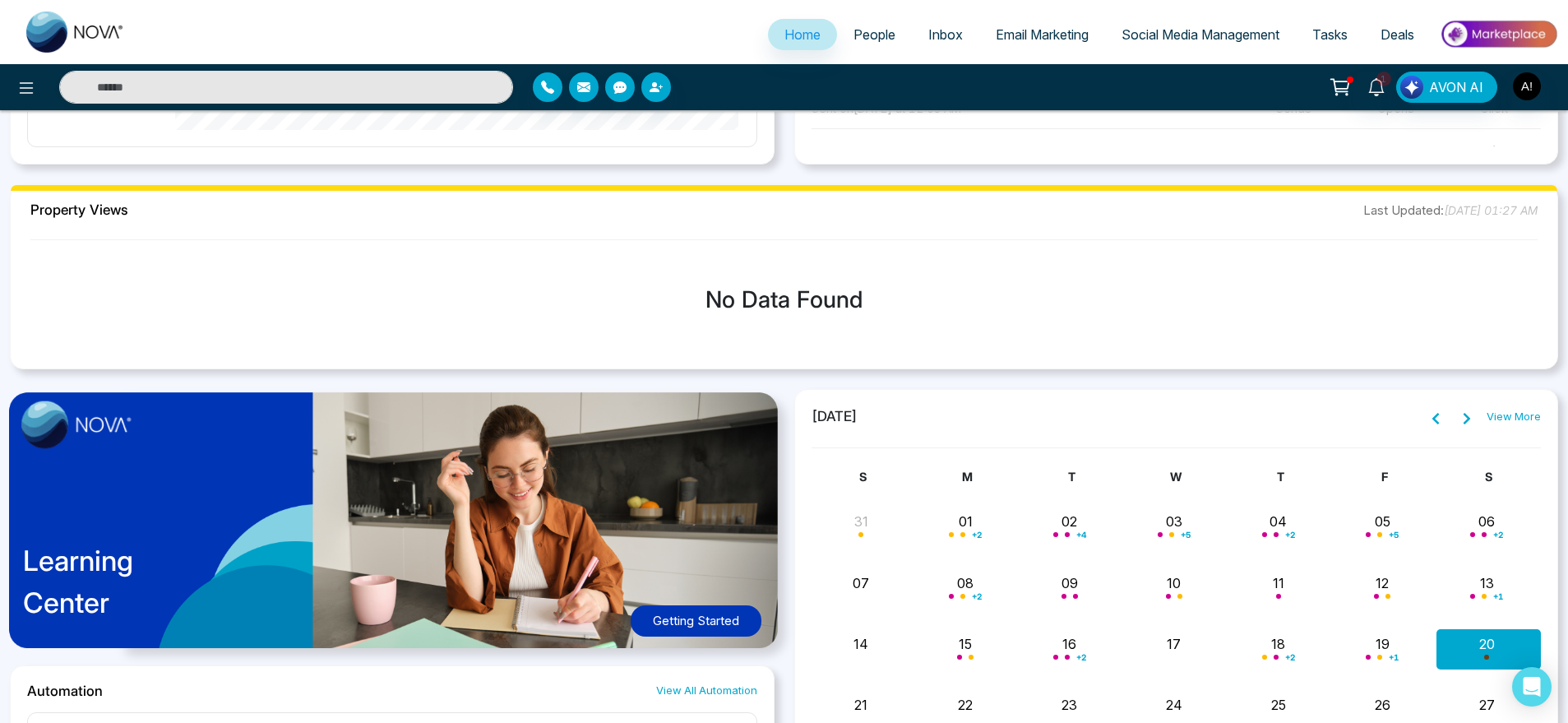
scroll to position [1208, 0]
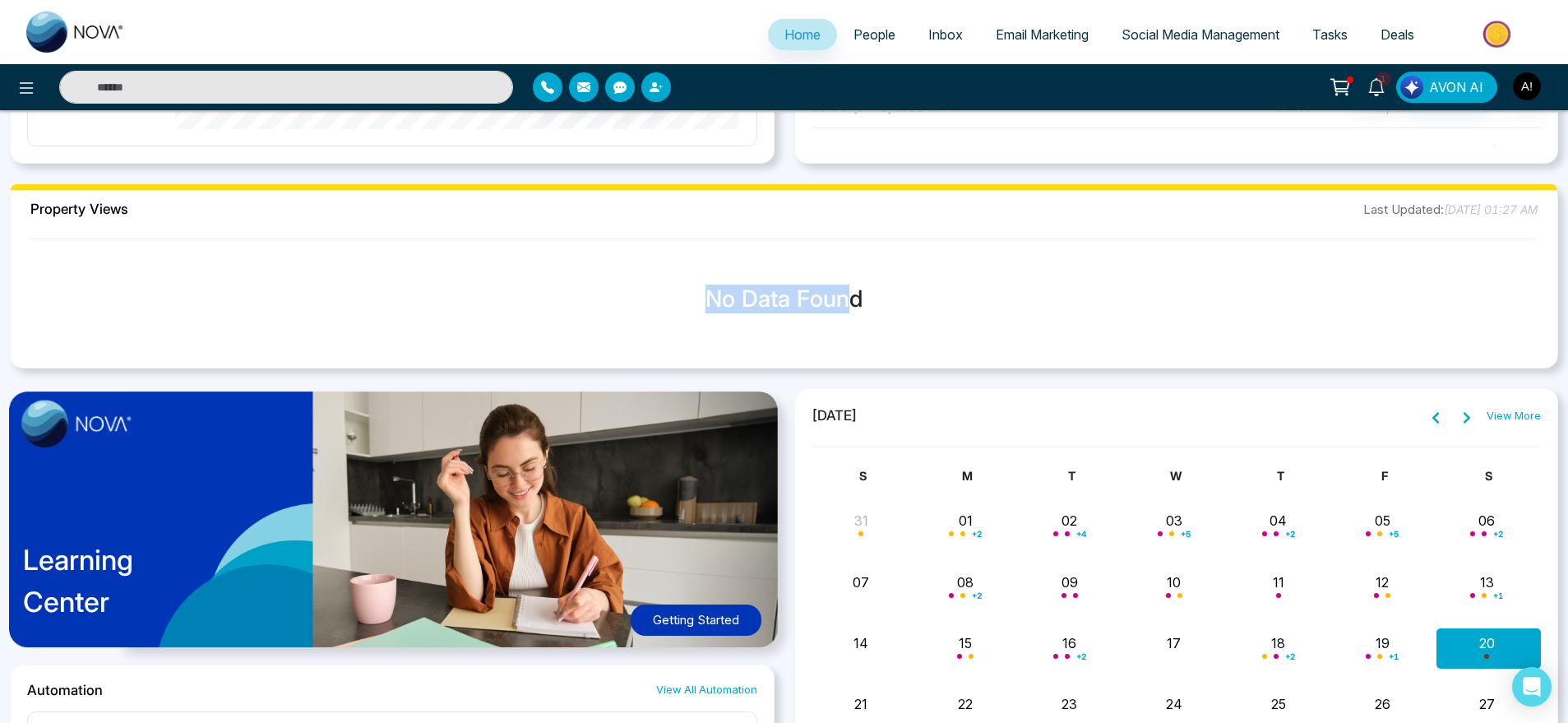
drag, startPoint x: 696, startPoint y: 312, endPoint x: 951, endPoint y: 296, distance: 255.5
click at [951, 296] on h3 "No Data Found" at bounding box center [784, 299] width 1521 height 28
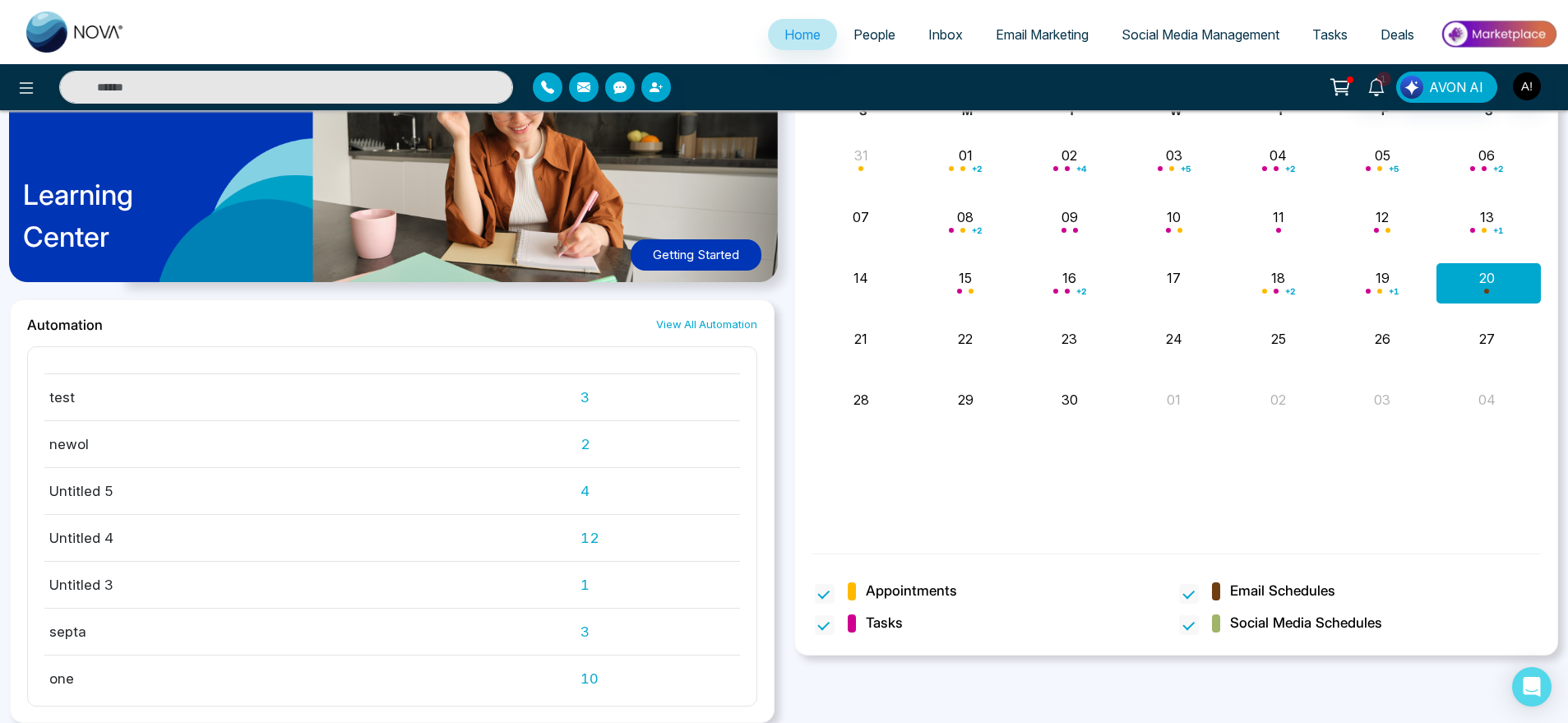
scroll to position [0, 0]
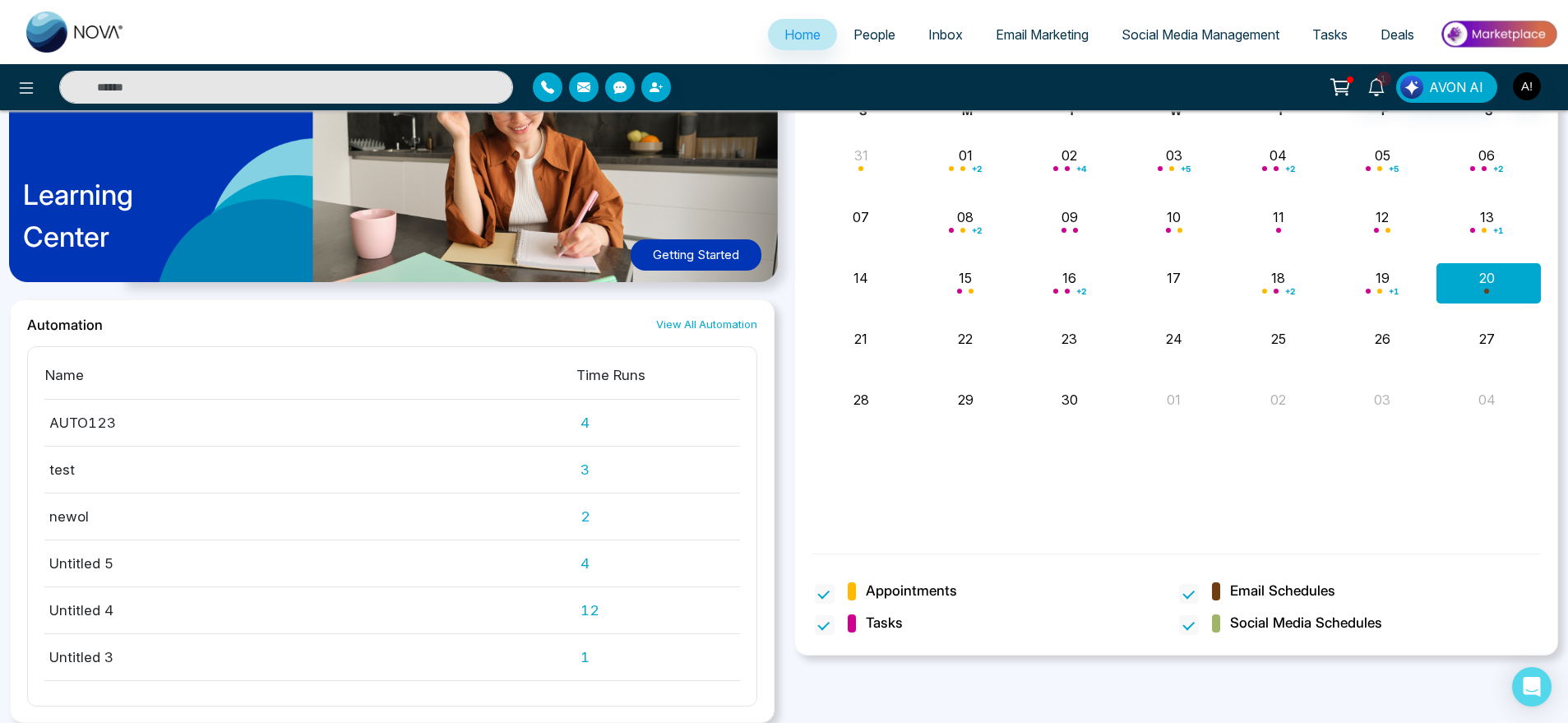
click at [881, 47] on link "People" at bounding box center [874, 34] width 75 height 31
